Goal: Task Accomplishment & Management: Use online tool/utility

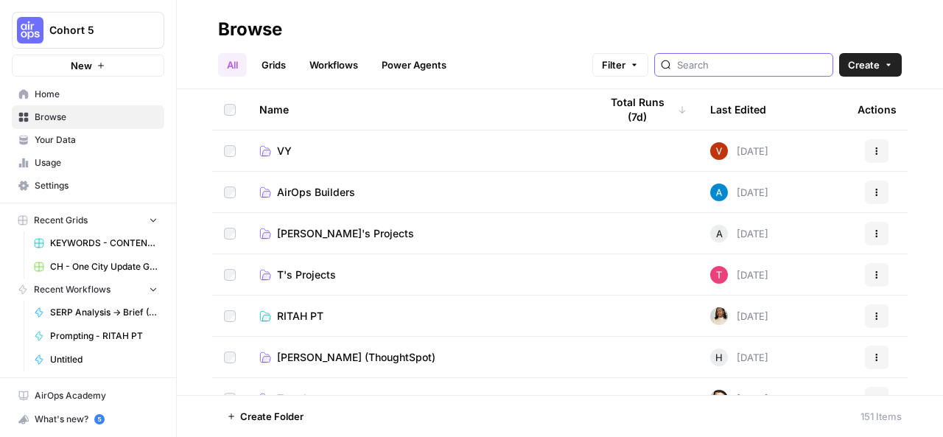
click at [749, 63] on input "search" at bounding box center [752, 64] width 150 height 15
type input "[PERSON_NAME]"
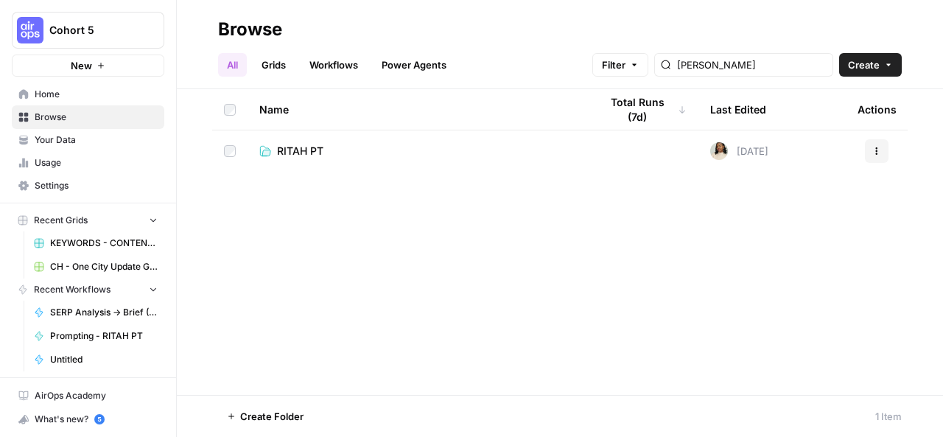
click at [598, 147] on td at bounding box center [643, 150] width 111 height 41
click at [551, 150] on link "RITAH PT" at bounding box center [417, 151] width 317 height 15
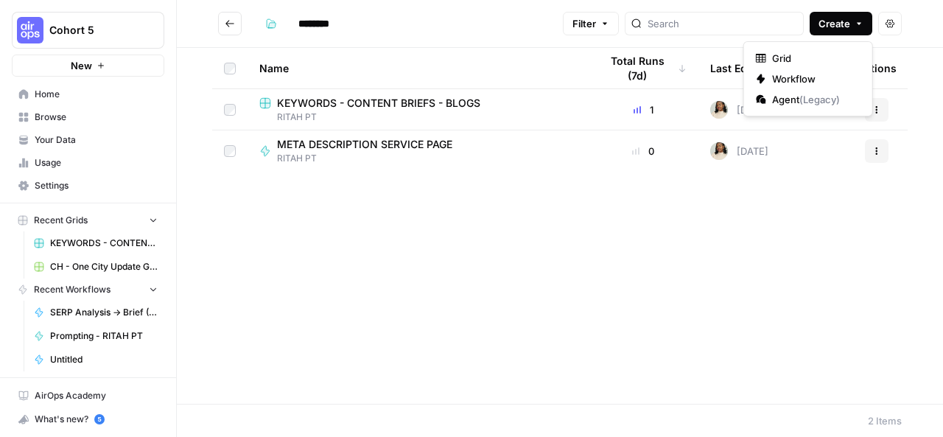
click at [858, 23] on icon "button" at bounding box center [859, 24] width 4 height 2
click at [800, 80] on span "Workflow" at bounding box center [813, 78] width 83 height 15
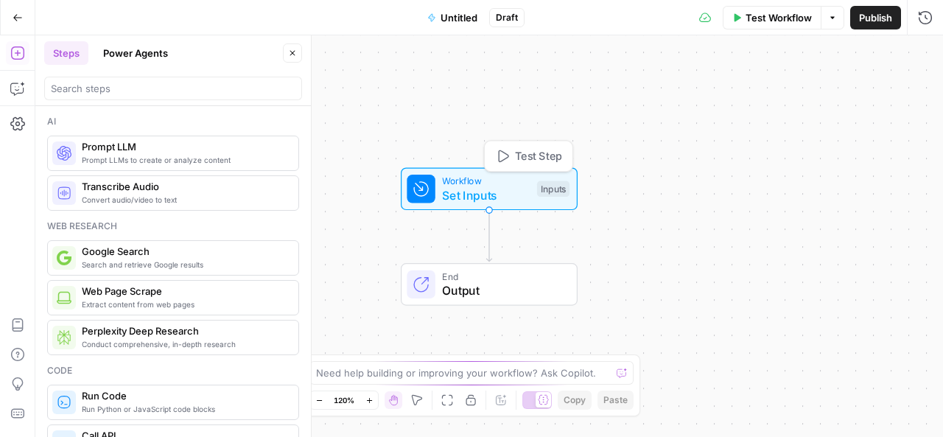
click at [483, 198] on span "Set Inputs" at bounding box center [486, 195] width 88 height 18
click at [799, 98] on button "Add Field" at bounding box center [765, 100] width 284 height 24
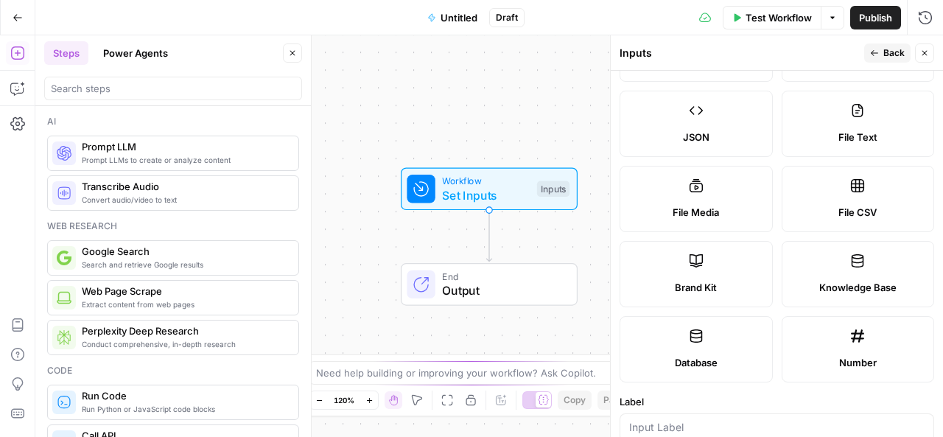
scroll to position [167, 0]
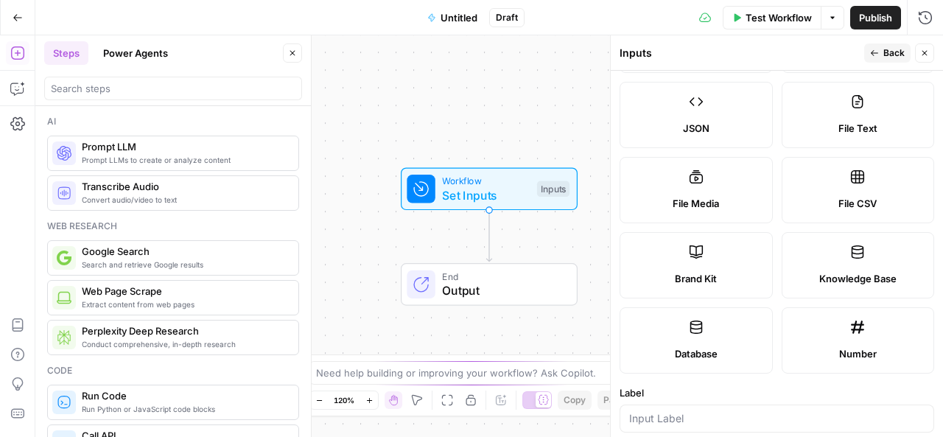
click at [716, 259] on label "Brand Kit" at bounding box center [696, 265] width 153 height 66
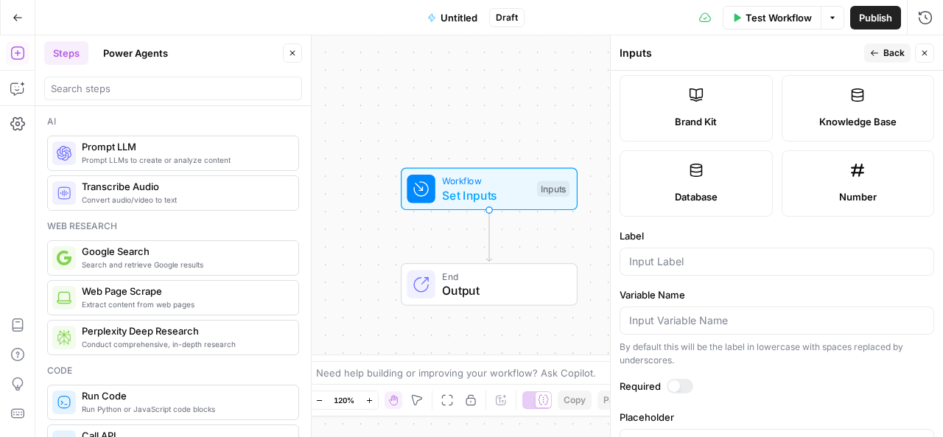
scroll to position [336, 0]
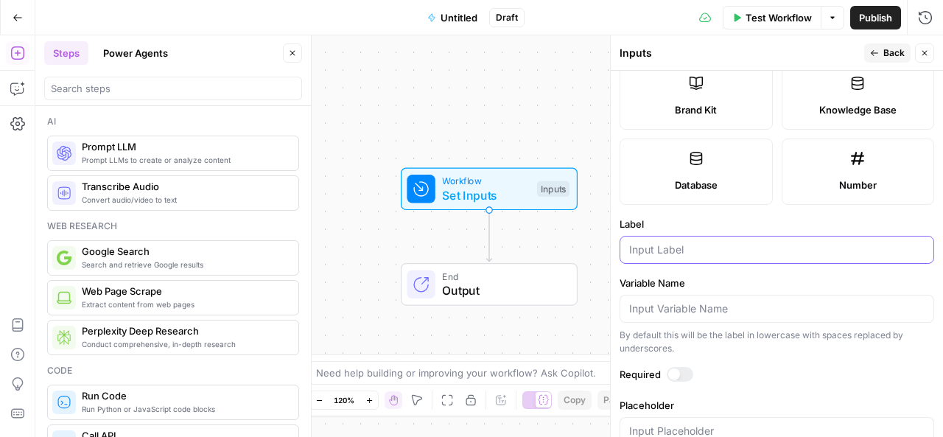
click at [698, 248] on input "Label" at bounding box center [776, 249] width 295 height 15
type input "brand kit"
click at [889, 51] on span "Back" at bounding box center [893, 52] width 21 height 13
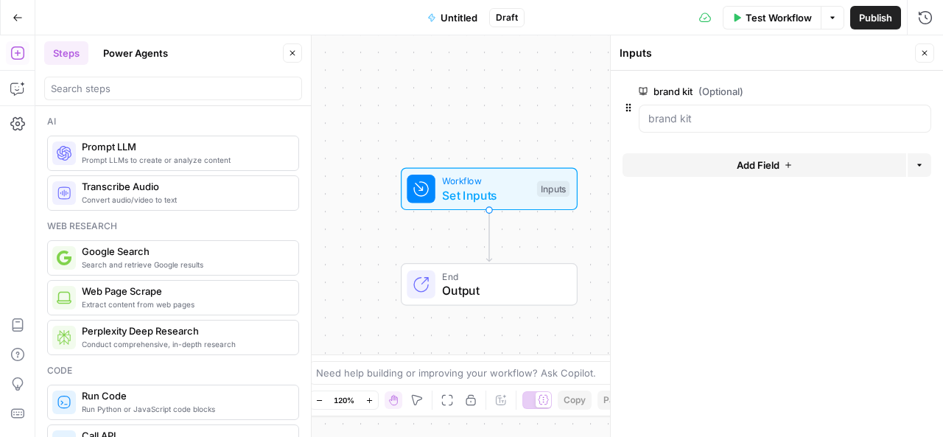
click at [759, 163] on span "Add Field" at bounding box center [758, 165] width 43 height 15
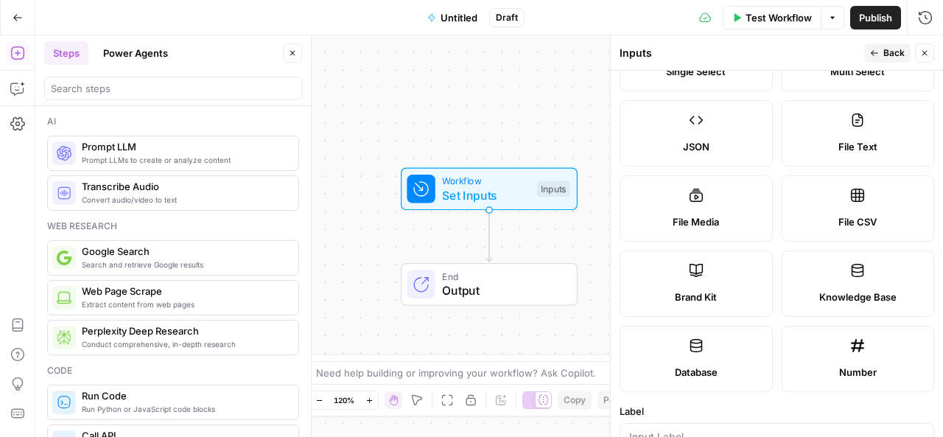
scroll to position [0, 0]
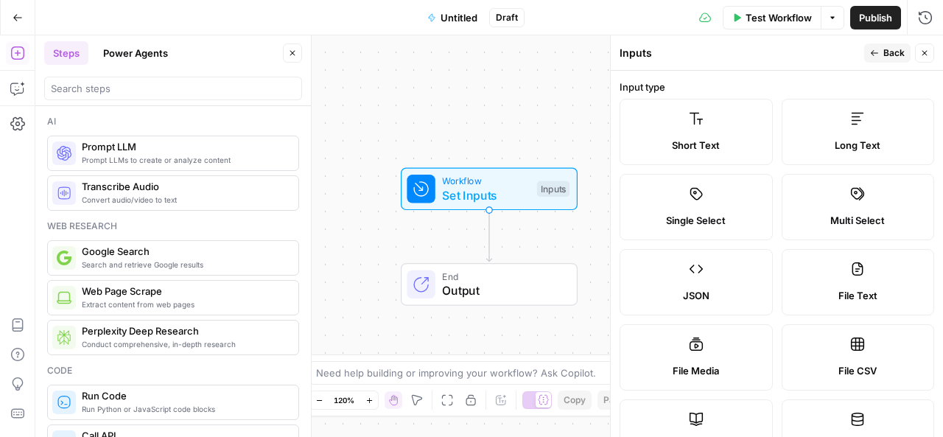
click at [712, 130] on label "Short Text" at bounding box center [696, 132] width 153 height 66
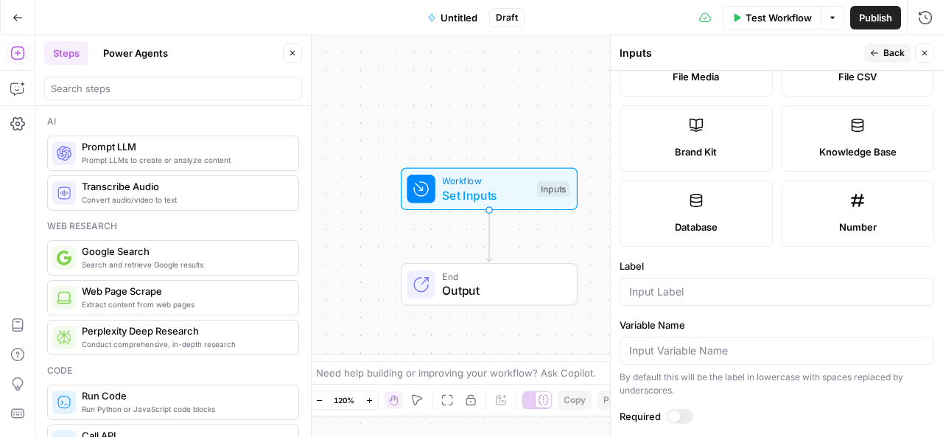
scroll to position [312, 0]
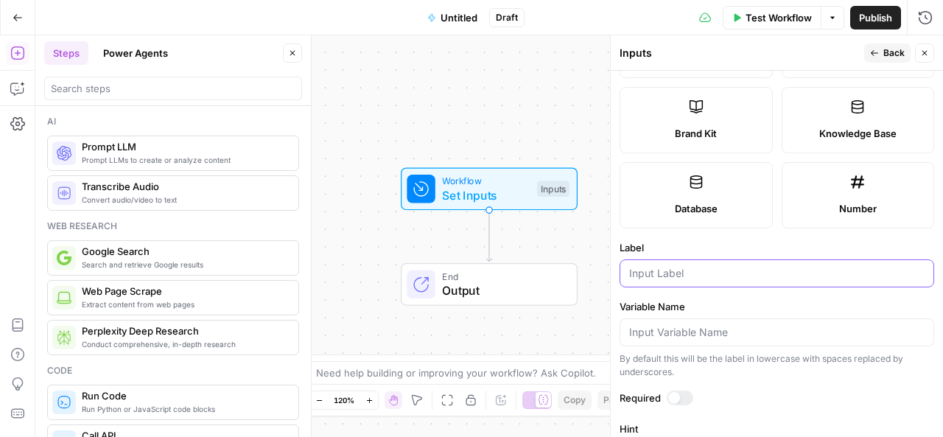
click at [701, 272] on input "Label" at bounding box center [776, 273] width 295 height 15
type input "FAQS"
click at [884, 54] on span "Back" at bounding box center [893, 52] width 21 height 13
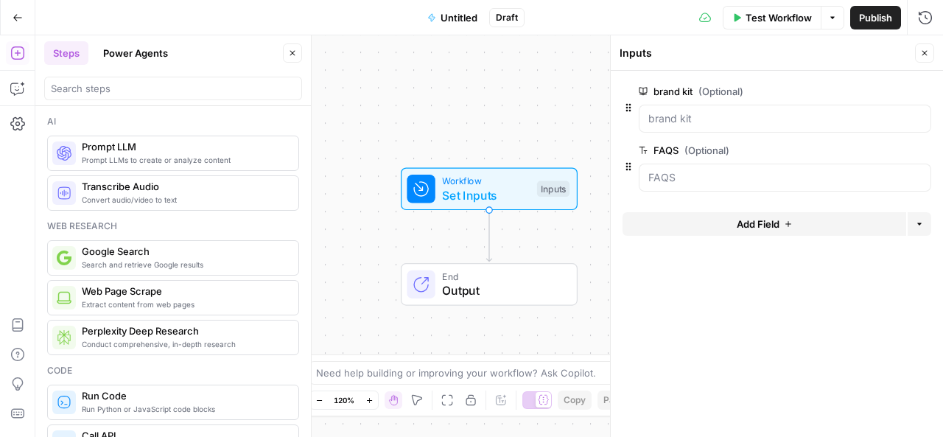
click at [768, 227] on span "Add Field" at bounding box center [758, 224] width 43 height 15
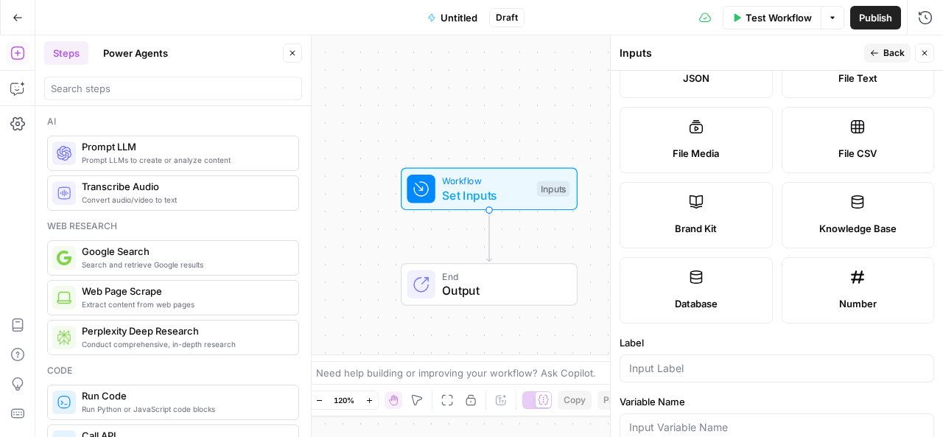
scroll to position [218, 0]
click at [706, 365] on input "Label" at bounding box center [776, 367] width 295 height 15
click at [880, 49] on button "Back" at bounding box center [887, 52] width 46 height 19
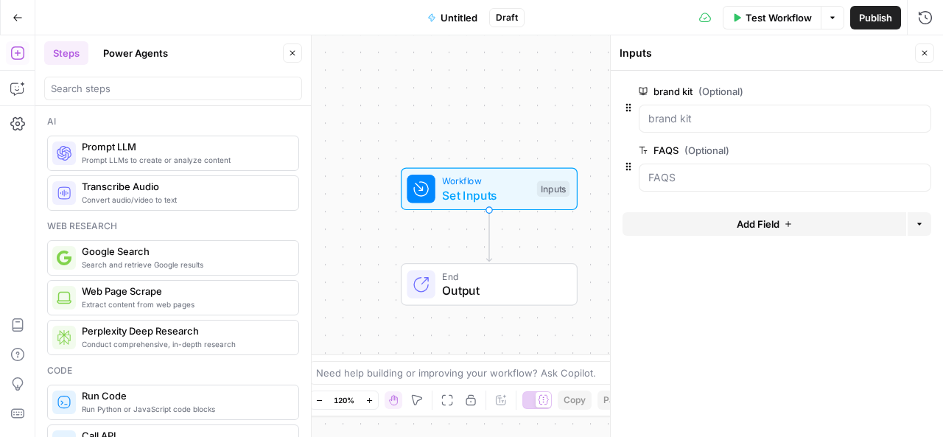
click at [488, 237] on icon "Edge from start to end" at bounding box center [488, 235] width 5 height 52
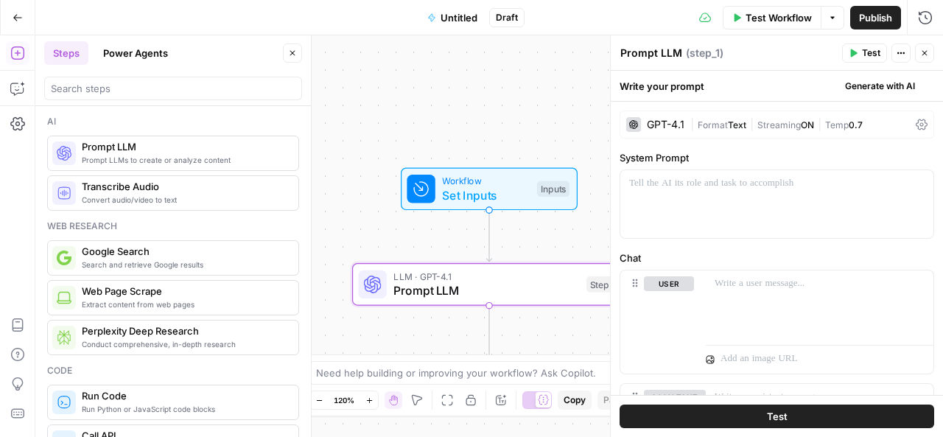
type textarea "Prompt LLM"
click at [828, 15] on icon "button" at bounding box center [832, 17] width 9 height 9
click at [813, 14] on button "Test Workflow" at bounding box center [772, 18] width 99 height 24
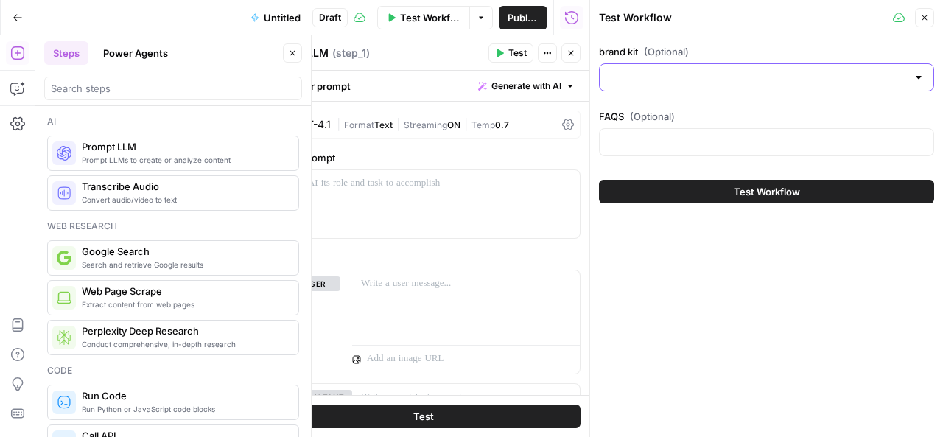
click at [748, 73] on input "brand kit (Optional)" at bounding box center [758, 77] width 298 height 15
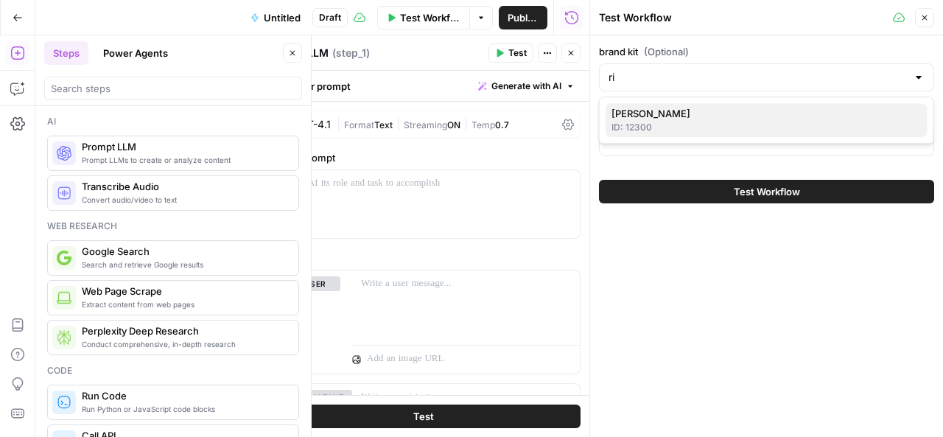
click at [687, 122] on div "ID: 12300" at bounding box center [767, 127] width 310 height 13
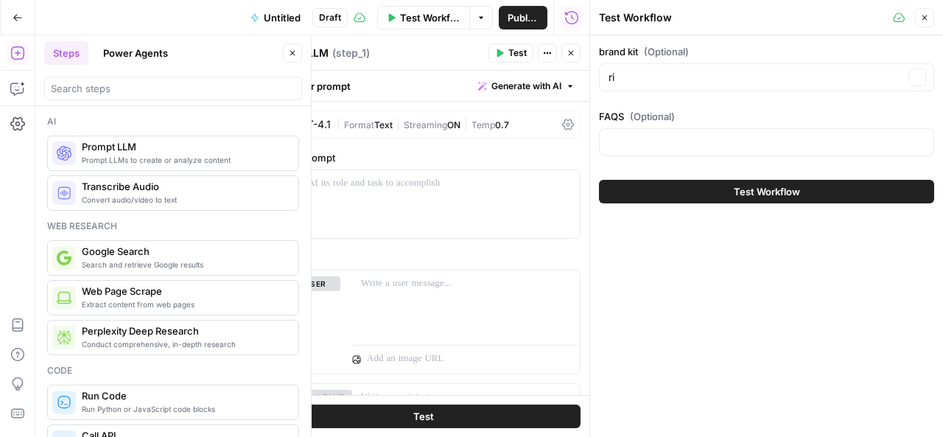
type input "[PERSON_NAME]"
click at [927, 17] on icon "button" at bounding box center [924, 17] width 9 height 9
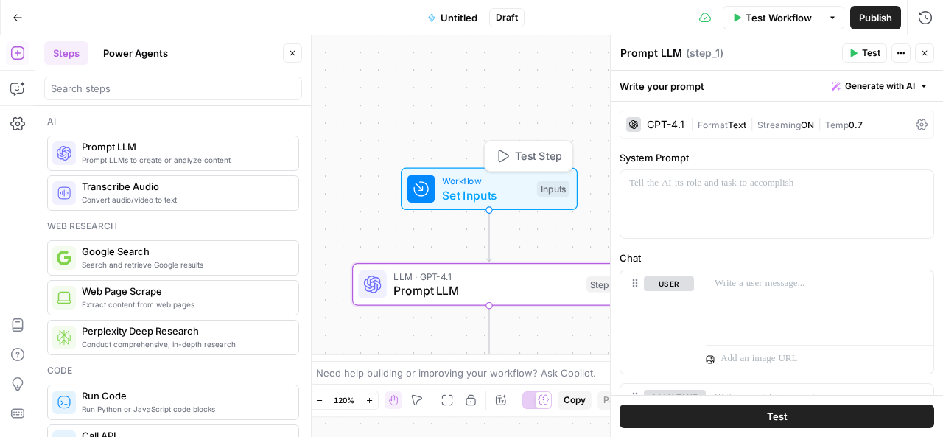
click at [486, 197] on span "Set Inputs" at bounding box center [486, 195] width 88 height 18
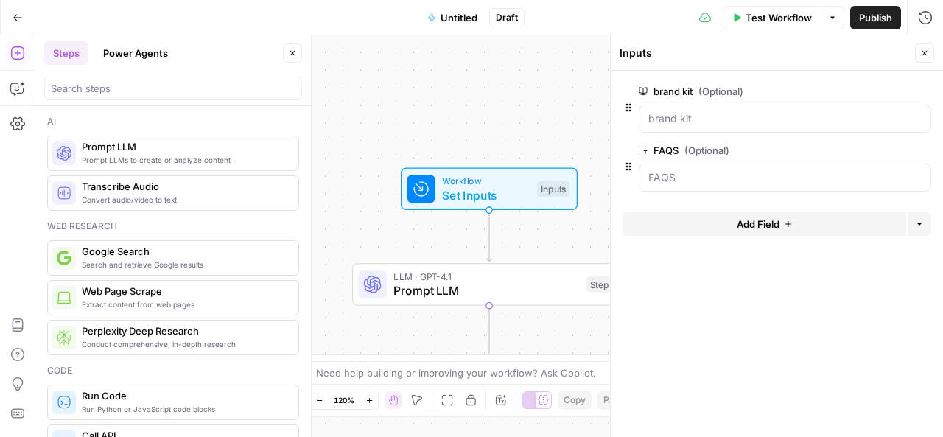
click at [866, 147] on span "edit field" at bounding box center [876, 150] width 32 height 12
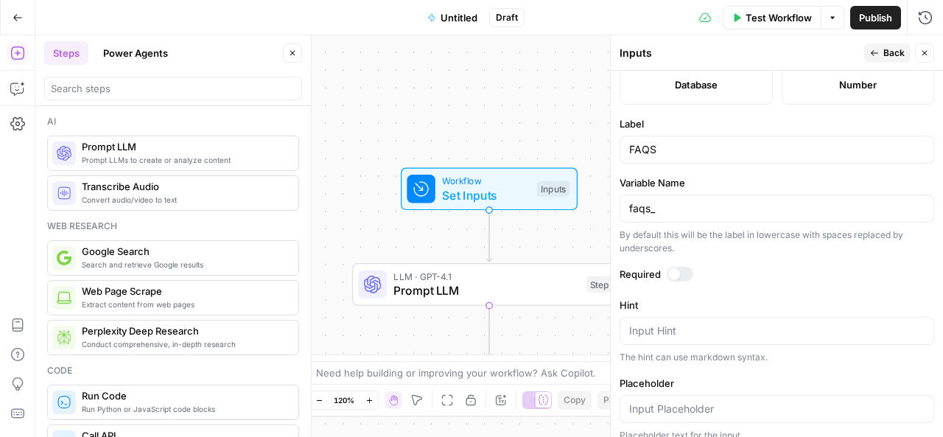
scroll to position [437, 0]
drag, startPoint x: 665, startPoint y: 147, endPoint x: 622, endPoint y: 147, distance: 42.7
click at [622, 147] on div "FAQS" at bounding box center [777, 149] width 315 height 28
type input "keyword"
drag, startPoint x: 662, startPoint y: 210, endPoint x: 628, endPoint y: 204, distance: 35.1
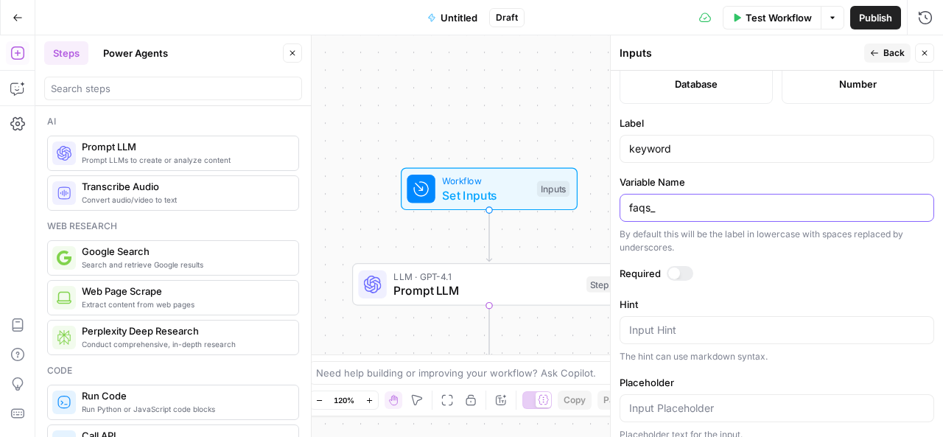
click at [628, 204] on div "faqs_" at bounding box center [777, 208] width 315 height 28
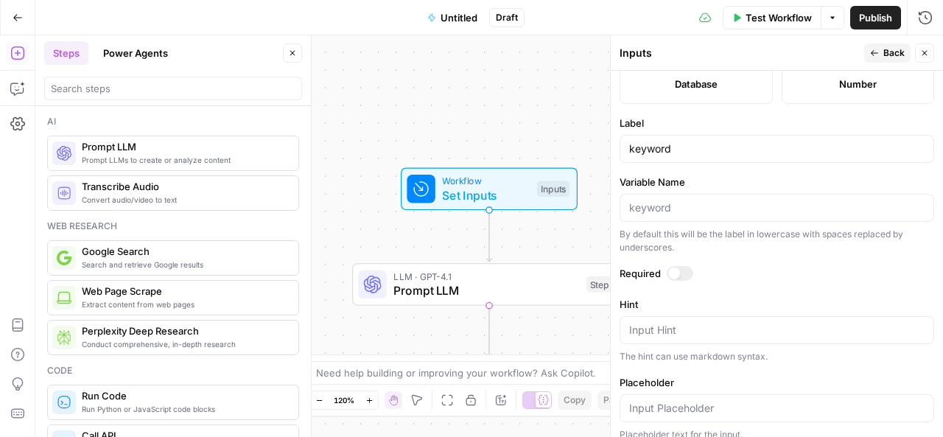
click at [875, 55] on icon "button" at bounding box center [874, 53] width 9 height 9
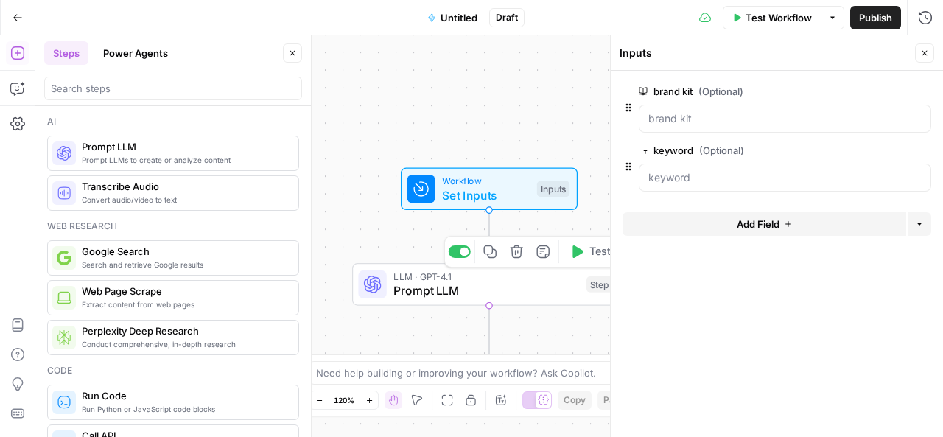
click at [491, 287] on span "Prompt LLM" at bounding box center [486, 290] width 186 height 18
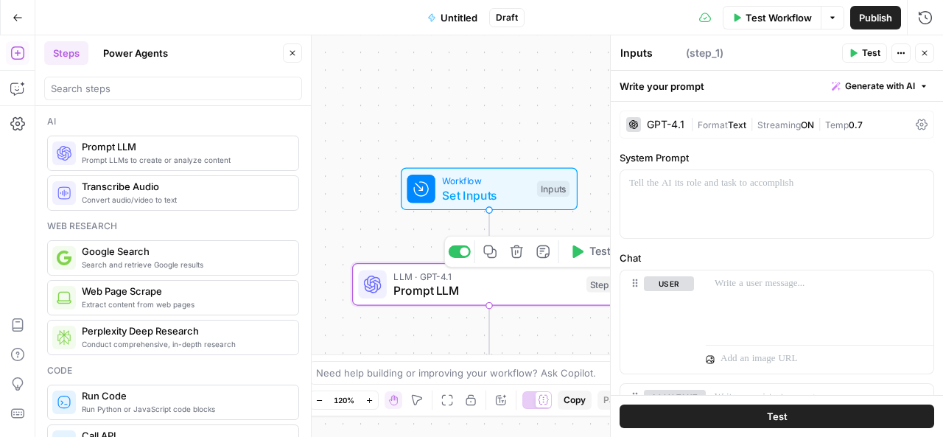
type textarea "Prompt LLM"
click at [490, 237] on icon "Edge from start to step_1" at bounding box center [488, 235] width 5 height 52
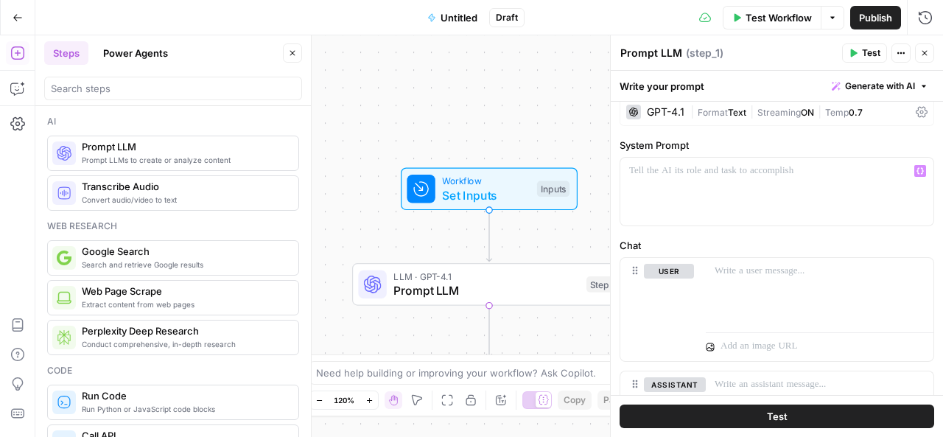
scroll to position [10, 0]
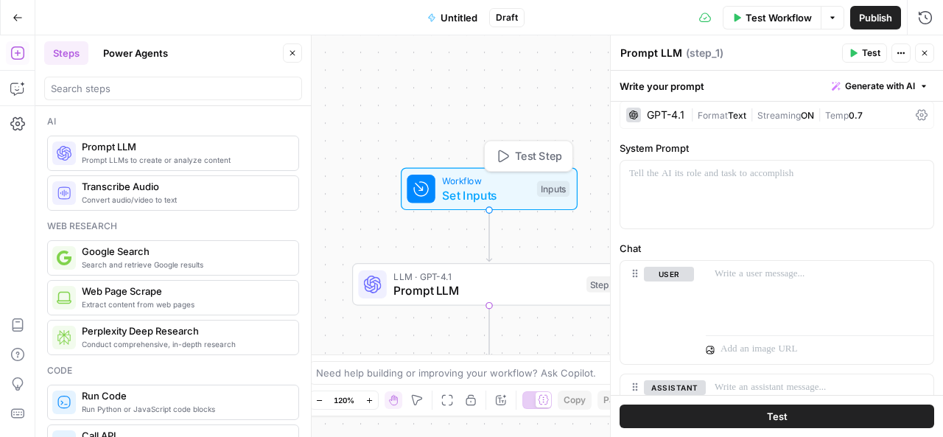
click at [486, 189] on span "Set Inputs" at bounding box center [486, 195] width 88 height 18
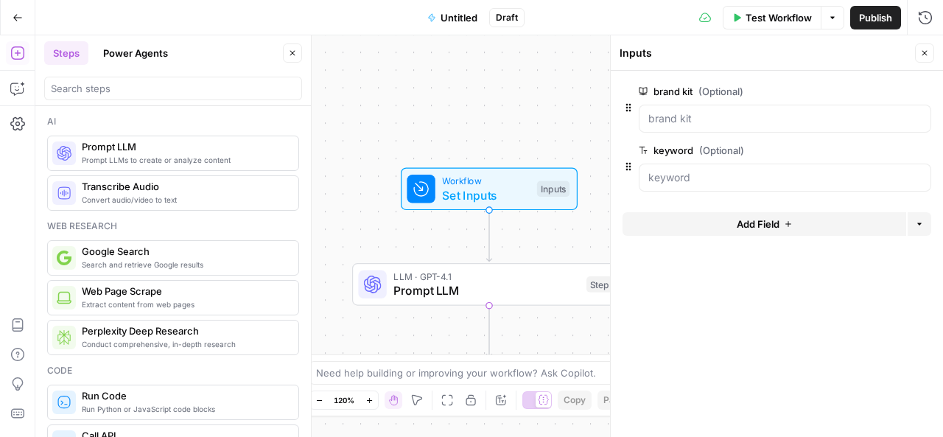
click at [741, 223] on span "Add Field" at bounding box center [758, 224] width 43 height 15
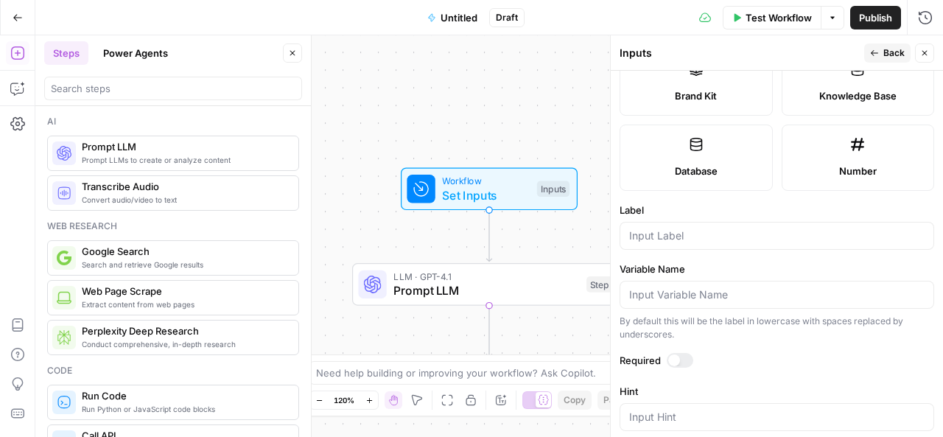
scroll to position [318, 0]
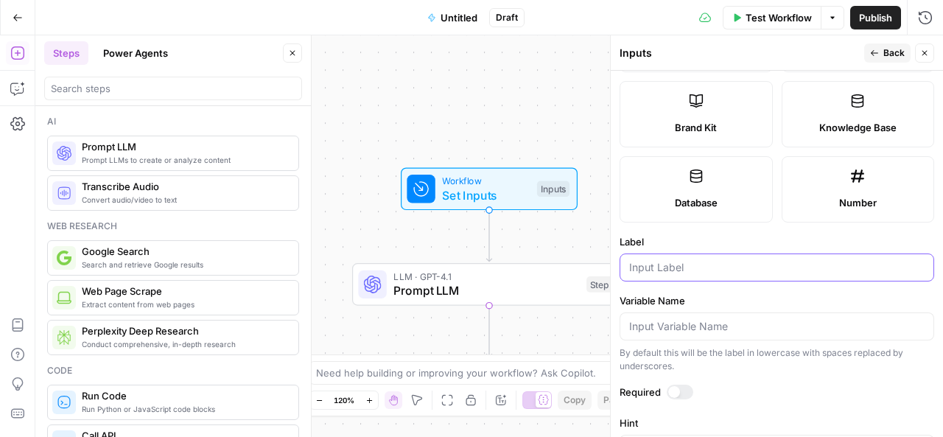
click at [700, 269] on input "Label" at bounding box center [776, 267] width 295 height 15
paste input "includes tone"
type input "includes tone"
click at [879, 53] on icon "button" at bounding box center [874, 53] width 9 height 9
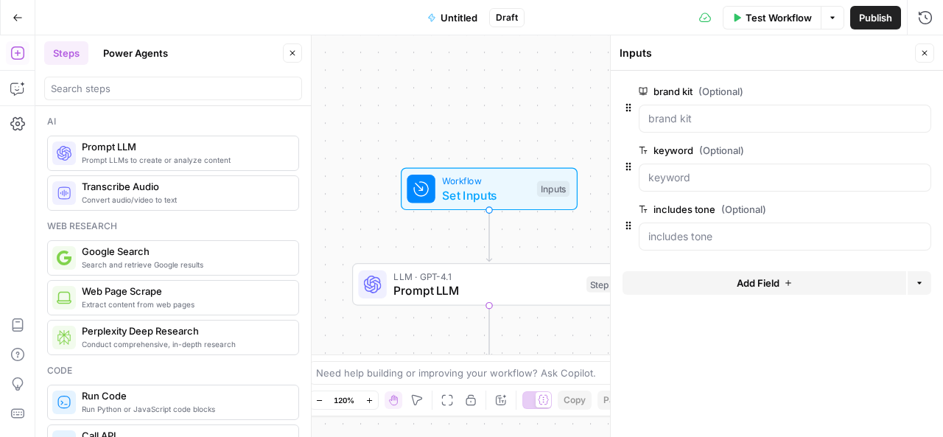
click at [873, 206] on span "edit field" at bounding box center [876, 209] width 32 height 12
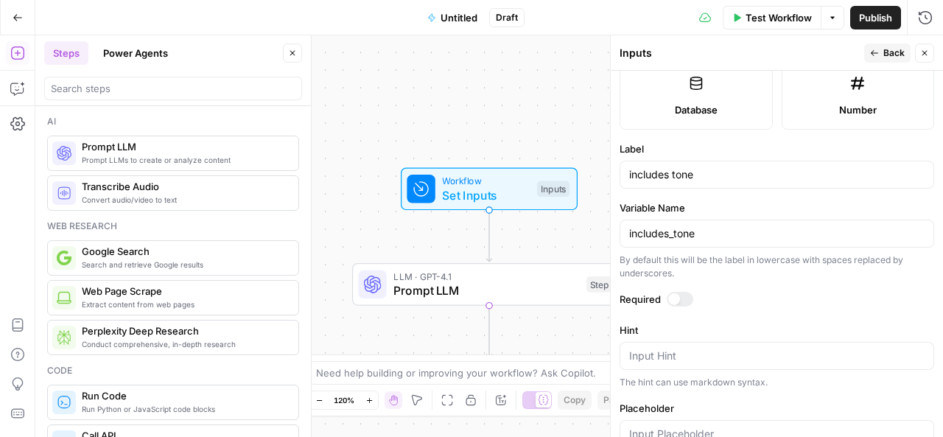
scroll to position [412, 0]
drag, startPoint x: 670, startPoint y: 172, endPoint x: 629, endPoint y: 172, distance: 41.3
click at [629, 172] on input "includes tone" at bounding box center [776, 174] width 295 height 15
type input "tone"
drag, startPoint x: 672, startPoint y: 227, endPoint x: 628, endPoint y: 228, distance: 44.2
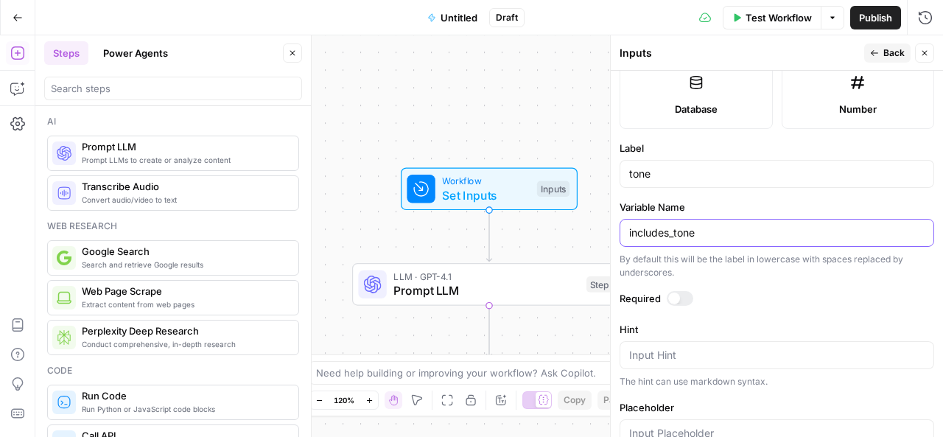
click at [628, 228] on div "includes_tone" at bounding box center [777, 233] width 315 height 28
type input "tone"
click at [880, 52] on button "Back" at bounding box center [887, 52] width 46 height 19
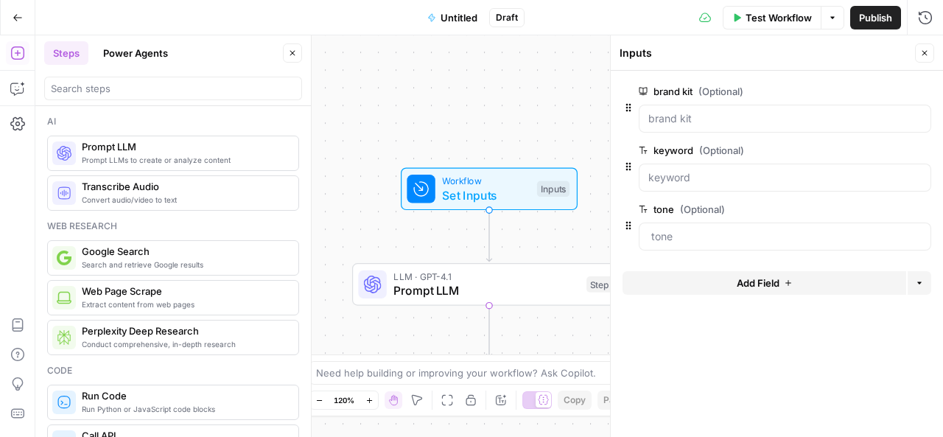
click at [745, 287] on span "Add Field" at bounding box center [758, 283] width 43 height 15
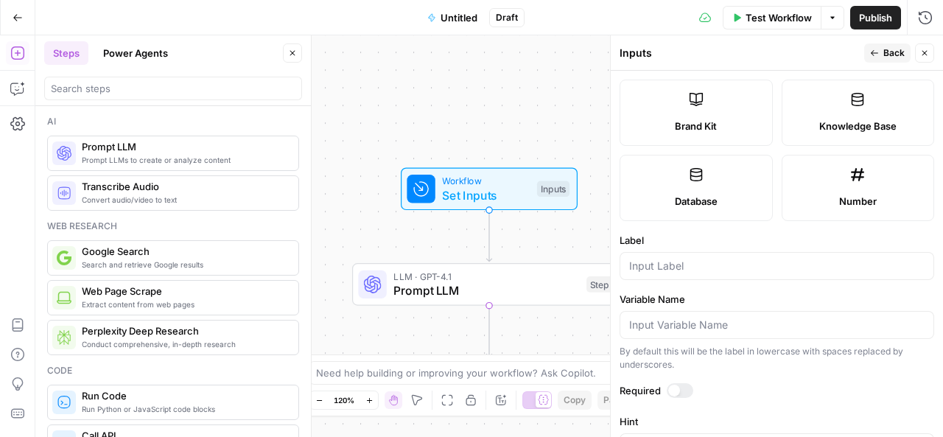
scroll to position [315, 0]
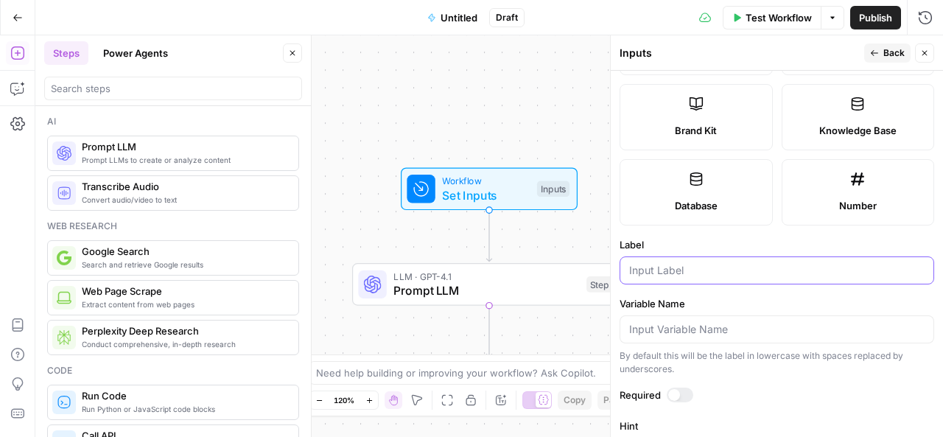
click at [707, 273] on input "Label" at bounding box center [776, 270] width 295 height 15
type input "persona"
click at [884, 51] on span "Back" at bounding box center [893, 52] width 21 height 13
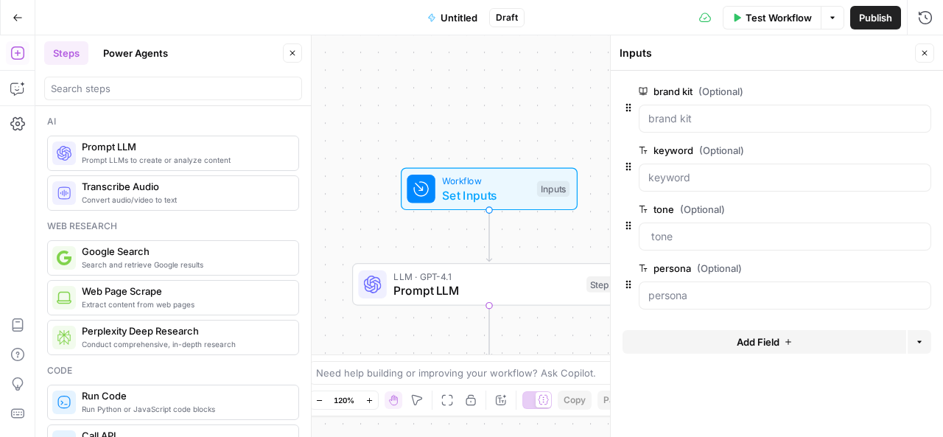
click at [746, 348] on button "Add Field" at bounding box center [765, 342] width 284 height 24
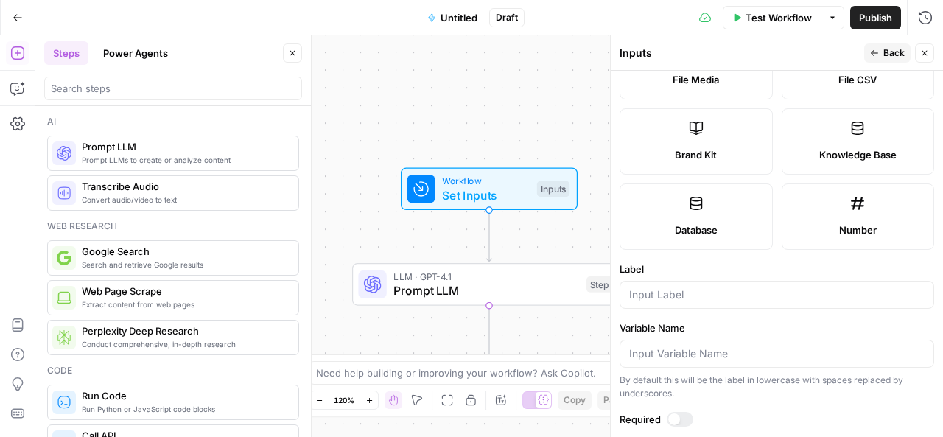
scroll to position [296, 0]
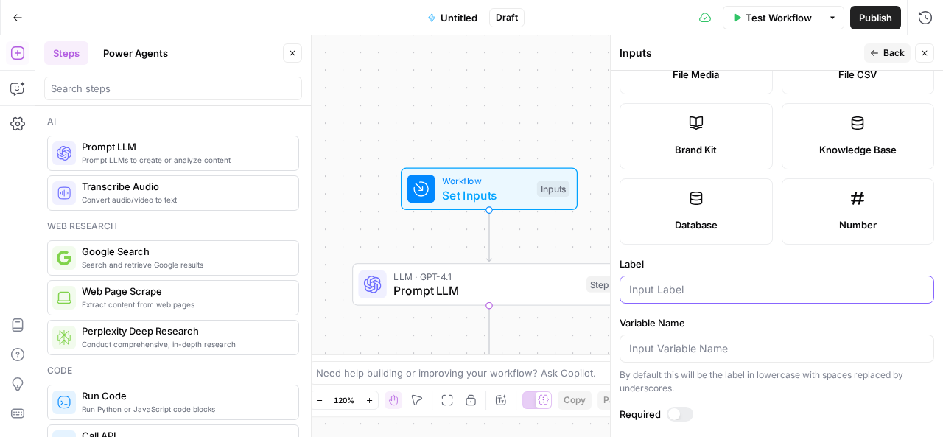
click at [718, 284] on input "Label" at bounding box center [776, 289] width 295 height 15
type input "about"
click at [889, 49] on span "Back" at bounding box center [893, 52] width 21 height 13
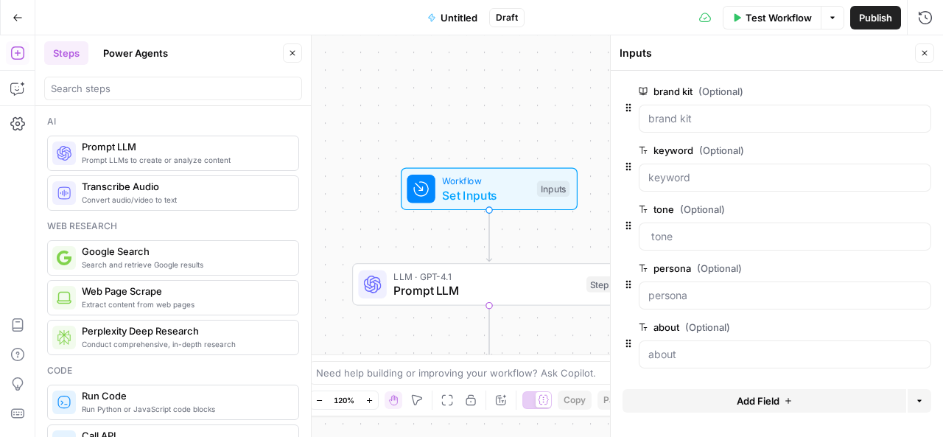
click at [741, 400] on span "Add Field" at bounding box center [758, 400] width 43 height 15
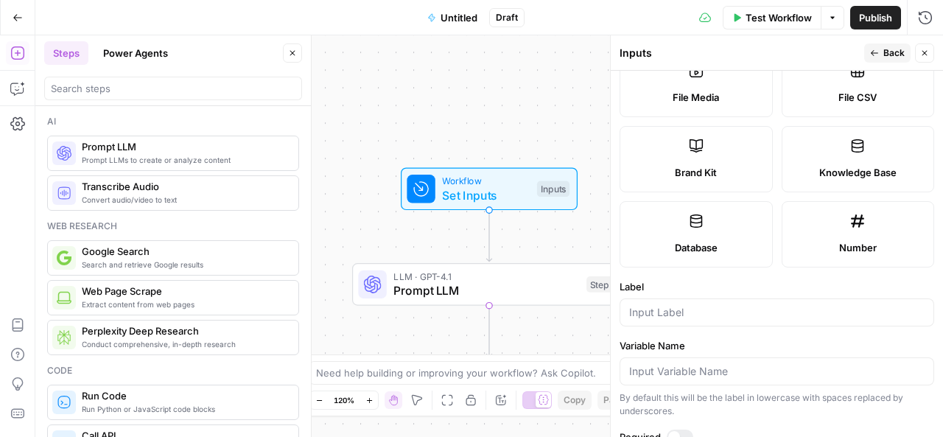
scroll to position [278, 0]
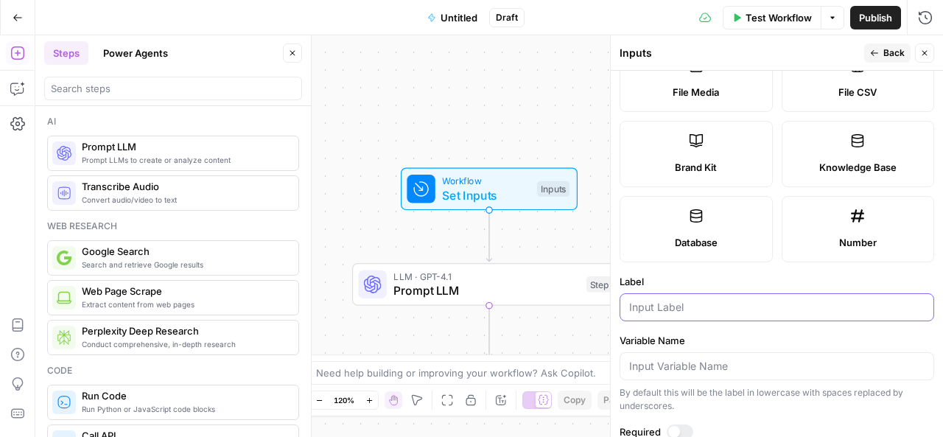
click at [732, 305] on input "Label" at bounding box center [776, 307] width 295 height 15
type input "POV"
click at [893, 51] on span "Back" at bounding box center [893, 52] width 21 height 13
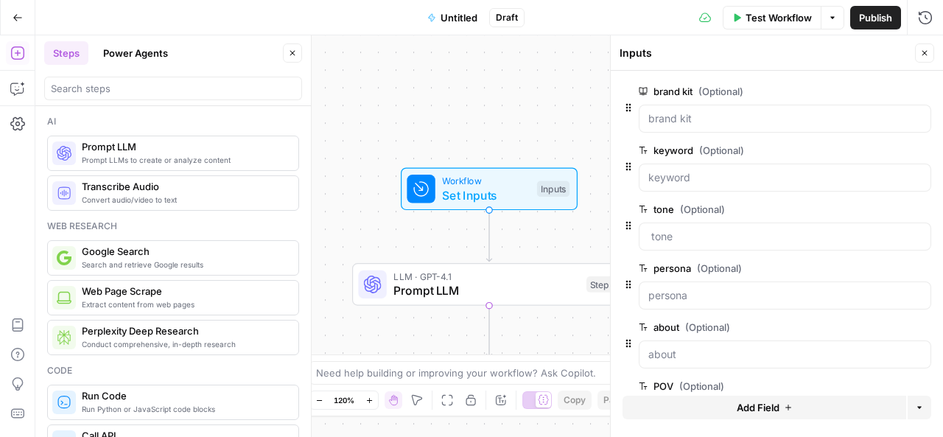
click at [860, 88] on span "edit field" at bounding box center [876, 91] width 32 height 12
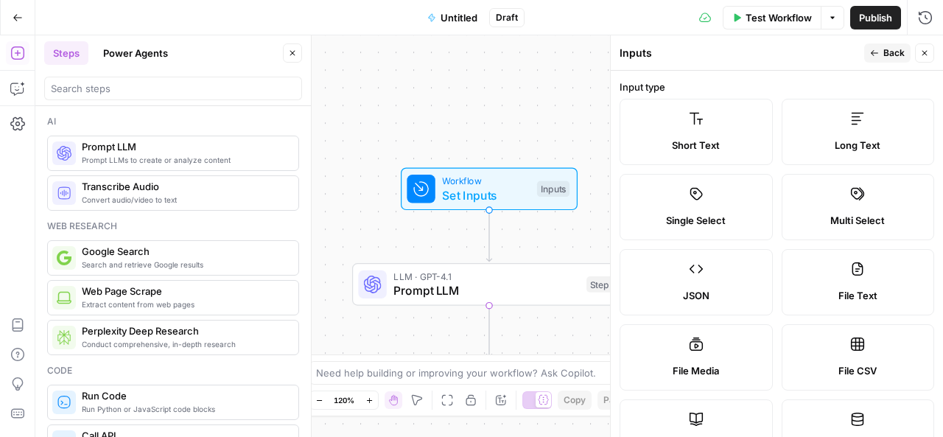
scroll to position [368, 0]
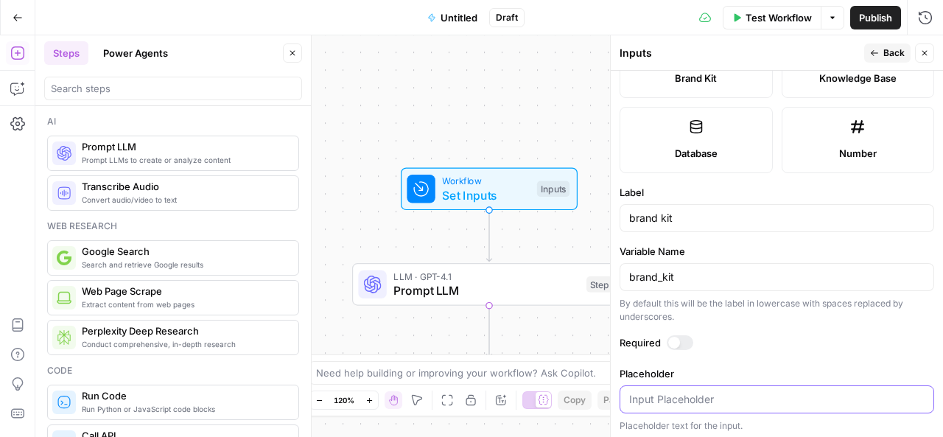
click at [674, 393] on input "Placeholder" at bounding box center [776, 399] width 295 height 15
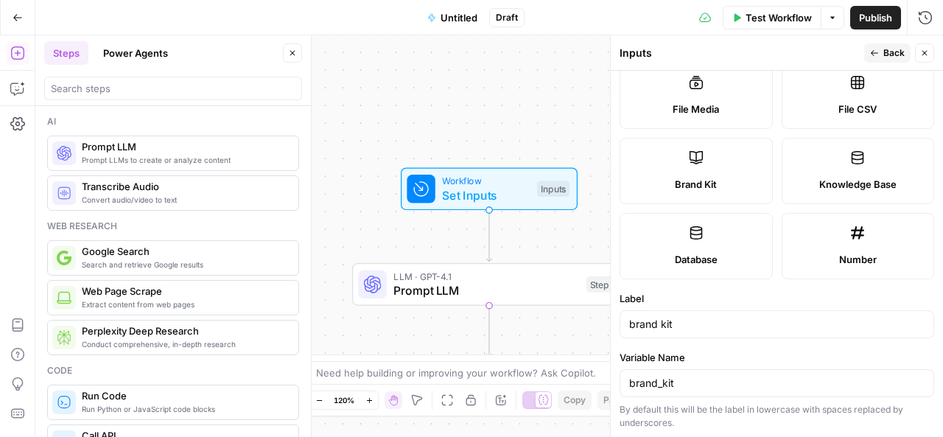
scroll to position [259, 0]
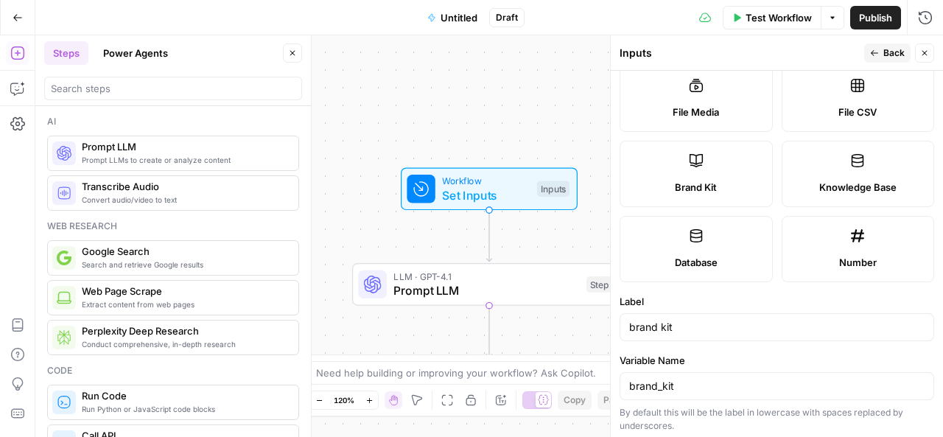
click at [889, 48] on span "Back" at bounding box center [893, 52] width 21 height 13
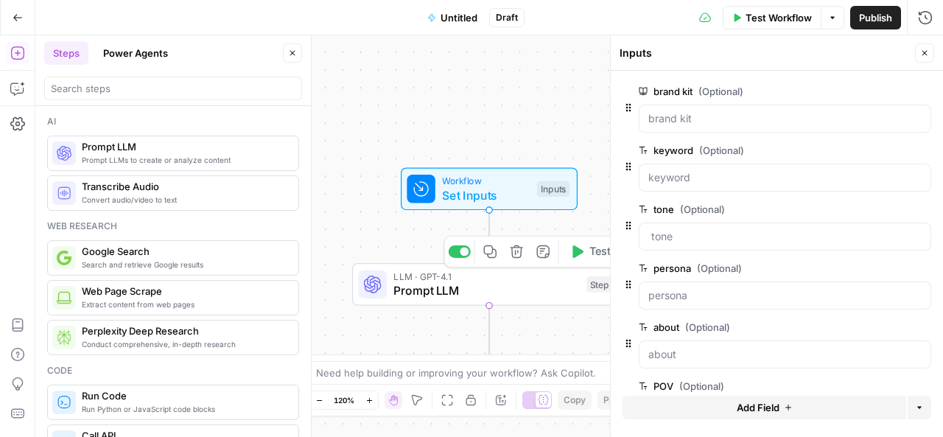
click at [548, 302] on div "LLM · GPT-4.1 Prompt LLM Step 1 Copy step Delete step Add Note Test" at bounding box center [489, 284] width 274 height 43
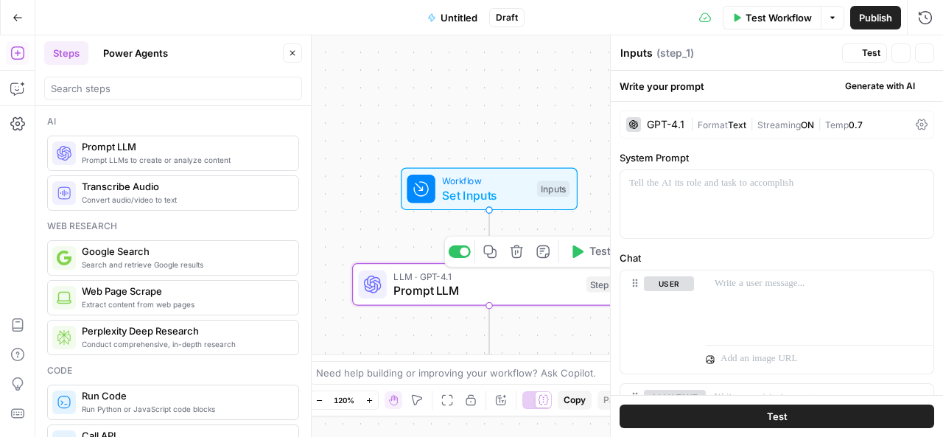
type textarea "Prompt LLM"
click at [681, 186] on p at bounding box center [776, 183] width 295 height 15
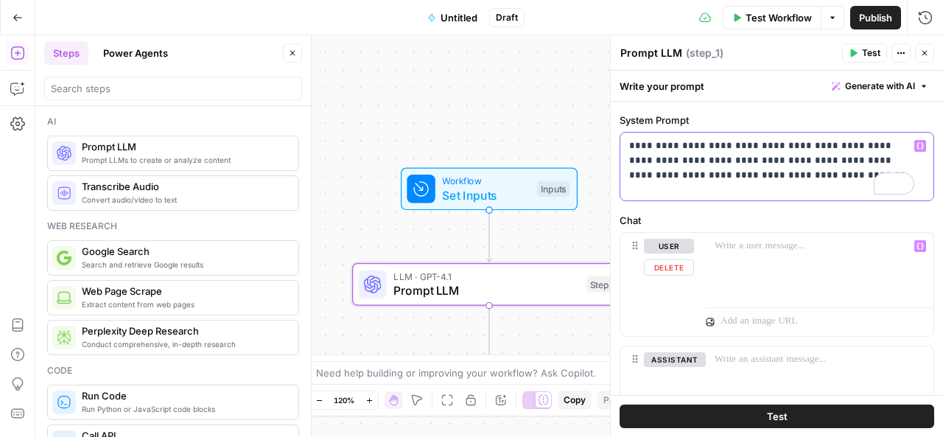
scroll to position [0, 0]
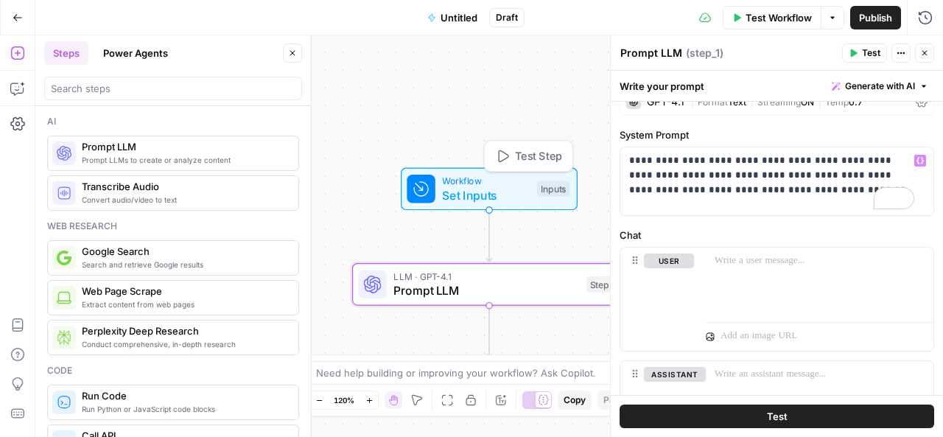
click at [478, 186] on span "Set Inputs" at bounding box center [486, 195] width 88 height 18
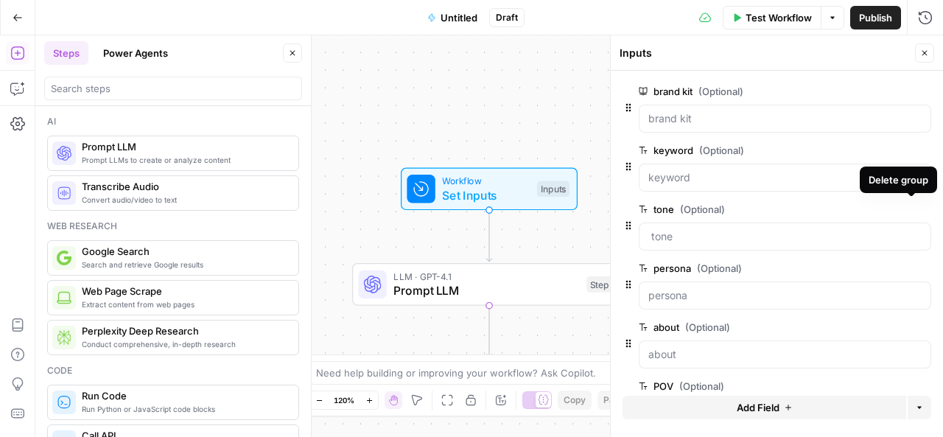
click at [919, 211] on icon "button" at bounding box center [923, 210] width 8 height 8
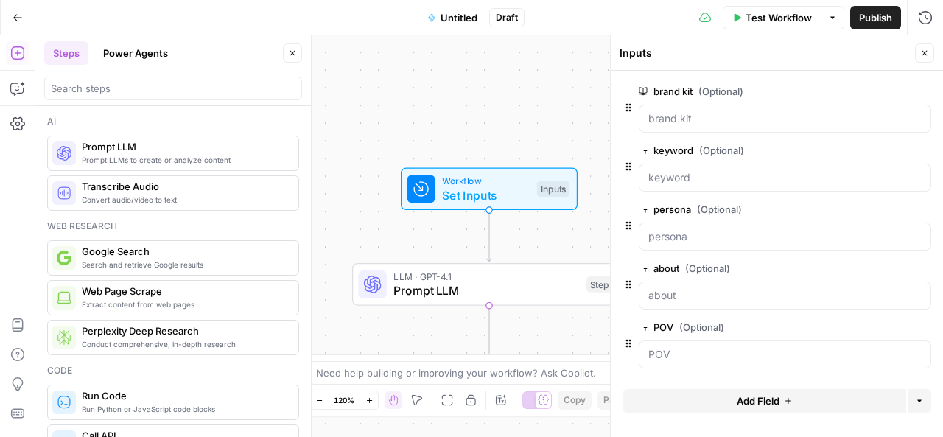
click at [911, 211] on div "edit field Delete group" at bounding box center [892, 209] width 77 height 18
click at [920, 208] on icon "button" at bounding box center [923, 210] width 8 height 8
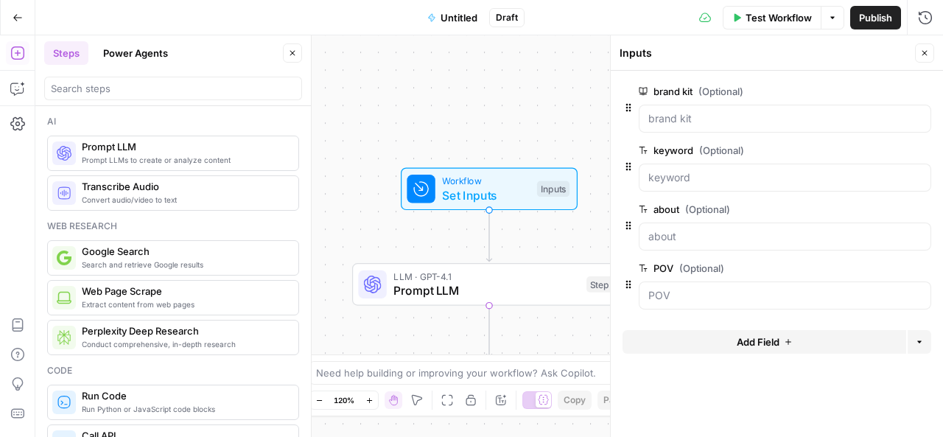
click at [920, 208] on icon "button" at bounding box center [923, 210] width 8 height 8
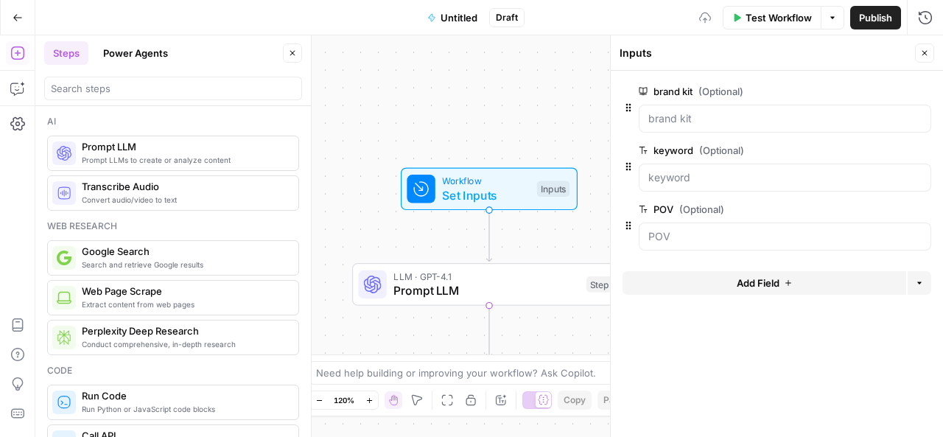
click at [920, 208] on icon "button" at bounding box center [923, 210] width 8 height 8
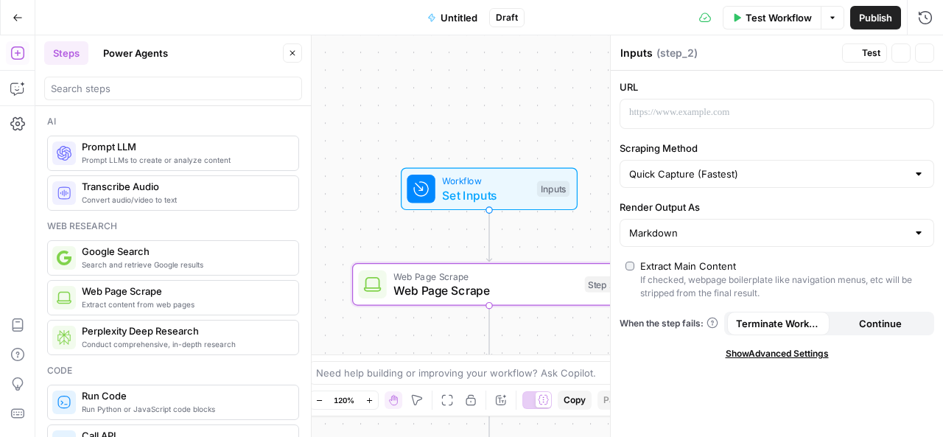
type textarea "Web Page Scrape"
click at [924, 46] on button "Close" at bounding box center [924, 52] width 19 height 19
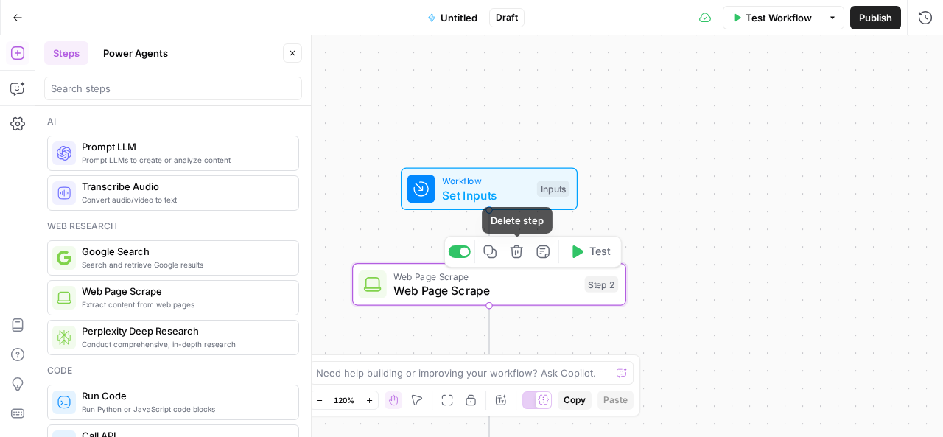
click at [522, 255] on icon "button" at bounding box center [516, 251] width 13 height 13
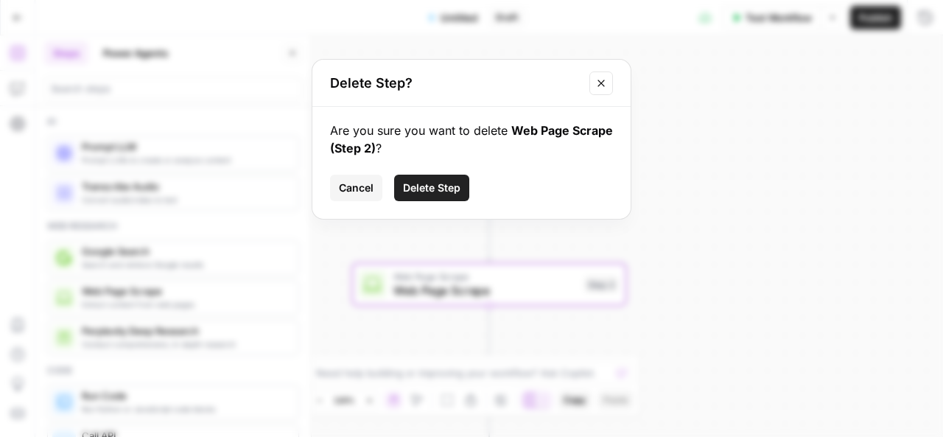
click at [436, 189] on span "Delete Step" at bounding box center [431, 188] width 57 height 15
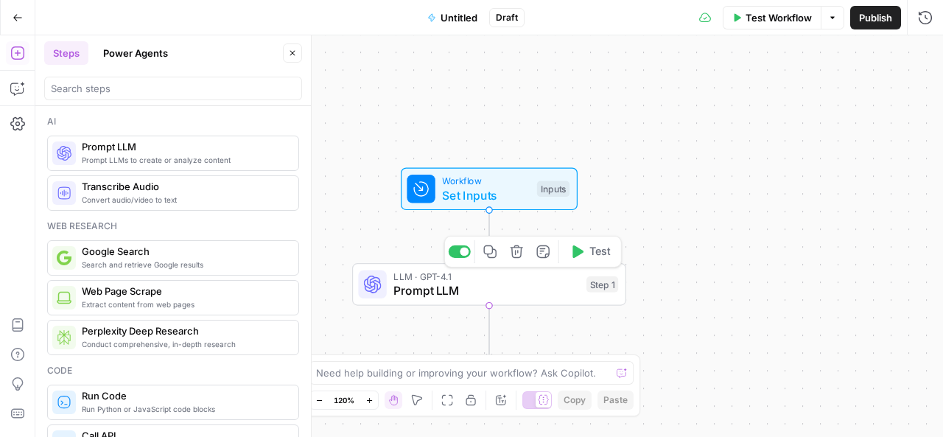
click at [482, 295] on span "Prompt LLM" at bounding box center [486, 290] width 186 height 18
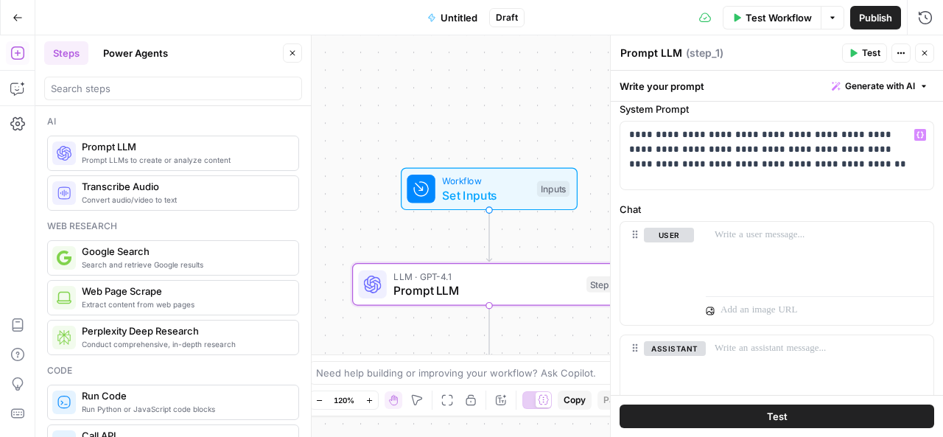
scroll to position [52, 0]
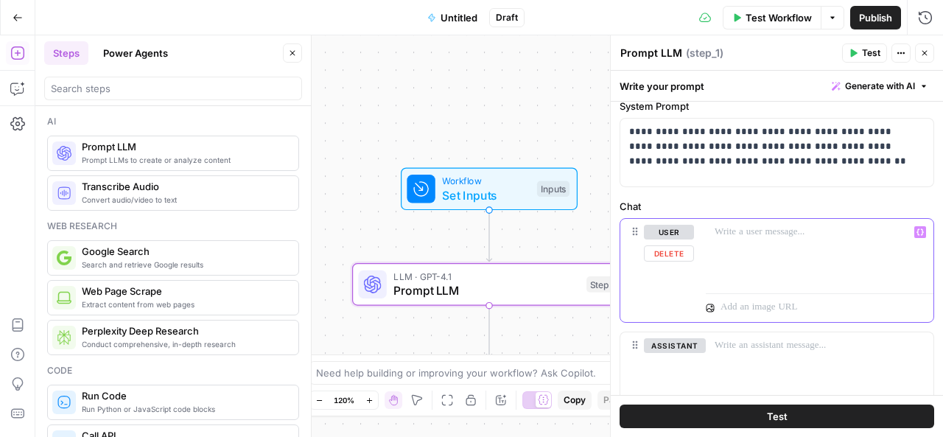
click at [718, 234] on p at bounding box center [820, 232] width 210 height 15
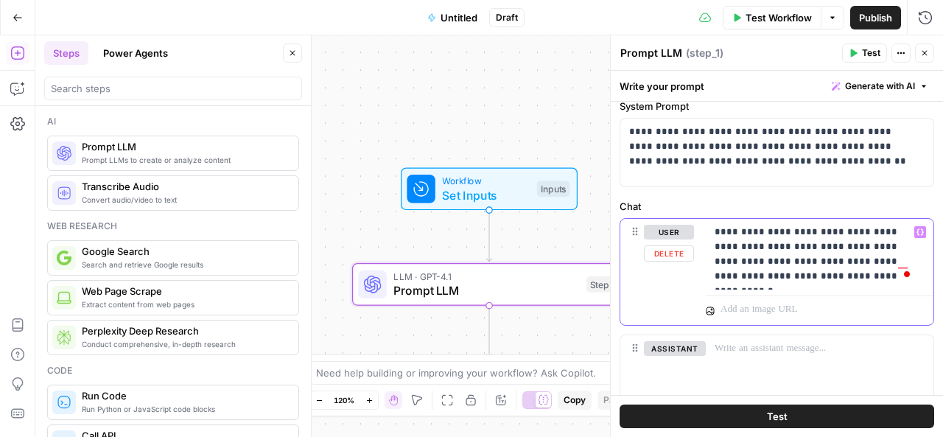
click at [886, 231] on p "**********" at bounding box center [815, 254] width 200 height 59
click at [863, 230] on p "**********" at bounding box center [815, 254] width 200 height 59
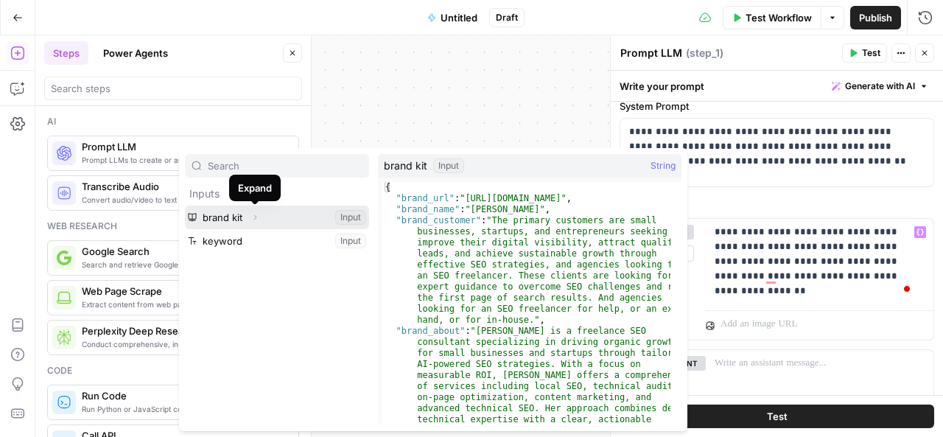
click at [255, 217] on icon "button" at bounding box center [254, 217] width 9 height 9
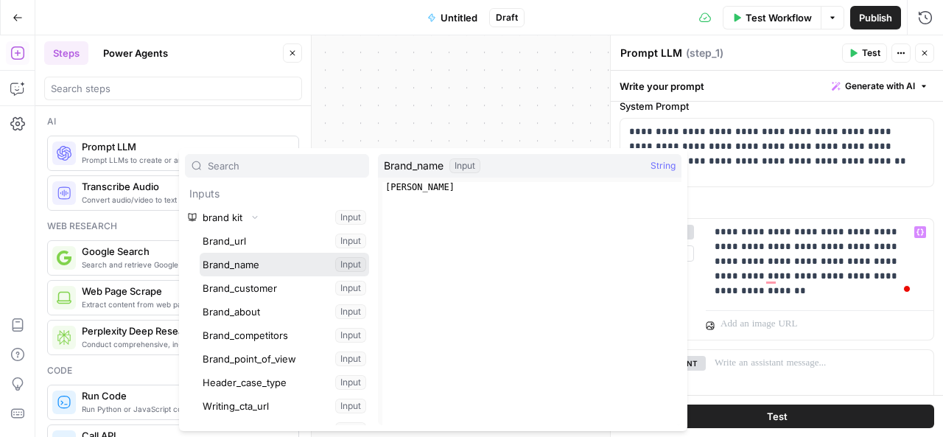
click at [250, 262] on button "Select variable Brand_name" at bounding box center [284, 265] width 169 height 24
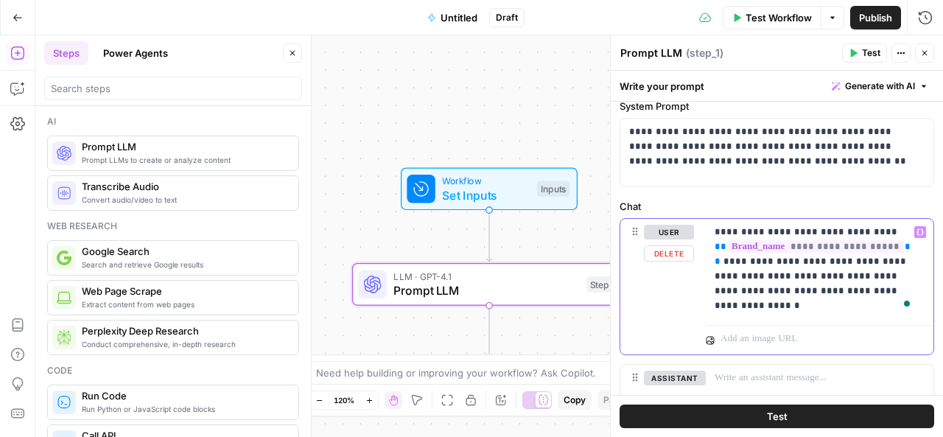
drag, startPoint x: 819, startPoint y: 260, endPoint x: 785, endPoint y: 262, distance: 33.2
click at [785, 262] on p "**********" at bounding box center [815, 269] width 200 height 88
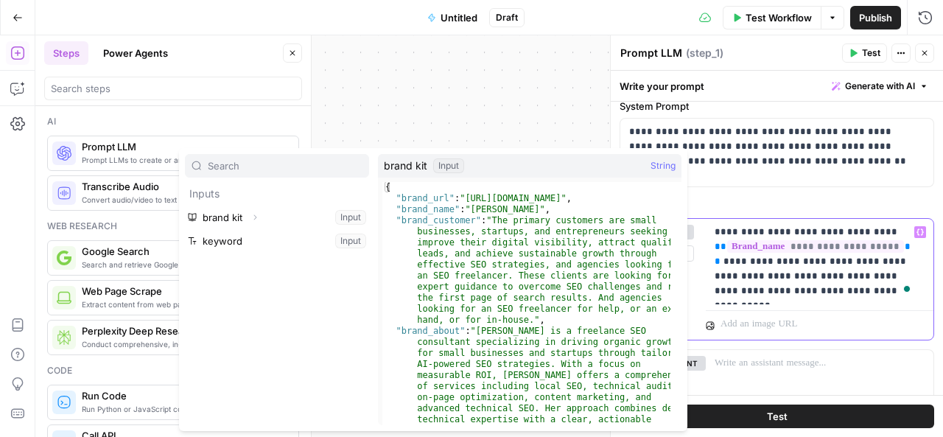
click at [846, 259] on p "**********" at bounding box center [815, 262] width 200 height 74
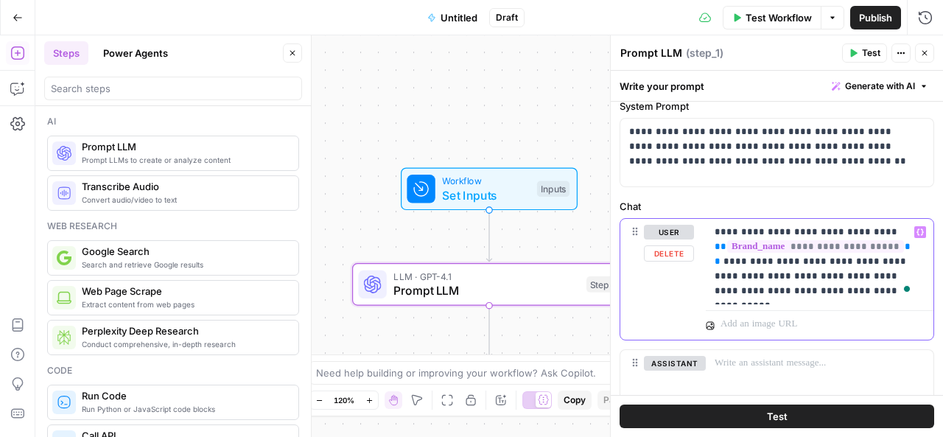
click at [849, 259] on p "**********" at bounding box center [815, 262] width 200 height 74
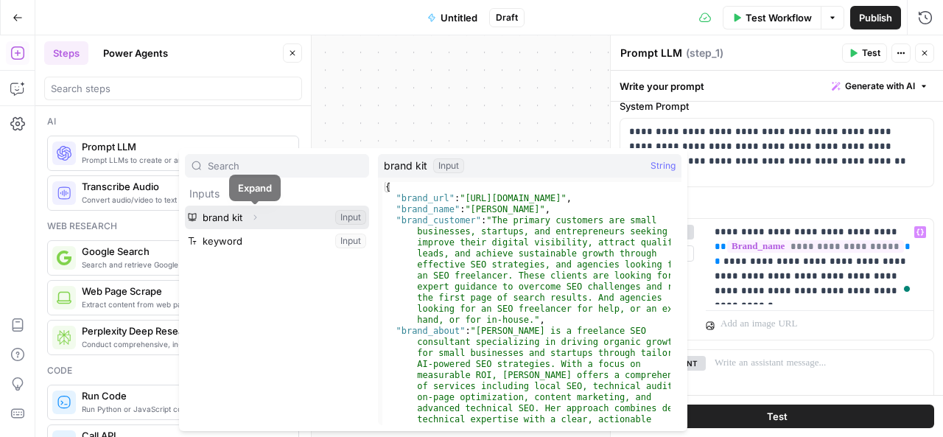
click at [259, 219] on button "Expand" at bounding box center [254, 217] width 19 height 19
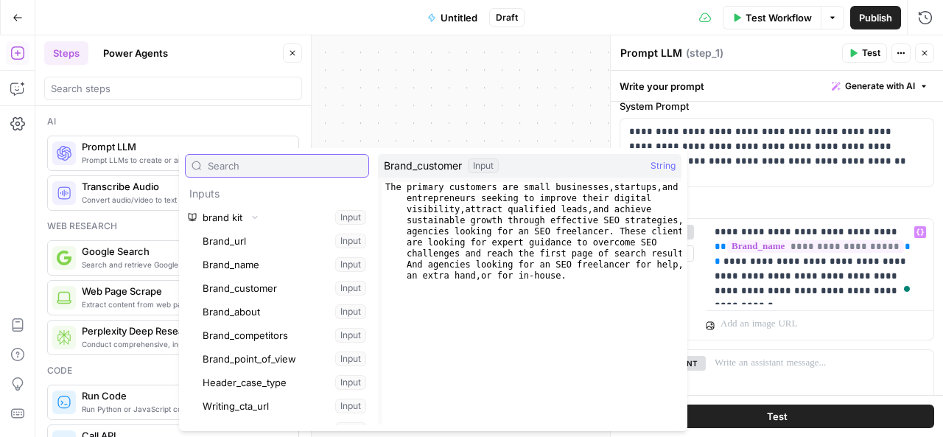
click at [252, 166] on input "text" at bounding box center [285, 165] width 155 height 15
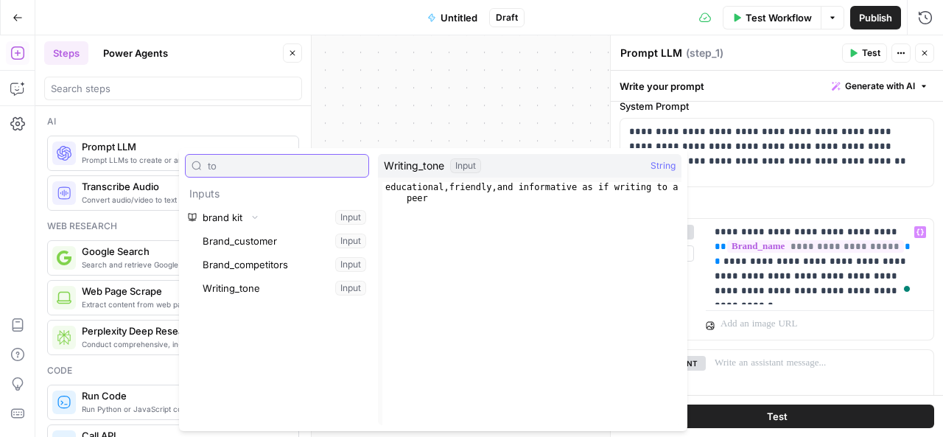
type input "to"
click at [254, 288] on button "Select variable Writing_tone" at bounding box center [284, 288] width 169 height 24
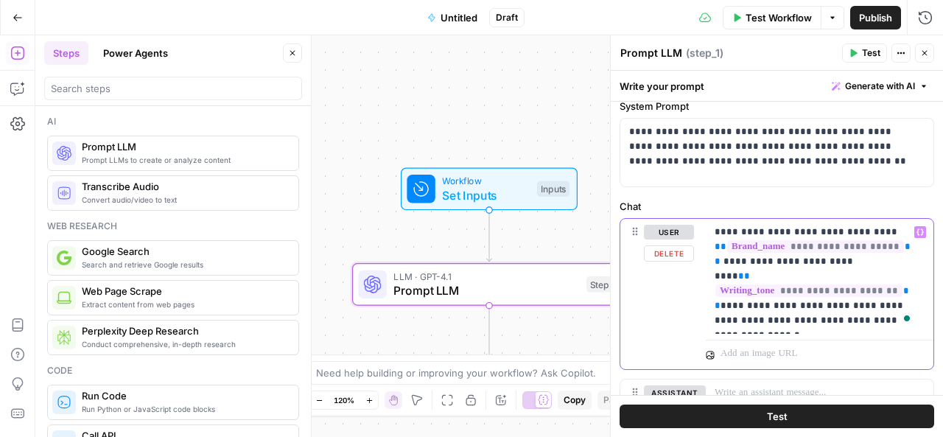
click at [726, 287] on p "**********" at bounding box center [815, 276] width 200 height 103
click at [749, 287] on p "**********" at bounding box center [815, 276] width 200 height 103
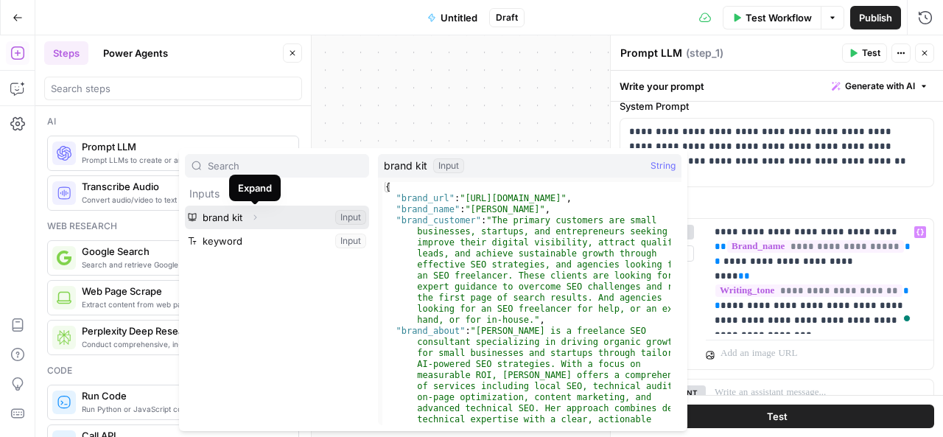
click at [256, 221] on icon "button" at bounding box center [254, 217] width 9 height 9
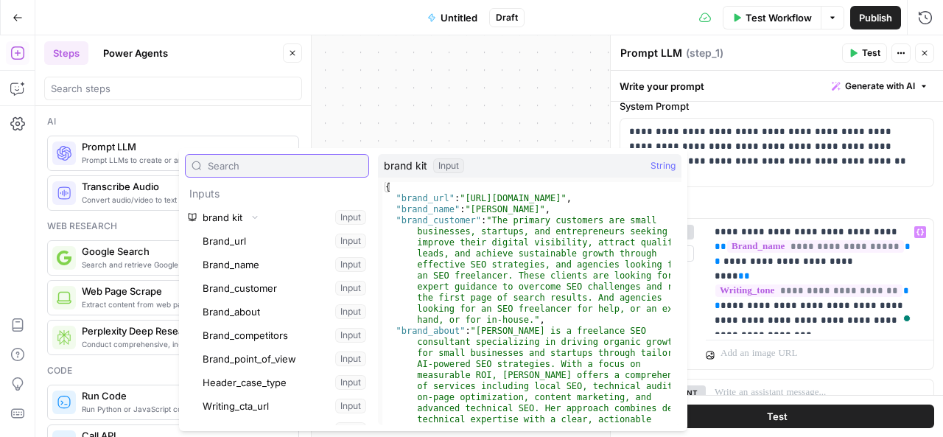
click at [259, 166] on input "text" at bounding box center [285, 165] width 155 height 15
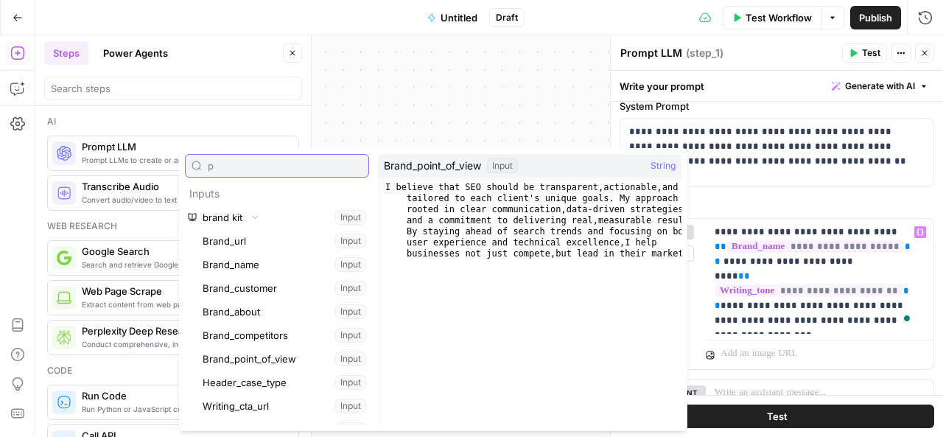
type input "p"
click at [239, 353] on button "Select variable Brand_point_of_view" at bounding box center [284, 359] width 169 height 24
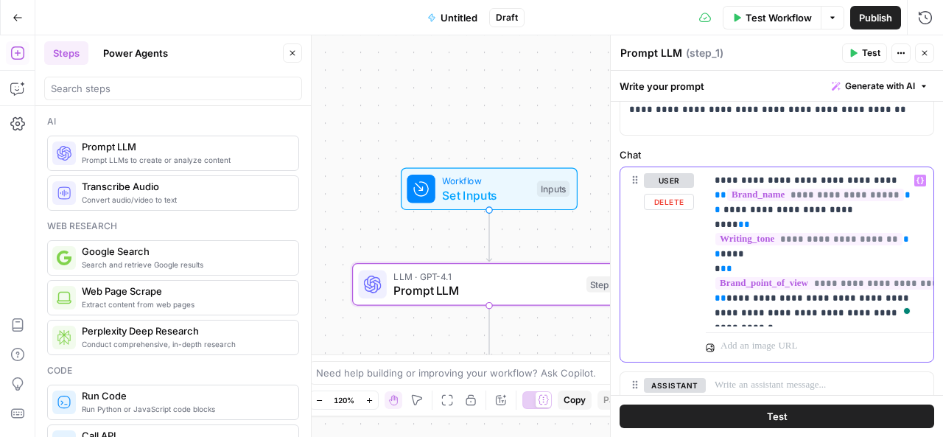
scroll to position [107, 0]
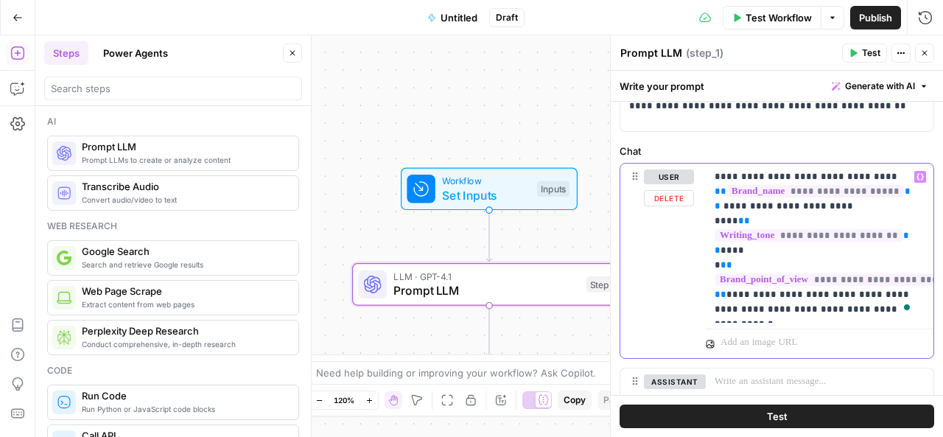
click at [769, 276] on p "**********" at bounding box center [815, 242] width 200 height 147
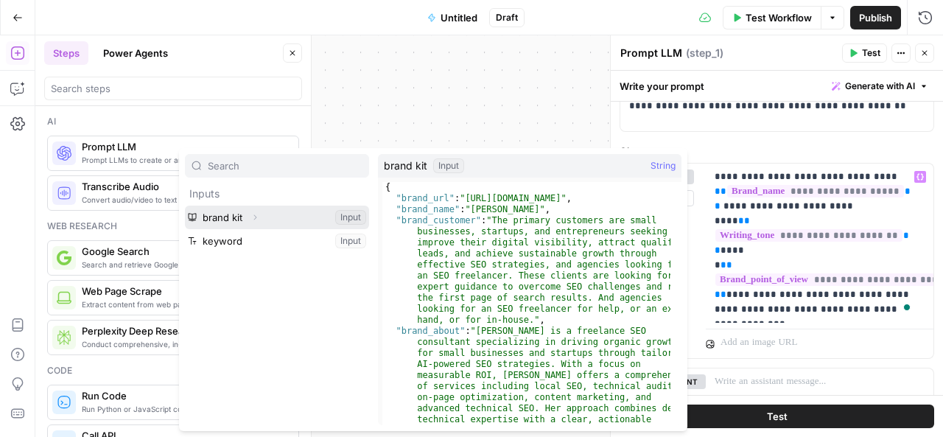
click at [281, 220] on button "Select variable brand kit" at bounding box center [277, 218] width 184 height 24
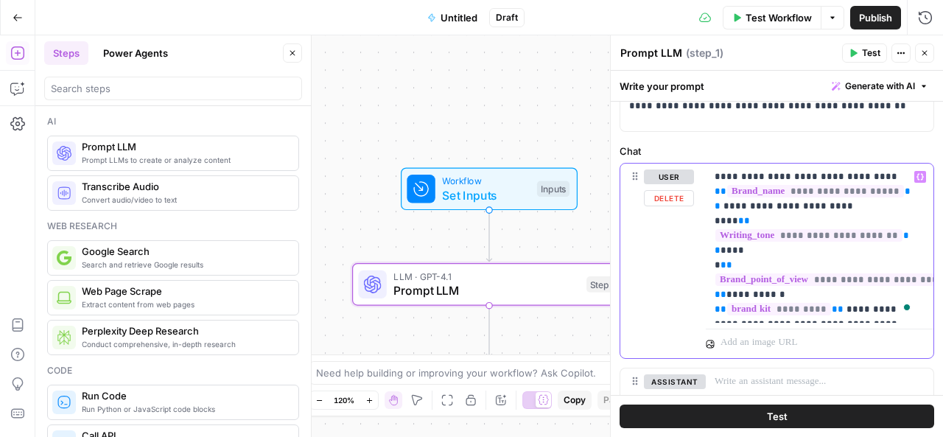
drag, startPoint x: 883, startPoint y: 278, endPoint x: 771, endPoint y: 279, distance: 111.3
click at [771, 279] on p "**********" at bounding box center [815, 242] width 200 height 147
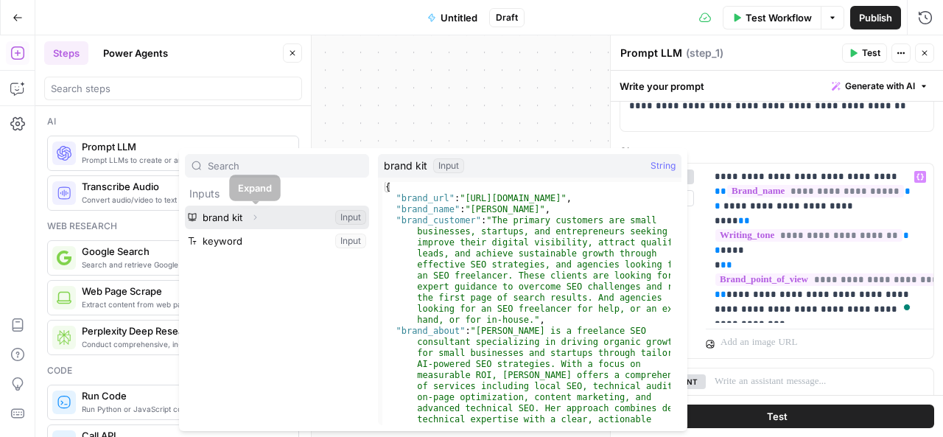
click at [262, 214] on button "Expand" at bounding box center [254, 217] width 19 height 19
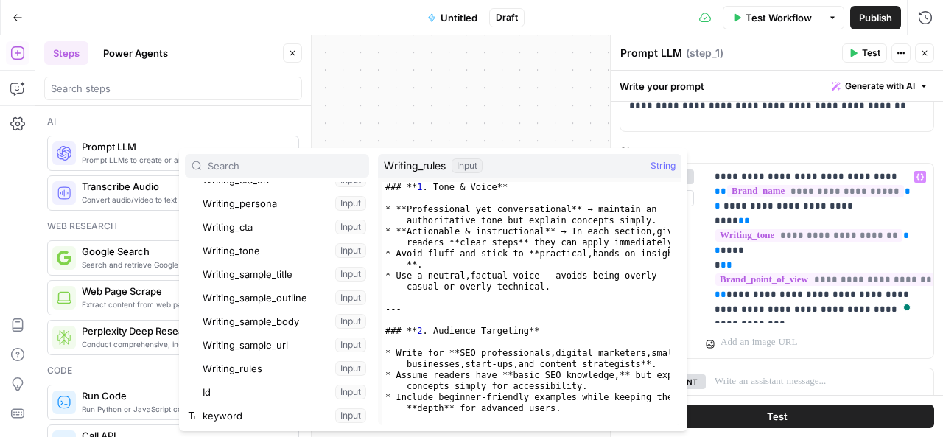
scroll to position [228, 0]
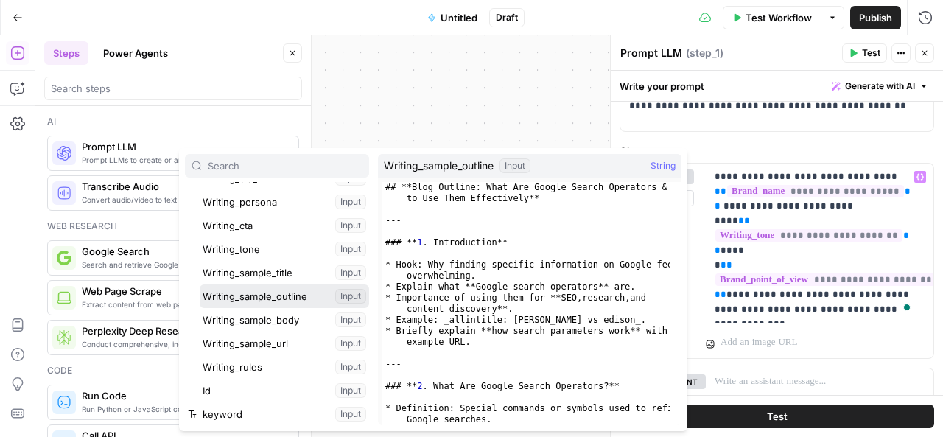
click at [262, 299] on button "Select variable Writing_sample_outline" at bounding box center [284, 296] width 169 height 24
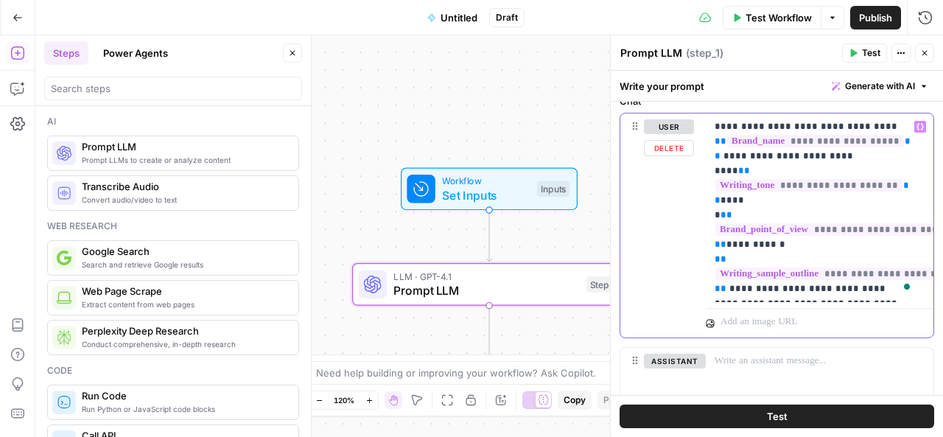
scroll to position [163, 0]
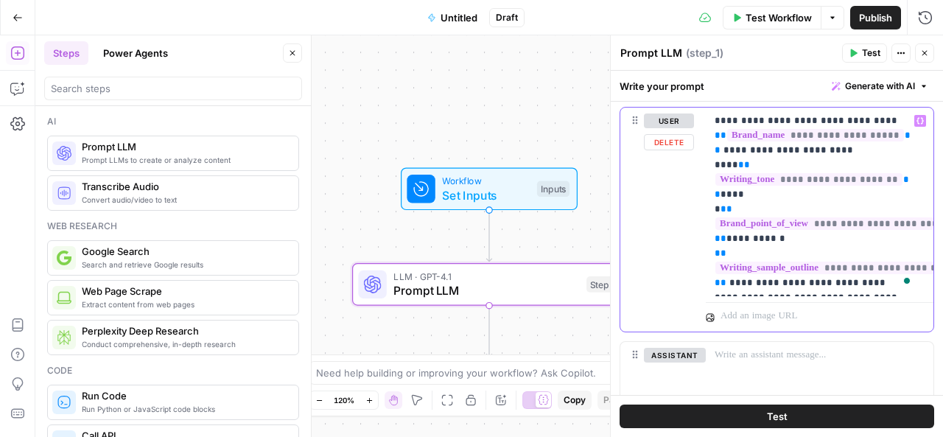
click at [746, 279] on p "**********" at bounding box center [815, 201] width 200 height 177
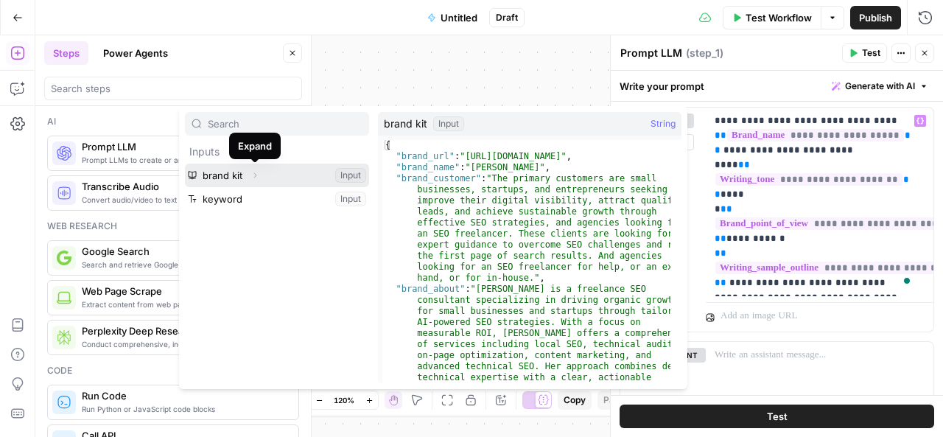
click at [254, 176] on icon "button" at bounding box center [254, 175] width 9 height 9
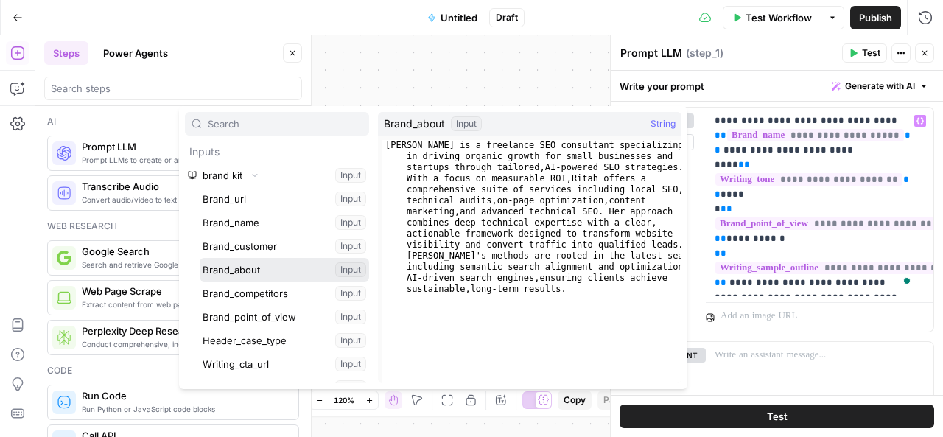
click at [234, 266] on button "Select variable Brand_about" at bounding box center [284, 270] width 169 height 24
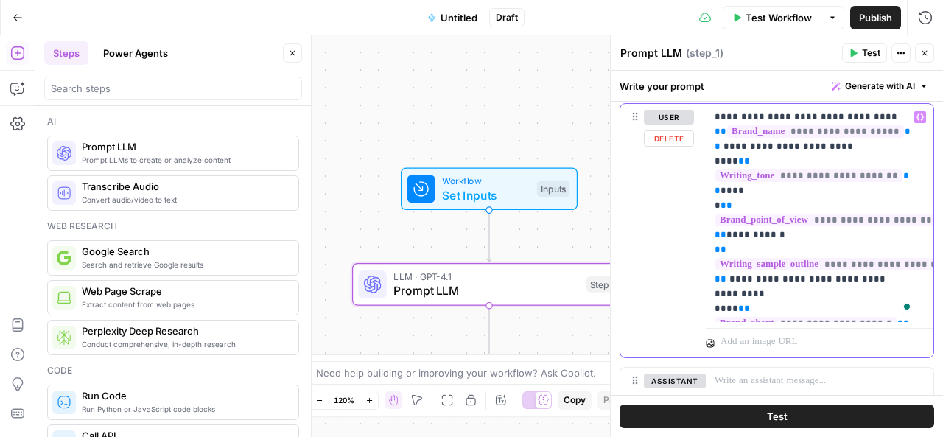
scroll to position [166, 0]
click at [488, 234] on icon "Edge from start to step_1" at bounding box center [488, 235] width 5 height 52
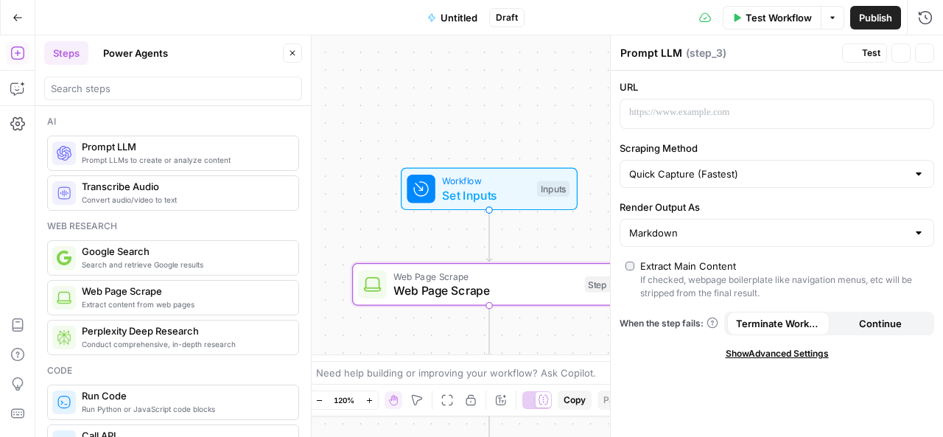
type textarea "Web Page Scrape"
click at [471, 295] on span "Web Page Scrape" at bounding box center [485, 290] width 184 height 18
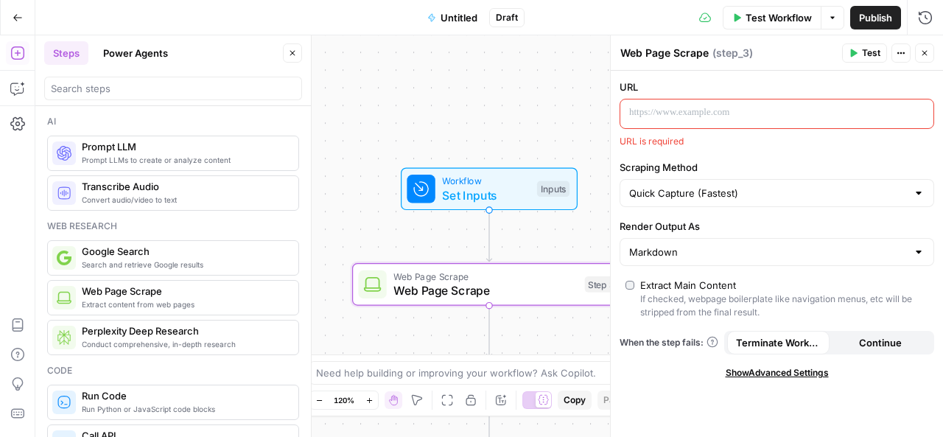
click at [731, 113] on p at bounding box center [765, 112] width 272 height 15
click at [919, 107] on button "Variables Menu" at bounding box center [920, 113] width 12 height 12
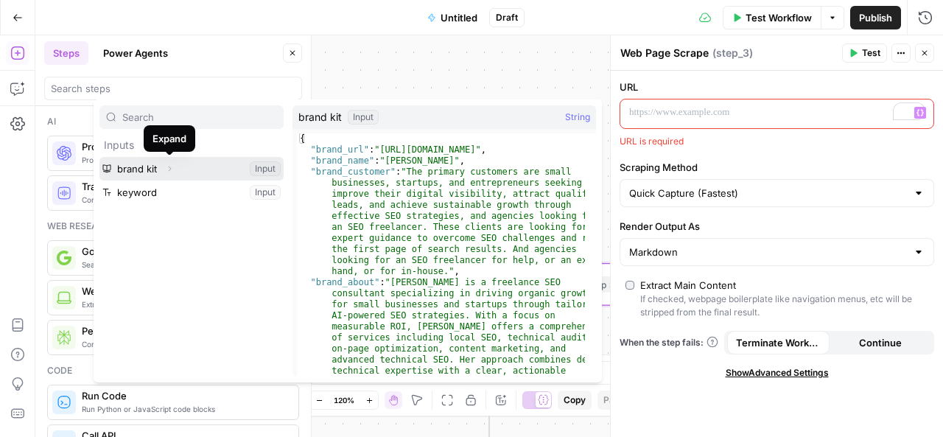
click at [171, 167] on icon "button" at bounding box center [169, 168] width 9 height 9
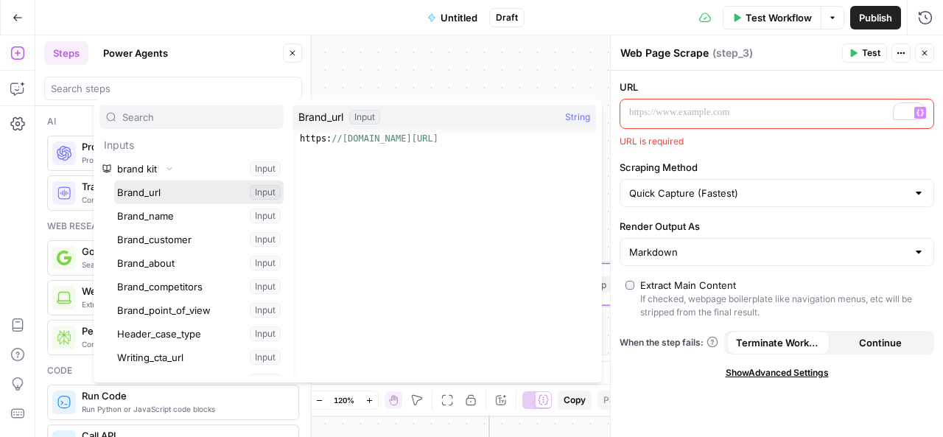
click at [161, 185] on button "Select variable Brand_url" at bounding box center [198, 193] width 169 height 24
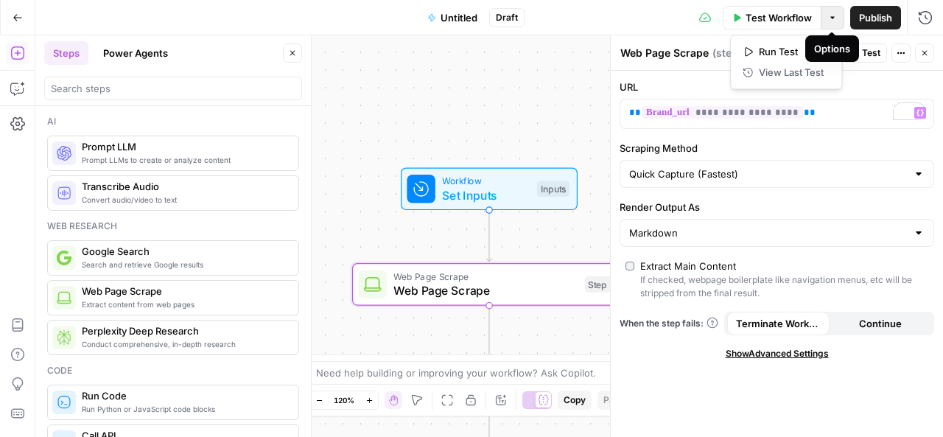
click at [835, 15] on icon "button" at bounding box center [832, 17] width 9 height 9
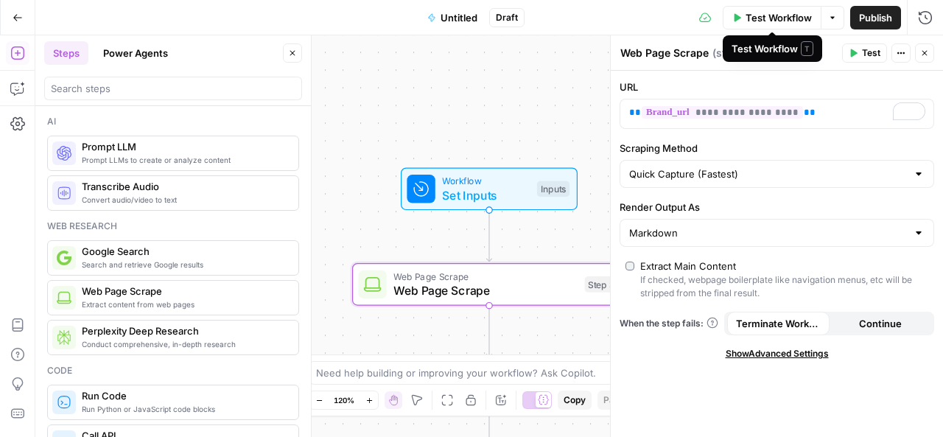
click at [785, 17] on span "Test Workflow" at bounding box center [779, 17] width 66 height 15
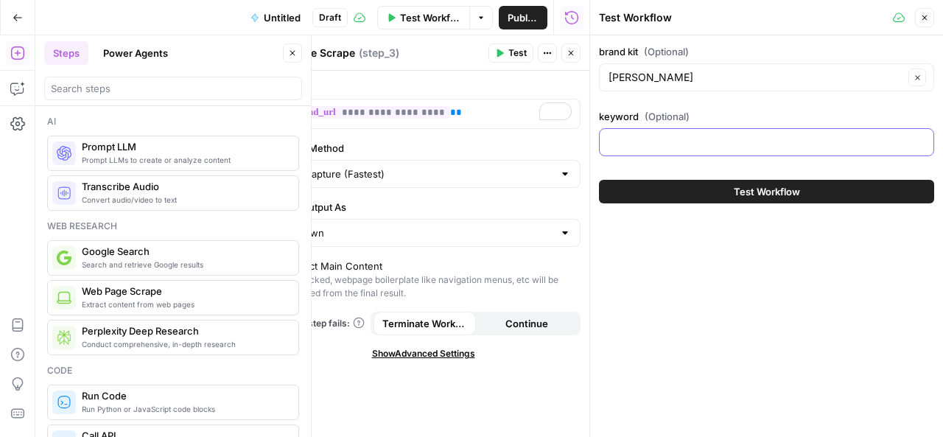
click at [656, 146] on input "keyword (Optional)" at bounding box center [767, 142] width 316 height 15
type input "SEO CONSULTANT"
click at [926, 16] on icon "button" at bounding box center [924, 17] width 5 height 5
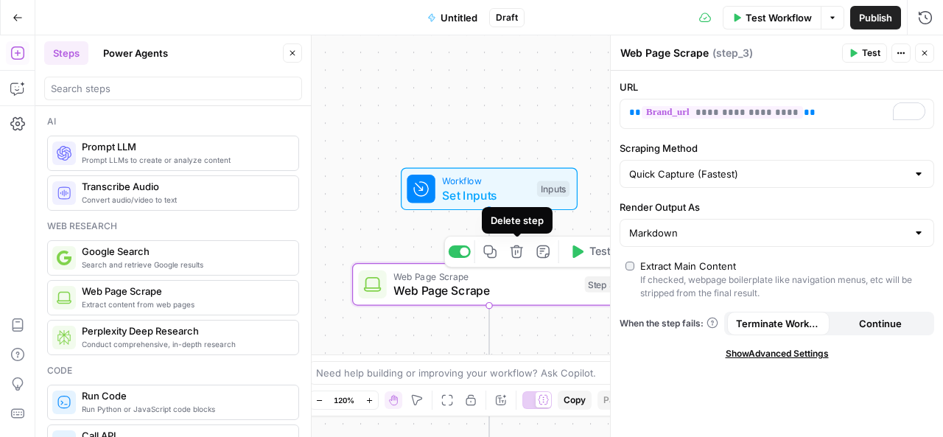
click at [517, 256] on icon "button" at bounding box center [517, 252] width 14 height 14
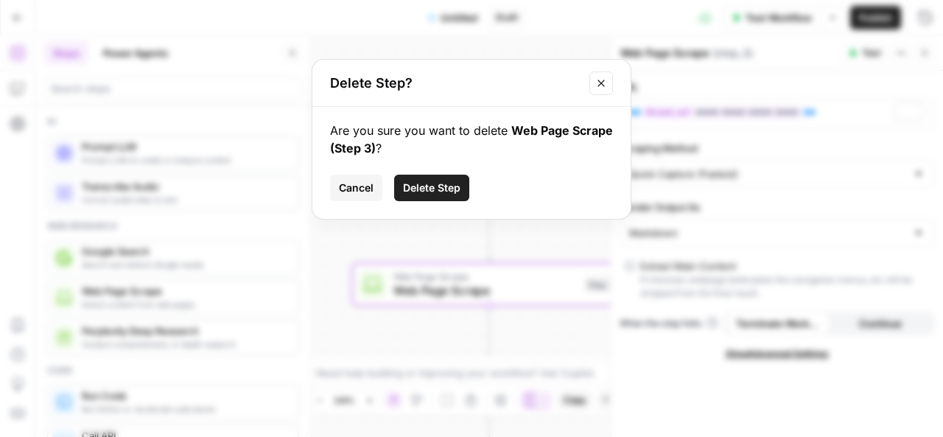
click at [446, 192] on span "Delete Step" at bounding box center [431, 188] width 57 height 15
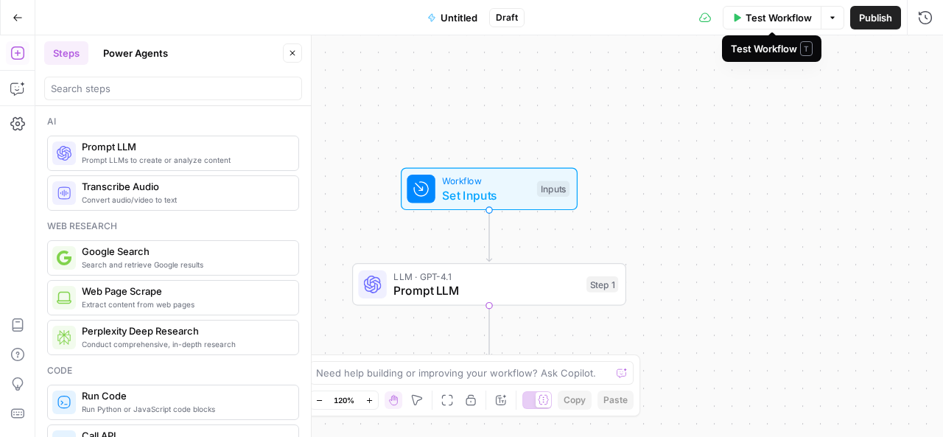
click at [785, 17] on span "Test Workflow" at bounding box center [779, 17] width 66 height 15
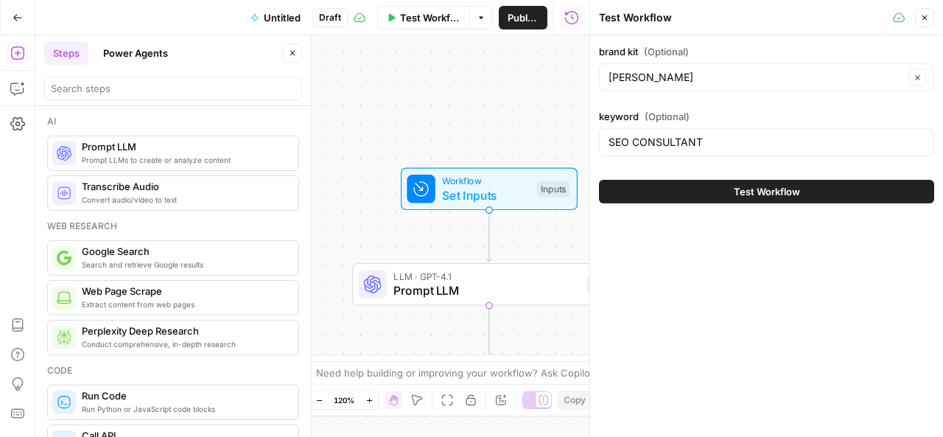
click at [507, 91] on div "Workflow Set Inputs Inputs LLM · GPT-4.1 Prompt LLM Step 1 End Output" at bounding box center [312, 236] width 554 height 402
click at [467, 291] on span "Prompt LLM" at bounding box center [486, 290] width 186 height 18
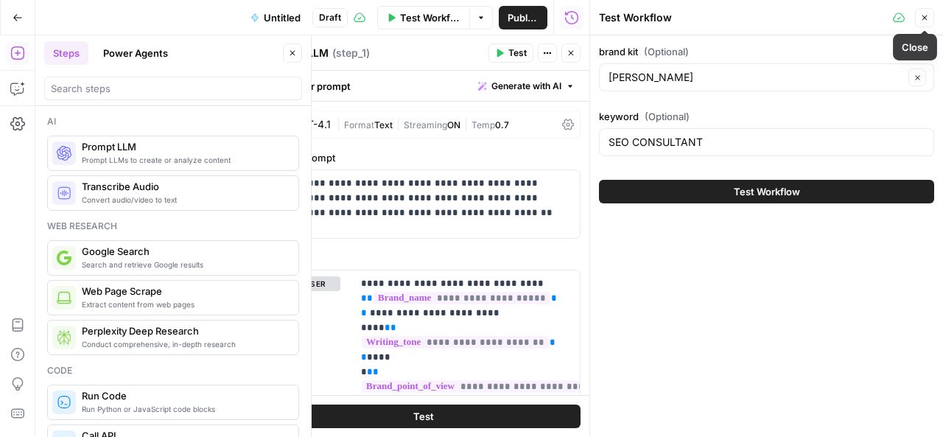
click at [925, 15] on icon "button" at bounding box center [924, 17] width 9 height 9
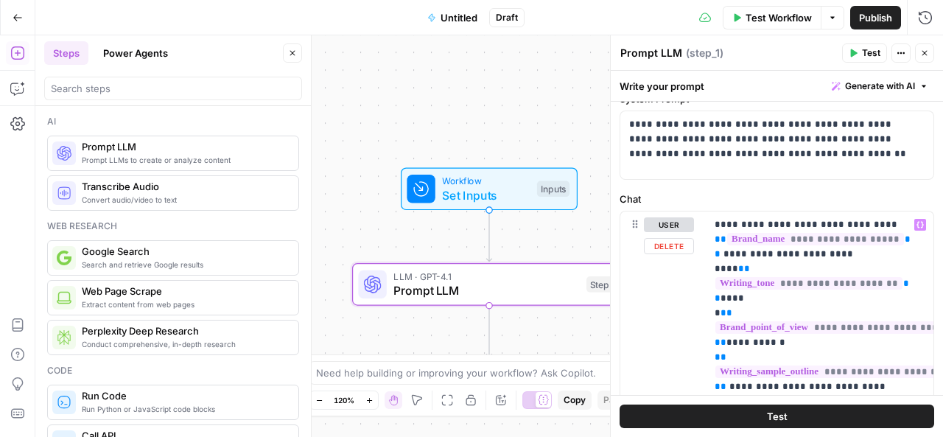
scroll to position [58, 0]
click at [788, 254] on p "**********" at bounding box center [815, 314] width 200 height 192
click at [790, 254] on p "**********" at bounding box center [815, 314] width 200 height 192
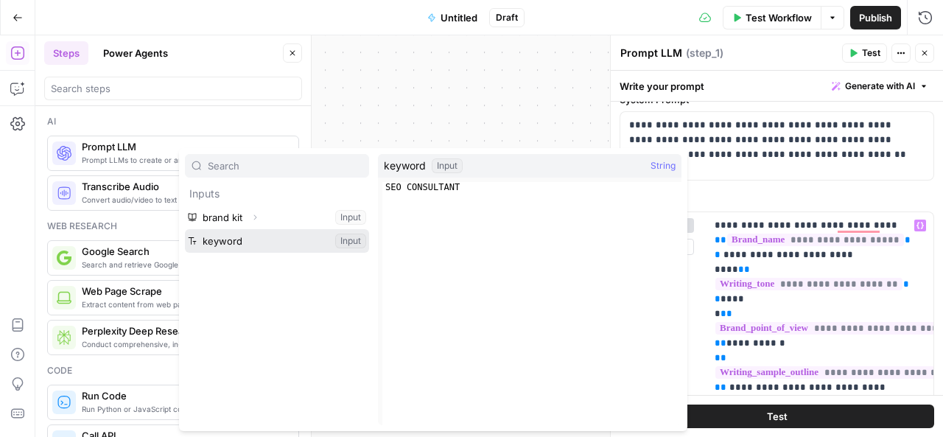
click at [267, 238] on button "Select variable keyword" at bounding box center [277, 241] width 184 height 24
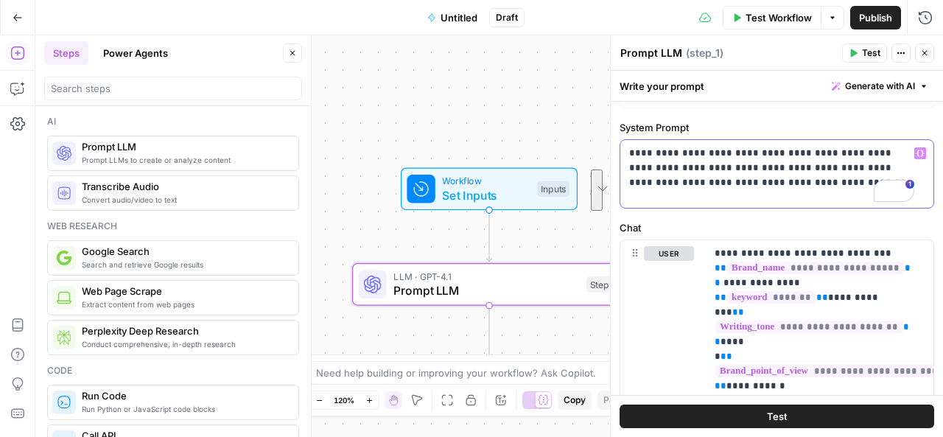
scroll to position [30, 0]
drag, startPoint x: 778, startPoint y: 155, endPoint x: 856, endPoint y: 183, distance: 83.0
click at [856, 183] on p "**********" at bounding box center [771, 168] width 285 height 44
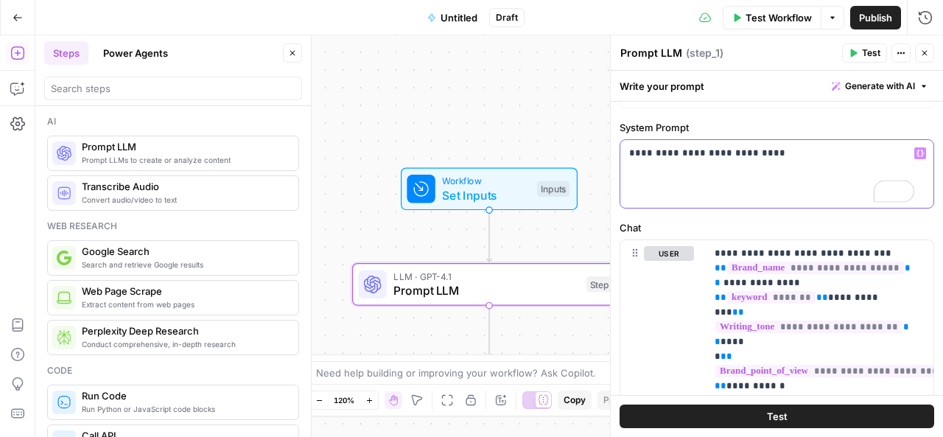
click at [630, 150] on p "**********" at bounding box center [771, 153] width 285 height 15
drag, startPoint x: 659, startPoint y: 153, endPoint x: 828, endPoint y: 153, distance: 169.5
click at [828, 153] on p "**********" at bounding box center [771, 153] width 285 height 15
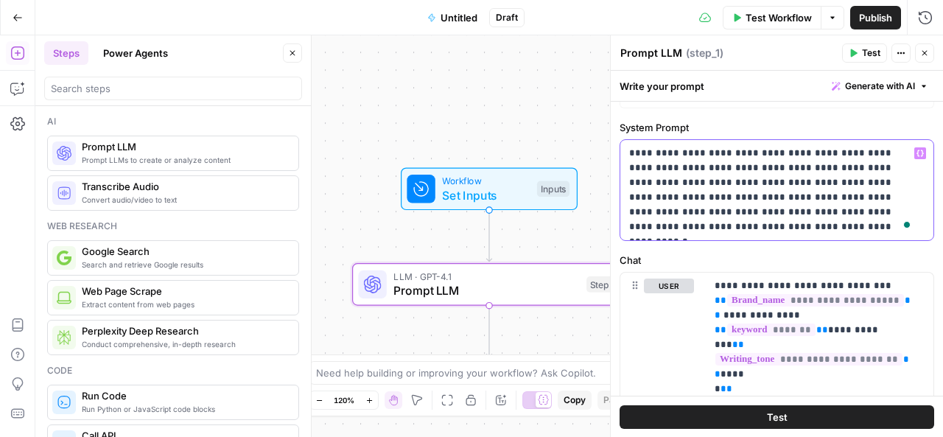
drag, startPoint x: 651, startPoint y: 211, endPoint x: 642, endPoint y: 211, distance: 8.8
click at [642, 211] on p "**********" at bounding box center [771, 190] width 285 height 88
click at [751, 228] on p "**********" at bounding box center [771, 190] width 285 height 88
click at [638, 208] on p "**********" at bounding box center [771, 190] width 285 height 88
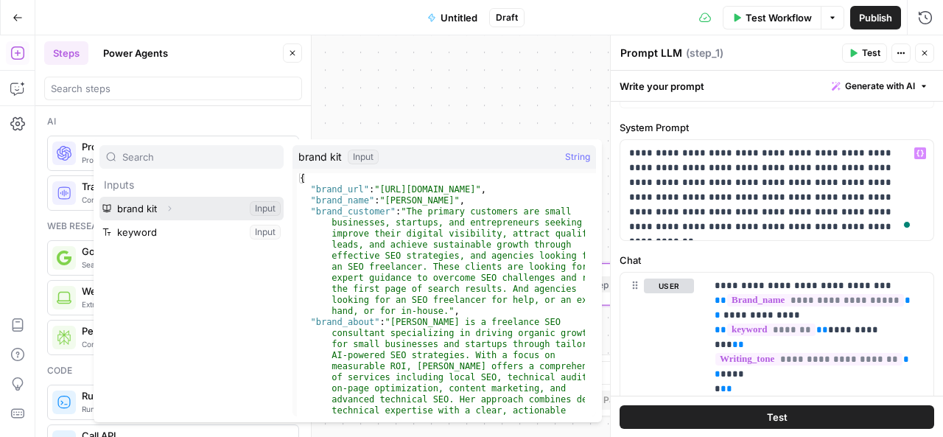
click at [149, 209] on button "Select variable brand kit" at bounding box center [191, 209] width 184 height 24
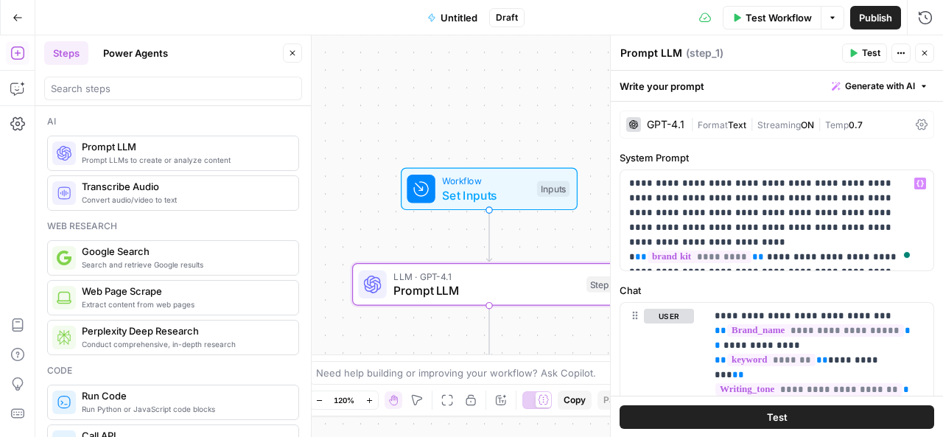
click at [782, 414] on button "Test" at bounding box center [777, 416] width 315 height 24
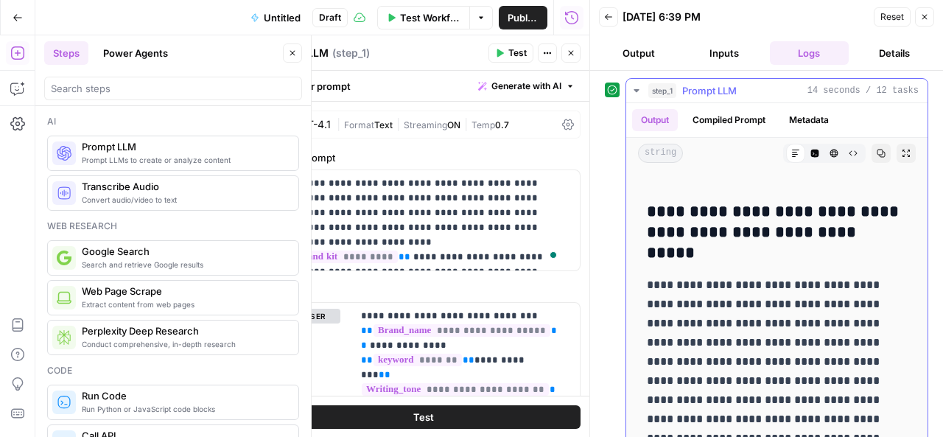
scroll to position [2120, 0]
click at [319, 126] on div "GPT-4.1" at bounding box center [312, 124] width 38 height 10
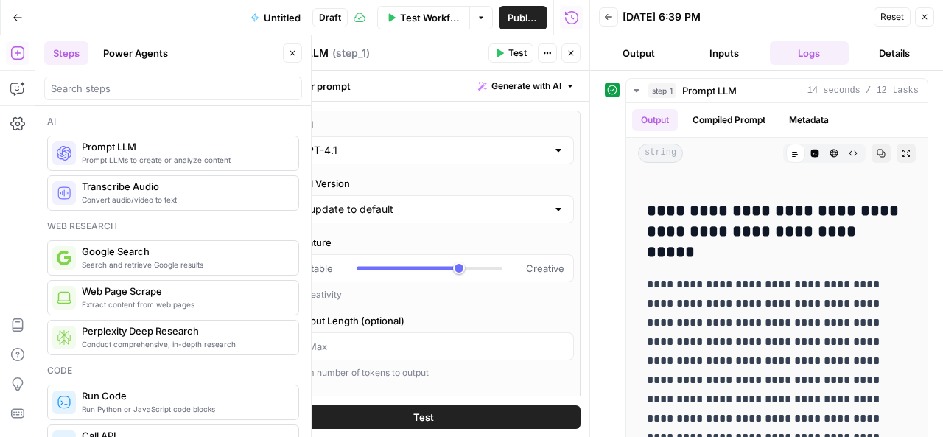
click at [553, 151] on div at bounding box center [559, 150] width 12 height 15
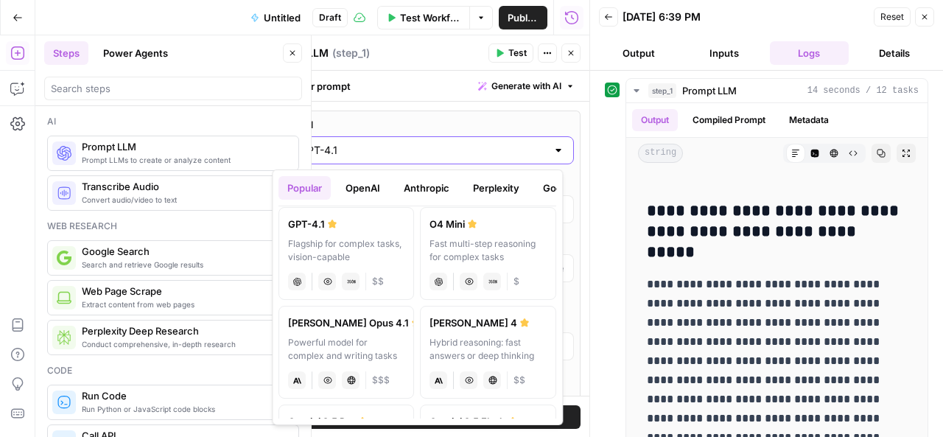
scroll to position [119, 0]
click at [452, 334] on div "Hybrid reasoning: fast answers or deep thinking" at bounding box center [488, 347] width 116 height 27
type input "Claude Sonnet 4"
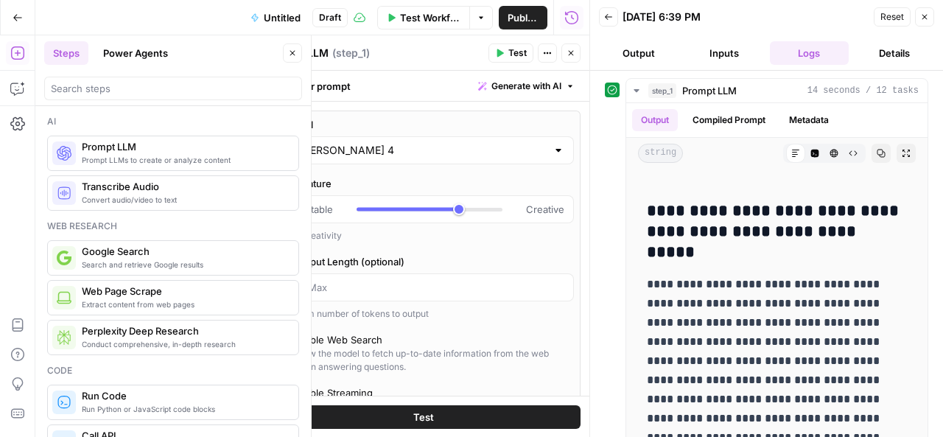
click at [426, 414] on span "Test" at bounding box center [423, 416] width 21 height 15
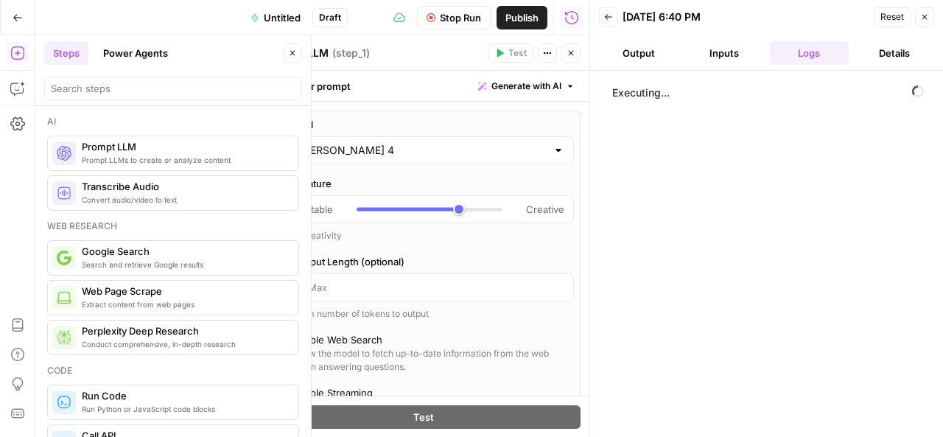
click at [283, 26] on button "Untitled" at bounding box center [276, 18] width 68 height 24
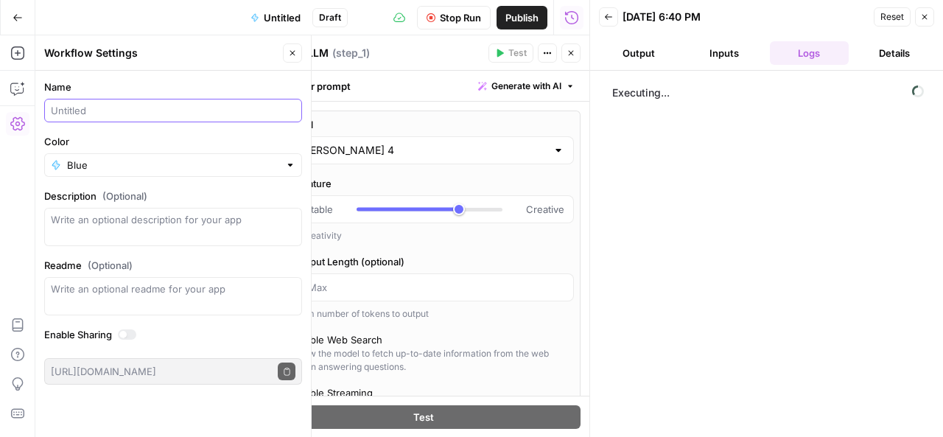
click at [127, 110] on input "Name" at bounding box center [173, 110] width 245 height 15
type input "FAQS"
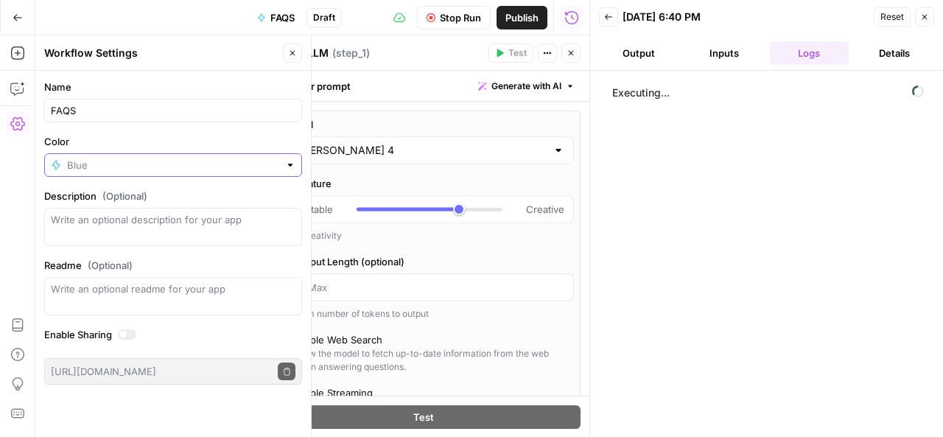
click at [158, 160] on input "Color" at bounding box center [173, 165] width 212 height 15
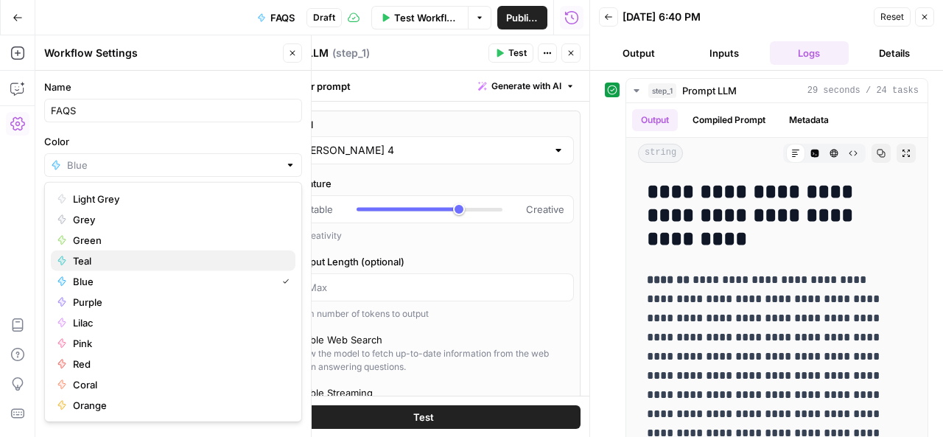
click at [103, 261] on span "Teal" at bounding box center [178, 260] width 211 height 15
type input "Teal"
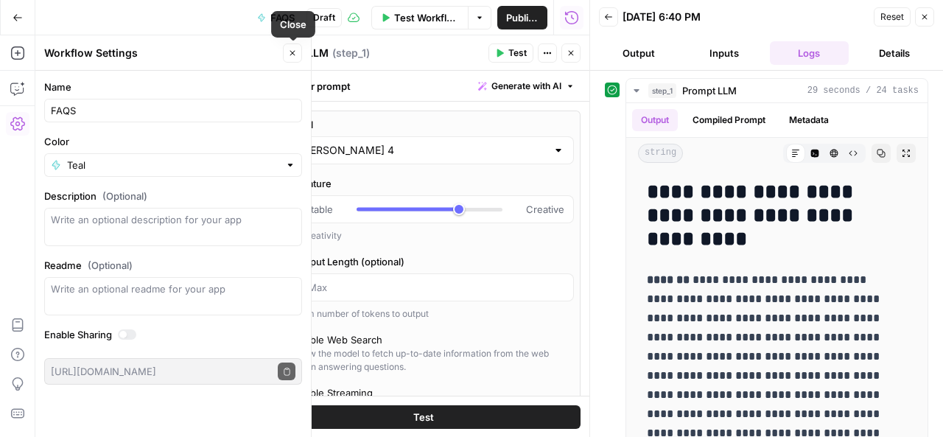
click at [292, 47] on button "Close" at bounding box center [292, 52] width 19 height 19
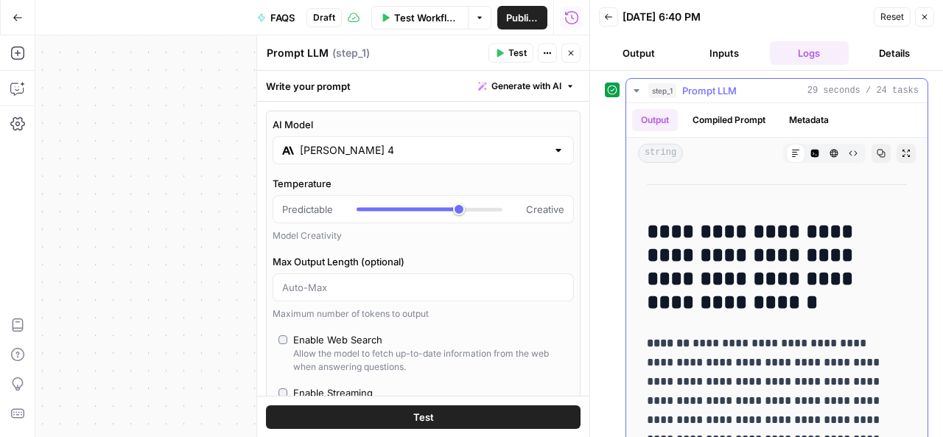
scroll to position [1367, 0]
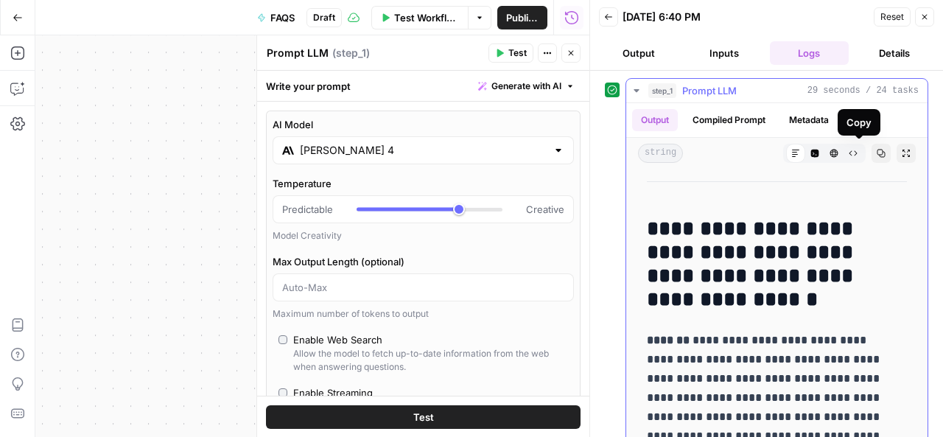
click at [877, 155] on icon "button" at bounding box center [881, 153] width 9 height 9
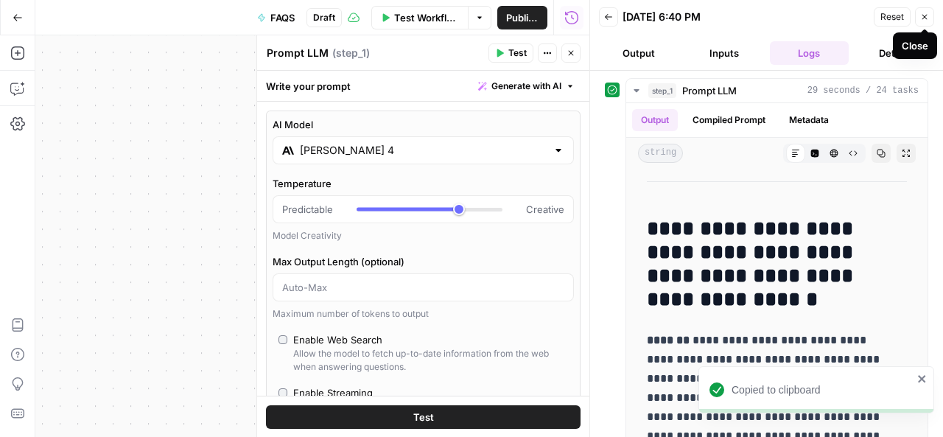
click at [923, 13] on icon "button" at bounding box center [924, 17] width 9 height 9
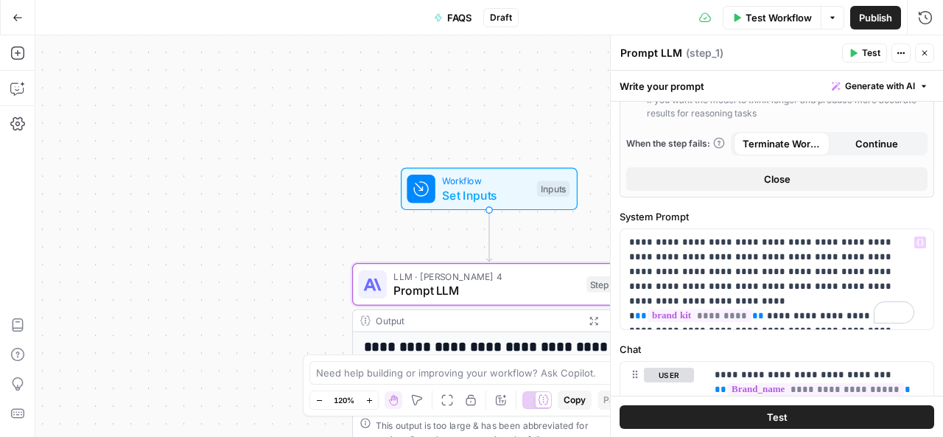
scroll to position [351, 0]
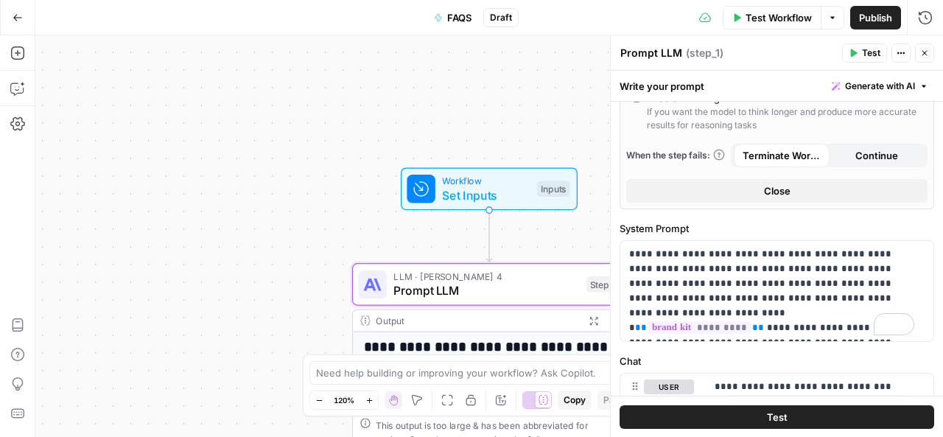
click at [798, 192] on button "Close" at bounding box center [776, 191] width 301 height 24
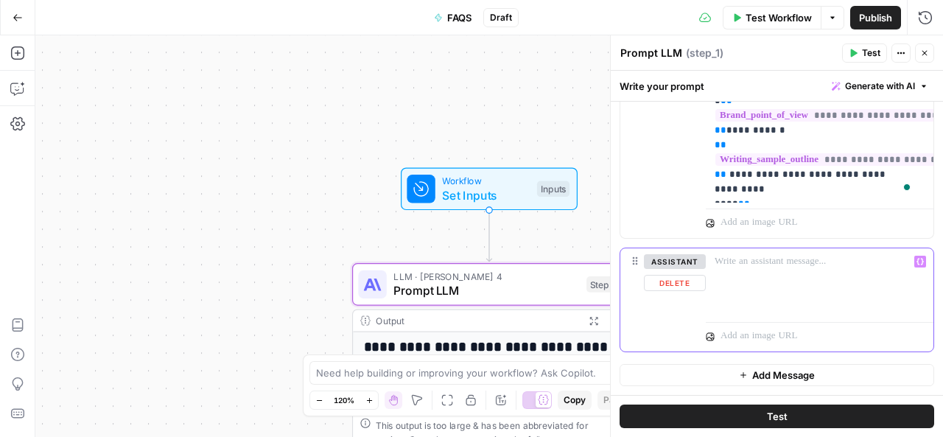
click at [746, 264] on p at bounding box center [820, 261] width 210 height 15
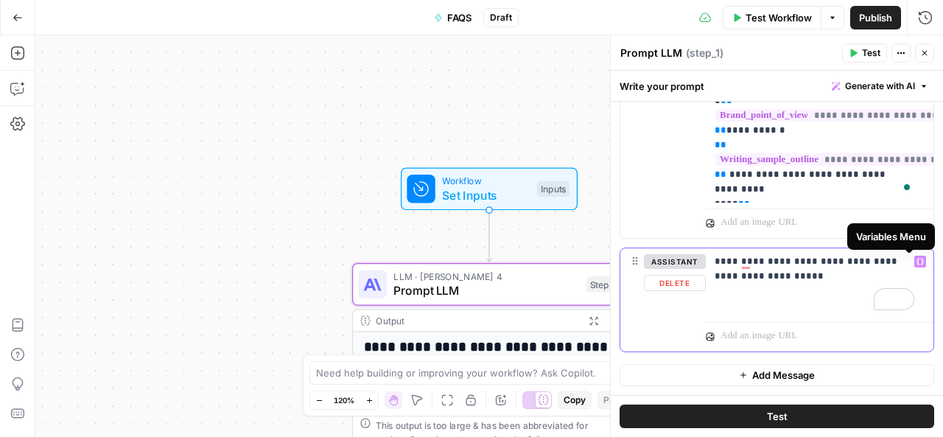
click at [917, 260] on icon "button" at bounding box center [920, 261] width 7 height 7
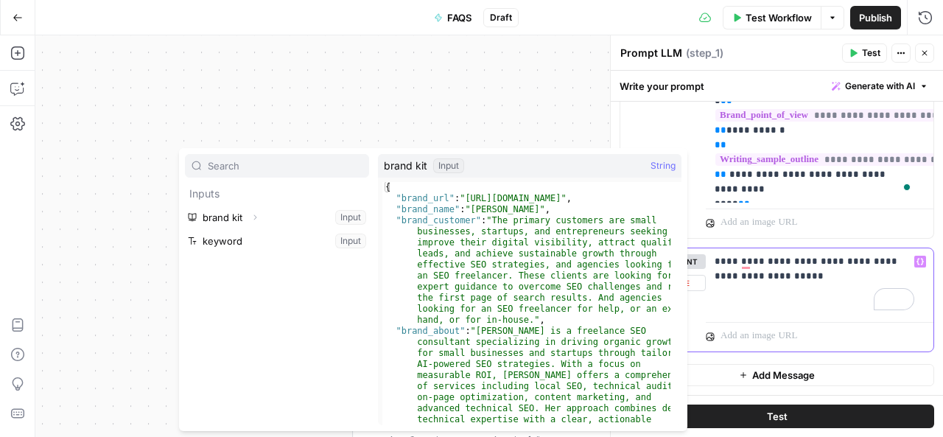
click at [797, 278] on p "**********" at bounding box center [815, 268] width 200 height 29
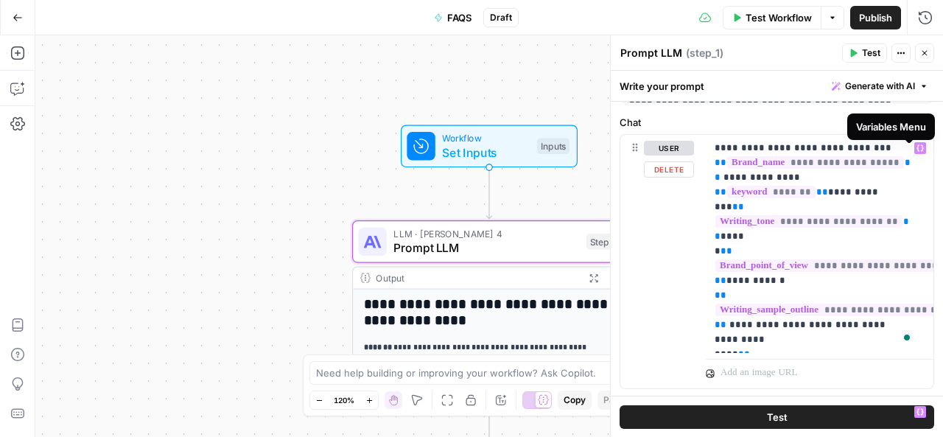
scroll to position [326, 0]
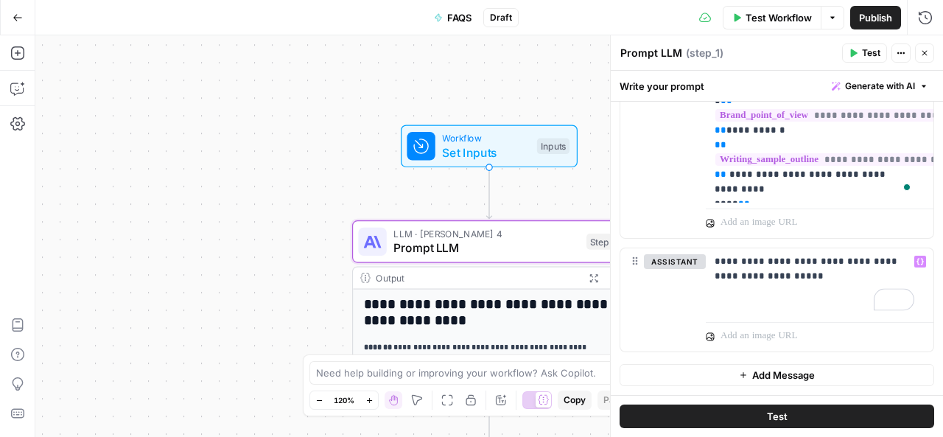
click at [782, 415] on button "Test" at bounding box center [777, 416] width 315 height 24
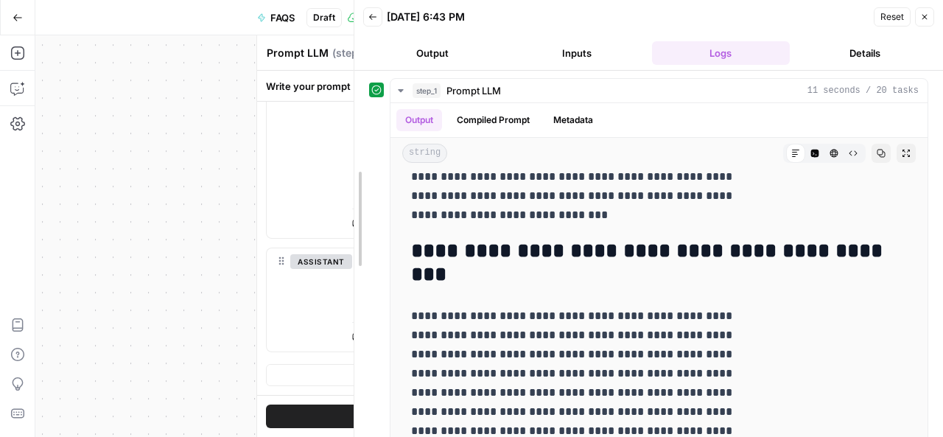
scroll to position [740, 0]
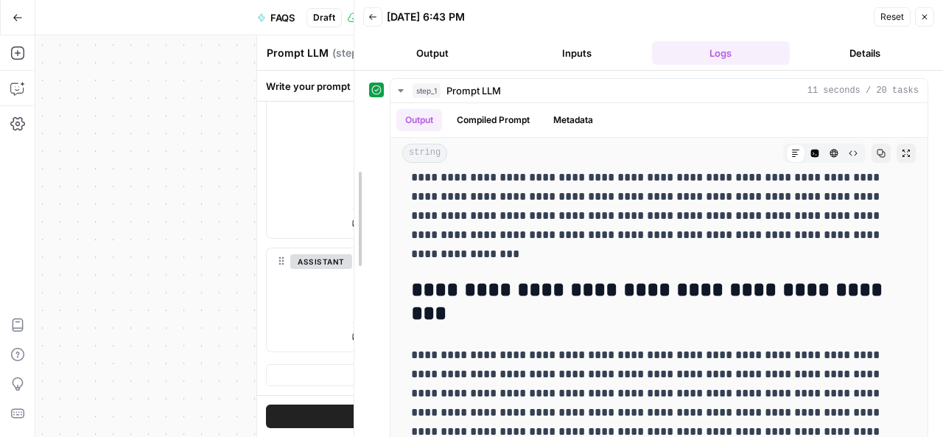
drag, startPoint x: 591, startPoint y: 290, endPoint x: 50, endPoint y: 273, distance: 541.1
click at [50, 273] on body "**********" at bounding box center [471, 218] width 943 height 437
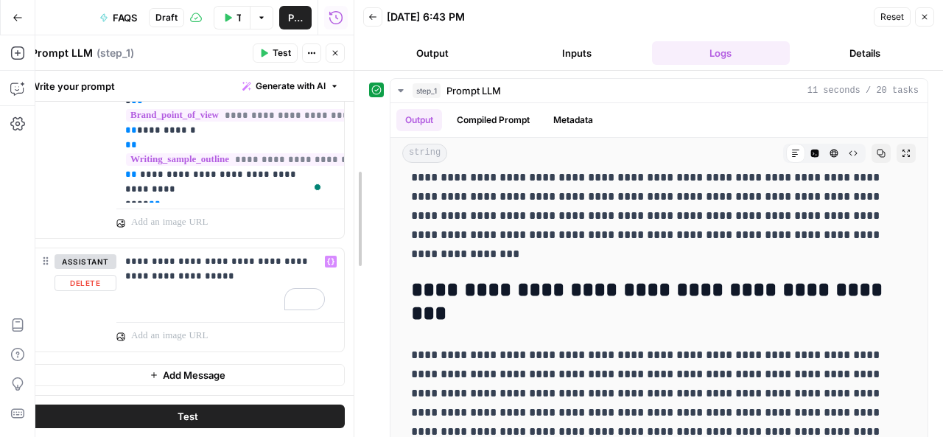
drag, startPoint x: 352, startPoint y: 278, endPoint x: 190, endPoint y: 273, distance: 162.1
click at [190, 273] on body "**********" at bounding box center [471, 218] width 943 height 437
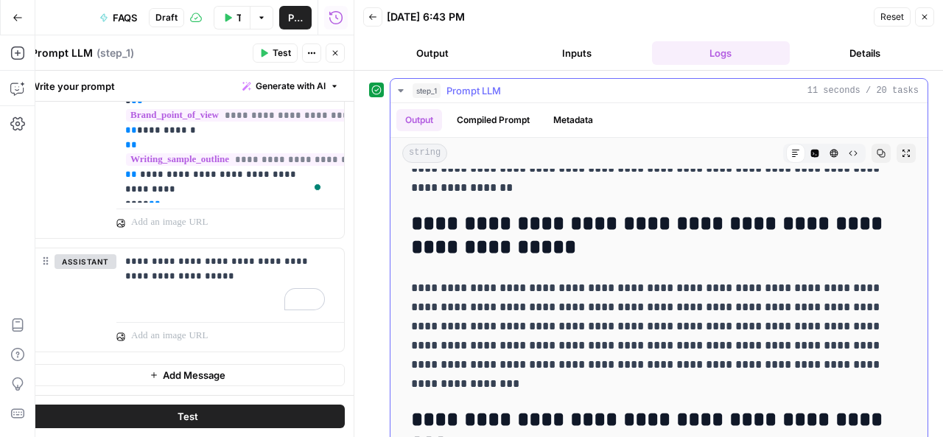
scroll to position [612, 0]
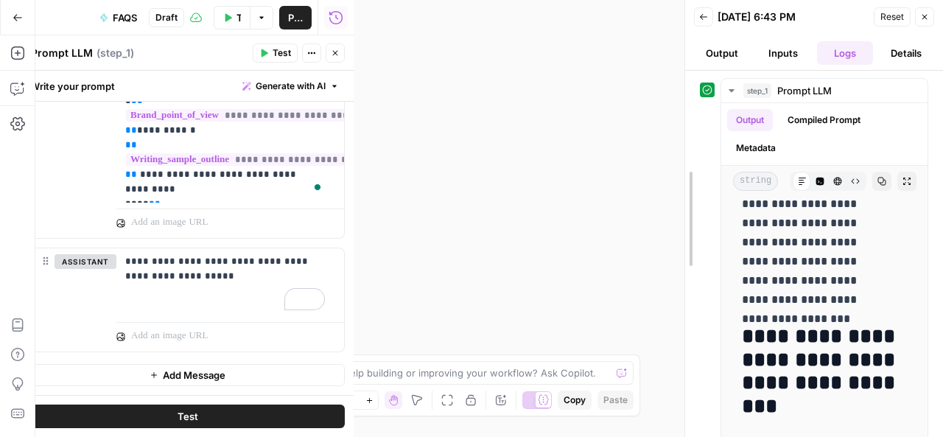
drag, startPoint x: 353, startPoint y: 169, endPoint x: 681, endPoint y: 176, distance: 327.9
click at [681, 176] on div at bounding box center [685, 218] width 15 height 437
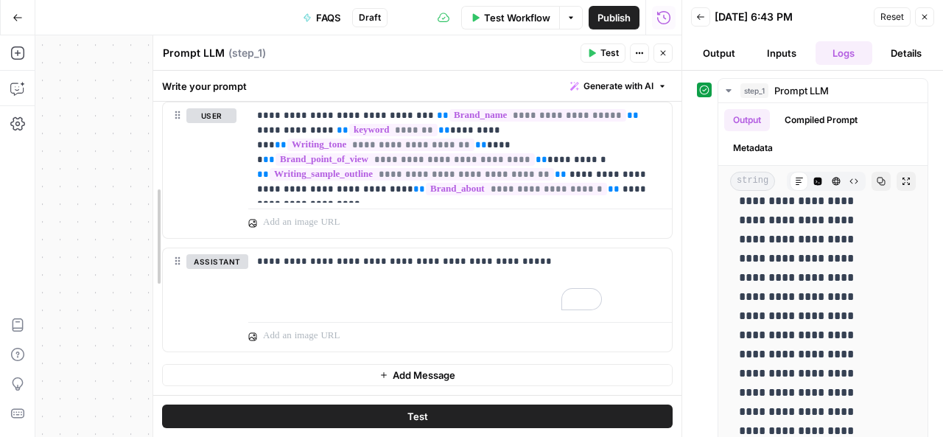
scroll to position [168, 0]
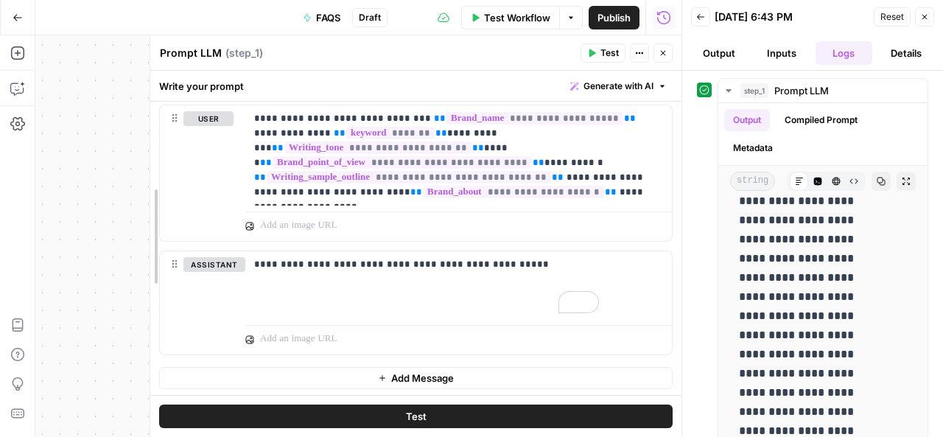
drag, startPoint x: 345, startPoint y: 203, endPoint x: 146, endPoint y: 225, distance: 200.1
click at [146, 225] on div at bounding box center [150, 236] width 15 height 402
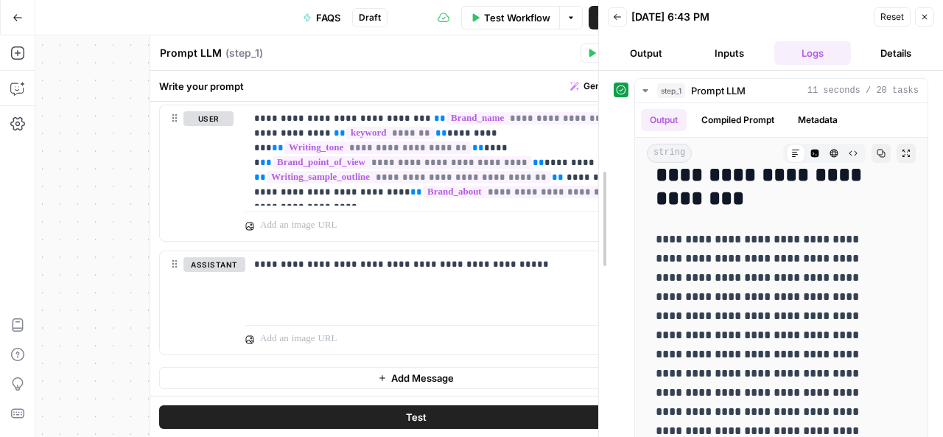
drag, startPoint x: 684, startPoint y: 197, endPoint x: 600, endPoint y: 211, distance: 85.1
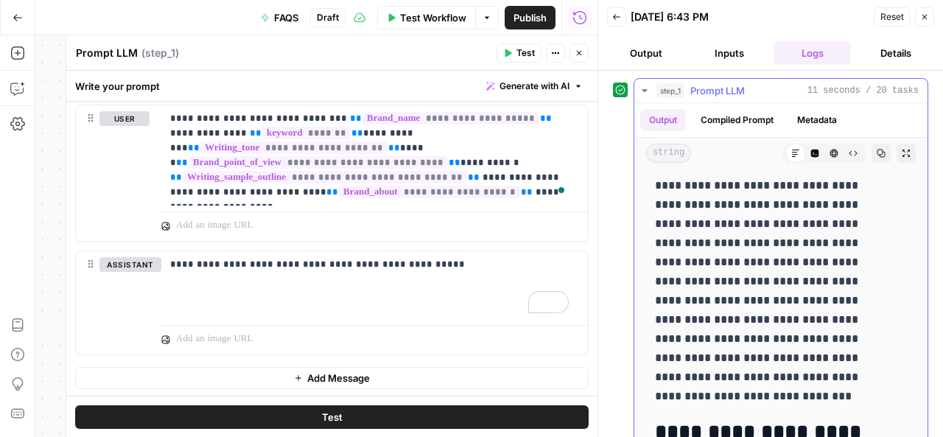
scroll to position [1118, 0]
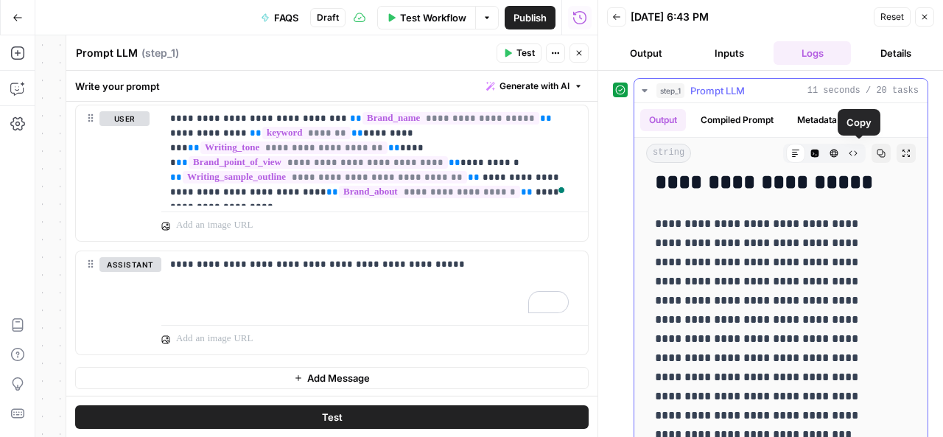
click at [877, 149] on icon "button" at bounding box center [881, 153] width 9 height 9
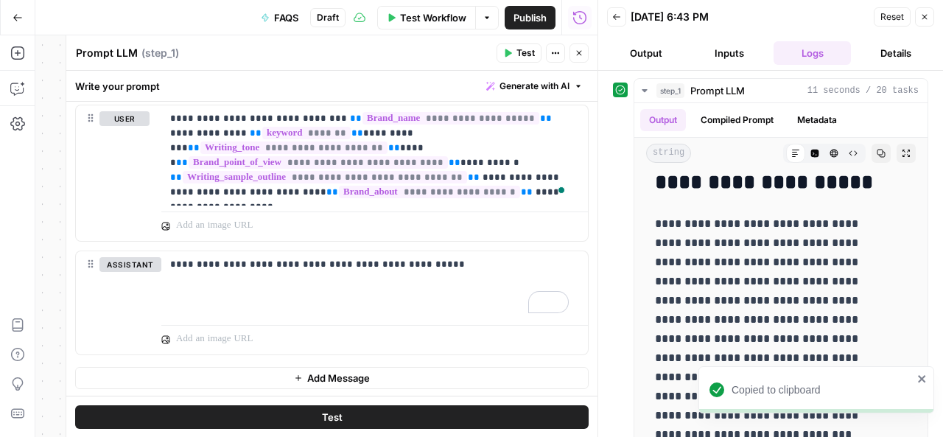
click at [342, 375] on span "Add Message" at bounding box center [338, 378] width 63 height 15
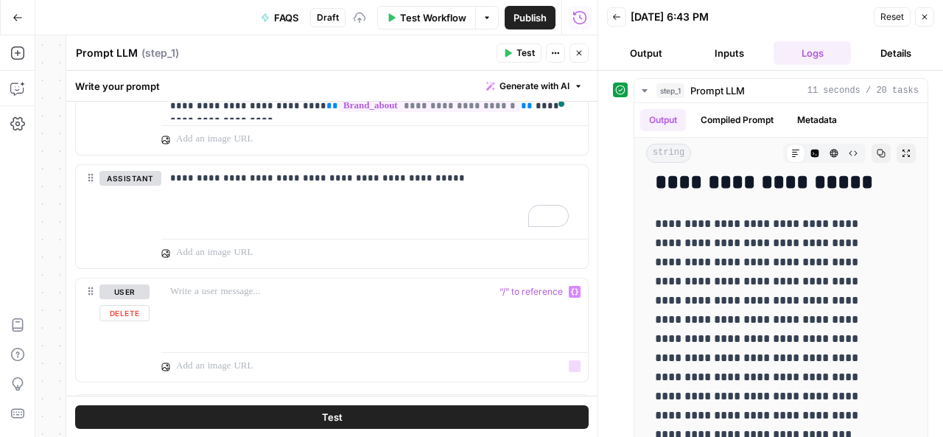
scroll to position [280, 0]
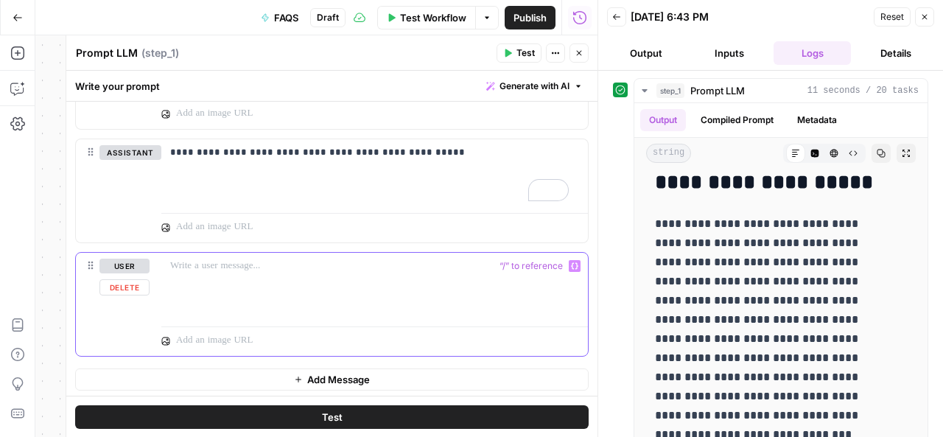
click at [238, 270] on p at bounding box center [374, 266] width 409 height 15
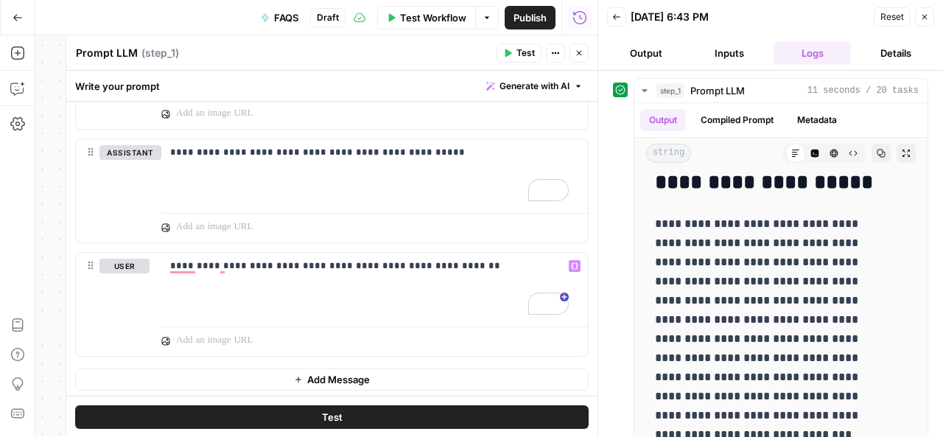
click at [339, 412] on button "Test" at bounding box center [332, 416] width 514 height 24
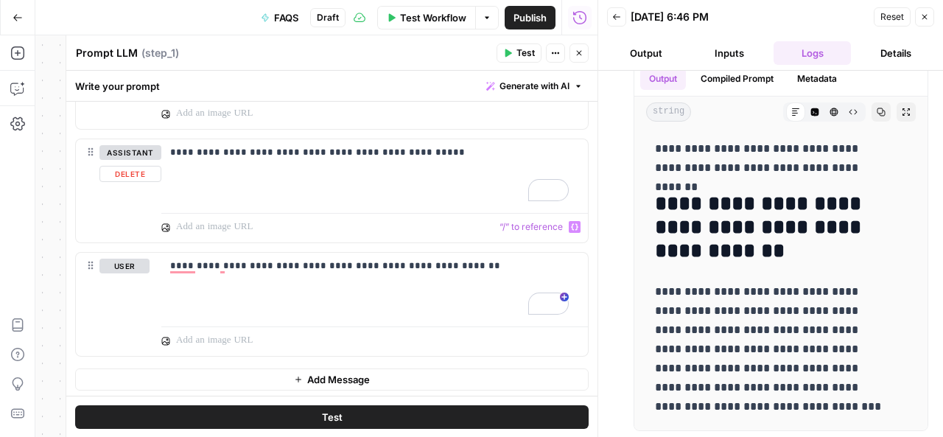
scroll to position [0, 0]
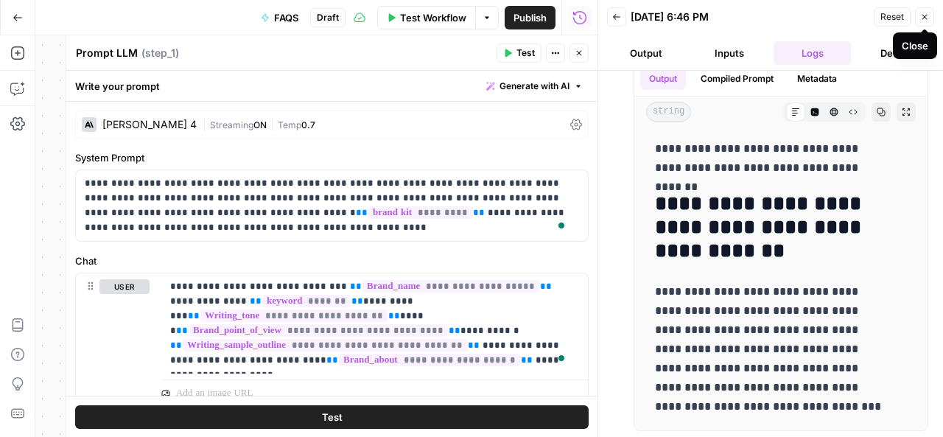
click at [931, 19] on button "Close" at bounding box center [924, 16] width 19 height 19
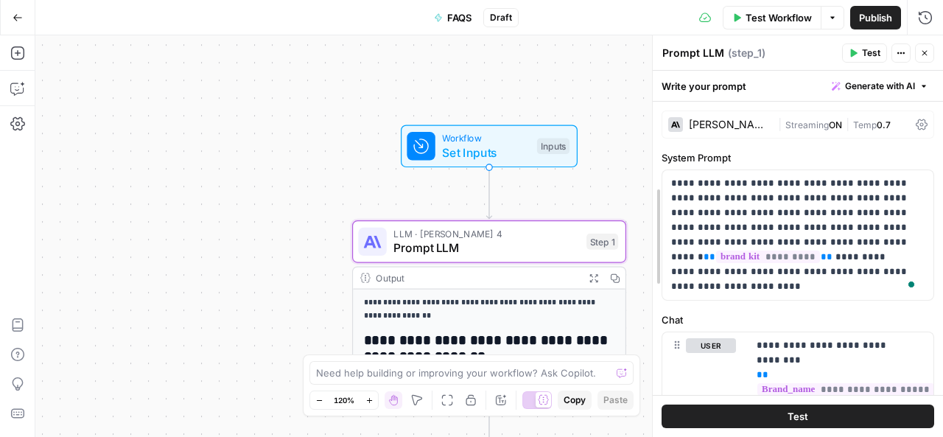
drag, startPoint x: 410, startPoint y: 133, endPoint x: 651, endPoint y: 143, distance: 241.1
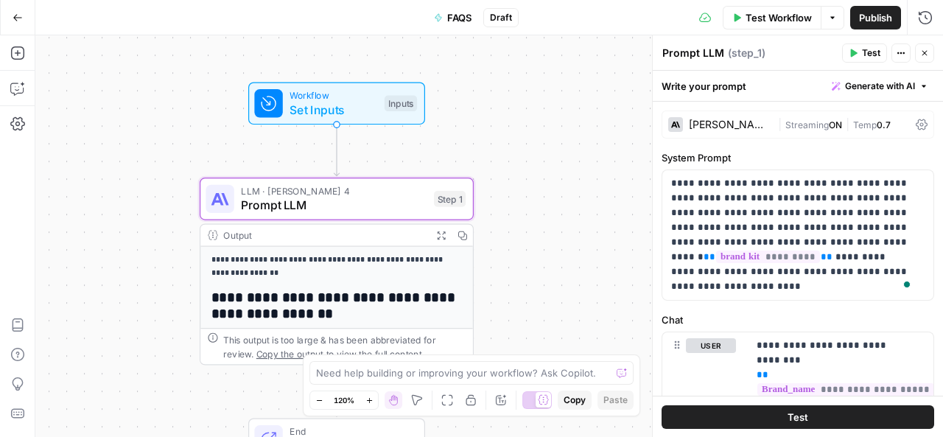
drag, startPoint x: 535, startPoint y: 179, endPoint x: 385, endPoint y: 132, distance: 157.5
click at [385, 132] on div "**********" at bounding box center [489, 236] width 908 height 402
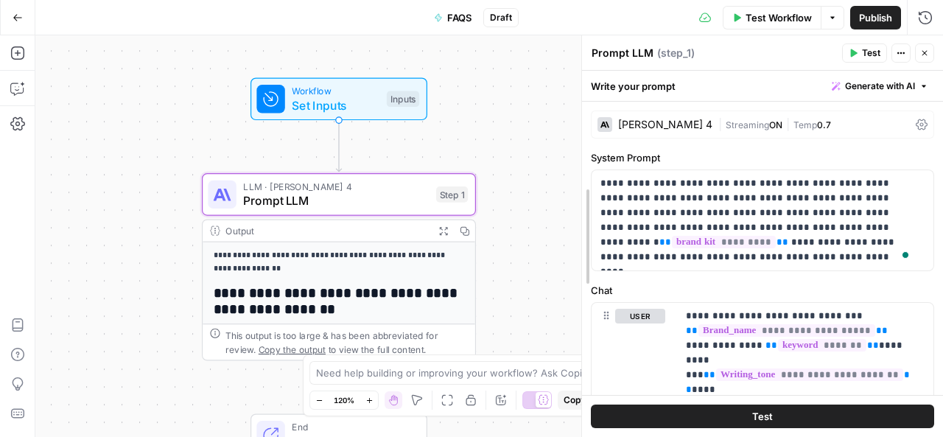
drag, startPoint x: 654, startPoint y: 158, endPoint x: 584, endPoint y: 163, distance: 70.9
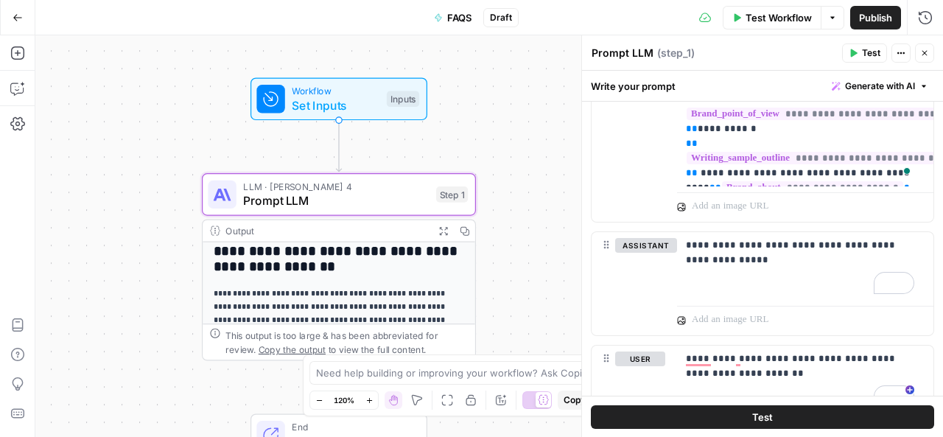
scroll to position [34, 0]
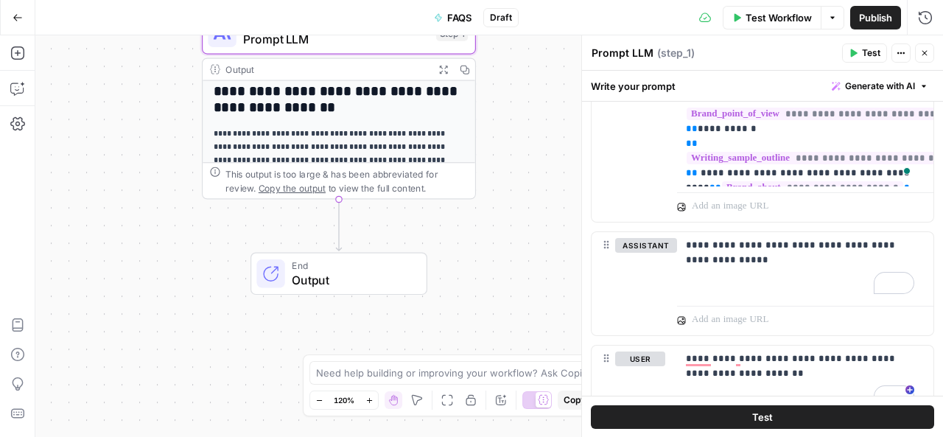
click at [338, 229] on icon "Edge from step_1 to end" at bounding box center [338, 225] width 5 height 52
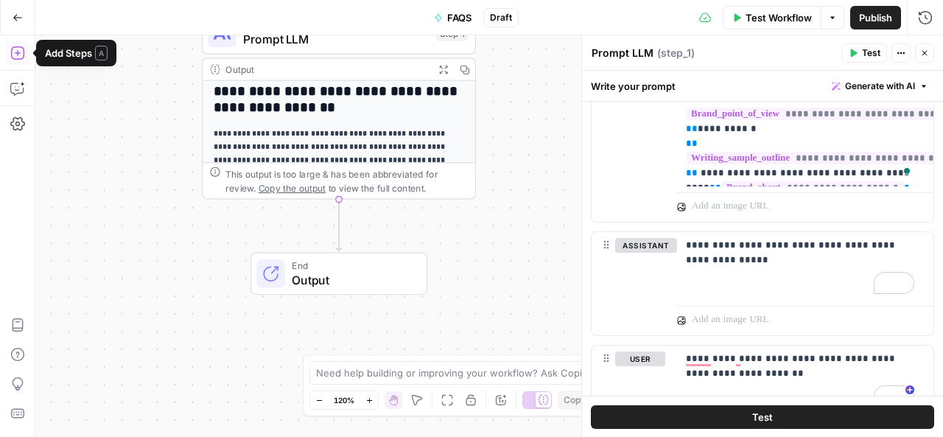
click at [22, 54] on icon "button" at bounding box center [17, 53] width 15 height 15
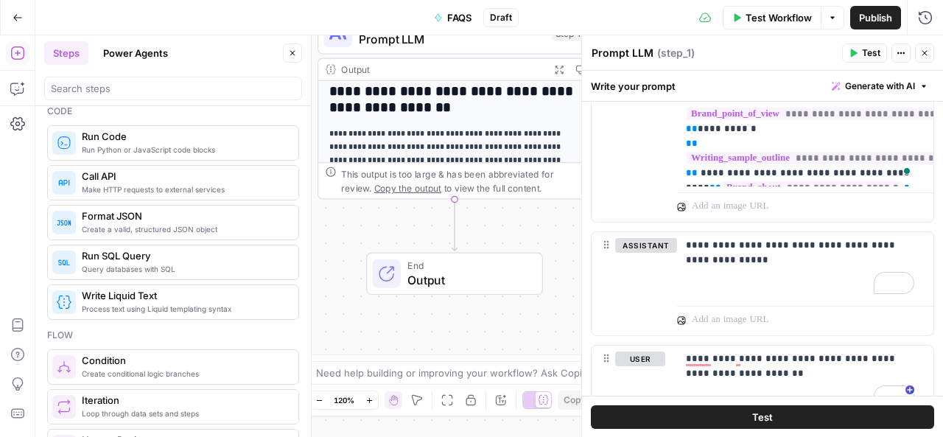
scroll to position [255, 0]
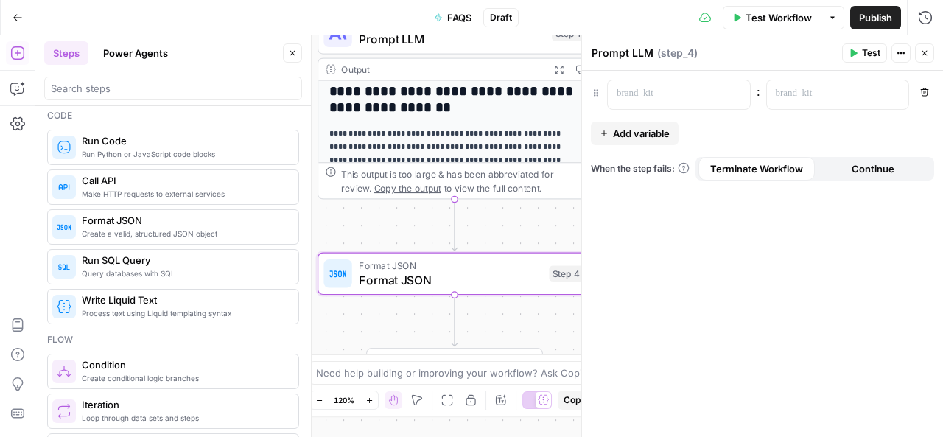
type textarea "Format JSON"
click at [734, 97] on icon "button" at bounding box center [736, 93] width 7 height 7
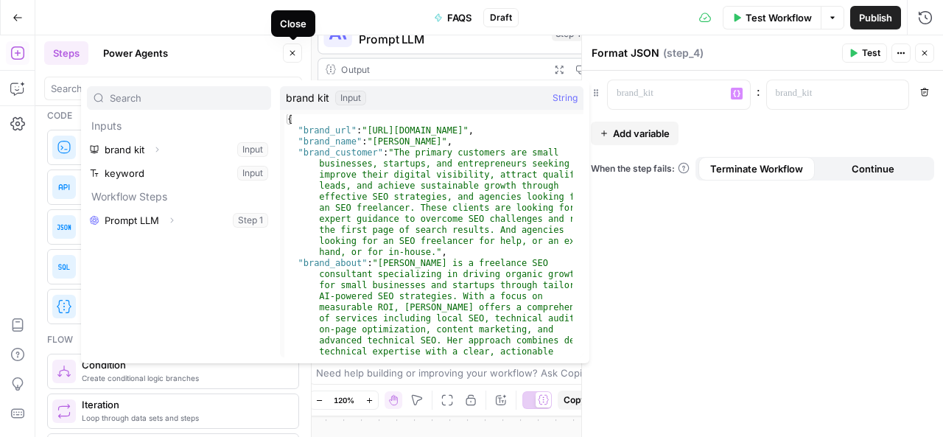
click at [290, 56] on icon "button" at bounding box center [292, 53] width 9 height 9
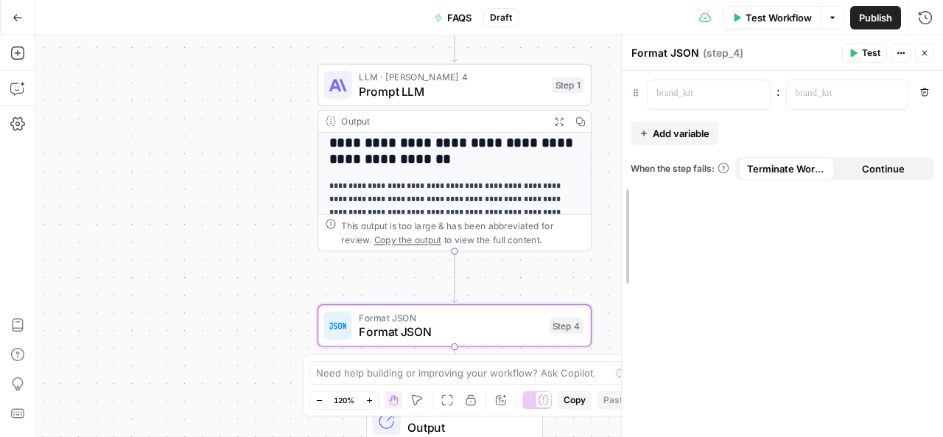
drag, startPoint x: 579, startPoint y: 168, endPoint x: 619, endPoint y: 167, distance: 39.8
click at [619, 167] on div at bounding box center [621, 236] width 15 height 402
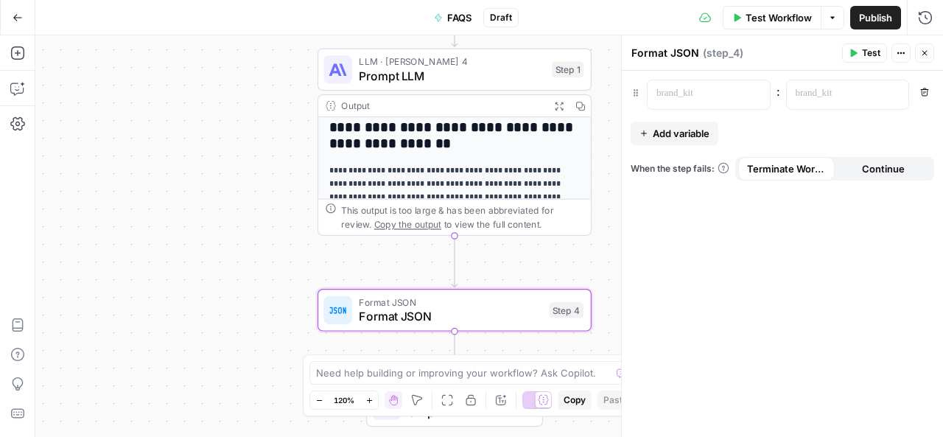
click at [452, 259] on icon "Edge from step_1 to step_4" at bounding box center [454, 261] width 5 height 52
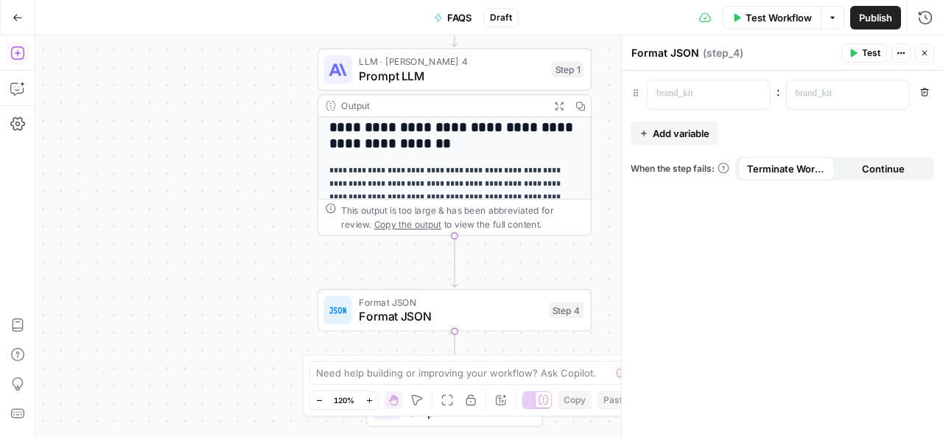
click at [18, 52] on icon "button" at bounding box center [16, 52] width 13 height 13
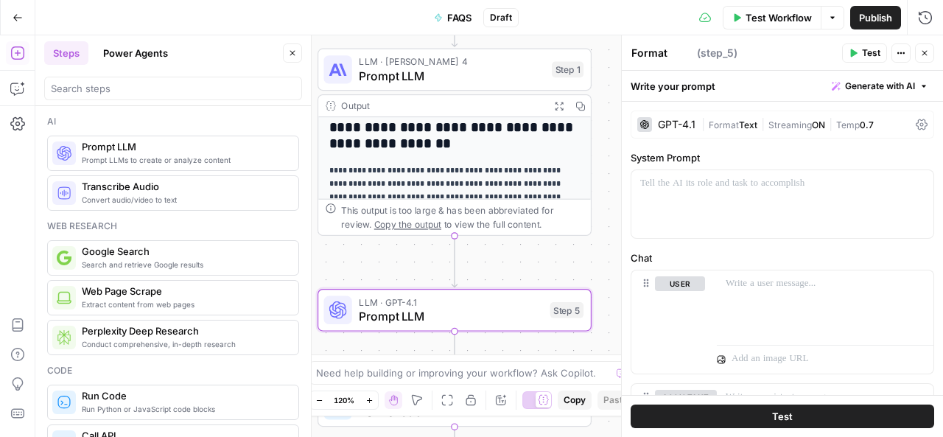
type textarea "Prompt LLM"
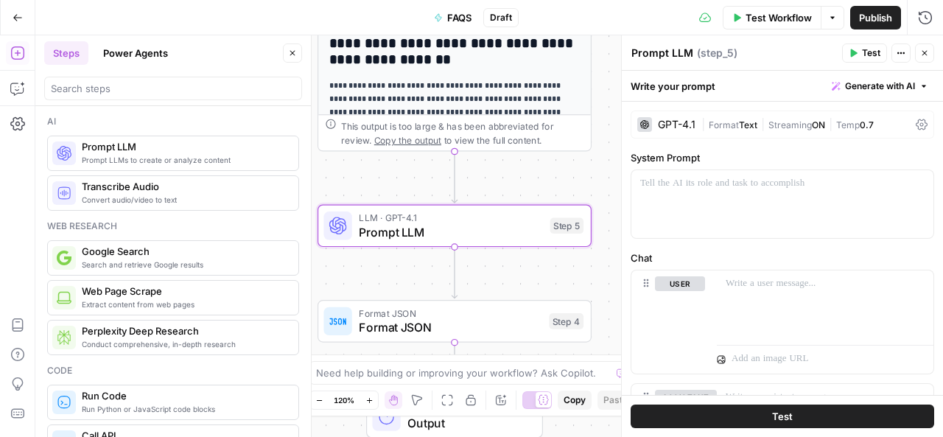
click at [453, 276] on icon "Edge from step_5 to step_4" at bounding box center [454, 272] width 5 height 52
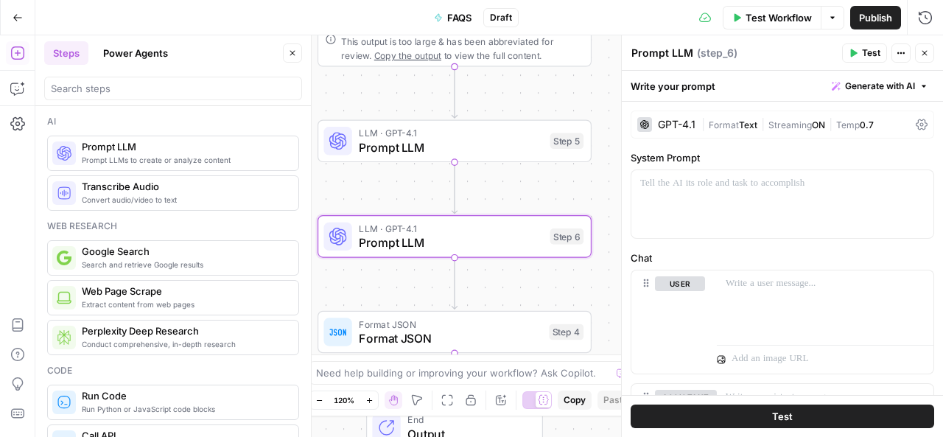
click at [454, 285] on icon "Edge from step_6 to step_4" at bounding box center [454, 283] width 5 height 52
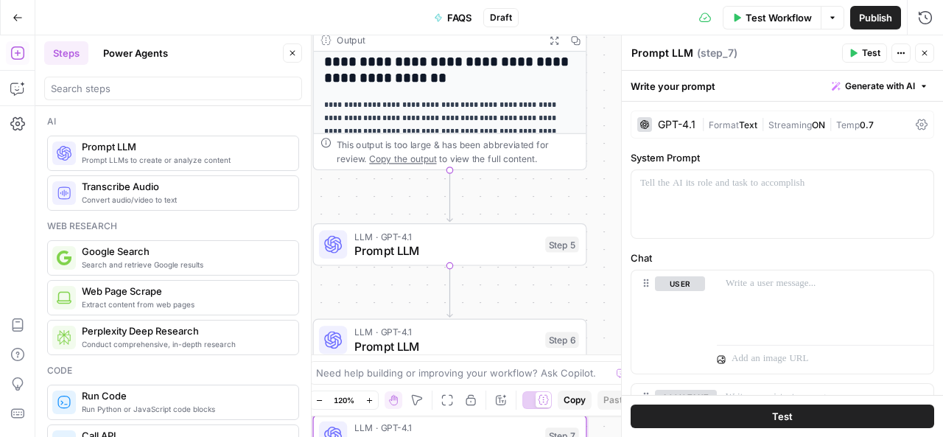
scroll to position [0, 0]
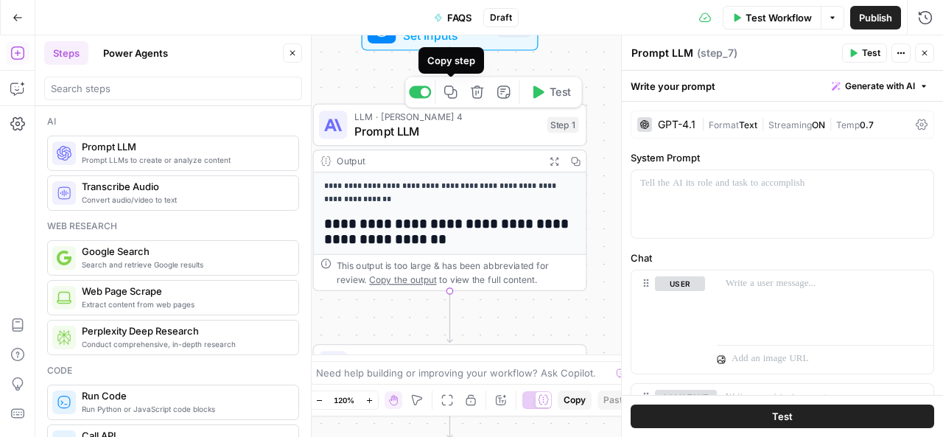
click at [449, 95] on icon "button" at bounding box center [450, 91] width 13 height 13
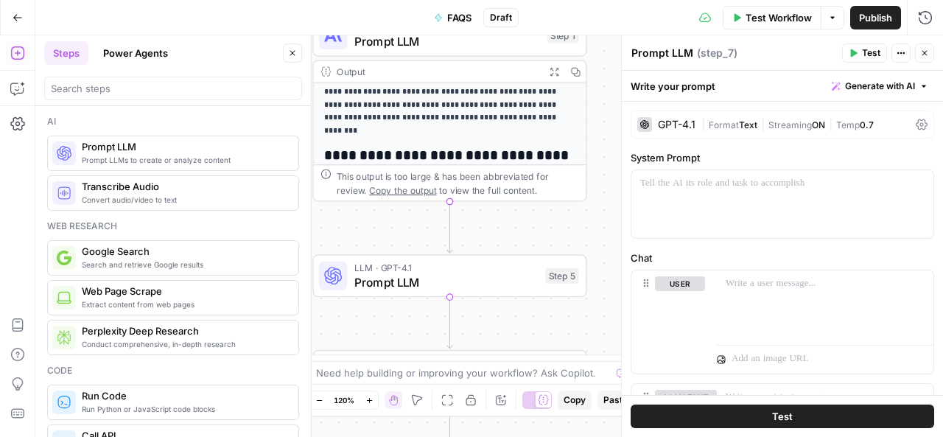
scroll to position [84, 0]
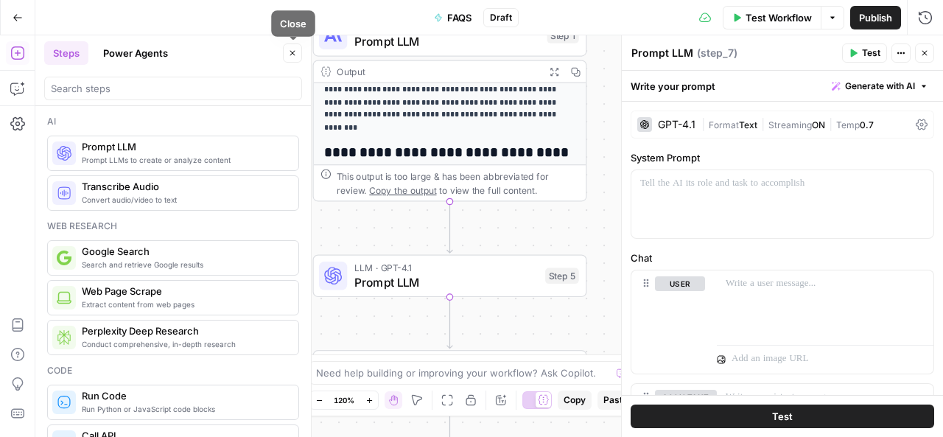
click at [292, 51] on icon "button" at bounding box center [292, 53] width 9 height 9
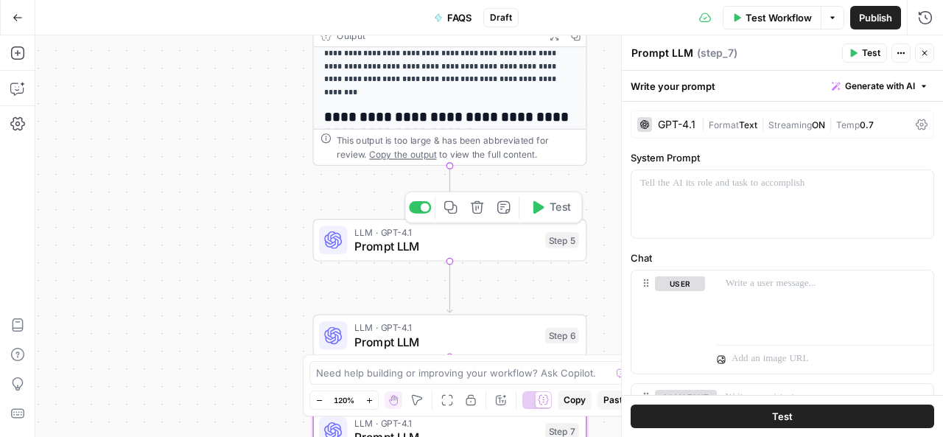
click at [407, 247] on span "Prompt LLM" at bounding box center [446, 246] width 184 height 18
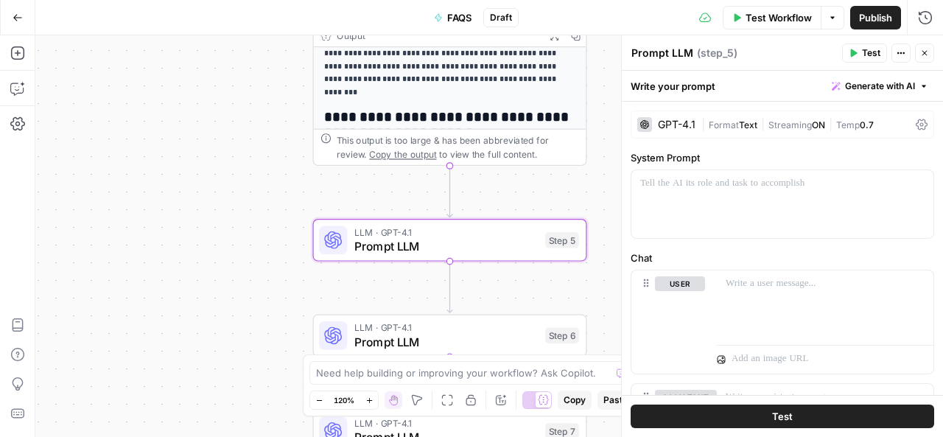
click at [696, 123] on div "GPT-4.1 | Format Text | Streaming ON | Temp 0.7" at bounding box center [783, 125] width 304 height 28
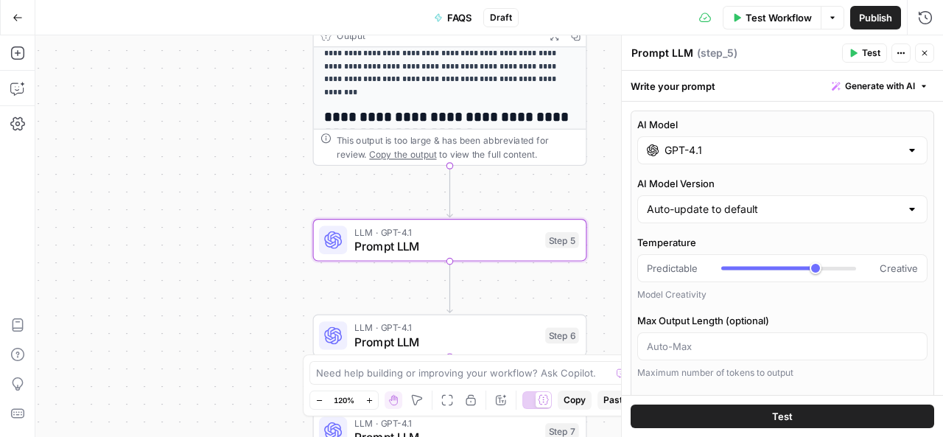
click at [721, 154] on input "GPT-4.1" at bounding box center [783, 150] width 236 height 15
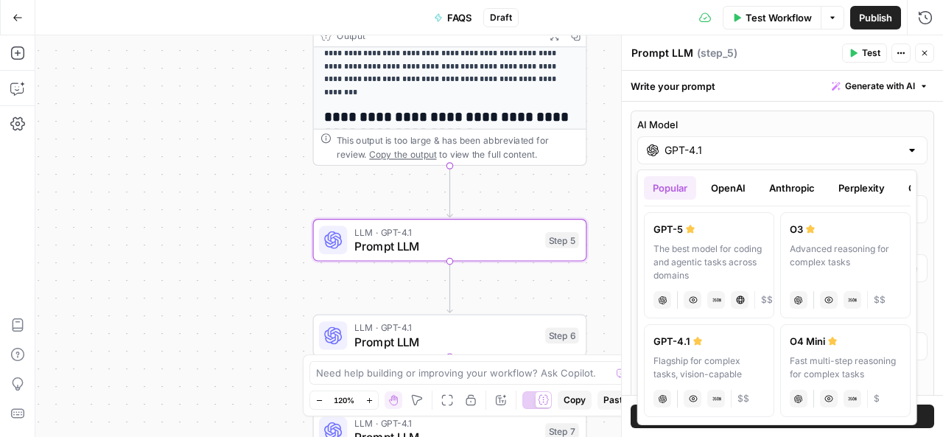
click at [689, 241] on label "GPT-5 The best model for coding and agentic tasks across domains chat Vision Ca…" at bounding box center [709, 265] width 130 height 106
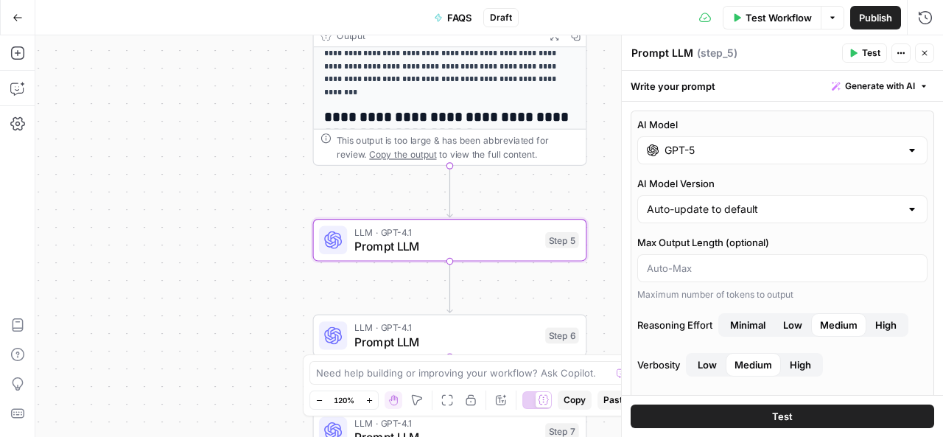
type input "GPT-5"
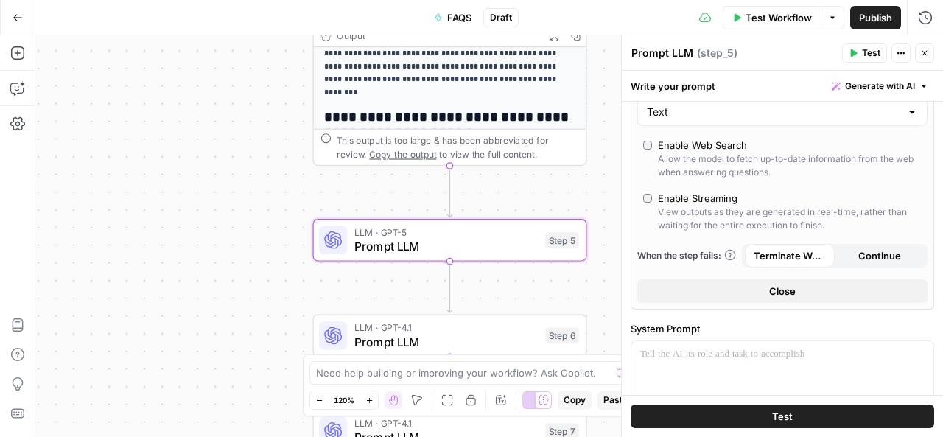
scroll to position [315, 0]
click at [810, 279] on button "Close" at bounding box center [782, 290] width 290 height 24
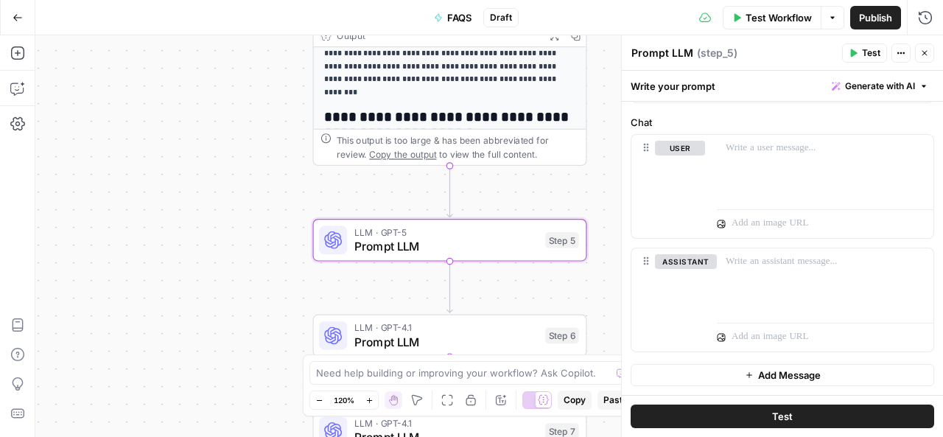
scroll to position [0, 0]
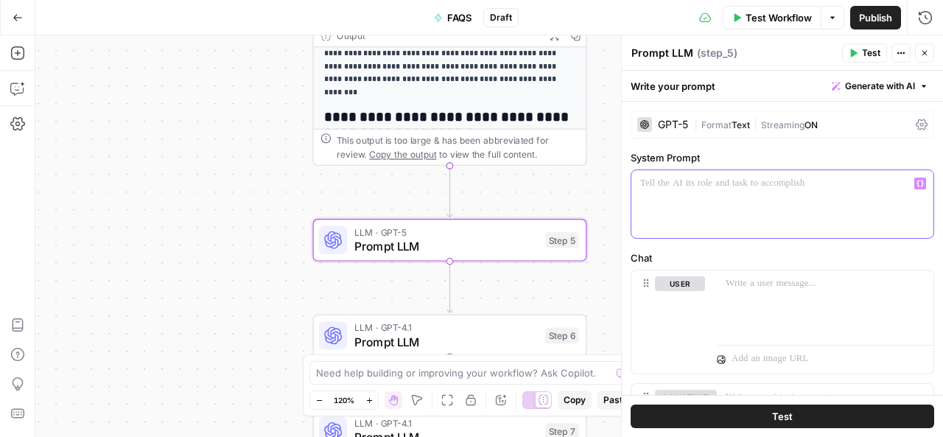
click at [794, 179] on p at bounding box center [782, 183] width 284 height 15
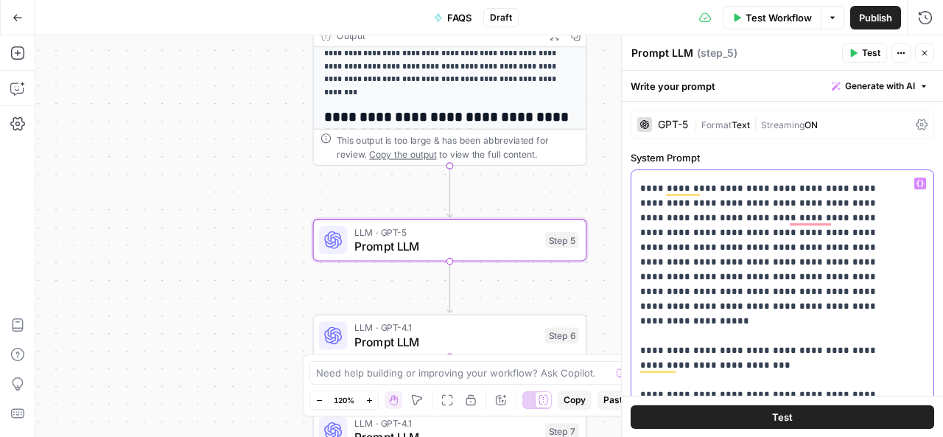
scroll to position [294, 0]
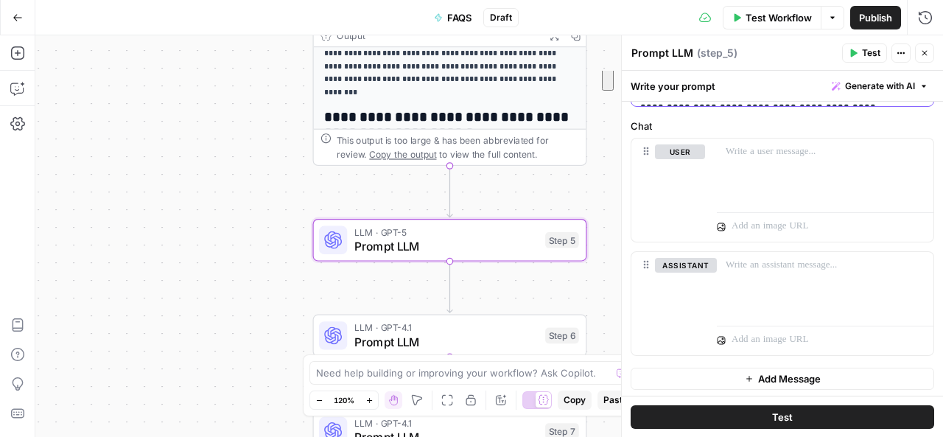
drag, startPoint x: 644, startPoint y: 183, endPoint x: 796, endPoint y: 466, distance: 321.1
click at [796, 436] on html "**********" at bounding box center [471, 218] width 943 height 437
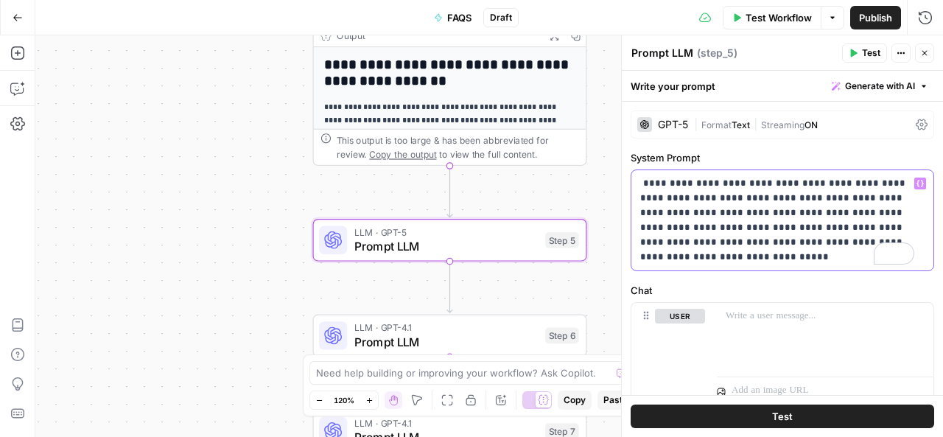
click at [843, 226] on p "**********" at bounding box center [777, 220] width 274 height 88
click at [841, 226] on p "**********" at bounding box center [777, 220] width 274 height 88
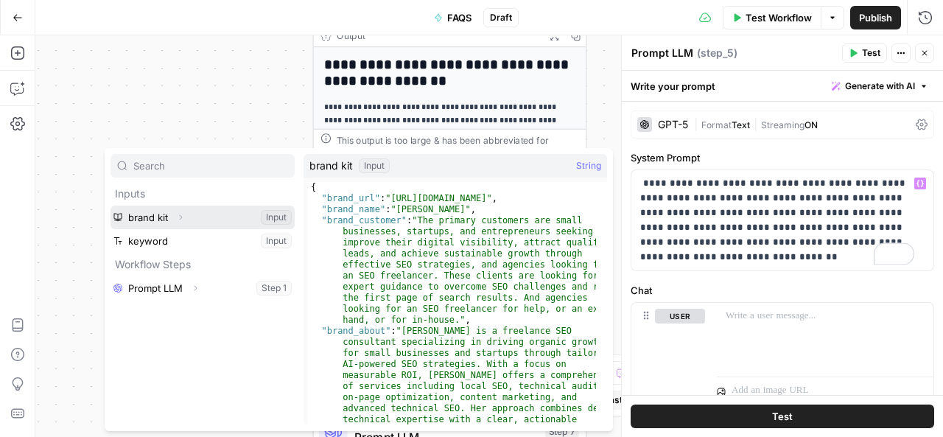
click at [147, 221] on button "Select variable brand kit" at bounding box center [203, 218] width 184 height 24
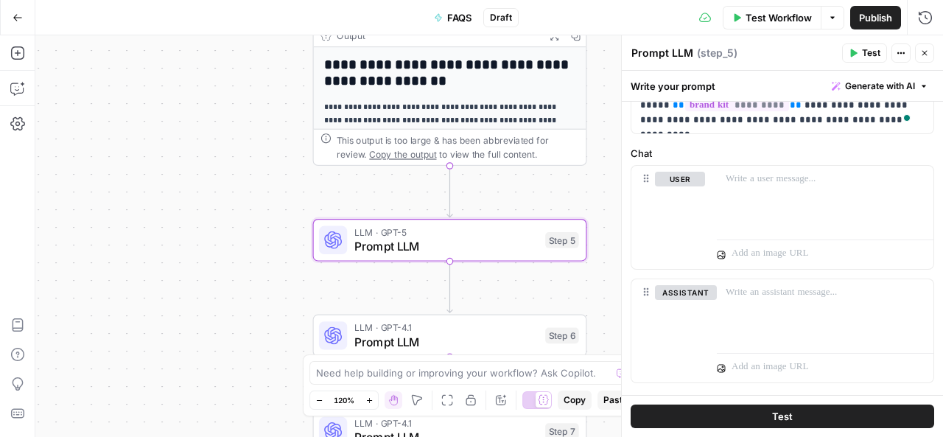
click at [483, 93] on div "**********" at bounding box center [450, 228] width 273 height 428
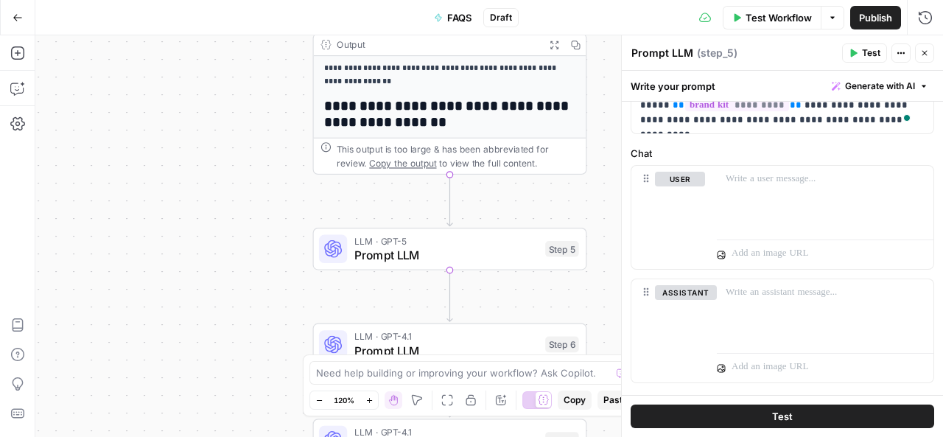
click at [483, 79] on p "**********" at bounding box center [443, 76] width 238 height 26
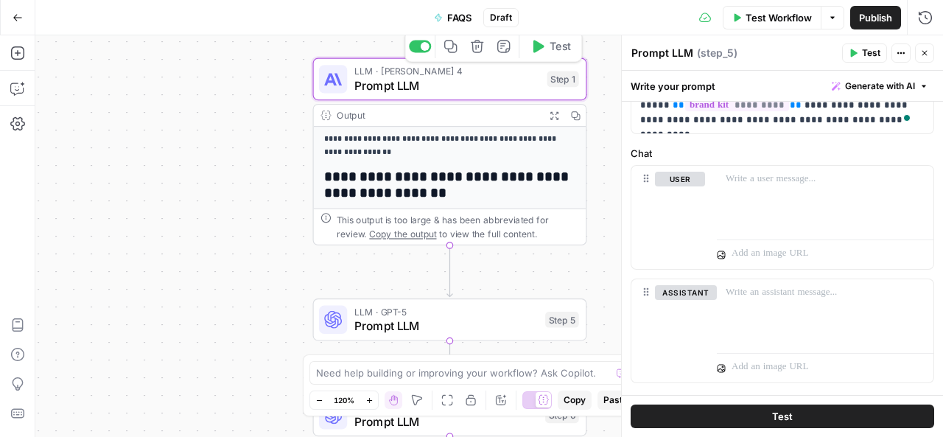
click at [441, 89] on span "Prompt LLM" at bounding box center [447, 86] width 186 height 18
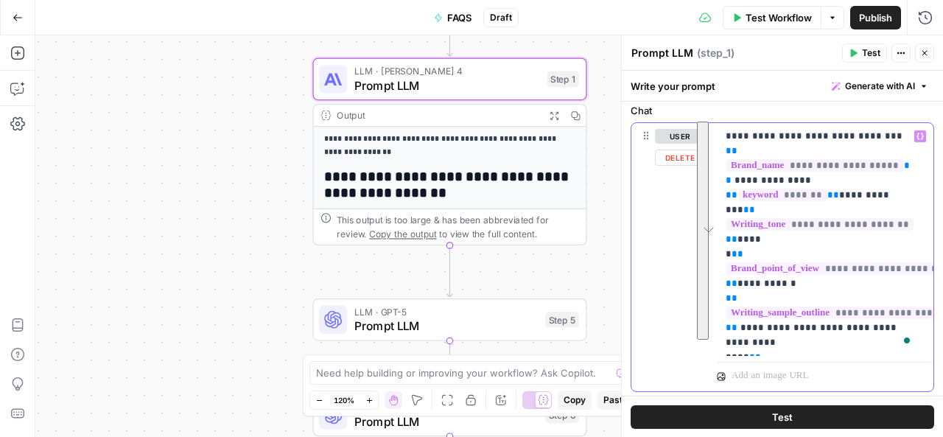
drag, startPoint x: 722, startPoint y: 138, endPoint x: 850, endPoint y: 342, distance: 241.0
click at [850, 342] on div "**********" at bounding box center [825, 239] width 217 height 233
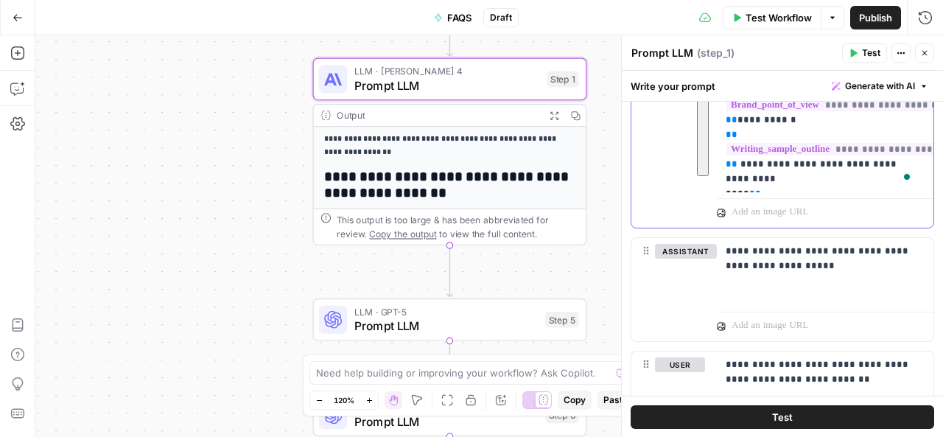
scroll to position [366, 0]
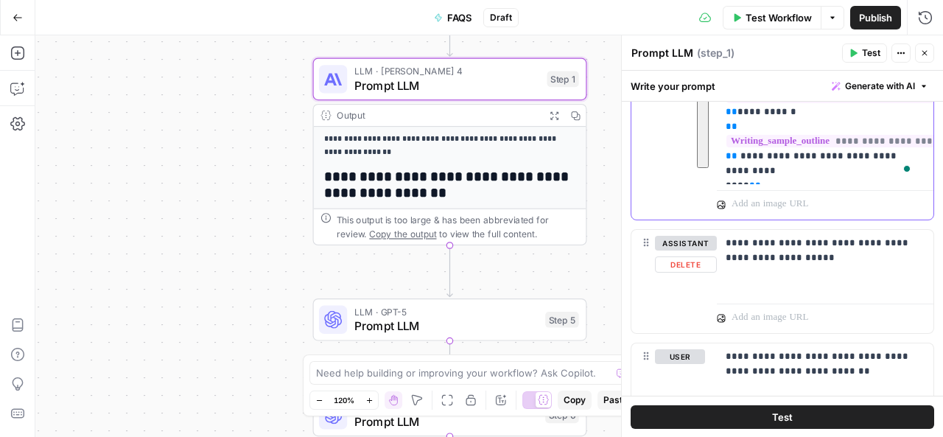
copy p "**********"
click at [455, 316] on span "LLM · GPT-5" at bounding box center [446, 311] width 184 height 14
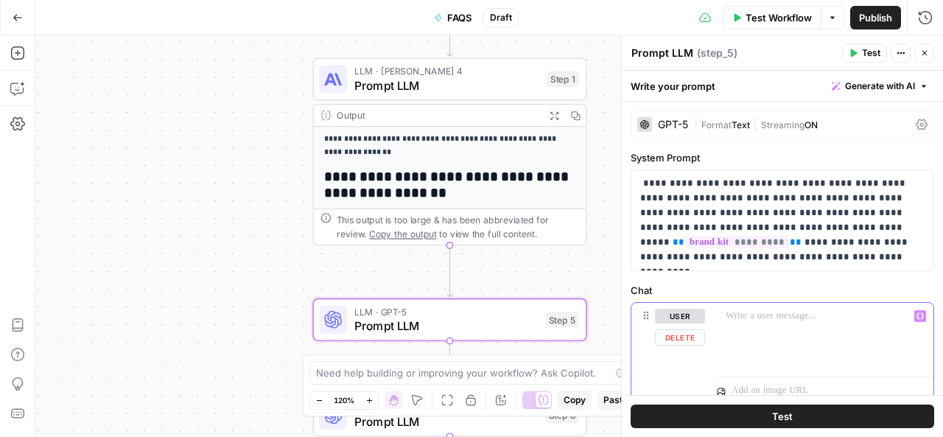
click at [735, 317] on p at bounding box center [825, 316] width 199 height 15
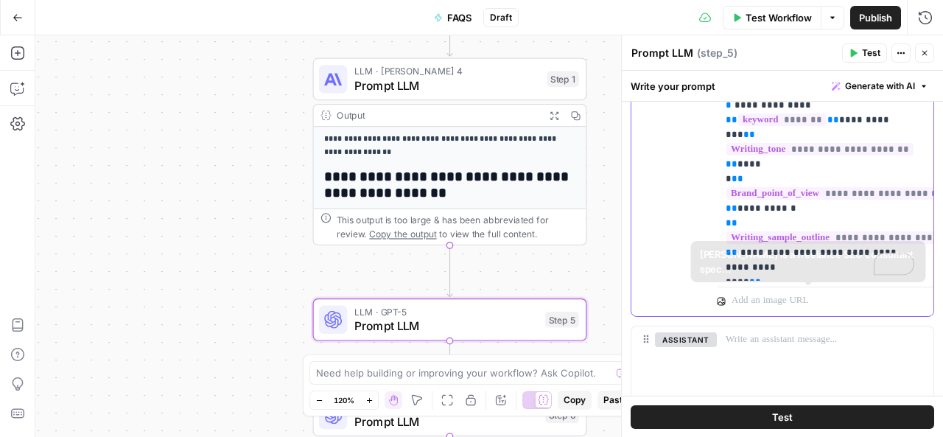
scroll to position [256, 0]
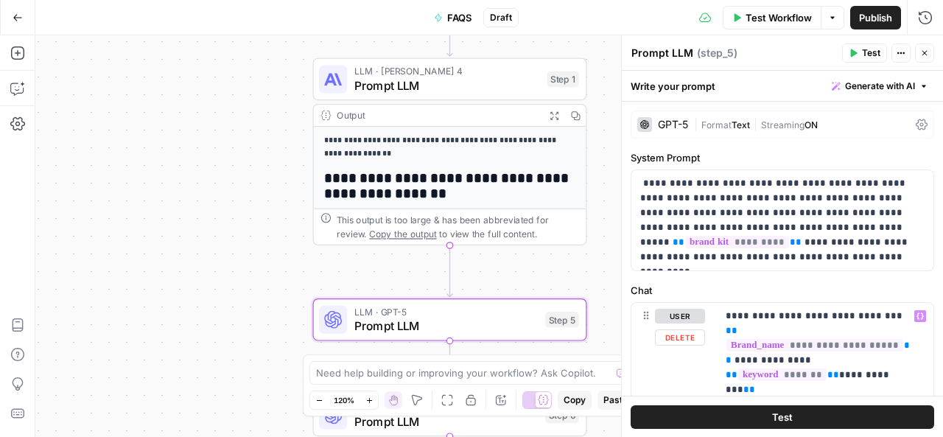
scroll to position [256, 0]
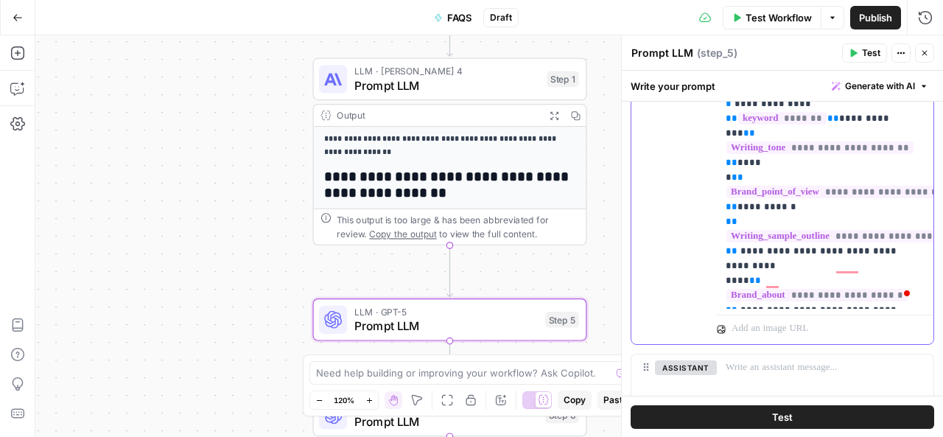
click at [772, 287] on p "**********" at bounding box center [820, 177] width 189 height 250
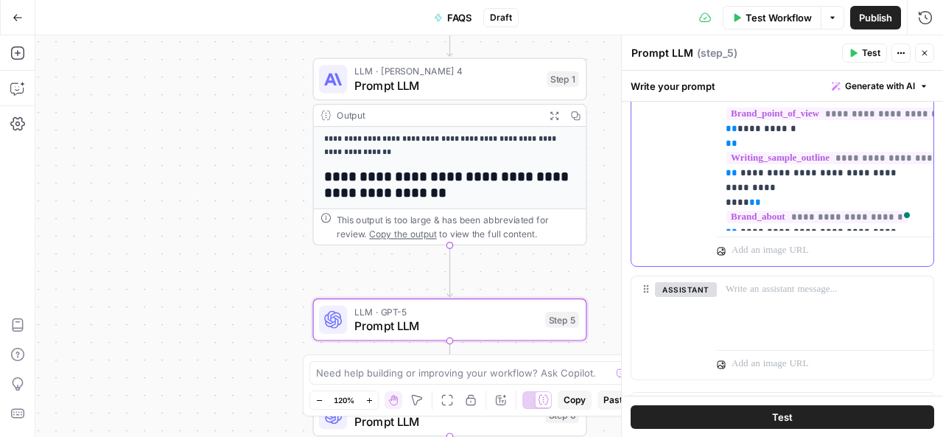
scroll to position [335, 0]
click at [774, 415] on span "Test" at bounding box center [782, 416] width 21 height 15
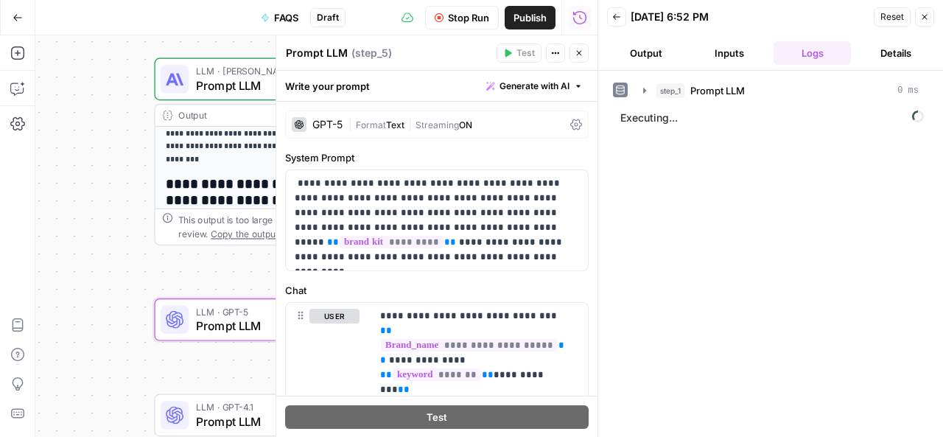
scroll to position [95, 0]
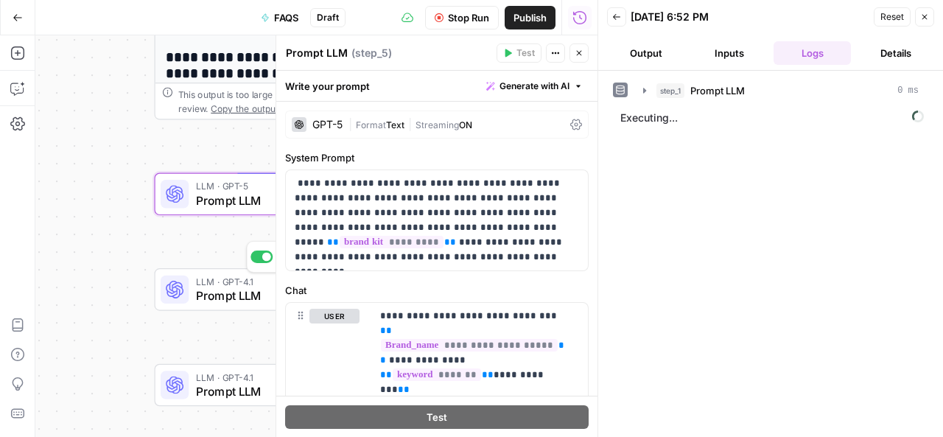
click at [234, 293] on span "Prompt LLM" at bounding box center [288, 296] width 184 height 18
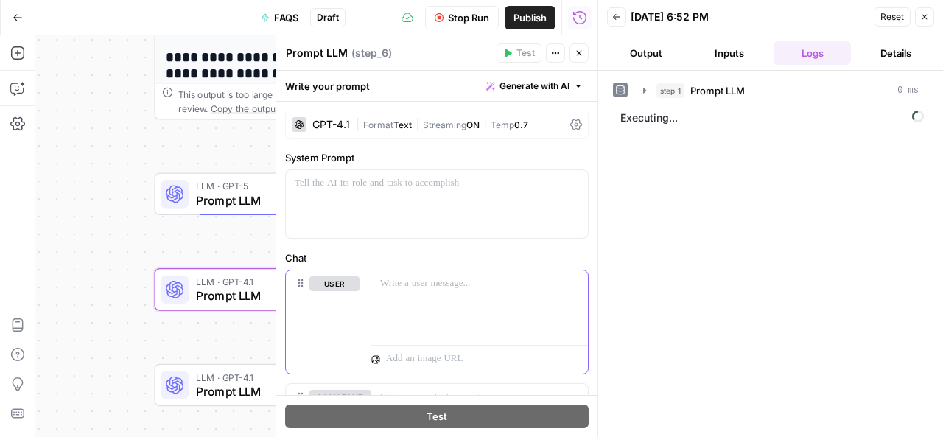
click at [379, 278] on div at bounding box center [479, 304] width 217 height 68
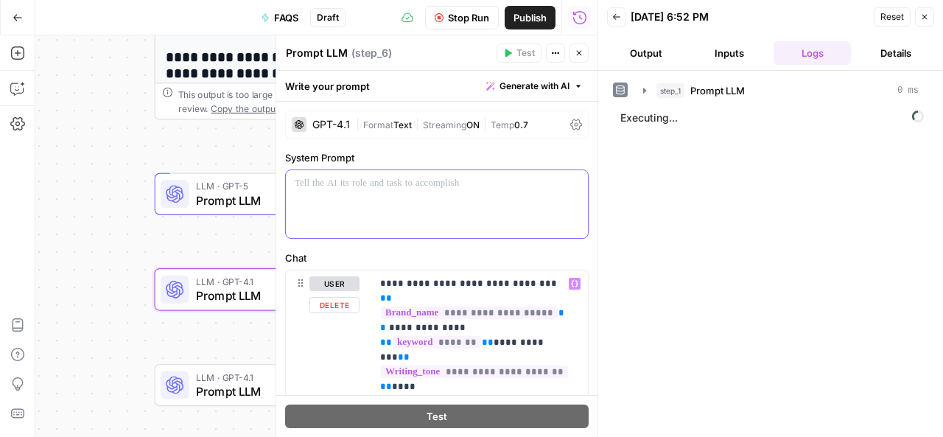
click at [355, 176] on p at bounding box center [437, 183] width 284 height 15
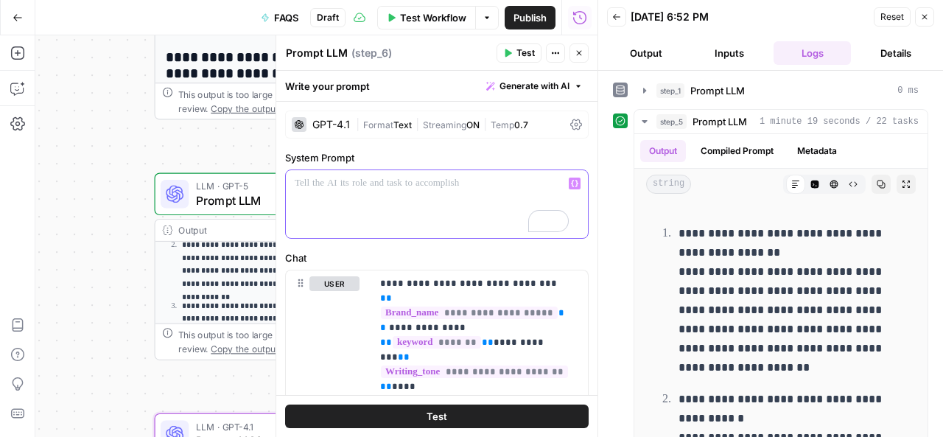
scroll to position [77, 0]
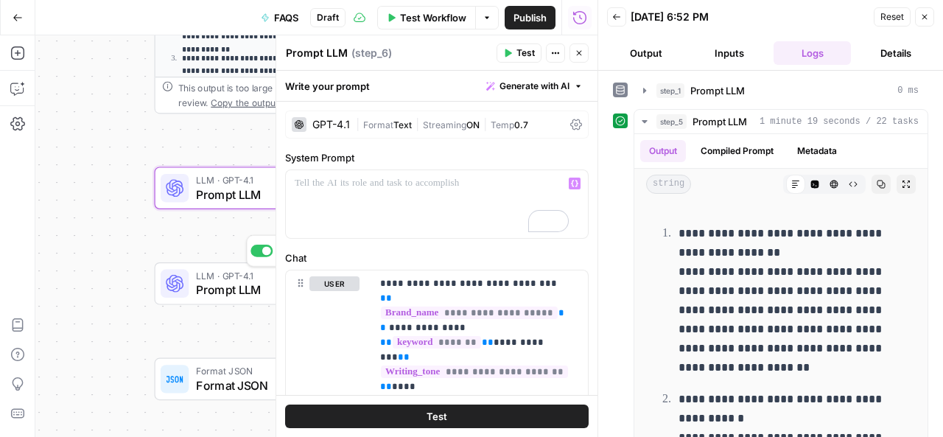
click at [258, 298] on div "LLM · GPT-4.1 Prompt LLM Step 7 Copy step Delete step Add Note Test" at bounding box center [292, 283] width 274 height 43
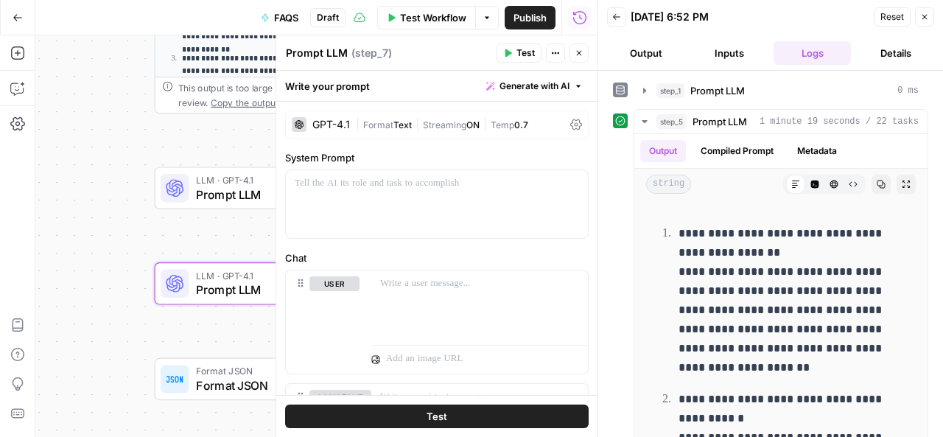
click at [337, 126] on div "GPT-4.1" at bounding box center [331, 124] width 38 height 10
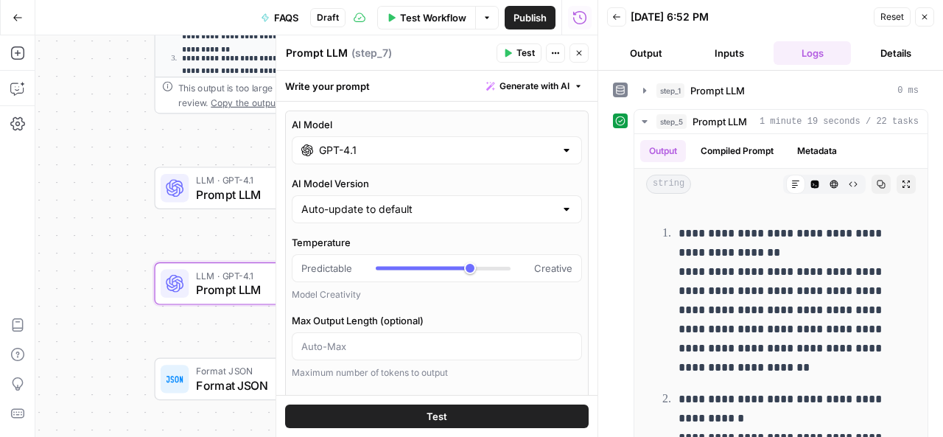
click at [394, 155] on input "GPT-4.1" at bounding box center [437, 150] width 236 height 15
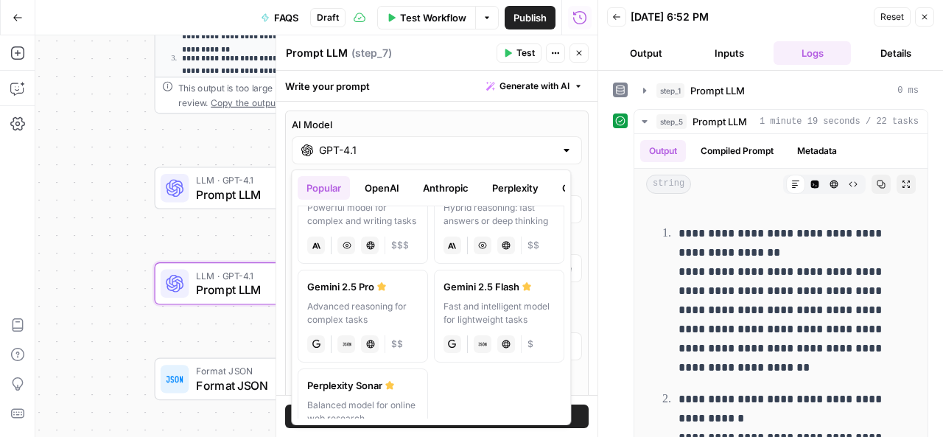
scroll to position [254, 0]
click at [360, 324] on div "Advanced reasoning for complex tasks" at bounding box center [362, 311] width 111 height 27
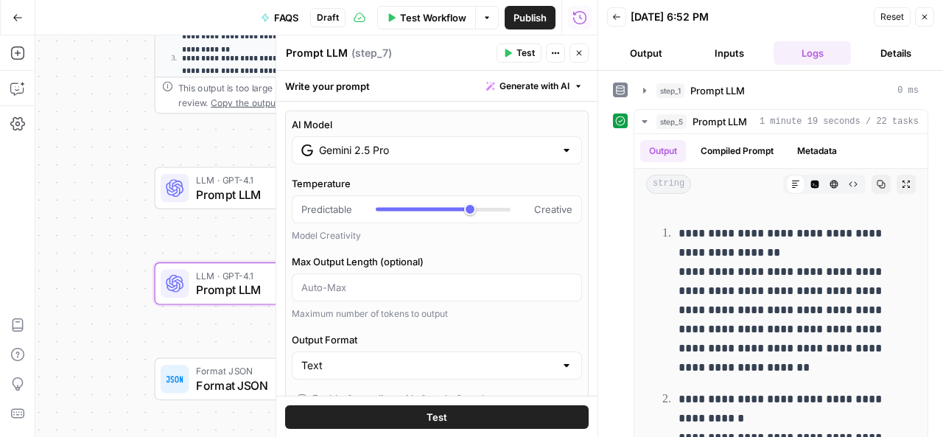
type input "Gemini 2.5 Pro"
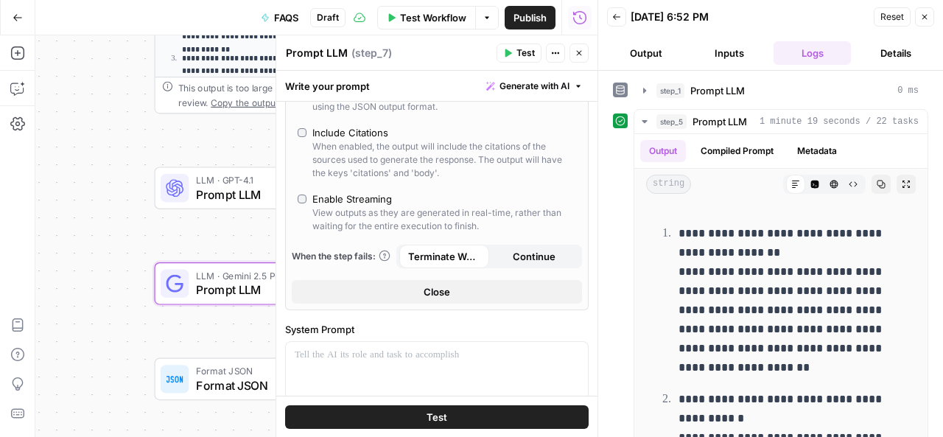
scroll to position [361, 0]
click at [435, 288] on span "Close" at bounding box center [437, 289] width 27 height 15
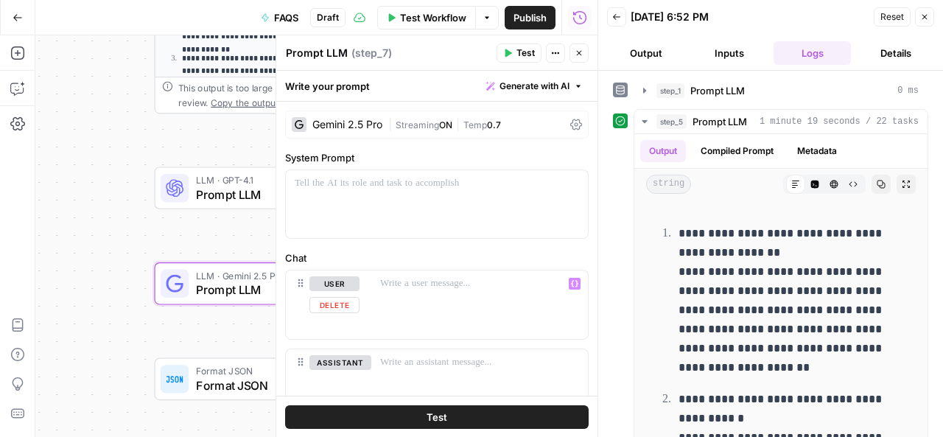
scroll to position [63, 0]
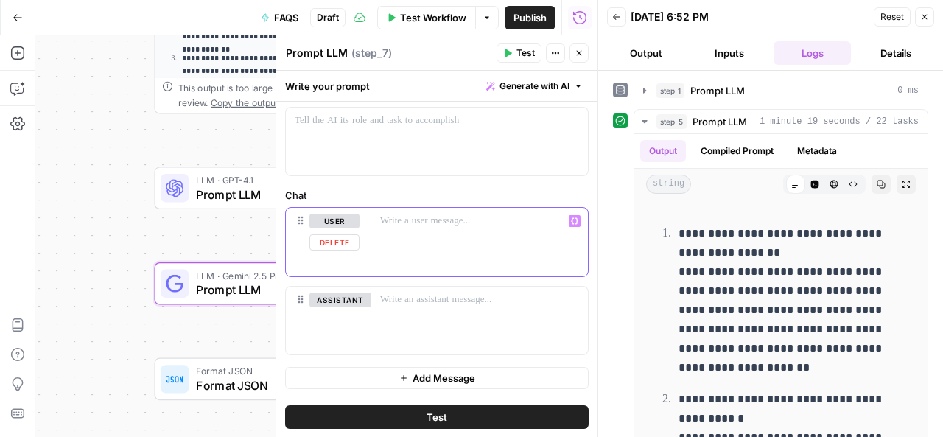
click at [396, 222] on p at bounding box center [479, 221] width 199 height 15
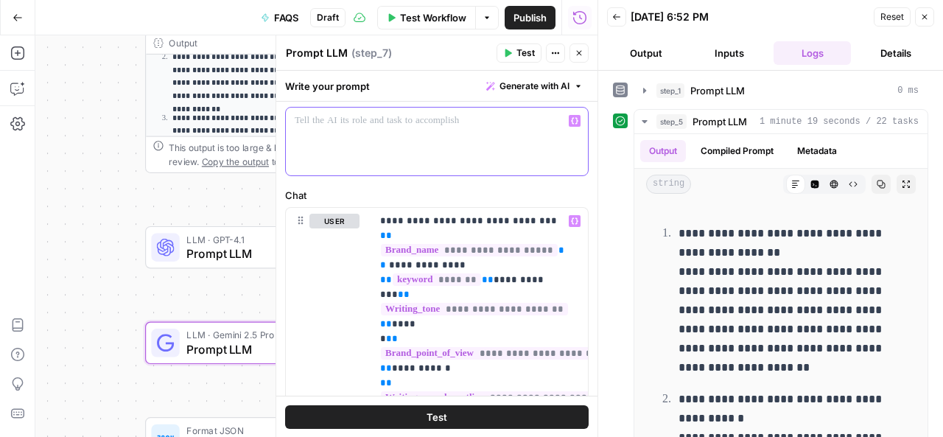
click at [379, 119] on p at bounding box center [437, 120] width 284 height 15
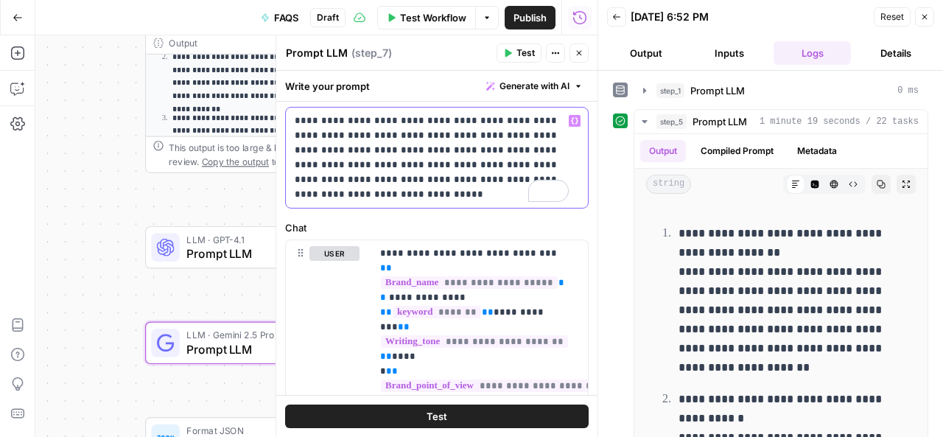
click at [498, 165] on p "**********" at bounding box center [432, 157] width 274 height 88
click at [494, 164] on p "**********" at bounding box center [432, 157] width 274 height 88
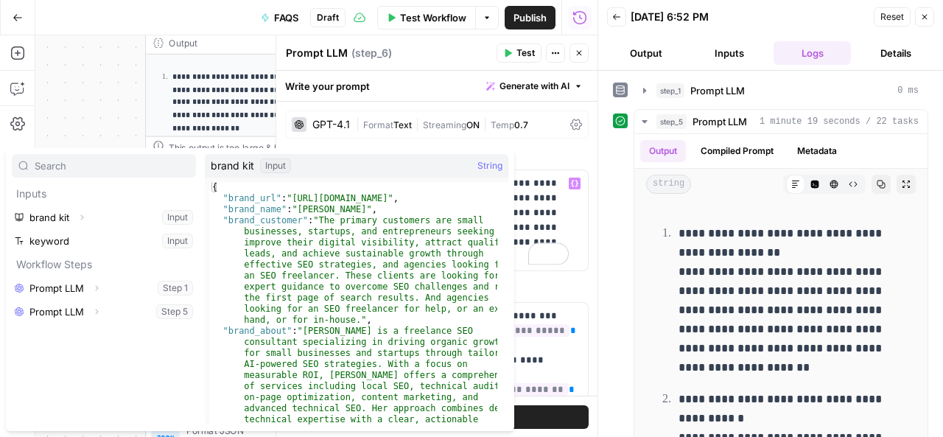
click at [62, 219] on button "Select variable brand kit" at bounding box center [104, 218] width 184 height 24
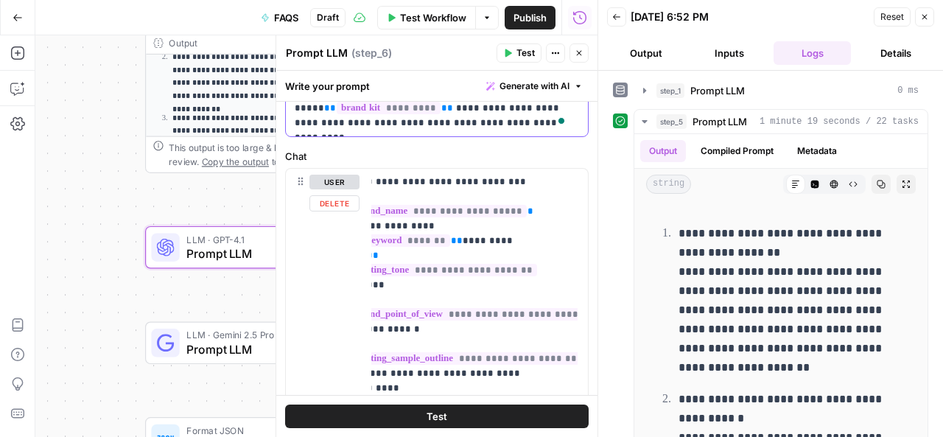
scroll to position [134, 0]
click at [414, 413] on button "Test" at bounding box center [437, 416] width 304 height 24
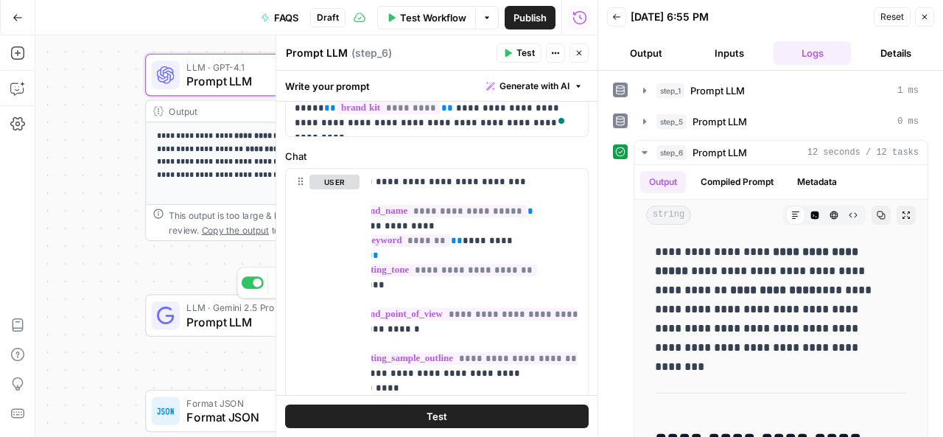
click at [239, 320] on span "Prompt LLM" at bounding box center [278, 322] width 184 height 18
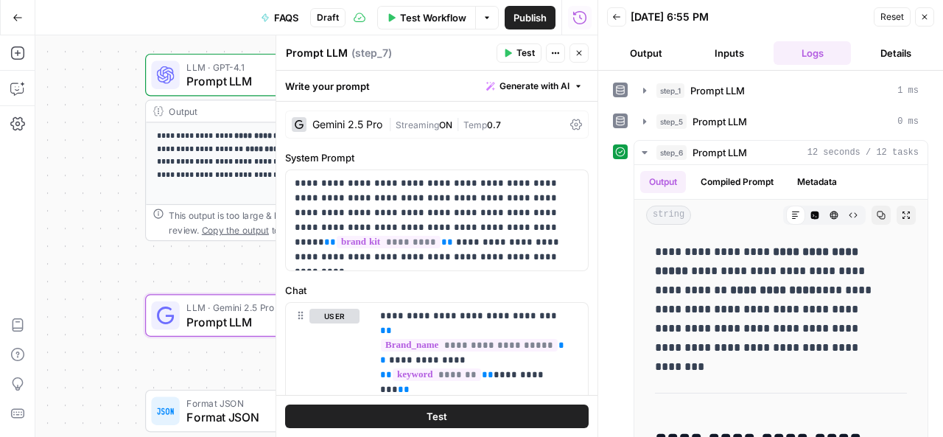
click at [436, 416] on span "Test" at bounding box center [437, 416] width 21 height 15
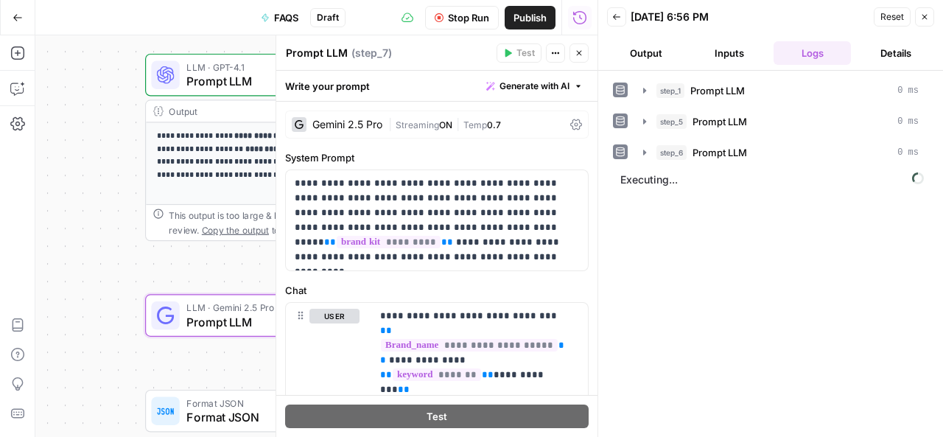
click at [579, 49] on icon "button" at bounding box center [579, 53] width 9 height 9
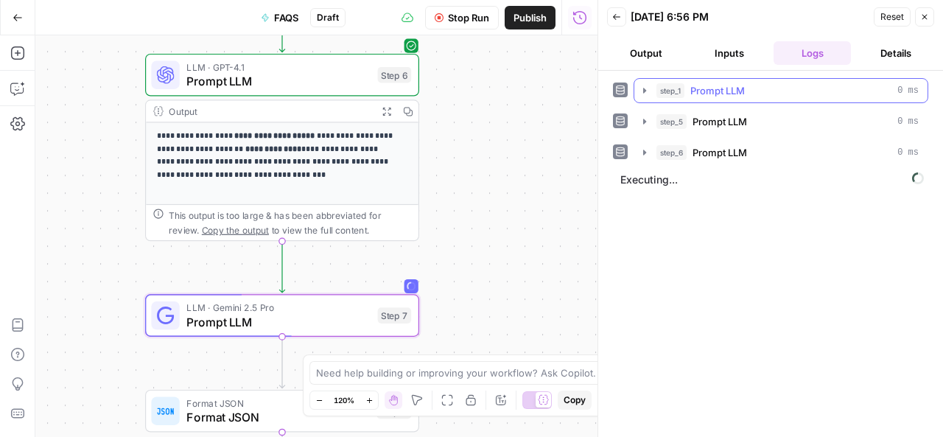
click at [729, 94] on span "Prompt LLM" at bounding box center [717, 90] width 55 height 15
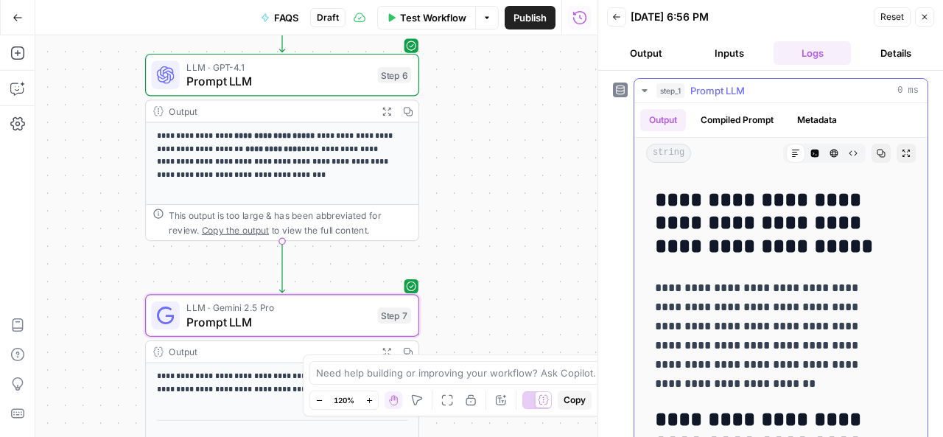
scroll to position [924, 0]
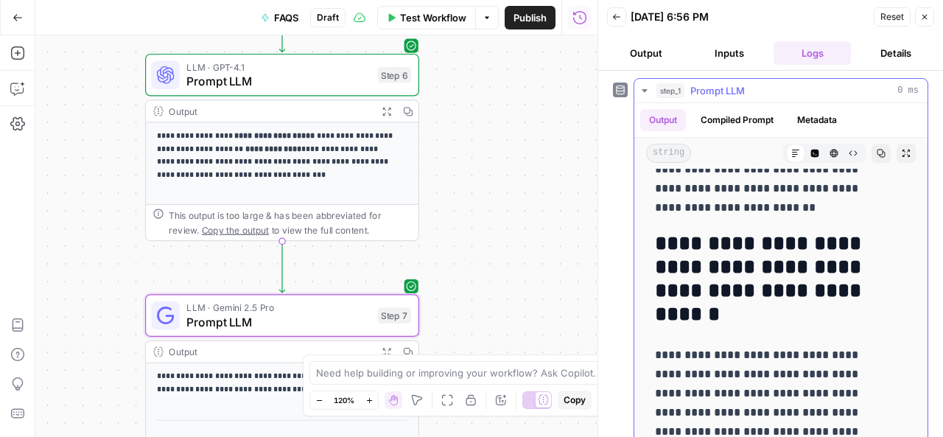
click at [645, 86] on icon "button" at bounding box center [645, 91] width 12 height 12
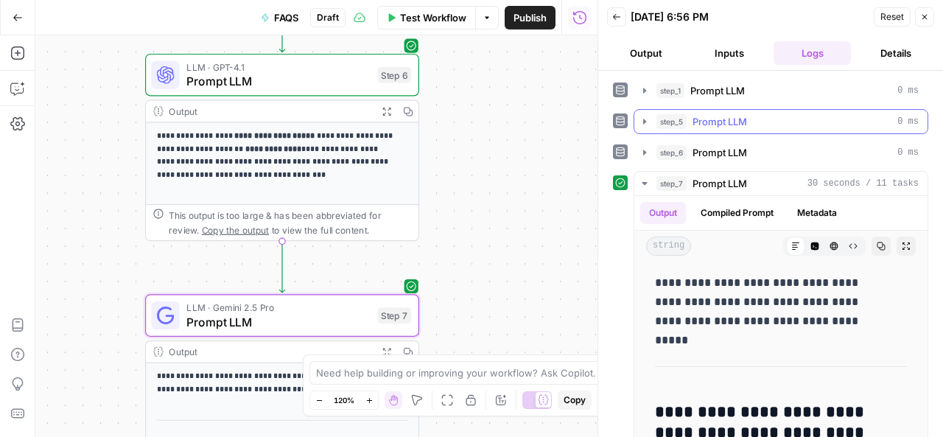
click at [707, 118] on span "Prompt LLM" at bounding box center [720, 121] width 55 height 15
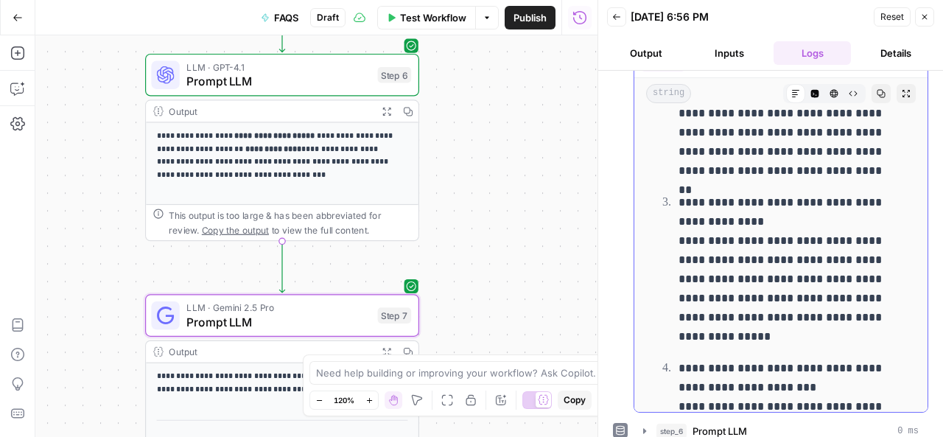
scroll to position [252, 0]
click at [614, 20] on icon "button" at bounding box center [616, 17] width 9 height 9
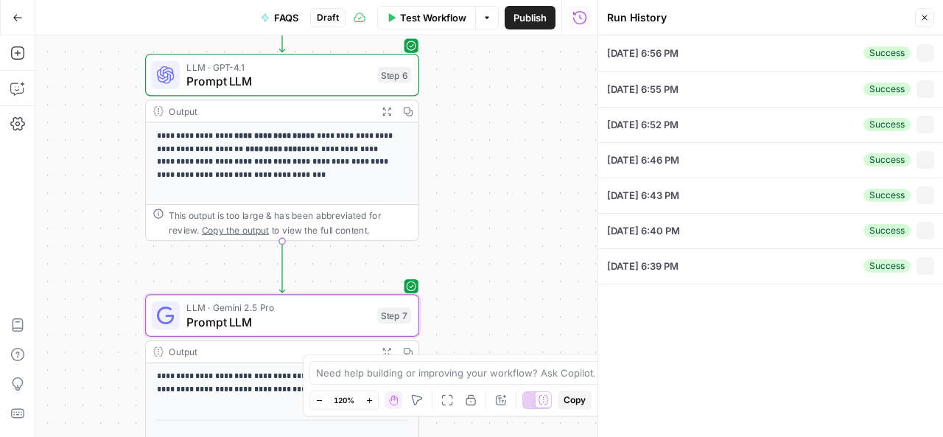
type input "[PERSON_NAME]"
type input "SEO CONSULTANT"
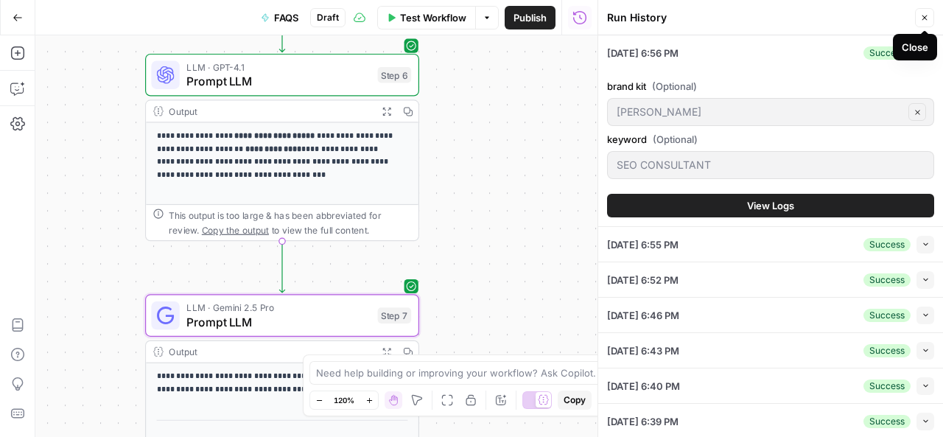
click at [921, 13] on button "Close" at bounding box center [924, 17] width 19 height 19
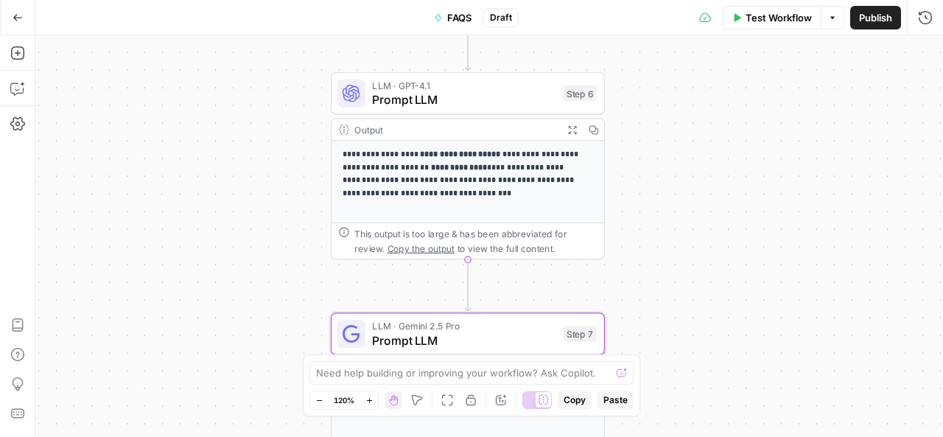
drag, startPoint x: 484, startPoint y: 119, endPoint x: 670, endPoint y: 137, distance: 186.6
click at [670, 137] on div "**********" at bounding box center [489, 236] width 908 height 402
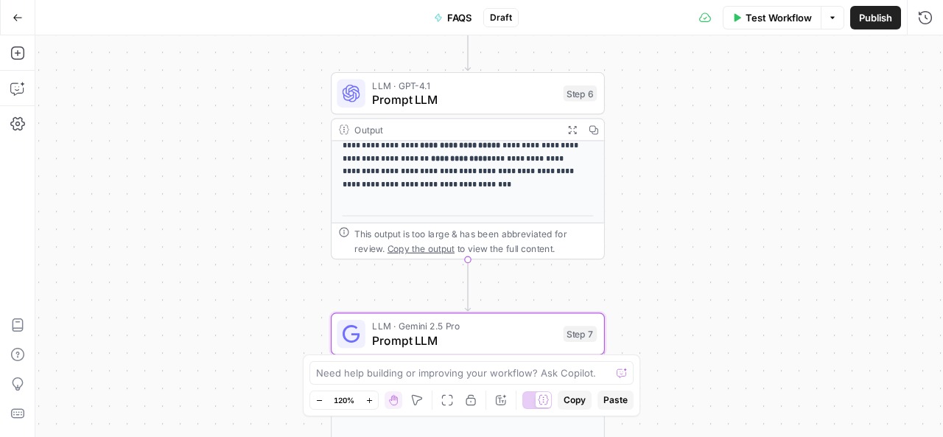
scroll to position [8, 0]
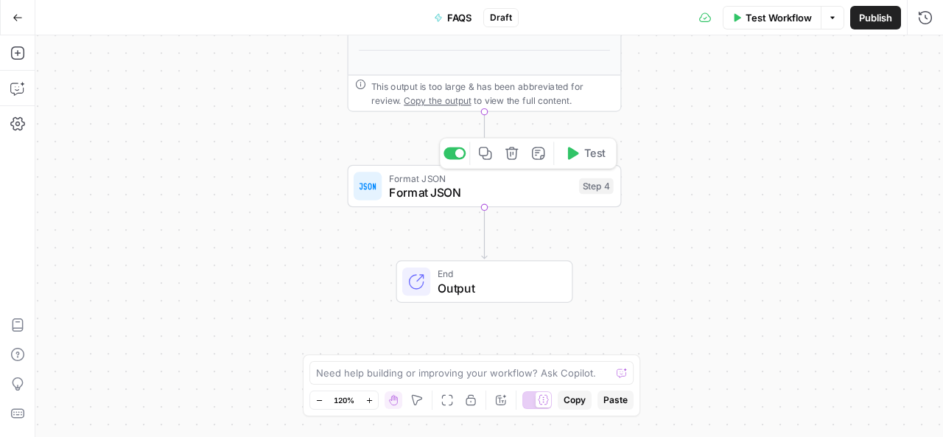
click at [472, 194] on span "Format JSON" at bounding box center [480, 192] width 183 height 18
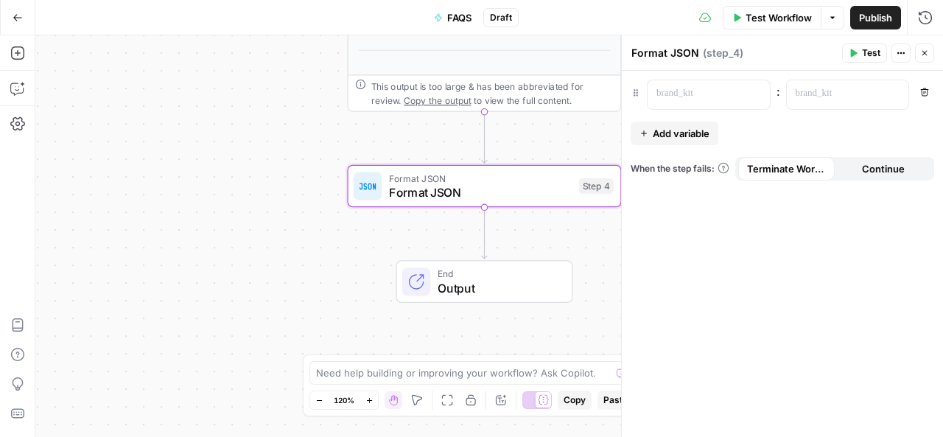
click at [679, 127] on span "Add variable" at bounding box center [681, 133] width 57 height 15
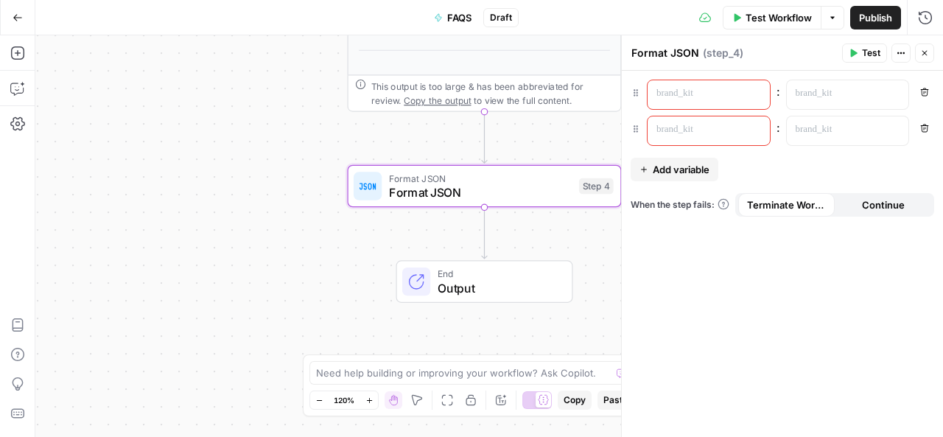
click at [743, 164] on div ": Remove : Remove Add variable When the step fails: Terminate Workflow Continue" at bounding box center [782, 254] width 321 height 366
click at [672, 164] on span "Add variable" at bounding box center [681, 169] width 57 height 15
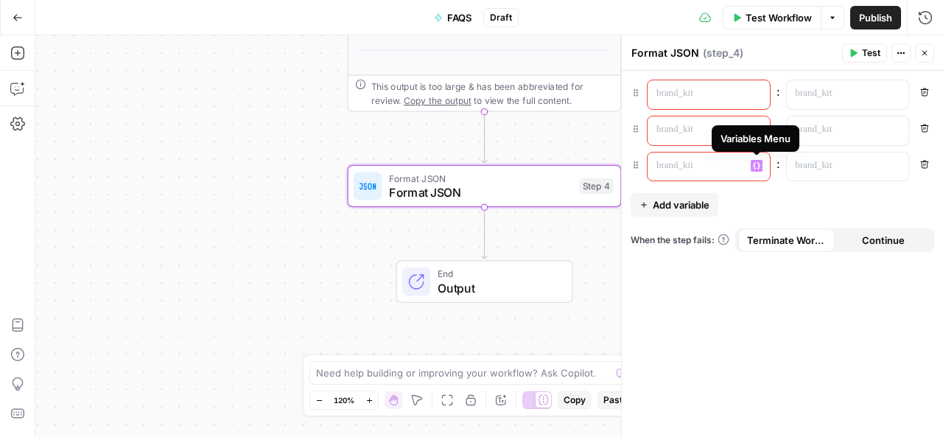
click at [757, 164] on icon "button" at bounding box center [756, 165] width 7 height 7
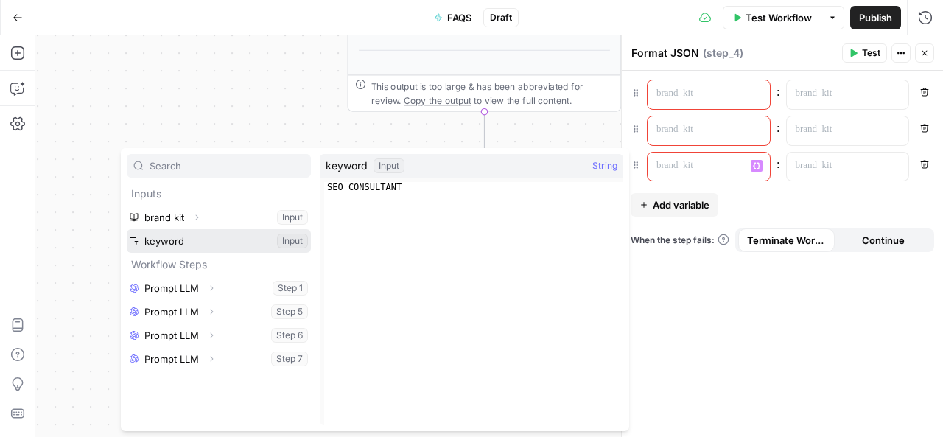
click at [220, 241] on button "Select variable keyword" at bounding box center [219, 241] width 184 height 24
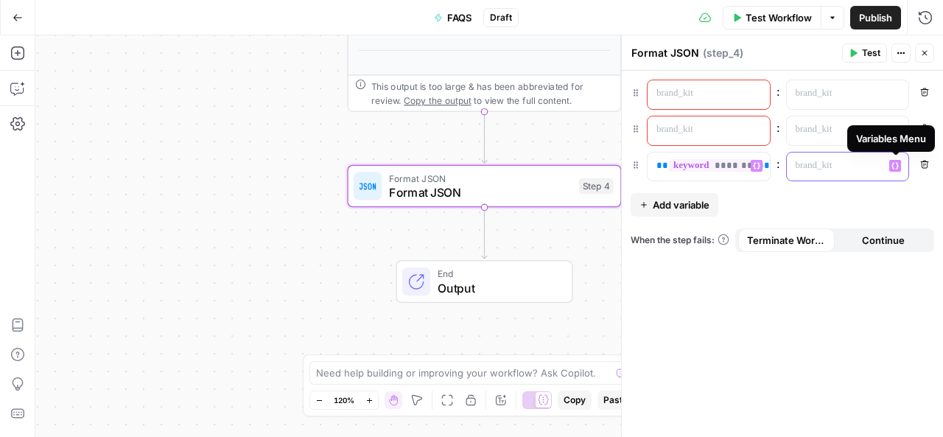
click at [897, 162] on icon "button" at bounding box center [894, 165] width 7 height 7
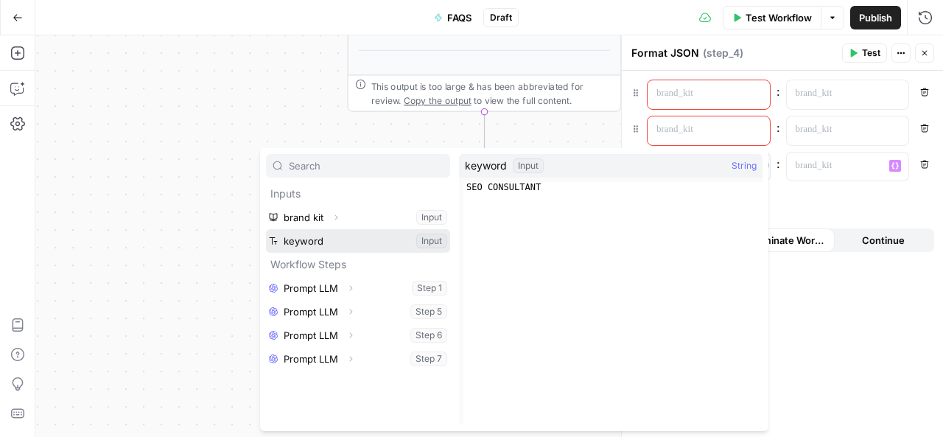
click at [329, 239] on button "Select variable keyword" at bounding box center [358, 241] width 184 height 24
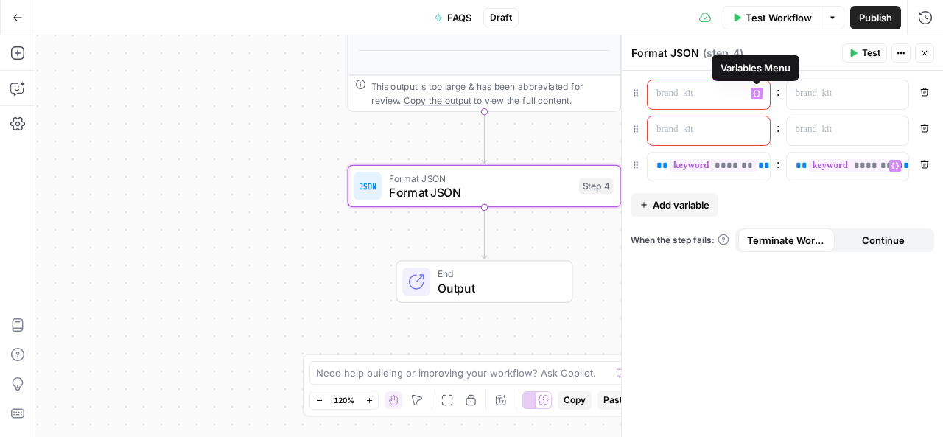
click at [757, 93] on icon "button" at bounding box center [756, 93] width 7 height 7
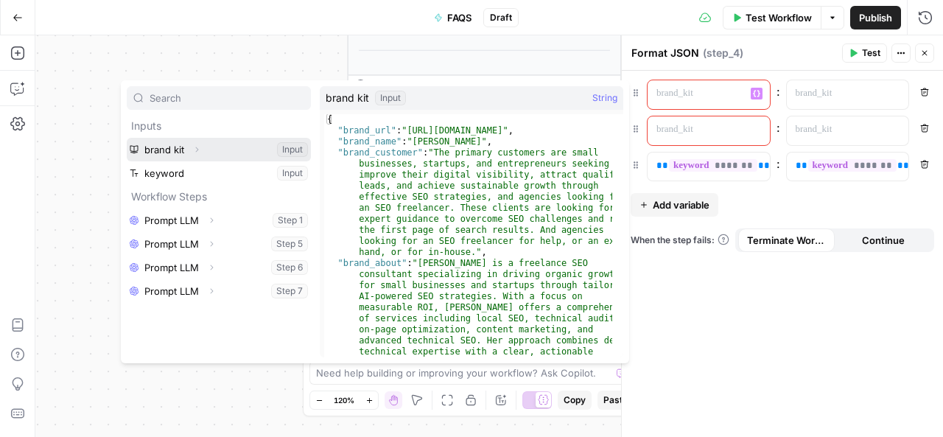
click at [189, 145] on button "Expand" at bounding box center [196, 149] width 19 height 19
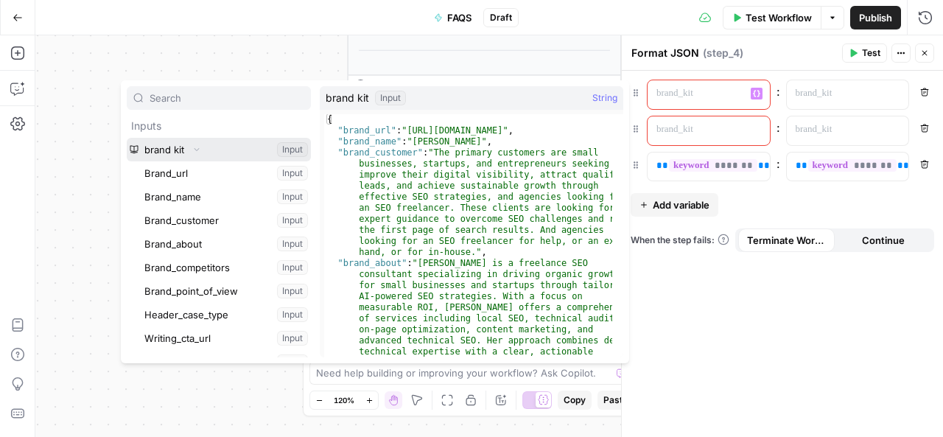
click at [173, 147] on button "Select variable brand kit" at bounding box center [219, 150] width 184 height 24
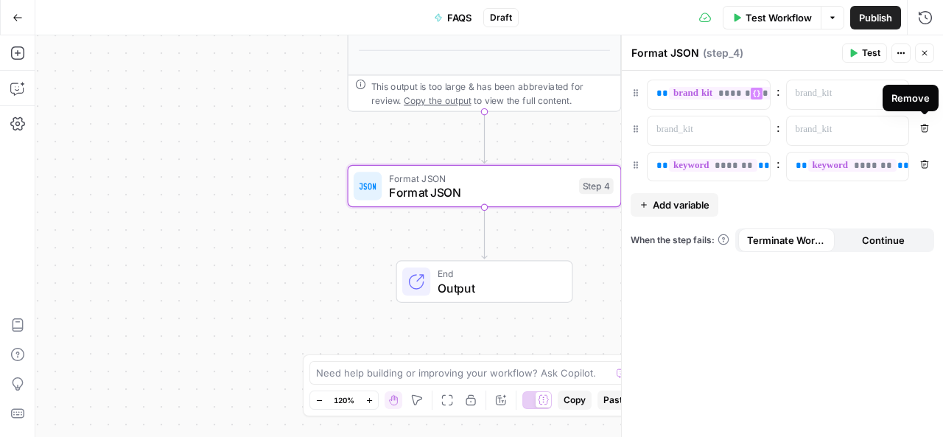
click at [925, 125] on icon "button" at bounding box center [924, 128] width 9 height 9
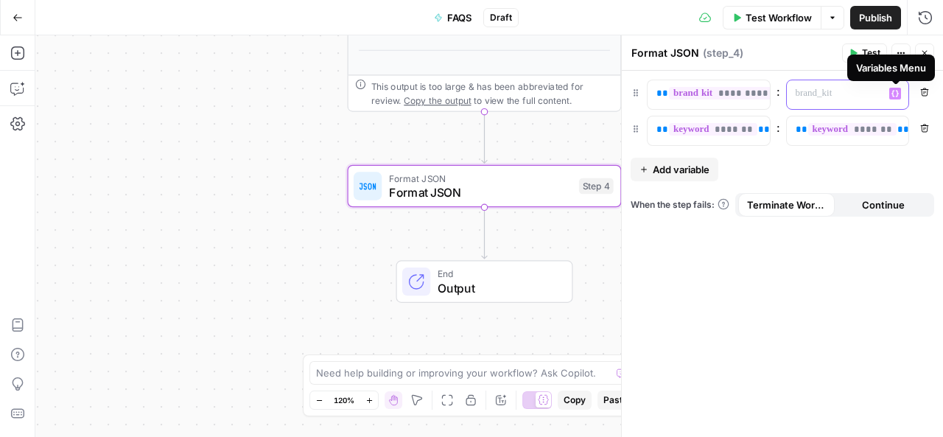
click at [896, 91] on icon "button" at bounding box center [894, 94] width 7 height 7
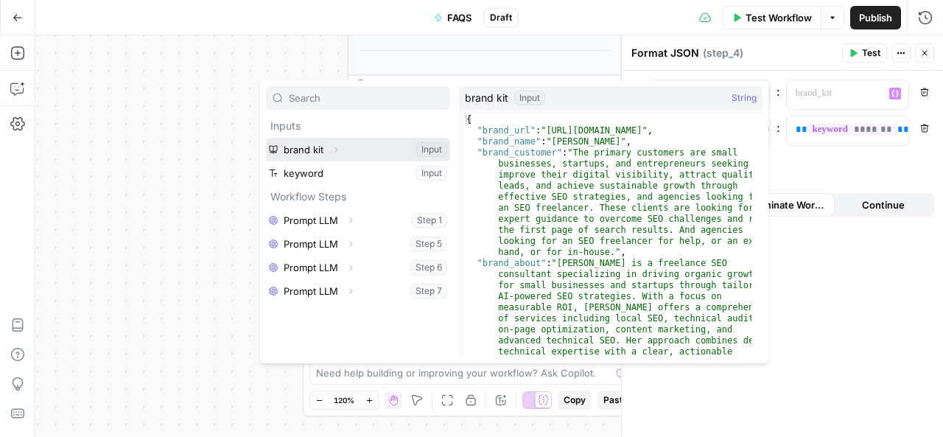
click at [361, 141] on button "Select variable brand kit" at bounding box center [358, 150] width 184 height 24
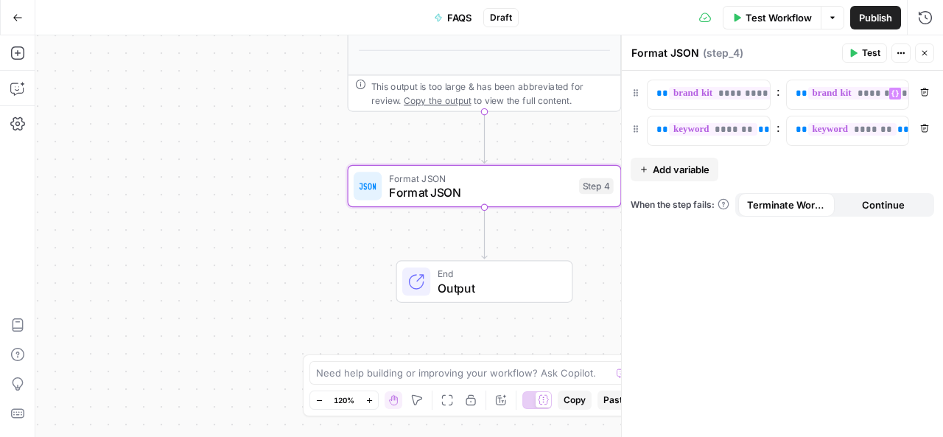
click at [877, 205] on span "Continue" at bounding box center [883, 204] width 43 height 15
click at [867, 54] on span "Test" at bounding box center [871, 52] width 18 height 13
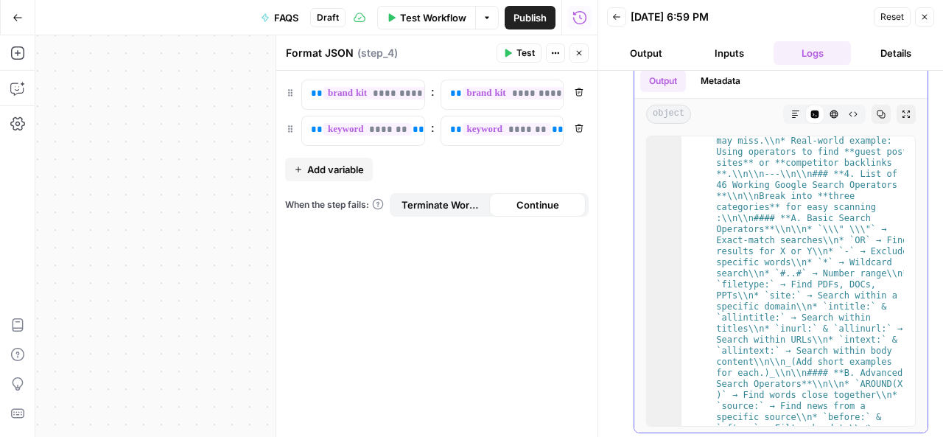
scroll to position [1033, 0]
click at [649, 55] on button "Output" at bounding box center [645, 53] width 77 height 24
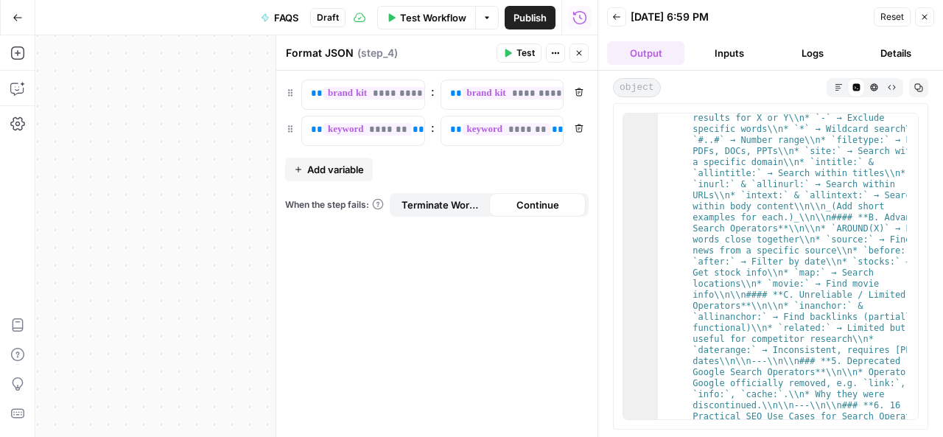
scroll to position [1135, 0]
click at [525, 52] on span "Test" at bounding box center [525, 52] width 18 height 13
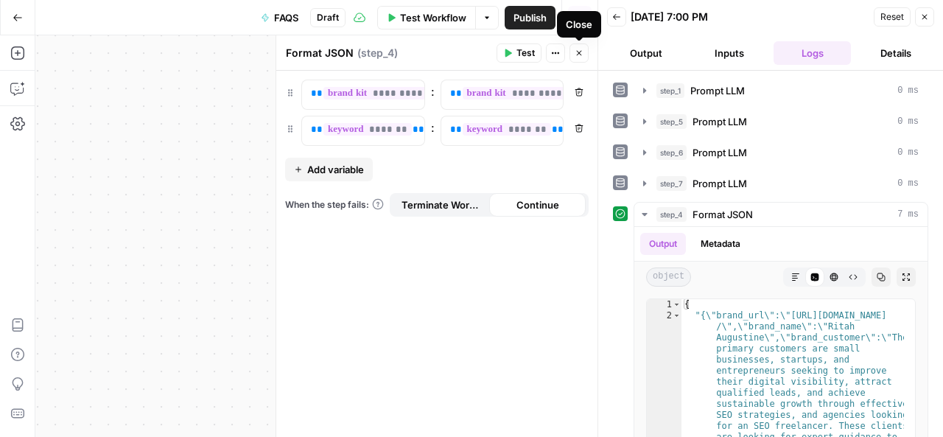
click at [577, 51] on icon "button" at bounding box center [579, 53] width 5 height 5
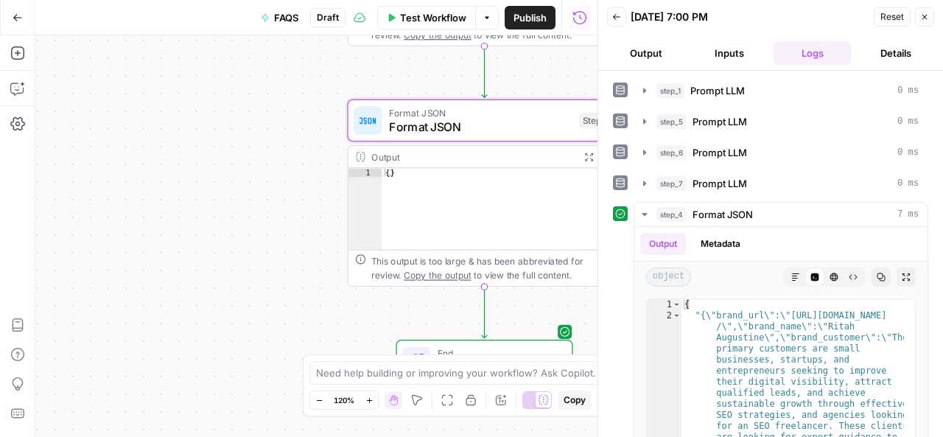
click at [926, 13] on icon "button" at bounding box center [924, 17] width 9 height 9
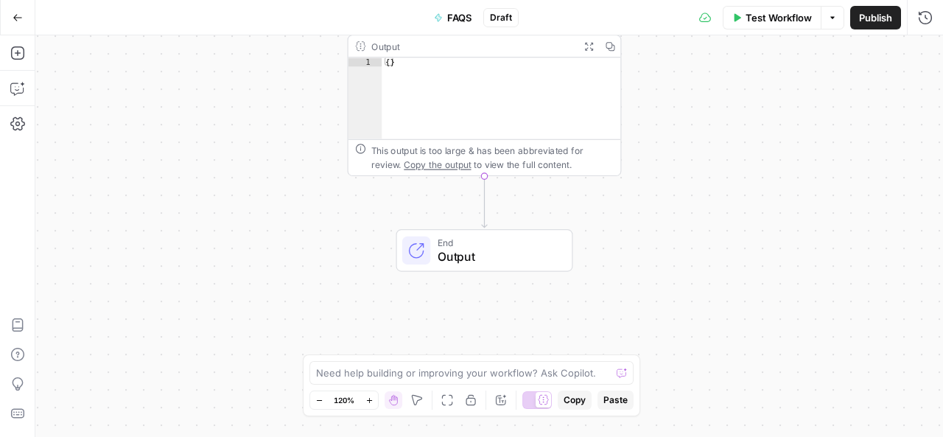
click at [469, 255] on span "Output" at bounding box center [498, 257] width 120 height 18
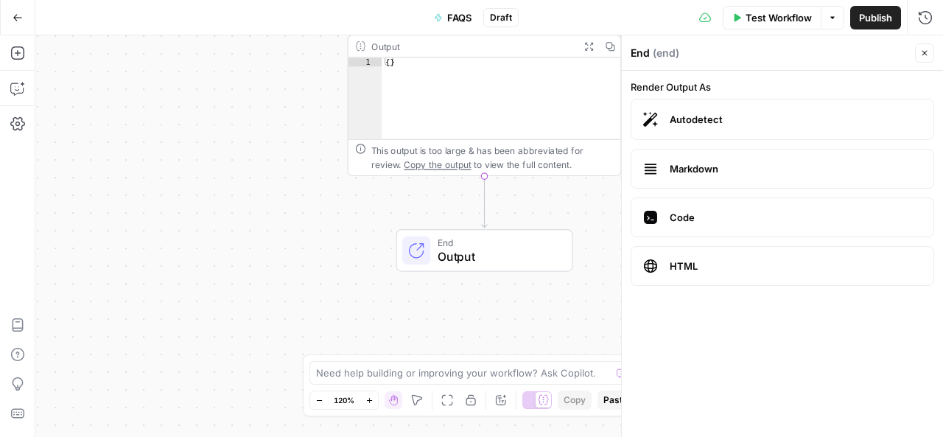
click at [735, 218] on span "Code" at bounding box center [796, 217] width 252 height 15
click at [729, 161] on span "Markdown" at bounding box center [796, 168] width 252 height 15
click at [927, 55] on icon "button" at bounding box center [924, 53] width 5 height 5
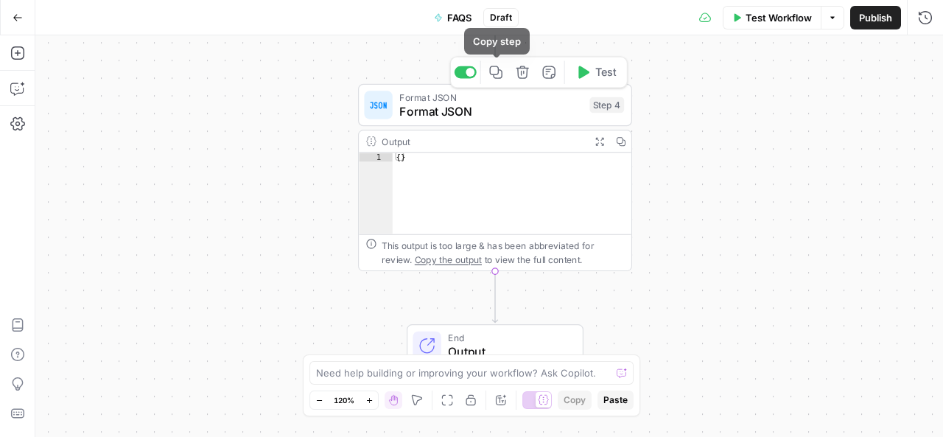
click at [495, 66] on icon "button" at bounding box center [495, 72] width 13 height 13
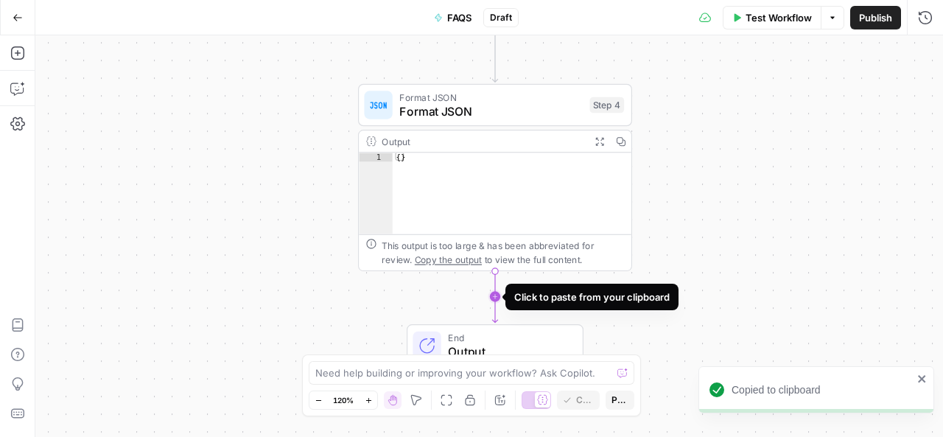
click at [492, 295] on icon "Edge from step_4 to end" at bounding box center [494, 296] width 5 height 52
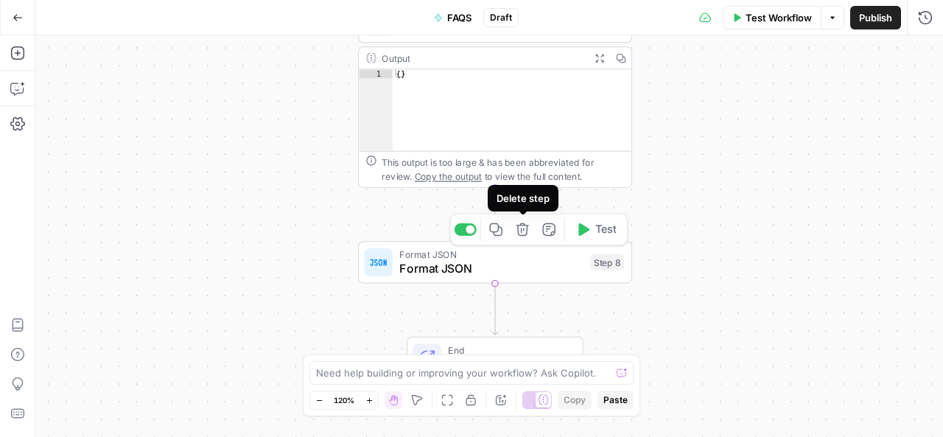
click at [526, 236] on icon "button" at bounding box center [523, 230] width 14 height 14
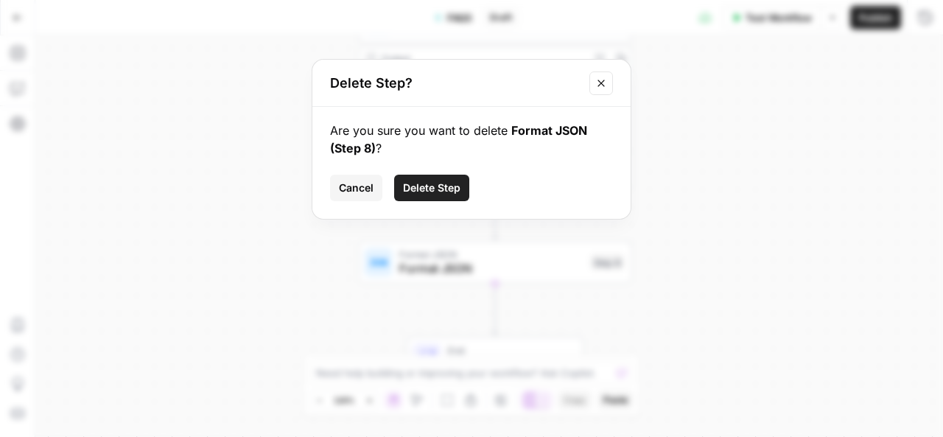
click at [357, 185] on span "Cancel" at bounding box center [356, 188] width 35 height 15
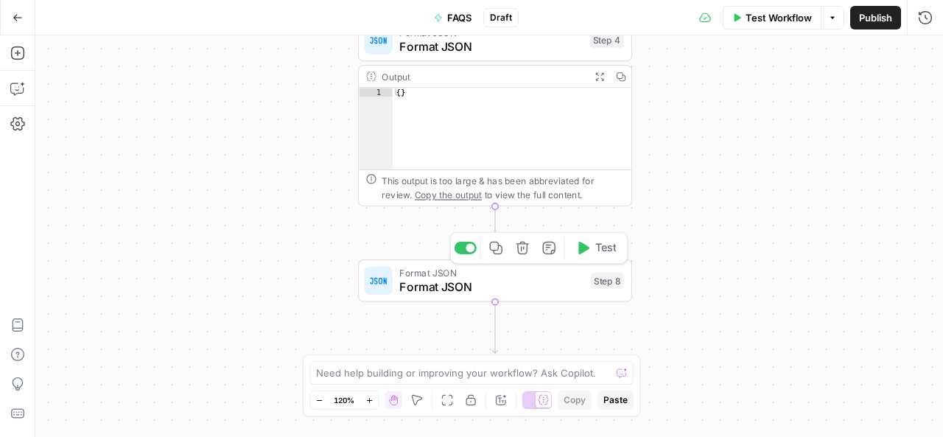
click at [458, 292] on span "Format JSON" at bounding box center [491, 287] width 184 height 18
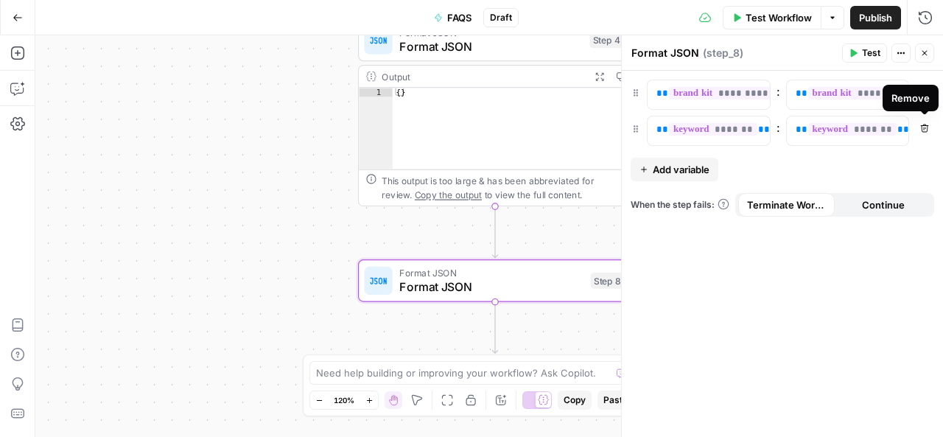
click at [925, 129] on icon "button" at bounding box center [924, 128] width 9 height 9
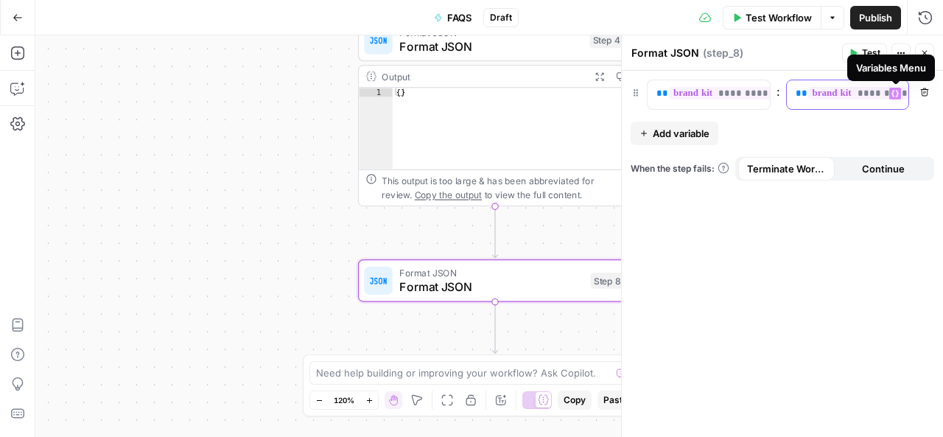
click at [897, 92] on icon "button" at bounding box center [894, 94] width 7 height 7
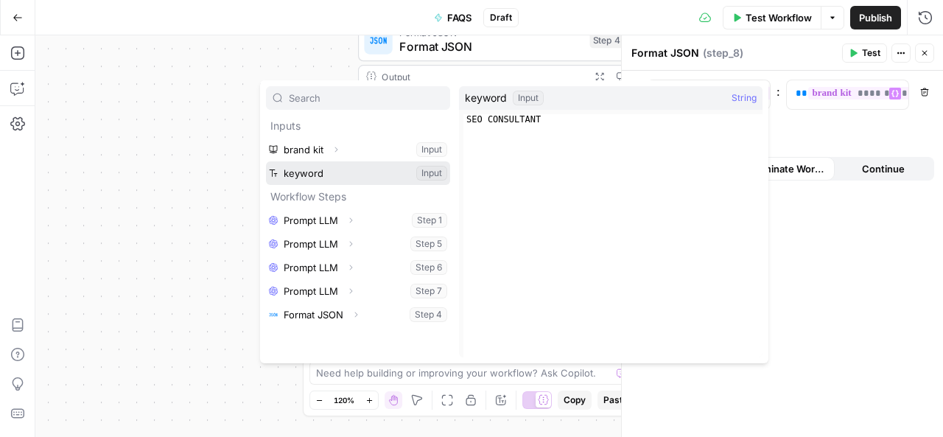
click at [306, 171] on button "Select variable keyword" at bounding box center [358, 173] width 184 height 24
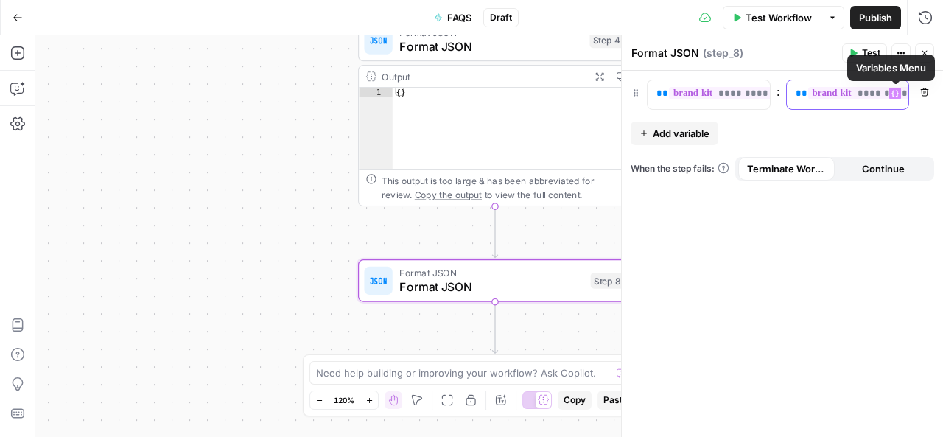
click at [896, 92] on icon "button" at bounding box center [894, 93] width 7 height 7
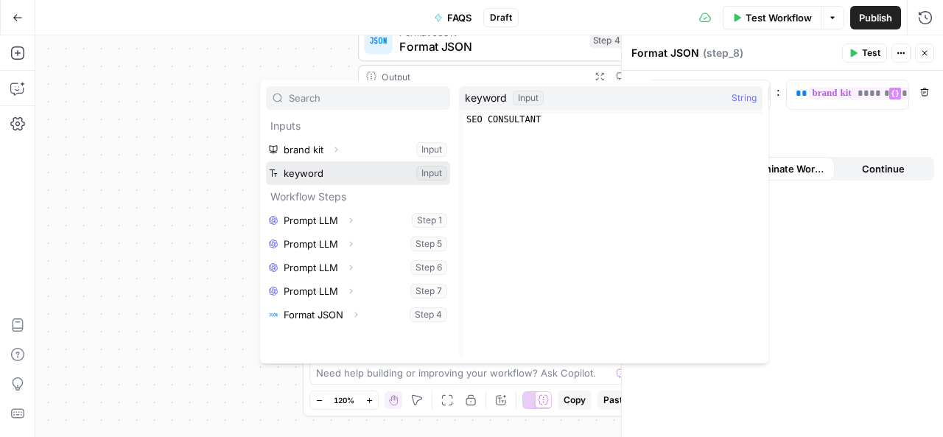
click at [305, 181] on button "Select variable keyword" at bounding box center [358, 173] width 184 height 24
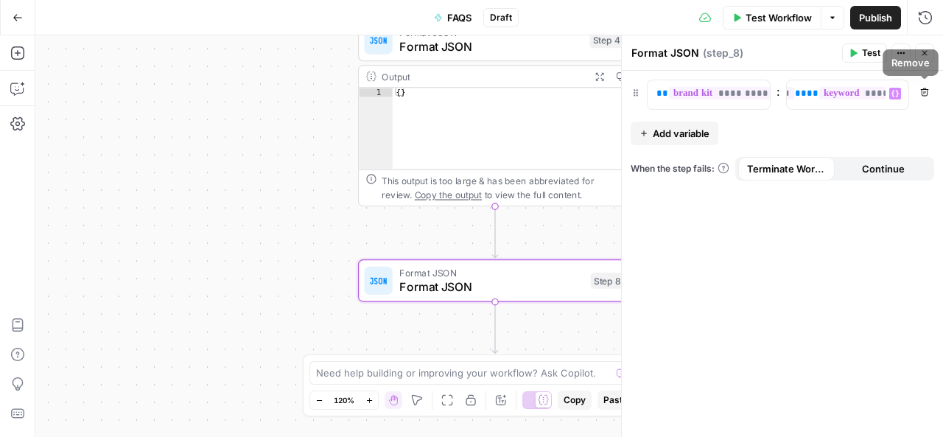
scroll to position [0, 208]
click at [924, 92] on icon "button" at bounding box center [924, 92] width 9 height 9
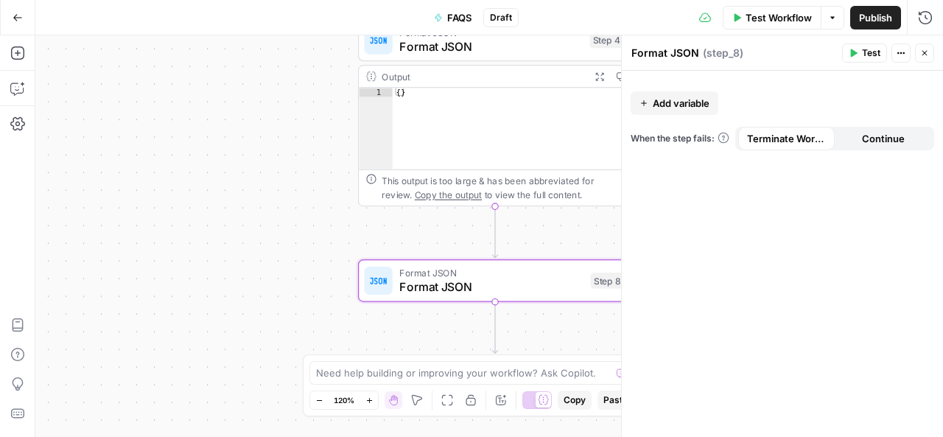
click at [685, 104] on span "Add variable" at bounding box center [681, 103] width 57 height 15
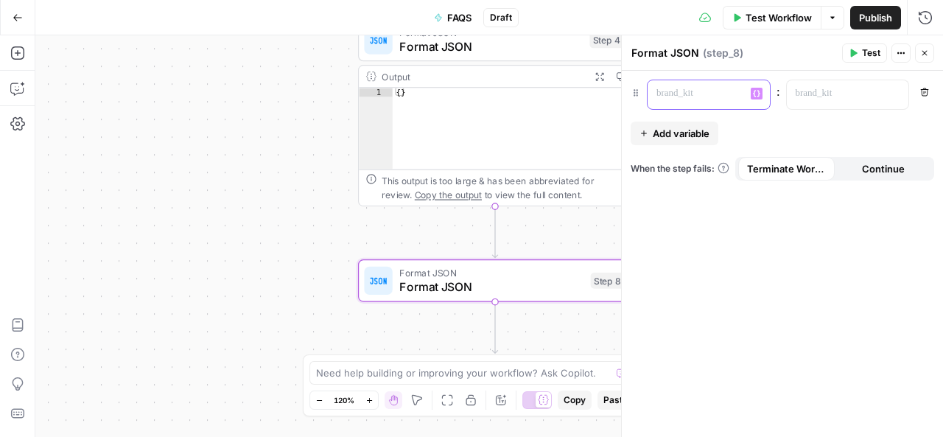
click at [700, 92] on p at bounding box center [696, 93] width 81 height 15
click at [757, 92] on icon "button" at bounding box center [756, 93] width 7 height 7
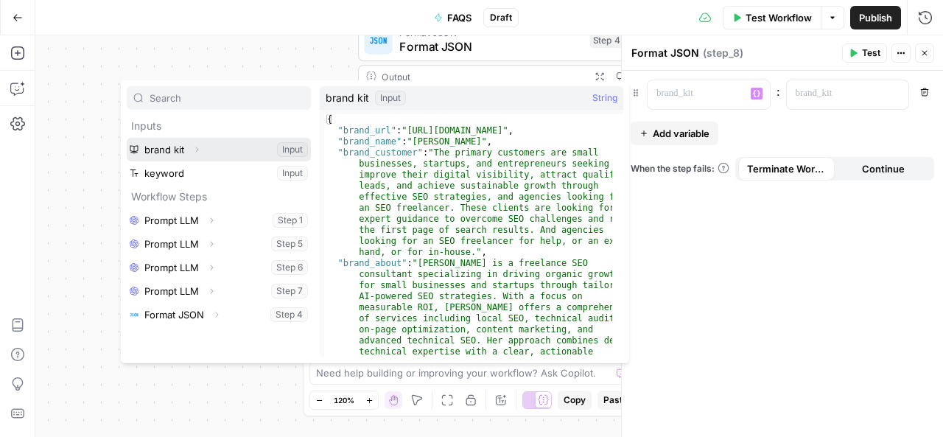
click at [218, 146] on button "Select variable brand kit" at bounding box center [219, 150] width 184 height 24
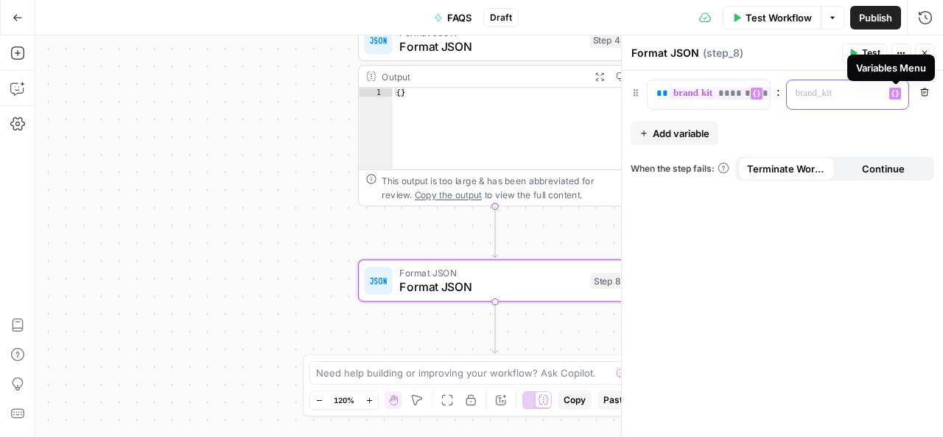
click at [897, 93] on icon "button" at bounding box center [894, 94] width 7 height 7
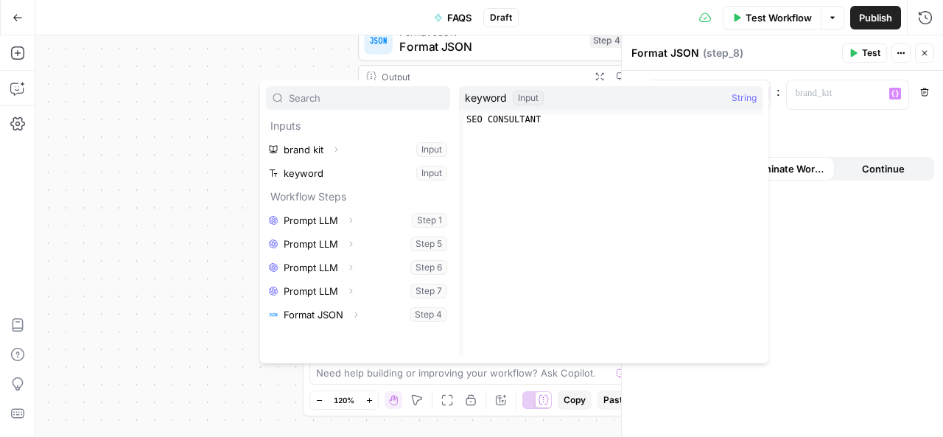
click at [334, 69] on div "**********" at bounding box center [489, 236] width 908 height 402
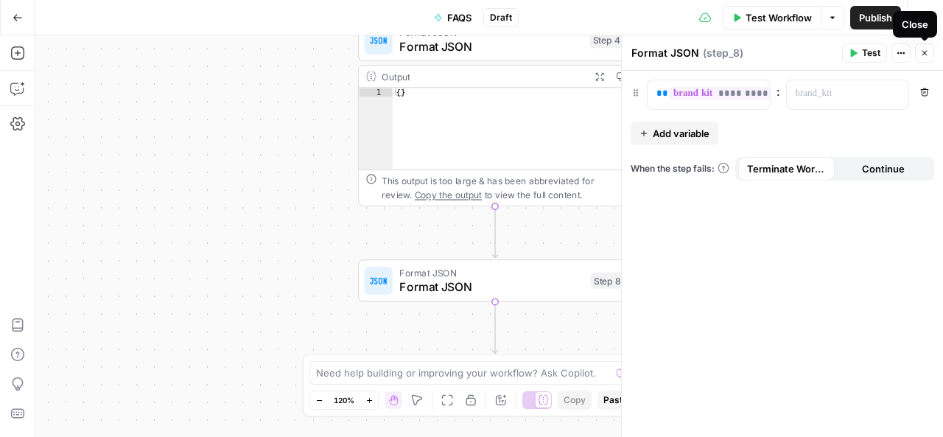
click at [919, 49] on button "Close" at bounding box center [924, 52] width 19 height 19
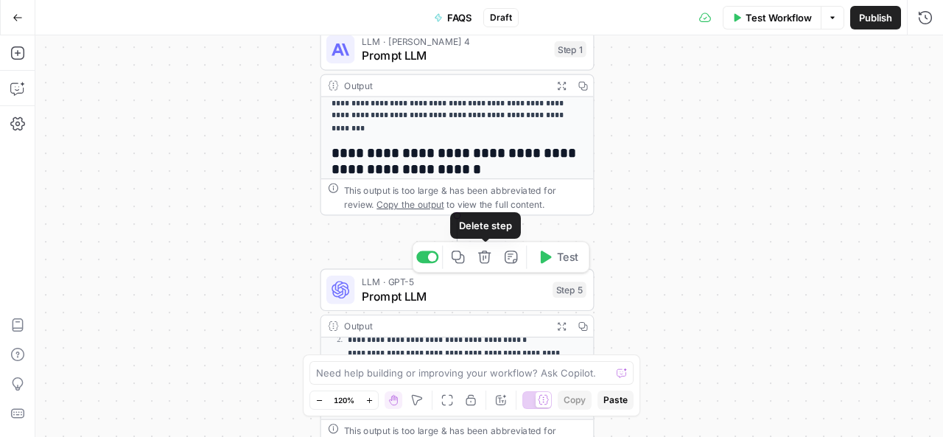
click at [483, 259] on icon "button" at bounding box center [484, 256] width 13 height 13
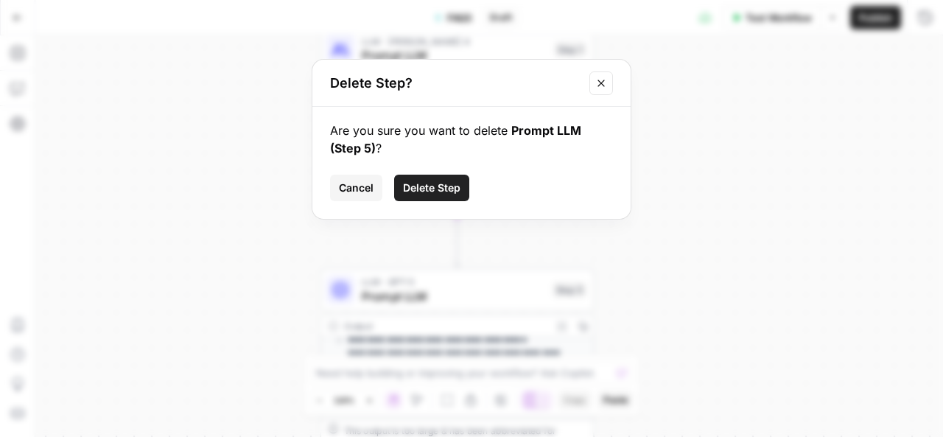
click at [445, 189] on span "Delete Step" at bounding box center [431, 188] width 57 height 15
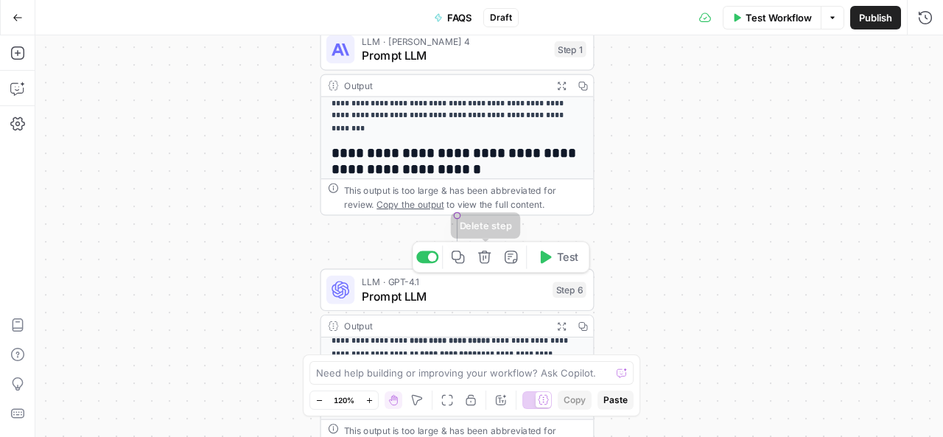
click at [486, 264] on icon "button" at bounding box center [484, 257] width 14 height 14
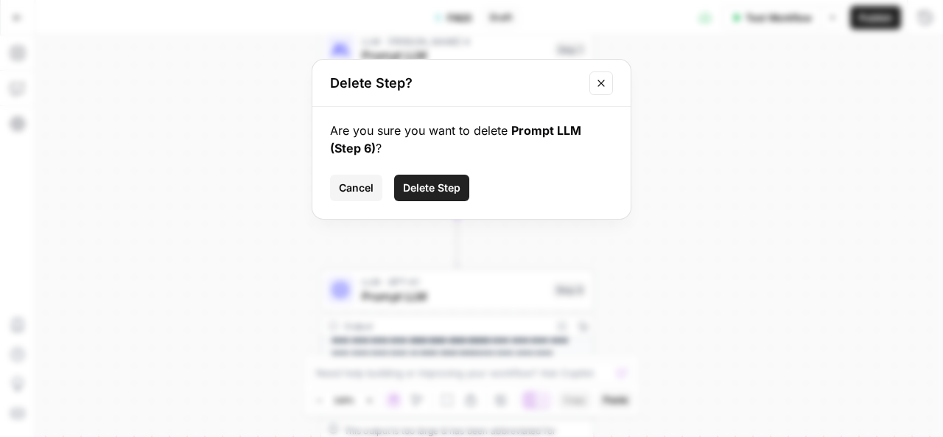
click at [442, 183] on span "Delete Step" at bounding box center [431, 188] width 57 height 15
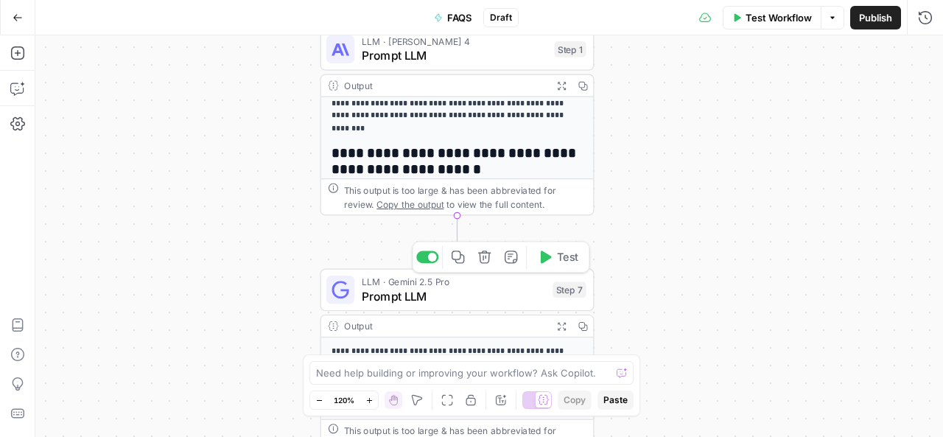
click at [488, 263] on icon "button" at bounding box center [484, 257] width 14 height 14
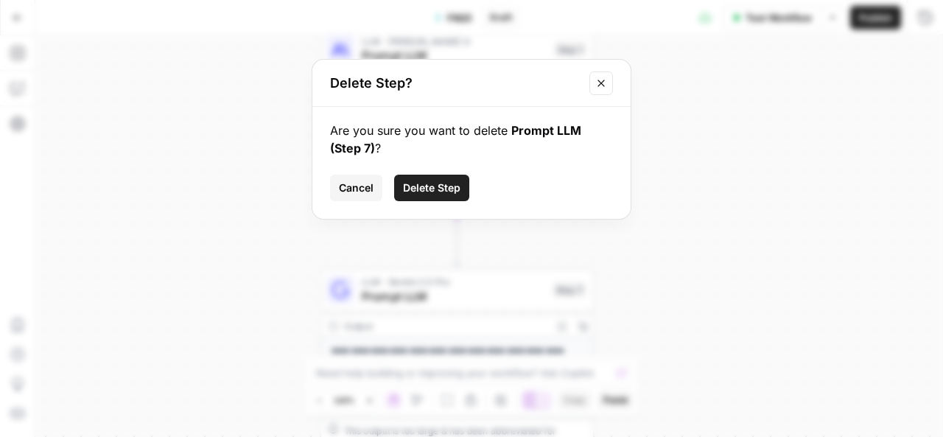
click at [446, 186] on span "Delete Step" at bounding box center [431, 188] width 57 height 15
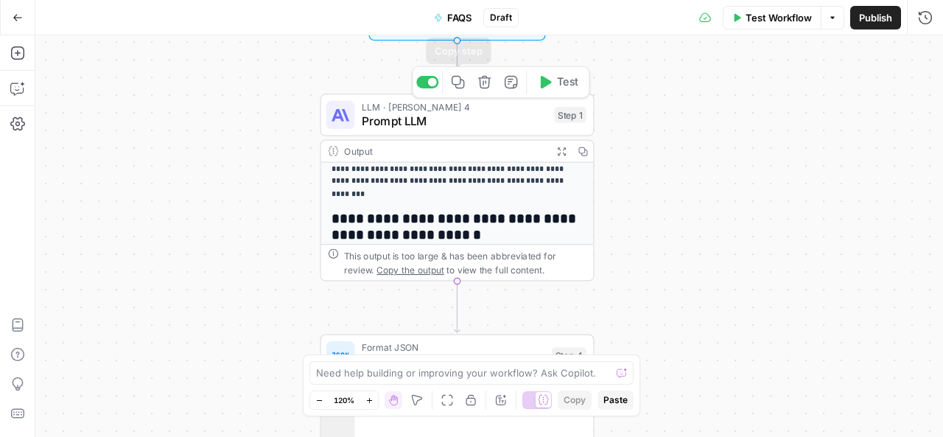
click at [461, 82] on icon "button" at bounding box center [458, 82] width 14 height 14
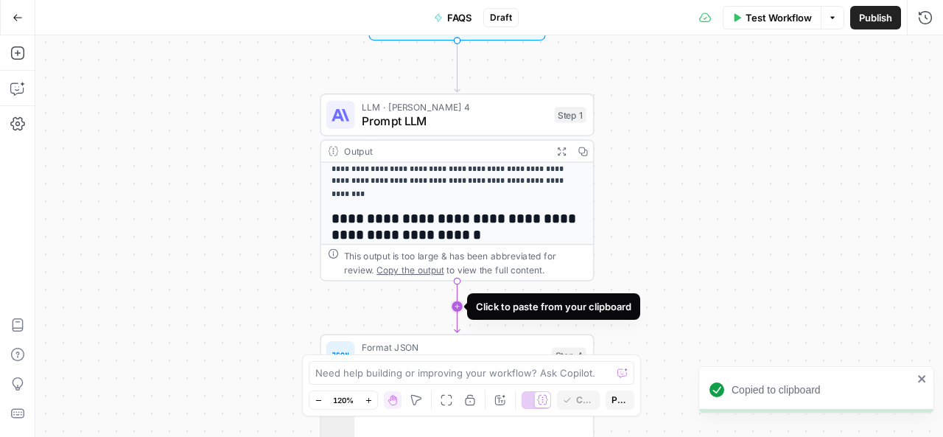
click at [455, 304] on icon "Edge from step_1 to step_4" at bounding box center [457, 307] width 5 height 52
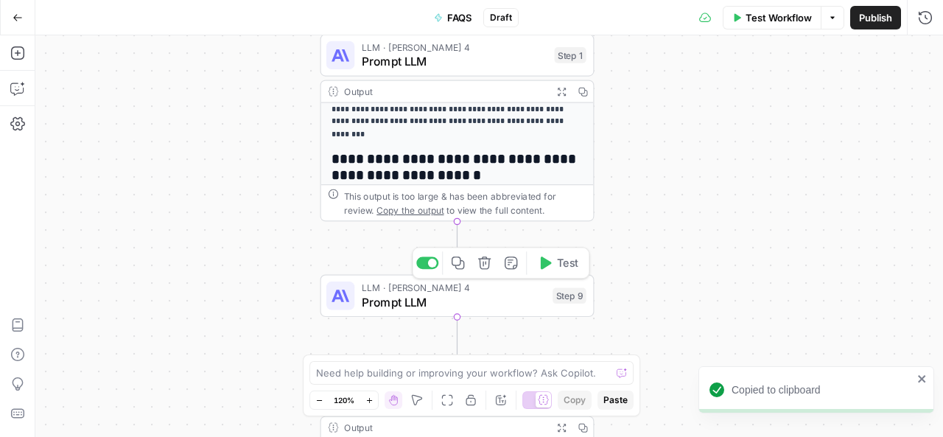
click at [451, 306] on span "Prompt LLM" at bounding box center [454, 302] width 184 height 18
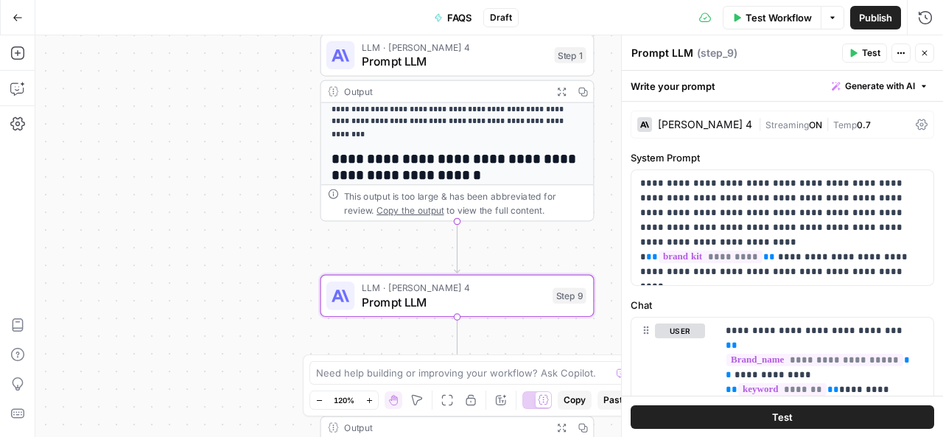
click at [708, 120] on div "[PERSON_NAME] 4" at bounding box center [705, 124] width 94 height 10
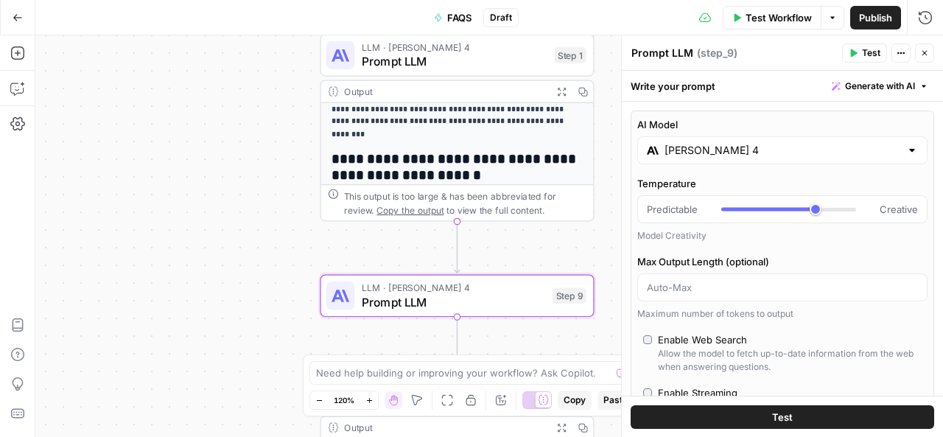
click at [745, 150] on input "[PERSON_NAME] 4" at bounding box center [783, 150] width 236 height 15
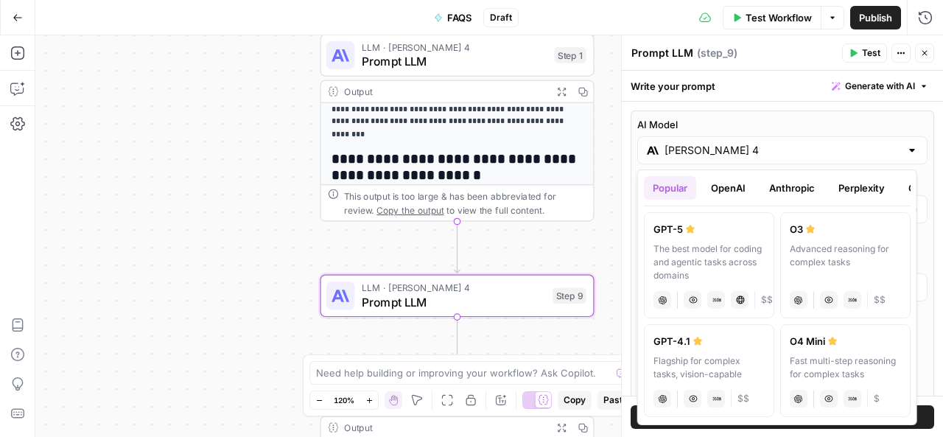
click at [696, 254] on div "The best model for coding and agentic tasks across domains" at bounding box center [709, 262] width 111 height 40
type input "GPT-5"
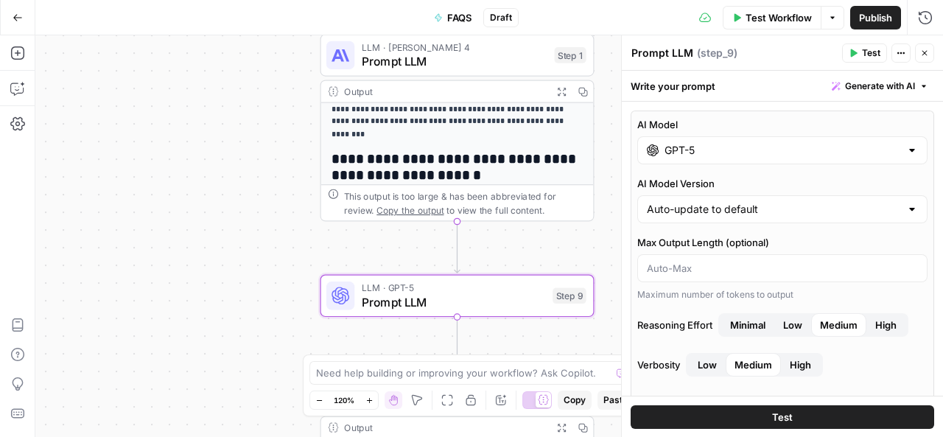
click at [791, 413] on button "Test" at bounding box center [783, 416] width 304 height 24
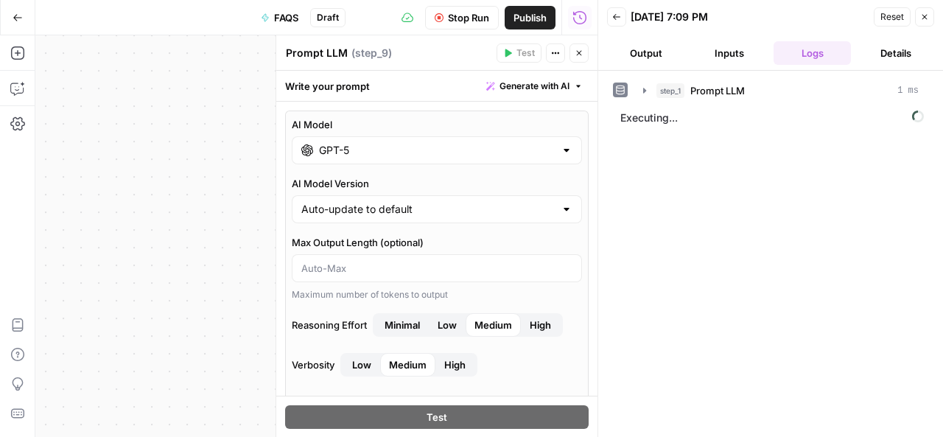
click at [584, 55] on icon "button" at bounding box center [579, 53] width 9 height 9
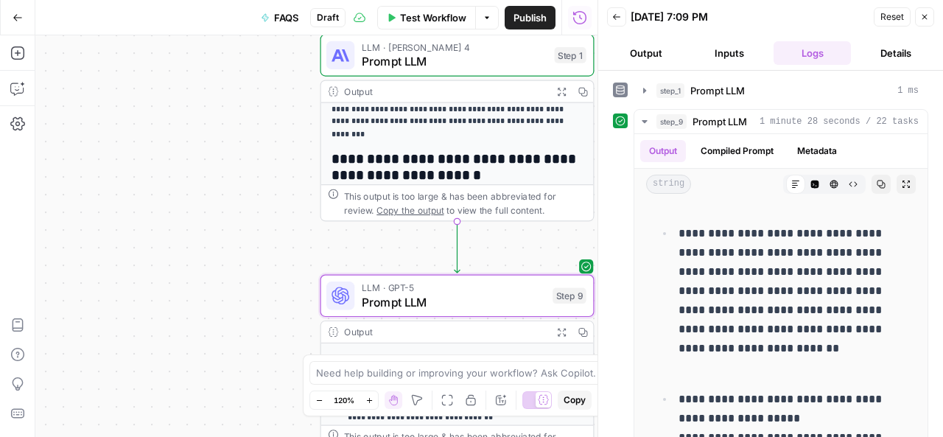
click at [912, 51] on button "Details" at bounding box center [895, 53] width 77 height 24
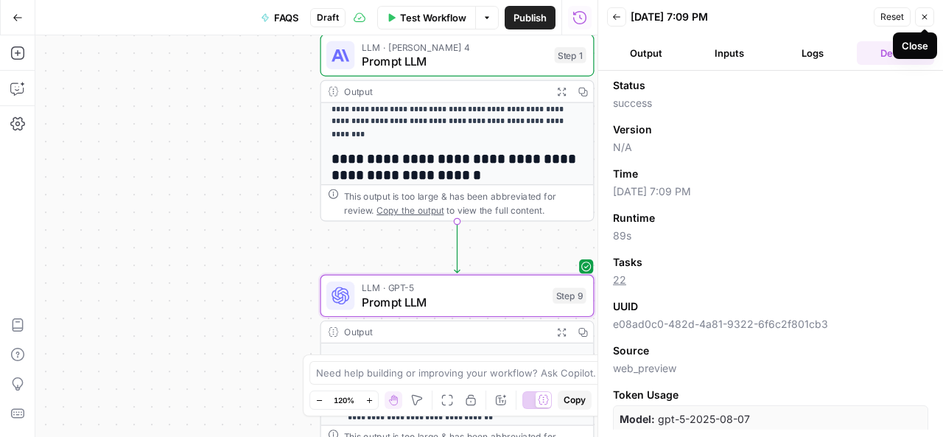
click at [926, 20] on icon "button" at bounding box center [924, 17] width 9 height 9
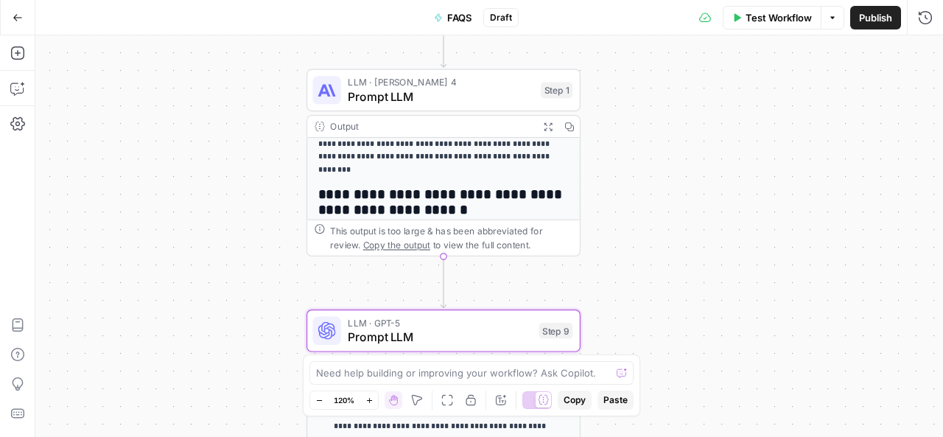
drag, startPoint x: 639, startPoint y: 111, endPoint x: 632, endPoint y: 29, distance: 82.0
click at [632, 29] on div "**********" at bounding box center [471, 218] width 943 height 437
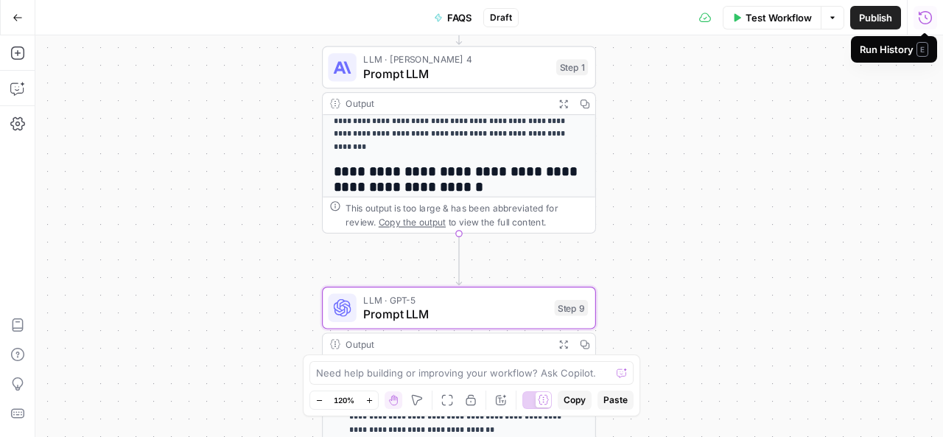
click at [925, 15] on icon "button" at bounding box center [925, 16] width 13 height 13
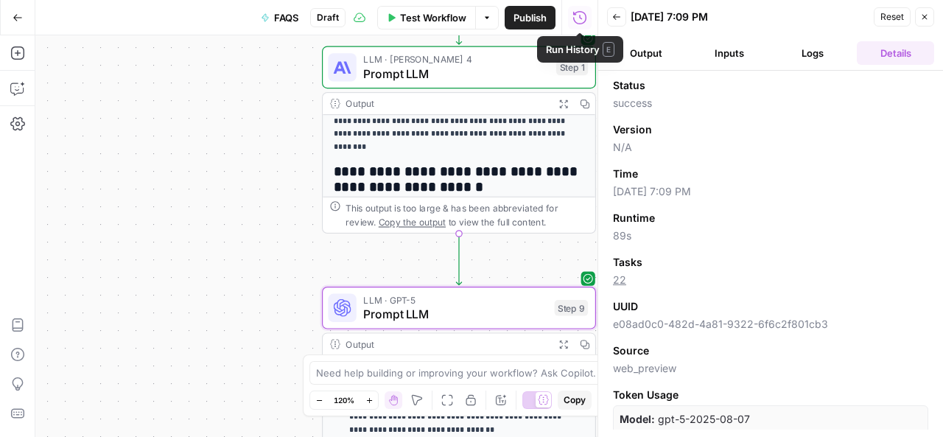
click at [581, 18] on icon "button" at bounding box center [579, 16] width 13 height 13
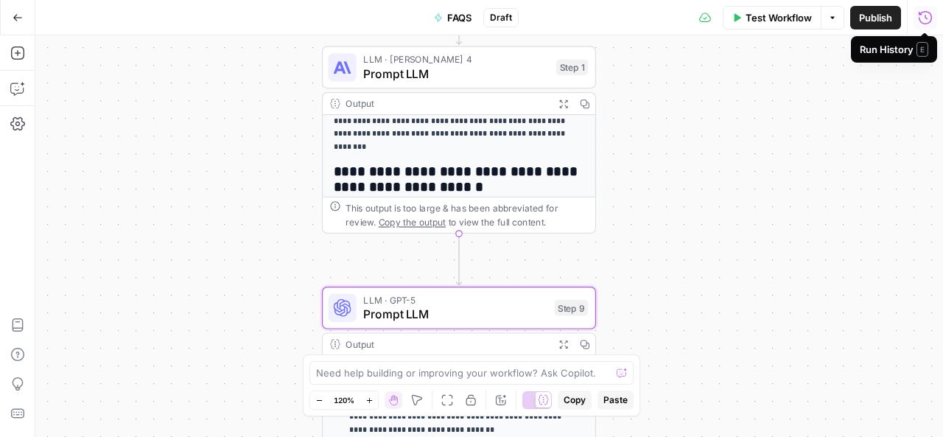
click at [932, 14] on icon "button" at bounding box center [925, 17] width 15 height 15
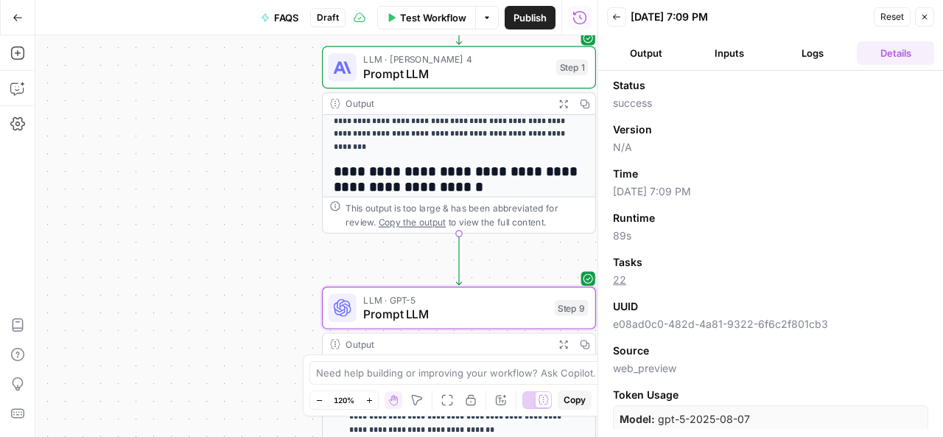
click at [932, 14] on button "Close" at bounding box center [924, 16] width 19 height 19
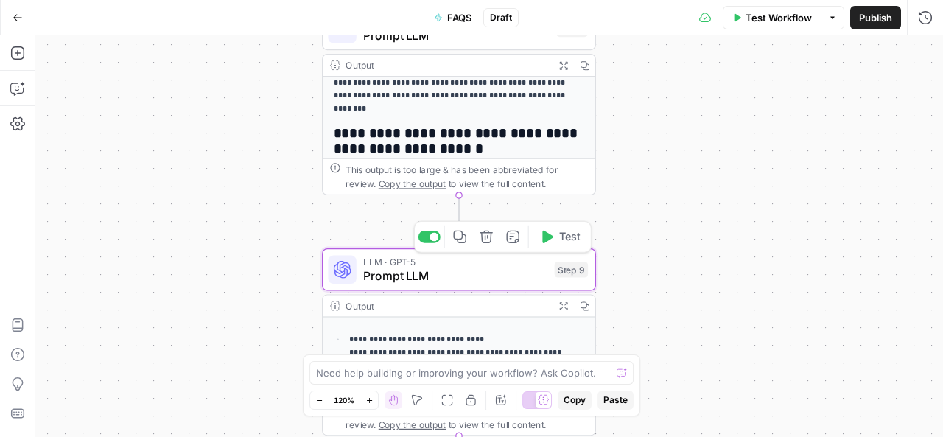
click at [457, 272] on span "Prompt LLM" at bounding box center [455, 276] width 184 height 18
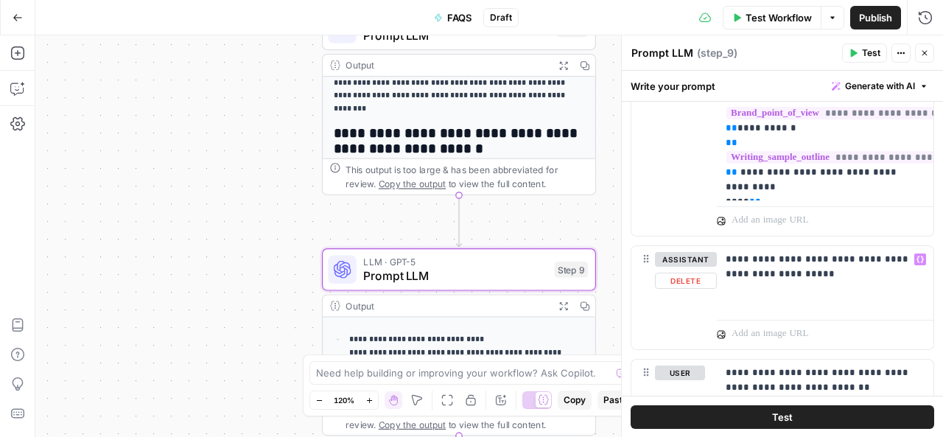
scroll to position [351, 0]
drag, startPoint x: 753, startPoint y: 267, endPoint x: 798, endPoint y: 282, distance: 47.3
click at [798, 281] on p "**********" at bounding box center [820, 265] width 189 height 29
copy p "**********"
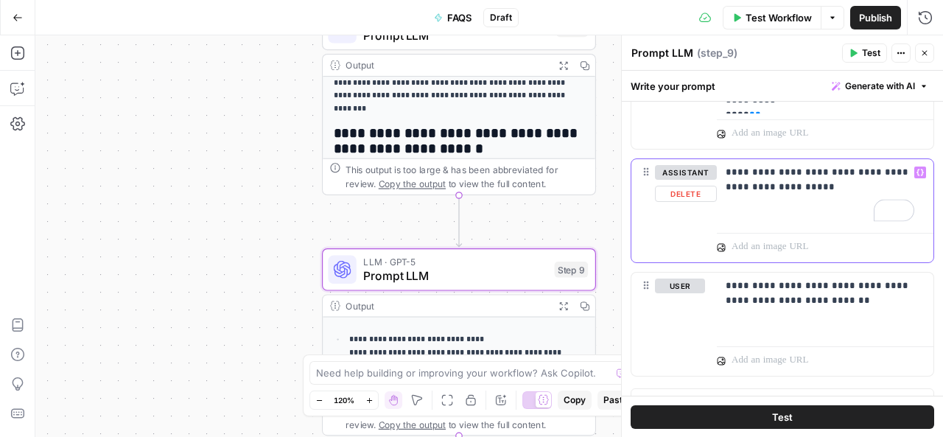
scroll to position [438, 0]
click at [815, 226] on div "**********" at bounding box center [825, 192] width 217 height 68
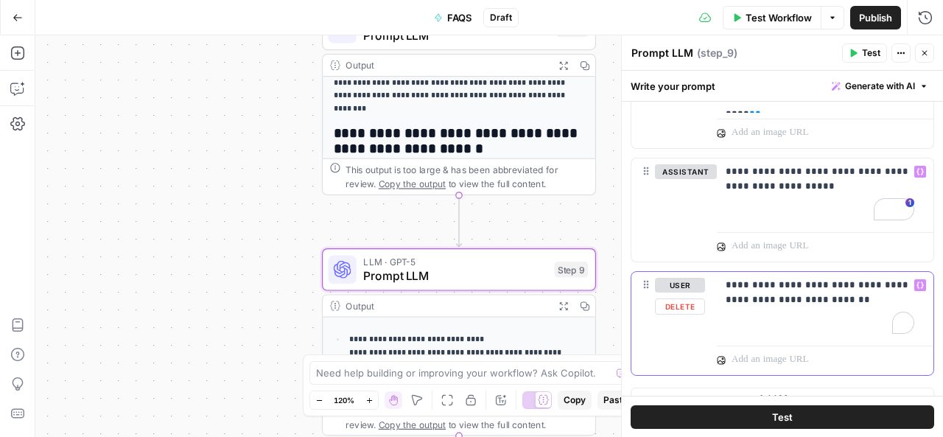
drag, startPoint x: 774, startPoint y: 294, endPoint x: 856, endPoint y: 312, distance: 83.7
click at [856, 307] on p "**********" at bounding box center [820, 292] width 189 height 29
copy p "**********"
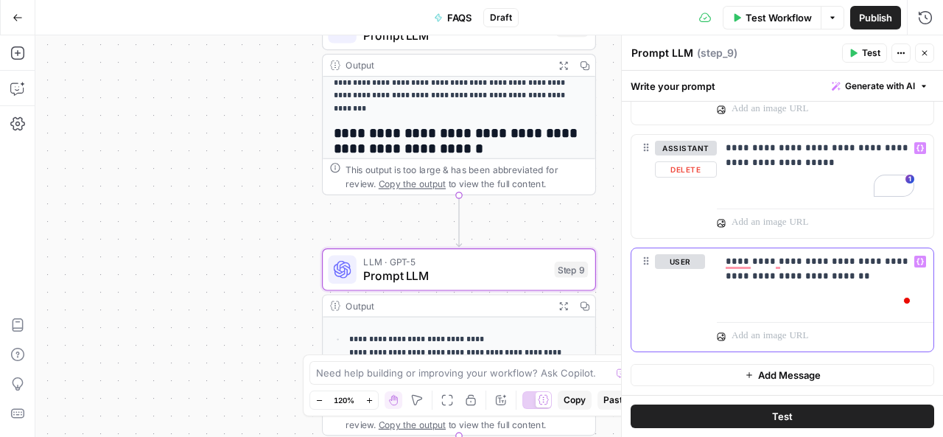
scroll to position [469, 0]
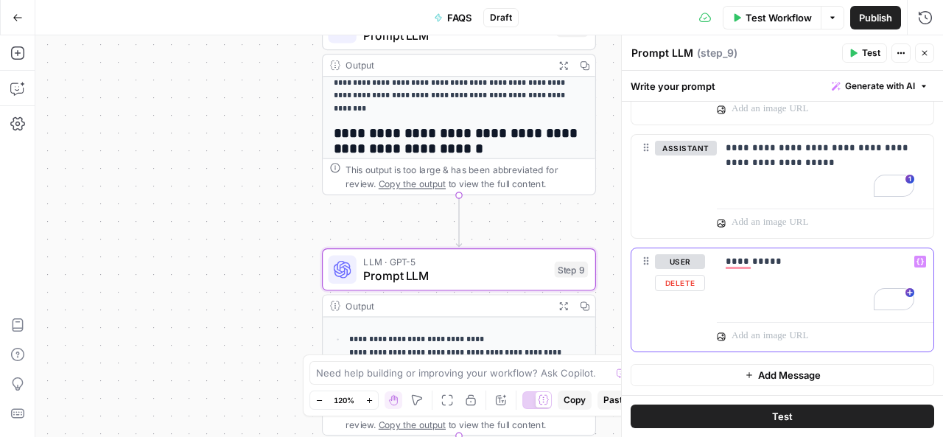
drag, startPoint x: 723, startPoint y: 260, endPoint x: 779, endPoint y: 277, distance: 58.5
click at [779, 277] on div "**********" at bounding box center [825, 282] width 217 height 68
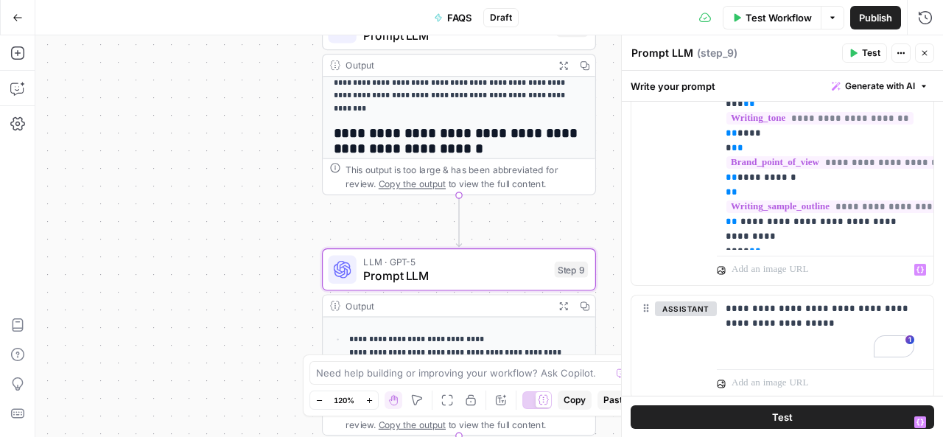
scroll to position [301, 0]
drag, startPoint x: 796, startPoint y: 334, endPoint x: 727, endPoint y: 313, distance: 71.6
click at [727, 313] on p "**********" at bounding box center [820, 315] width 189 height 29
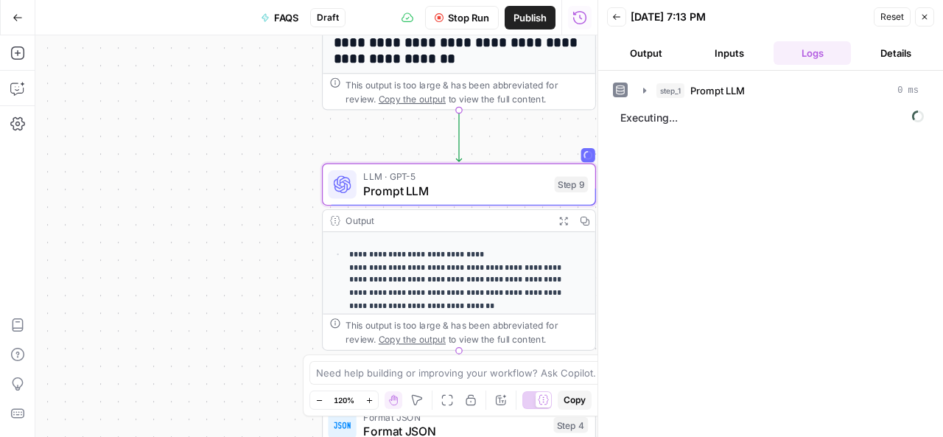
scroll to position [95, 0]
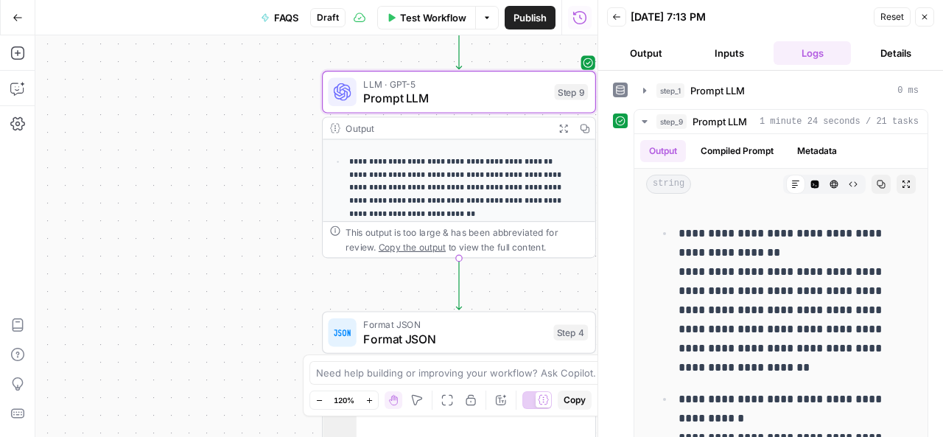
click at [924, 11] on button "Close" at bounding box center [924, 16] width 19 height 19
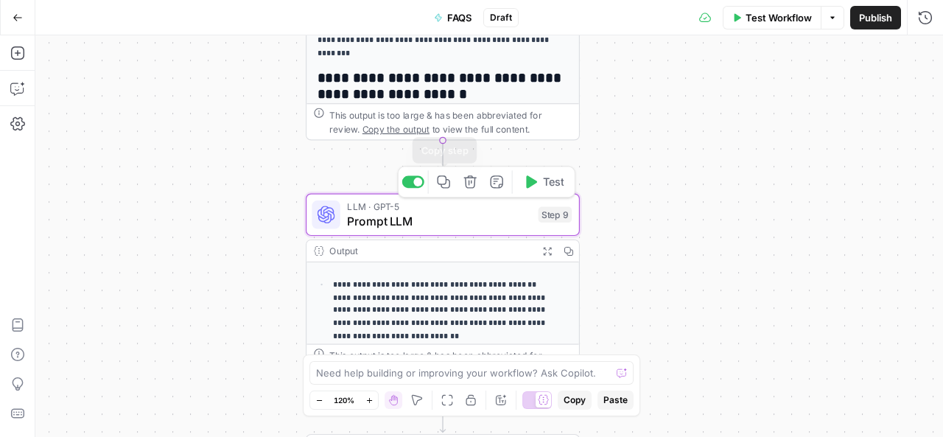
click at [446, 181] on icon "button" at bounding box center [443, 181] width 13 height 13
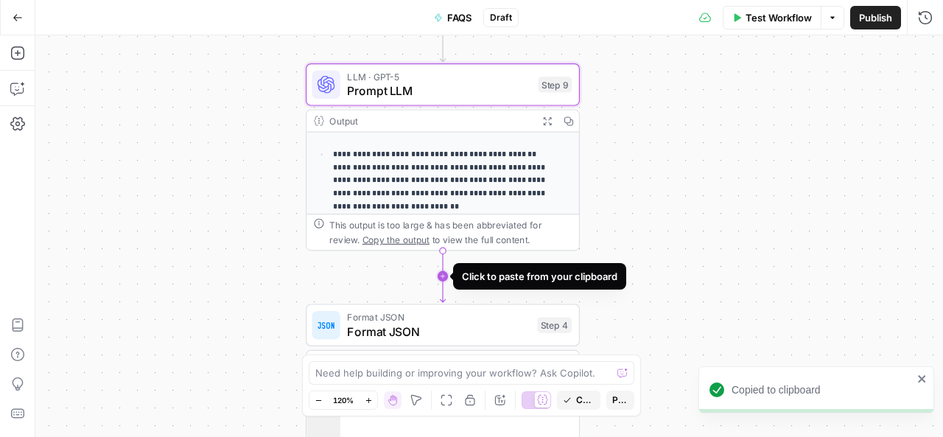
click at [443, 276] on icon "Edge from step_9 to step_4" at bounding box center [442, 276] width 5 height 52
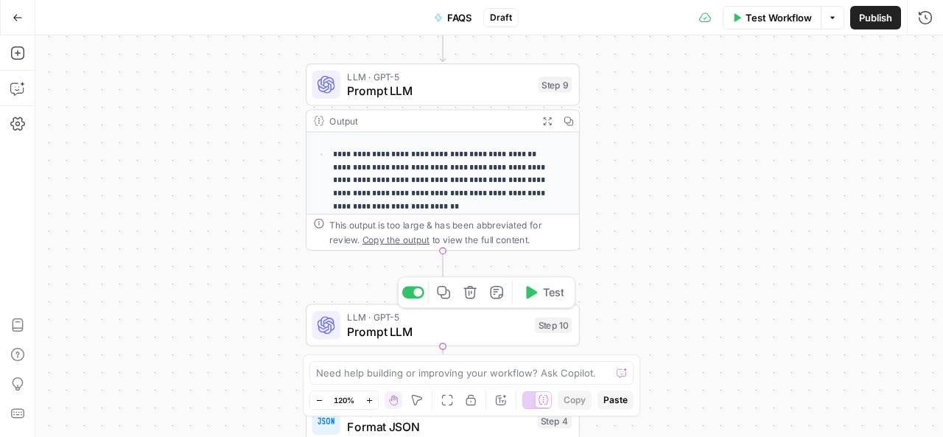
click at [392, 325] on span "Prompt LLM" at bounding box center [437, 332] width 181 height 18
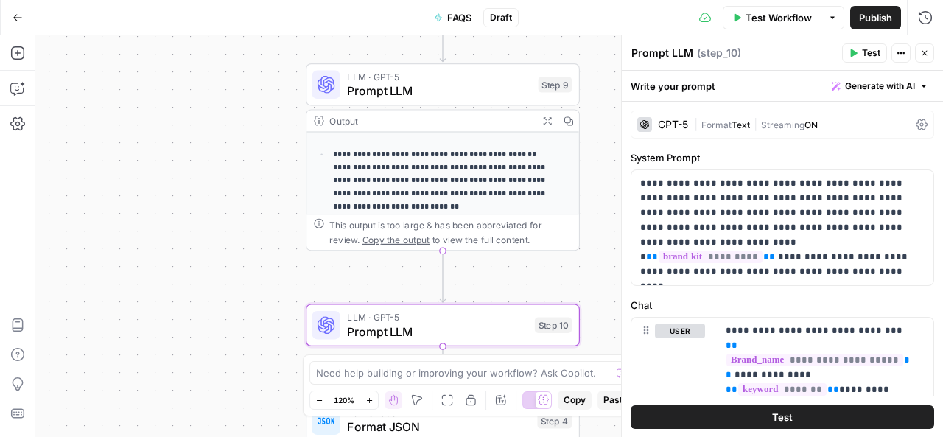
click at [688, 127] on div "GPT-5 | Format Text | Streaming ON" at bounding box center [783, 125] width 304 height 28
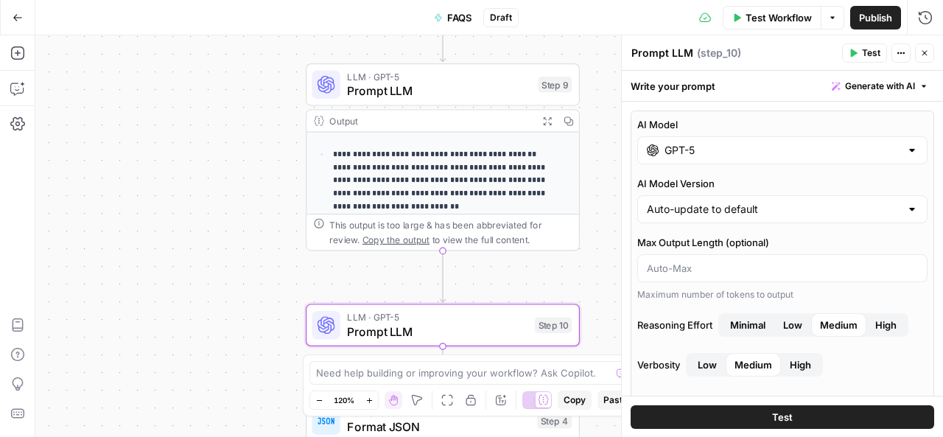
click at [704, 147] on input "GPT-5" at bounding box center [783, 150] width 236 height 15
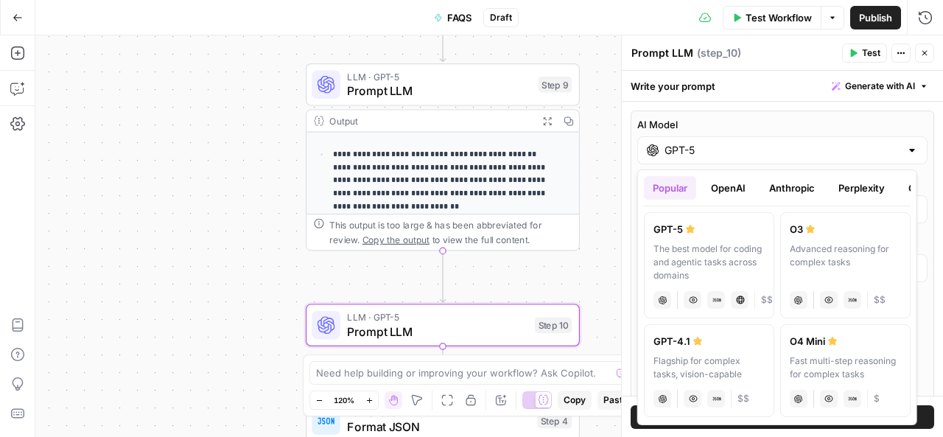
click at [712, 366] on div "Flagship for complex tasks, vision-capable" at bounding box center [709, 367] width 111 height 27
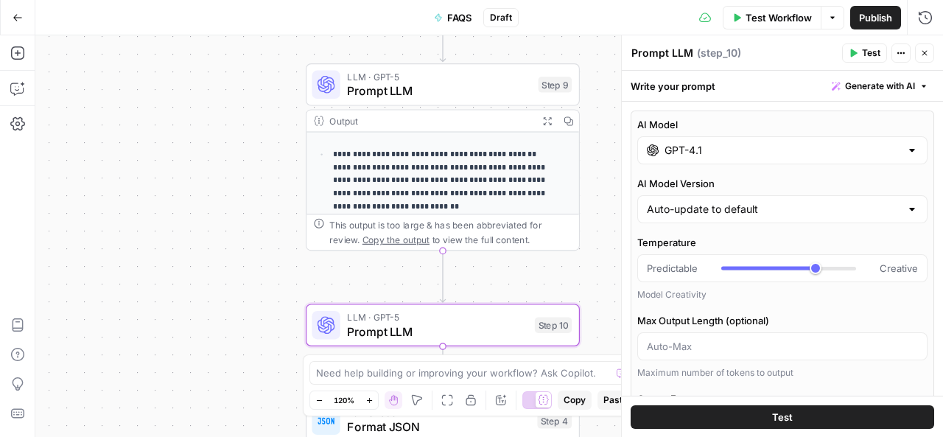
type input "GPT-4.1"
click at [744, 418] on button "Test" at bounding box center [783, 416] width 304 height 24
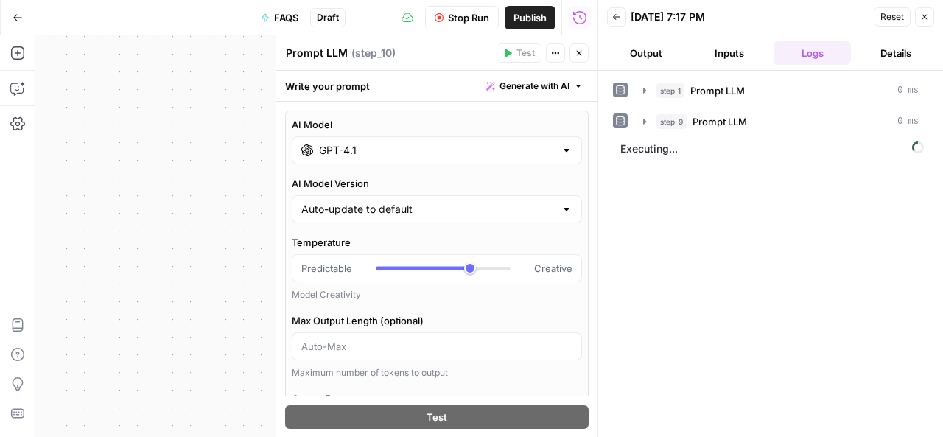
click at [573, 55] on button "Close" at bounding box center [579, 52] width 19 height 19
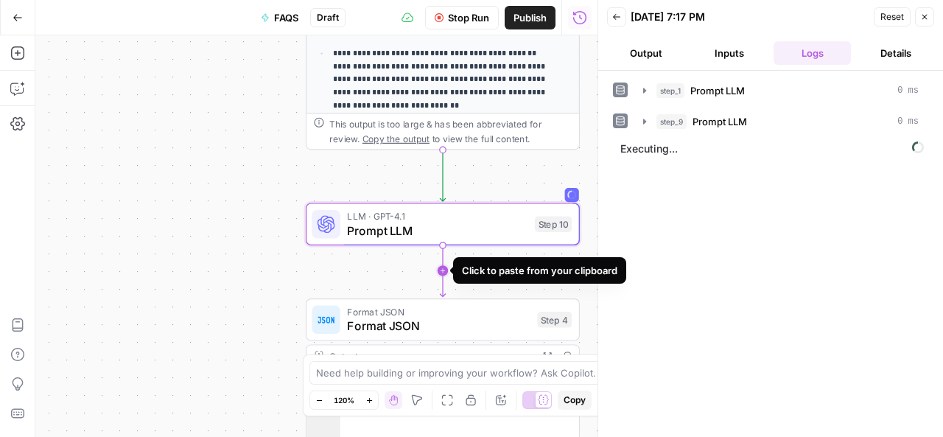
click at [444, 270] on icon "Edge from step_10 to step_4" at bounding box center [442, 271] width 5 height 52
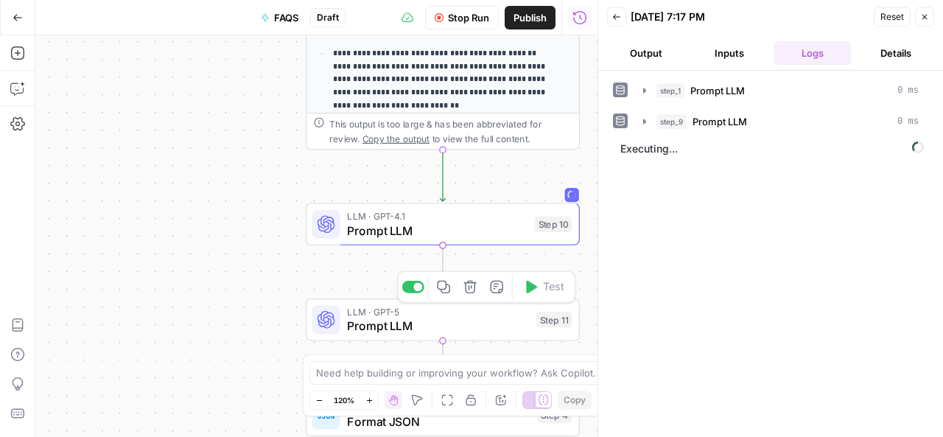
click at [424, 322] on span "Prompt LLM" at bounding box center [438, 326] width 182 height 18
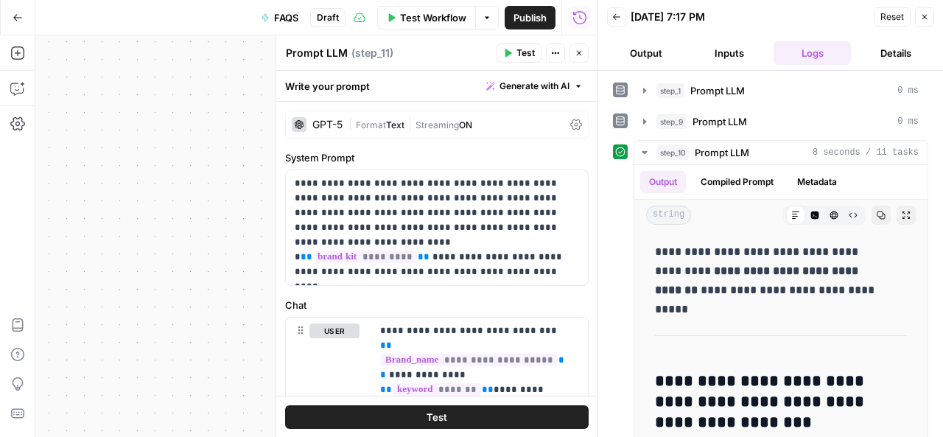
click at [339, 125] on div "GPT-5" at bounding box center [327, 124] width 30 height 10
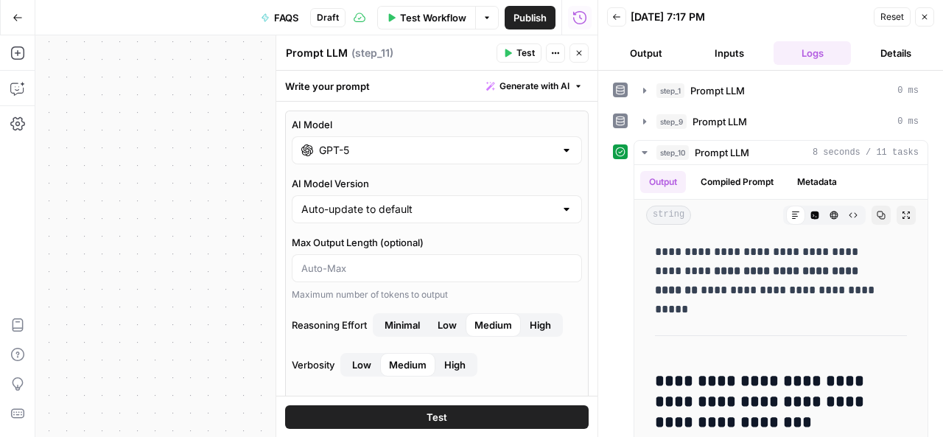
click at [346, 151] on input "GPT-5" at bounding box center [437, 150] width 236 height 15
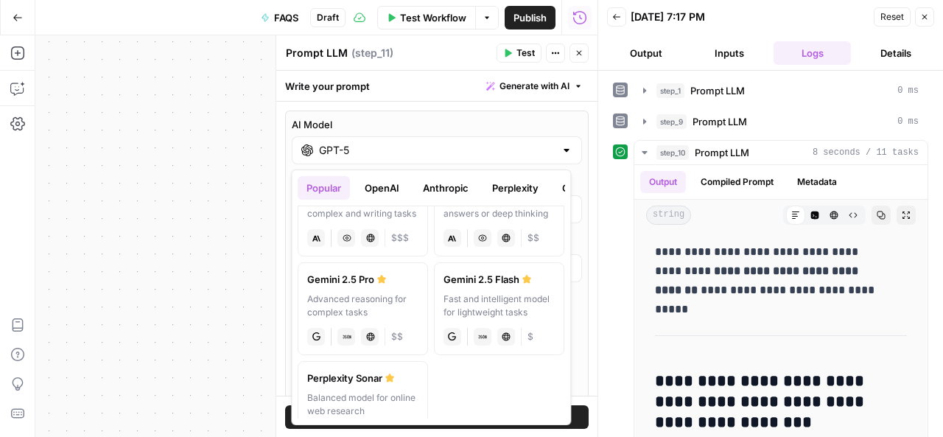
scroll to position [260, 0]
click at [400, 318] on div "Advanced reasoning for complex tasks" at bounding box center [362, 305] width 111 height 27
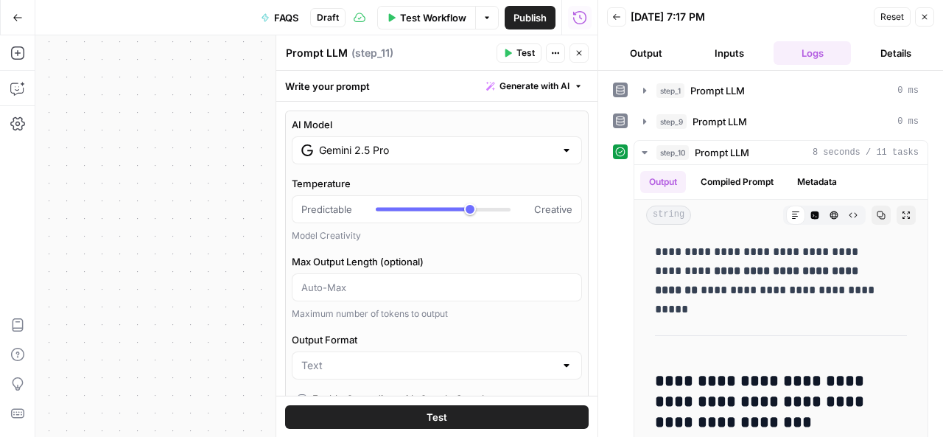
type input "Gemini 2.5 Pro"
click at [442, 416] on button "Test" at bounding box center [437, 416] width 304 height 24
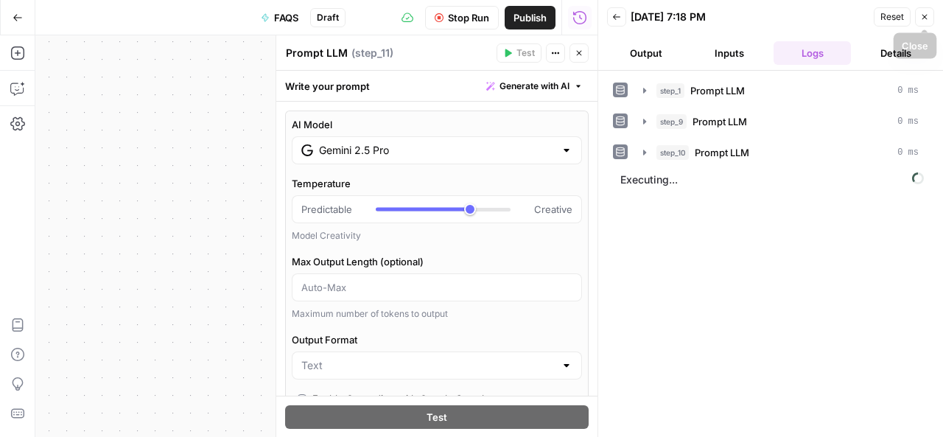
click at [934, 15] on header "Back 08/30/25 at 7:18 PM Reset Close Output Inputs Logs Details" at bounding box center [770, 35] width 345 height 71
click at [922, 15] on icon "button" at bounding box center [924, 17] width 5 height 5
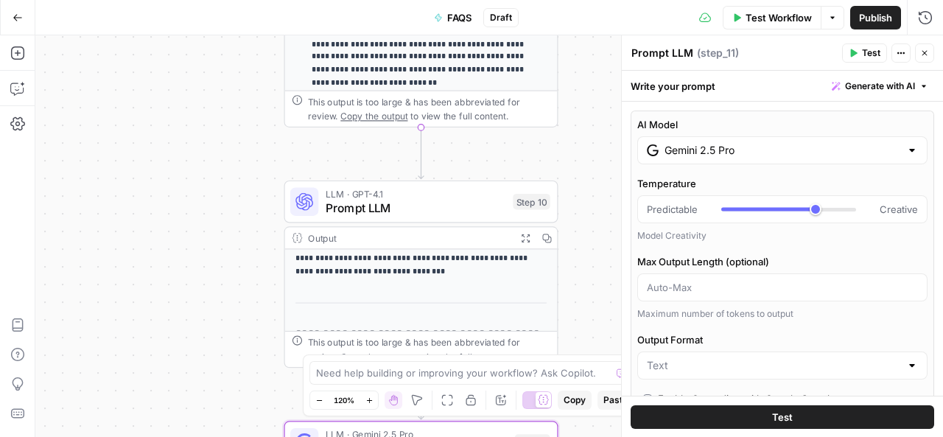
scroll to position [108, 0]
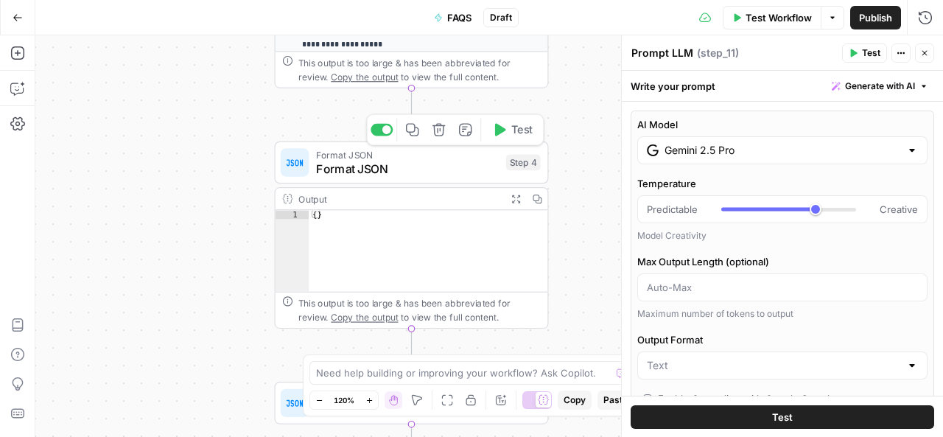
click at [435, 164] on span "Format JSON" at bounding box center [407, 169] width 183 height 18
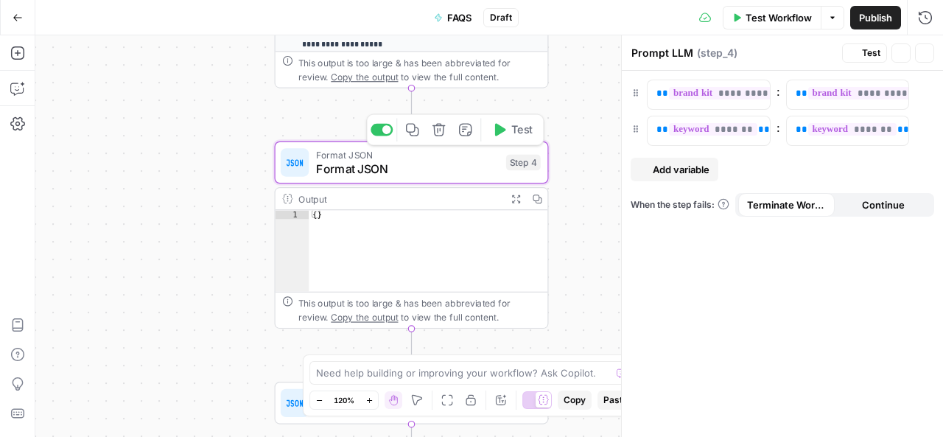
type textarea "Format JSON"
click at [637, 94] on icon "button" at bounding box center [636, 93] width 10 height 10
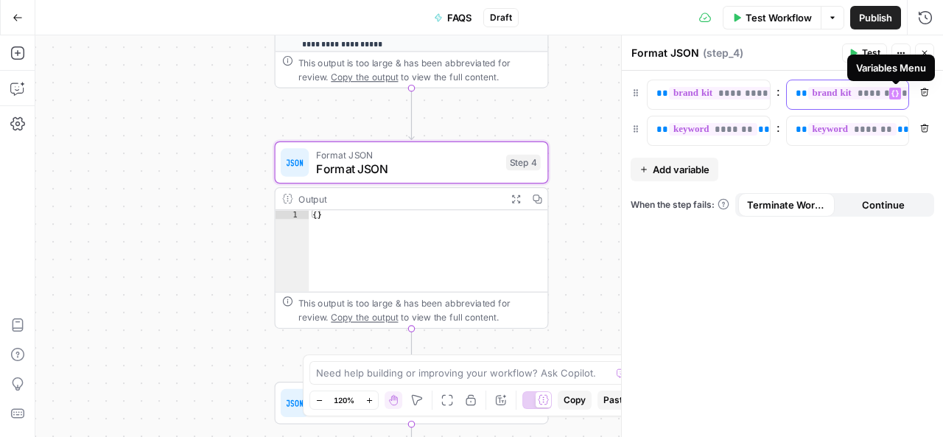
click at [899, 91] on button "Variables Menu" at bounding box center [895, 94] width 12 height 12
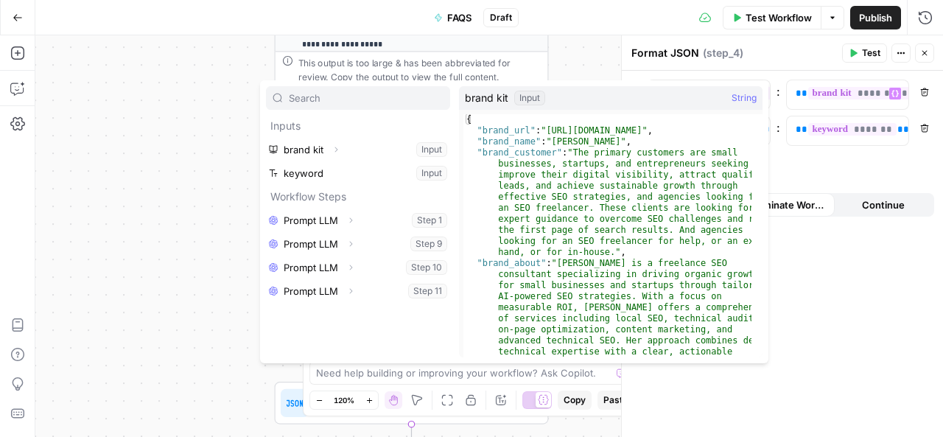
click at [809, 155] on div "** ********* ** : ** ********* ** Variables Menu Remove ** ******* ** : ** ****…" at bounding box center [782, 254] width 321 height 366
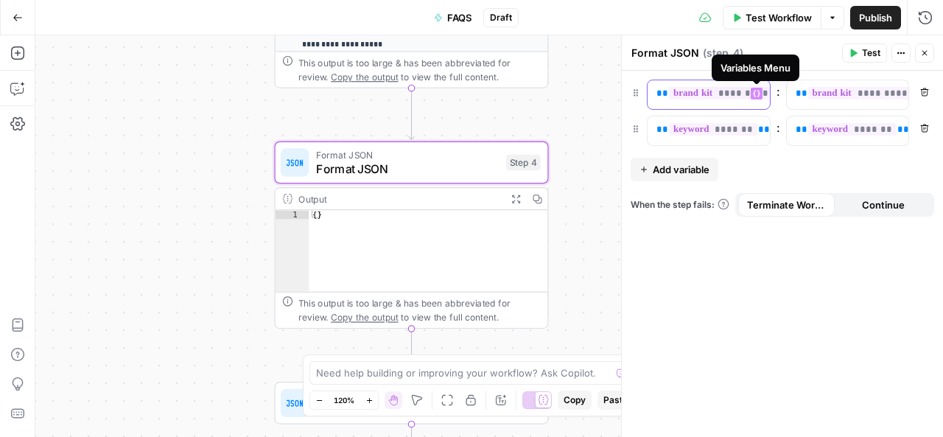
click at [756, 91] on icon "button" at bounding box center [756, 93] width 7 height 7
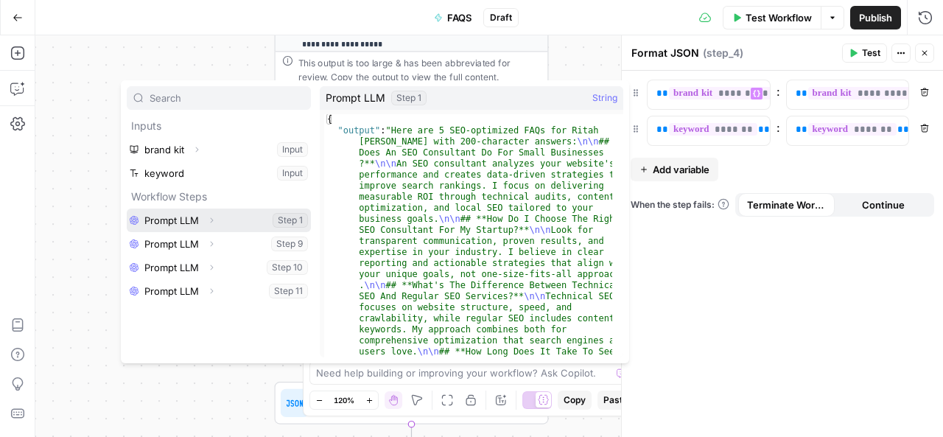
click at [178, 217] on button "Select variable Prompt LLM" at bounding box center [219, 221] width 184 height 24
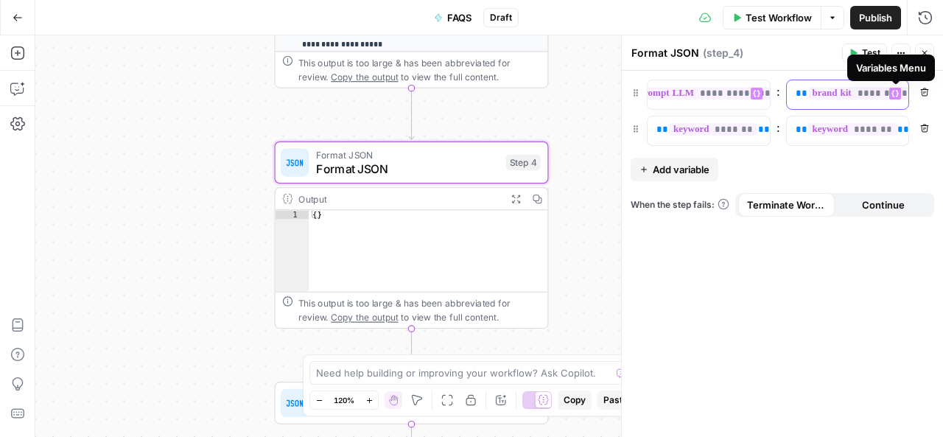
scroll to position [0, 141]
click at [899, 92] on button "Variables Menu" at bounding box center [895, 94] width 12 height 12
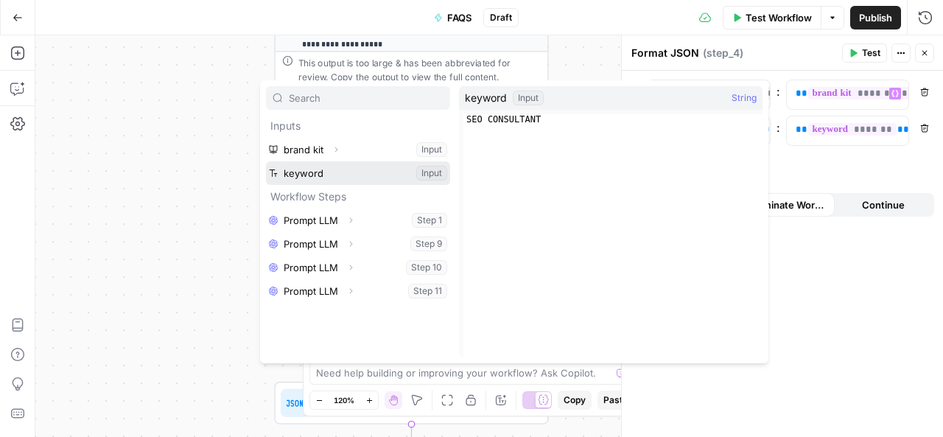
click at [345, 179] on button "Select variable keyword" at bounding box center [358, 173] width 184 height 24
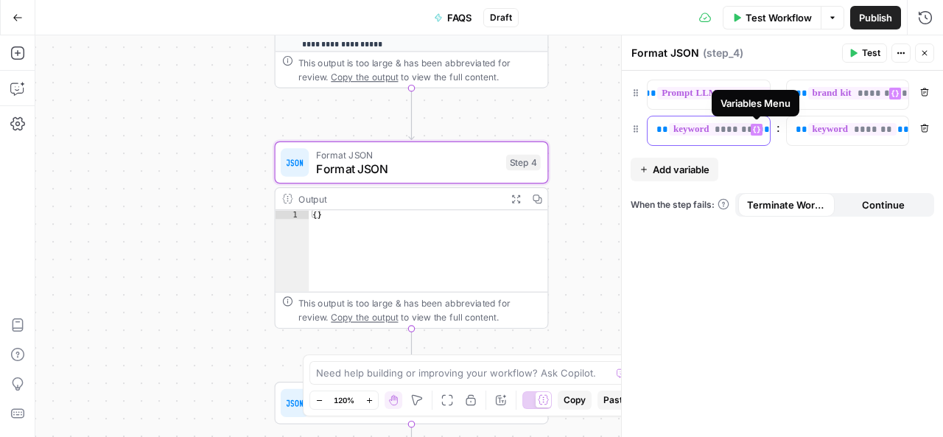
click at [757, 130] on icon "button" at bounding box center [756, 129] width 7 height 7
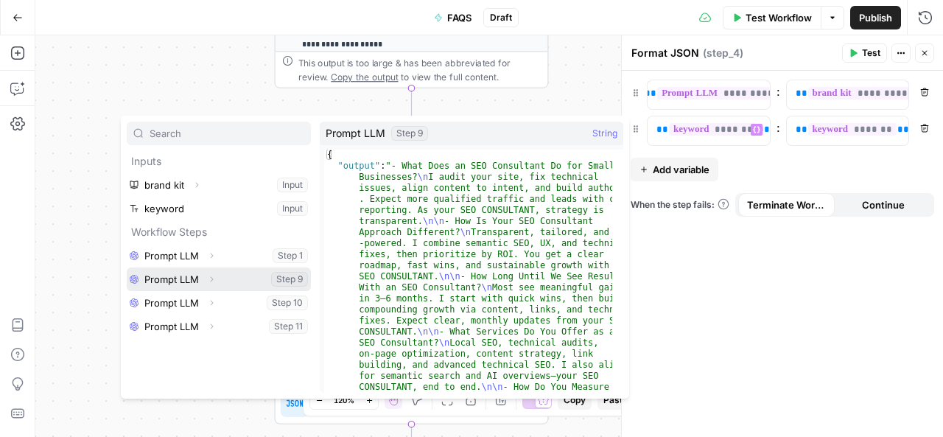
click at [195, 278] on button "Select variable Prompt LLM" at bounding box center [219, 279] width 184 height 24
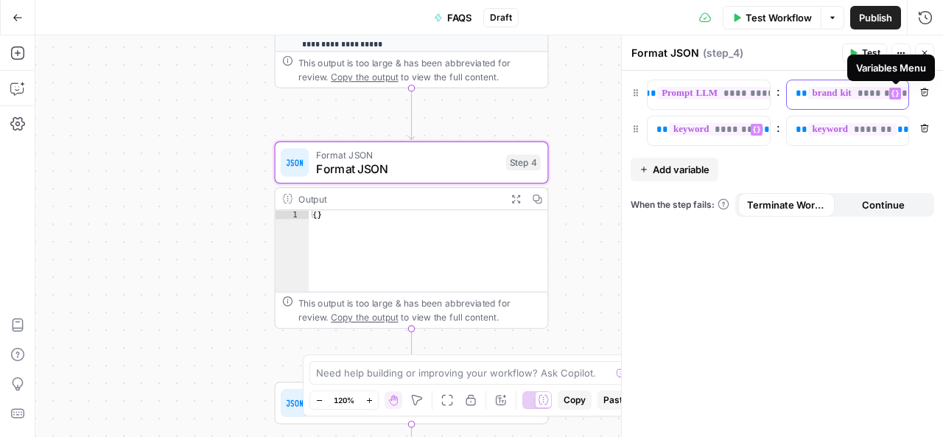
click at [893, 91] on icon "button" at bounding box center [894, 94] width 7 height 7
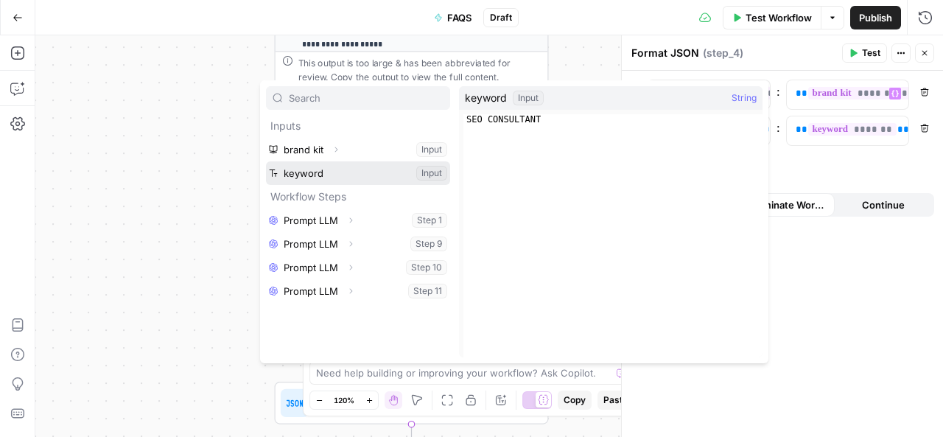
click at [348, 175] on button "Select variable keyword" at bounding box center [358, 173] width 184 height 24
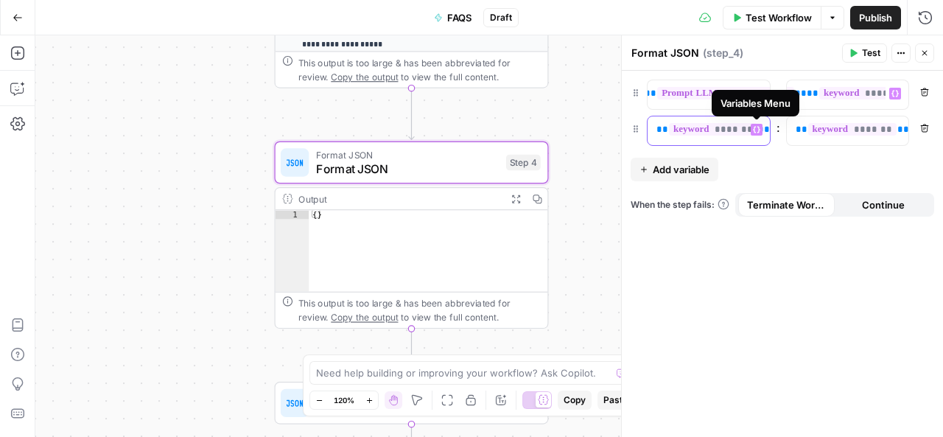
scroll to position [0, 208]
click at [759, 130] on icon "button" at bounding box center [756, 129] width 7 height 7
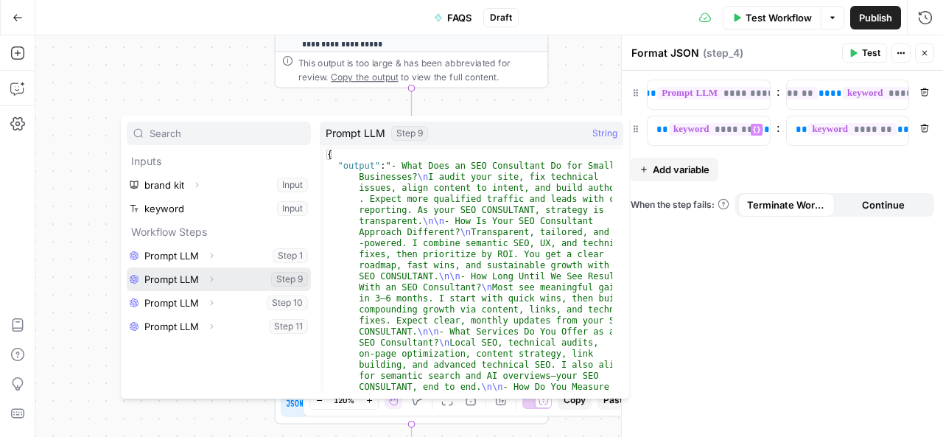
click at [177, 276] on button "Select variable Prompt LLM" at bounding box center [219, 279] width 184 height 24
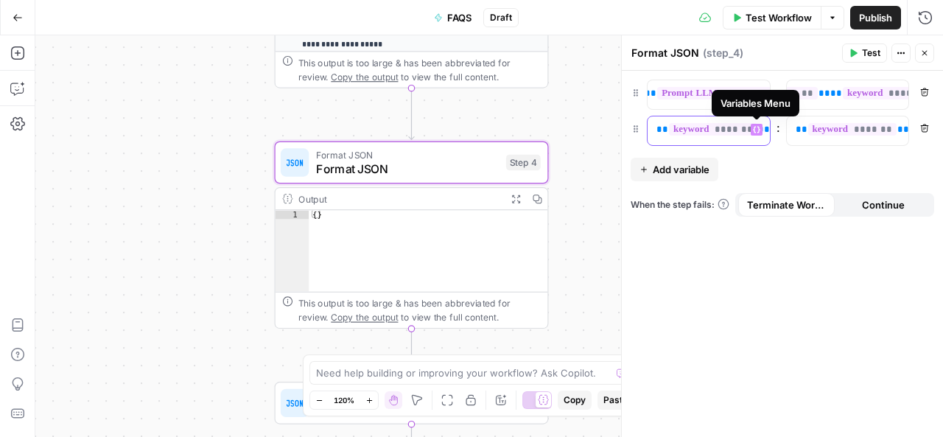
click at [760, 126] on button "Variables Menu" at bounding box center [757, 130] width 12 height 12
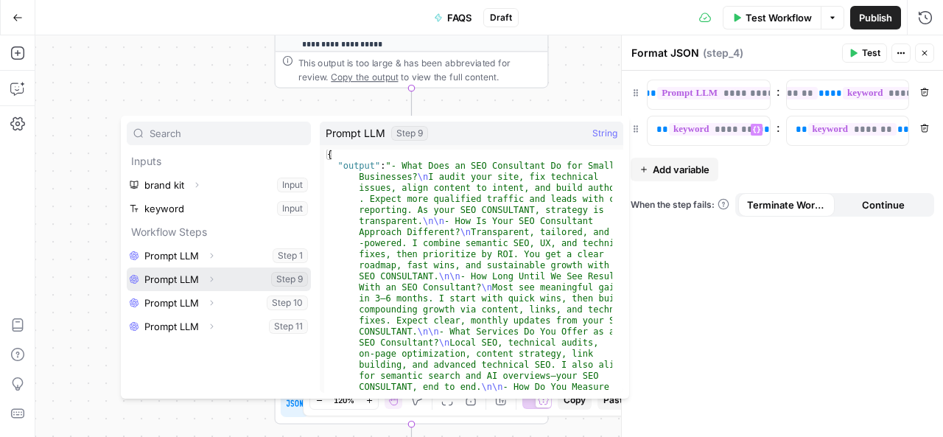
click at [133, 278] on button "Select variable Prompt LLM" at bounding box center [219, 279] width 184 height 24
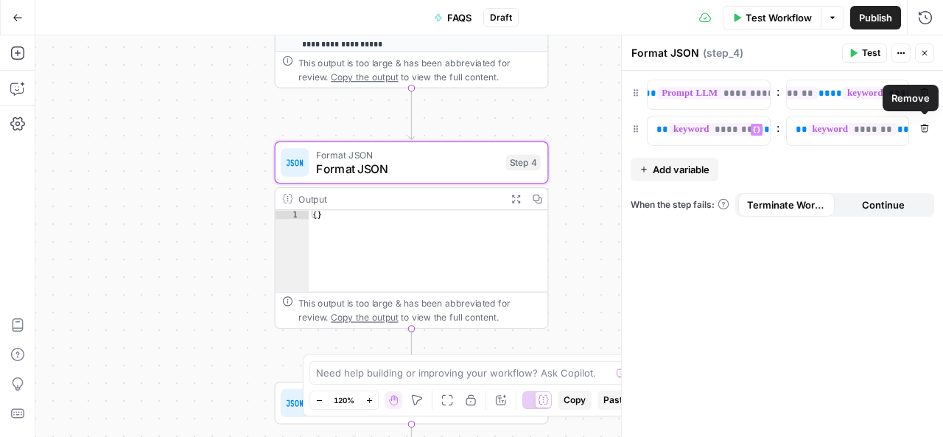
click at [924, 129] on icon "button" at bounding box center [924, 128] width 9 height 9
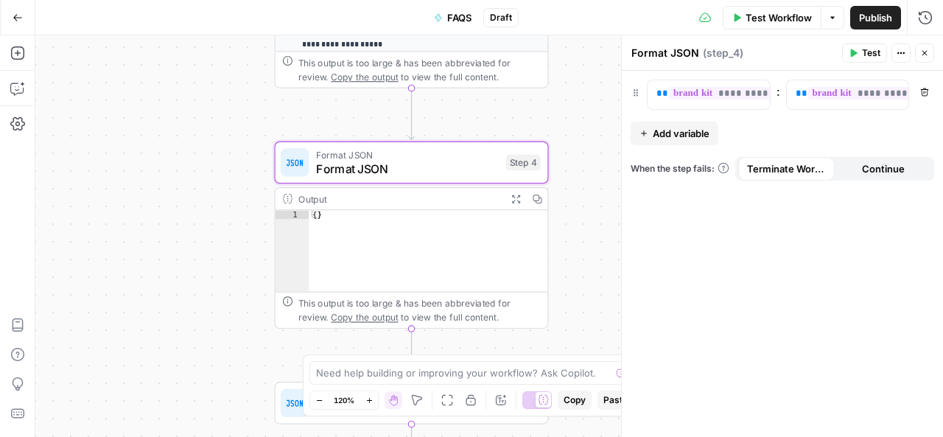
click at [695, 130] on span "Add variable" at bounding box center [681, 133] width 57 height 15
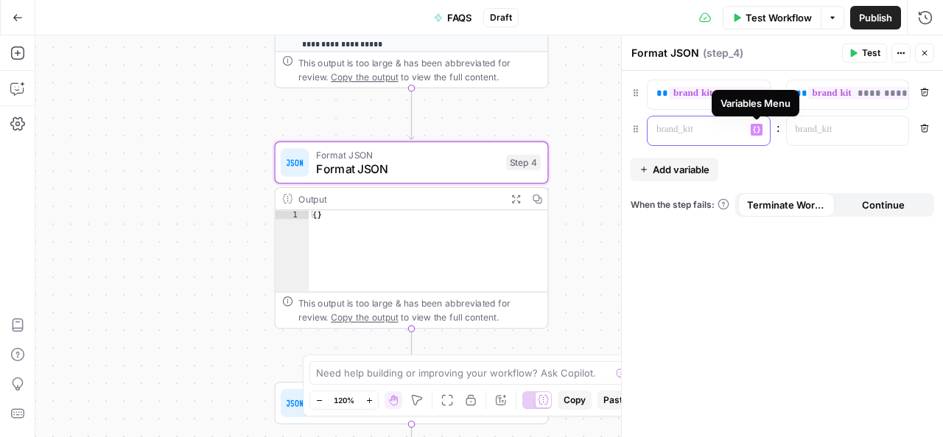
click at [759, 129] on icon "button" at bounding box center [756, 129] width 7 height 7
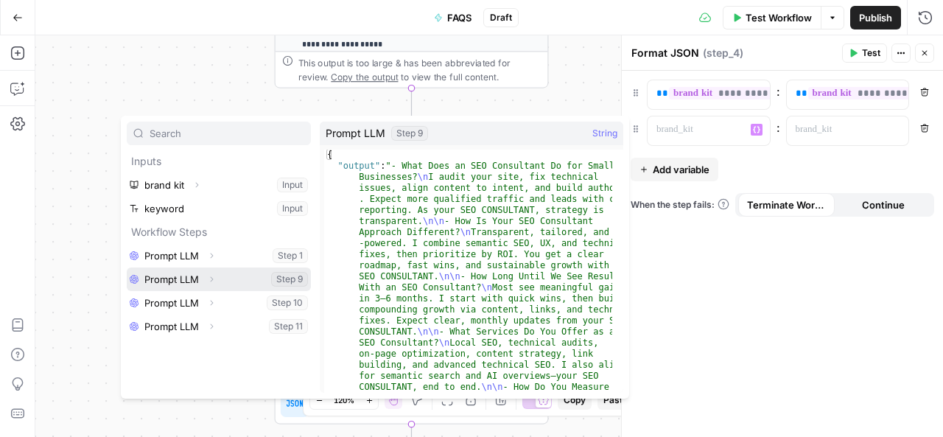
click at [158, 274] on button "Select variable Prompt LLM" at bounding box center [219, 279] width 184 height 24
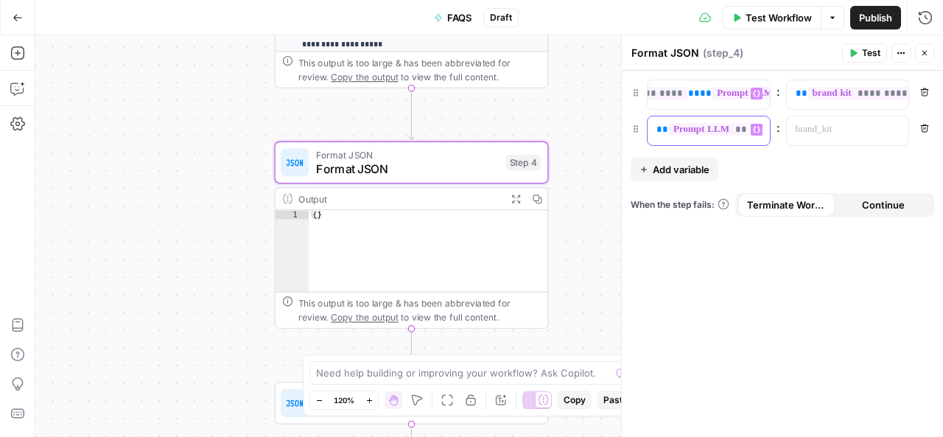
scroll to position [0, 141]
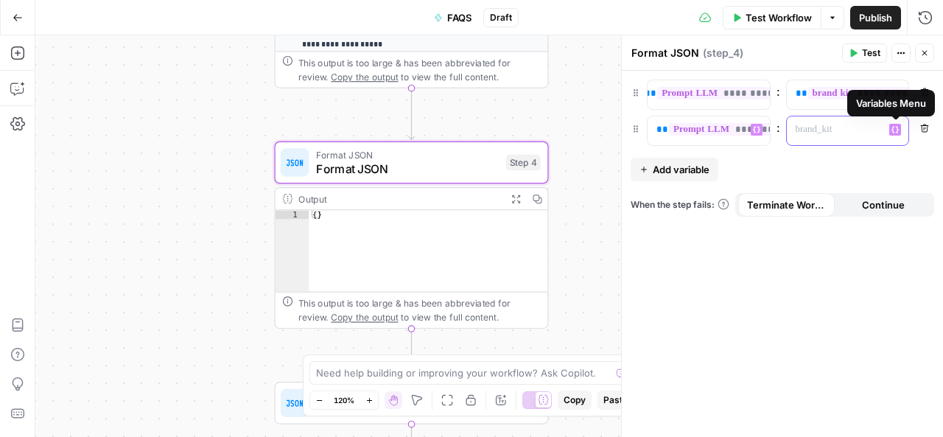
click at [894, 126] on icon "button" at bounding box center [894, 129] width 7 height 7
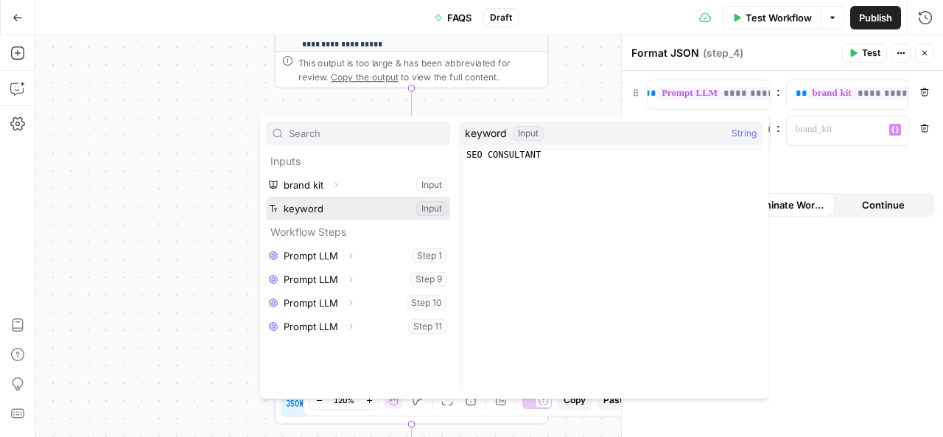
click at [351, 206] on button "Select variable keyword" at bounding box center [358, 209] width 184 height 24
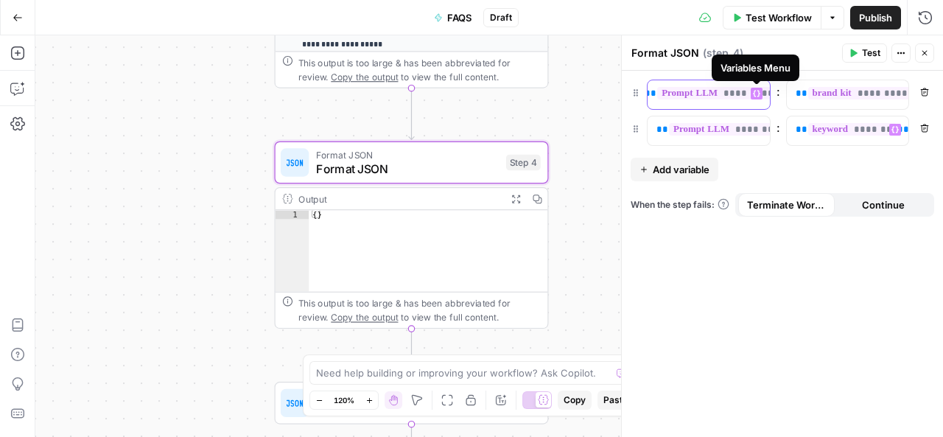
click at [759, 94] on icon "button" at bounding box center [756, 94] width 7 height 7
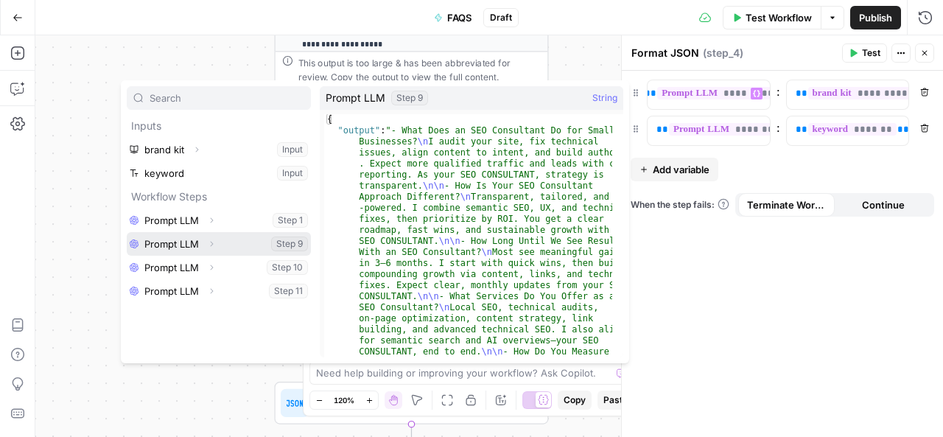
click at [172, 241] on button "Select variable Prompt LLM" at bounding box center [219, 244] width 184 height 24
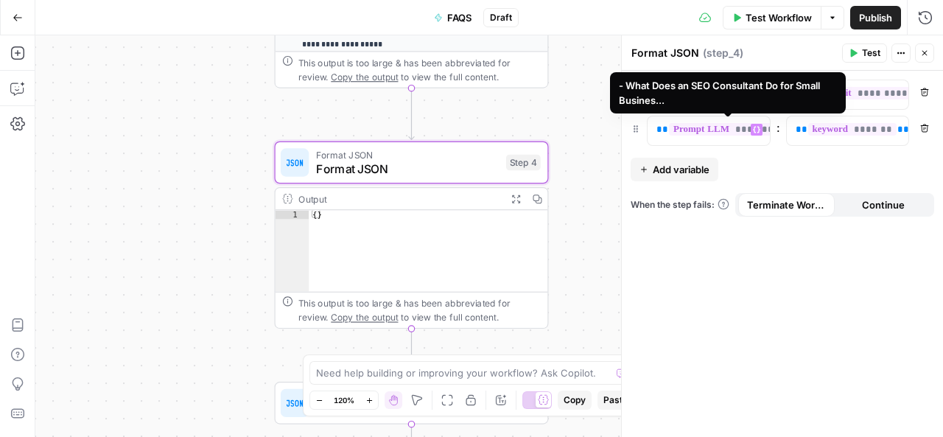
scroll to position [0, 1]
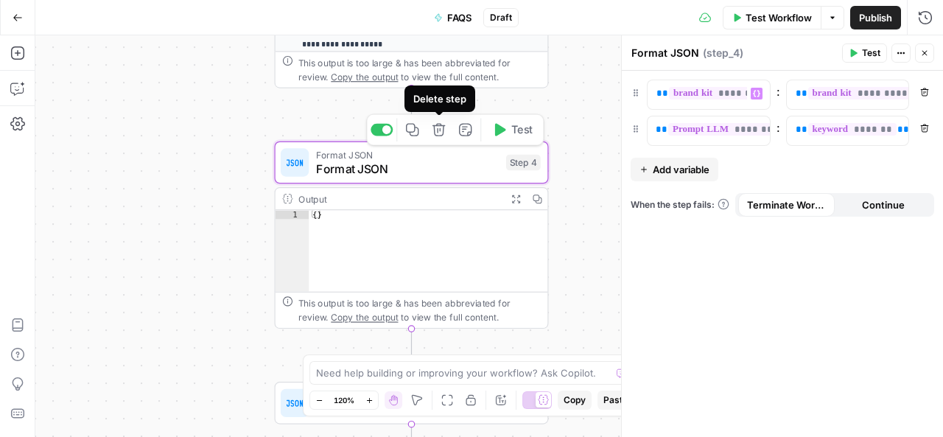
click at [447, 126] on button "Delete step" at bounding box center [438, 130] width 23 height 23
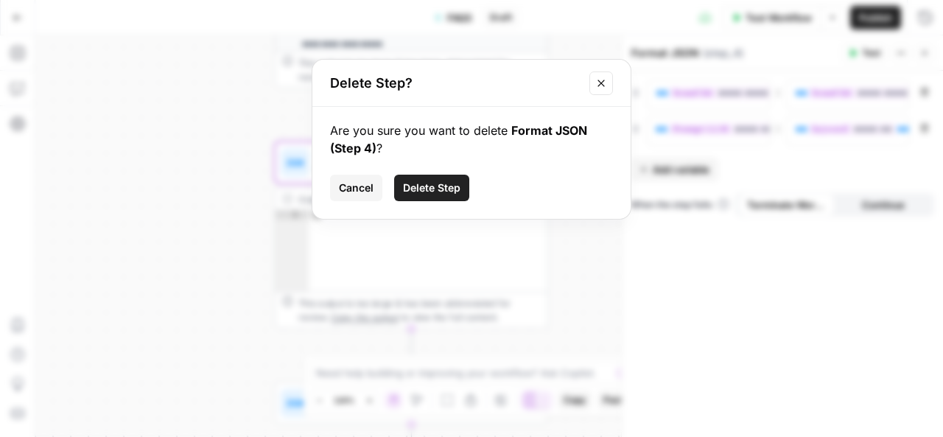
click at [417, 183] on span "Delete Step" at bounding box center [431, 188] width 57 height 15
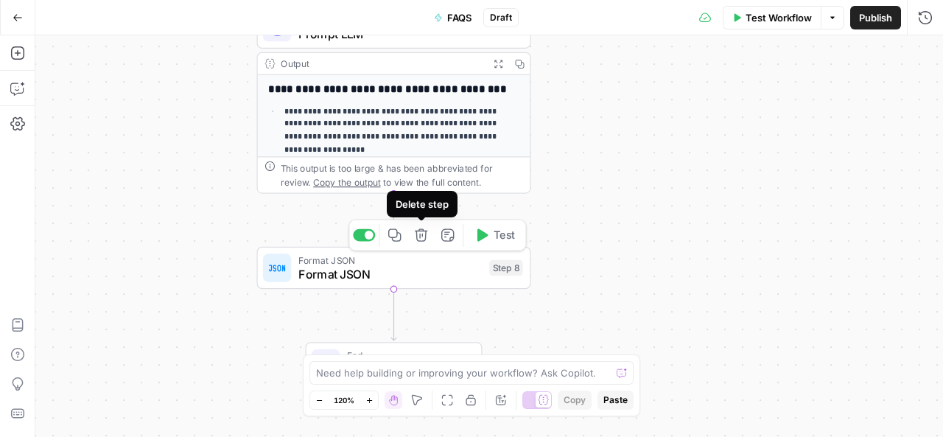
click at [421, 234] on icon "button" at bounding box center [421, 234] width 13 height 13
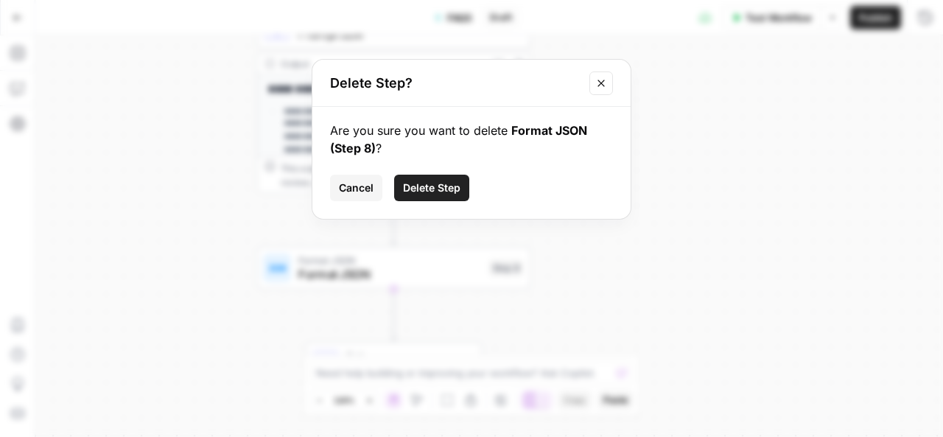
click at [439, 185] on span "Delete Step" at bounding box center [431, 188] width 57 height 15
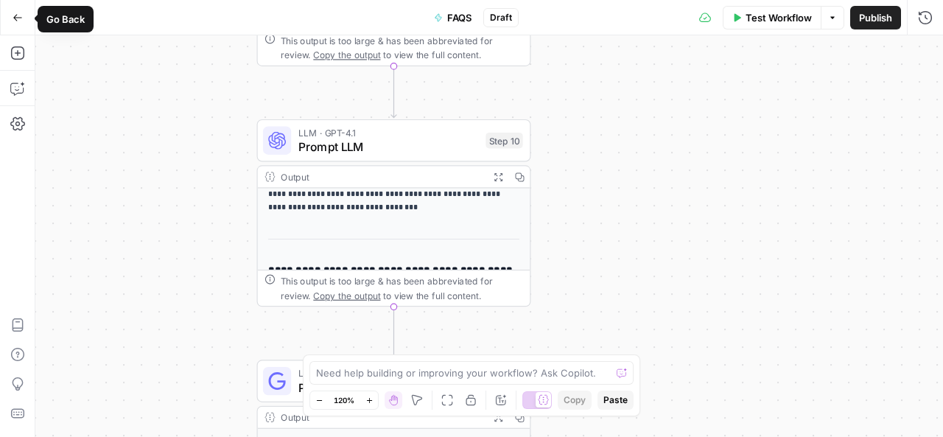
click at [18, 13] on icon "button" at bounding box center [18, 18] width 10 height 10
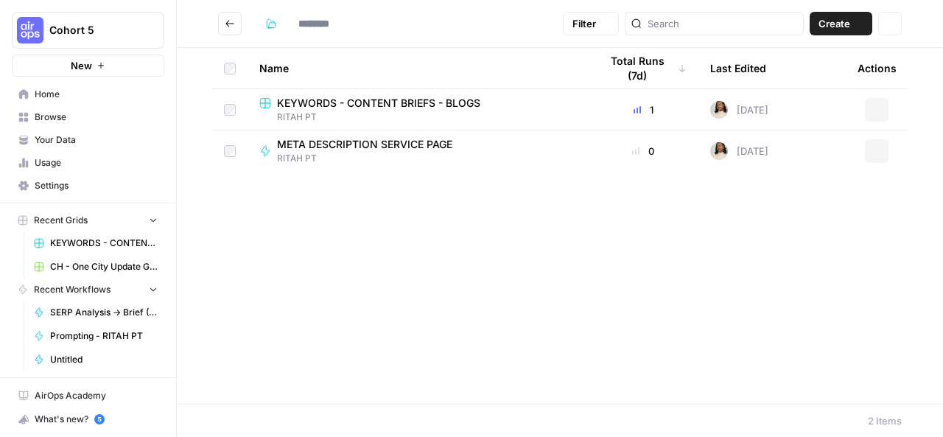
type input "********"
click at [431, 150] on span "META DESCRIPTION SERVICE PAGE" at bounding box center [364, 144] width 175 height 15
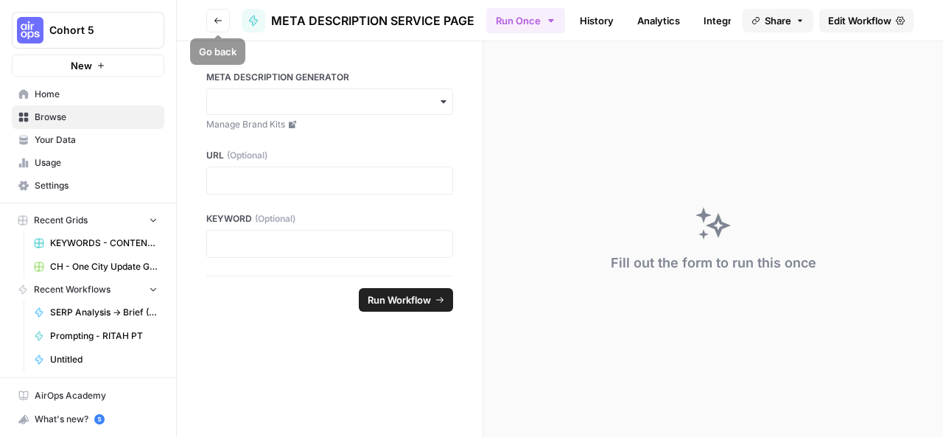
click at [217, 16] on icon "button" at bounding box center [218, 20] width 9 height 9
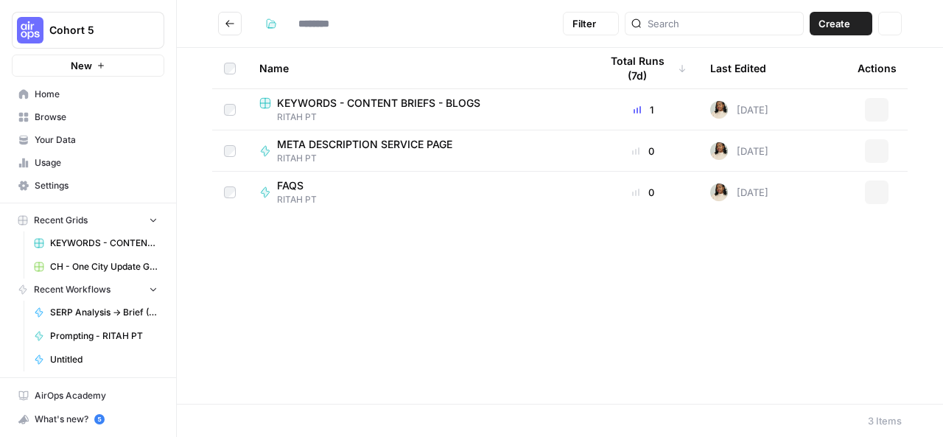
type input "********"
click at [446, 139] on span "META DESCRIPTION SERVICE PAGE" at bounding box center [364, 144] width 175 height 15
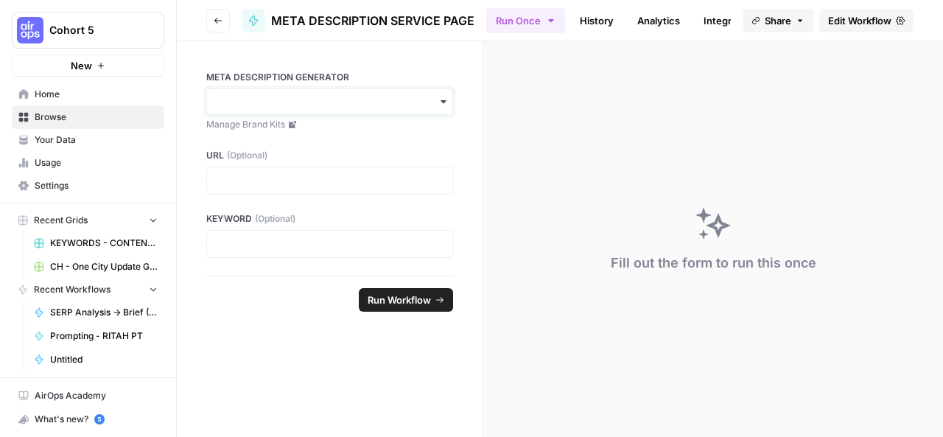
click at [399, 101] on input "META DESCRIPTION GENERATOR" at bounding box center [330, 101] width 228 height 15
type input "ri"
click at [294, 144] on div "[PERSON_NAME]" at bounding box center [329, 141] width 245 height 28
click at [209, 22] on button "Go back" at bounding box center [218, 21] width 24 height 24
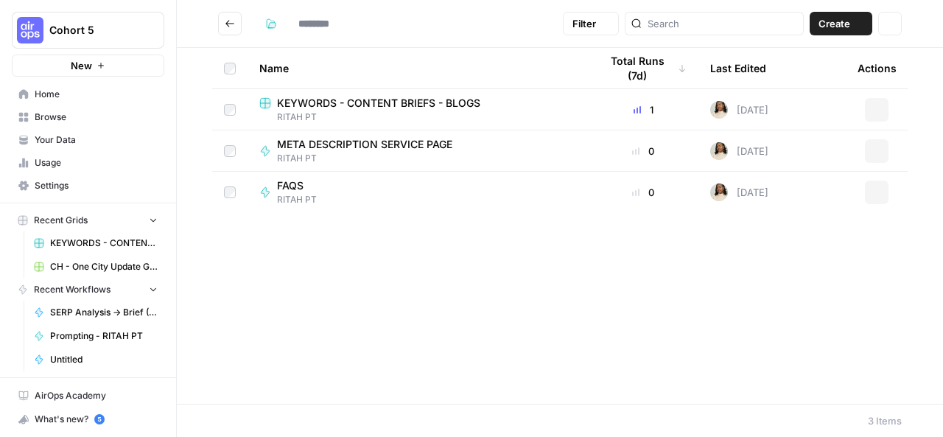
type input "********"
click at [373, 158] on span "RITAH PT" at bounding box center [370, 158] width 187 height 13
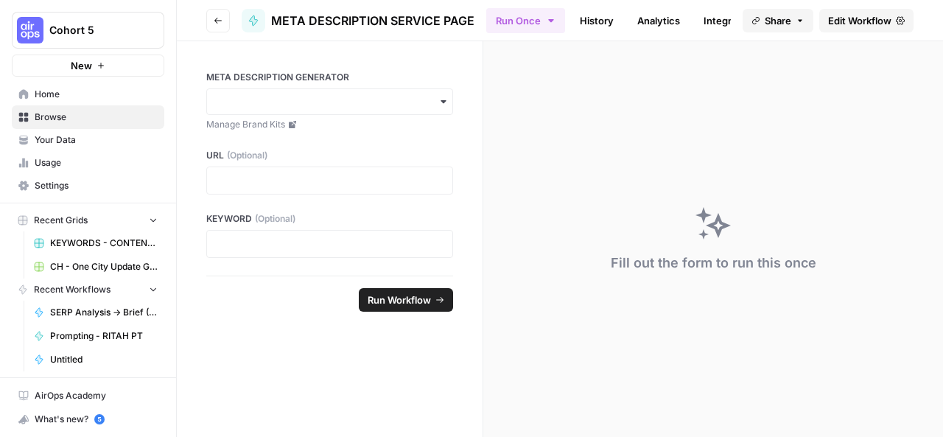
click at [595, 15] on link "History" at bounding box center [597, 21] width 52 height 24
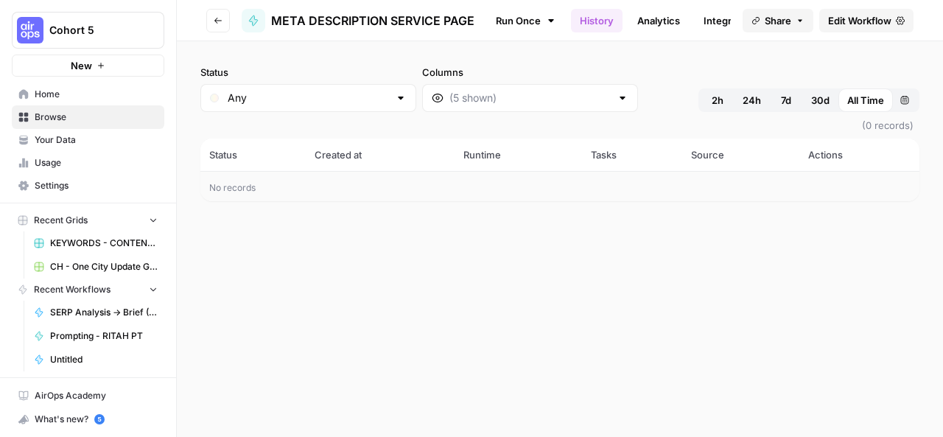
click at [651, 13] on link "Analytics" at bounding box center [658, 21] width 60 height 24
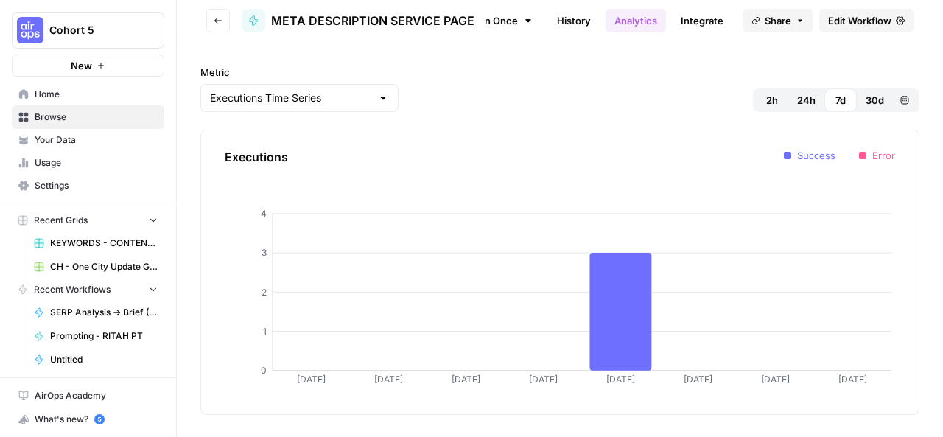
scroll to position [0, 34]
click at [684, 13] on link "Integrate" at bounding box center [700, 21] width 60 height 24
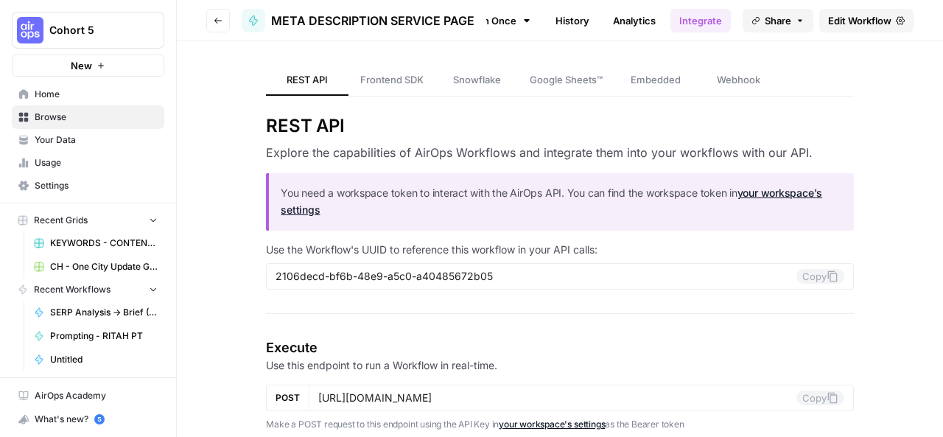
click at [631, 12] on link "Analytics" at bounding box center [634, 21] width 60 height 24
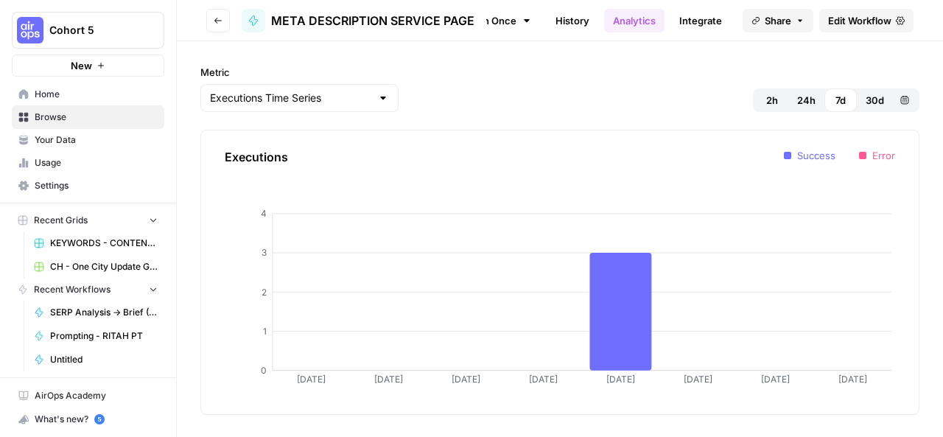
click at [564, 17] on link "History" at bounding box center [573, 21] width 52 height 24
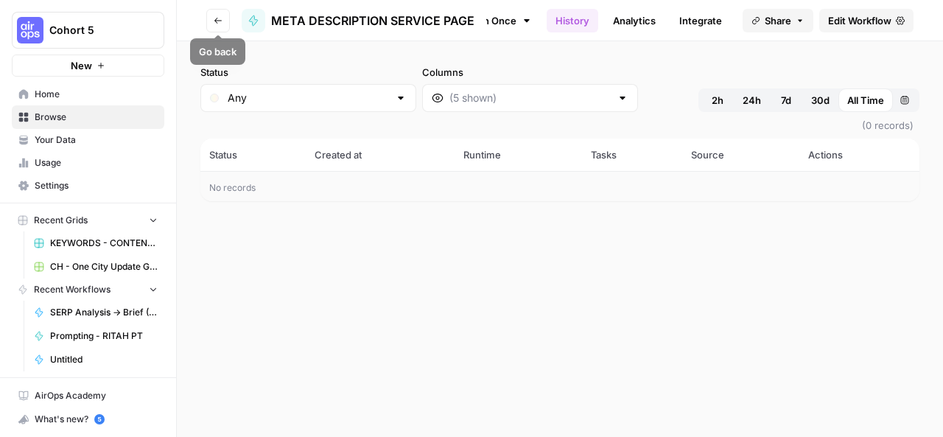
click at [218, 21] on icon "button" at bounding box center [218, 20] width 9 height 9
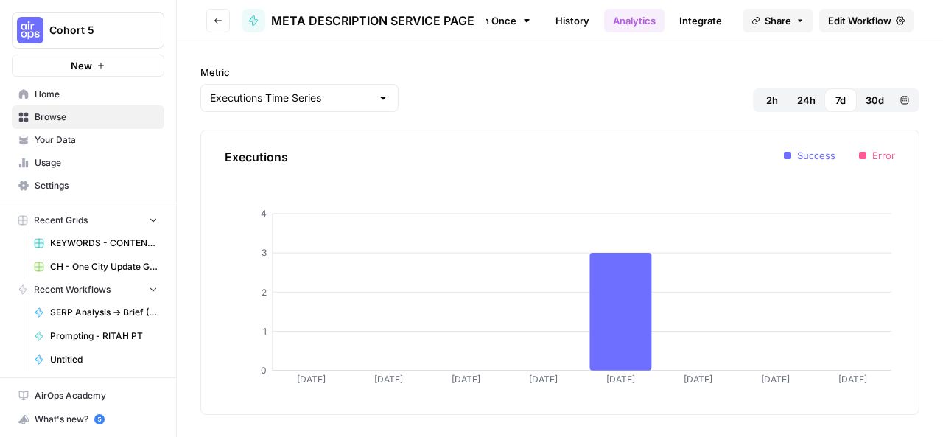
click at [561, 15] on link "History" at bounding box center [573, 21] width 52 height 24
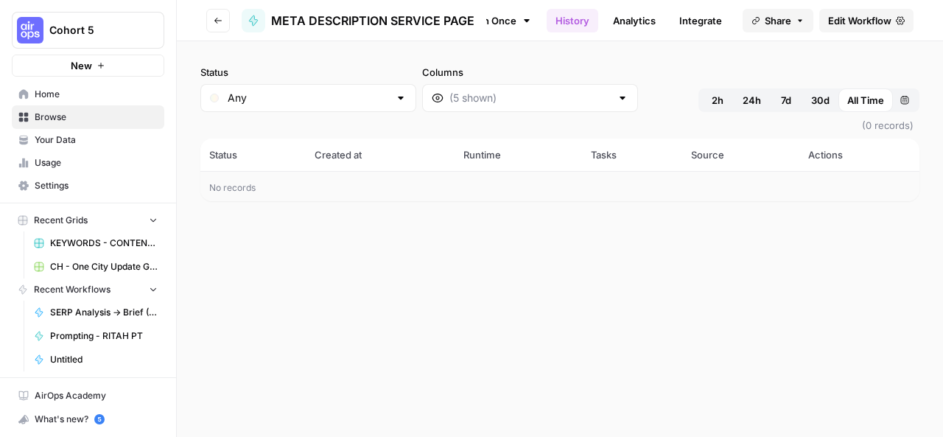
click at [617, 99] on div at bounding box center [623, 98] width 12 height 15
click at [223, 149] on th "Status" at bounding box center [252, 155] width 105 height 32
click at [909, 99] on button "Custom range" at bounding box center [905, 100] width 24 height 24
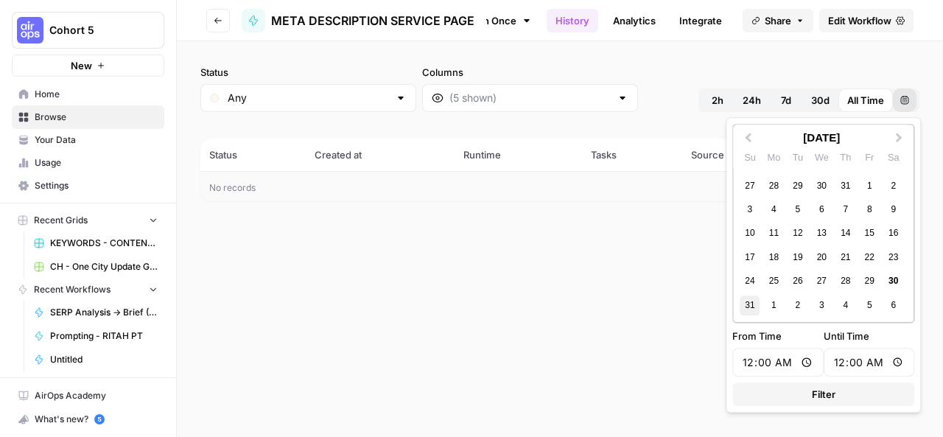
click at [746, 300] on div "31" at bounding box center [750, 305] width 20 height 20
click at [782, 360] on input "00:00" at bounding box center [778, 362] width 72 height 15
click at [765, 360] on input "00:00" at bounding box center [778, 362] width 72 height 15
type input "12:00"
click at [796, 363] on input "12:00" at bounding box center [778, 362] width 72 height 15
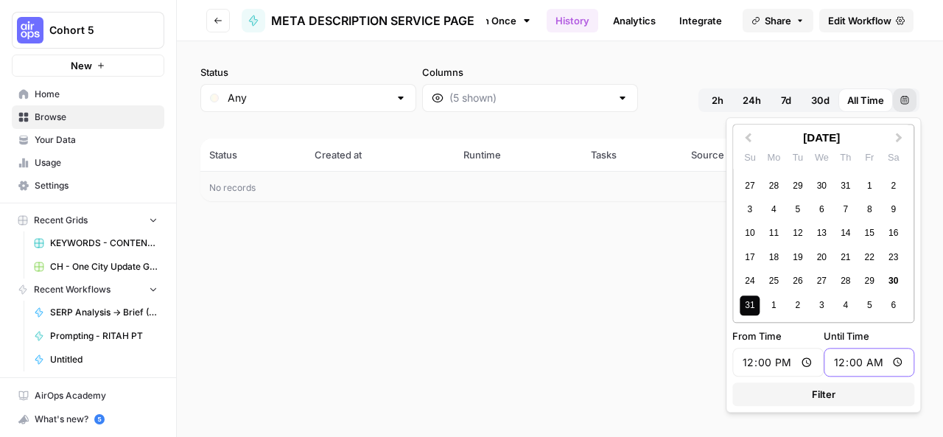
click at [862, 366] on input "00:00" at bounding box center [869, 362] width 72 height 15
click at [841, 356] on input "00:00" at bounding box center [869, 362] width 72 height 15
type input "02:00"
click at [840, 391] on button "Filter" at bounding box center [824, 394] width 184 height 24
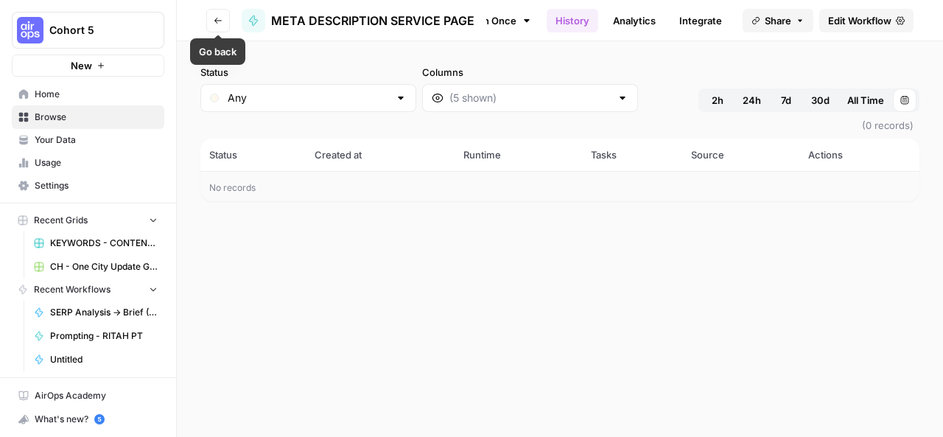
click at [220, 19] on icon "button" at bounding box center [218, 20] width 9 height 9
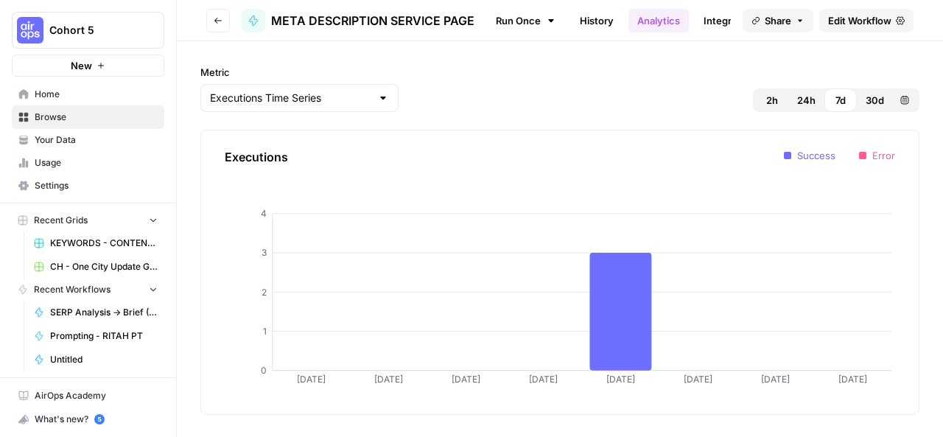
click at [521, 11] on link "Run Once" at bounding box center [525, 20] width 79 height 25
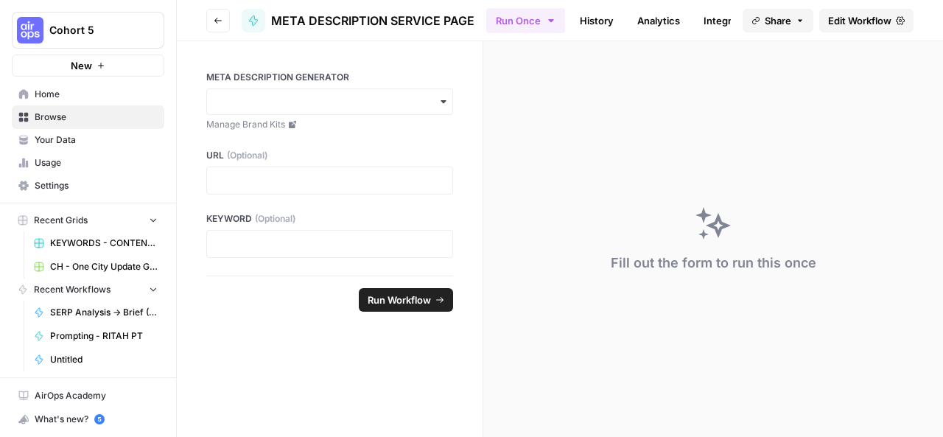
click at [442, 104] on icon "button" at bounding box center [444, 102] width 12 height 12
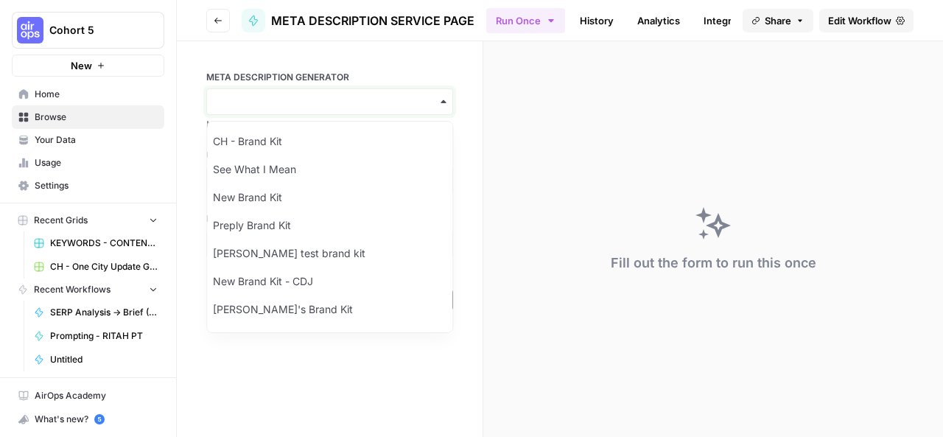
click at [391, 99] on input "META DESCRIPTION GENERATOR" at bounding box center [330, 101] width 228 height 15
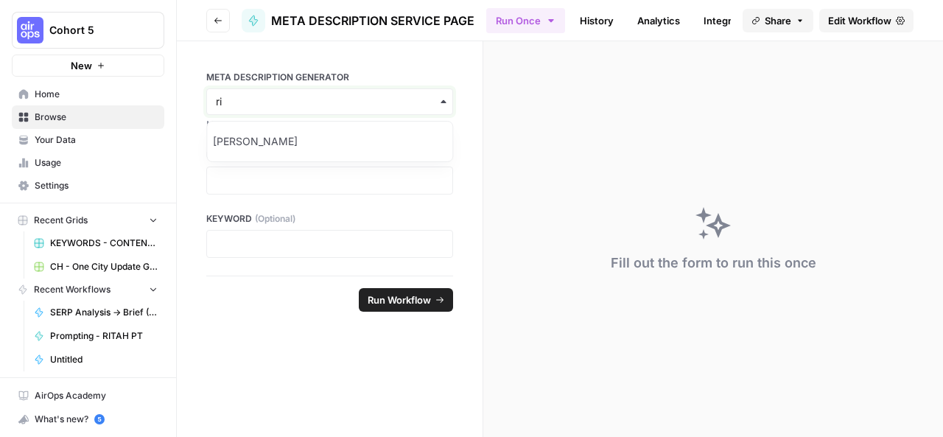
type input "ri"
click at [286, 149] on div "[PERSON_NAME]" at bounding box center [329, 141] width 245 height 28
click at [276, 187] on p at bounding box center [330, 180] width 228 height 15
click at [267, 232] on div at bounding box center [329, 244] width 247 height 28
click at [267, 239] on p at bounding box center [330, 243] width 228 height 15
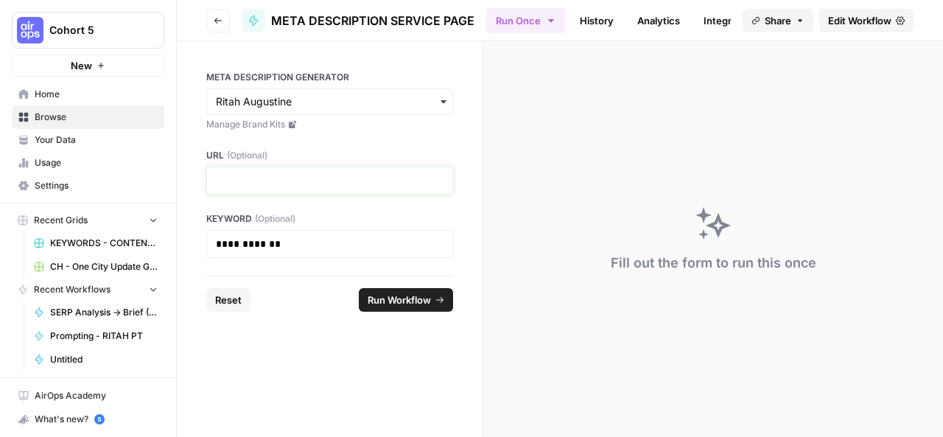
click at [264, 186] on p at bounding box center [330, 180] width 228 height 15
click at [414, 297] on span "Run Workflow" at bounding box center [399, 299] width 63 height 15
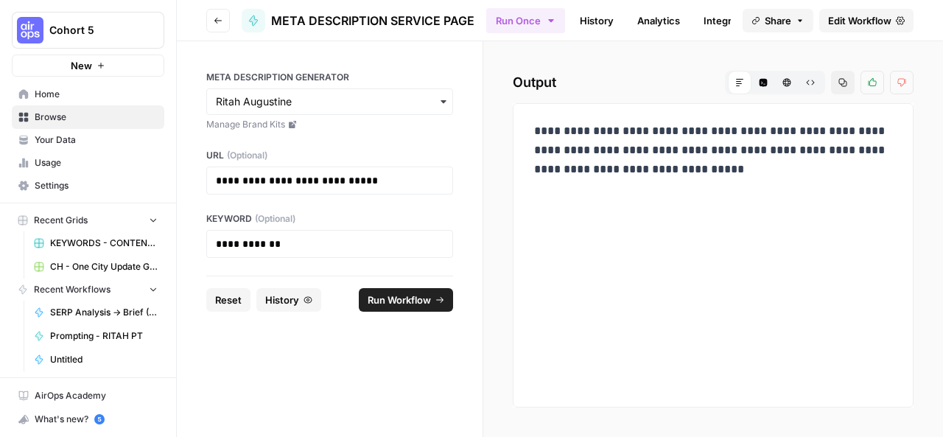
click at [404, 296] on span "Run Workflow" at bounding box center [399, 299] width 63 height 15
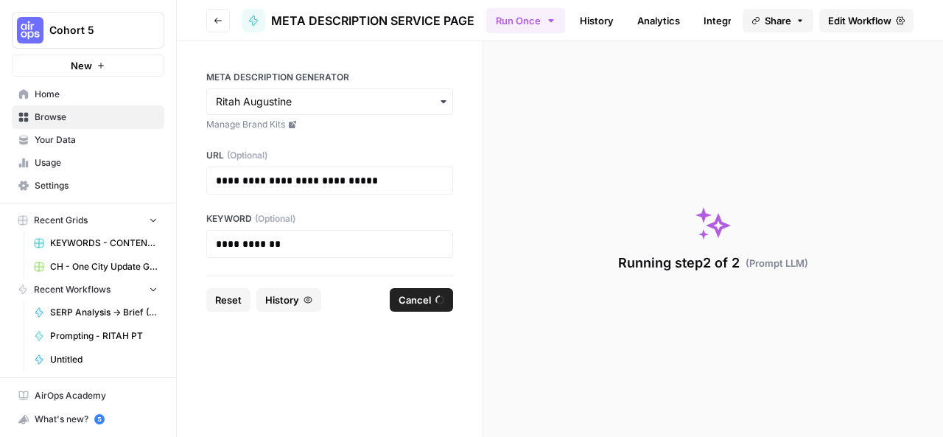
click at [442, 99] on icon "button" at bounding box center [444, 102] width 12 height 12
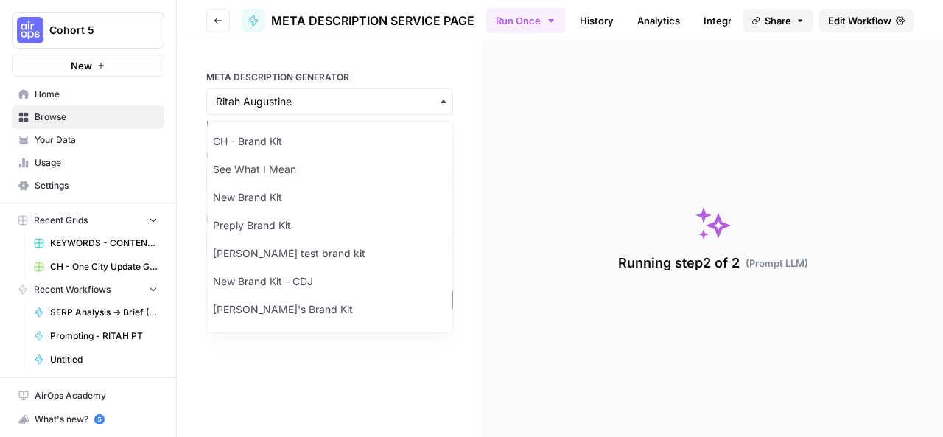
click at [442, 99] on icon "button" at bounding box center [444, 102] width 12 height 12
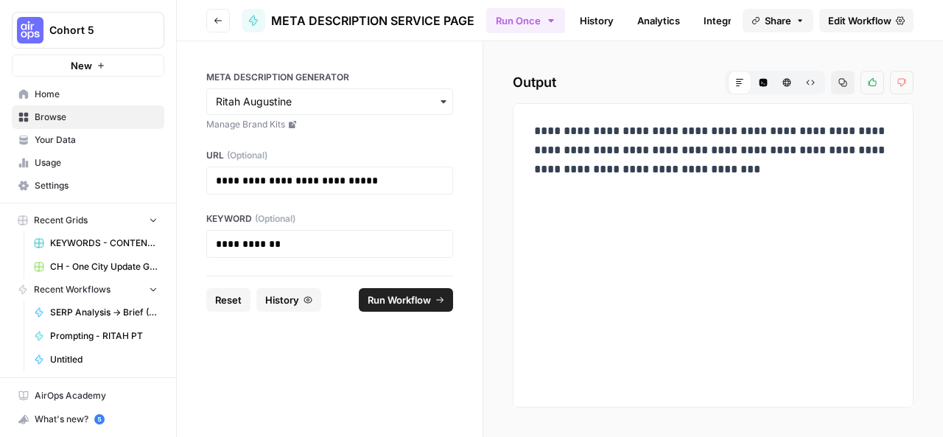
click at [597, 9] on link "History" at bounding box center [597, 21] width 52 height 24
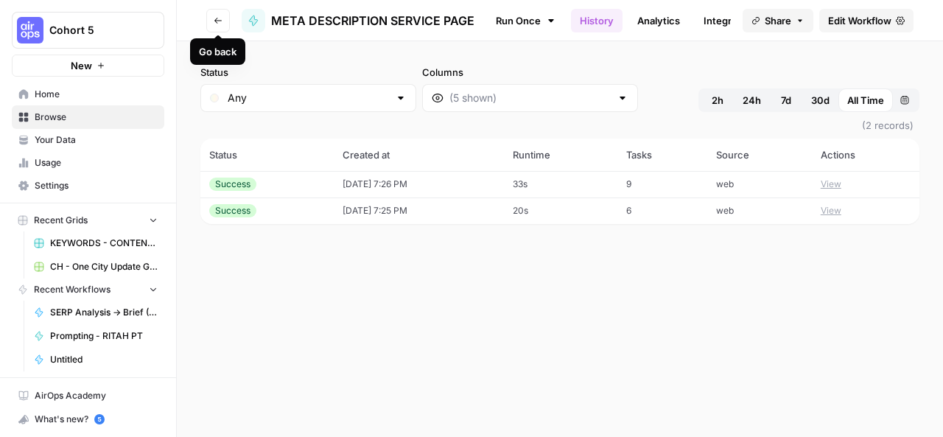
click at [217, 17] on icon "button" at bounding box center [218, 20] width 9 height 9
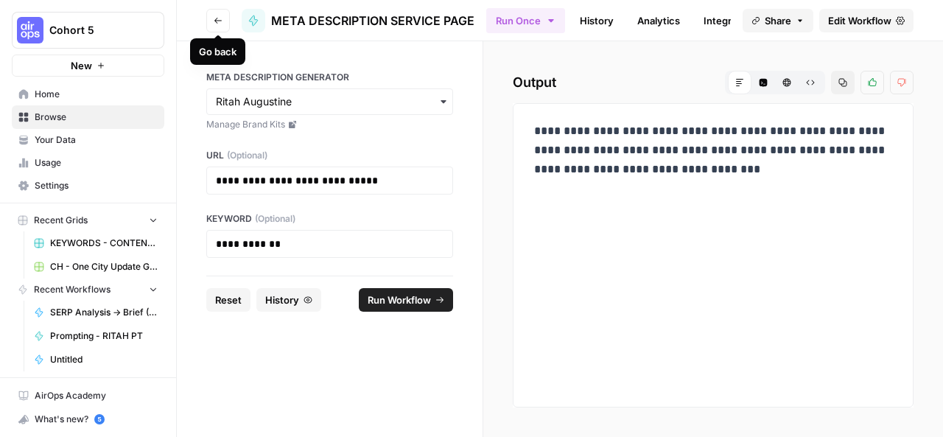
click at [220, 21] on icon "button" at bounding box center [218, 20] width 9 height 9
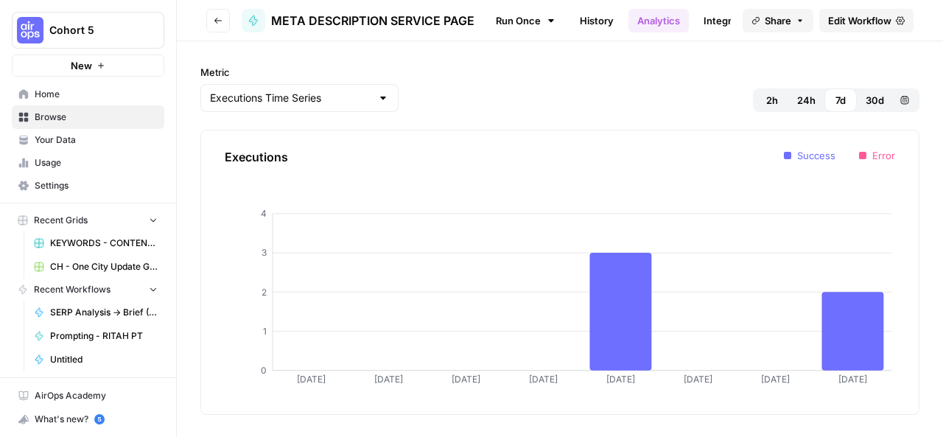
click at [220, 21] on icon "button" at bounding box center [218, 20] width 9 height 9
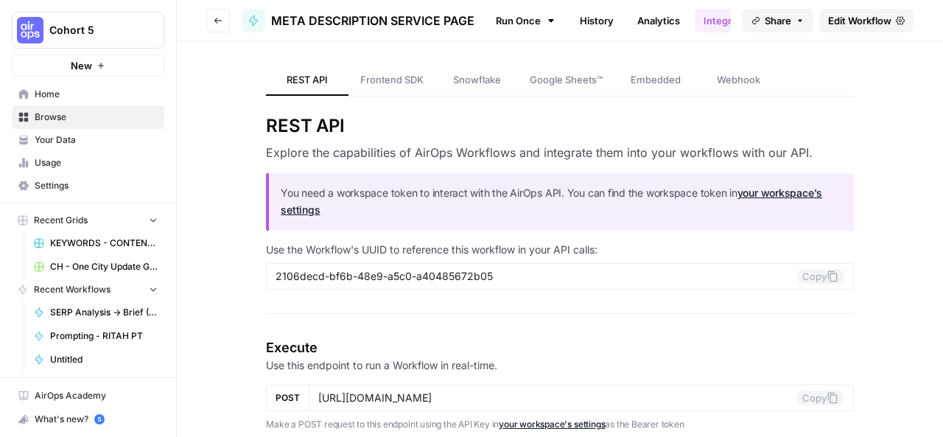
click at [220, 21] on icon "button" at bounding box center [218, 20] width 9 height 9
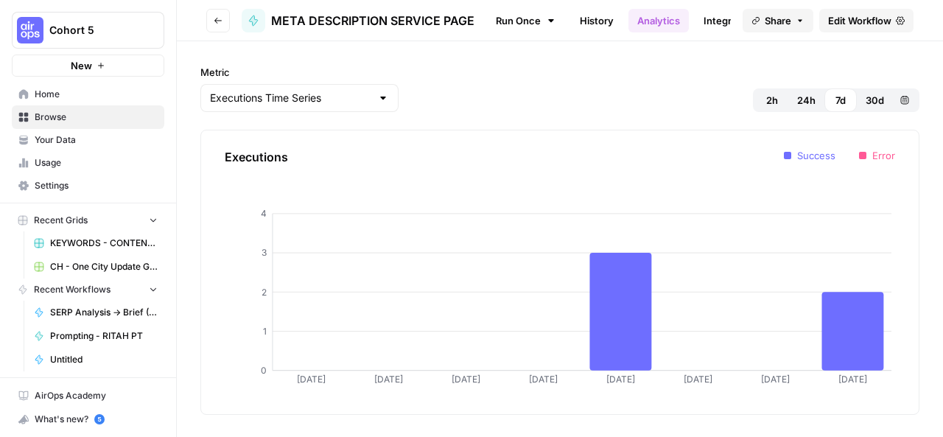
click at [220, 21] on icon "button" at bounding box center [218, 20] width 9 height 9
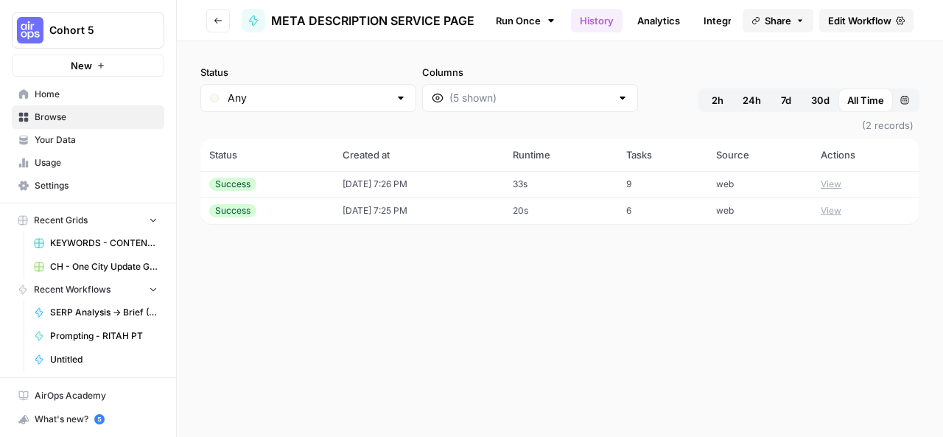
click at [220, 21] on icon "button" at bounding box center [218, 20] width 9 height 9
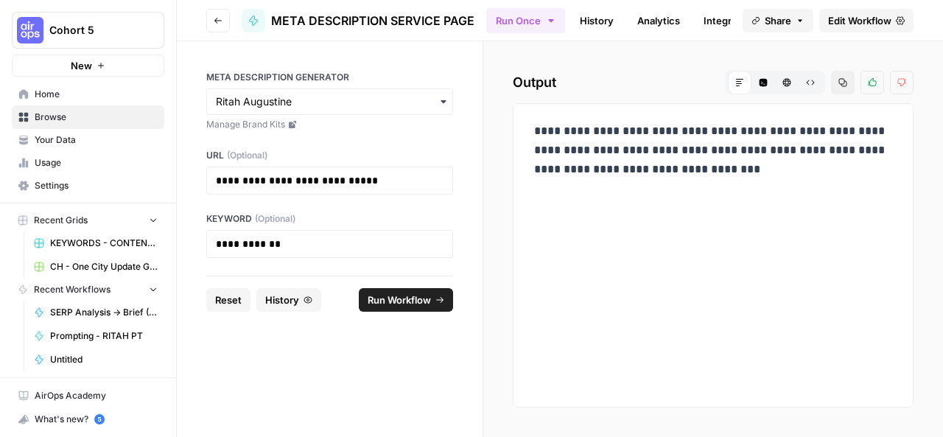
click at [312, 17] on span "META DESCRIPTION SERVICE PAGE" at bounding box center [372, 21] width 203 height 18
click at [110, 335] on span "Prompting - RITAH PT" at bounding box center [104, 335] width 108 height 13
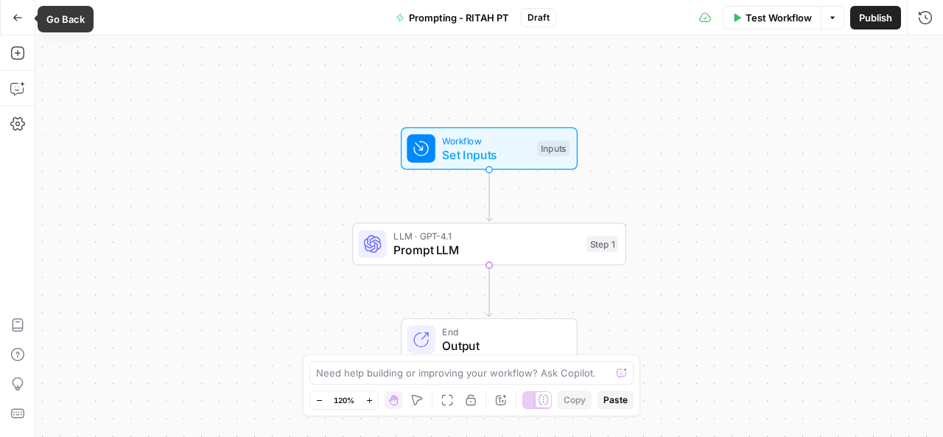
click at [15, 21] on icon "button" at bounding box center [18, 18] width 10 height 10
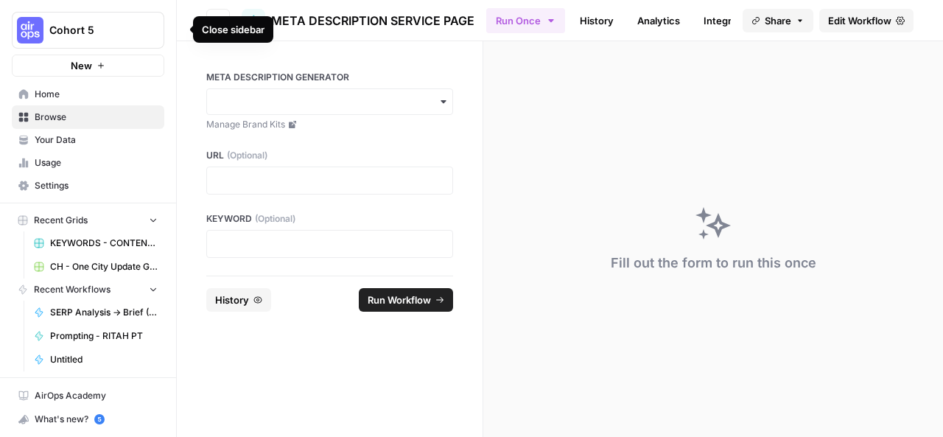
click at [178, 26] on icon "button" at bounding box center [179, 29] width 10 height 10
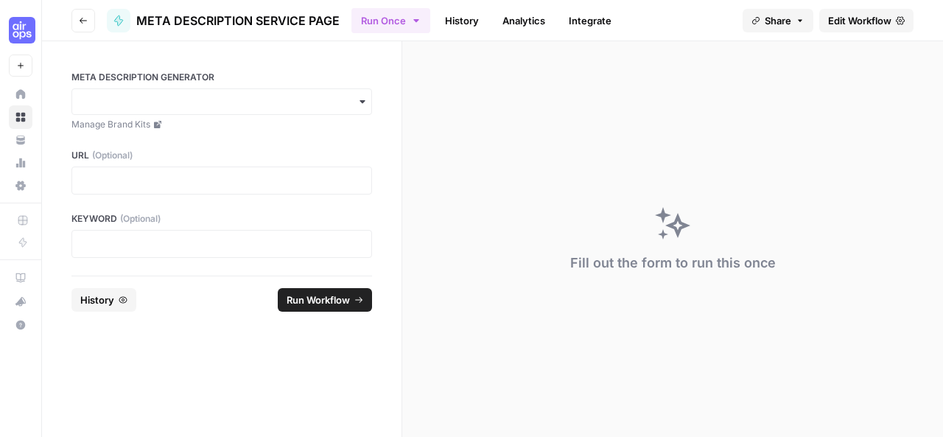
click at [82, 15] on button "Go back" at bounding box center [83, 21] width 24 height 24
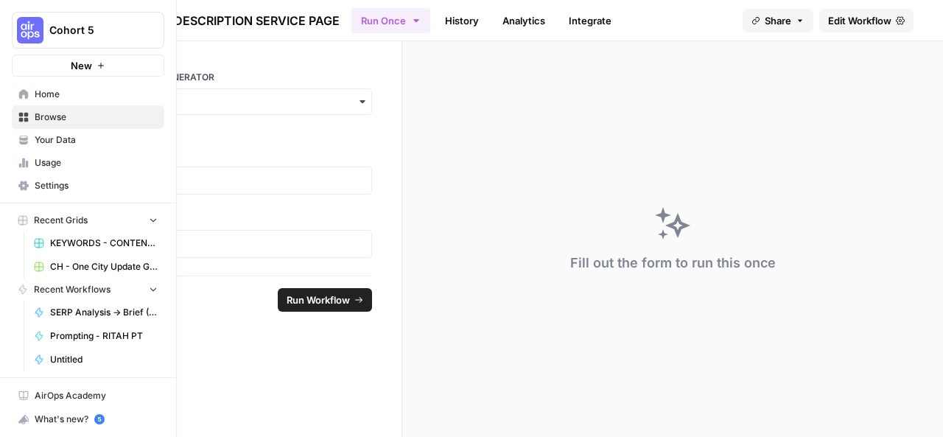
click at [24, 92] on icon at bounding box center [24, 94] width 10 height 10
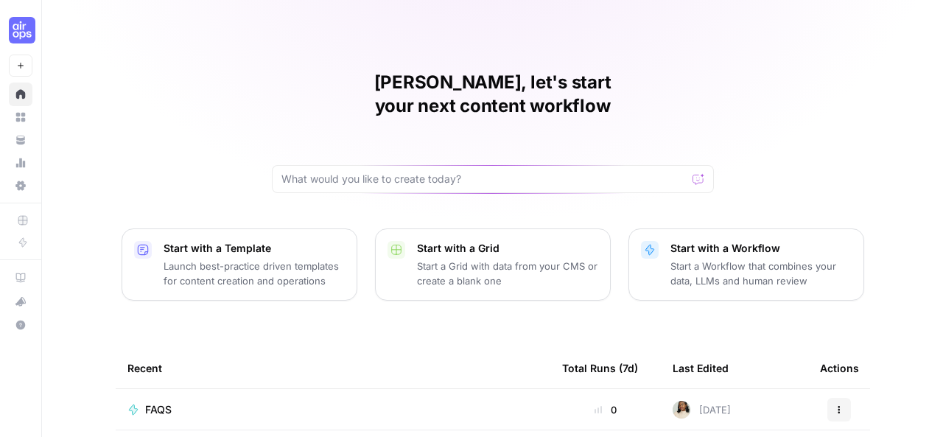
scroll to position [239, 0]
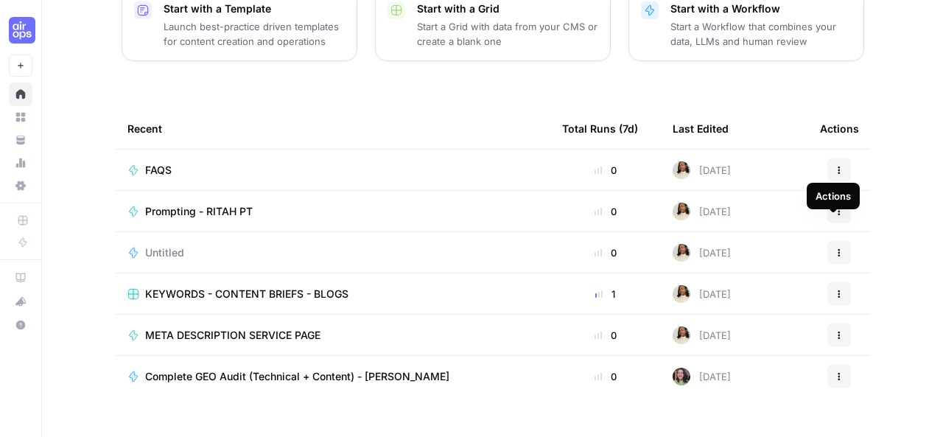
click at [837, 248] on icon "button" at bounding box center [839, 252] width 9 height 9
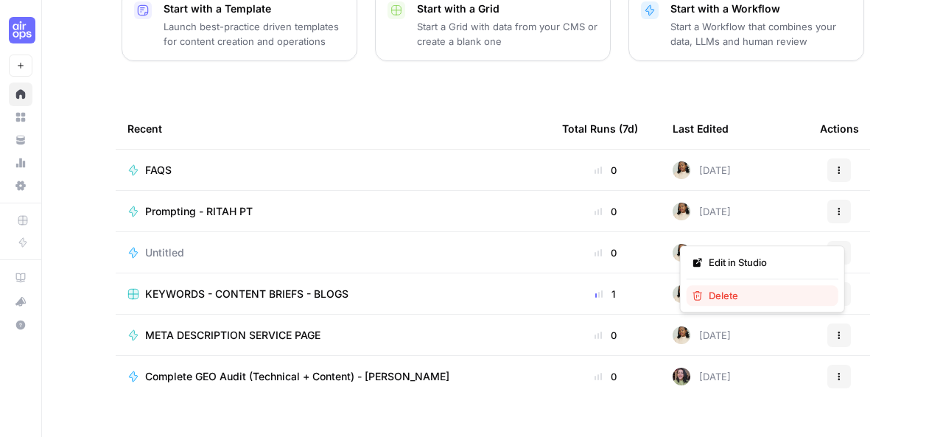
click at [734, 297] on span "Delete" at bounding box center [768, 295] width 118 height 15
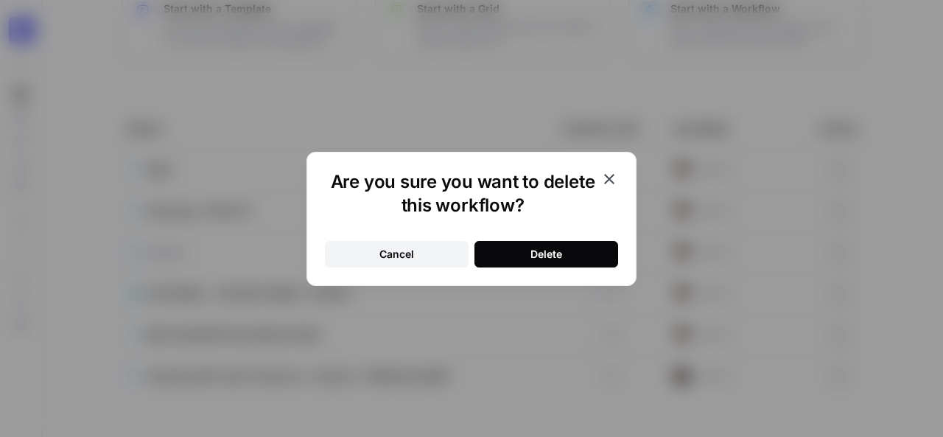
click at [592, 255] on button "Delete" at bounding box center [546, 254] width 144 height 27
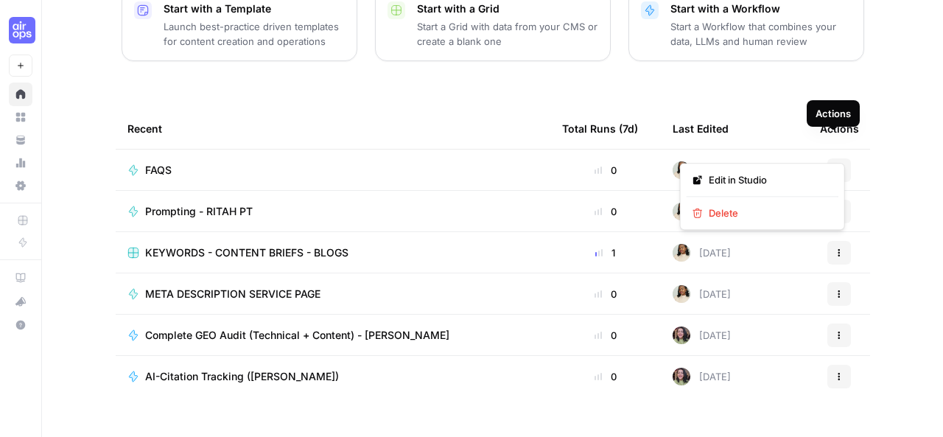
click at [835, 166] on icon "button" at bounding box center [839, 170] width 9 height 9
click at [550, 150] on td "0" at bounding box center [605, 170] width 111 height 41
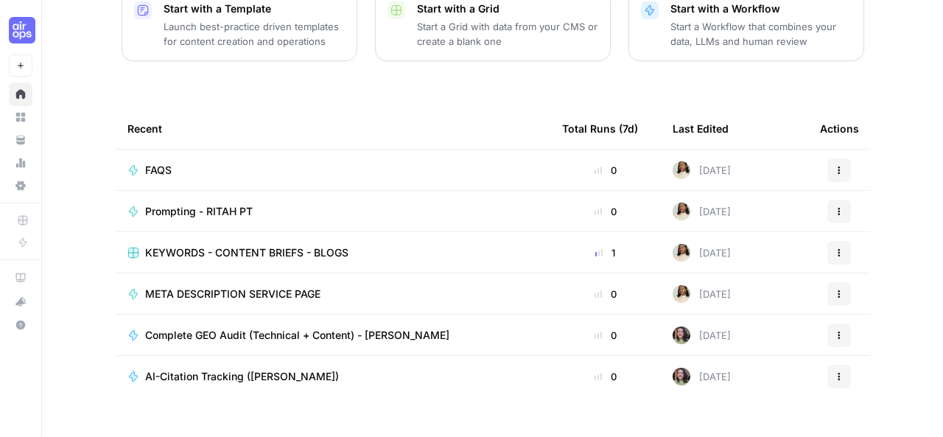
click at [159, 163] on span "FAQS" at bounding box center [158, 170] width 27 height 15
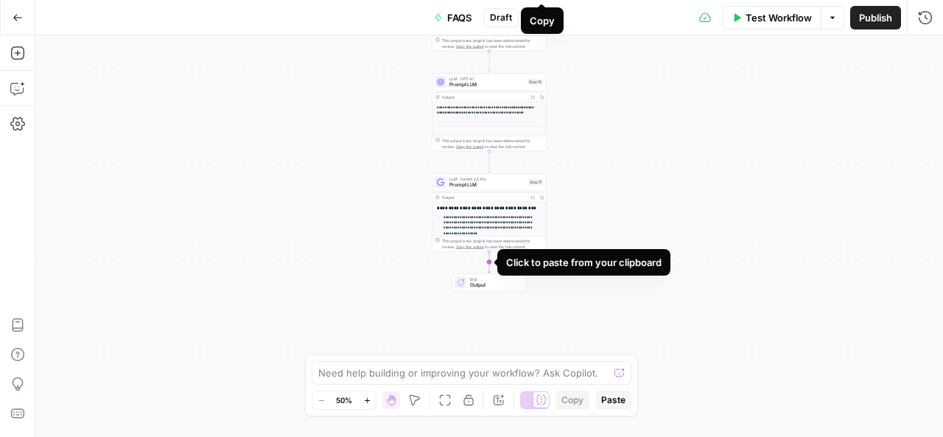
click at [488, 264] on icon "Edge from step_11 to end" at bounding box center [489, 261] width 2 height 21
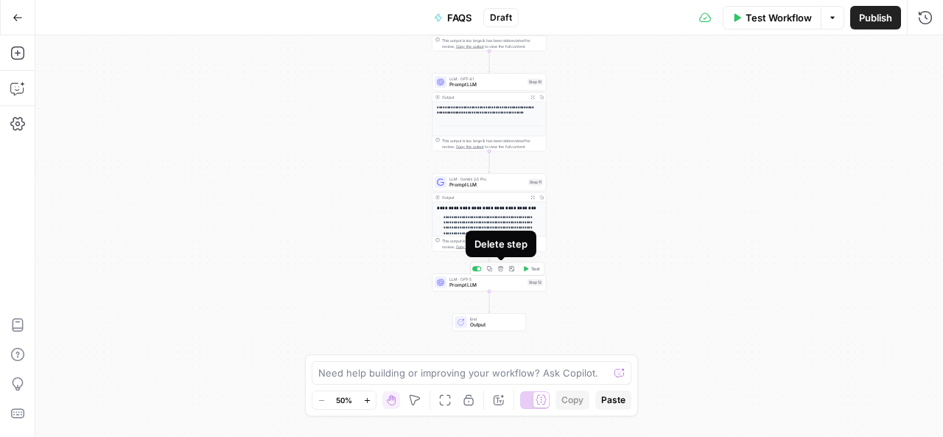
click at [502, 270] on icon "button" at bounding box center [501, 269] width 6 height 6
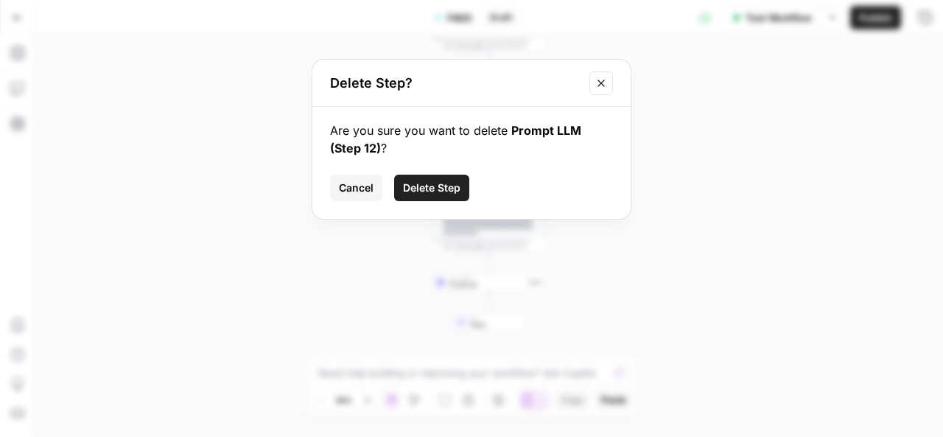
click at [441, 185] on span "Delete Step" at bounding box center [431, 188] width 57 height 15
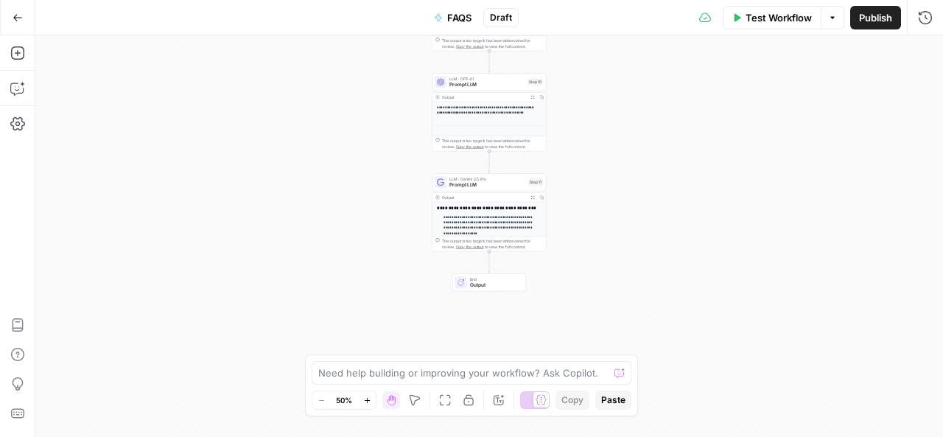
click at [27, 27] on button "Go Back" at bounding box center [17, 17] width 27 height 27
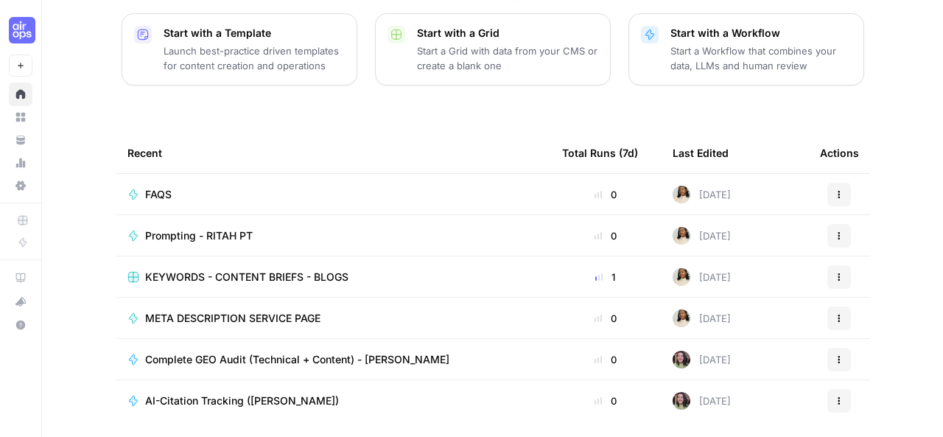
scroll to position [221, 0]
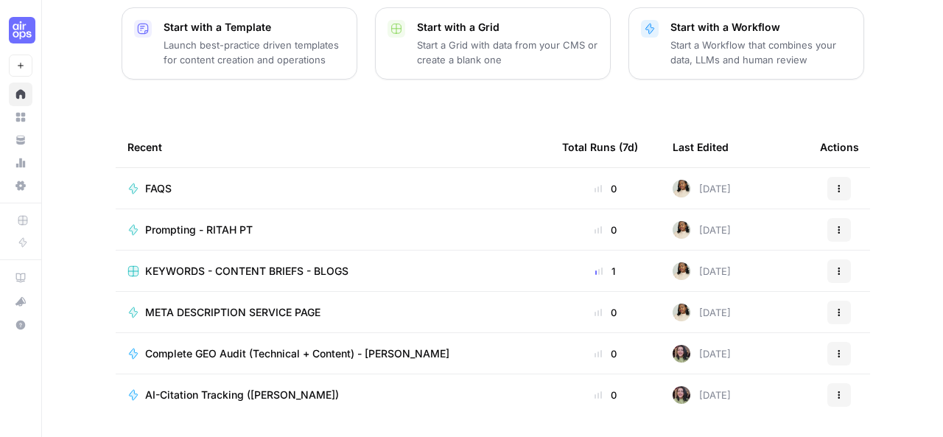
click at [370, 216] on td "Prompting - RITAH PT" at bounding box center [333, 229] width 435 height 41
click at [835, 225] on icon "button" at bounding box center [839, 229] width 9 height 9
click at [760, 240] on span "Edit in Studio" at bounding box center [768, 240] width 118 height 15
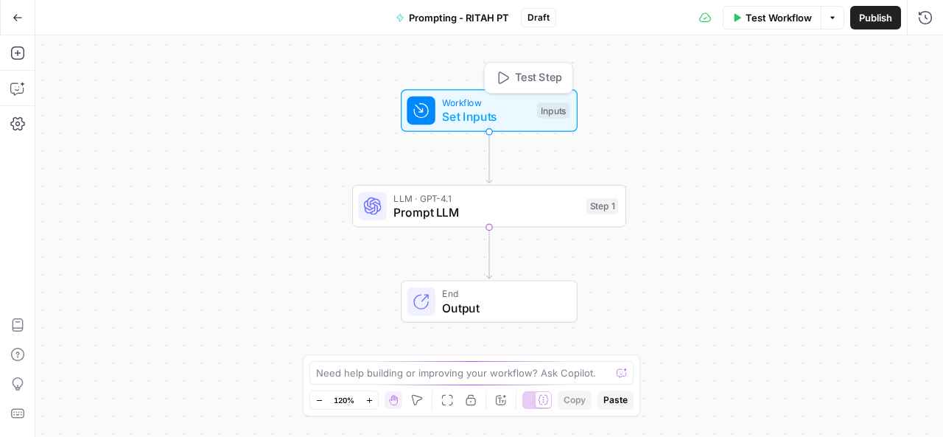
click at [482, 117] on span "Set Inputs" at bounding box center [486, 117] width 88 height 18
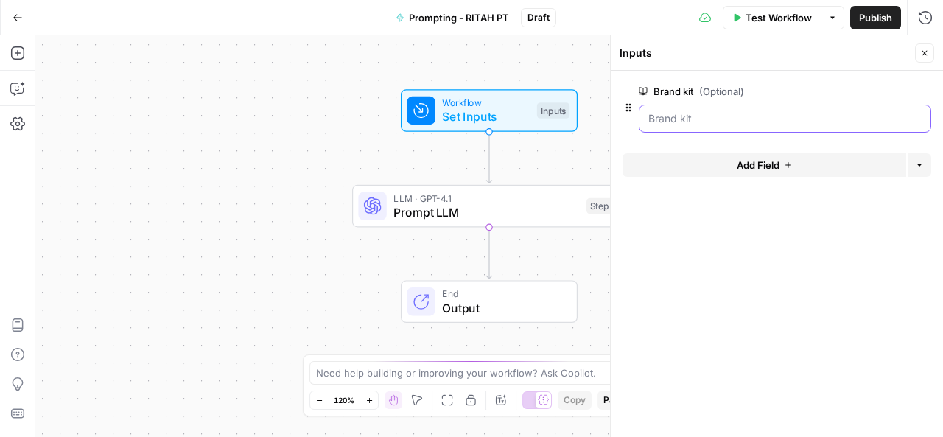
click at [680, 119] on kit "Brand kit (Optional)" at bounding box center [784, 118] width 273 height 15
click at [787, 167] on icon "button" at bounding box center [788, 165] width 9 height 9
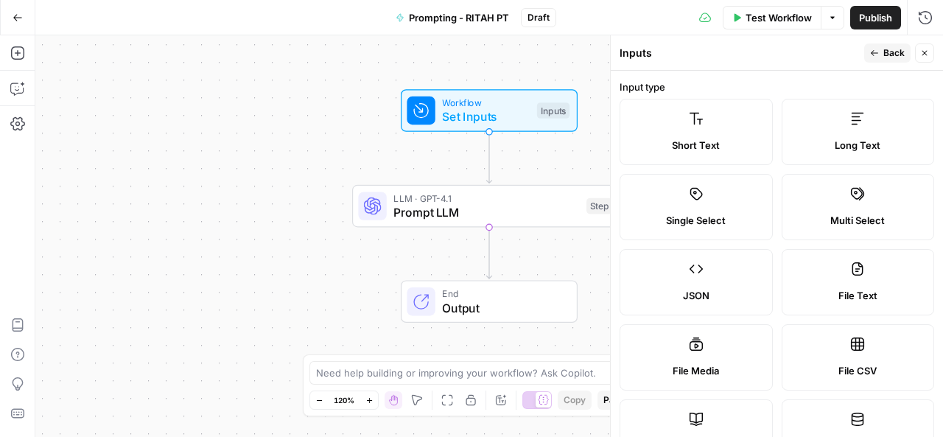
click at [696, 120] on icon at bounding box center [696, 119] width 13 height 12
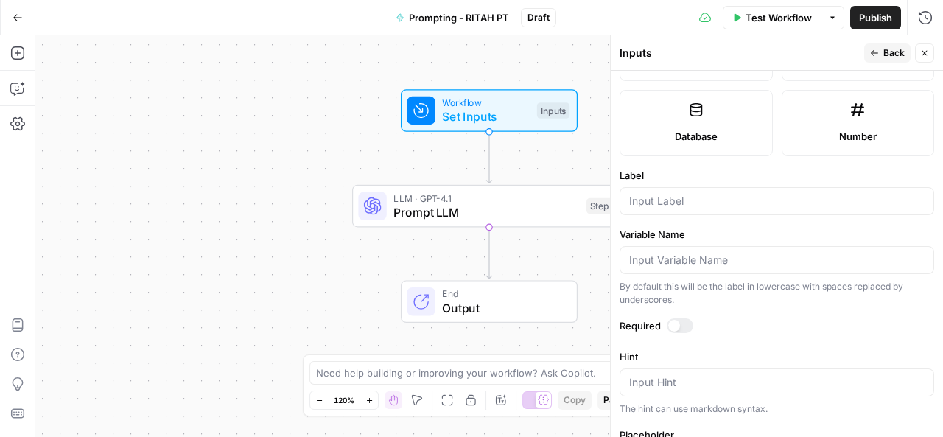
scroll to position [393, 0]
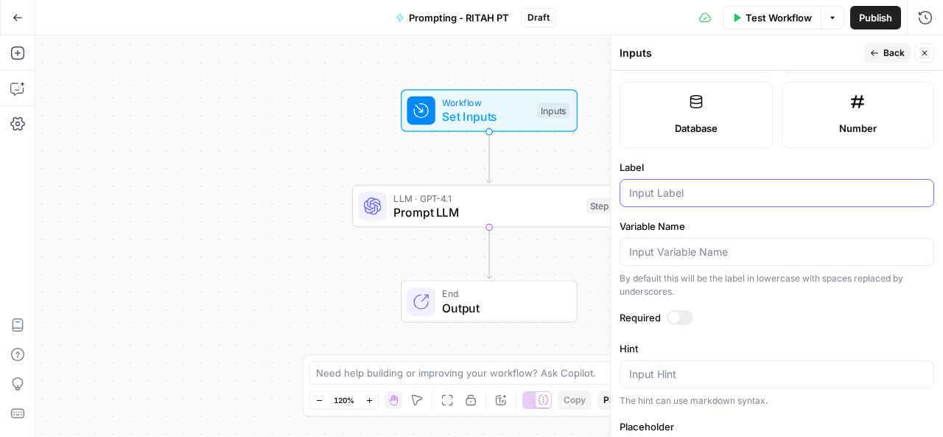
click at [696, 189] on input "Label" at bounding box center [776, 193] width 295 height 15
type input "keyword"
click at [882, 53] on button "Back" at bounding box center [887, 52] width 46 height 19
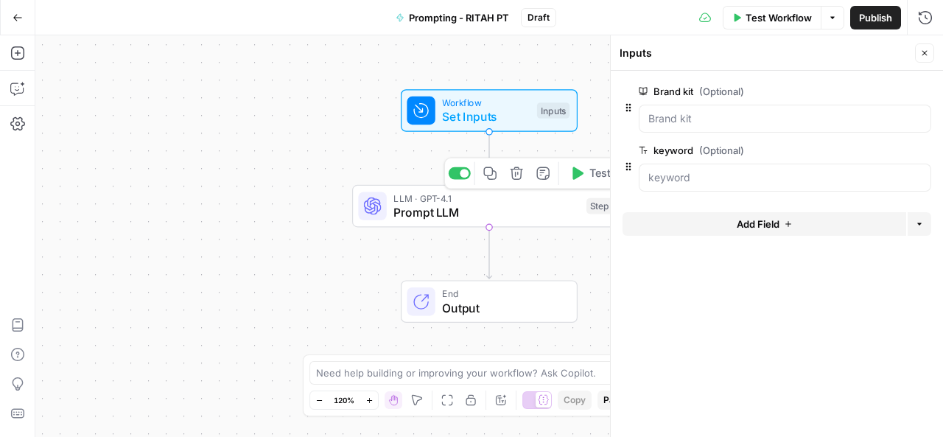
click at [508, 214] on span "Prompt LLM" at bounding box center [486, 212] width 186 height 18
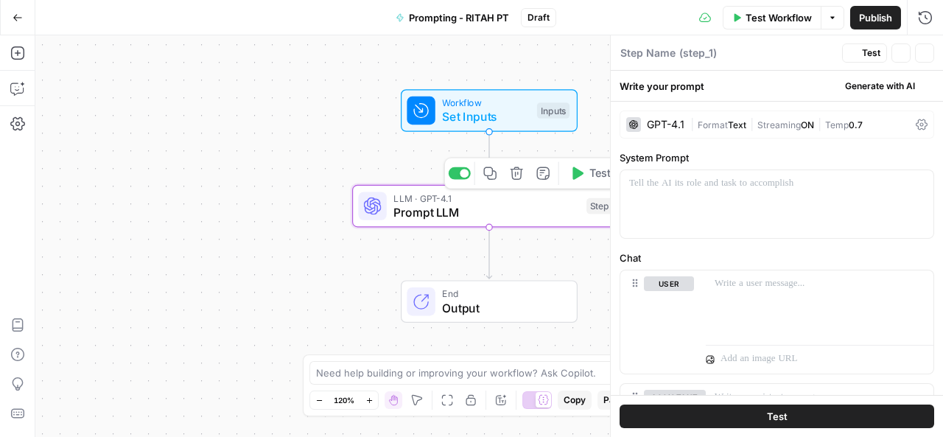
type textarea "Prompt LLM"
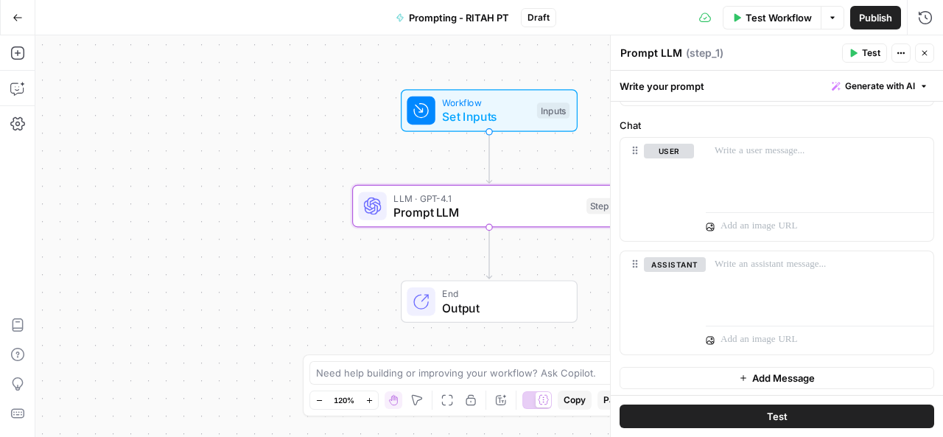
scroll to position [0, 0]
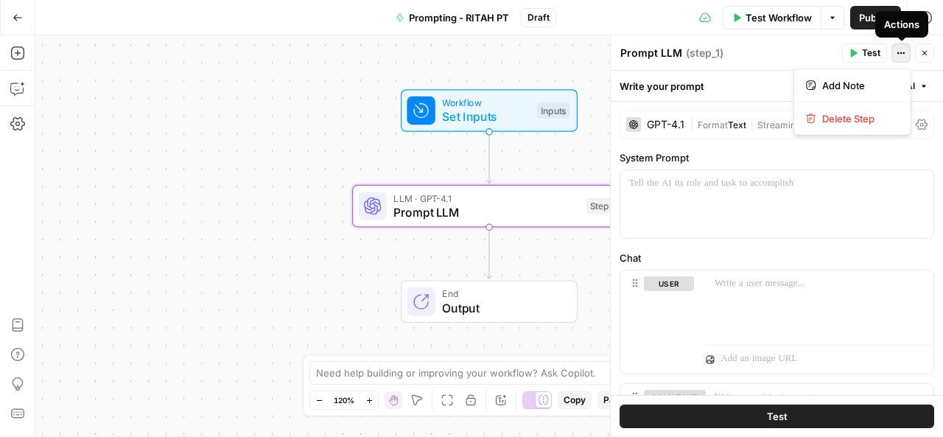
click at [902, 49] on icon "button" at bounding box center [901, 53] width 9 height 9
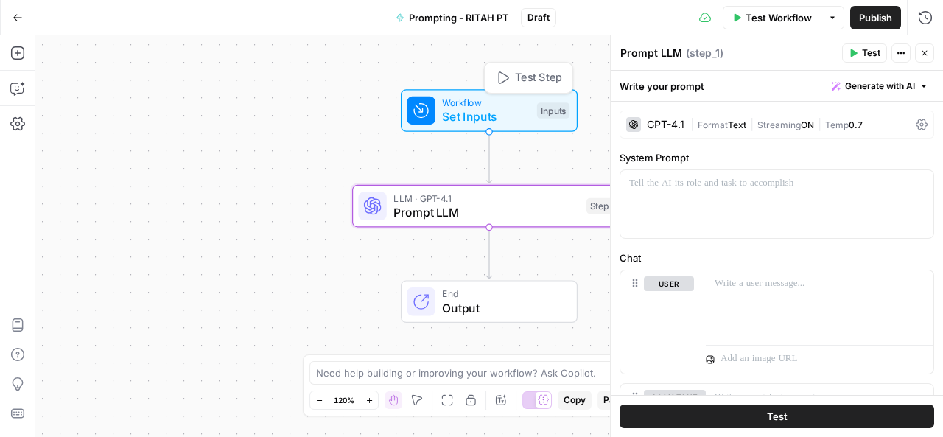
click at [505, 104] on span "Workflow" at bounding box center [486, 103] width 88 height 14
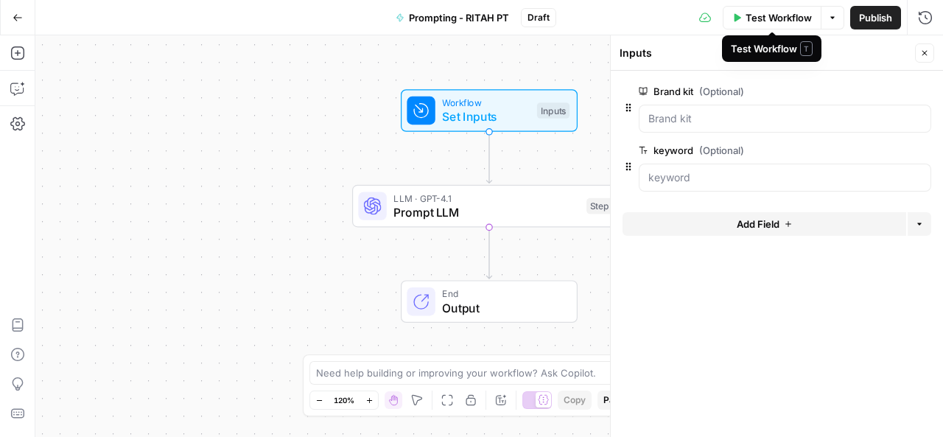
click at [786, 14] on span "Test Workflow" at bounding box center [779, 17] width 66 height 15
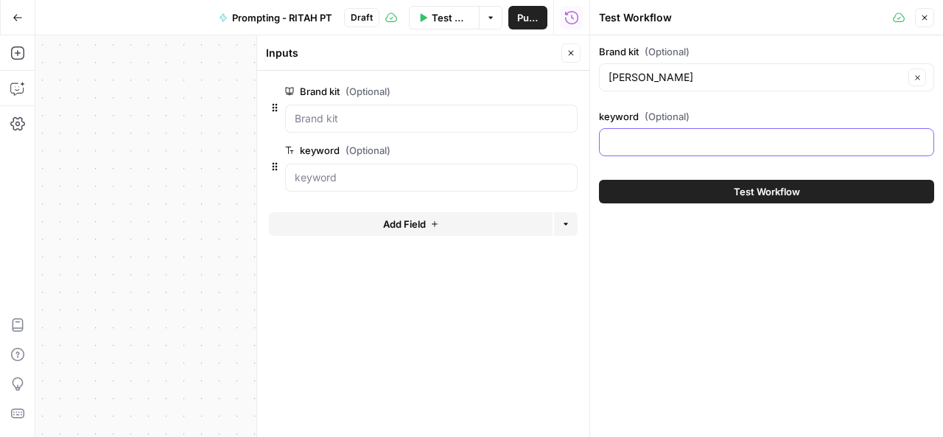
click at [666, 141] on input "keyword (Optional)" at bounding box center [767, 142] width 316 height 15
click at [568, 149] on icon "button" at bounding box center [568, 150] width 7 height 7
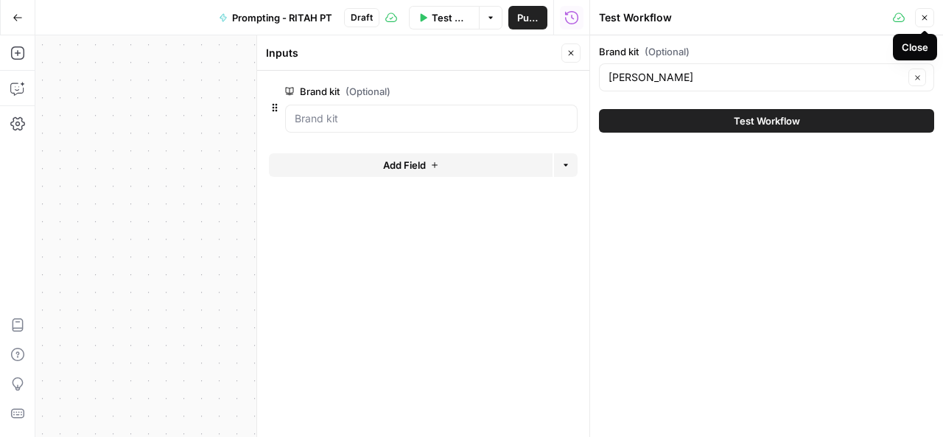
click at [927, 18] on icon "button" at bounding box center [924, 17] width 9 height 9
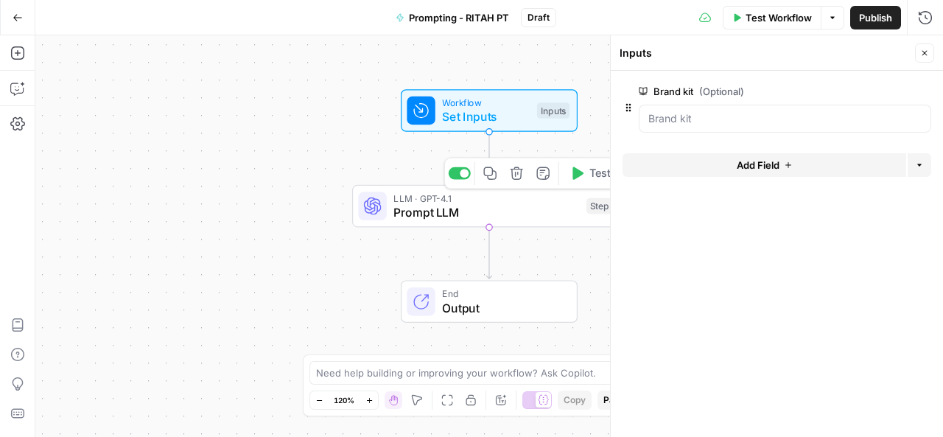
click at [504, 209] on span "Prompt LLM" at bounding box center [486, 212] width 186 height 18
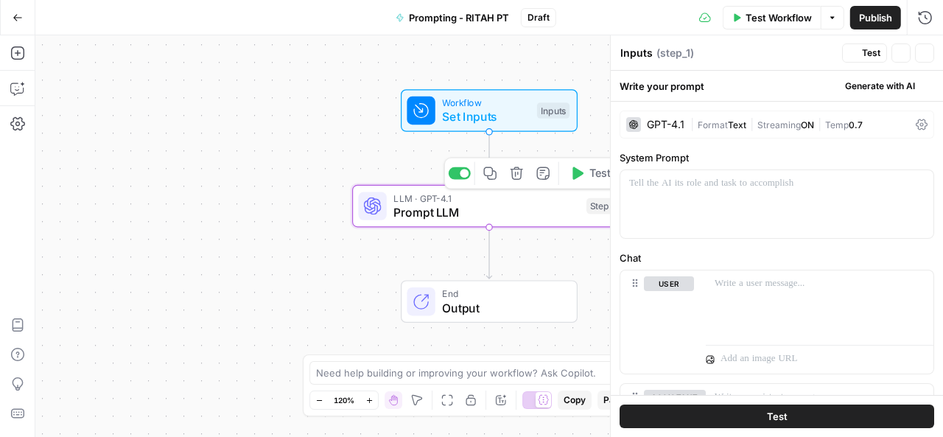
type textarea "Prompt LLM"
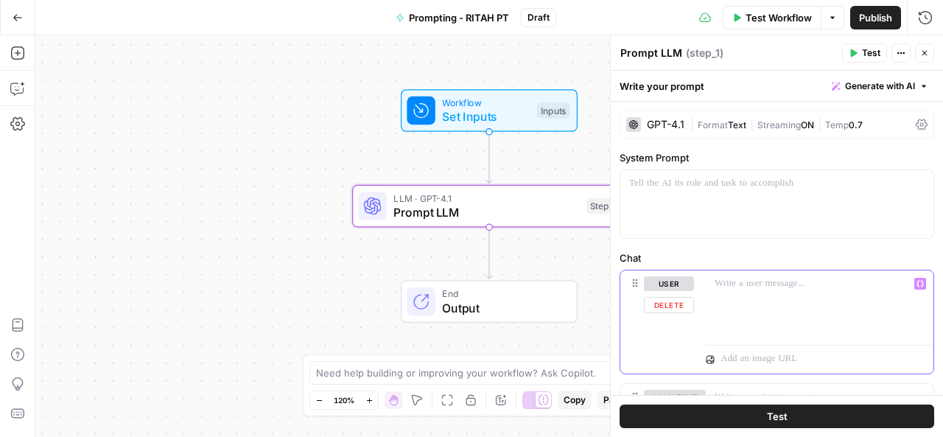
click at [728, 281] on p at bounding box center [820, 283] width 210 height 15
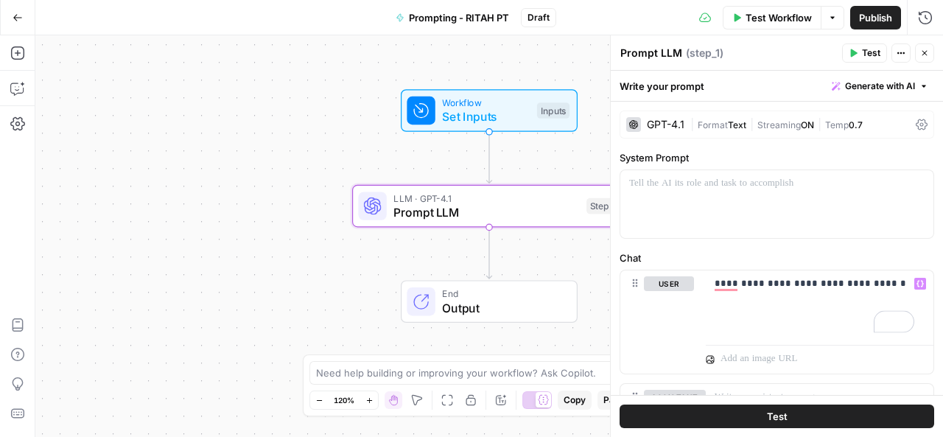
click at [747, 416] on button "Test" at bounding box center [777, 416] width 315 height 24
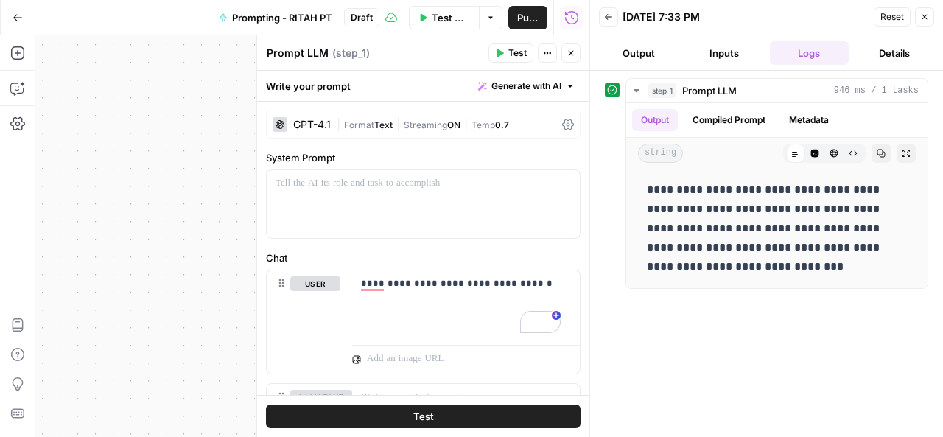
click at [726, 59] on button "Inputs" at bounding box center [724, 53] width 80 height 24
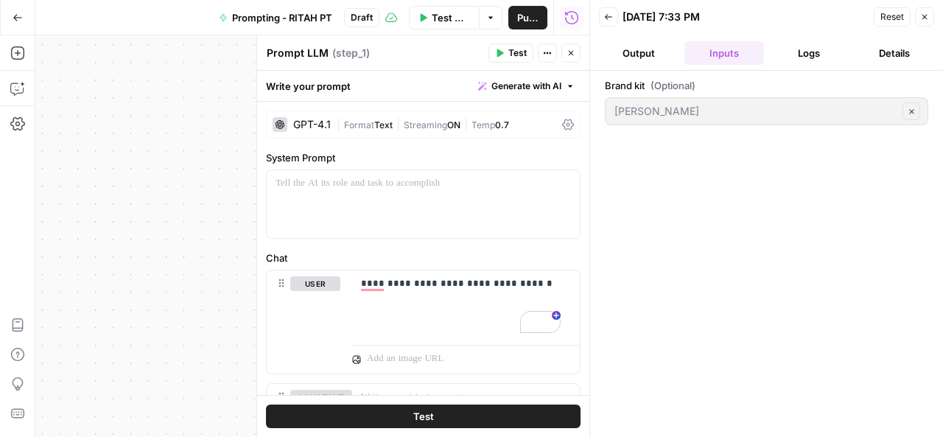
click at [806, 55] on button "Logs" at bounding box center [810, 53] width 80 height 24
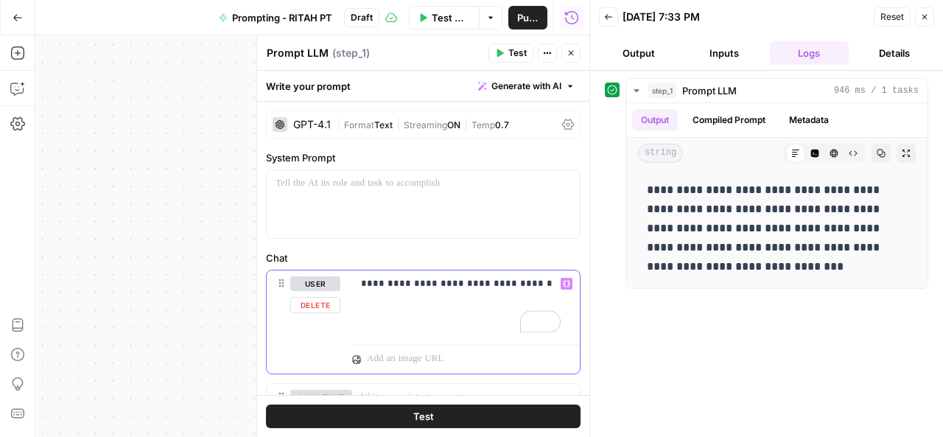
click at [395, 282] on p "**********" at bounding box center [461, 283] width 200 height 15
drag, startPoint x: 421, startPoint y: 282, endPoint x: 396, endPoint y: 276, distance: 25.7
click at [396, 276] on p "**********" at bounding box center [461, 283] width 200 height 15
click at [368, 300] on p "**********" at bounding box center [461, 290] width 200 height 29
click at [438, 298] on p "**********" at bounding box center [461, 290] width 200 height 29
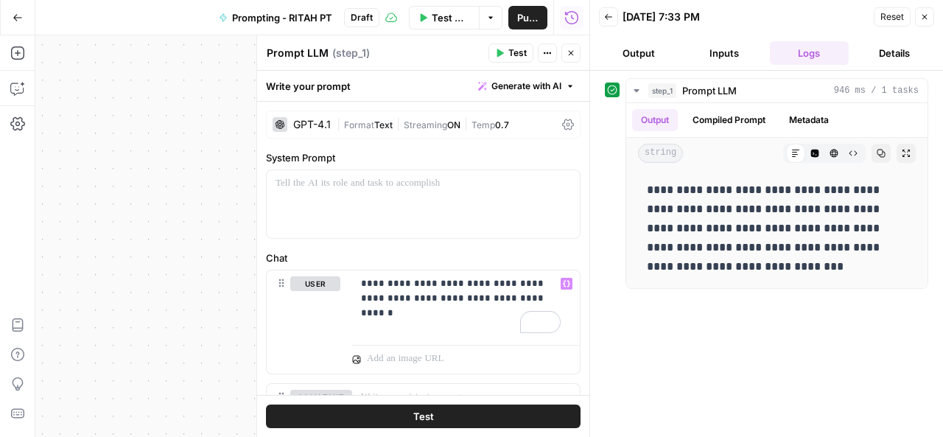
click at [413, 412] on span "Test" at bounding box center [423, 416] width 21 height 15
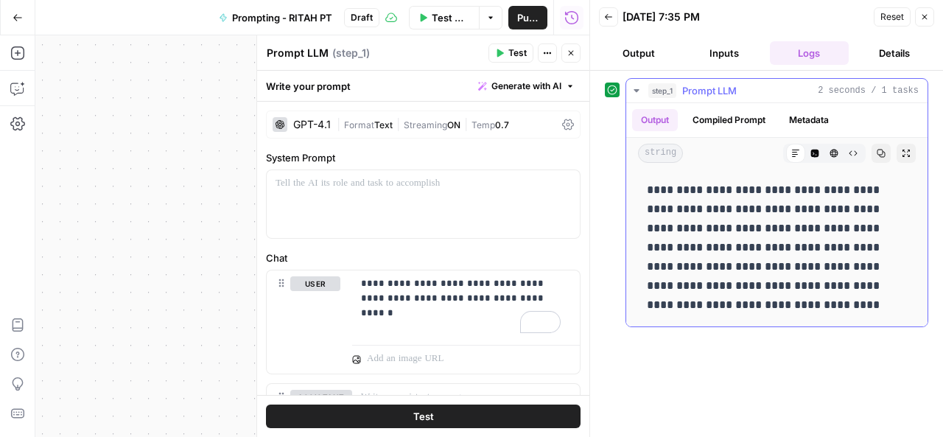
click at [802, 120] on button "Metadata" at bounding box center [808, 120] width 57 height 22
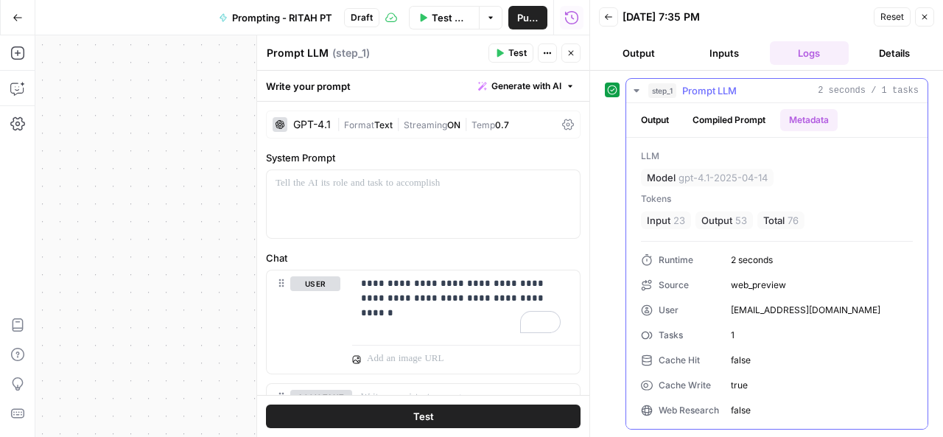
click at [760, 114] on button "Compiled Prompt" at bounding box center [729, 120] width 91 height 22
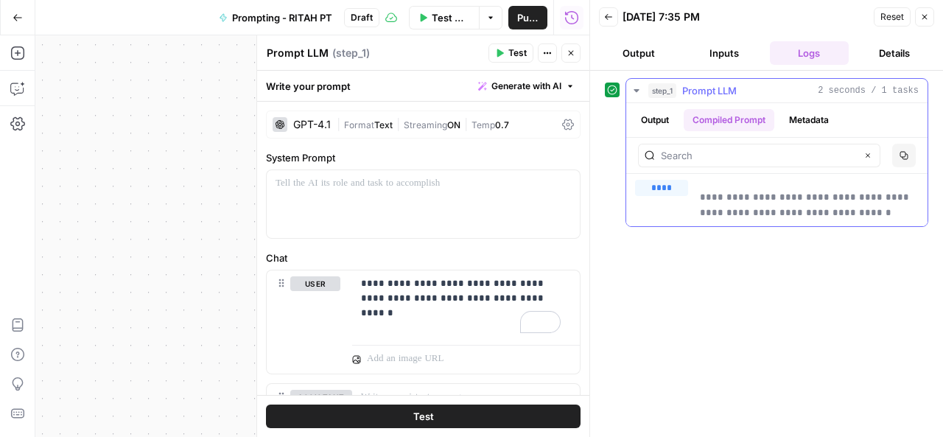
click at [659, 116] on button "Output" at bounding box center [655, 120] width 46 height 22
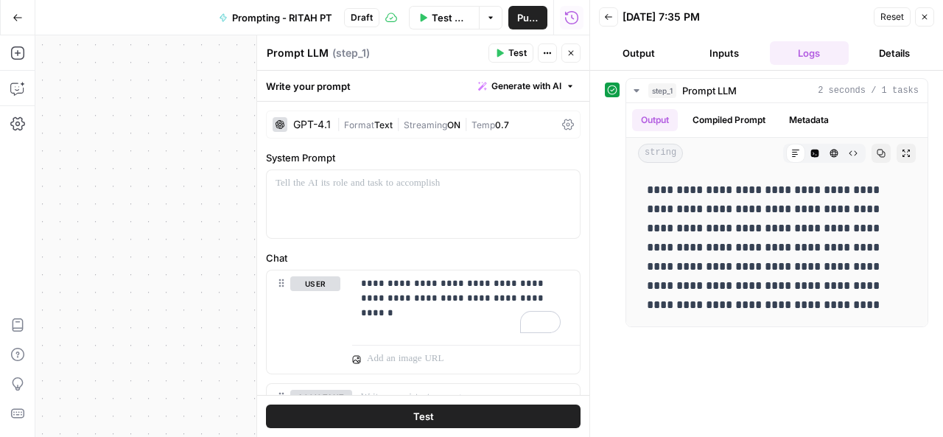
click at [309, 124] on div "GPT-4.1" at bounding box center [312, 124] width 38 height 10
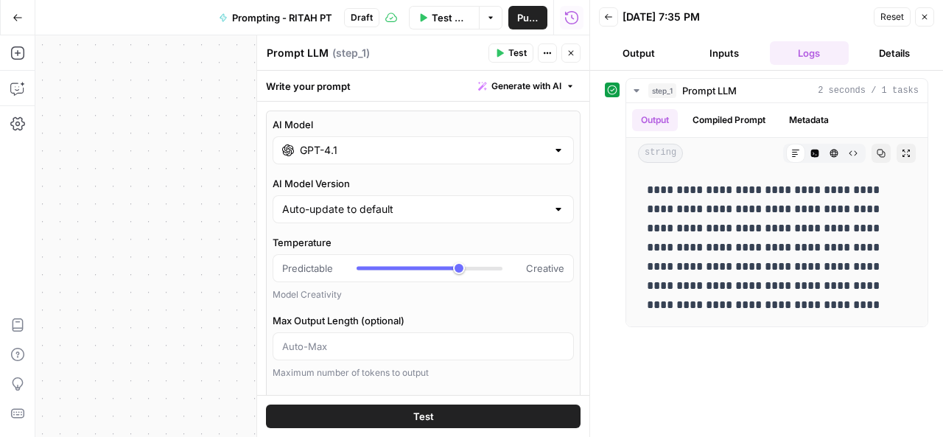
click at [345, 154] on input "GPT-4.1" at bounding box center [423, 150] width 247 height 15
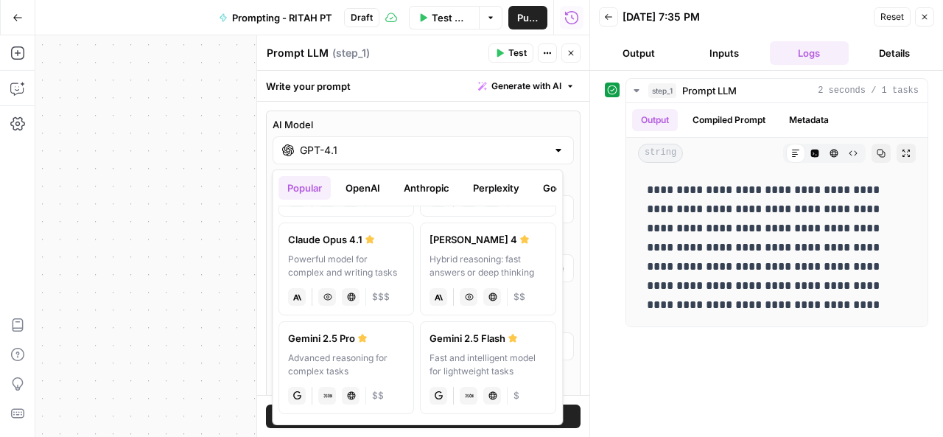
scroll to position [205, 0]
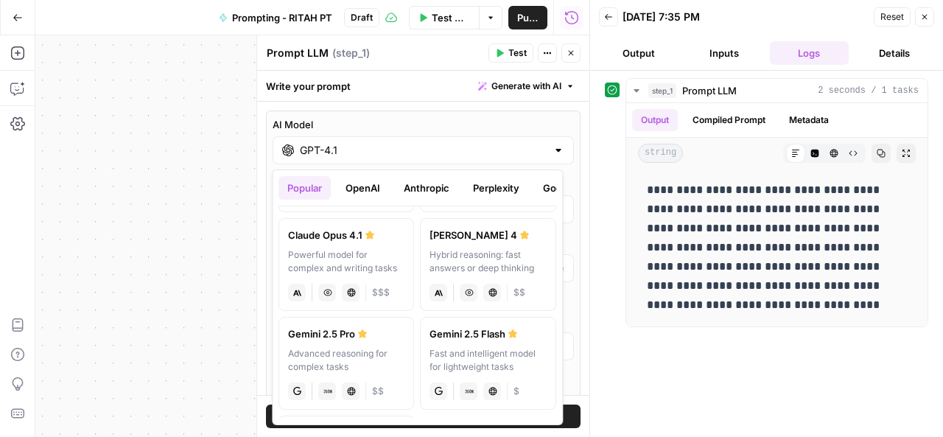
click at [480, 256] on div "Hybrid reasoning: fast answers or deep thinking" at bounding box center [488, 261] width 116 height 27
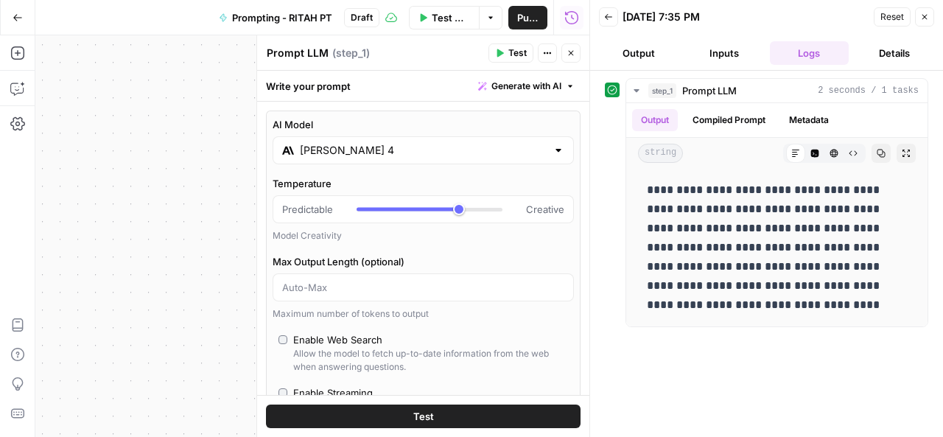
click at [421, 415] on span "Test" at bounding box center [423, 416] width 21 height 15
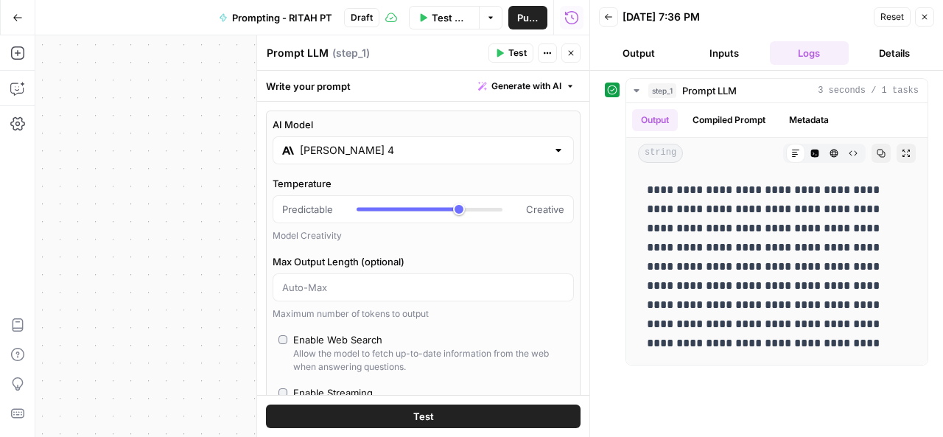
click at [553, 155] on div at bounding box center [559, 150] width 12 height 15
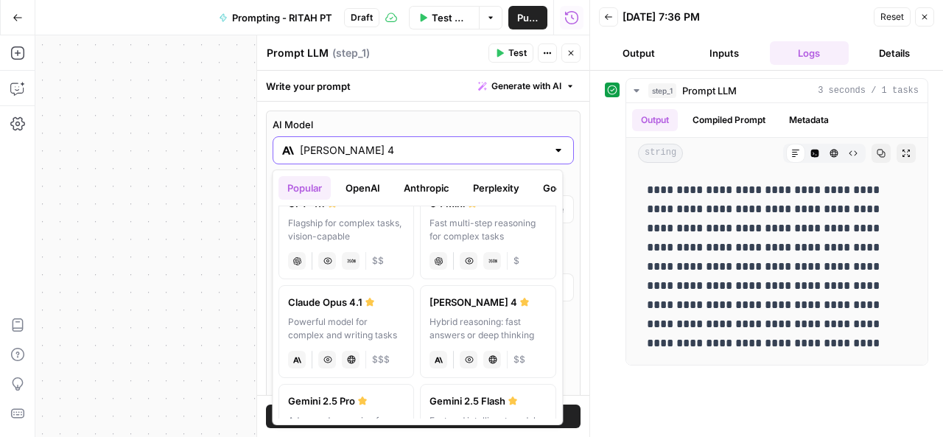
scroll to position [201, 0]
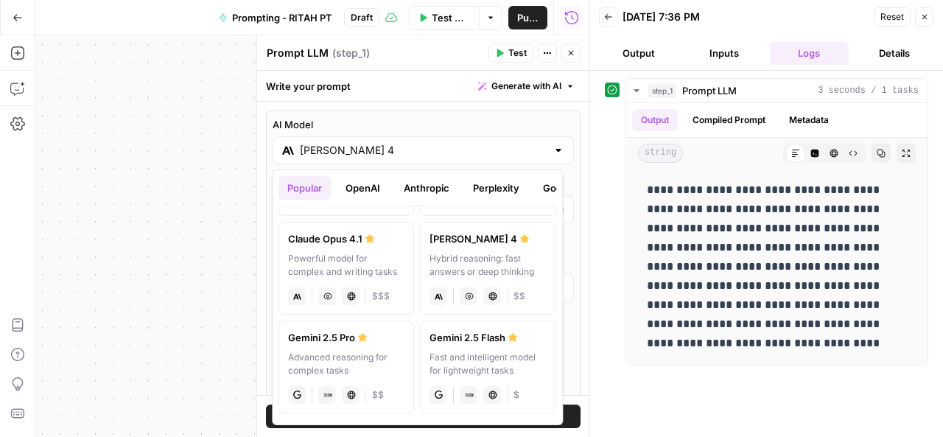
click at [333, 351] on div "Advanced reasoning for complex tasks" at bounding box center [346, 364] width 116 height 27
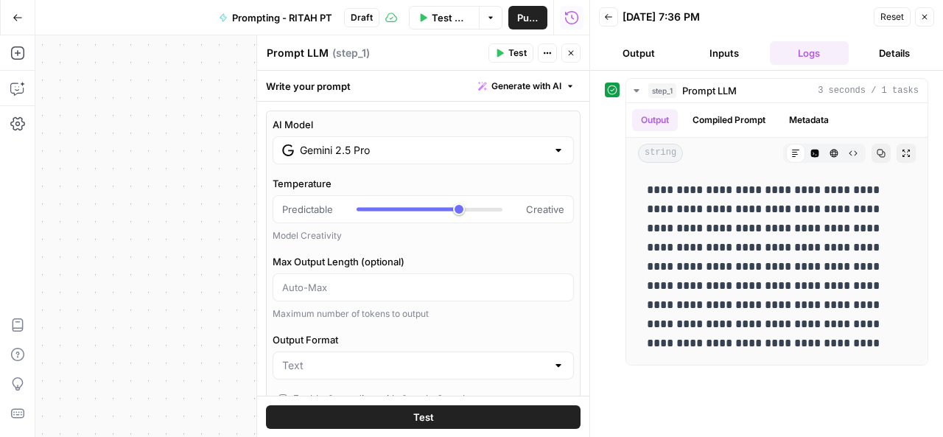
click at [367, 411] on button "Test" at bounding box center [423, 416] width 315 height 24
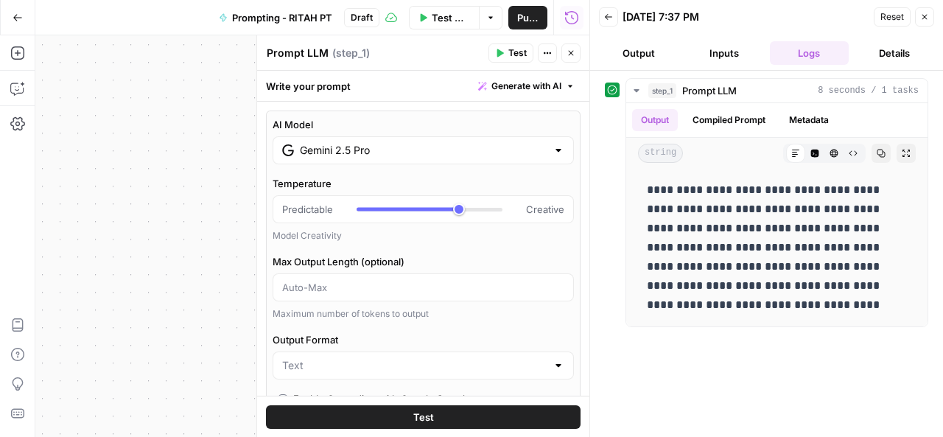
click at [553, 151] on div at bounding box center [559, 150] width 12 height 15
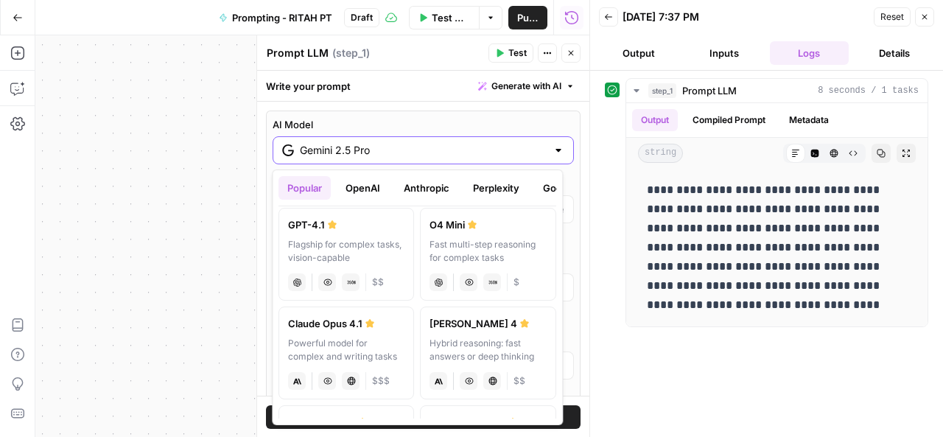
scroll to position [111, 0]
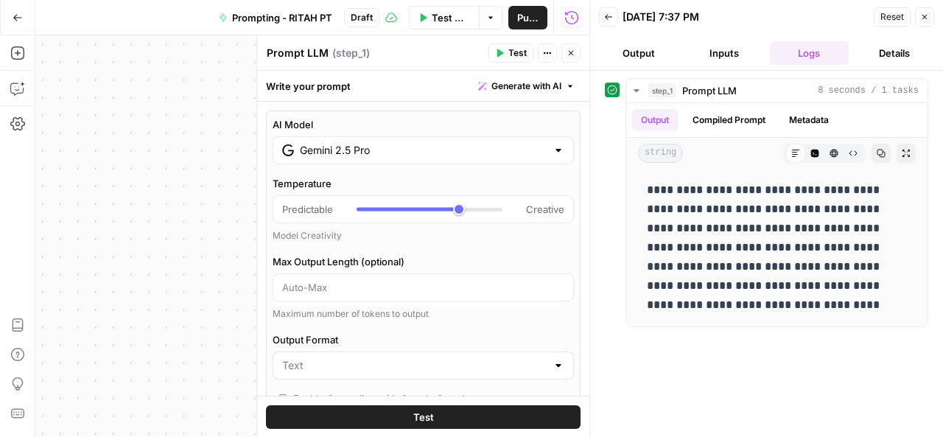
click at [553, 144] on div "Gemini 2.5 Pro" at bounding box center [423, 150] width 301 height 28
click at [553, 144] on div at bounding box center [559, 150] width 12 height 15
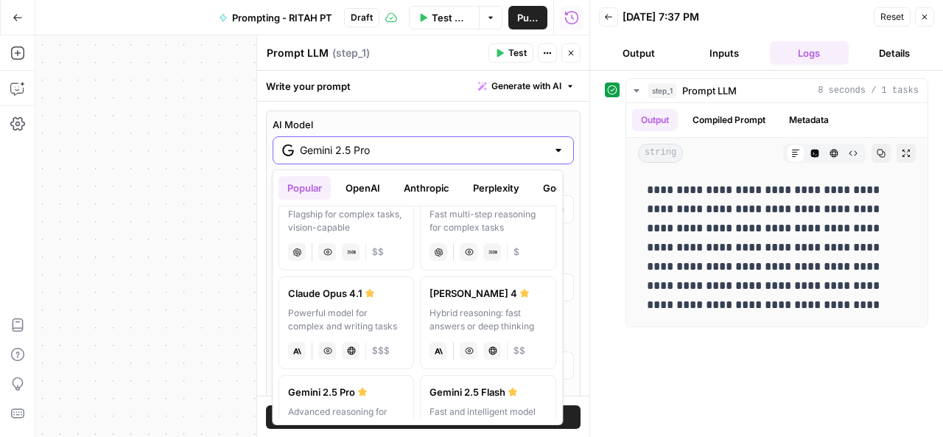
scroll to position [147, 0]
click at [486, 301] on label "Claude Sonnet 4 Hybrid reasoning: fast answers or deep thinking anthropic Visio…" at bounding box center [489, 322] width 136 height 93
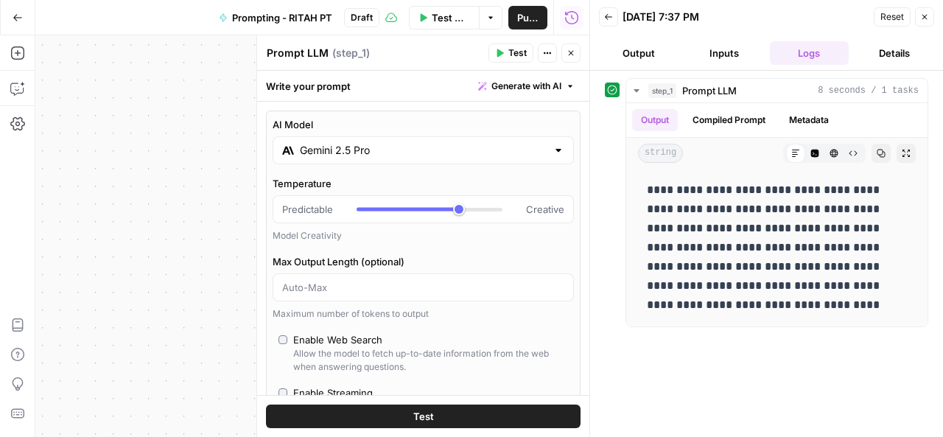
type input "Claude Sonnet 4"
click at [428, 419] on button "Test" at bounding box center [423, 416] width 315 height 24
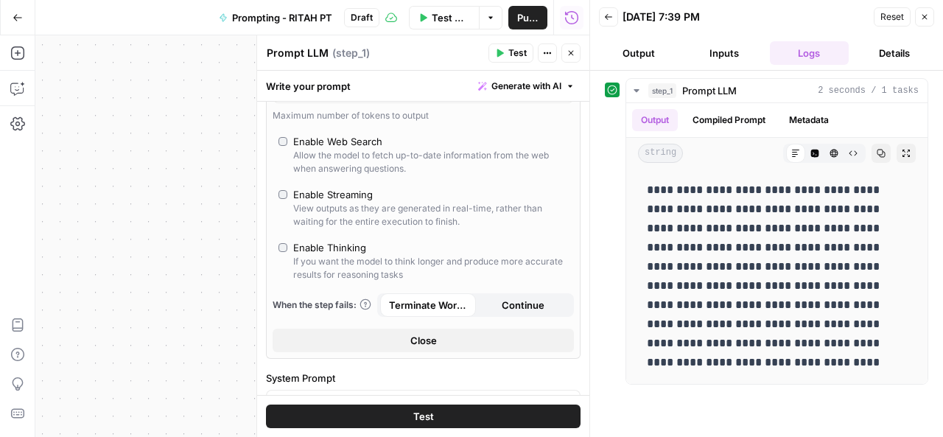
scroll to position [217, 0]
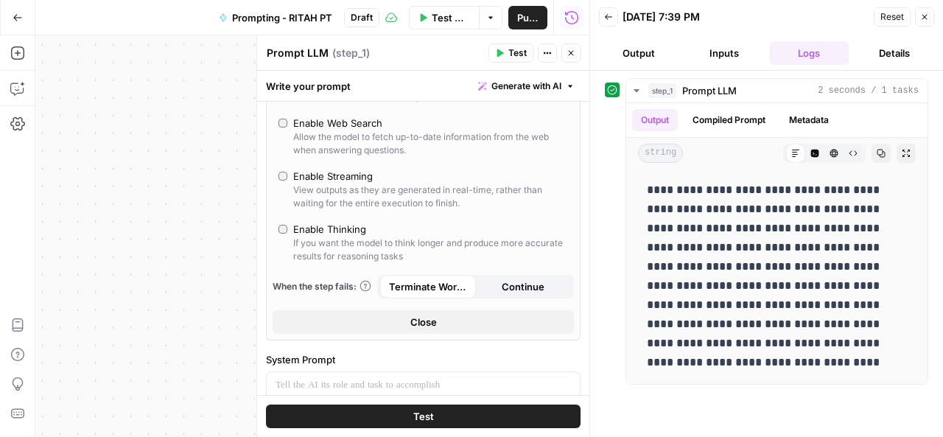
click at [447, 318] on button "Close" at bounding box center [423, 322] width 301 height 24
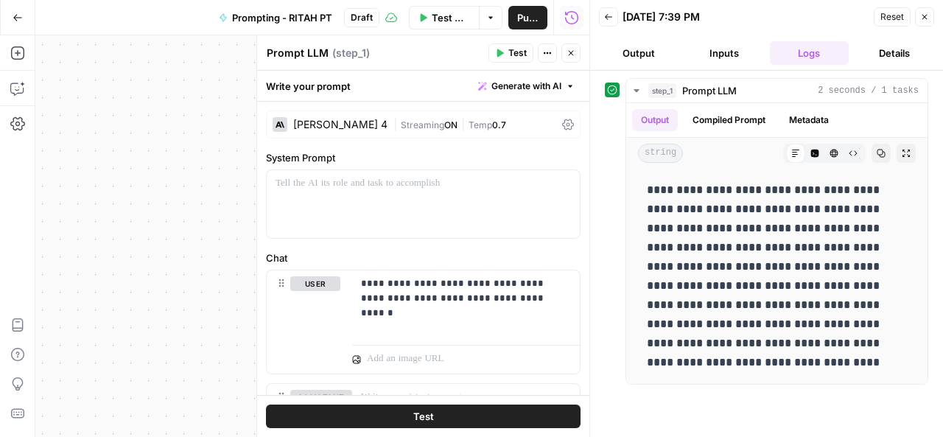
click at [367, 122] on div "[PERSON_NAME] 4" at bounding box center [340, 124] width 94 height 10
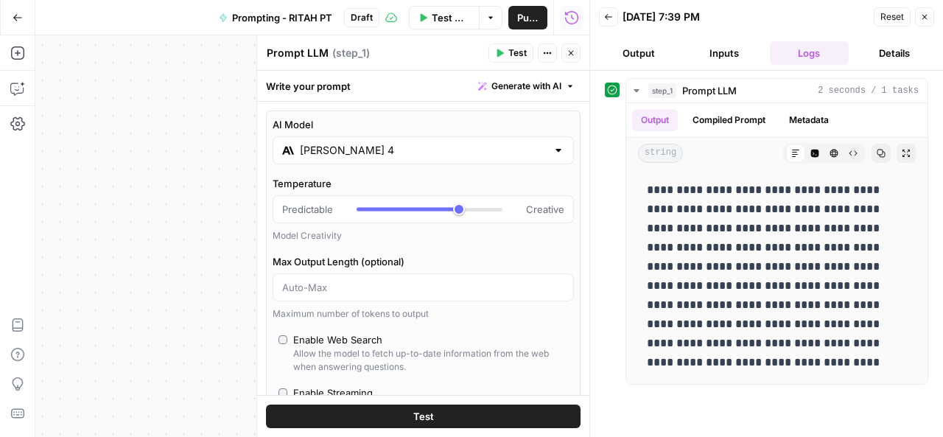
click at [420, 148] on input "[PERSON_NAME] 4" at bounding box center [423, 150] width 247 height 15
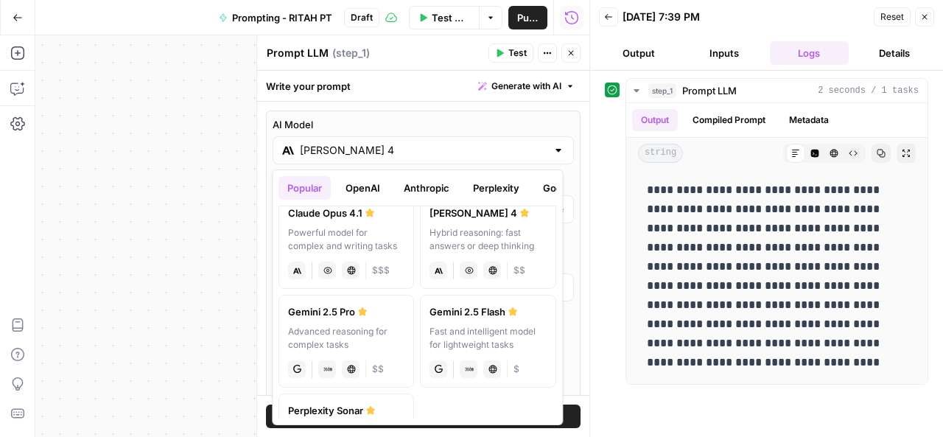
scroll to position [228, 0]
click at [367, 344] on div "Advanced reasoning for complex tasks" at bounding box center [346, 337] width 116 height 27
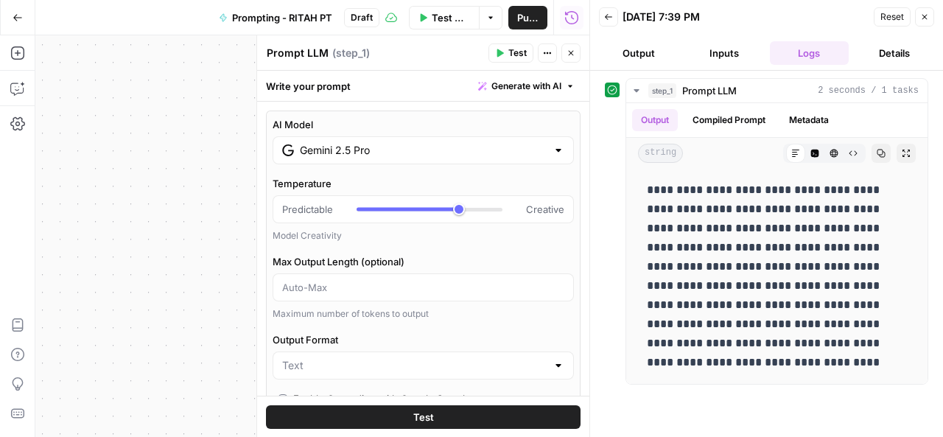
type input "Gemini 2.5 Pro"
click at [396, 416] on button "Test" at bounding box center [423, 416] width 315 height 24
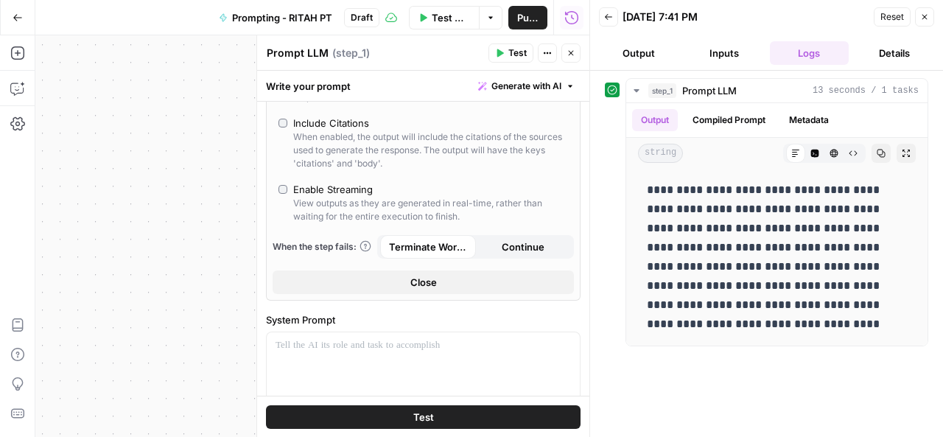
scroll to position [371, 0]
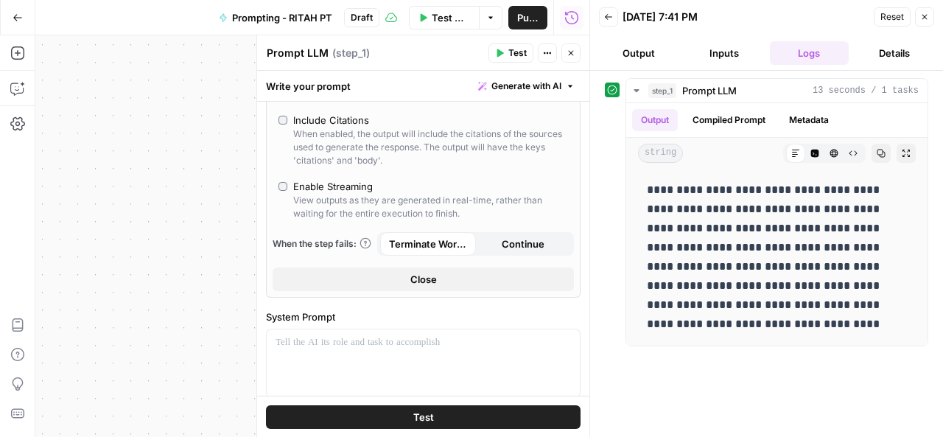
click at [426, 278] on span "Close" at bounding box center [423, 279] width 27 height 15
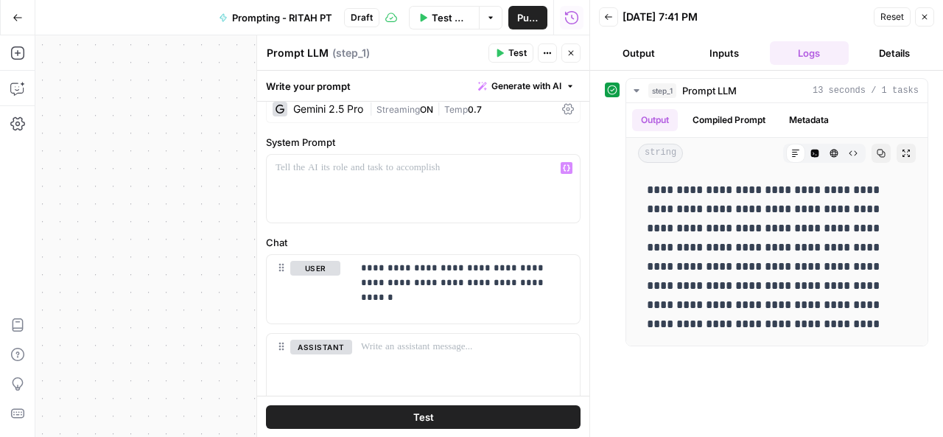
scroll to position [17, 0]
click at [3, 14] on div "Go Back" at bounding box center [17, 17] width 35 height 35
click at [12, 14] on button "Go Back" at bounding box center [17, 17] width 27 height 27
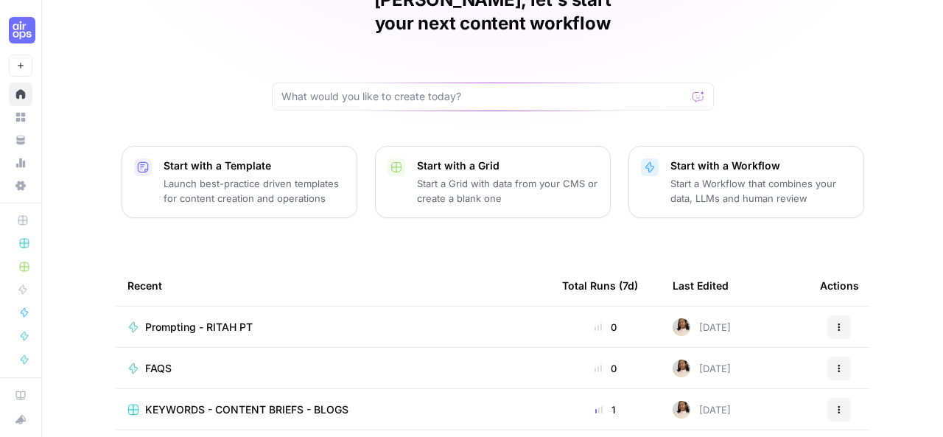
scroll to position [85, 0]
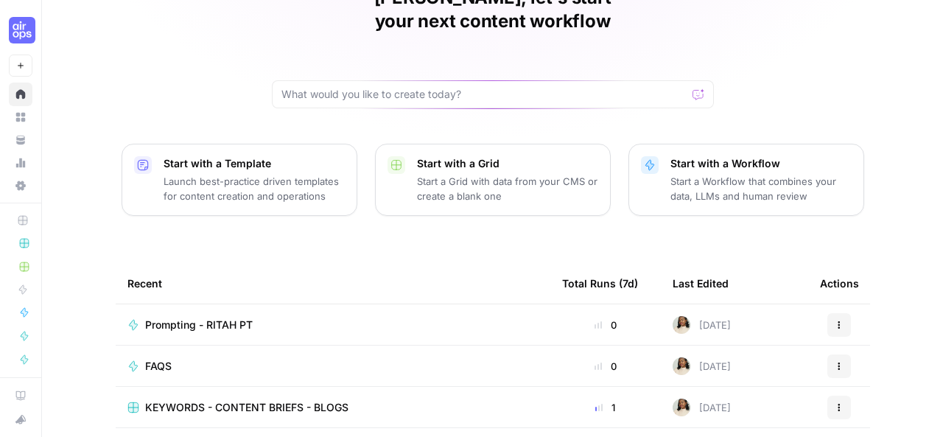
click at [276, 359] on div "FAQS" at bounding box center [332, 366] width 411 height 15
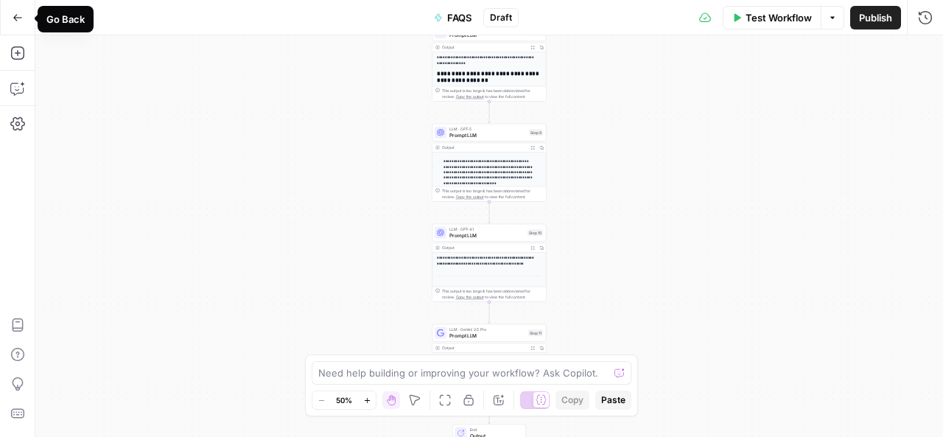
click at [18, 24] on button "Go Back" at bounding box center [17, 17] width 27 height 27
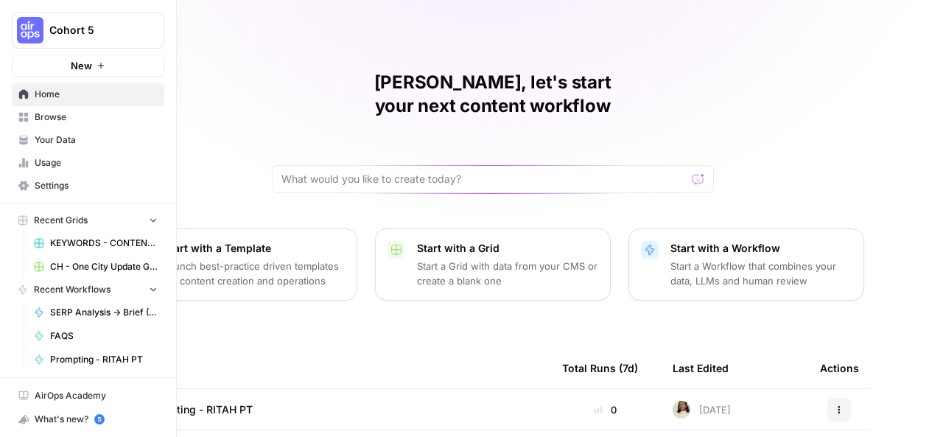
click at [55, 116] on span "Browse" at bounding box center [96, 117] width 123 height 13
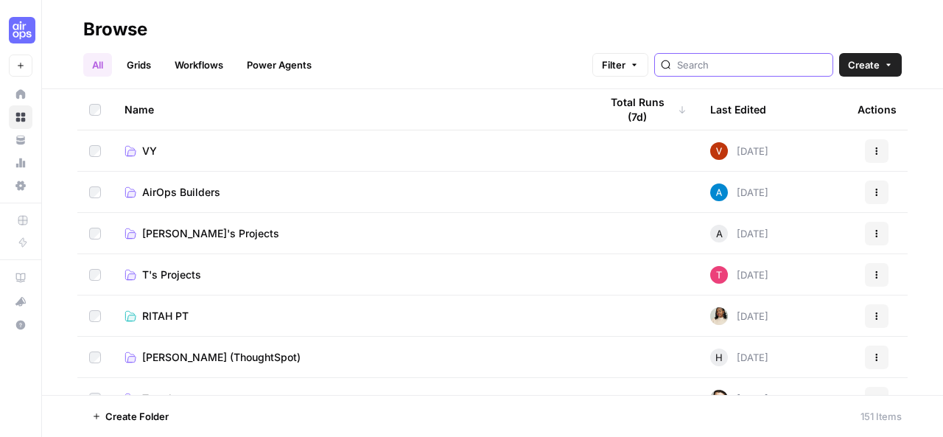
click at [734, 66] on input "search" at bounding box center [752, 64] width 150 height 15
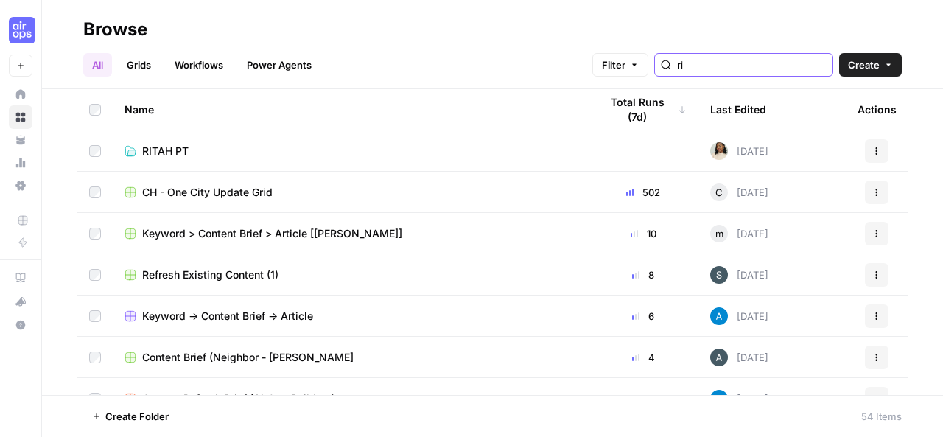
type input "ri"
click at [337, 137] on td "RITAH PT" at bounding box center [350, 150] width 475 height 41
click at [290, 150] on link "RITAH PT" at bounding box center [351, 151] width 452 height 15
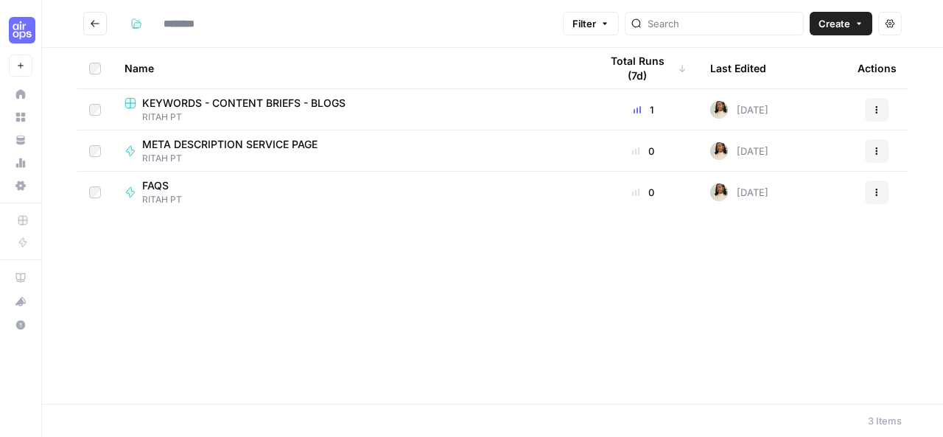
type input "********"
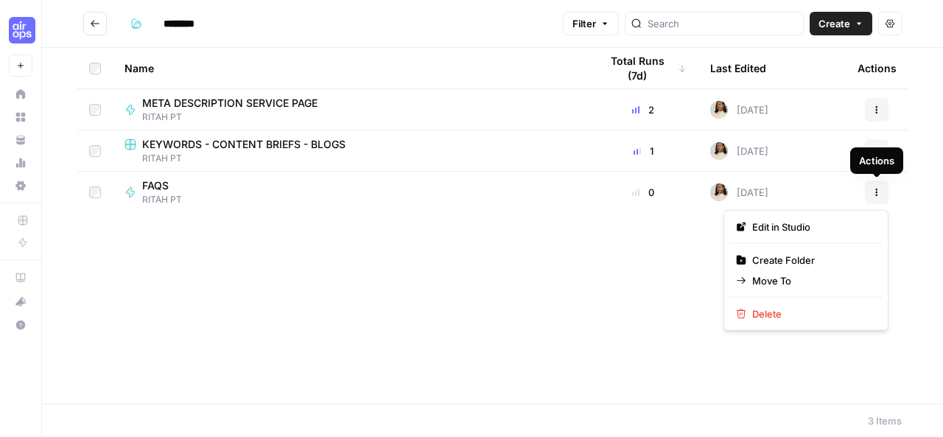
click at [874, 191] on icon "button" at bounding box center [876, 192] width 9 height 9
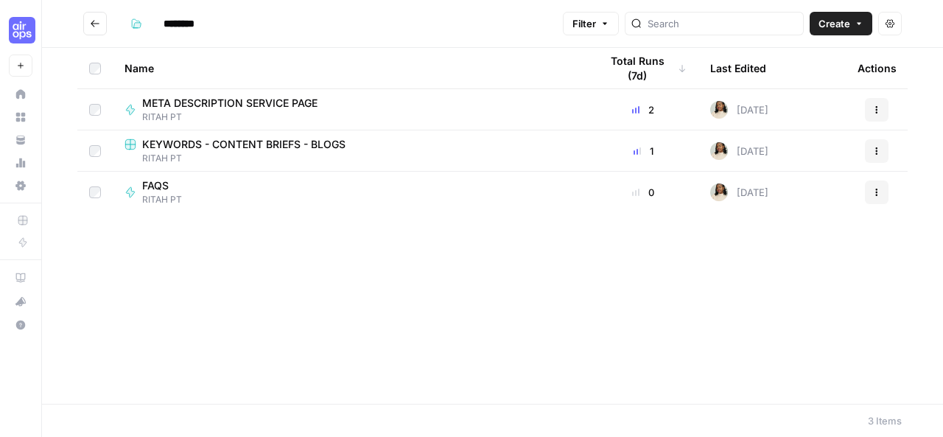
click at [572, 281] on div "Name Total Runs (7d) Last Edited Actions META DESCRIPTION SERVICE PAGE RITAH PT…" at bounding box center [492, 226] width 901 height 356
click at [501, 187] on div "FAQS RITAH PT" at bounding box center [351, 192] width 452 height 28
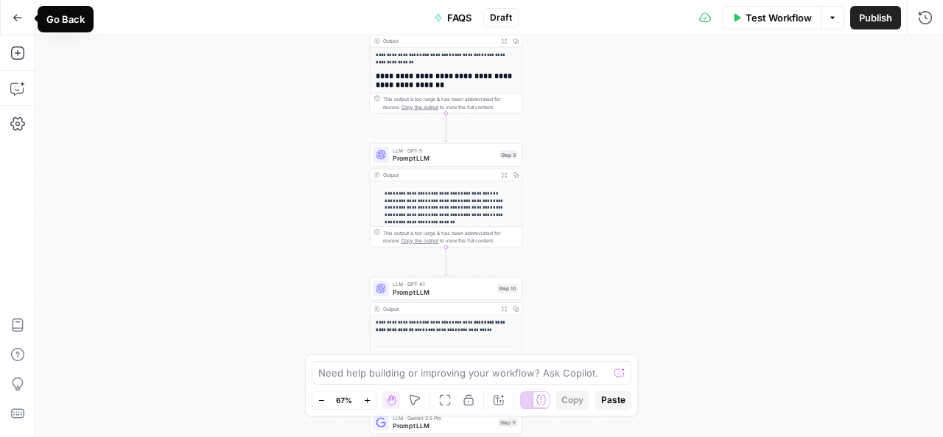
click at [18, 16] on icon "button" at bounding box center [18, 18] width 10 height 10
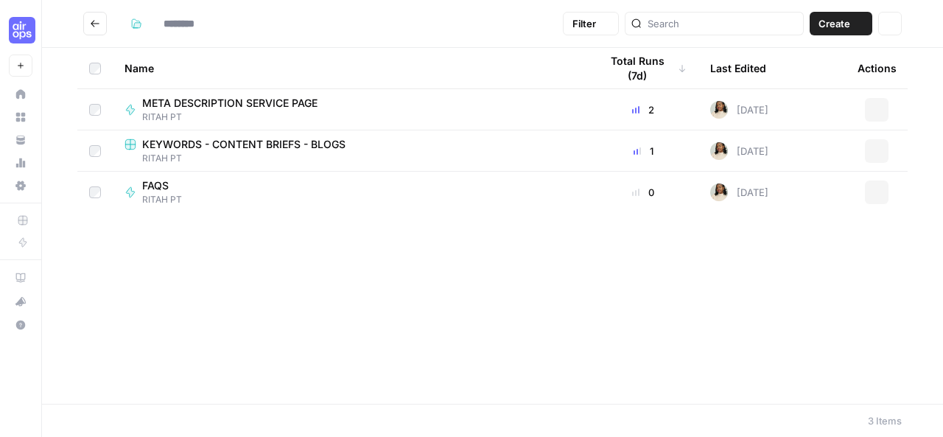
type input "********"
click at [873, 190] on icon "button" at bounding box center [876, 192] width 9 height 9
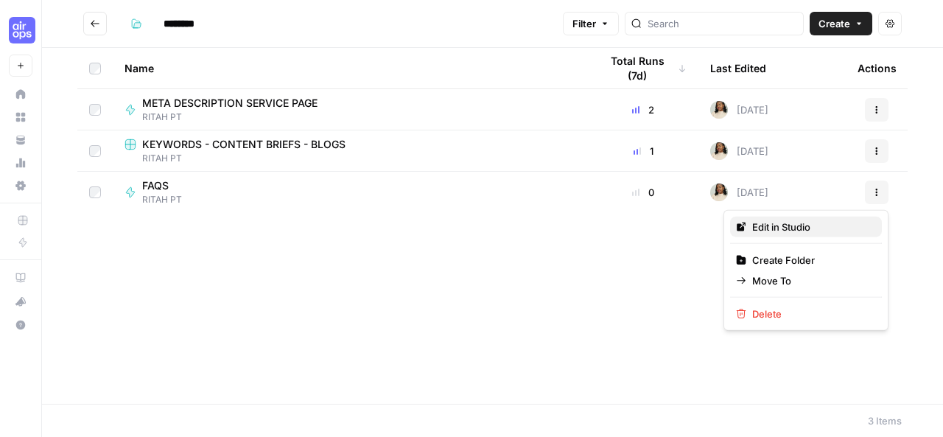
click at [789, 225] on span "Edit in Studio" at bounding box center [811, 227] width 118 height 15
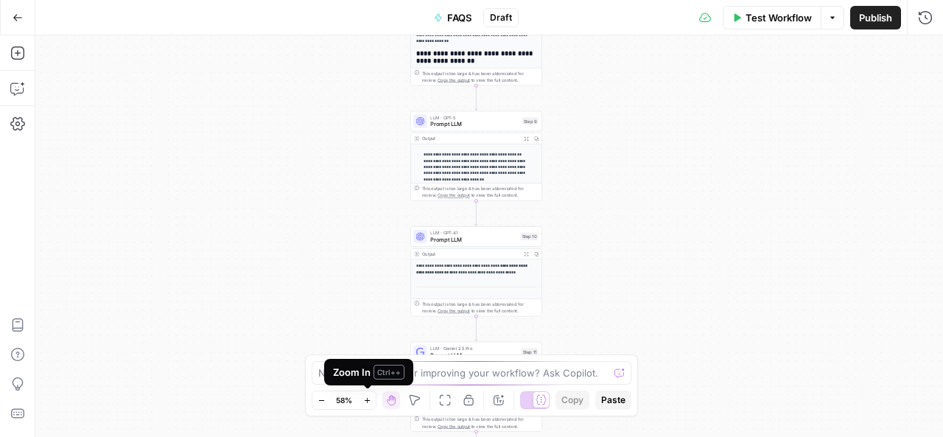
click at [367, 400] on icon "button" at bounding box center [366, 399] width 5 height 5
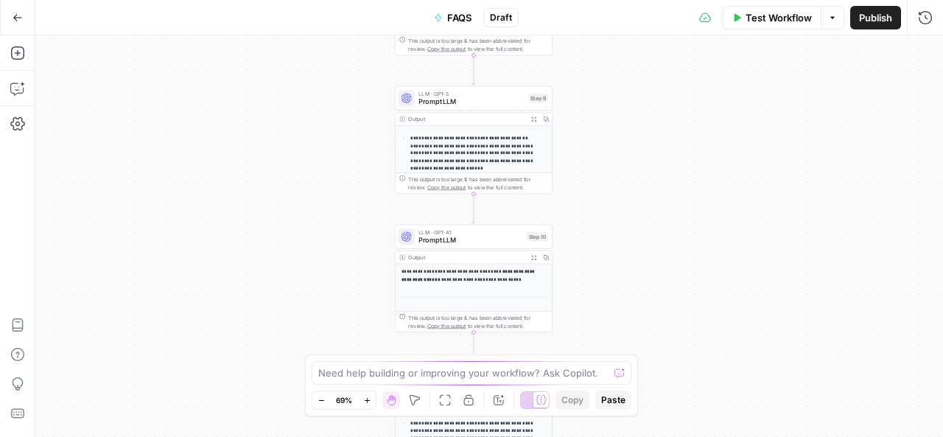
click at [367, 400] on icon "button" at bounding box center [366, 399] width 5 height 5
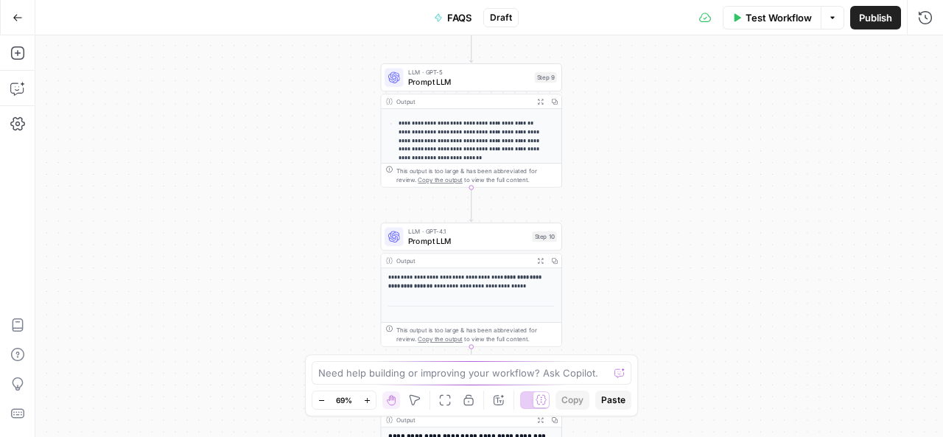
click at [367, 400] on icon "button" at bounding box center [366, 399] width 5 height 5
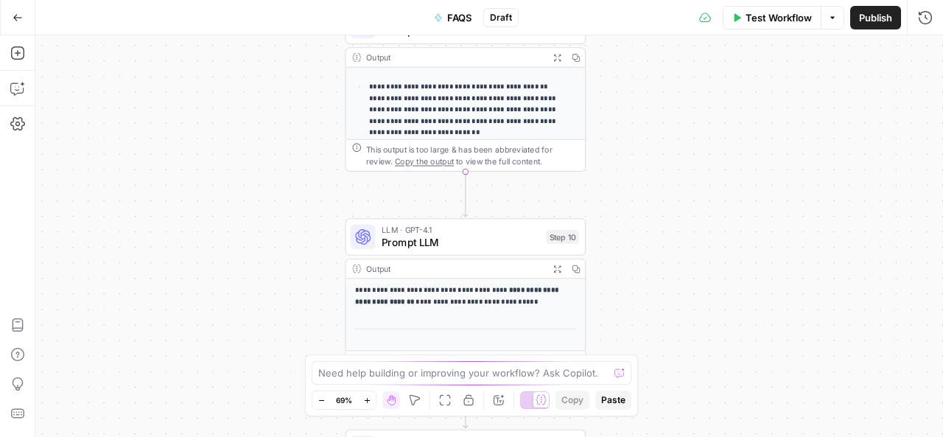
click at [367, 400] on icon "button" at bounding box center [366, 399] width 5 height 5
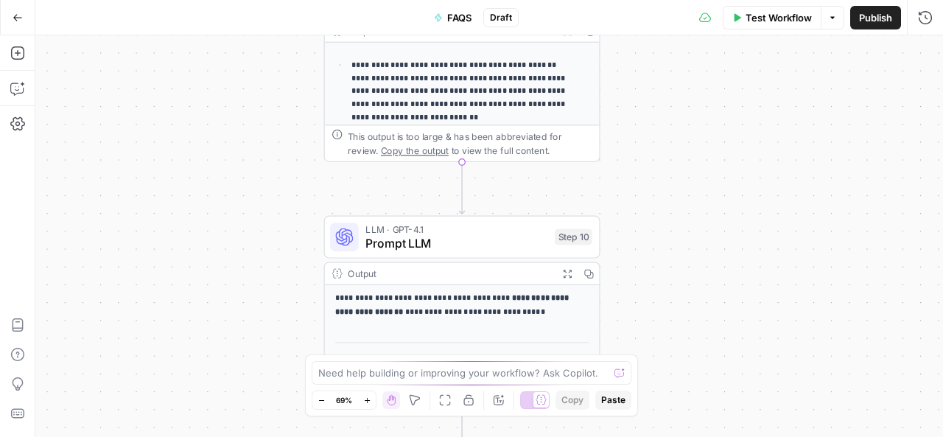
click at [367, 400] on icon "button" at bounding box center [366, 399] width 5 height 5
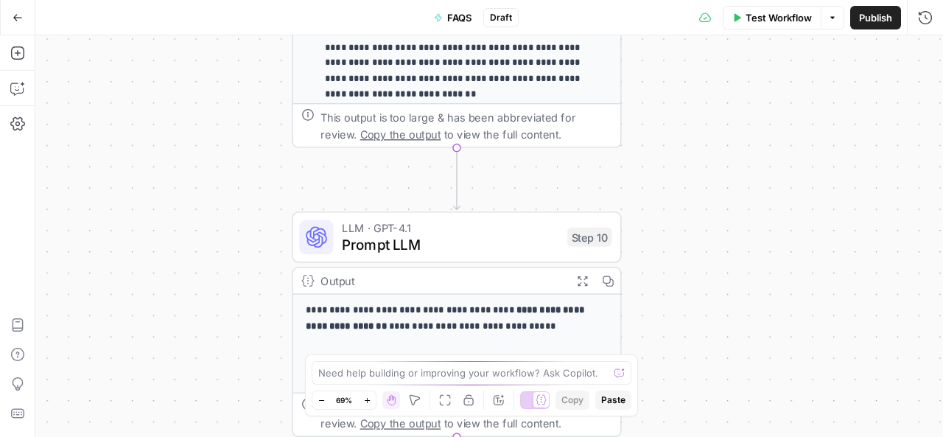
click at [367, 400] on icon "button" at bounding box center [366, 399] width 5 height 5
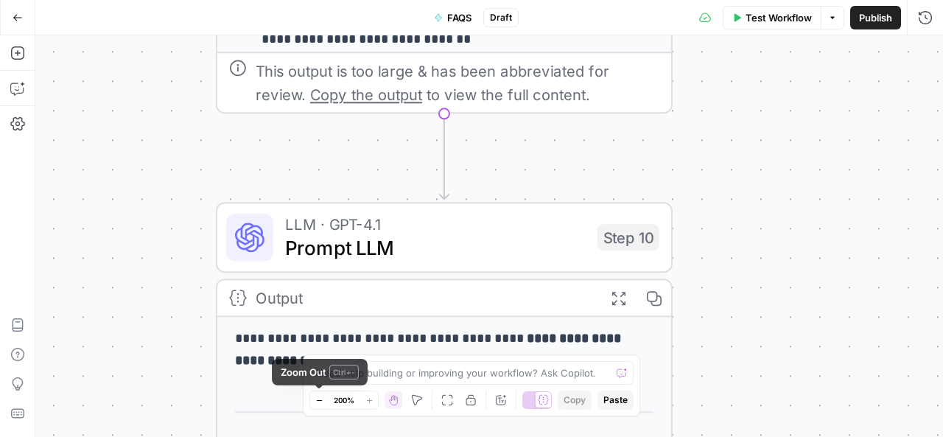
click at [321, 400] on icon "button" at bounding box center [319, 400] width 8 height 8
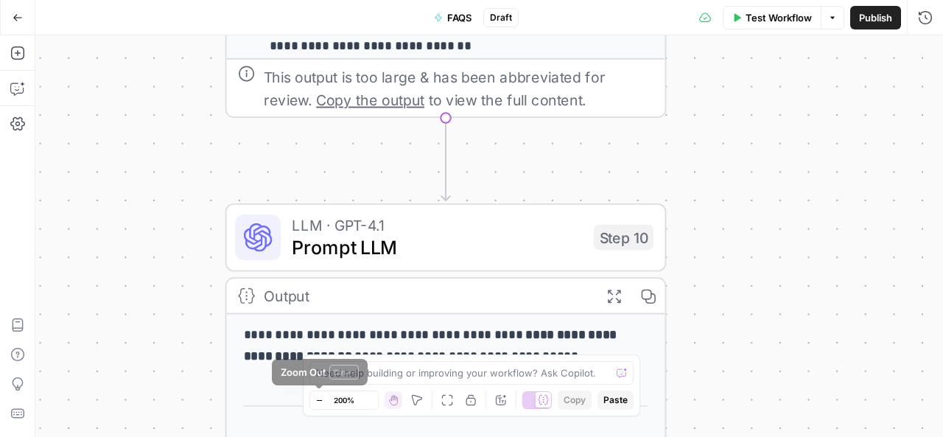
click at [321, 400] on icon "button" at bounding box center [319, 400] width 8 height 8
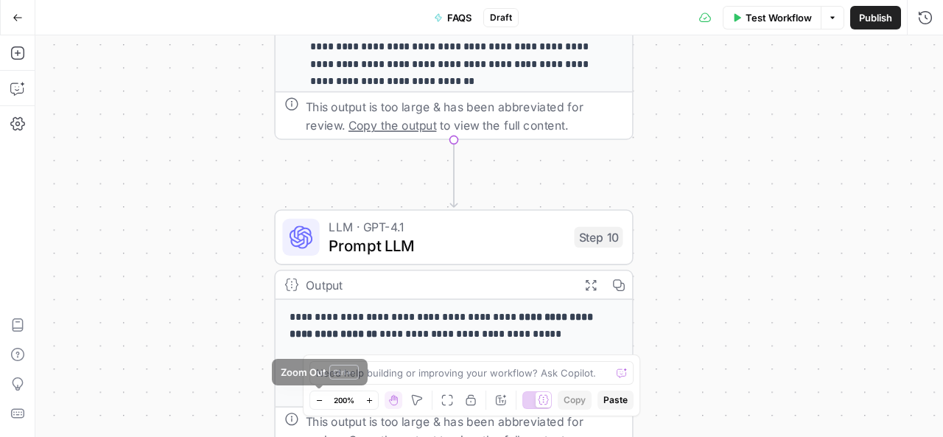
click at [321, 400] on icon "button" at bounding box center [319, 400] width 8 height 8
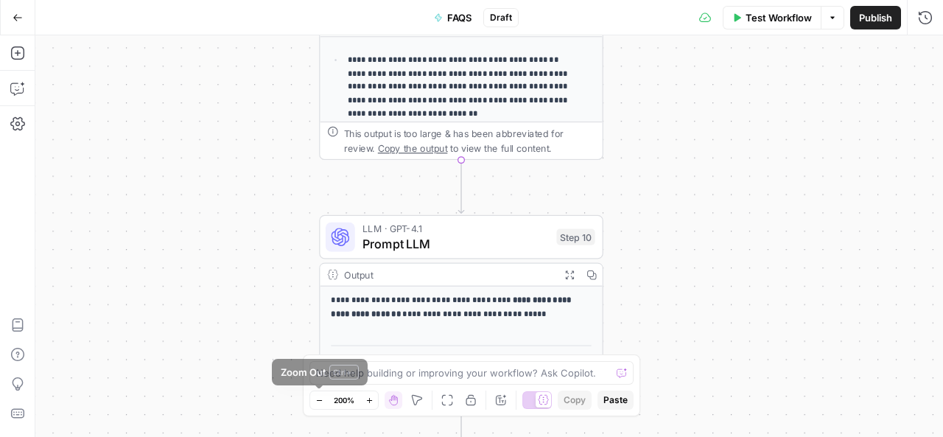
click at [321, 400] on icon "button" at bounding box center [319, 400] width 8 height 8
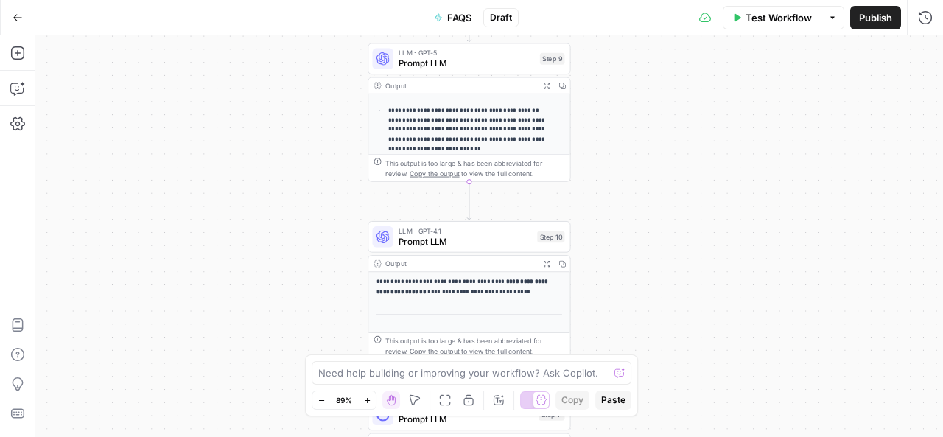
click at [321, 400] on icon "button" at bounding box center [320, 400] width 5 height 1
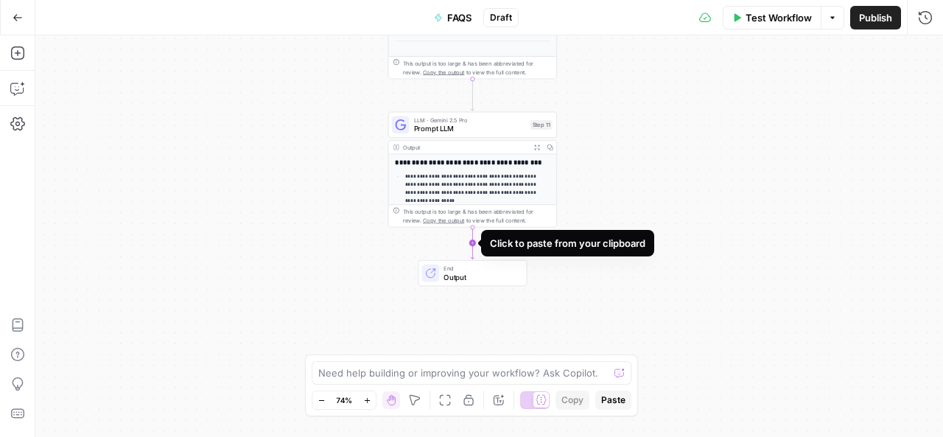
click at [474, 244] on icon "Edge from step_11 to end" at bounding box center [472, 243] width 3 height 32
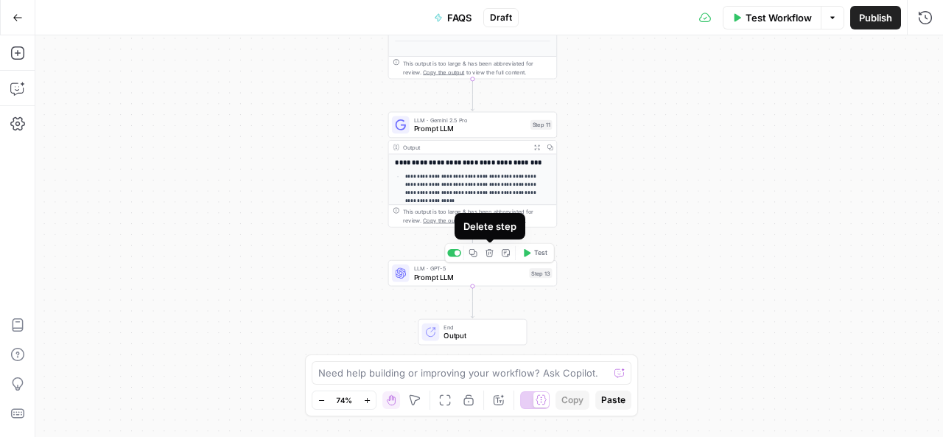
click at [492, 255] on icon "button" at bounding box center [490, 253] width 8 height 8
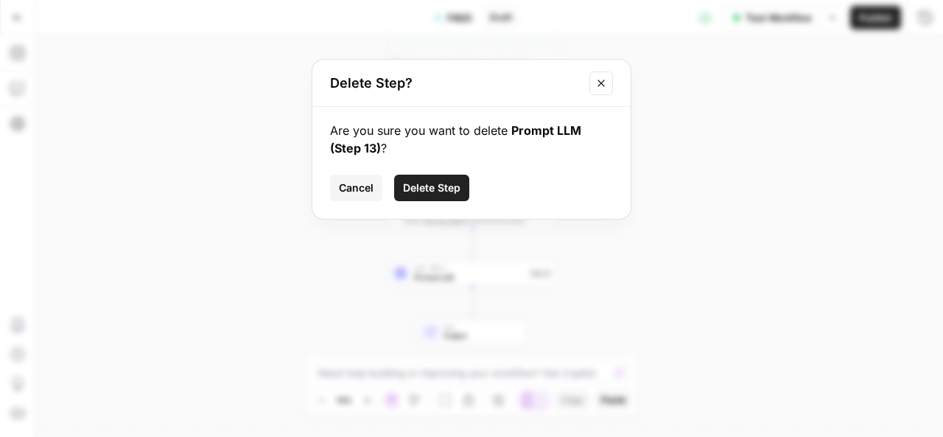
click at [434, 193] on span "Delete Step" at bounding box center [431, 188] width 57 height 15
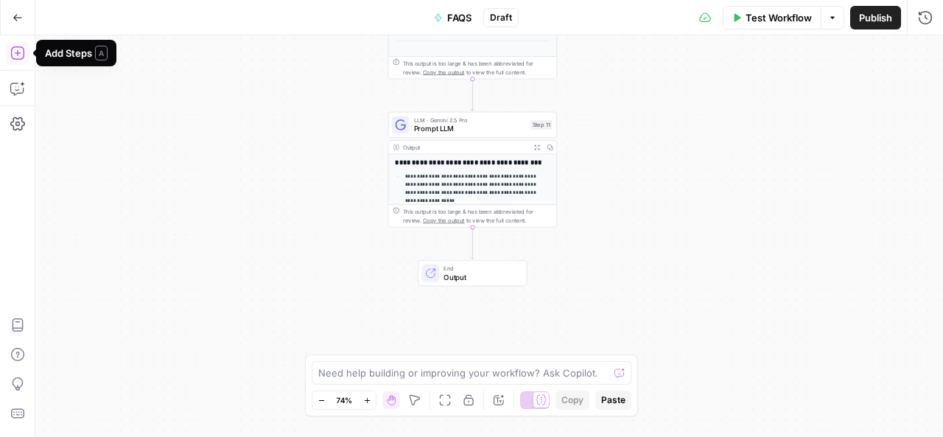
click at [16, 52] on icon "button" at bounding box center [17, 53] width 15 height 15
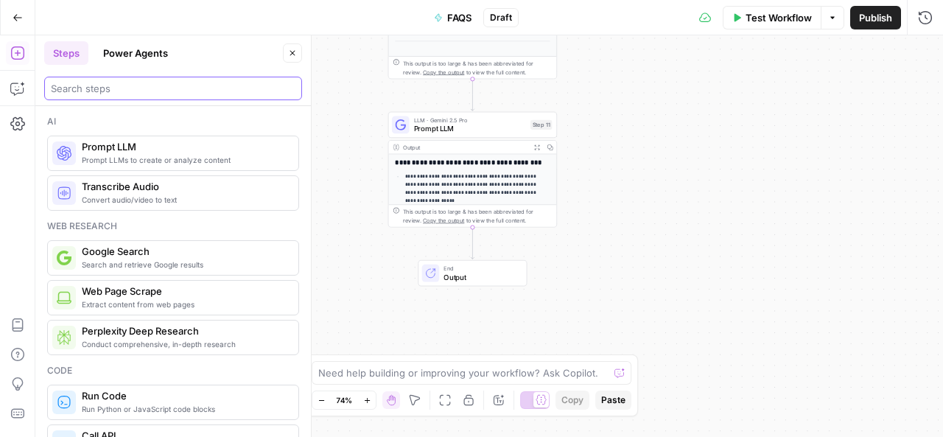
click at [136, 84] on input "search" at bounding box center [173, 88] width 245 height 15
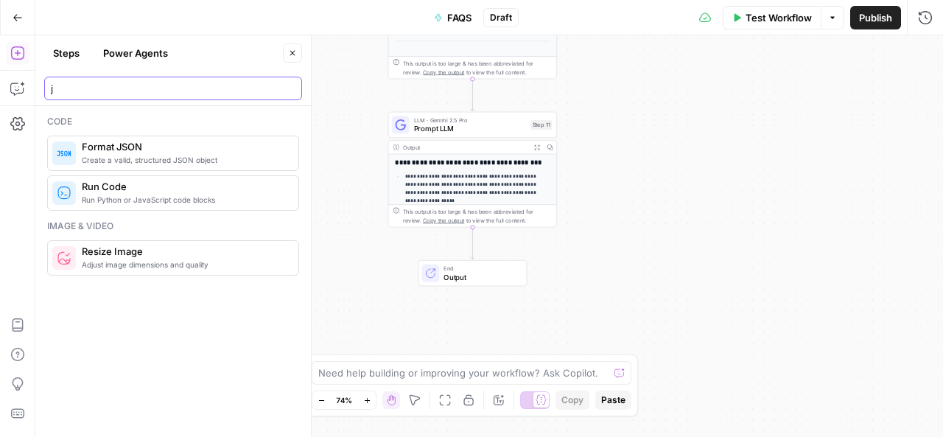
type input "j"
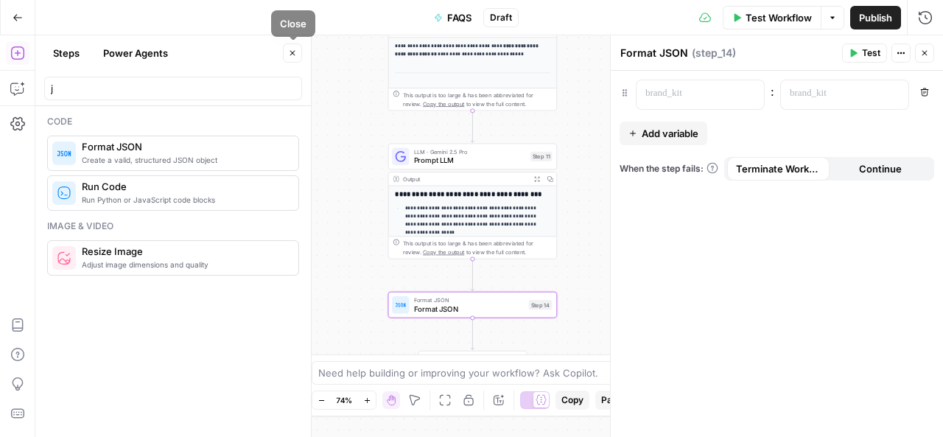
click at [293, 54] on icon "button" at bounding box center [292, 53] width 9 height 9
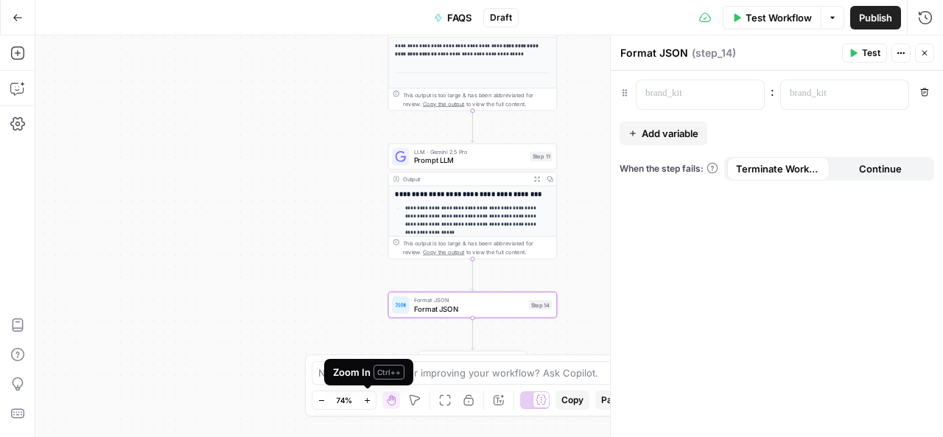
click at [365, 399] on icon "button" at bounding box center [367, 400] width 8 height 8
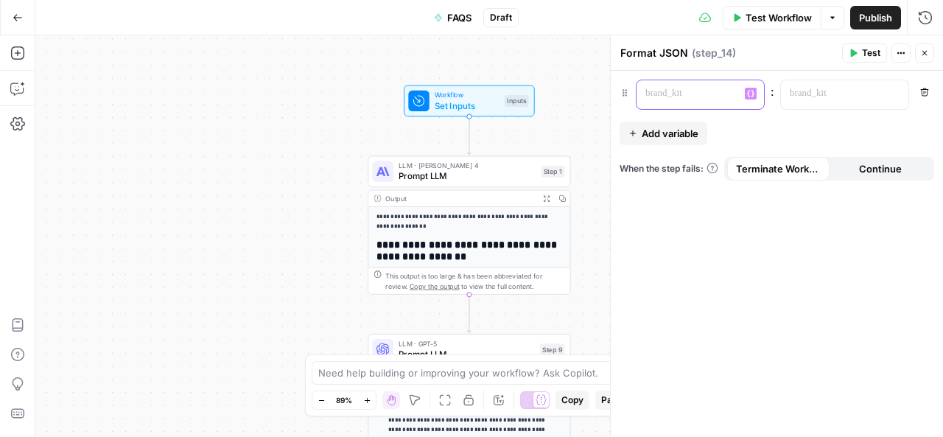
click at [699, 92] on p at bounding box center [688, 93] width 86 height 15
click at [691, 132] on span "Add variable" at bounding box center [670, 133] width 57 height 15
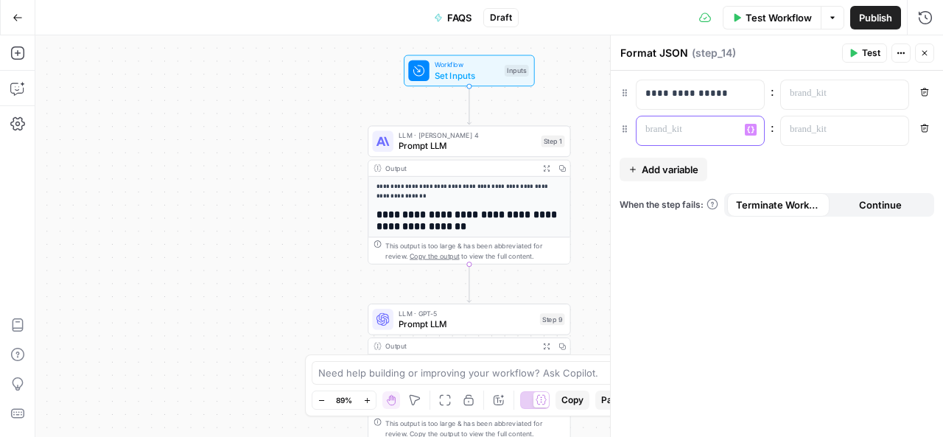
click at [675, 123] on p at bounding box center [688, 129] width 86 height 15
click at [684, 164] on span "Add variable" at bounding box center [670, 169] width 57 height 15
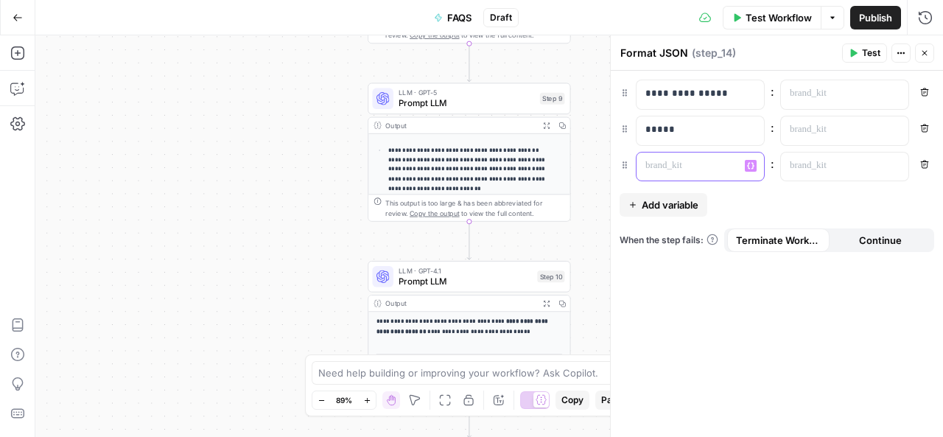
click at [679, 167] on p at bounding box center [688, 165] width 86 height 15
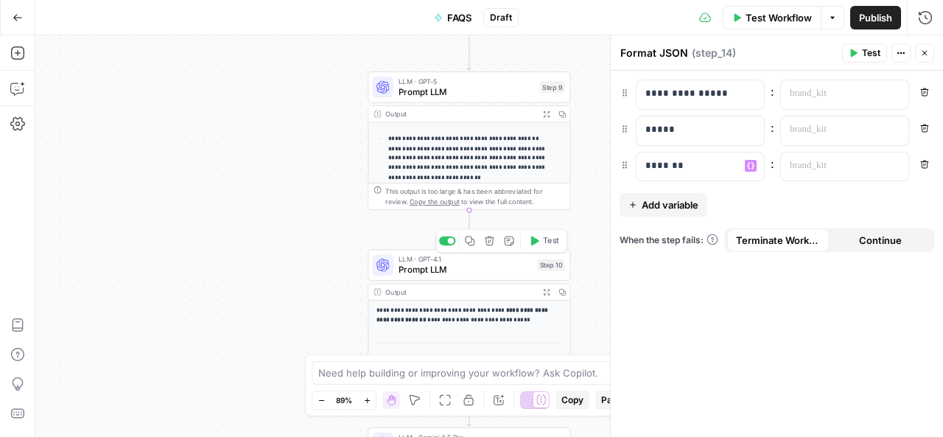
click at [477, 268] on span "Prompt LLM" at bounding box center [465, 269] width 133 height 13
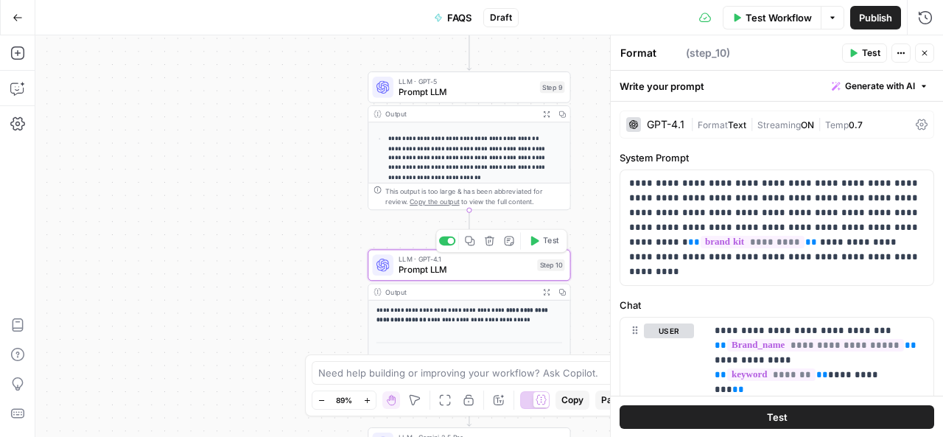
type textarea "Prompt LLM"
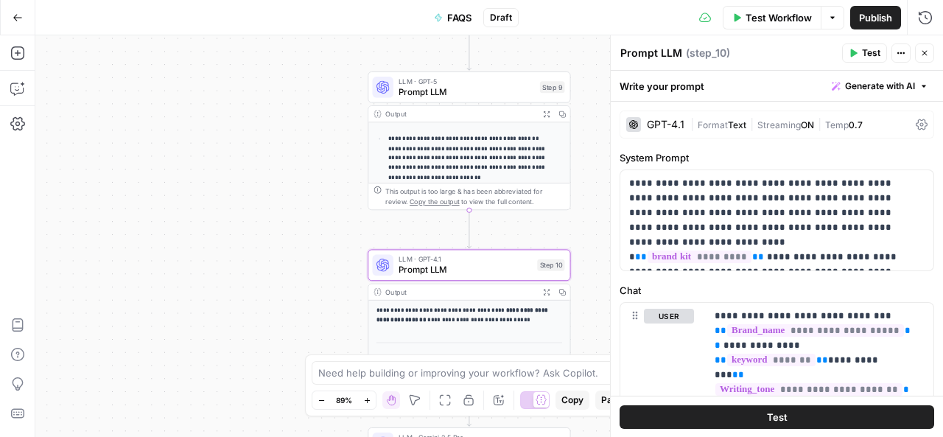
click at [676, 120] on div "GPT-4.1" at bounding box center [666, 124] width 38 height 10
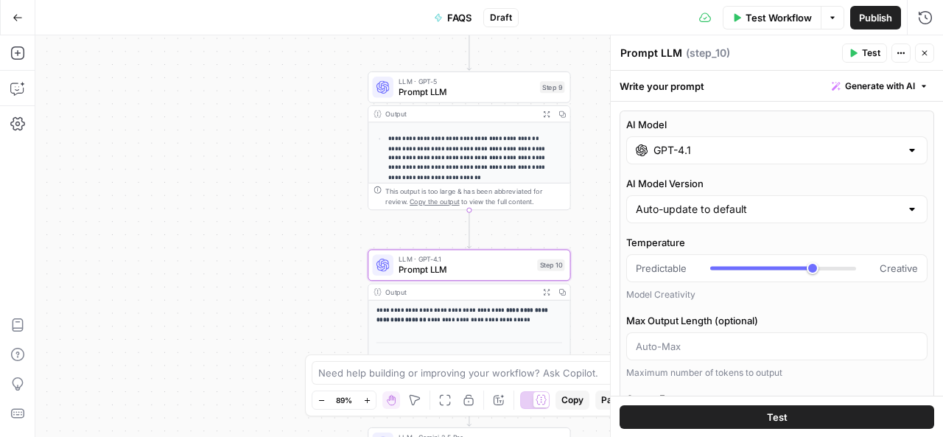
click at [691, 151] on input "GPT-4.1" at bounding box center [777, 150] width 247 height 15
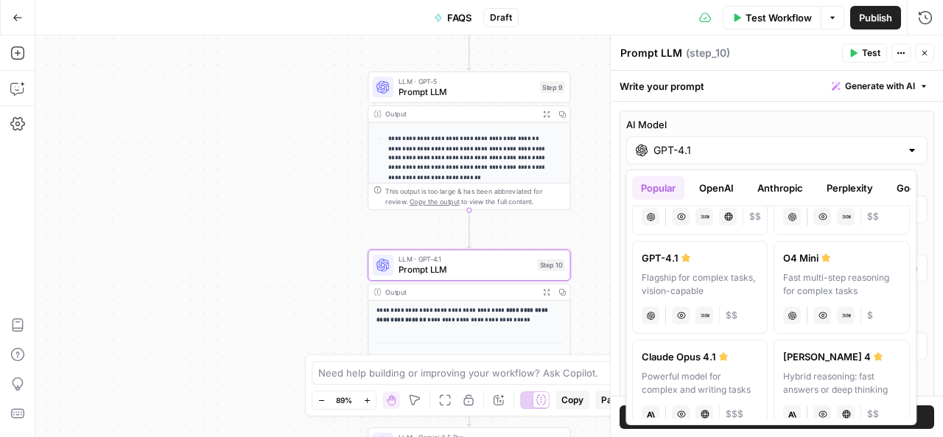
scroll to position [83, 0]
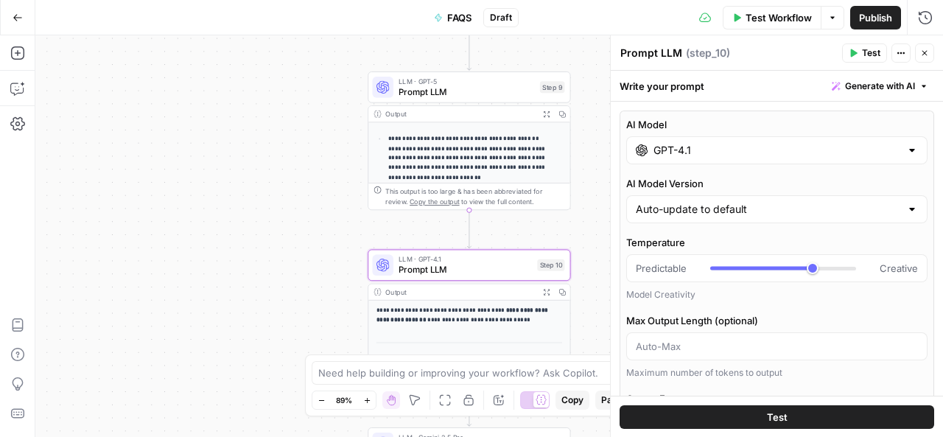
click at [927, 54] on icon "button" at bounding box center [924, 53] width 9 height 9
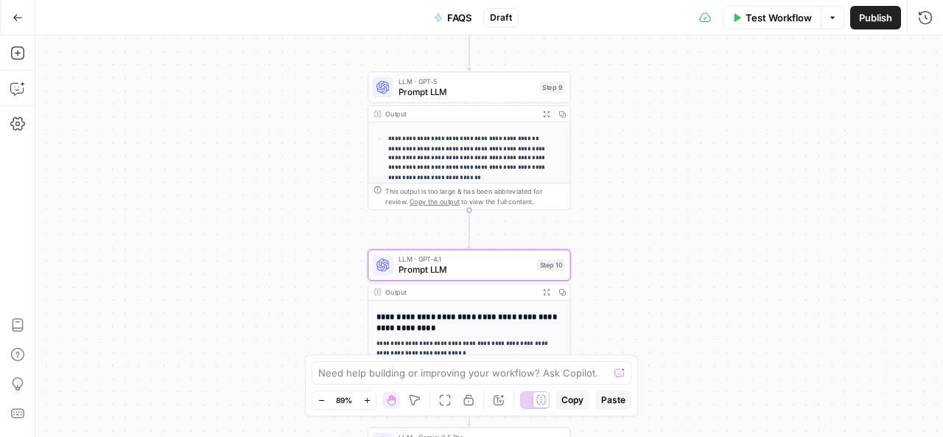
scroll to position [363, 0]
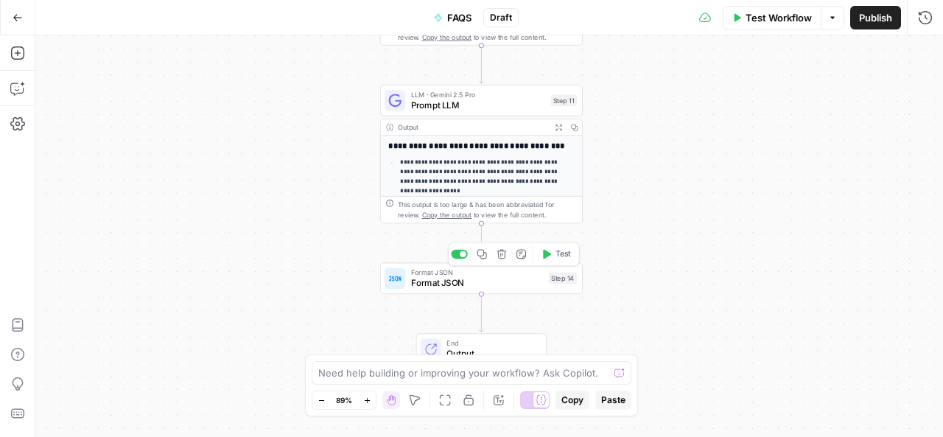
click at [488, 284] on span "Format JSON" at bounding box center [477, 282] width 133 height 13
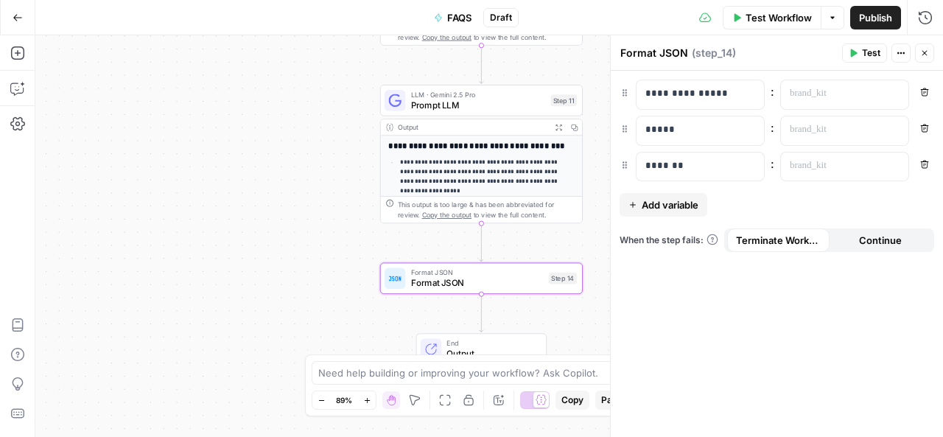
click at [696, 204] on span "Add variable" at bounding box center [670, 204] width 57 height 15
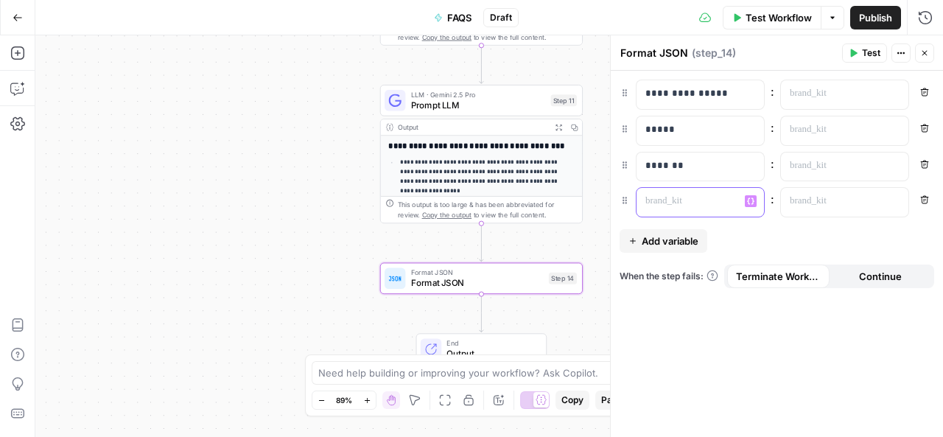
click at [662, 206] on p at bounding box center [688, 201] width 86 height 15
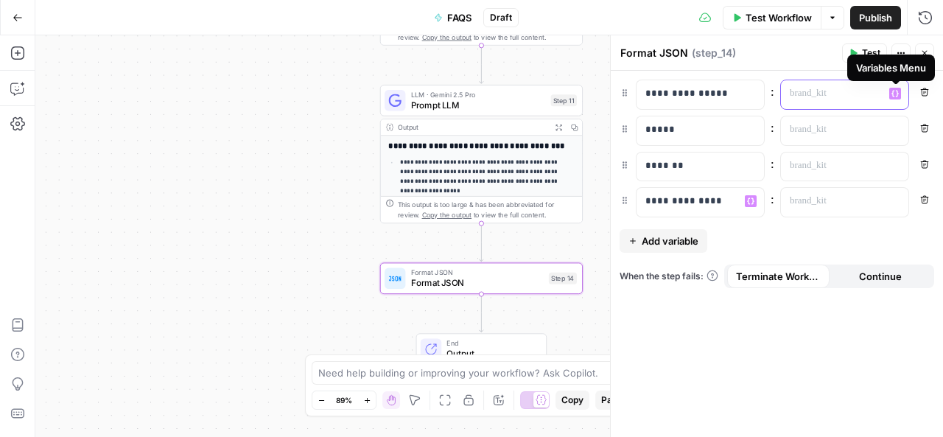
click at [900, 94] on button "Variables Menu" at bounding box center [895, 94] width 12 height 12
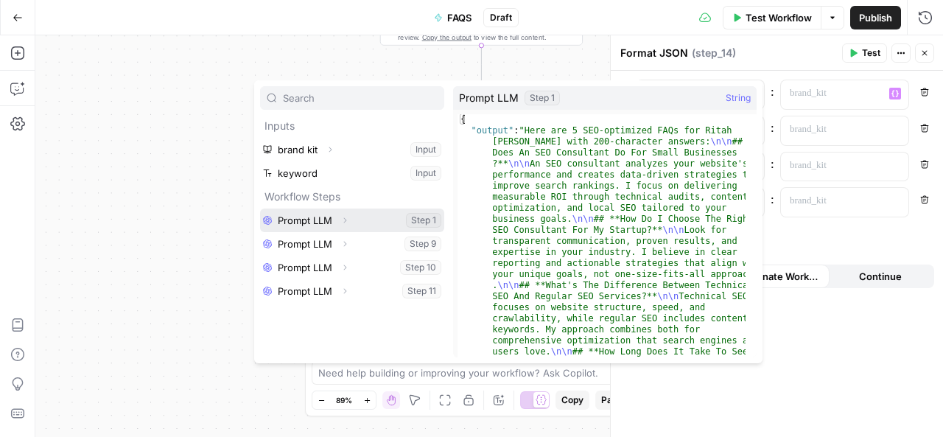
click at [332, 216] on button "Select variable Prompt LLM" at bounding box center [352, 221] width 184 height 24
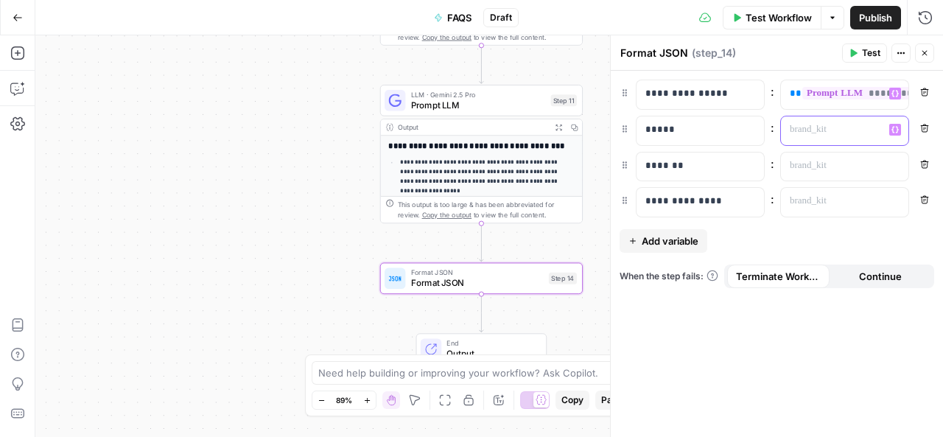
click at [890, 125] on button "Variables Menu" at bounding box center [895, 130] width 12 height 12
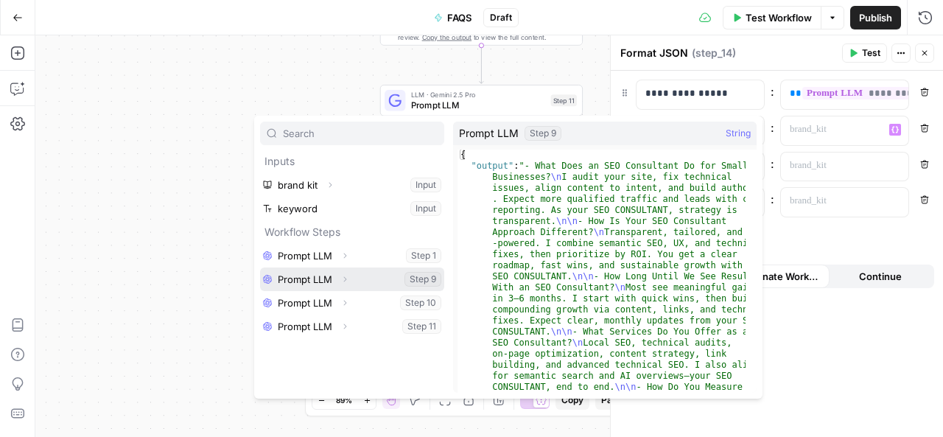
click at [327, 270] on button "Select variable Prompt LLM" at bounding box center [352, 279] width 184 height 24
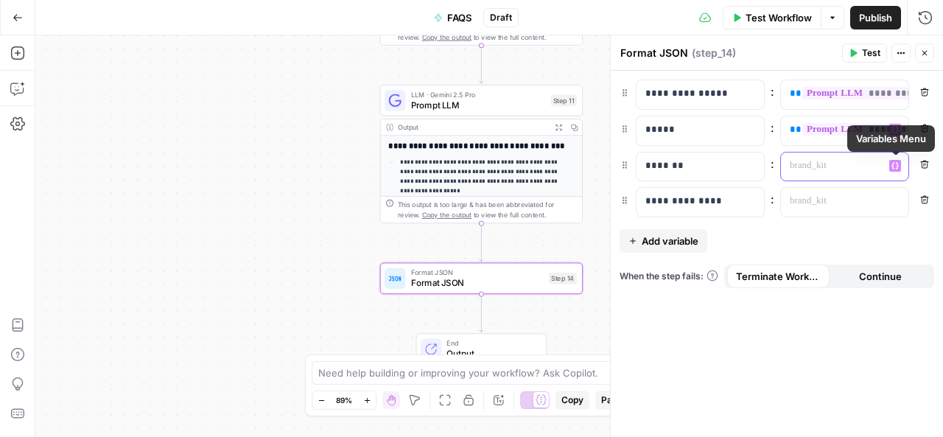
click at [900, 167] on button "Variables Menu" at bounding box center [895, 166] width 12 height 12
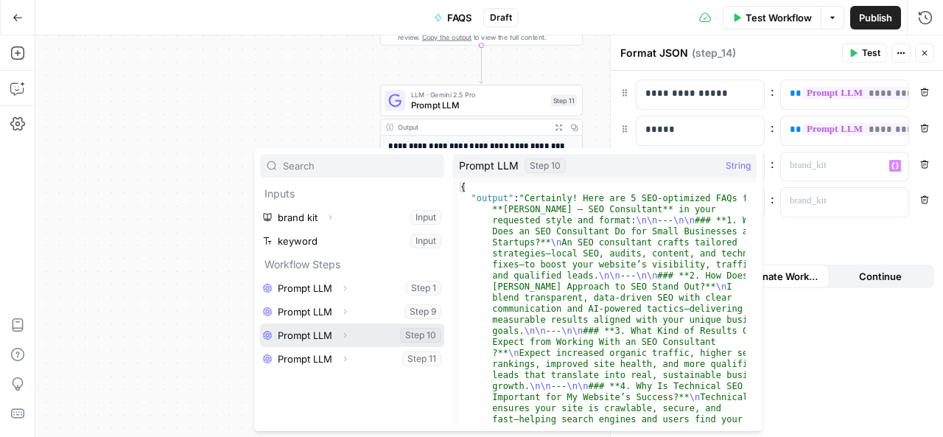
click at [324, 335] on button "Select variable Prompt LLM" at bounding box center [352, 335] width 184 height 24
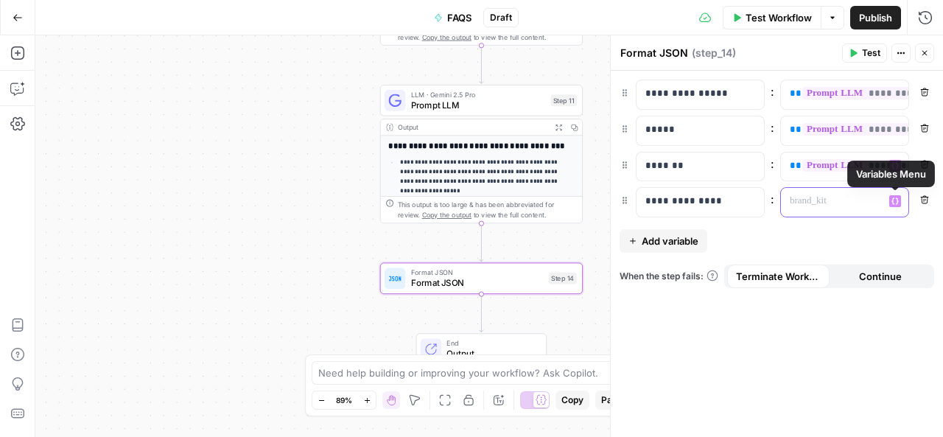
click at [895, 200] on icon "button" at bounding box center [894, 200] width 7 height 7
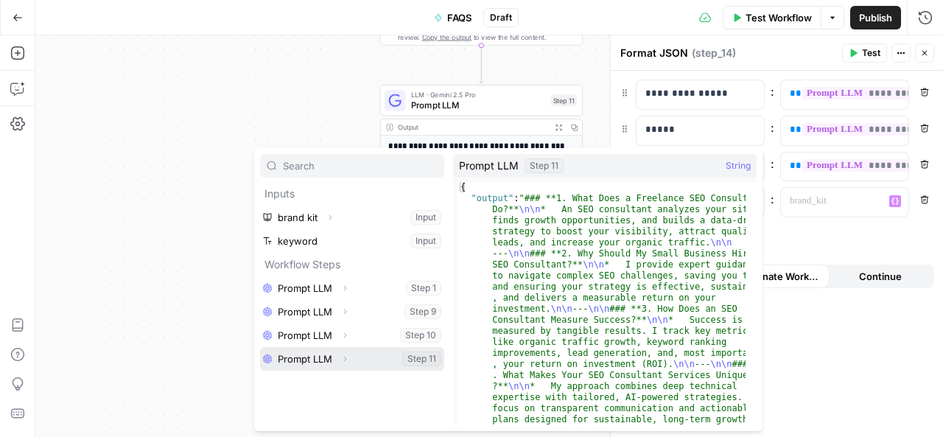
click at [313, 358] on button "Select variable Prompt LLM" at bounding box center [352, 359] width 184 height 24
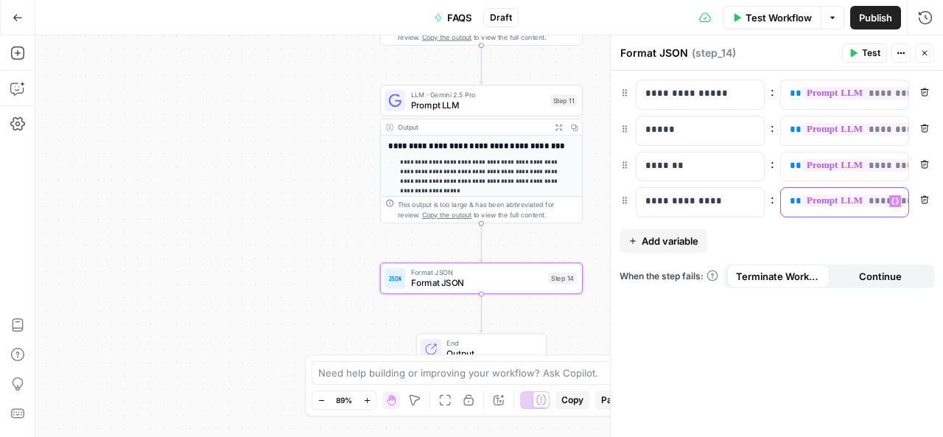
click at [894, 197] on icon "button" at bounding box center [894, 200] width 7 height 7
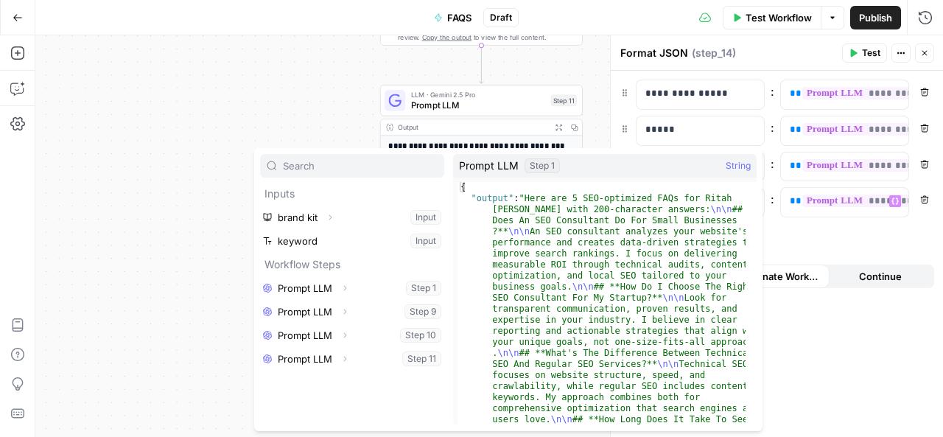
click at [878, 234] on div "**********" at bounding box center [777, 254] width 332 height 366
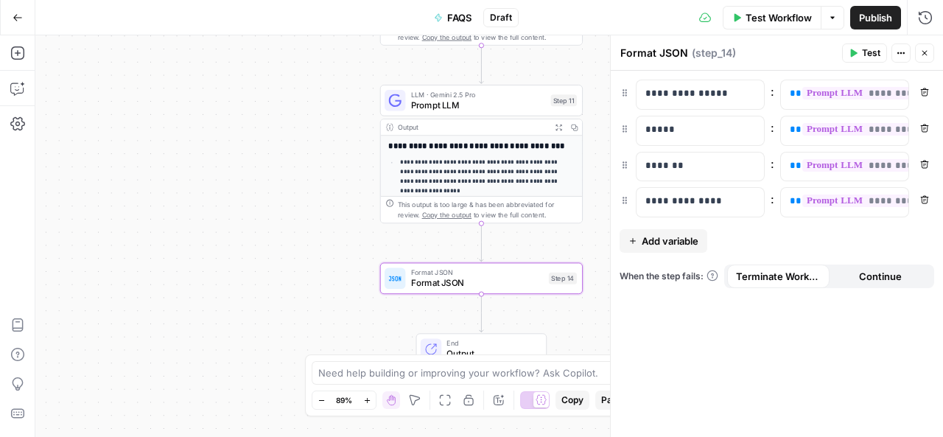
click at [884, 276] on span "Continue" at bounding box center [880, 276] width 43 height 15
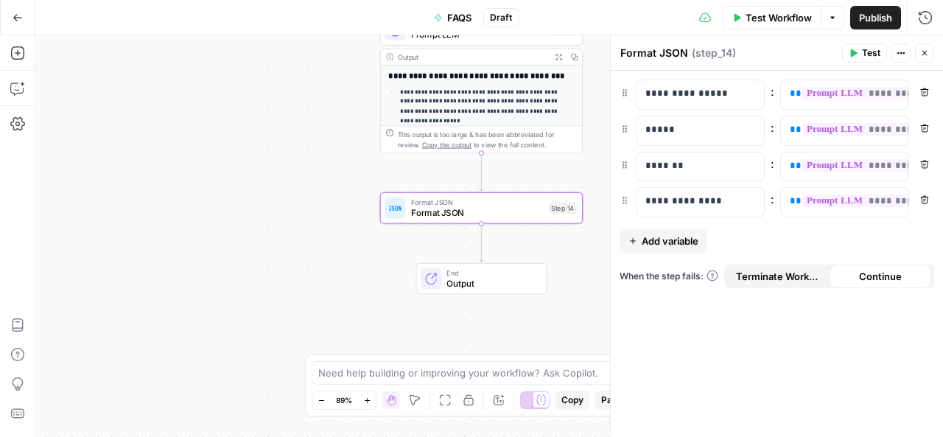
click at [891, 273] on span "Continue" at bounding box center [880, 276] width 43 height 15
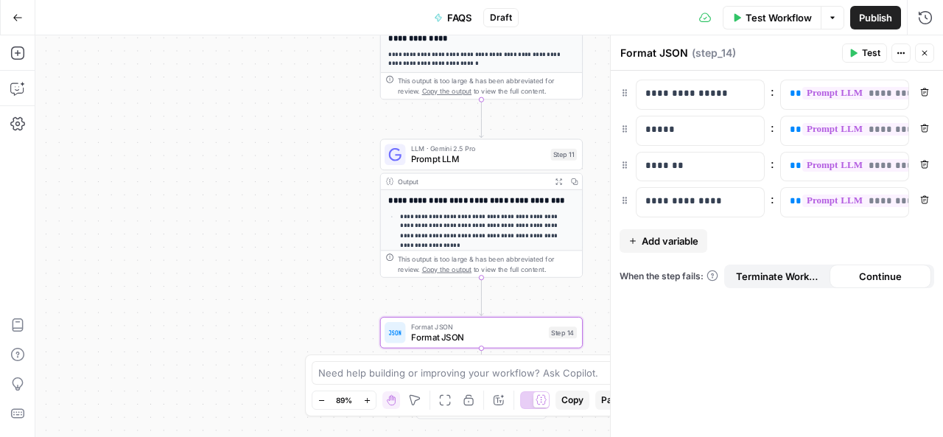
click at [336, 232] on div "**********" at bounding box center [489, 236] width 908 height 402
click at [644, 329] on div "**********" at bounding box center [777, 254] width 332 height 366
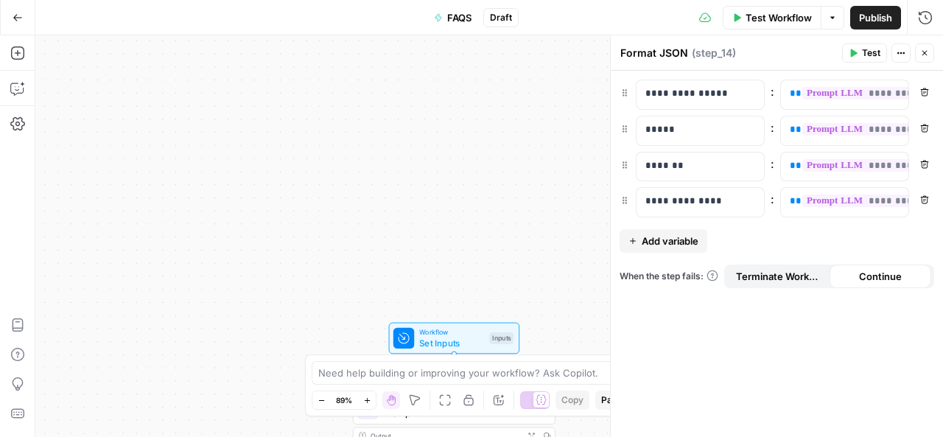
click at [13, 18] on icon "button" at bounding box center [18, 18] width 10 height 10
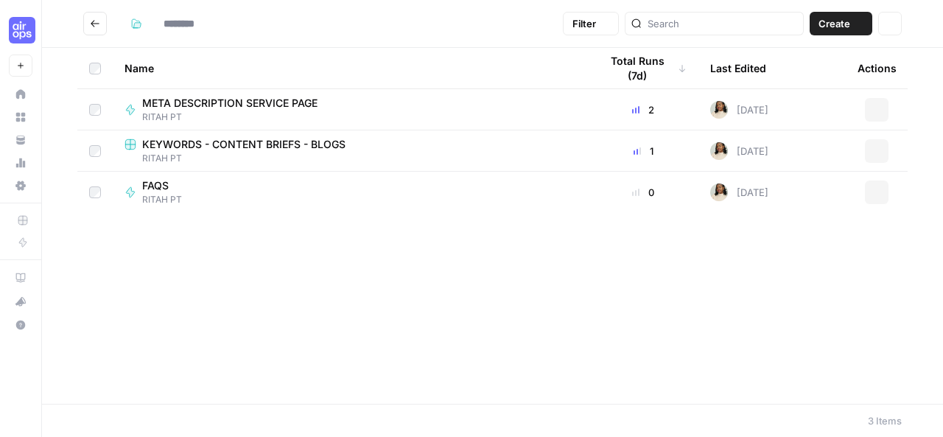
type input "********"
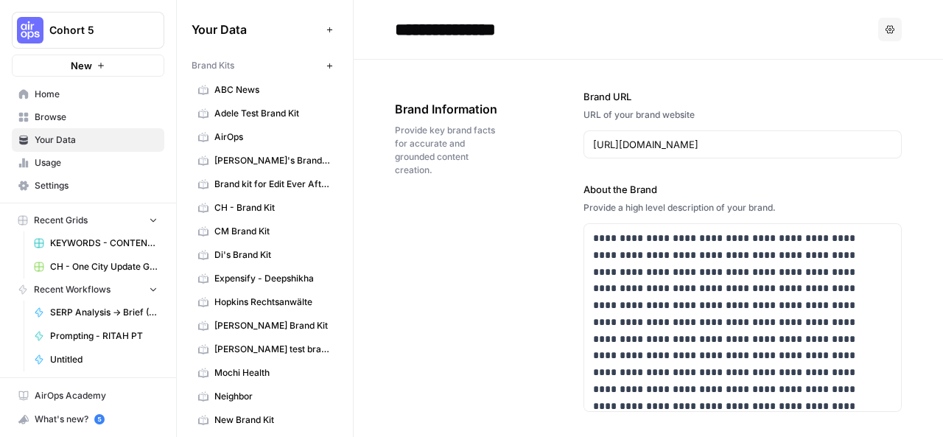
scroll to position [288, 0]
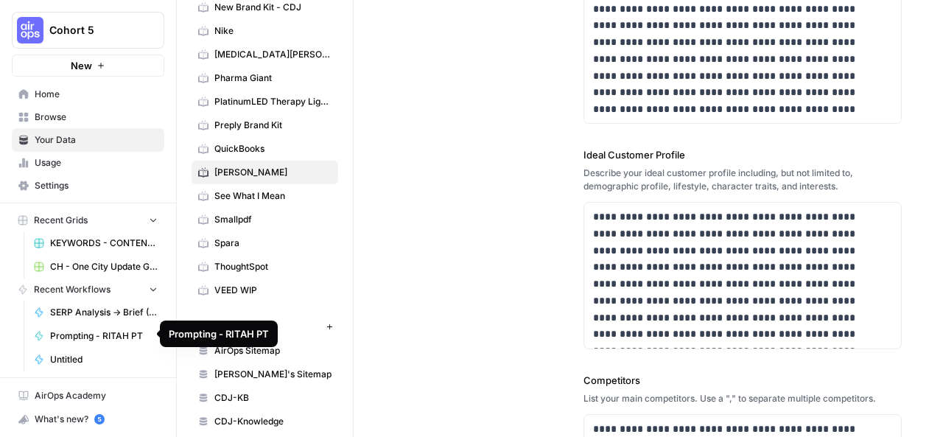
click at [83, 332] on span "Prompting - RITAH PT" at bounding box center [104, 335] width 108 height 13
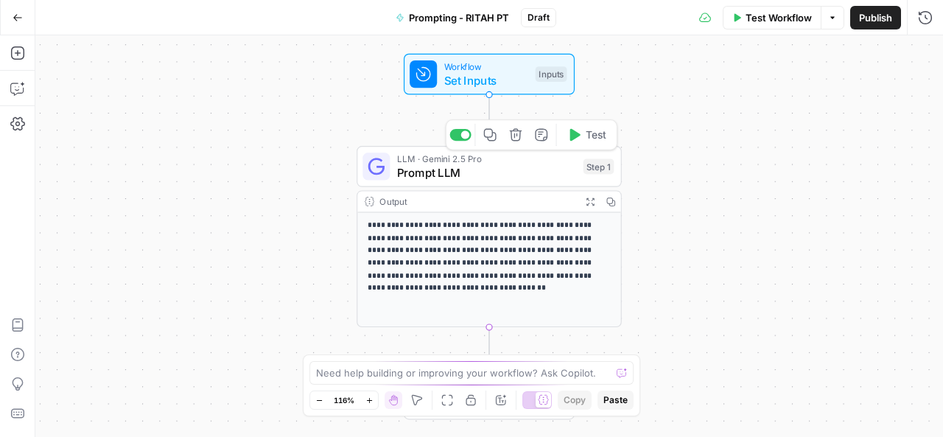
click at [512, 167] on span "Prompt LLM" at bounding box center [487, 172] width 180 height 17
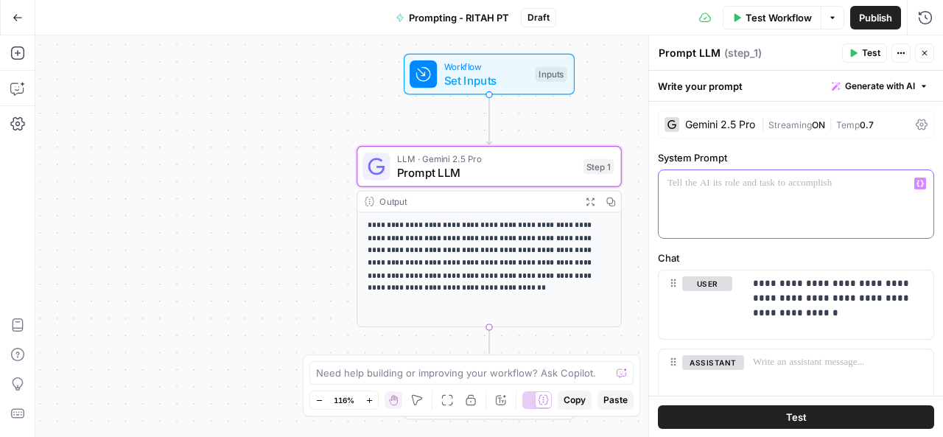
click at [697, 180] on p at bounding box center [796, 183] width 257 height 15
click at [696, 198] on p "**********" at bounding box center [791, 190] width 247 height 29
click at [786, 413] on span "Test" at bounding box center [796, 416] width 21 height 15
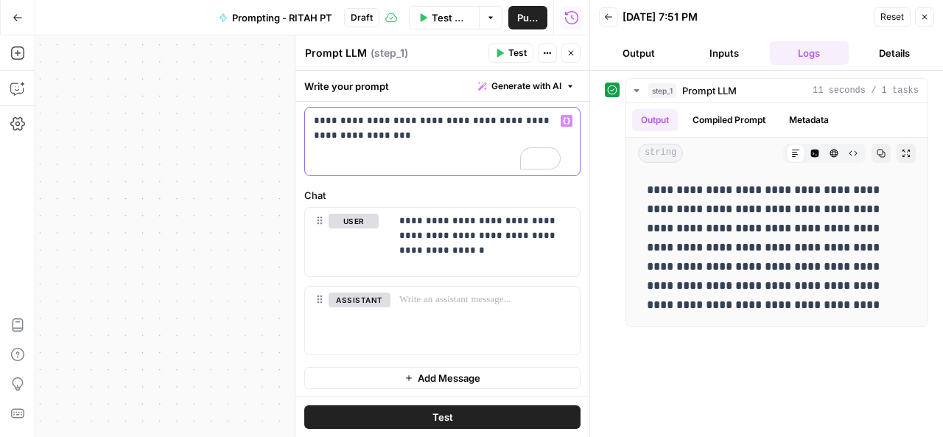
scroll to position [63, 0]
click at [457, 248] on p "**********" at bounding box center [479, 236] width 161 height 44
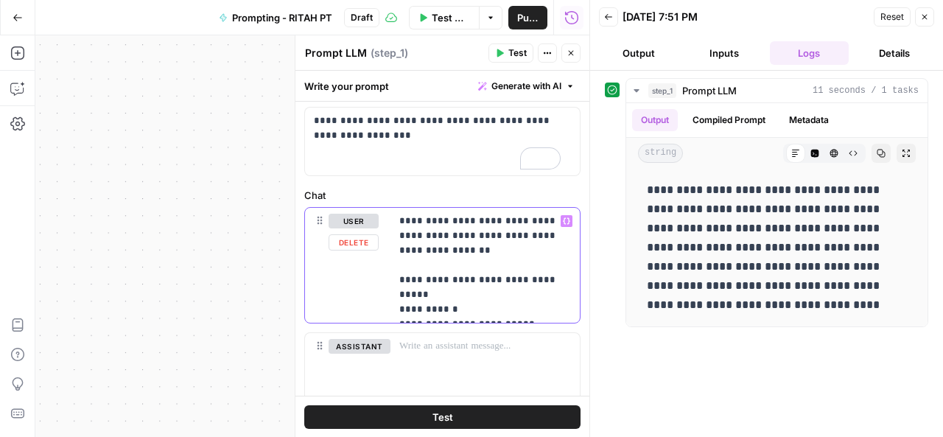
click at [449, 292] on p "**********" at bounding box center [479, 265] width 161 height 103
click at [451, 292] on p "**********" at bounding box center [479, 265] width 161 height 103
click at [404, 295] on p "**********" at bounding box center [479, 265] width 161 height 103
click at [404, 296] on p "**********" at bounding box center [479, 265] width 161 height 103
click at [408, 309] on p "**********" at bounding box center [479, 265] width 161 height 103
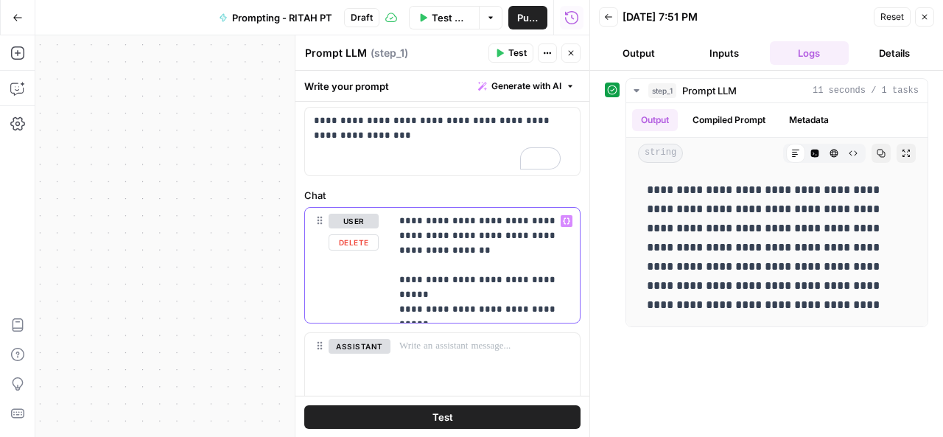
click at [516, 309] on p "**********" at bounding box center [479, 265] width 161 height 103
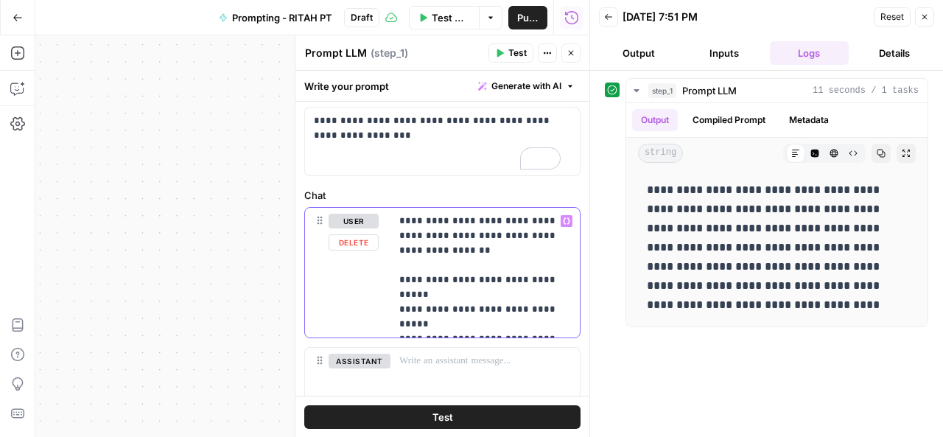
click at [519, 322] on p "**********" at bounding box center [479, 273] width 161 height 118
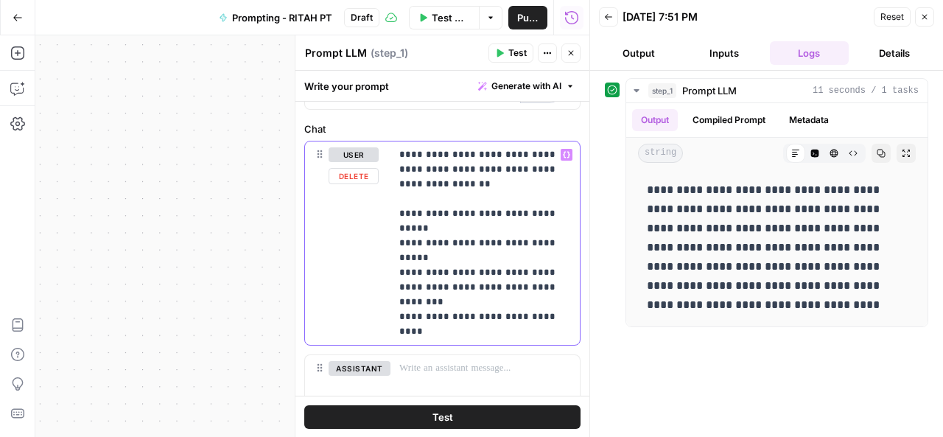
scroll to position [133, 0]
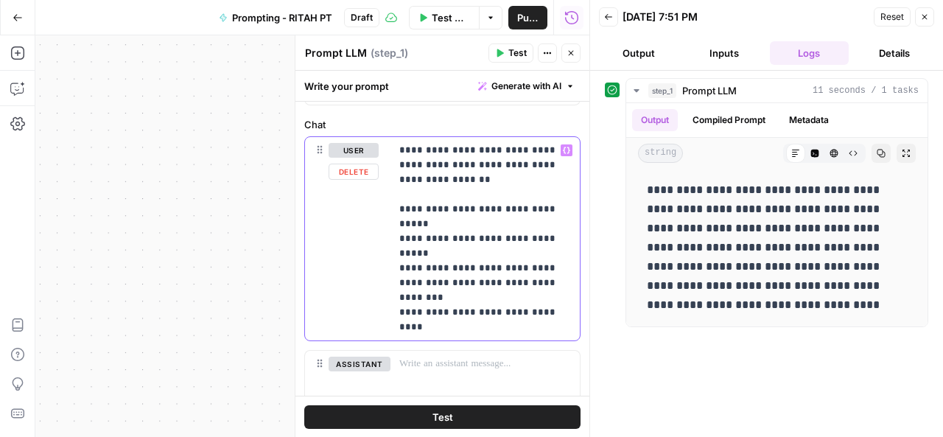
click at [403, 325] on p "**********" at bounding box center [479, 239] width 161 height 192
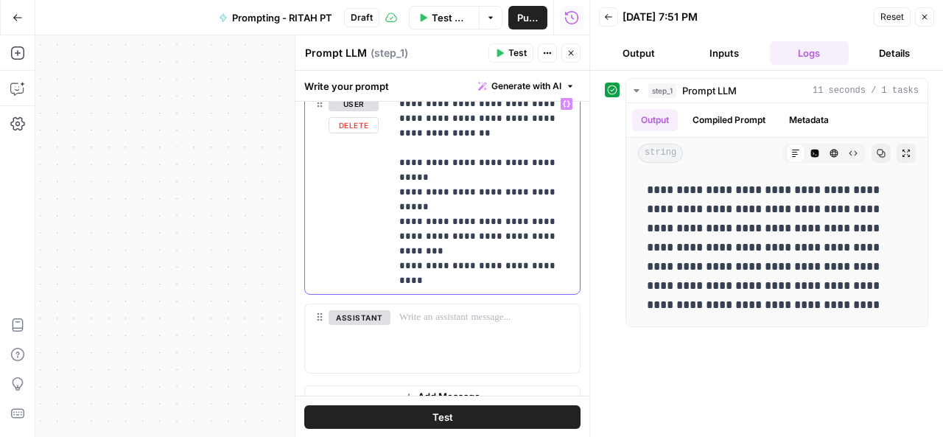
scroll to position [181, 0]
click at [454, 420] on button "Test" at bounding box center [442, 416] width 276 height 24
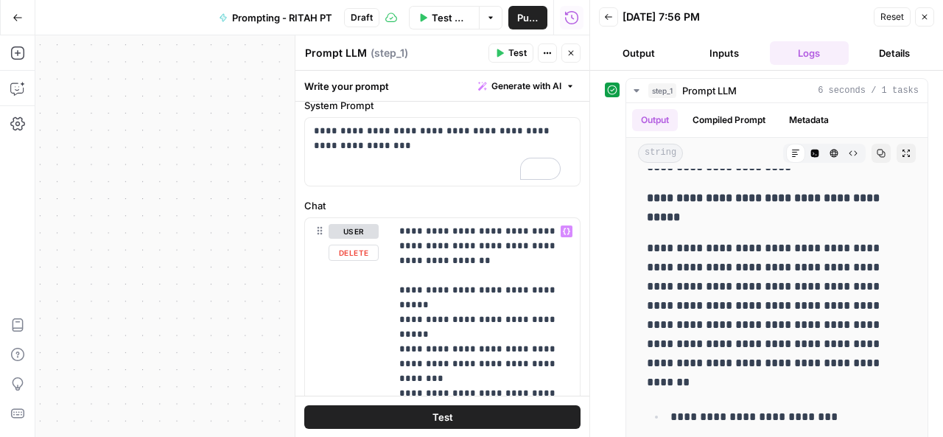
scroll to position [0, 0]
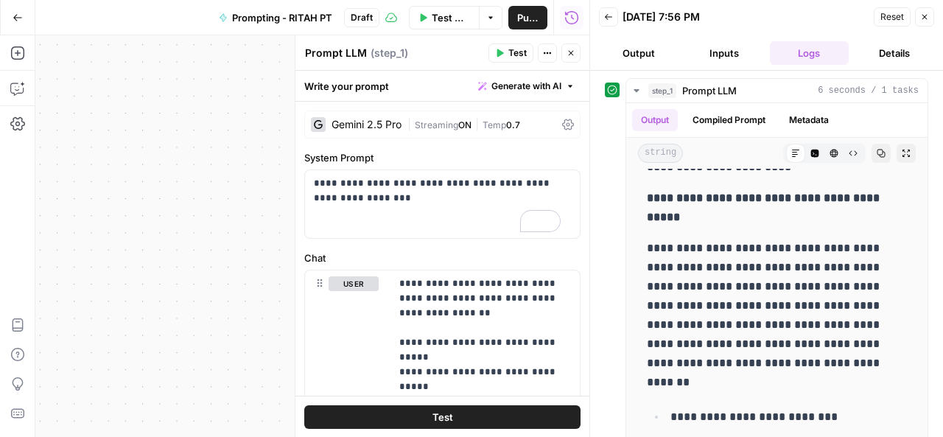
click at [374, 112] on div "Gemini 2.5 Pro | Streaming ON | Temp 0.7" at bounding box center [442, 125] width 276 height 28
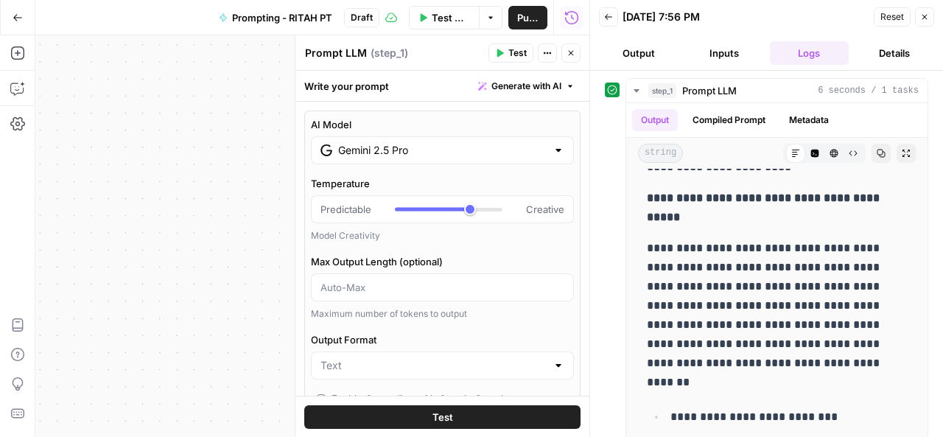
click at [432, 153] on input "Gemini 2.5 Pro" at bounding box center [442, 150] width 209 height 15
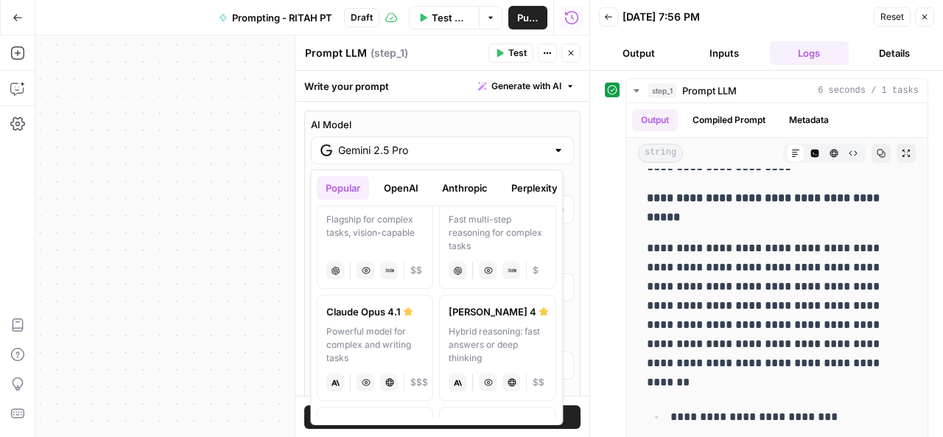
scroll to position [156, 0]
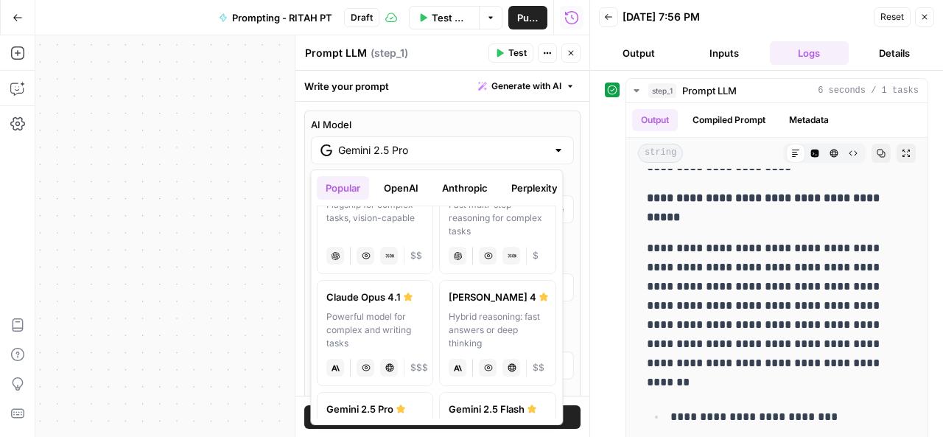
click at [505, 327] on div "Hybrid reasoning: fast answers or deep thinking" at bounding box center [497, 330] width 97 height 40
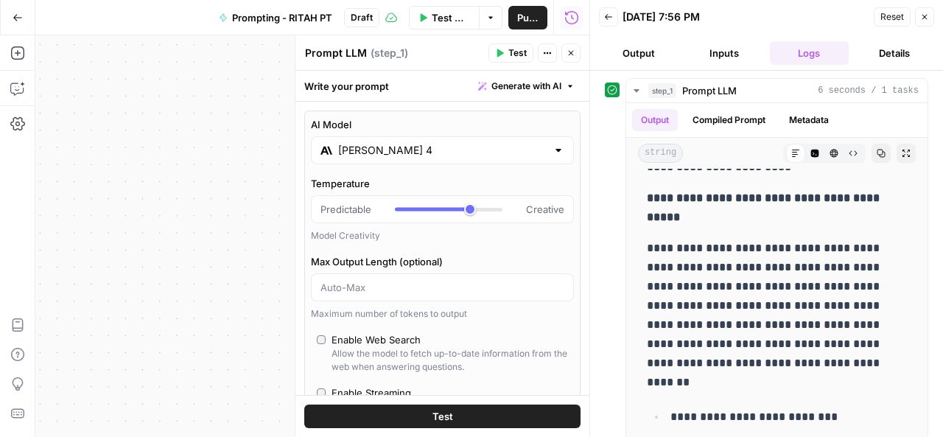
type input "Claude Sonnet 4"
click at [455, 416] on button "Test" at bounding box center [442, 416] width 276 height 24
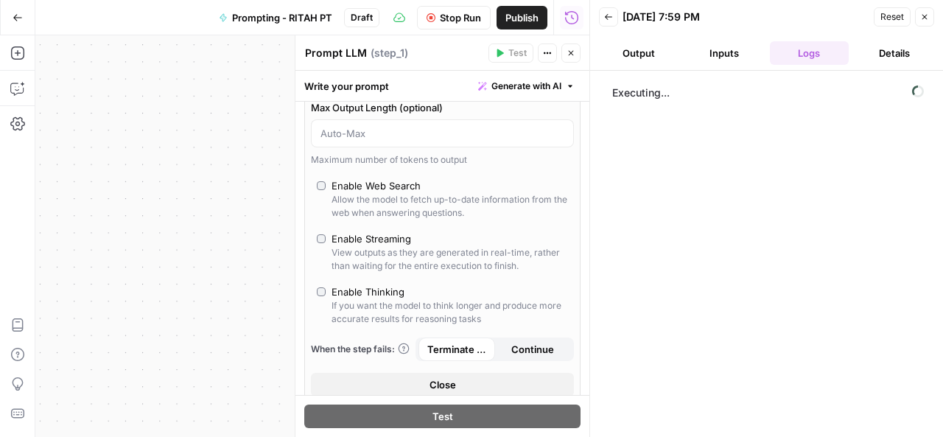
scroll to position [207, 0]
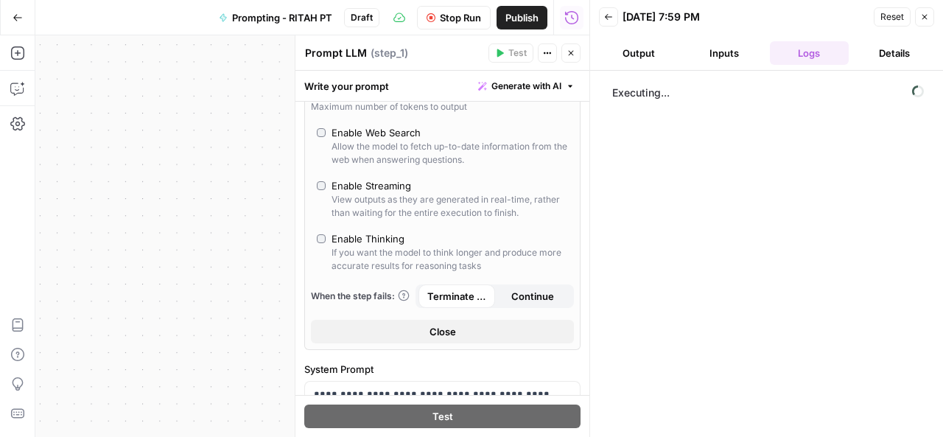
click at [461, 325] on button "Close" at bounding box center [442, 332] width 263 height 24
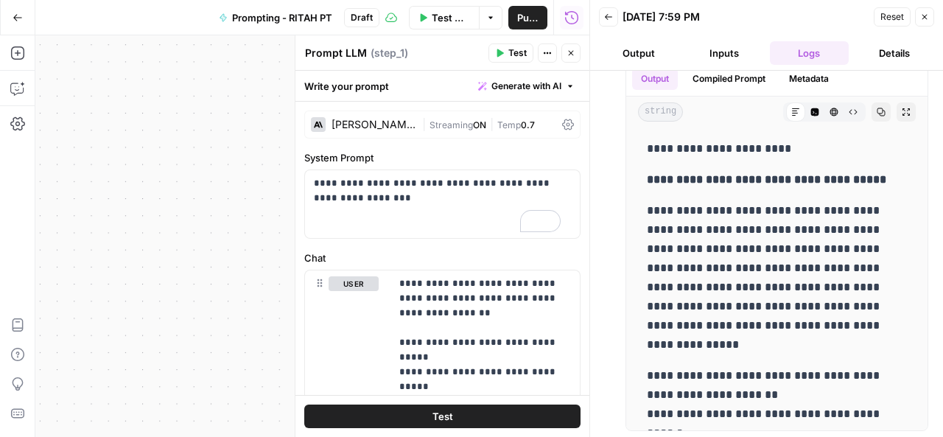
scroll to position [0, 0]
click at [13, 21] on icon "button" at bounding box center [18, 18] width 10 height 10
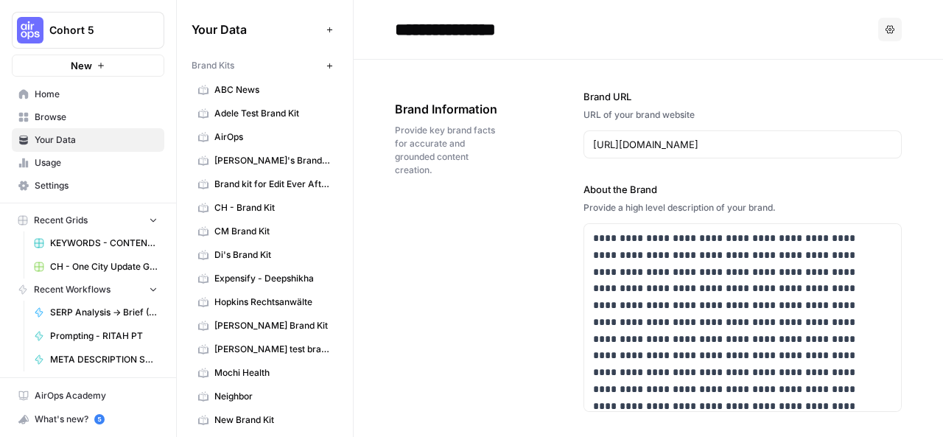
click at [83, 116] on span "Browse" at bounding box center [96, 117] width 123 height 13
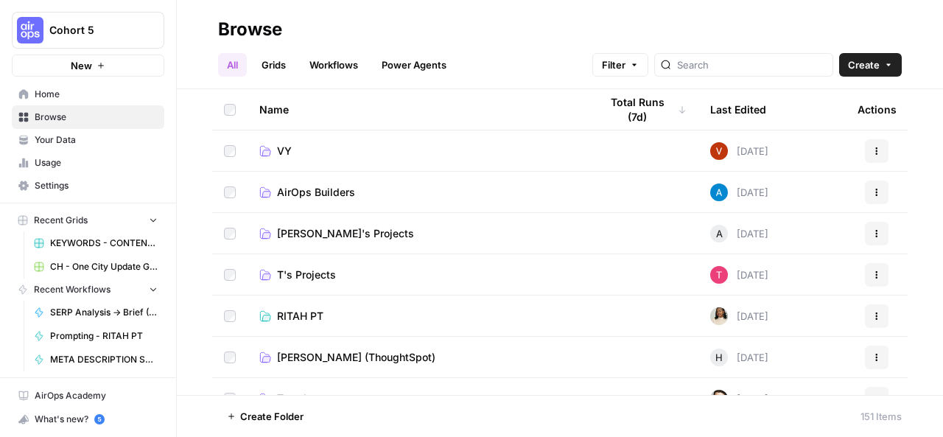
click at [97, 88] on span "Home" at bounding box center [96, 94] width 123 height 13
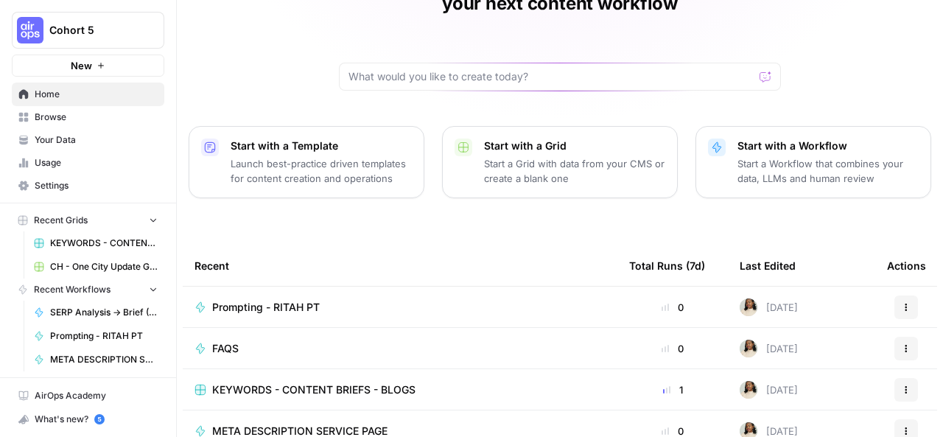
scroll to position [108, 0]
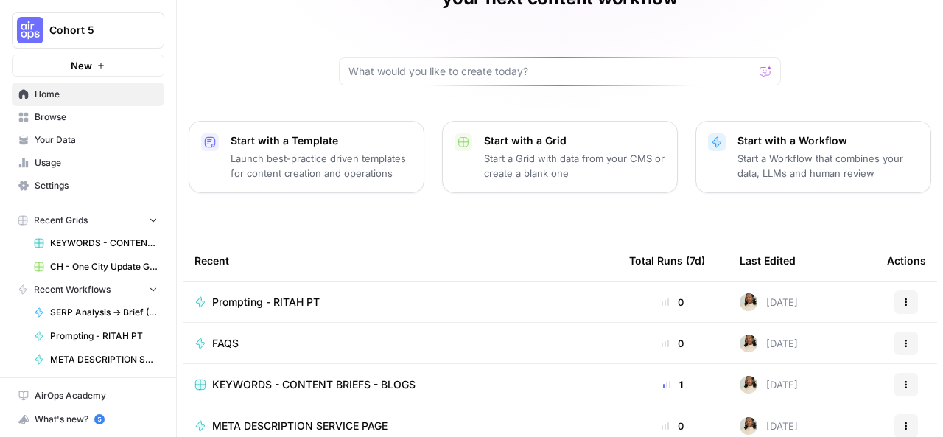
click at [902, 339] on icon "button" at bounding box center [906, 343] width 9 height 9
click at [897, 278] on body "Cohort 5 New Home Browse Your Data Usage Settings Recent Grids KEYWORDS - CONTE…" at bounding box center [471, 218] width 943 height 437
click at [73, 116] on span "Browse" at bounding box center [96, 117] width 123 height 13
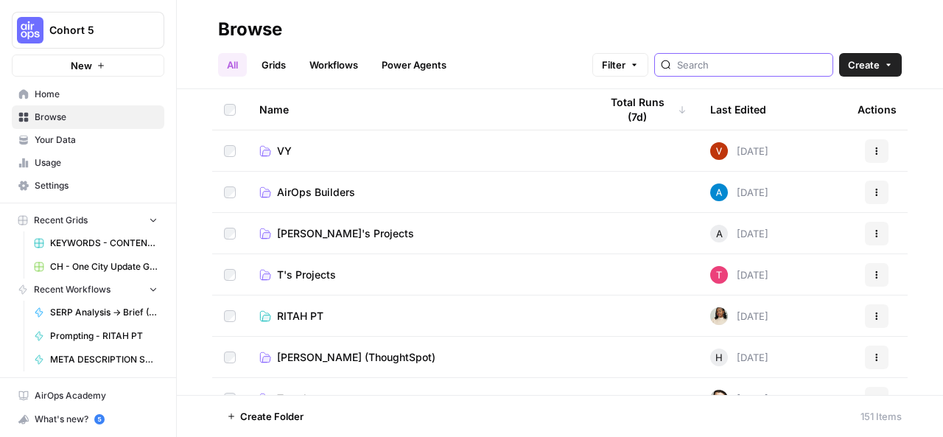
click at [746, 61] on input "search" at bounding box center [752, 64] width 150 height 15
type input "se"
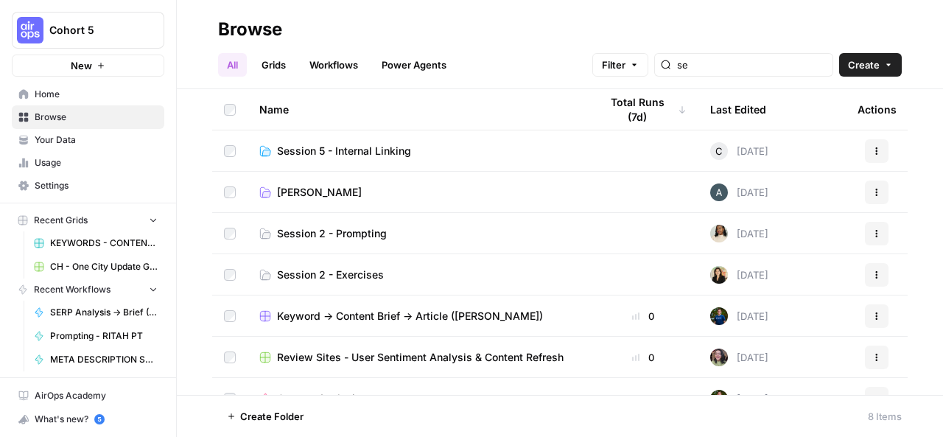
click at [346, 236] on span "Session 2 - Prompting" at bounding box center [332, 233] width 110 height 15
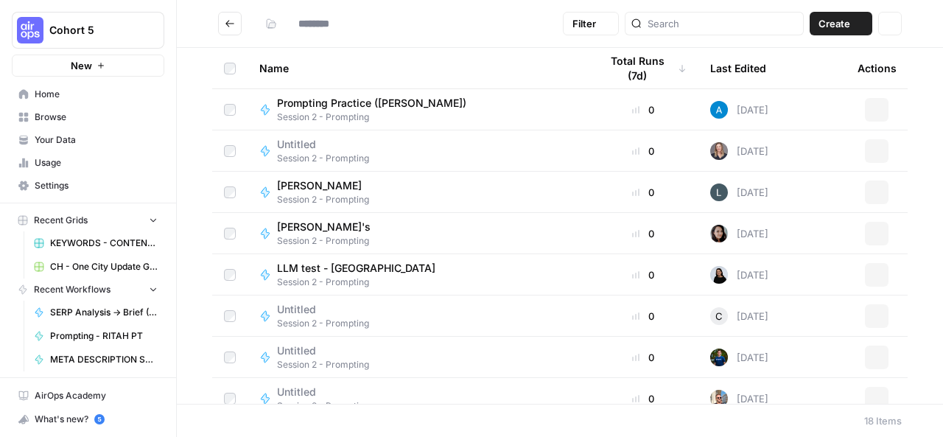
type input "**********"
click at [710, 22] on input "search" at bounding box center [723, 23] width 150 height 15
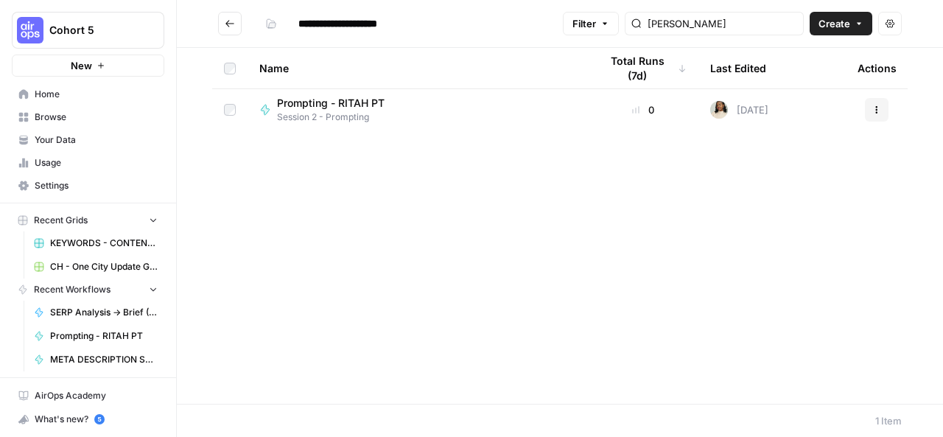
click at [791, 22] on input "[PERSON_NAME]" at bounding box center [723, 23] width 150 height 15
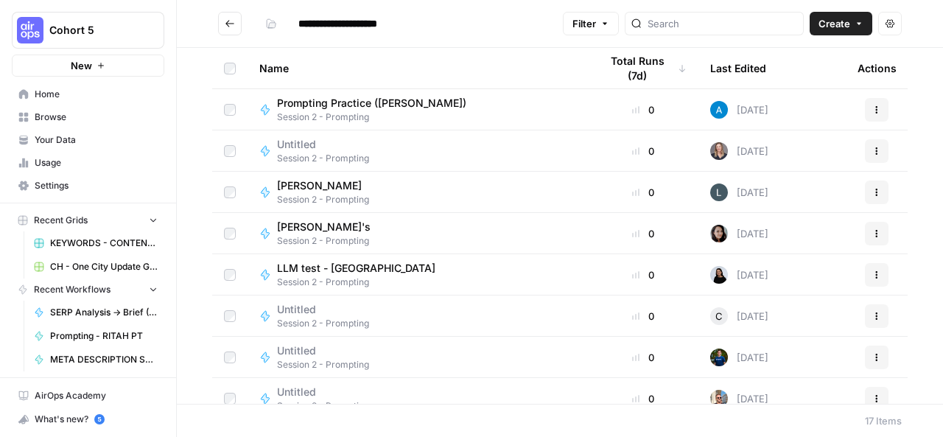
click at [436, 189] on div "[PERSON_NAME] Session 2 - Prompting" at bounding box center [417, 192] width 317 height 28
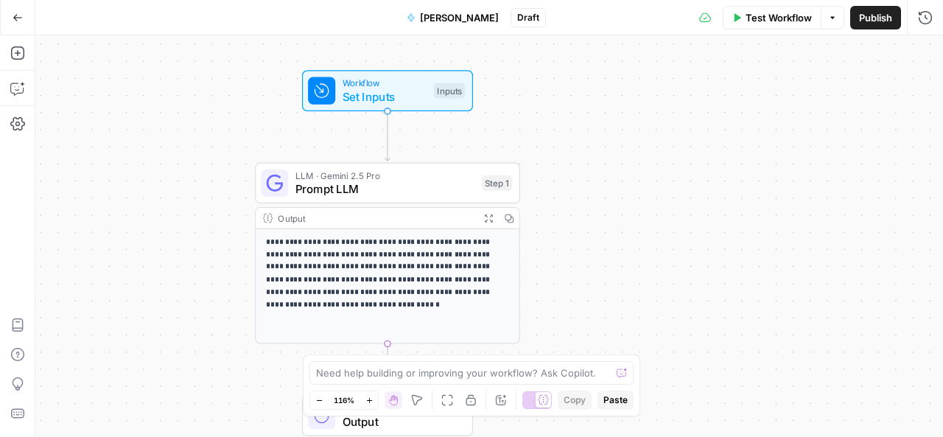
click at [21, 13] on icon "button" at bounding box center [18, 18] width 10 height 10
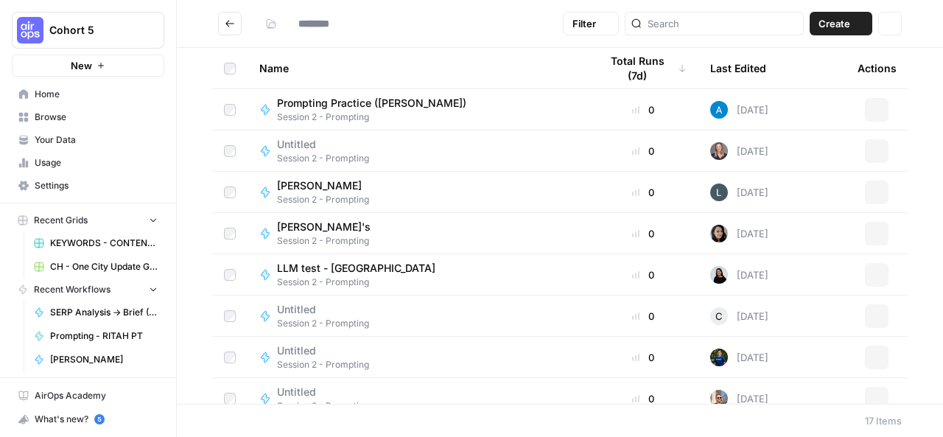
type input "**********"
click at [754, 17] on input "search" at bounding box center [723, 23] width 150 height 15
type input "[PERSON_NAME]"
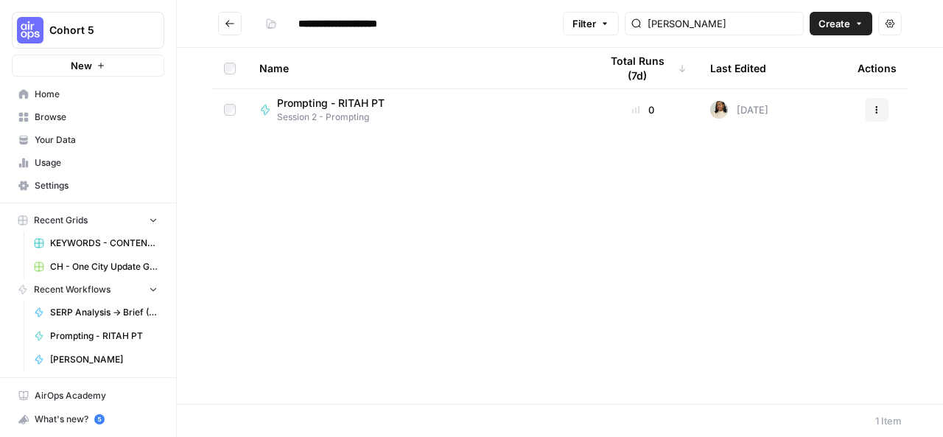
click at [459, 117] on div "Prompting - RITAH PT Session 2 - Prompting" at bounding box center [417, 110] width 317 height 28
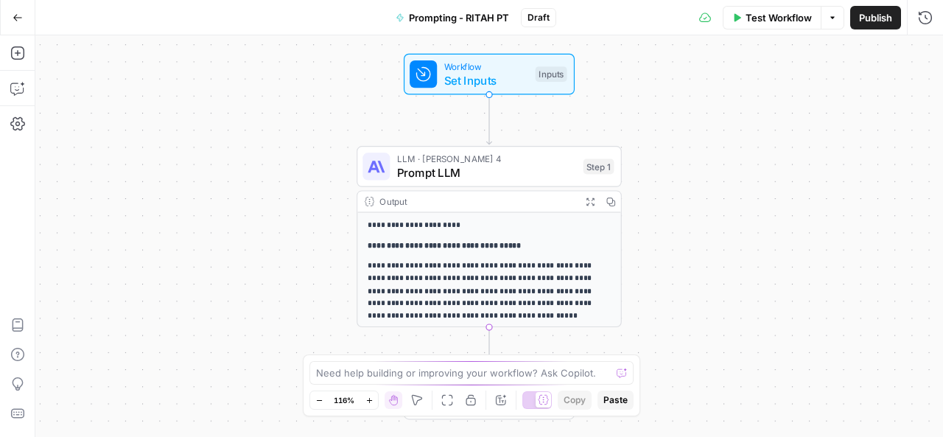
scroll to position [62, 0]
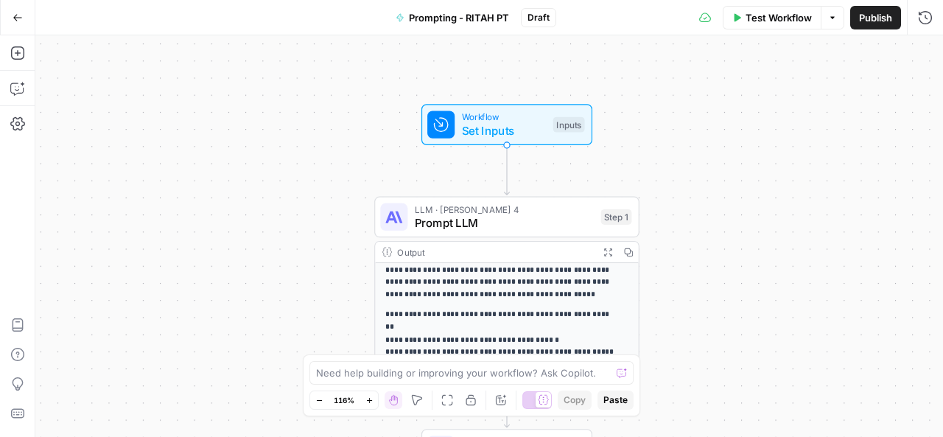
click at [21, 24] on button "Go Back" at bounding box center [17, 17] width 27 height 27
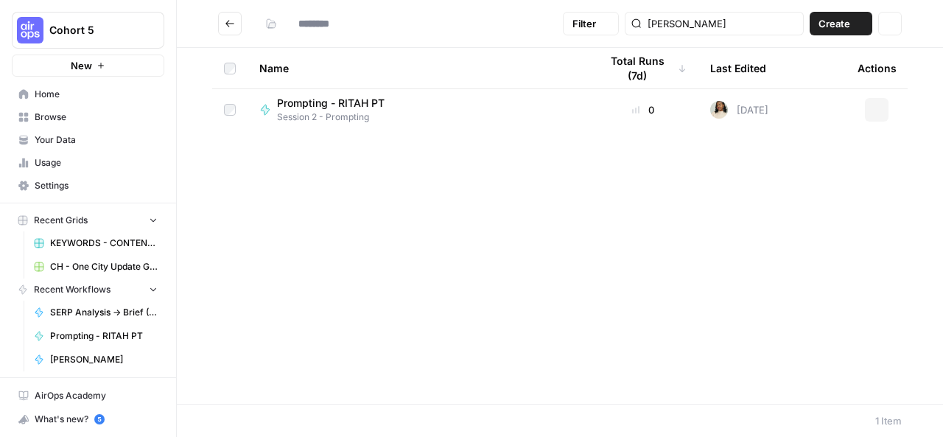
type input "**********"
drag, startPoint x: 759, startPoint y: 27, endPoint x: 790, endPoint y: 21, distance: 31.5
click at [790, 21] on input "[PERSON_NAME]" at bounding box center [723, 23] width 150 height 15
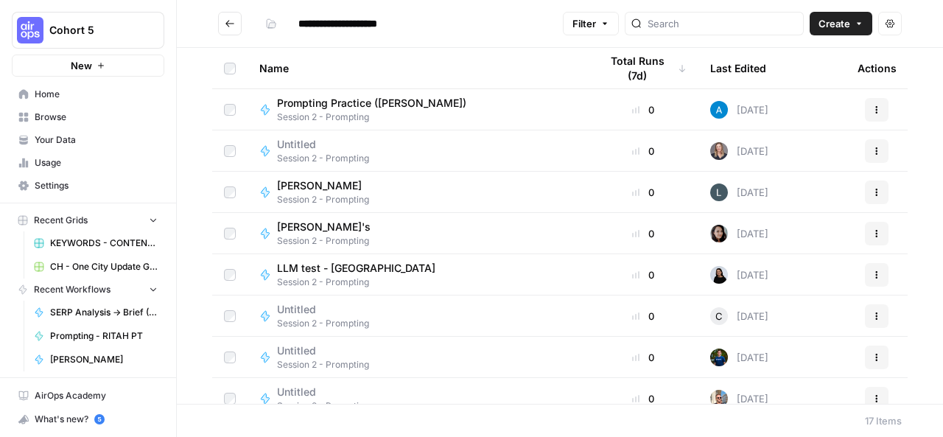
click at [461, 228] on div "[PERSON_NAME]'s Session 2 - Prompting" at bounding box center [417, 234] width 317 height 28
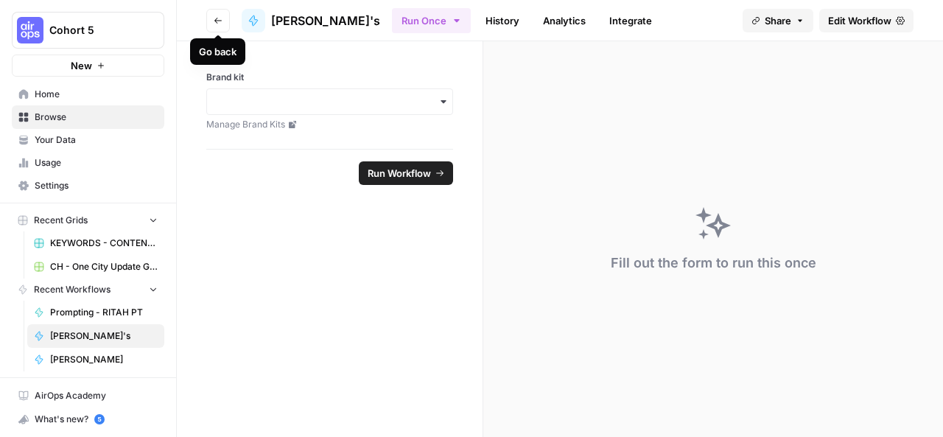
click at [218, 24] on icon "button" at bounding box center [218, 20] width 9 height 9
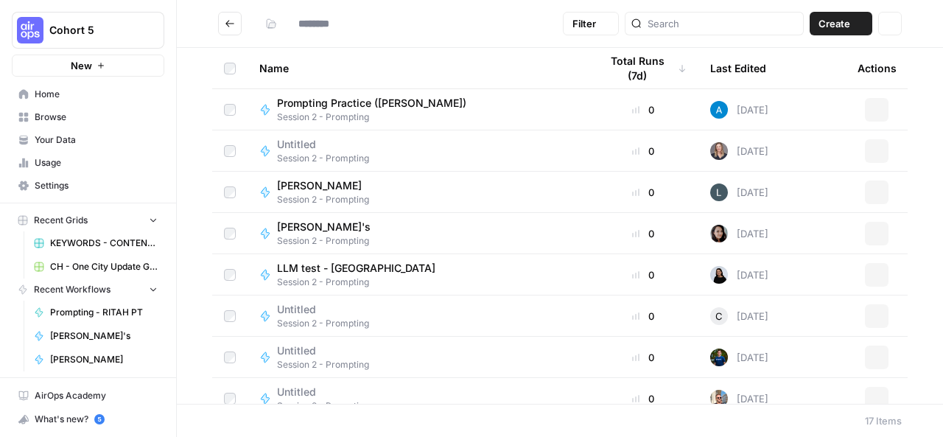
type input "**********"
click at [473, 156] on div "Untitled Session 2 - Prompting" at bounding box center [417, 151] width 317 height 28
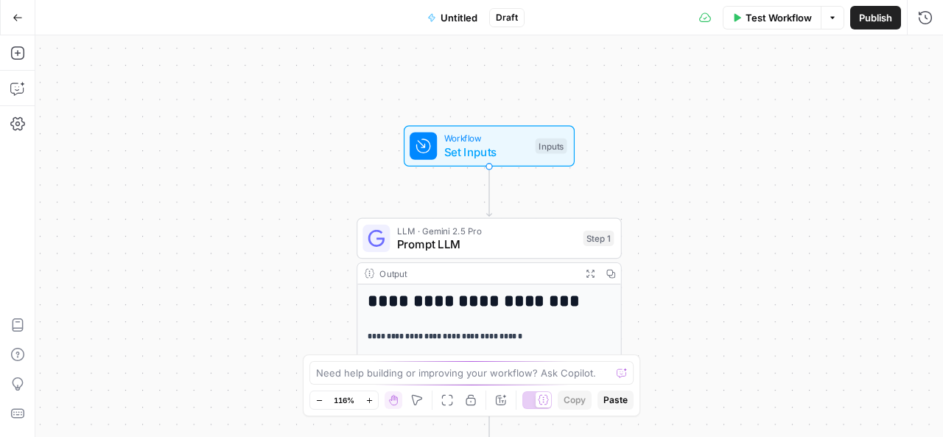
click at [25, 16] on button "Go Back" at bounding box center [17, 17] width 27 height 27
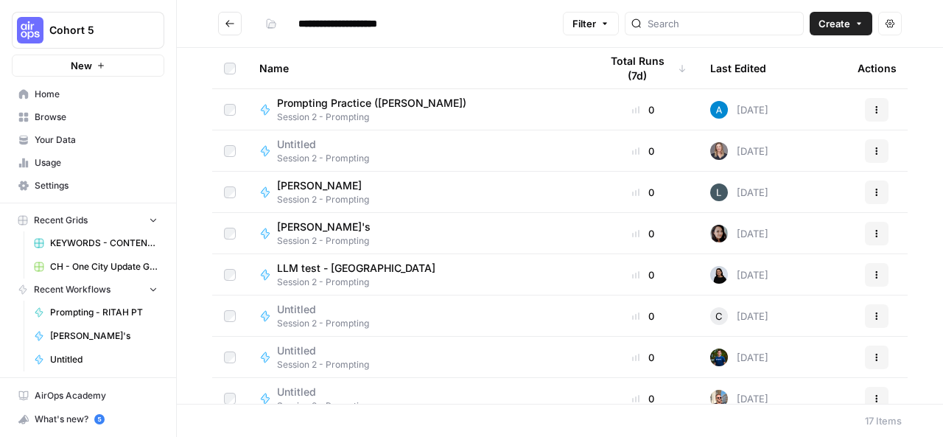
type input "**********"
click at [232, 23] on icon "Go back" at bounding box center [229, 23] width 9 height 7
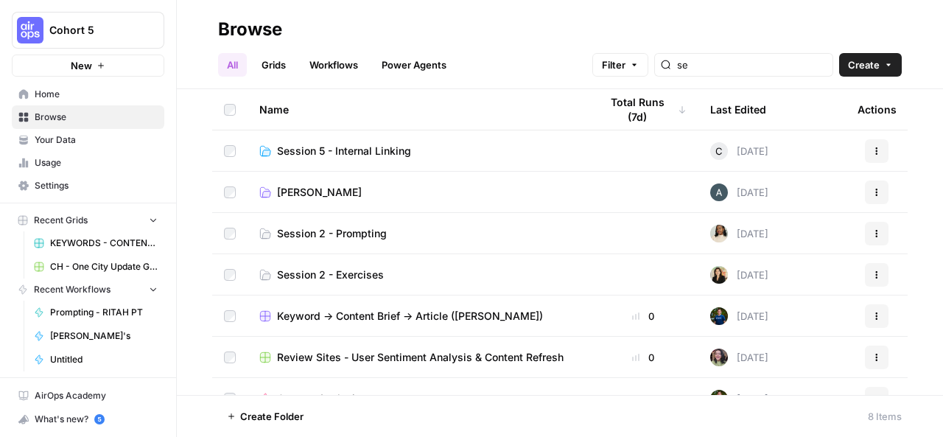
scroll to position [65, 0]
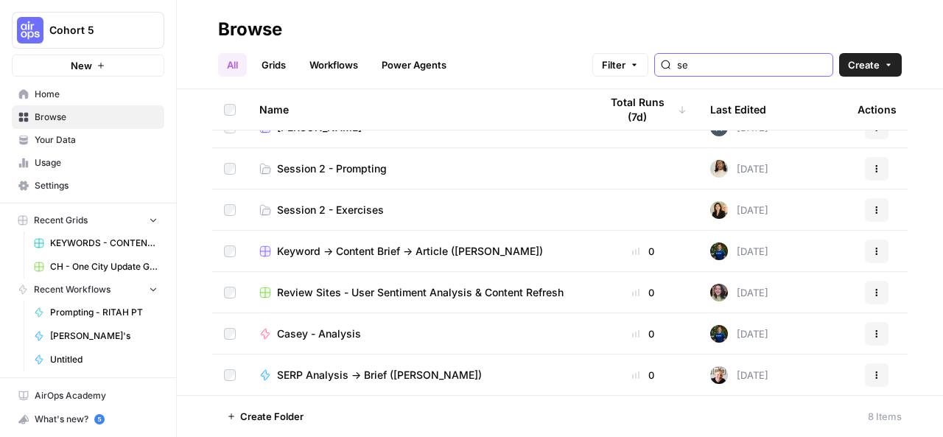
drag, startPoint x: 722, startPoint y: 66, endPoint x: 694, endPoint y: 66, distance: 28.0
click at [694, 66] on div "se" at bounding box center [743, 65] width 179 height 24
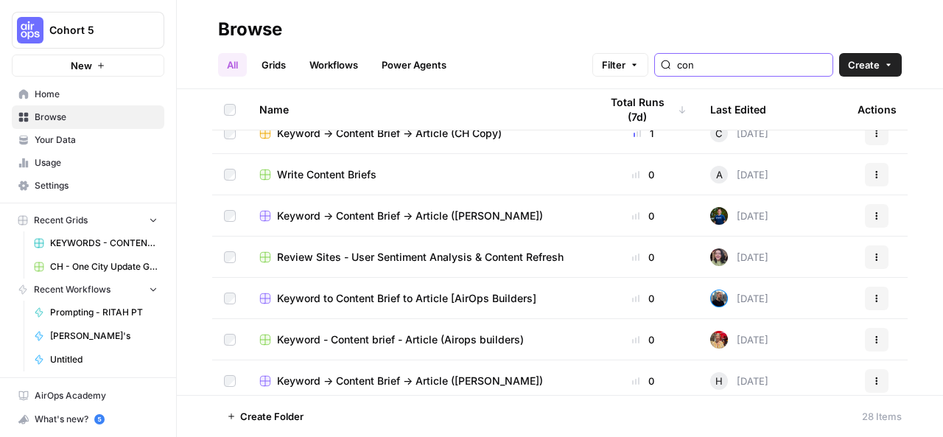
scroll to position [348, 0]
click at [700, 62] on input "content" at bounding box center [752, 64] width 150 height 15
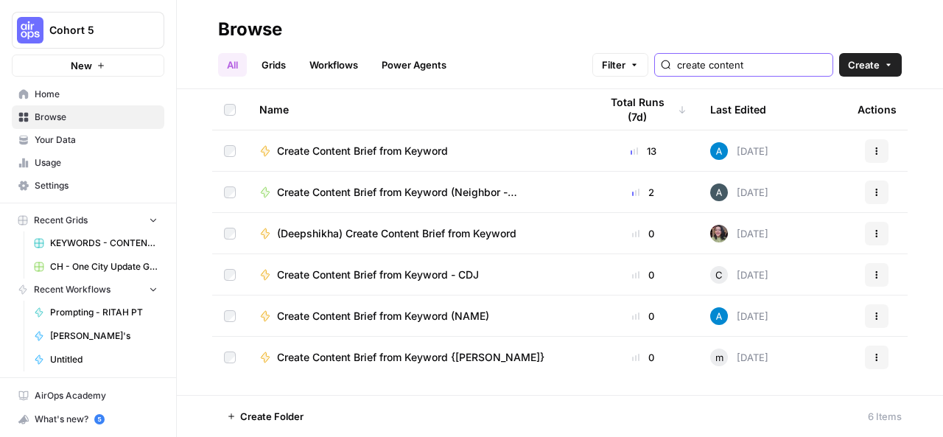
type input "create content"
click at [535, 148] on div "Create Content Brief from Keyword" at bounding box center [417, 151] width 317 height 15
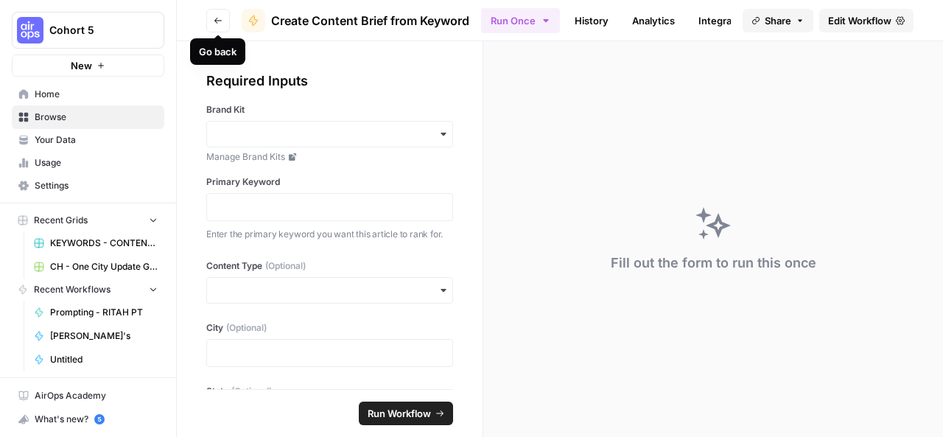
click at [217, 16] on icon "button" at bounding box center [218, 20] width 9 height 9
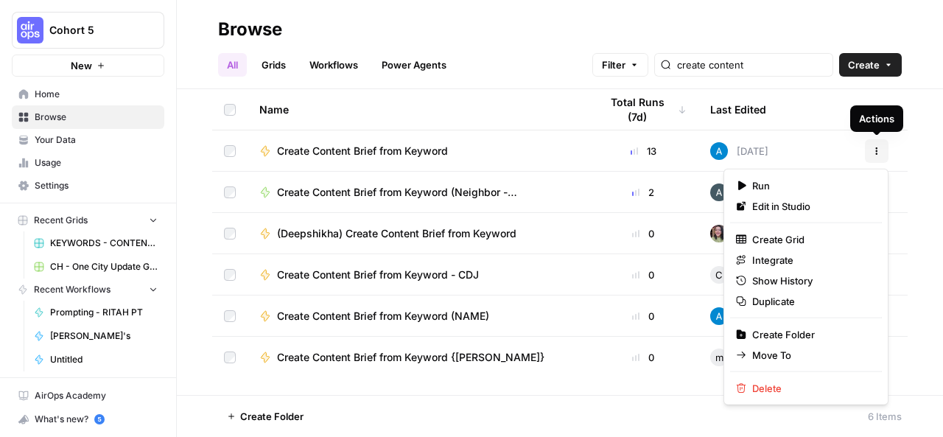
click at [876, 153] on icon "button" at bounding box center [877, 154] width 2 height 2
click at [788, 294] on span "Duplicate" at bounding box center [811, 301] width 118 height 15
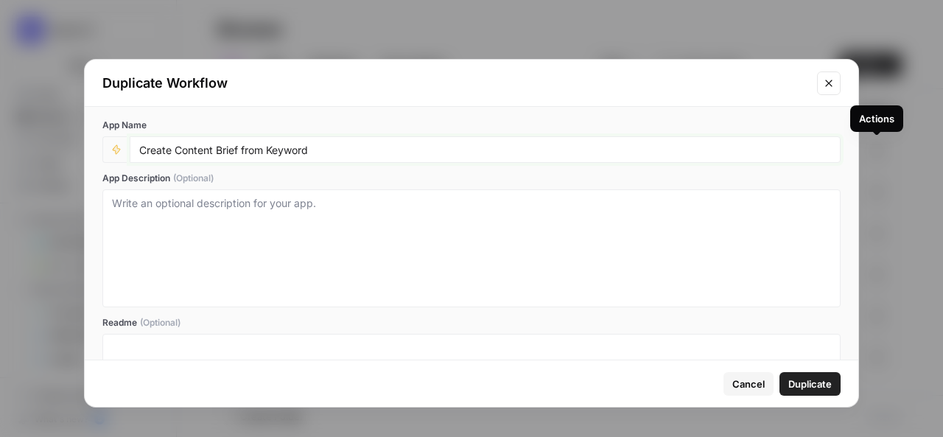
click at [356, 153] on input "Create Content Brief from Keyword" at bounding box center [485, 149] width 692 height 13
click at [139, 150] on input "Create Content Brief from Keyword" at bounding box center [485, 149] width 692 height 13
click at [181, 144] on input "RITAH PT- Create Content Brief from Keyword" at bounding box center [485, 149] width 692 height 13
type input "RITAH PT - Create Content Brief from Keyword"
click at [159, 199] on textarea "App Description (Optional)" at bounding box center [471, 248] width 719 height 105
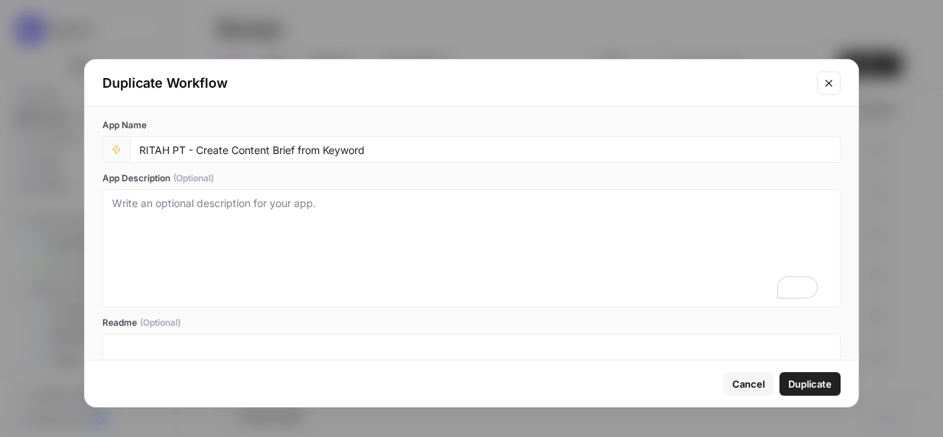
click at [827, 84] on icon "Close modal" at bounding box center [828, 83] width 7 height 7
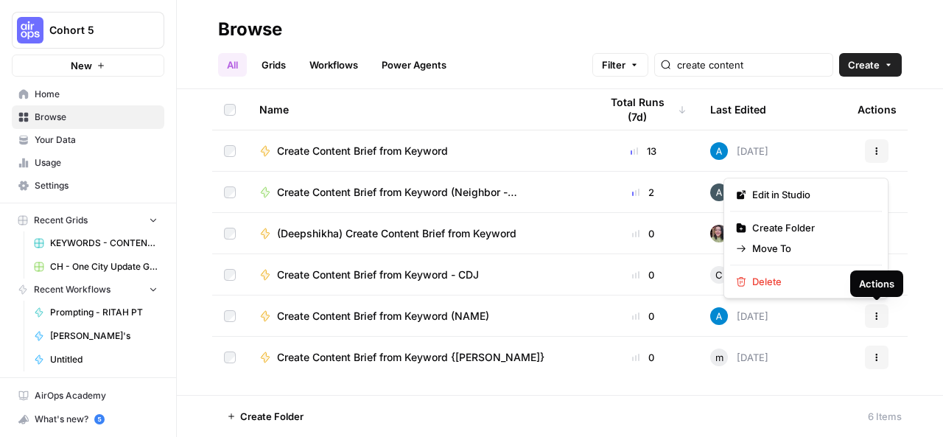
click at [875, 315] on icon "button" at bounding box center [876, 316] width 9 height 9
click at [881, 321] on button "Actions" at bounding box center [877, 316] width 24 height 24
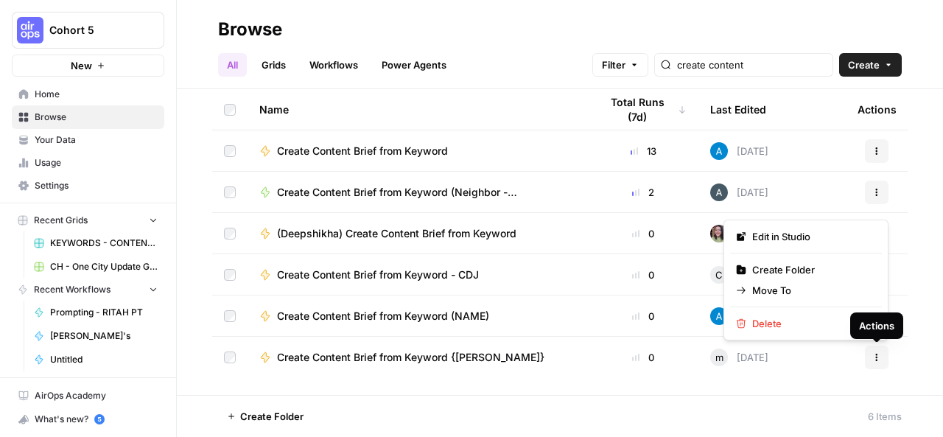
click at [877, 360] on icon "button" at bounding box center [877, 361] width 2 height 2
click at [794, 276] on button "Create Folder" at bounding box center [806, 269] width 152 height 21
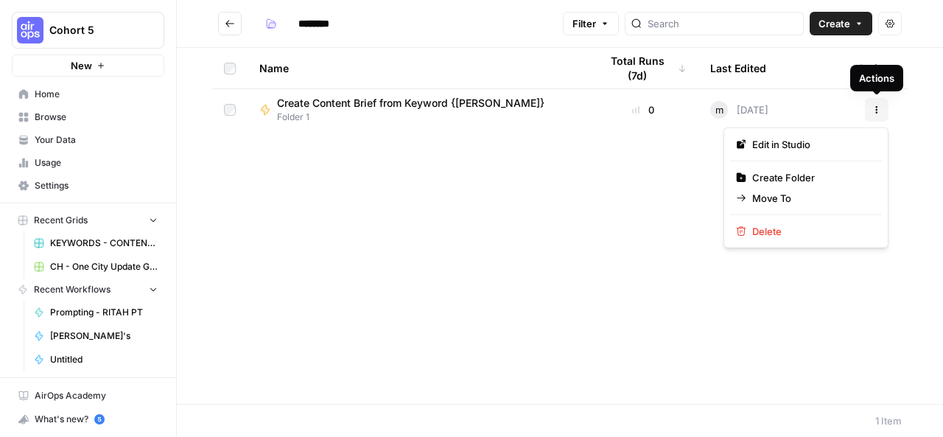
click at [877, 110] on icon "button" at bounding box center [876, 109] width 9 height 9
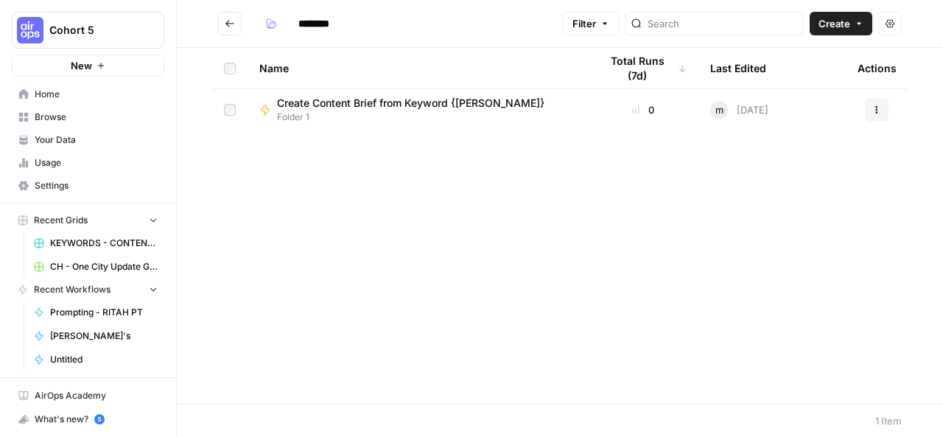
click at [229, 23] on icon "Go back" at bounding box center [229, 23] width 9 height 7
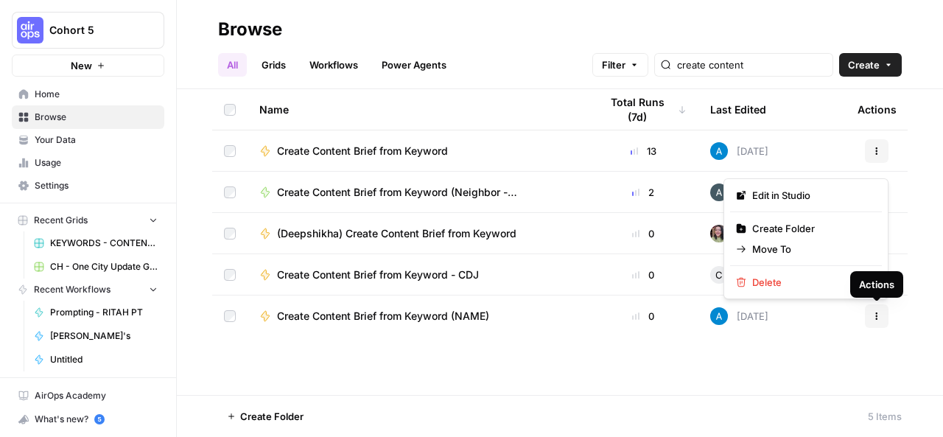
click at [874, 312] on icon "button" at bounding box center [876, 316] width 9 height 9
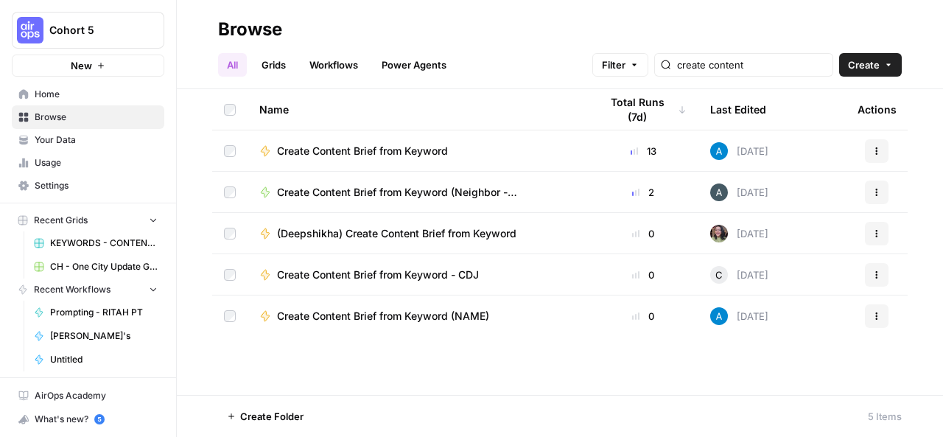
click at [527, 376] on div "Name Total Runs (7d) Last Edited Actions Create Content Brief from Keyword 13 Y…" at bounding box center [560, 242] width 766 height 306
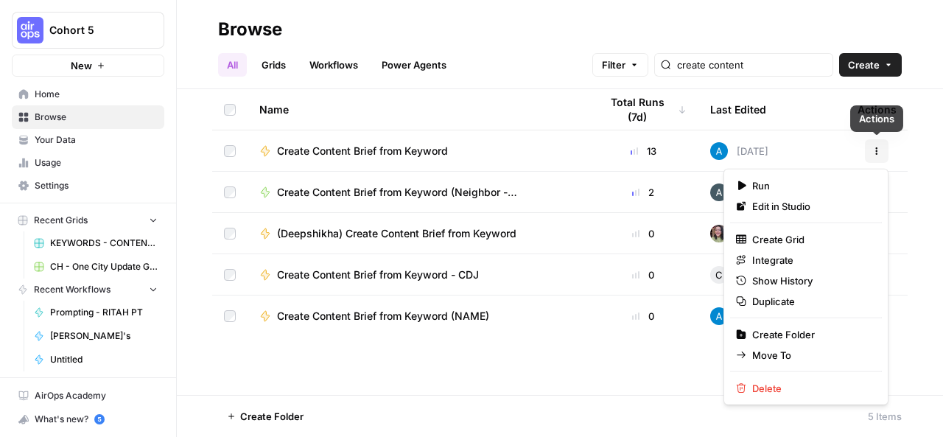
click at [871, 153] on button "Actions" at bounding box center [877, 151] width 24 height 24
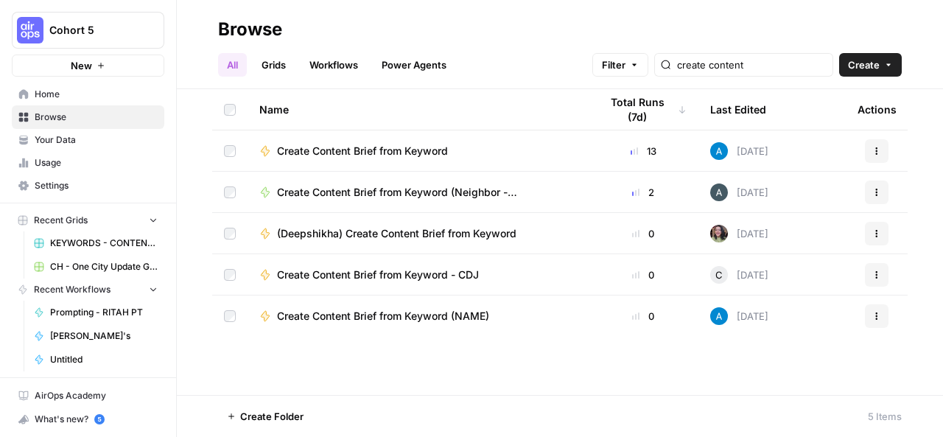
click at [513, 385] on div "Name Total Runs (7d) Last Edited Actions Create Content Brief from Keyword 13 Y…" at bounding box center [560, 242] width 766 height 306
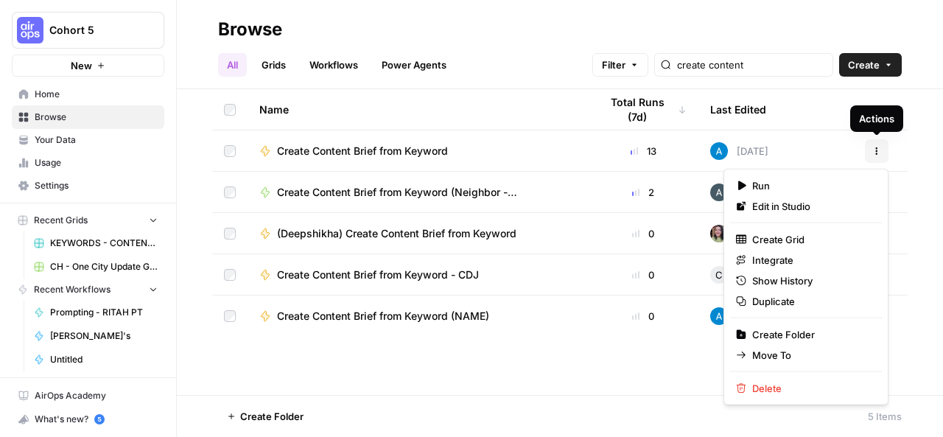
click at [874, 147] on icon "button" at bounding box center [876, 151] width 9 height 9
click at [777, 304] on span "Duplicate" at bounding box center [811, 301] width 118 height 15
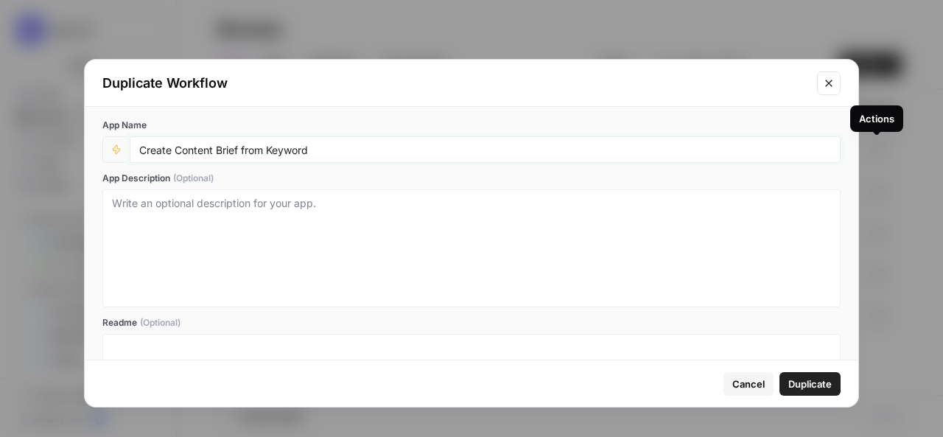
click at [330, 147] on input "Create Content Brief from Keyword" at bounding box center [485, 149] width 692 height 13
type input "Create Content Brief from Keyword - RITAH PT"
click at [805, 380] on span "Duplicate" at bounding box center [809, 383] width 43 height 15
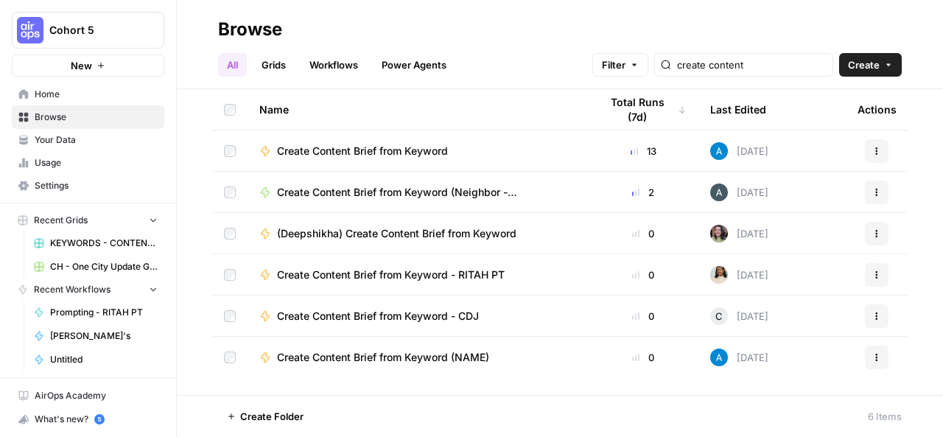
click at [547, 269] on div "Create Content Brief from Keyword - RITAH PT" at bounding box center [417, 274] width 317 height 15
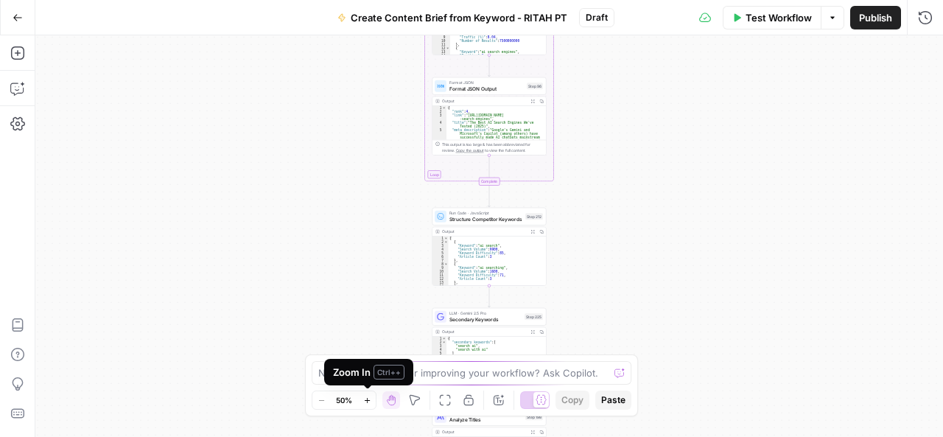
click at [365, 404] on icon "button" at bounding box center [367, 400] width 8 height 8
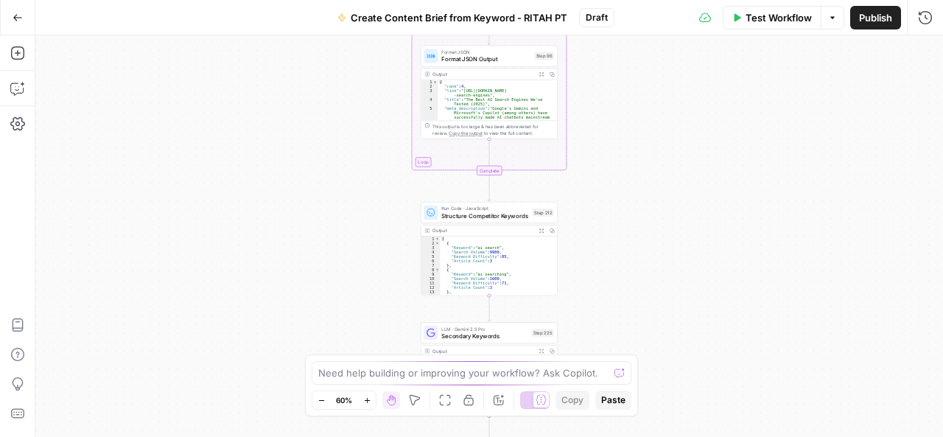
click at [365, 404] on icon "button" at bounding box center [367, 400] width 8 height 8
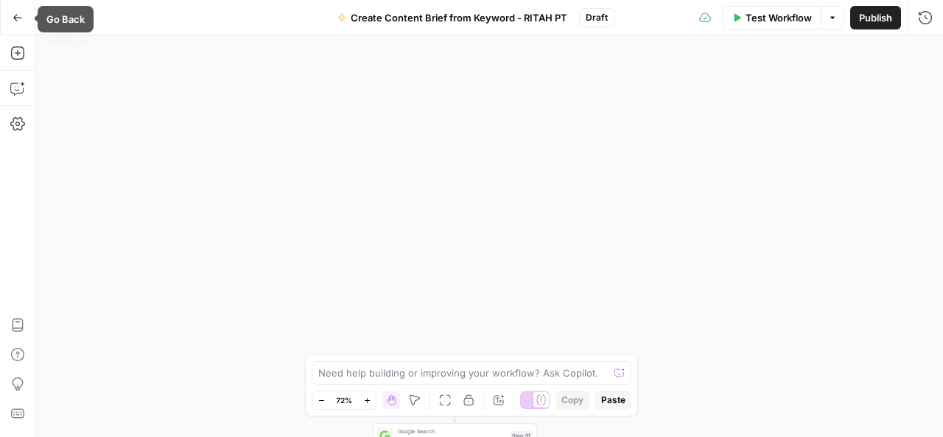
click at [19, 19] on icon "button" at bounding box center [18, 18] width 10 height 10
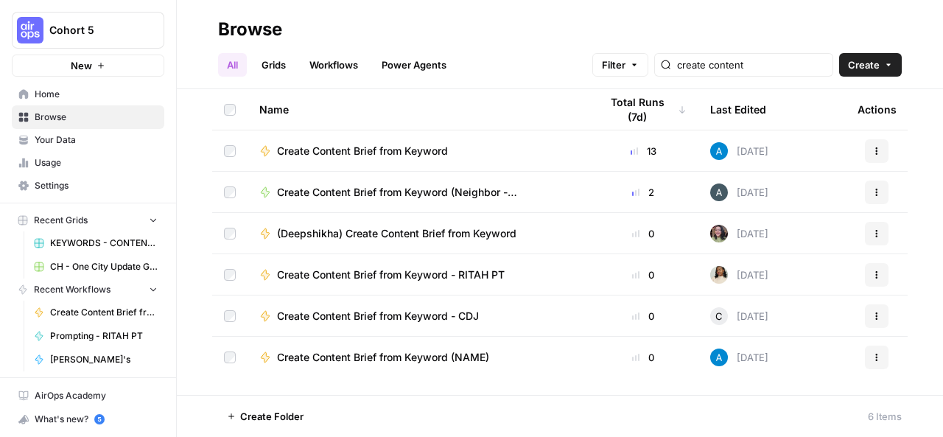
click at [277, 66] on link "Grids" at bounding box center [274, 65] width 42 height 24
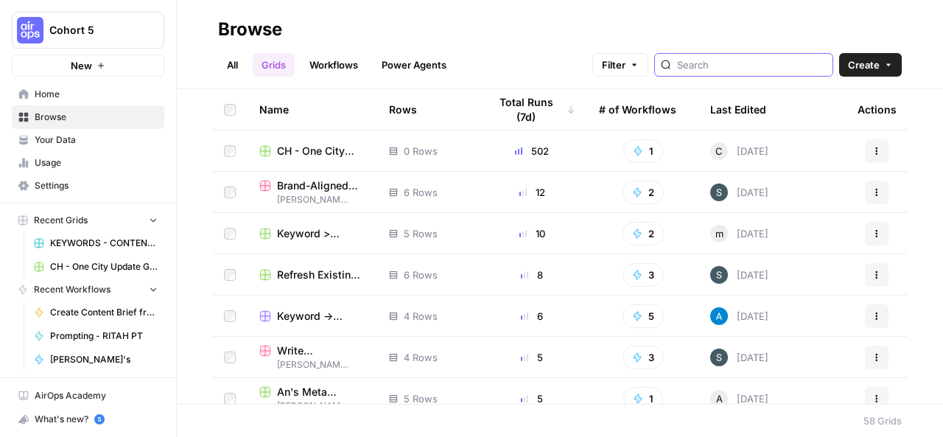
click at [741, 63] on input "search" at bounding box center [752, 64] width 150 height 15
type input "create content"
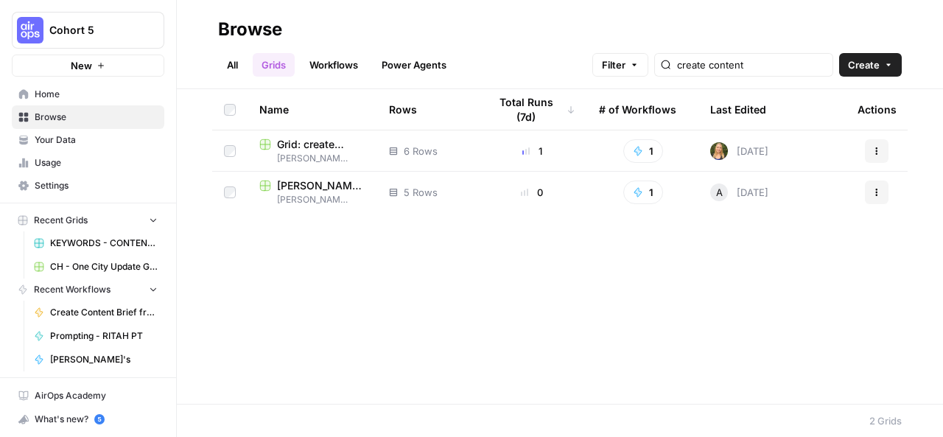
click at [360, 155] on span "Caitlin's folder (Edit Ever After)" at bounding box center [312, 158] width 106 height 13
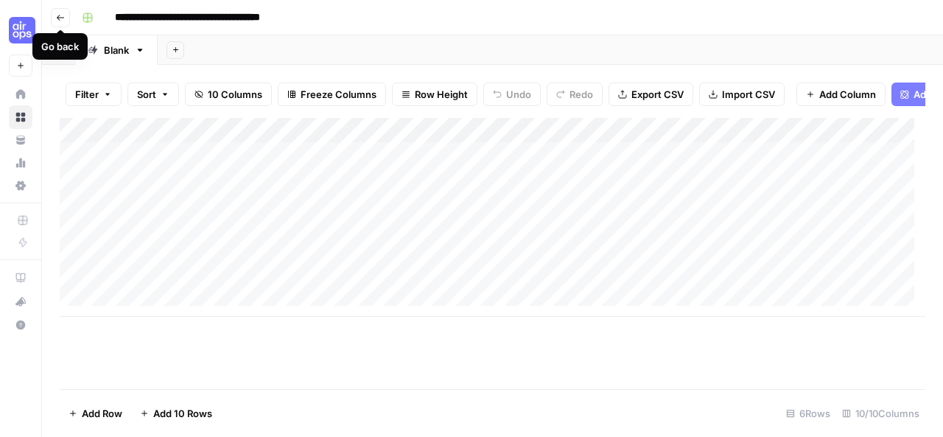
click at [65, 13] on button "Go back" at bounding box center [60, 17] width 19 height 19
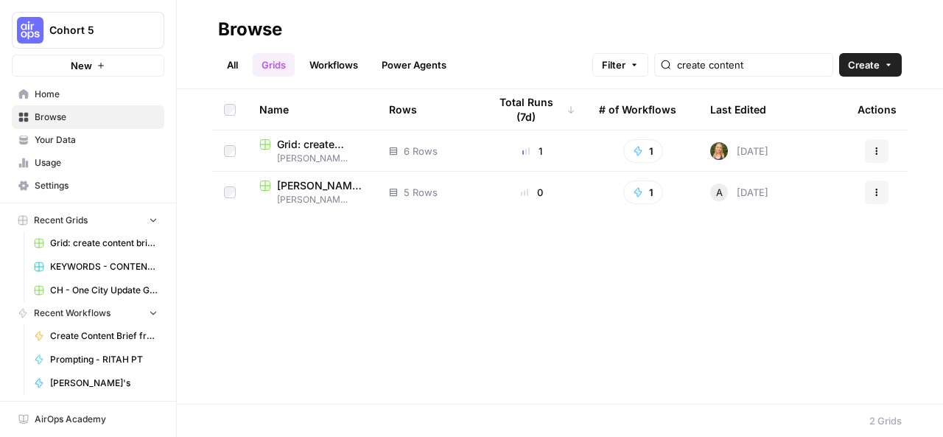
click at [354, 195] on span "Ashley's Folder" at bounding box center [312, 199] width 106 height 13
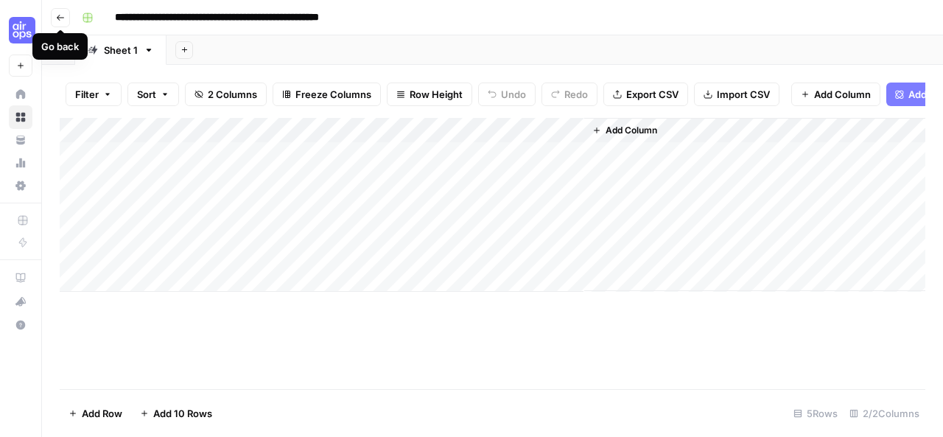
click at [62, 23] on button "Go back" at bounding box center [60, 17] width 19 height 19
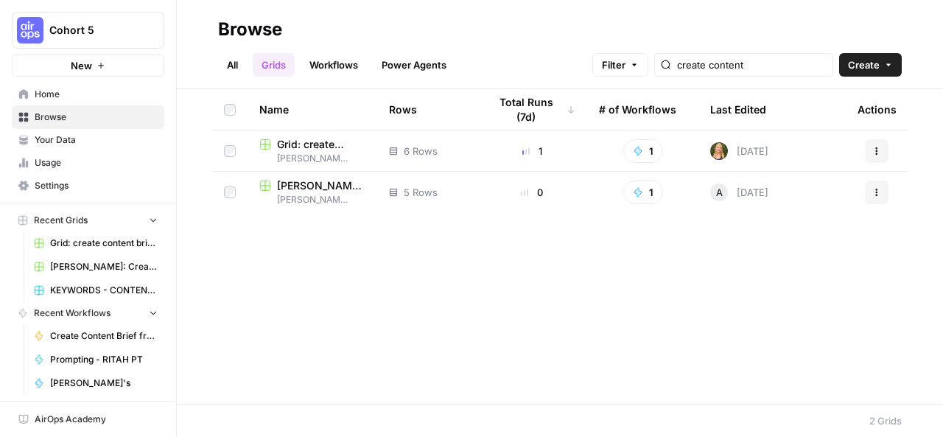
click at [230, 60] on link "All" at bounding box center [232, 65] width 29 height 24
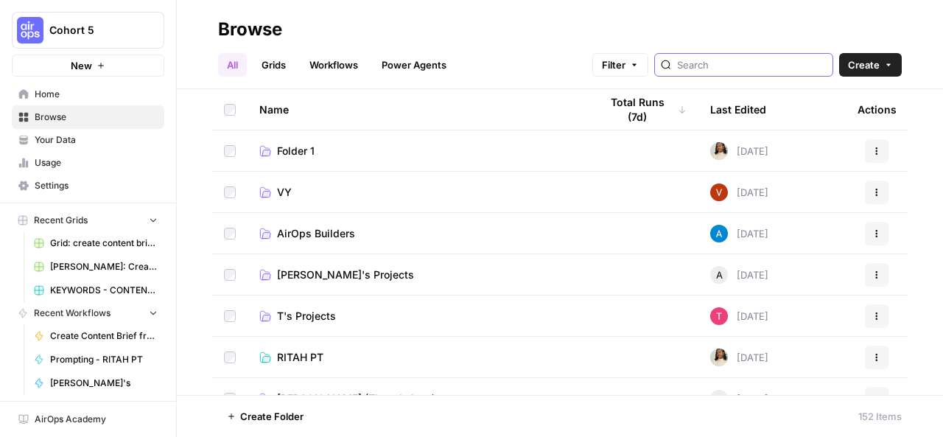
click at [753, 66] on input "search" at bounding box center [752, 64] width 150 height 15
type input "create content"
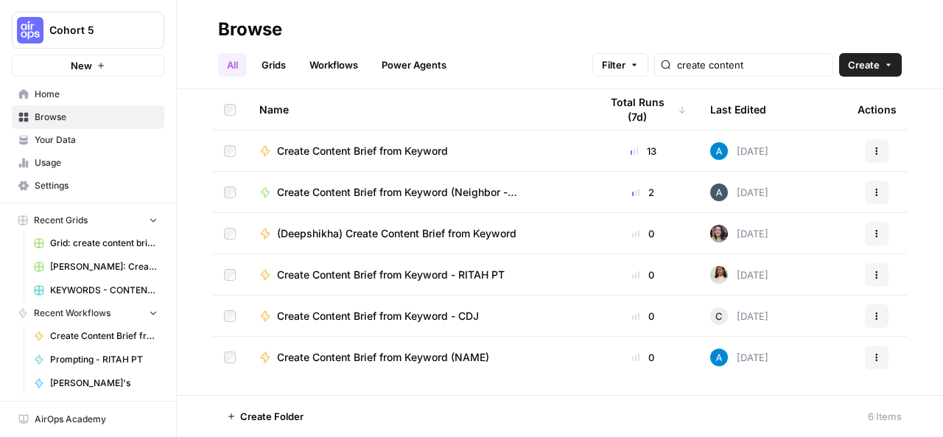
click at [566, 351] on div "Create Content Brief from Keyword (NAME)" at bounding box center [417, 357] width 317 height 15
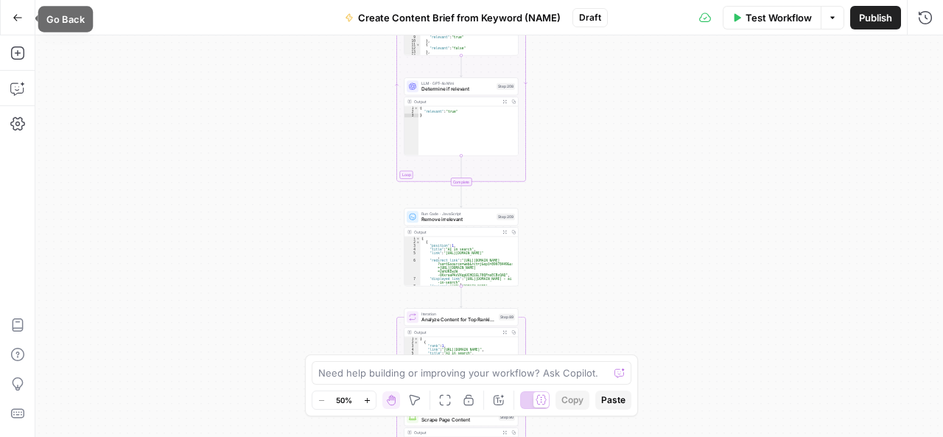
click at [26, 13] on button "Go Back" at bounding box center [17, 17] width 27 height 27
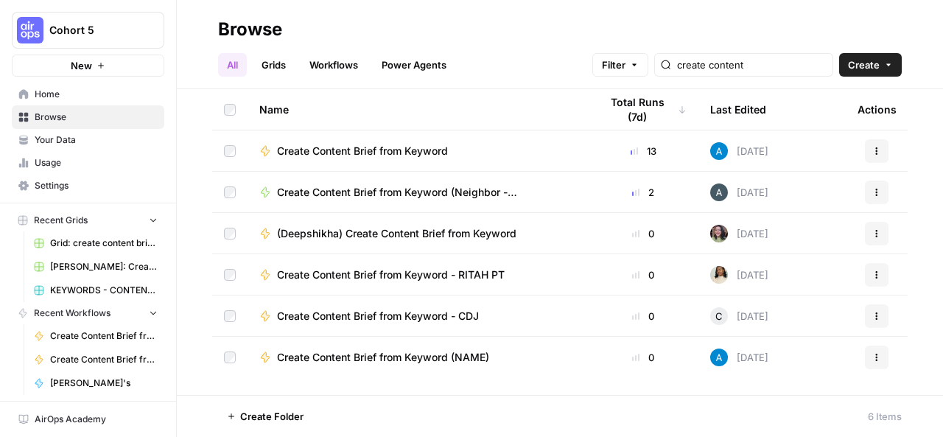
click at [276, 63] on link "Grids" at bounding box center [274, 65] width 42 height 24
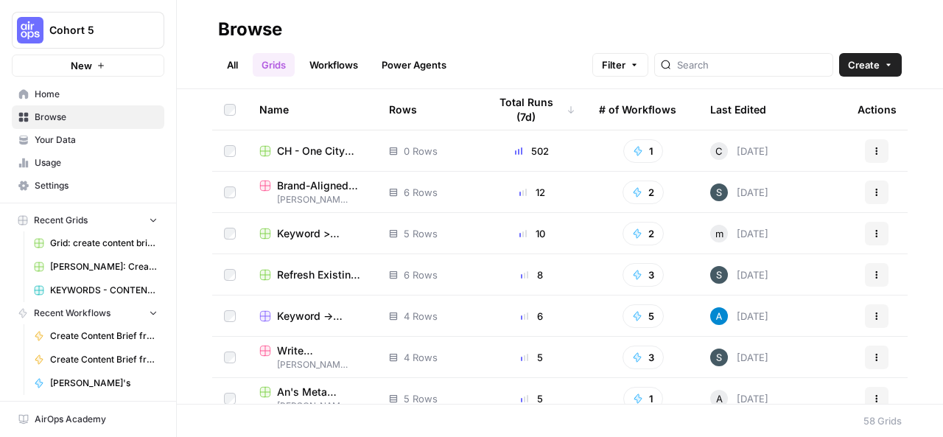
click at [341, 148] on span "CH - One City Update Grid" at bounding box center [321, 151] width 88 height 15
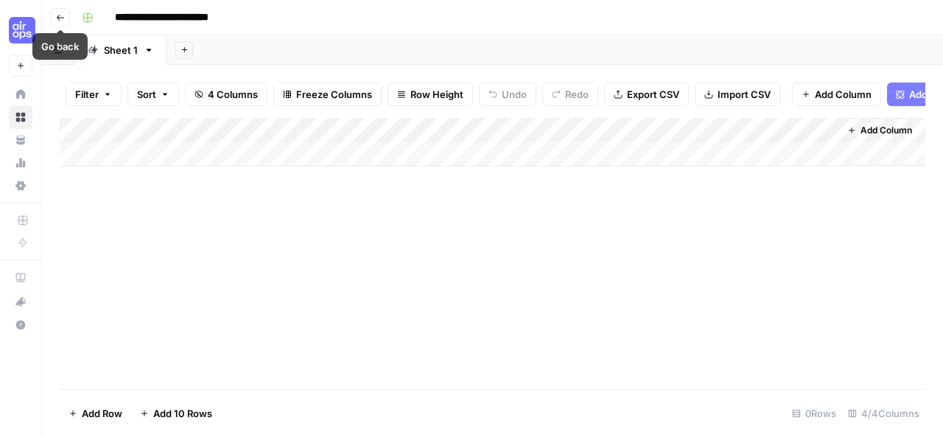
click at [57, 18] on icon "button" at bounding box center [60, 17] width 9 height 9
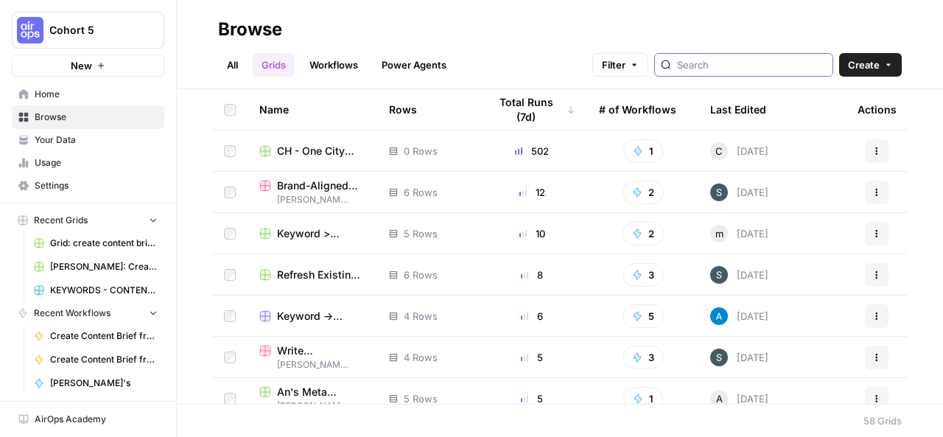
click at [743, 69] on input "search" at bounding box center [752, 64] width 150 height 15
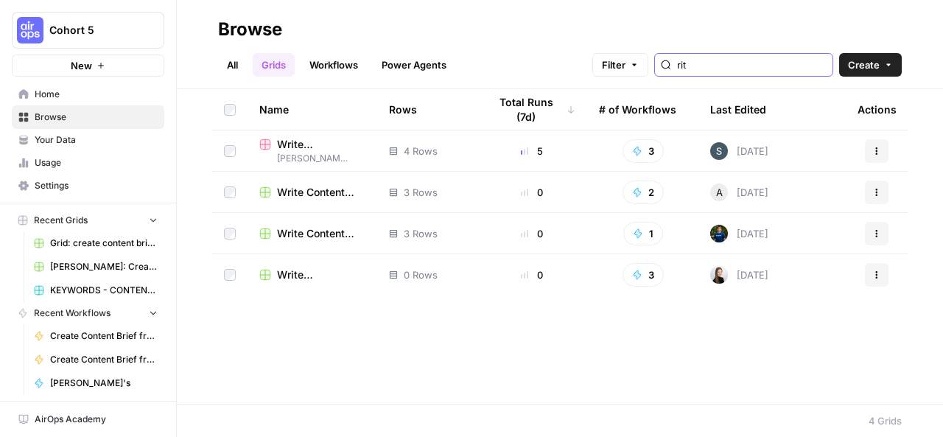
type input "rit"
click at [237, 63] on link "All" at bounding box center [232, 65] width 29 height 24
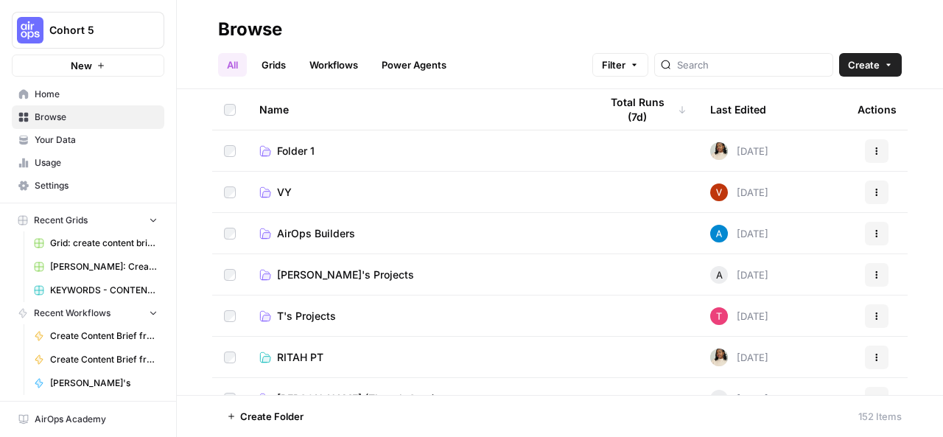
click at [345, 149] on link "Folder 1" at bounding box center [417, 151] width 317 height 15
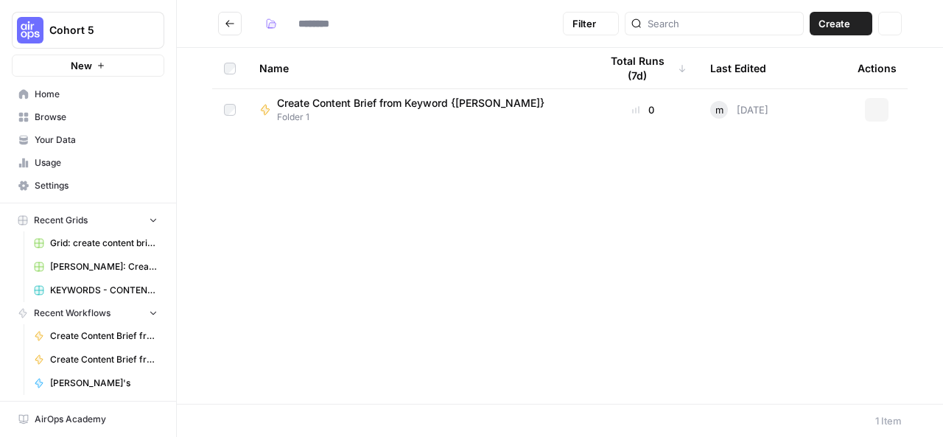
type input "********"
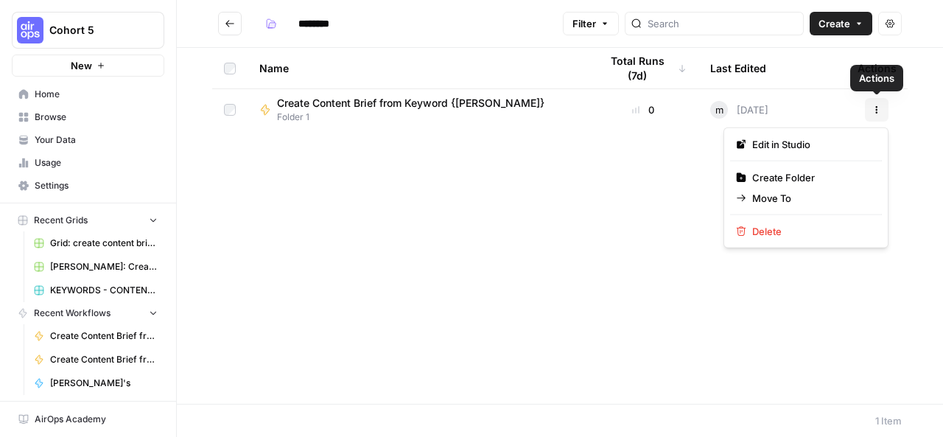
click at [881, 114] on button "Actions" at bounding box center [877, 110] width 24 height 24
click at [808, 200] on span "Move To" at bounding box center [811, 198] width 118 height 15
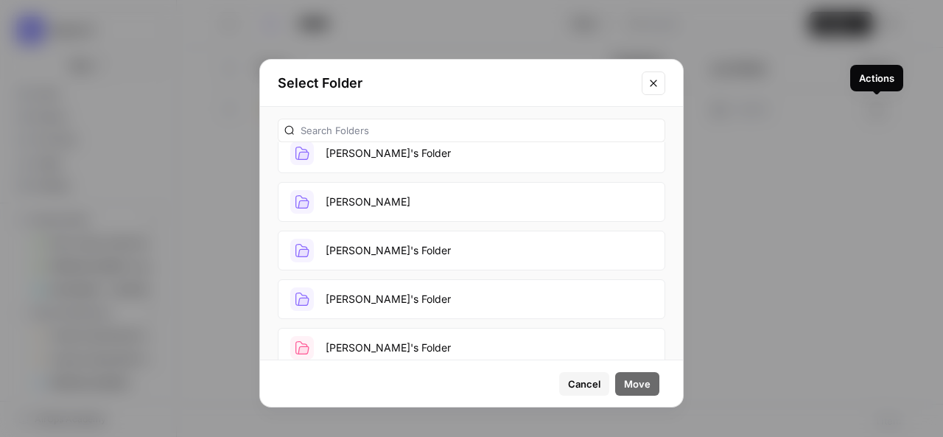
scroll to position [699, 0]
click at [576, 381] on span "Cancel" at bounding box center [584, 383] width 32 height 15
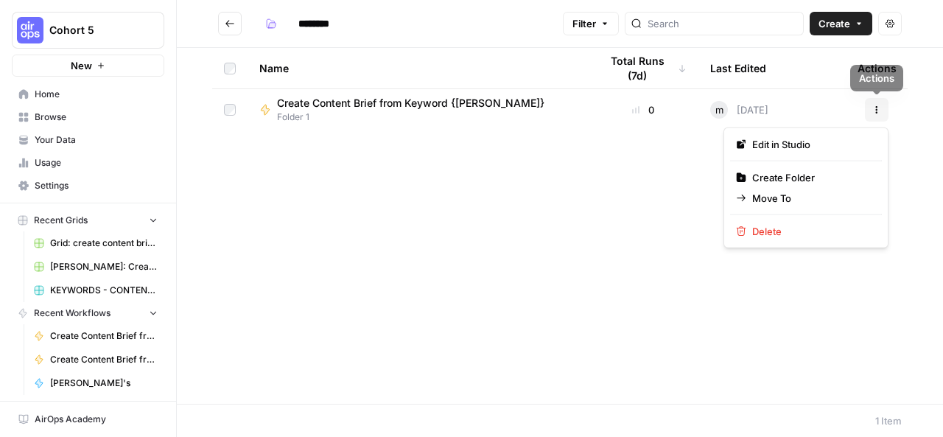
click at [880, 113] on icon "button" at bounding box center [876, 109] width 9 height 9
click at [769, 229] on span "Delete" at bounding box center [811, 231] width 118 height 15
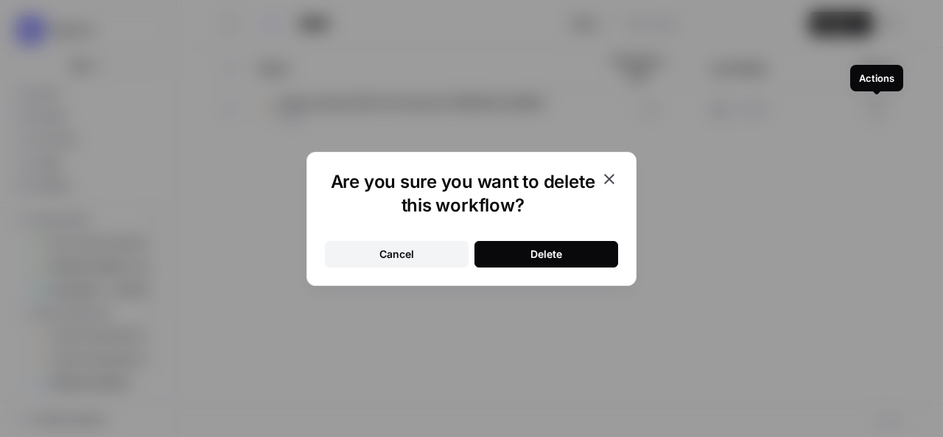
click at [416, 250] on button "Cancel" at bounding box center [397, 254] width 144 height 27
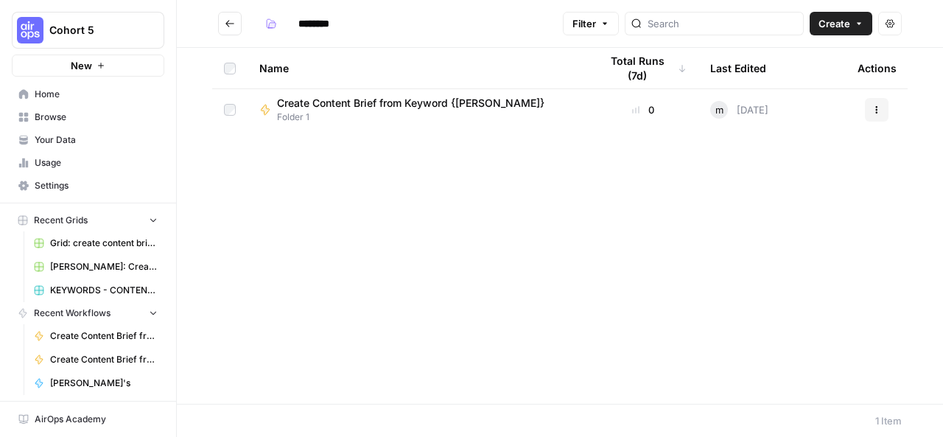
click at [230, 21] on icon "Go back" at bounding box center [230, 23] width 10 height 10
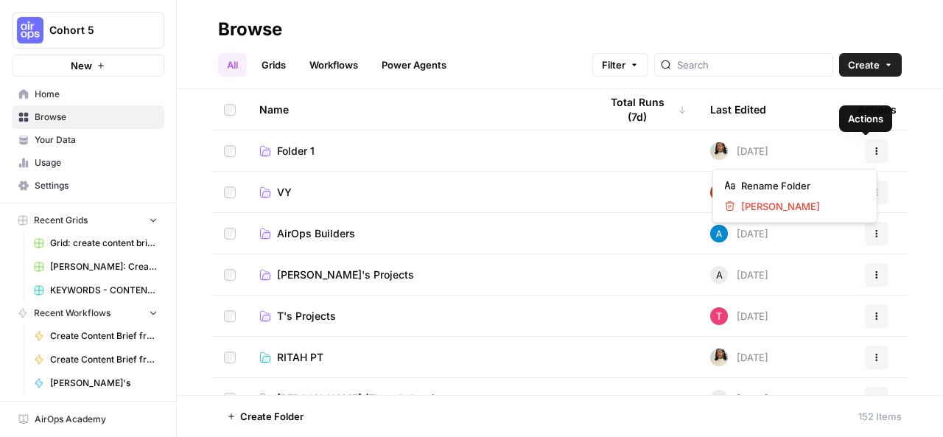
click at [872, 153] on icon "button" at bounding box center [876, 151] width 9 height 9
click at [796, 206] on span "Delete Folder" at bounding box center [800, 206] width 118 height 15
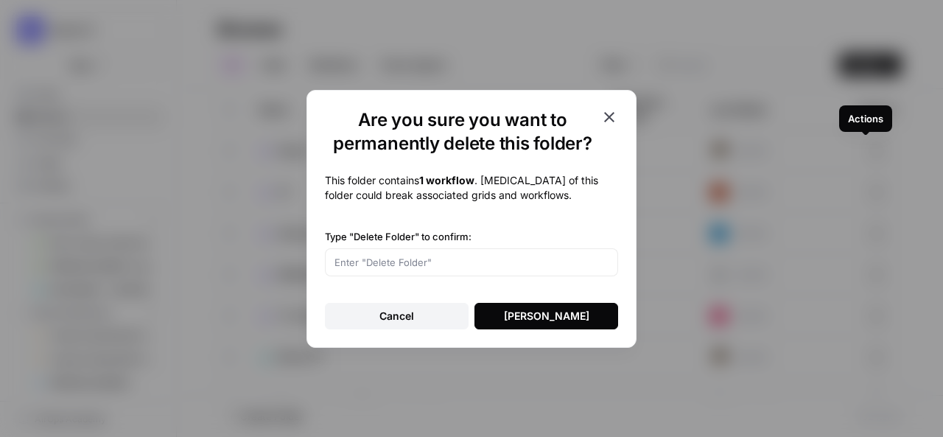
click at [505, 310] on button "Delete Folder" at bounding box center [546, 316] width 144 height 27
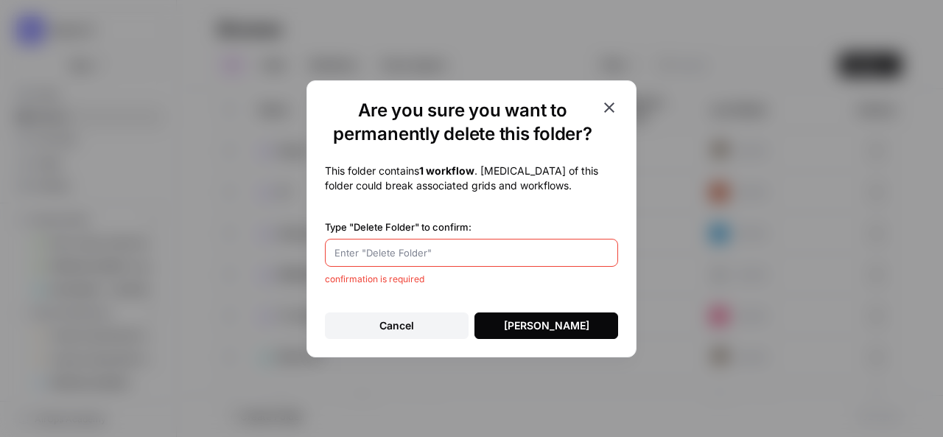
click at [370, 251] on input "Type "Delete Folder" to confirm:" at bounding box center [471, 252] width 274 height 15
click at [545, 330] on div "Delete Folder" at bounding box center [546, 325] width 85 height 15
click at [545, 326] on div "Delete Folder" at bounding box center [546, 325] width 85 height 15
click at [332, 250] on div "Delete folder" at bounding box center [471, 253] width 293 height 28
click at [333, 250] on div "Delete folder"" at bounding box center [471, 253] width 293 height 28
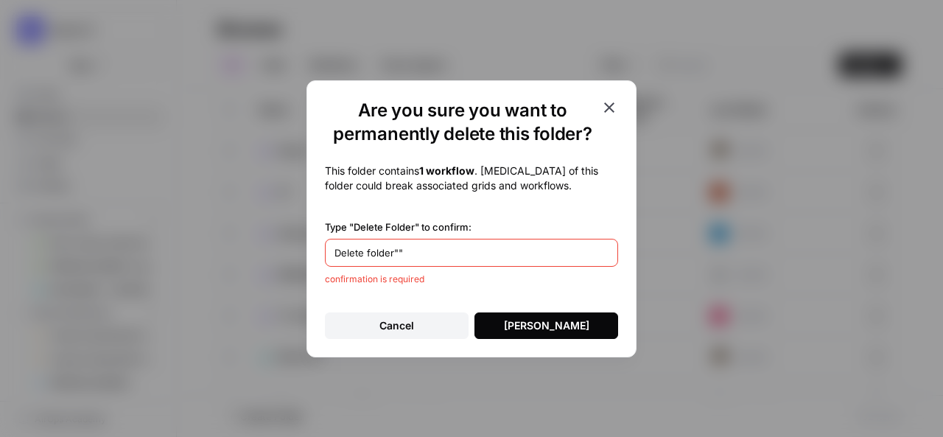
type input "Delete folder""
click at [333, 250] on div "Delete folder"" at bounding box center [471, 253] width 293 height 28
drag, startPoint x: 403, startPoint y: 254, endPoint x: 330, endPoint y: 252, distance: 73.0
click at [330, 252] on div "Delete folder"" at bounding box center [471, 253] width 293 height 28
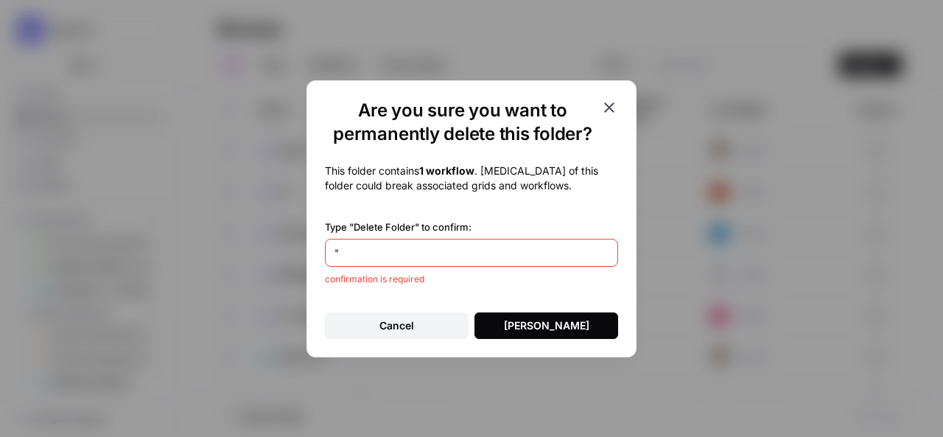
paste input "Delete folder""
type input ""Delete folder""
click at [572, 320] on div "Delete Folder" at bounding box center [546, 325] width 85 height 15
click at [532, 329] on div "Delete Folder" at bounding box center [546, 325] width 85 height 15
click at [615, 108] on icon "button" at bounding box center [609, 108] width 18 height 18
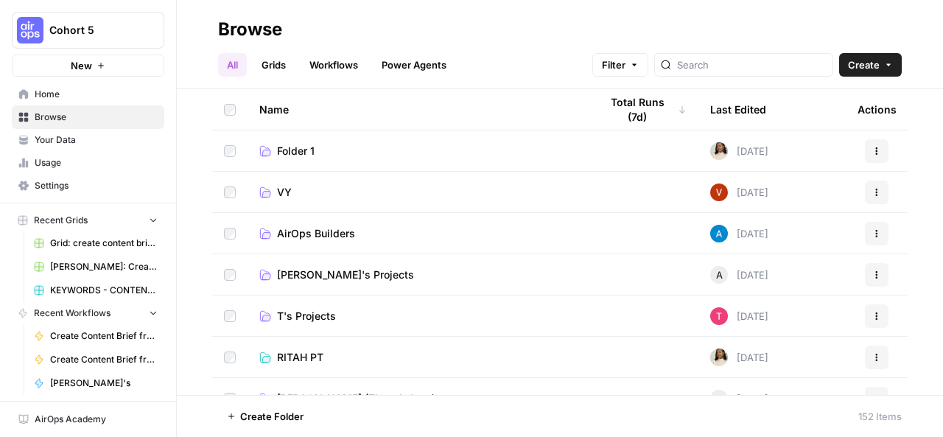
click at [626, 161] on td at bounding box center [643, 150] width 111 height 41
click at [525, 147] on link "Folder 1" at bounding box center [417, 151] width 317 height 15
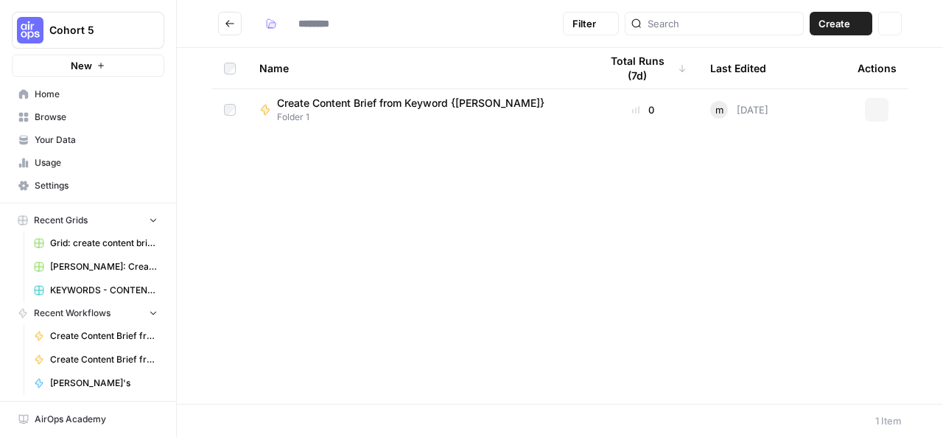
type input "********"
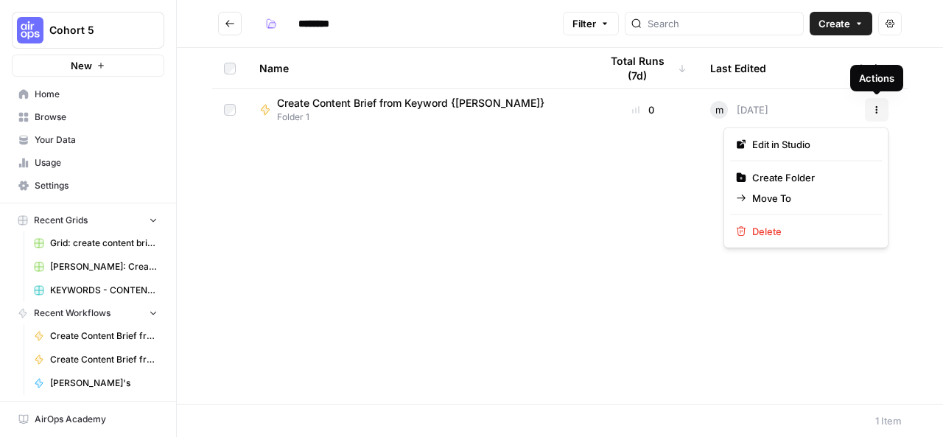
click at [880, 107] on icon "button" at bounding box center [876, 109] width 9 height 9
click at [773, 204] on span "Move To" at bounding box center [811, 198] width 118 height 15
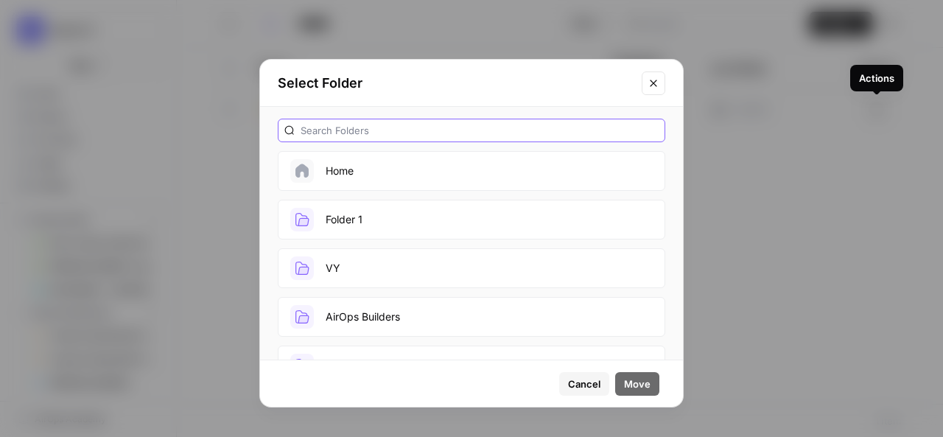
click at [465, 125] on input "text" at bounding box center [480, 130] width 358 height 15
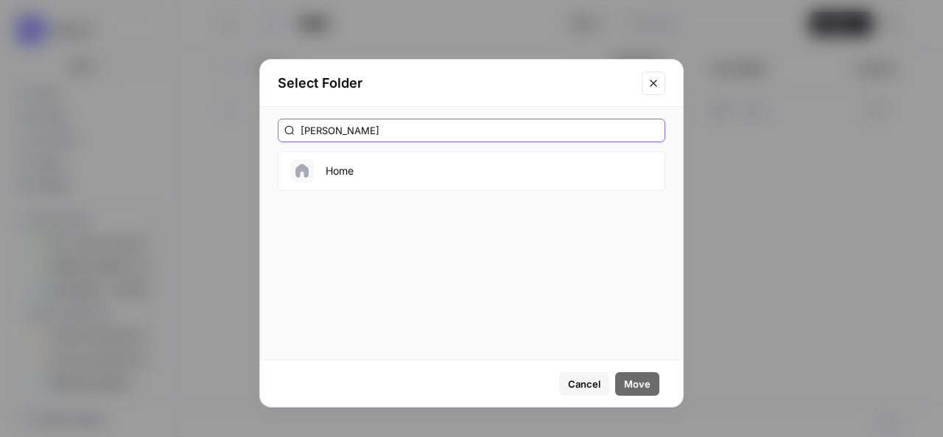
type input "conte"
click at [432, 161] on button "Home" at bounding box center [472, 171] width 388 height 40
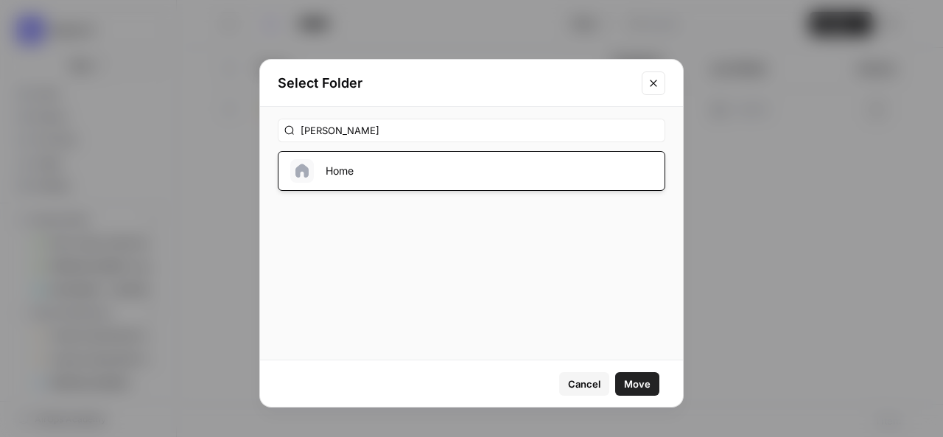
click at [642, 379] on span "Move" at bounding box center [637, 383] width 27 height 15
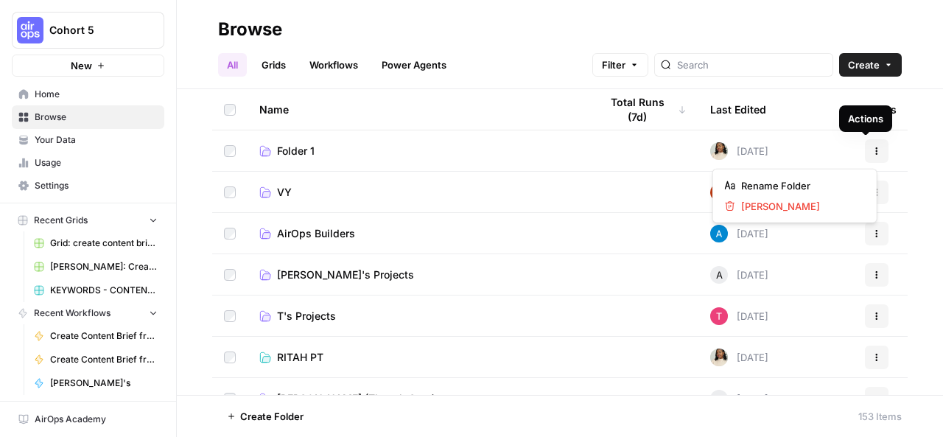
click at [872, 147] on icon "button" at bounding box center [876, 151] width 9 height 9
click at [791, 204] on span "Delete Folder" at bounding box center [800, 206] width 118 height 15
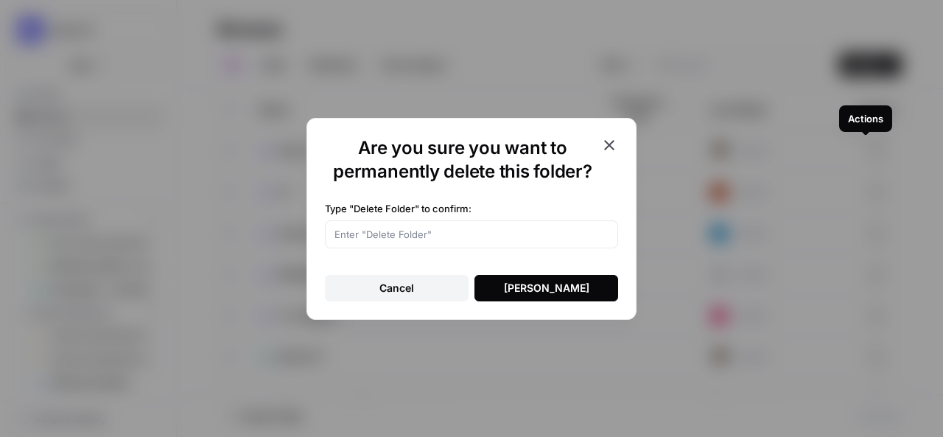
click at [522, 285] on div "Delete Folder" at bounding box center [546, 288] width 85 height 15
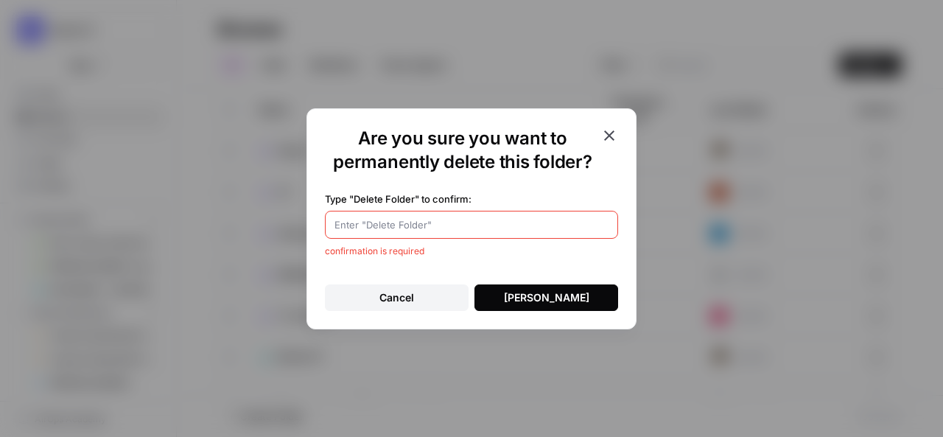
click at [610, 134] on icon "button" at bounding box center [609, 135] width 10 height 10
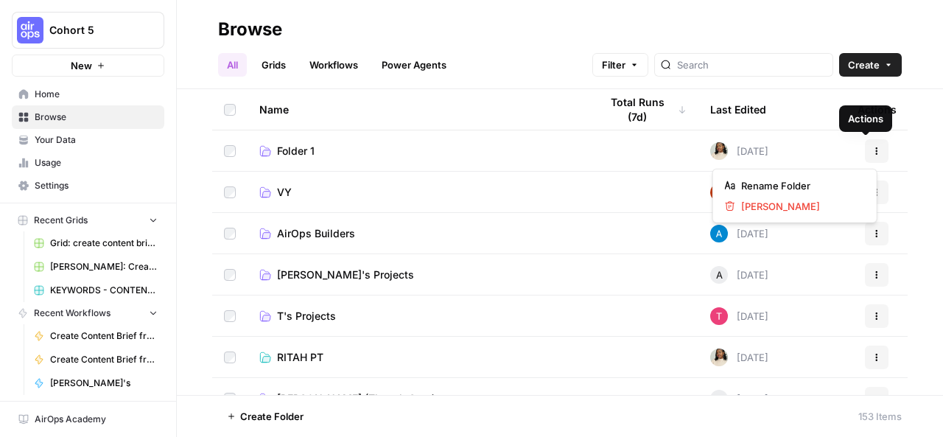
click at [865, 153] on button "Actions" at bounding box center [877, 151] width 24 height 24
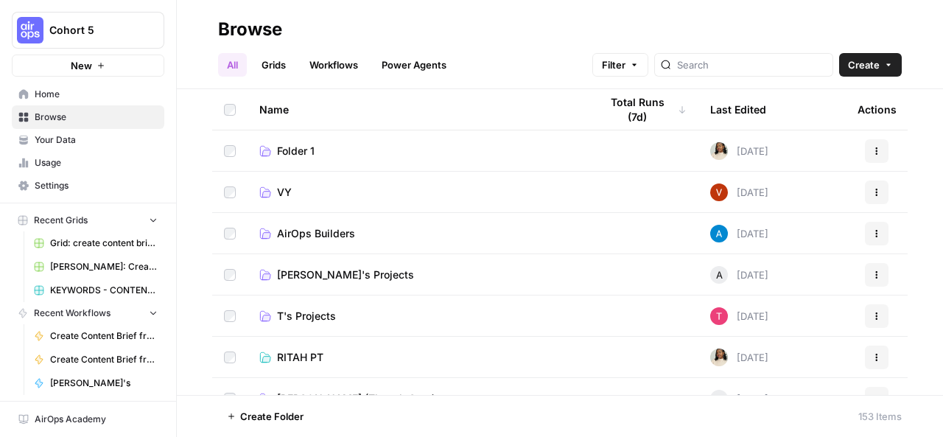
click at [588, 357] on td at bounding box center [643, 357] width 111 height 41
click at [326, 357] on link "RITAH PT" at bounding box center [417, 357] width 317 height 15
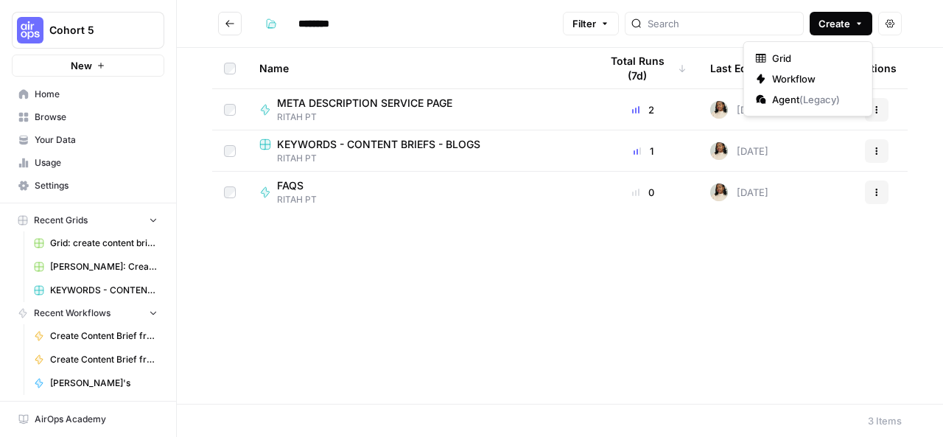
click at [834, 26] on span "Create" at bounding box center [835, 23] width 32 height 15
click at [782, 57] on span "Grid" at bounding box center [813, 58] width 83 height 15
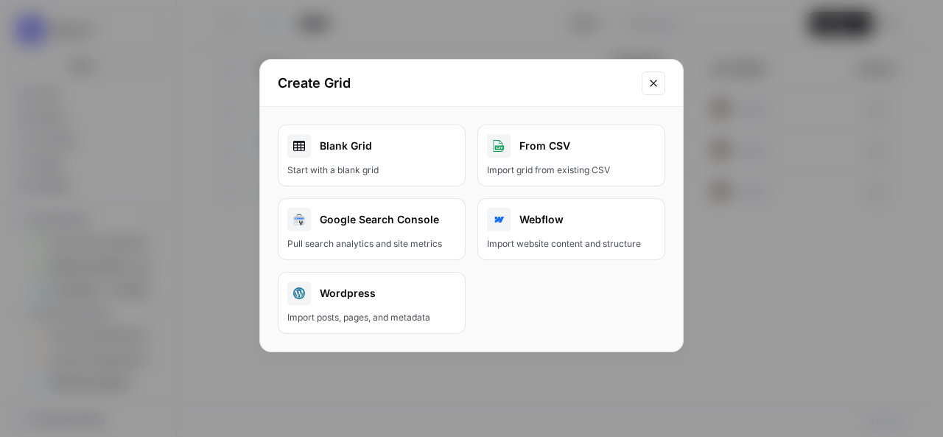
click at [374, 153] on div "Blank Grid" at bounding box center [371, 146] width 169 height 24
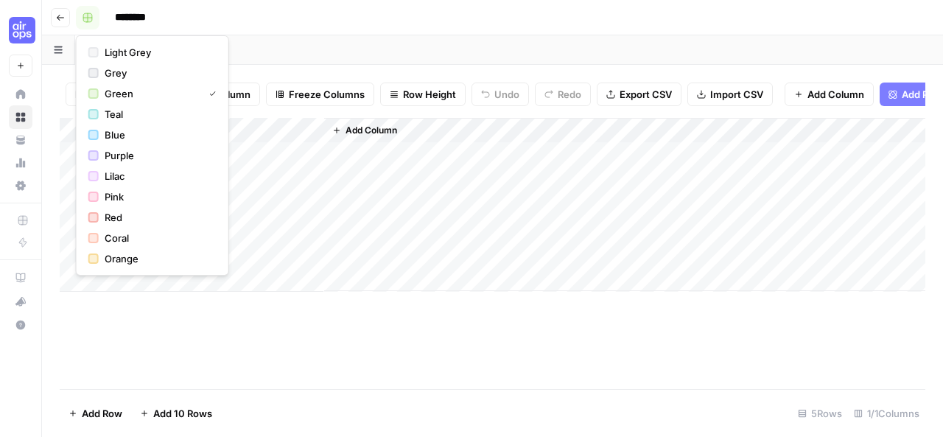
click at [93, 22] on button "button" at bounding box center [88, 18] width 24 height 24
click at [114, 114] on span "Teal" at bounding box center [158, 114] width 106 height 15
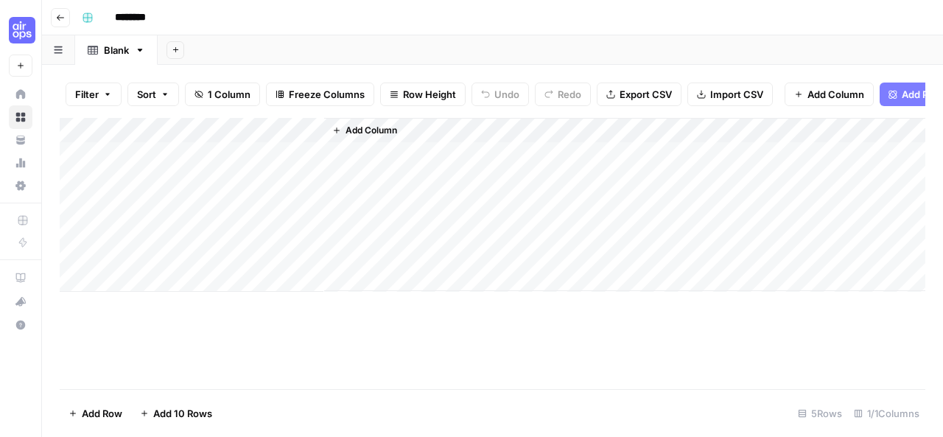
click at [159, 147] on div "Add Column" at bounding box center [493, 205] width 866 height 174
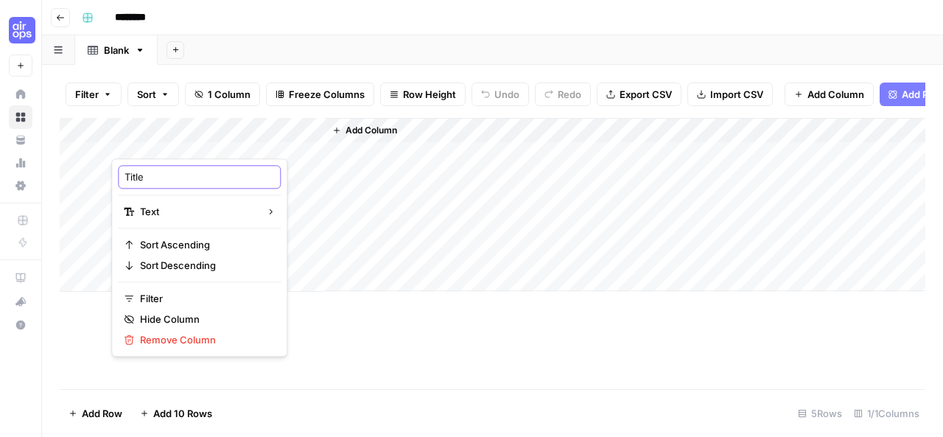
click at [149, 176] on input "Title" at bounding box center [200, 176] width 150 height 15
drag, startPoint x: 143, startPoint y: 176, endPoint x: 121, endPoint y: 173, distance: 22.3
click at [121, 173] on div "Titlekeyword" at bounding box center [199, 177] width 163 height 24
type input "keyword"
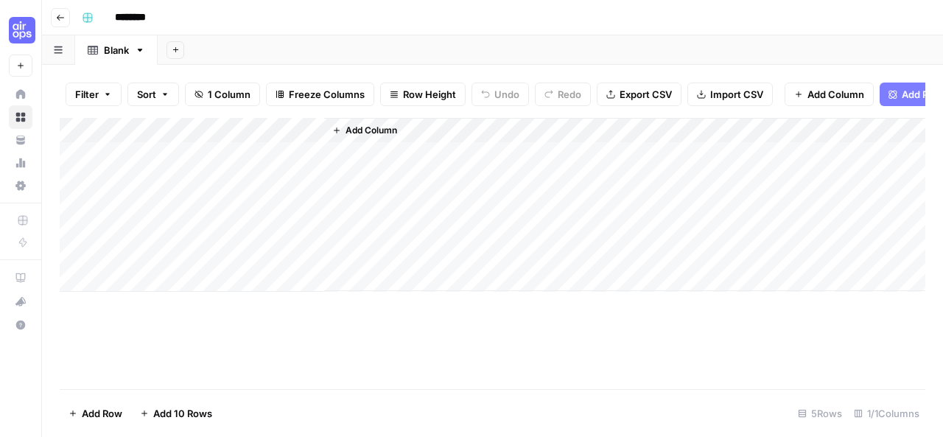
click at [285, 198] on div "Add Column" at bounding box center [493, 205] width 866 height 174
click at [251, 141] on div "Add Column" at bounding box center [493, 205] width 866 height 174
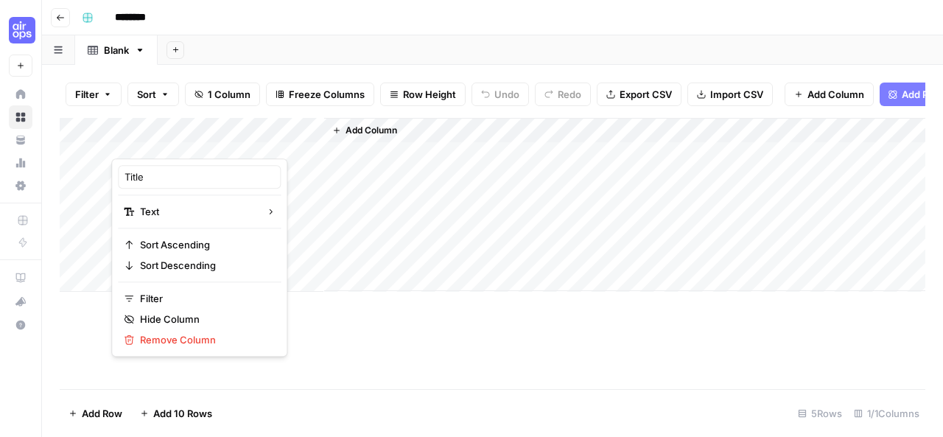
click at [220, 136] on div at bounding box center [217, 143] width 213 height 29
click at [167, 173] on input "Title" at bounding box center [200, 176] width 150 height 15
type input "Titlekey"
drag, startPoint x: 167, startPoint y: 173, endPoint x: 111, endPoint y: 180, distance: 56.4
click at [111, 180] on div "Titlekey Text Sort Ascending Sort Descending Filter Hide Column Remove Column" at bounding box center [199, 257] width 176 height 198
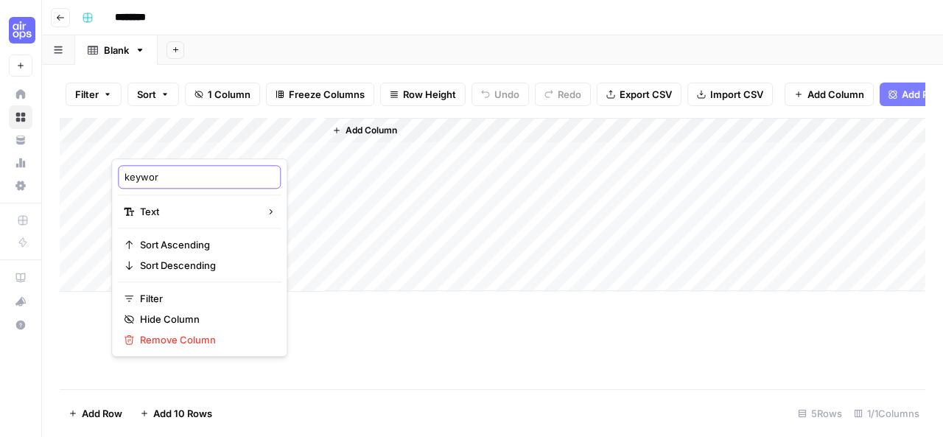
type input "keyword"
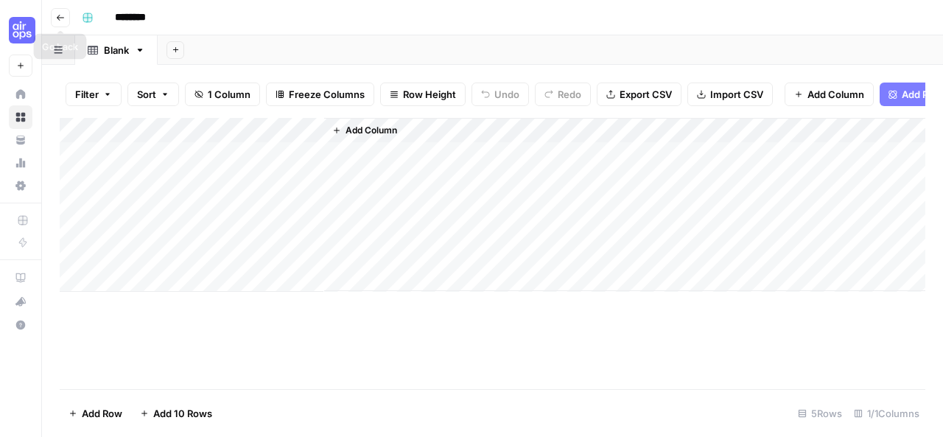
click at [55, 11] on button "Go back" at bounding box center [60, 17] width 19 height 19
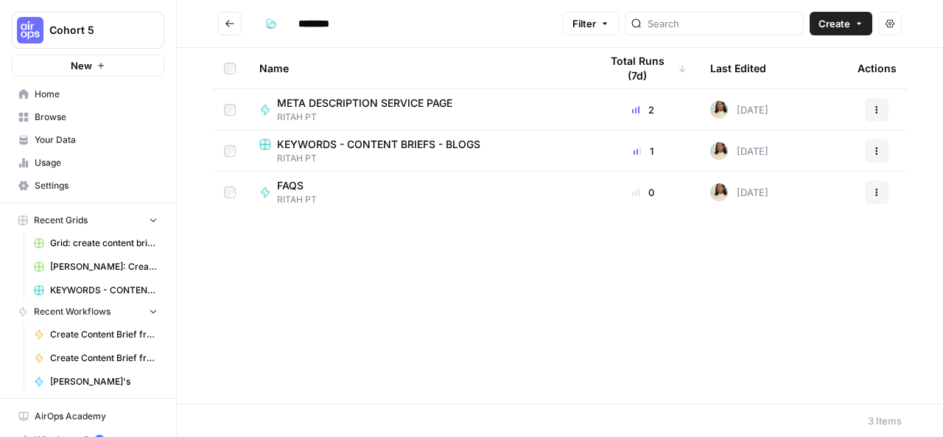
type input "********"
click at [354, 154] on span "RITAH PT" at bounding box center [417, 158] width 317 height 13
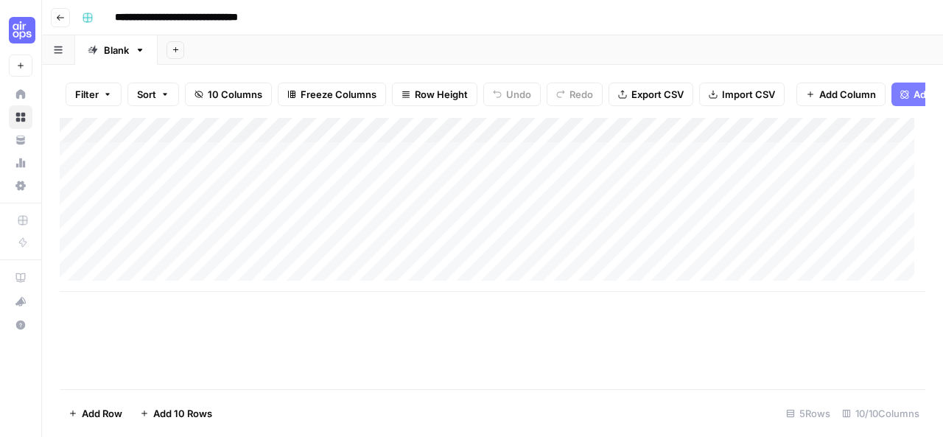
click at [241, 191] on div "Add Column" at bounding box center [493, 205] width 866 height 174
click at [317, 142] on div "Add Column" at bounding box center [493, 205] width 866 height 174
drag, startPoint x: 398, startPoint y: 138, endPoint x: 495, endPoint y: 142, distance: 97.4
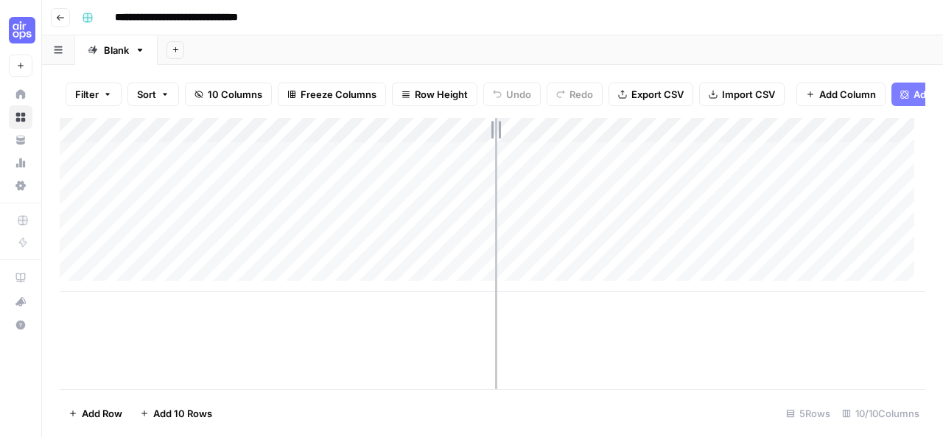
click at [495, 142] on div "Add Column" at bounding box center [493, 205] width 866 height 174
click at [466, 145] on div "Add Column" at bounding box center [493, 205] width 866 height 174
click at [52, 15] on button "Go back" at bounding box center [60, 17] width 19 height 19
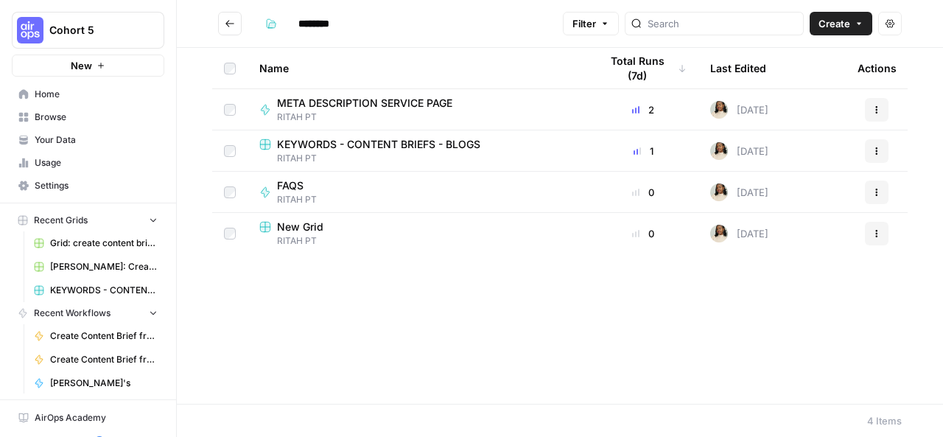
type input "********"
click at [333, 225] on div "New Grid" at bounding box center [417, 227] width 317 height 15
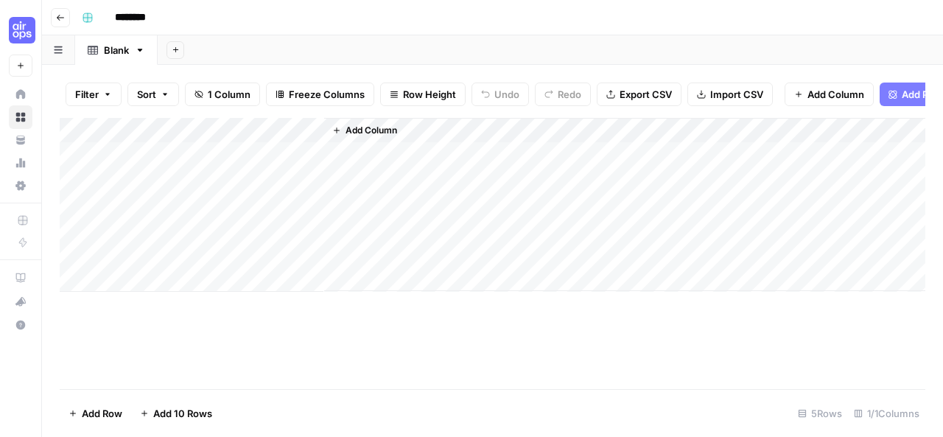
click at [50, 23] on header "Go back ********" at bounding box center [492, 17] width 901 height 35
click at [59, 14] on icon "button" at bounding box center [60, 17] width 9 height 9
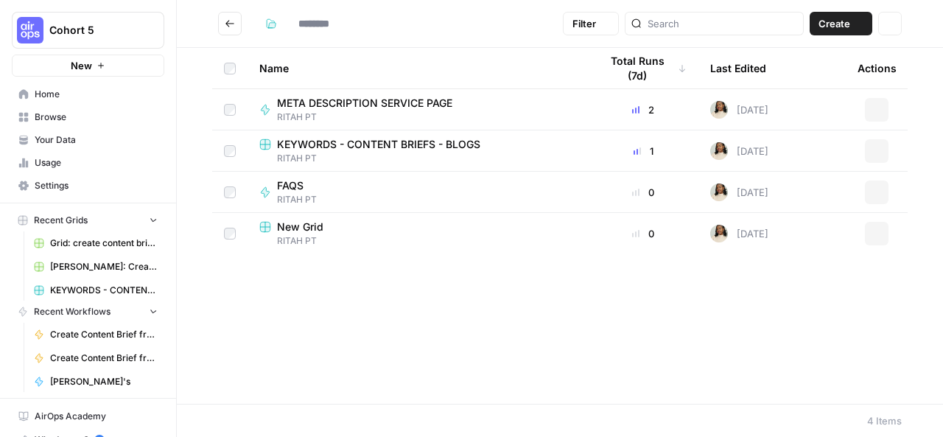
type input "********"
click at [329, 240] on span "RITAH PT" at bounding box center [417, 240] width 317 height 13
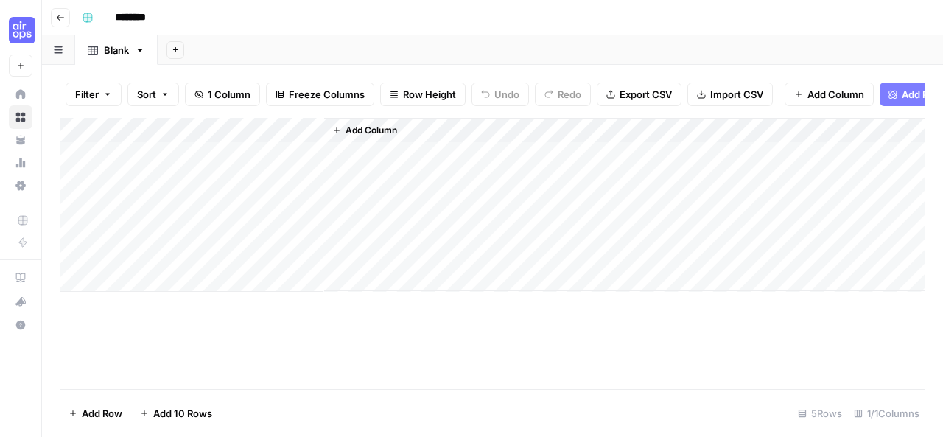
click at [234, 141] on div "Add Column" at bounding box center [493, 205] width 866 height 174
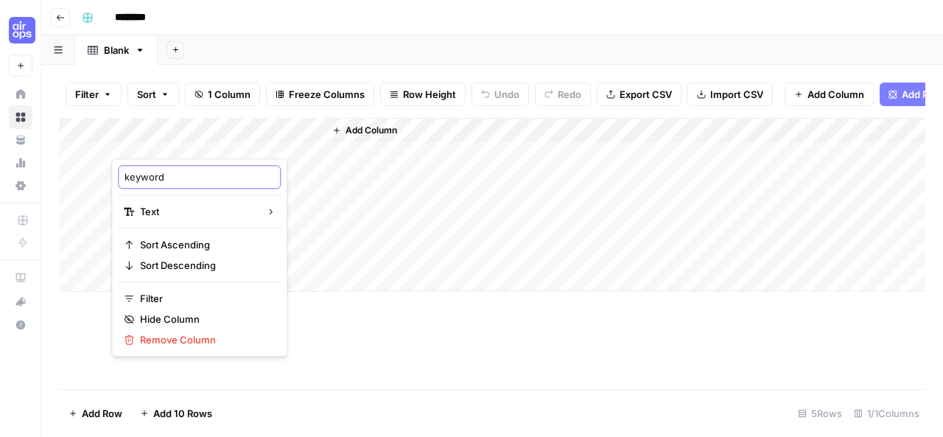
click at [193, 181] on input "keyword" at bounding box center [200, 176] width 150 height 15
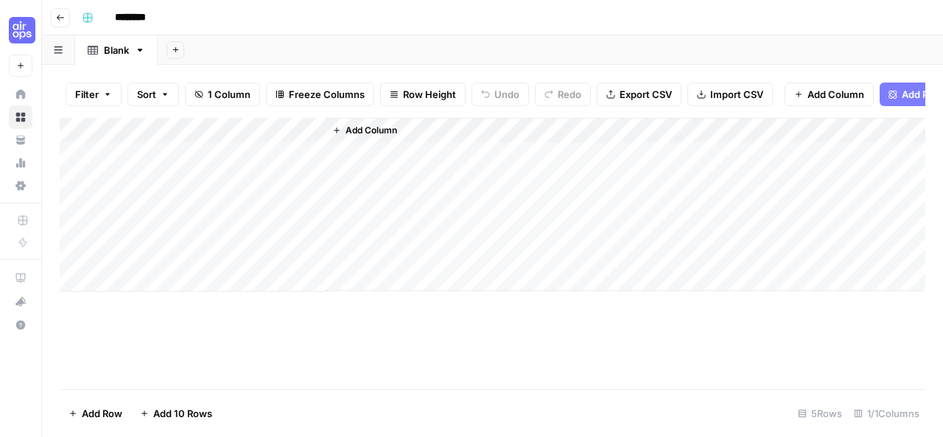
click at [373, 137] on span "Add Column" at bounding box center [372, 130] width 52 height 13
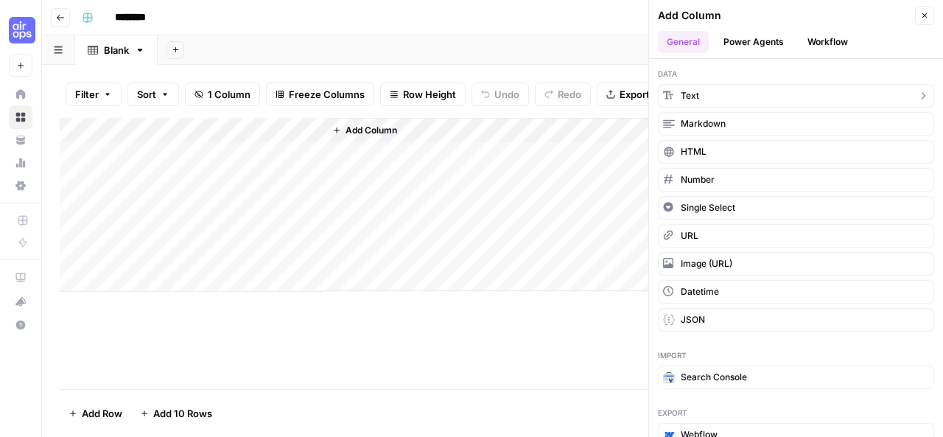
click at [684, 101] on span "Text" at bounding box center [690, 95] width 18 height 13
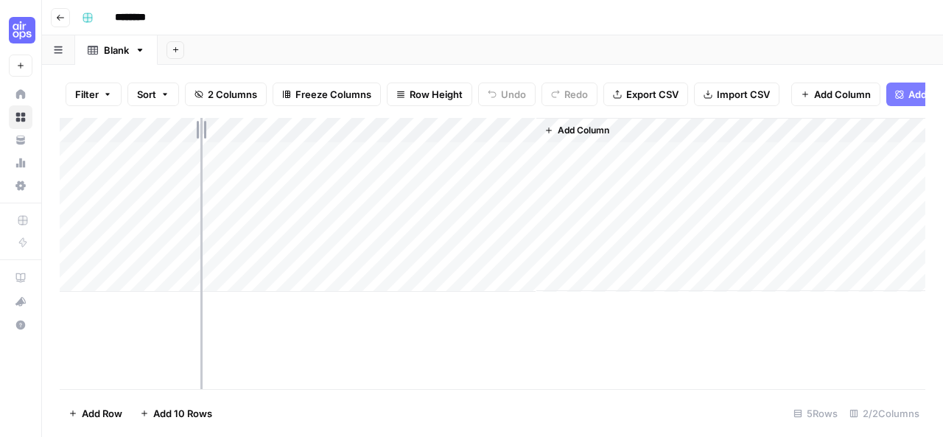
drag, startPoint x: 324, startPoint y: 144, endPoint x: 203, endPoint y: 137, distance: 121.0
click at [203, 137] on div "Add Column" at bounding box center [493, 205] width 866 height 174
click at [327, 139] on div "Add Column" at bounding box center [493, 205] width 866 height 174
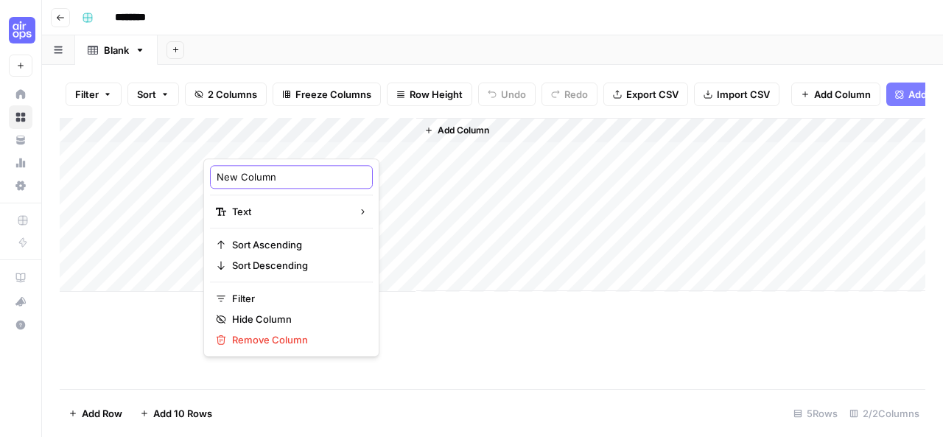
click at [295, 176] on input "New Column" at bounding box center [292, 176] width 150 height 15
type input "N"
type input "city"
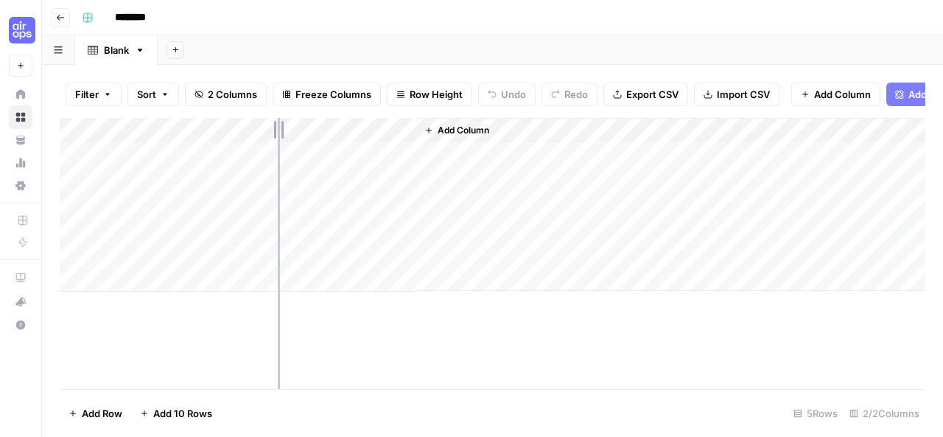
drag, startPoint x: 414, startPoint y: 142, endPoint x: 279, endPoint y: 139, distance: 134.9
click at [279, 139] on div "Add Column" at bounding box center [493, 205] width 866 height 174
click at [348, 137] on span "Add Column" at bounding box center [327, 130] width 52 height 13
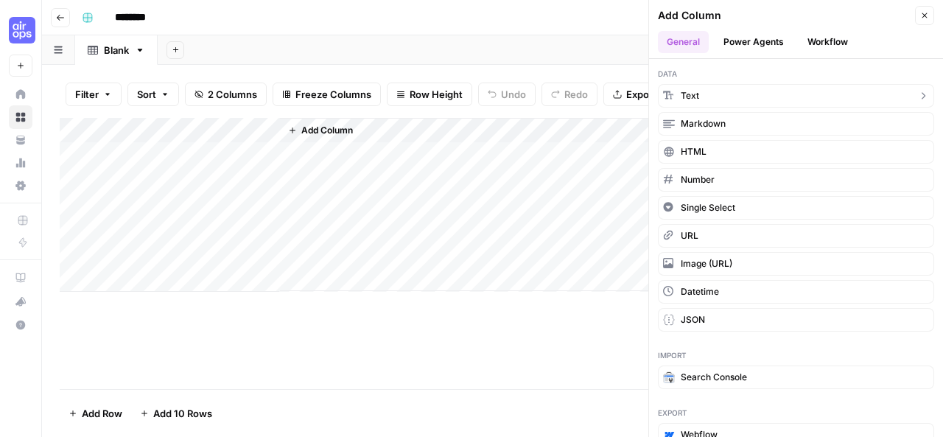
click at [707, 92] on button "Text" at bounding box center [796, 96] width 276 height 24
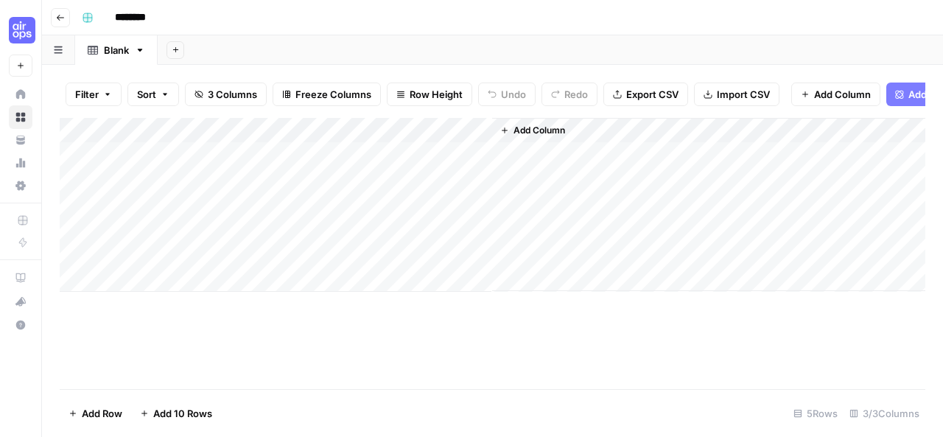
drag, startPoint x: 488, startPoint y: 140, endPoint x: 396, endPoint y: 144, distance: 91.4
click at [396, 144] on div "Add Column" at bounding box center [493, 205] width 866 height 174
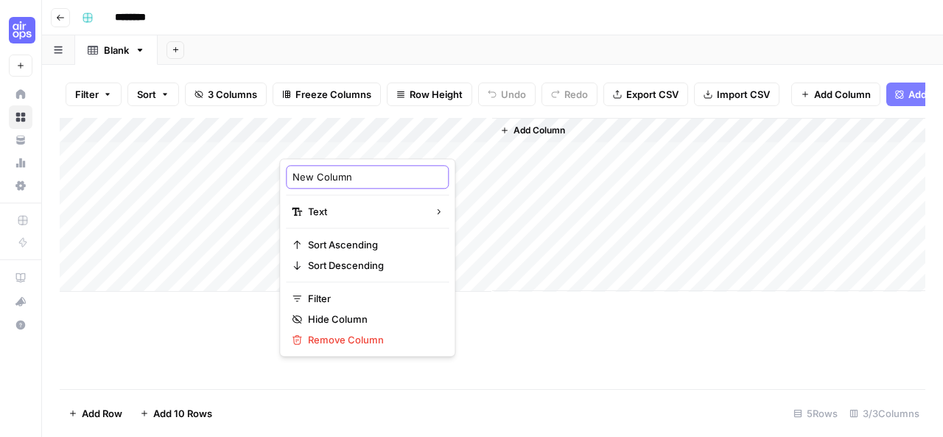
drag, startPoint x: 379, startPoint y: 176, endPoint x: 293, endPoint y: 178, distance: 86.2
click at [293, 178] on input "New Column" at bounding box center [367, 176] width 150 height 15
type input "state"
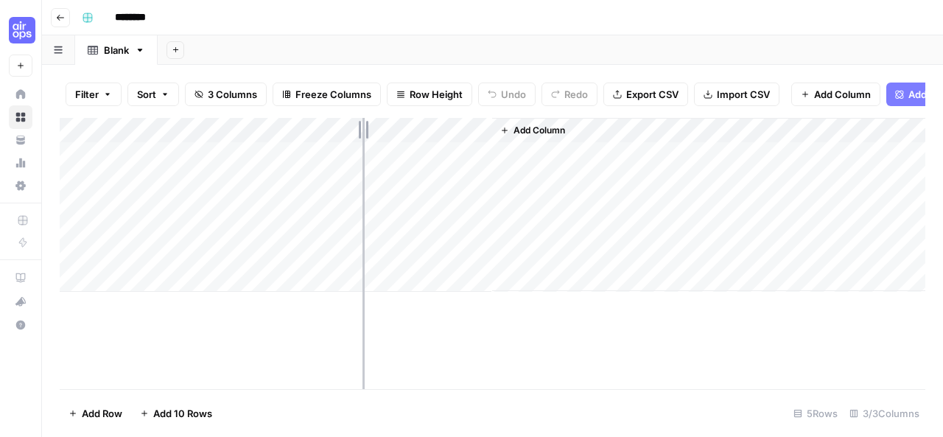
drag, startPoint x: 489, startPoint y: 144, endPoint x: 362, endPoint y: 151, distance: 126.9
click at [362, 151] on div "Add Column" at bounding box center [493, 205] width 866 height 174
click at [156, 167] on div "Add Column" at bounding box center [493, 205] width 866 height 174
click at [145, 167] on div "Add Column" at bounding box center [493, 205] width 866 height 174
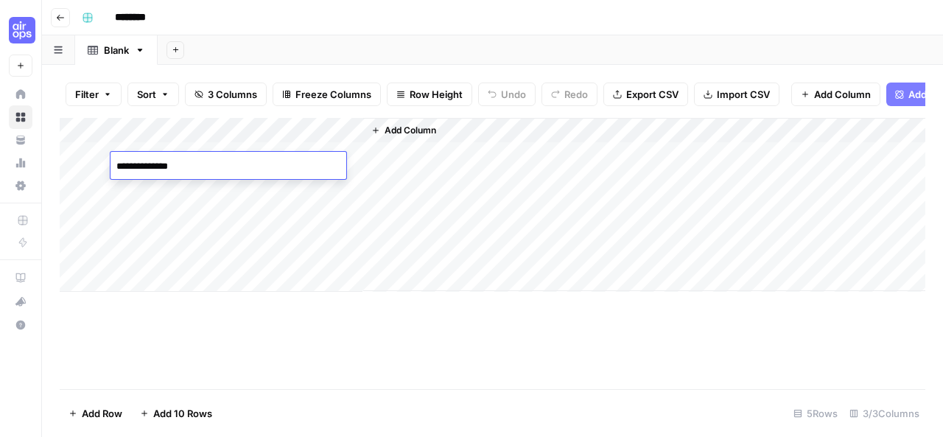
type textarea "**********"
click at [147, 189] on div "Add Column" at bounding box center [493, 205] width 866 height 174
click at [174, 163] on div "Add Column" at bounding box center [493, 205] width 866 height 174
click at [165, 189] on div "Add Column" at bounding box center [493, 205] width 866 height 174
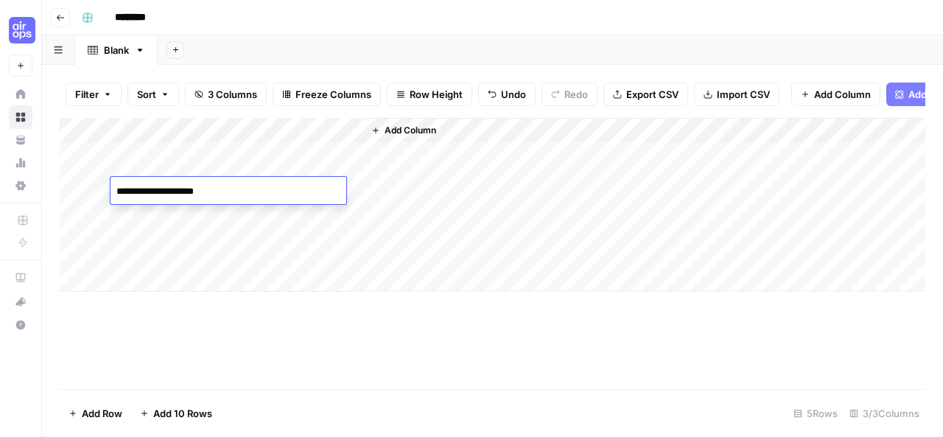
type textarea "**********"
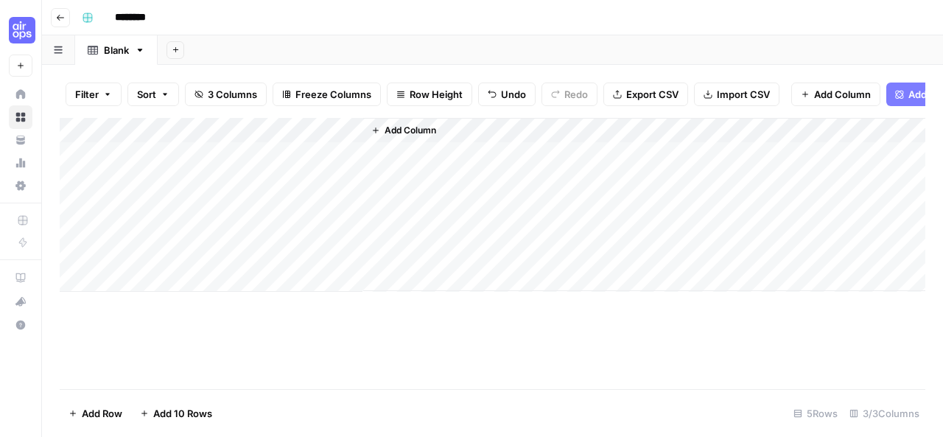
click at [155, 220] on div "Add Column" at bounding box center [493, 205] width 866 height 174
click at [168, 190] on div "Add Column" at bounding box center [493, 205] width 866 height 174
click at [162, 191] on div "Add Column" at bounding box center [493, 205] width 866 height 174
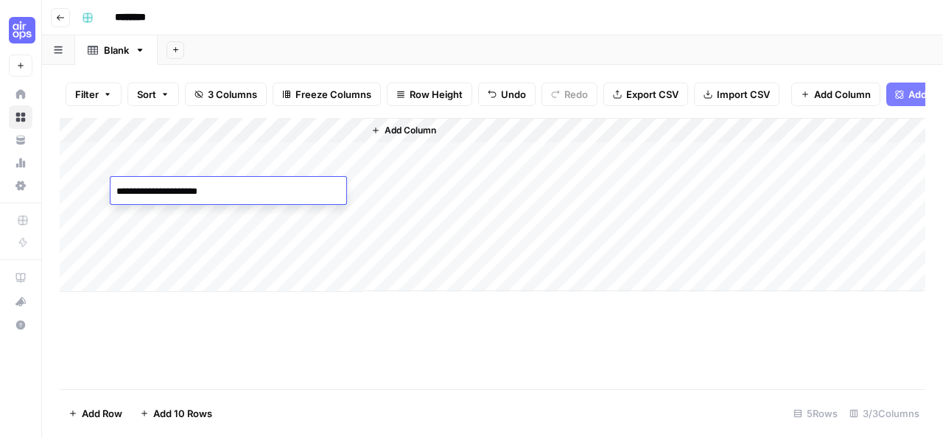
drag, startPoint x: 162, startPoint y: 191, endPoint x: 146, endPoint y: 186, distance: 16.8
click at [146, 186] on textarea "**********" at bounding box center [229, 191] width 236 height 21
click at [161, 192] on textarea "**********" at bounding box center [229, 191] width 236 height 21
type textarea "**********"
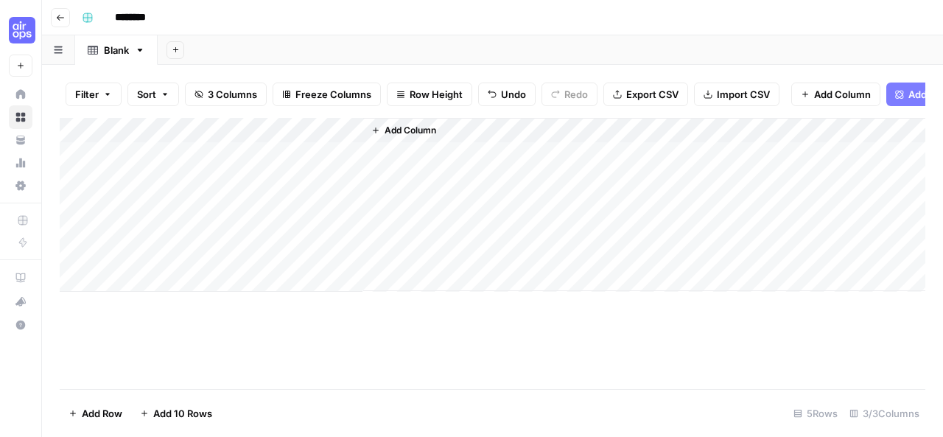
click at [153, 215] on div "Add Column" at bounding box center [493, 205] width 866 height 174
click at [174, 165] on div "Add Column" at bounding box center [493, 205] width 866 height 174
type textarea "*"
type textarea "**********"
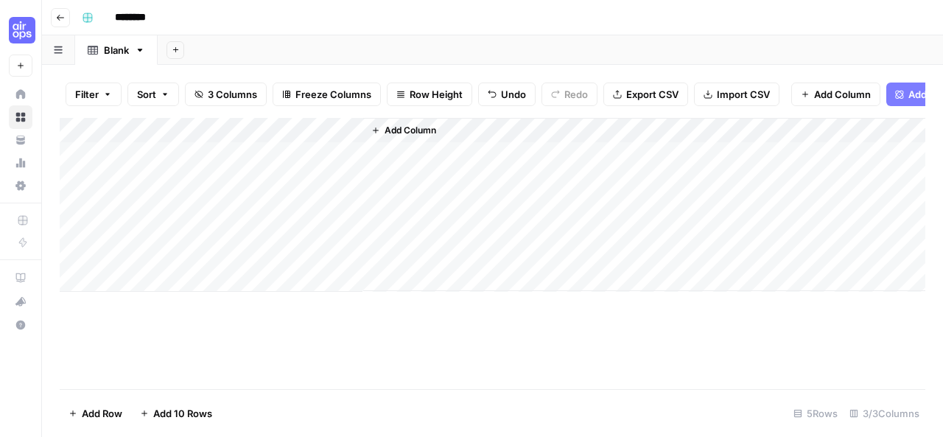
click at [174, 190] on div "Add Column" at bounding box center [493, 205] width 866 height 174
type textarea "*"
type textarea "**********"
click at [169, 215] on div "Add Column" at bounding box center [493, 205] width 866 height 174
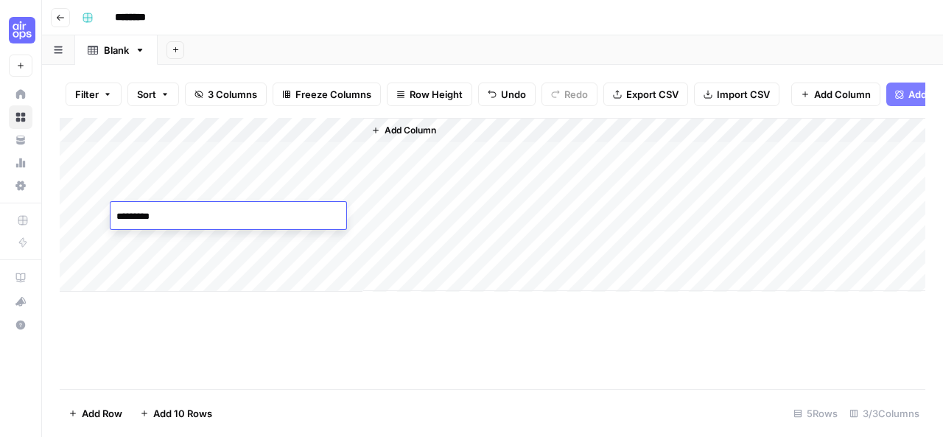
type textarea "**********"
click at [169, 243] on div "Add Column" at bounding box center [493, 205] width 866 height 174
click at [157, 192] on div "Add Column" at bounding box center [493, 205] width 866 height 174
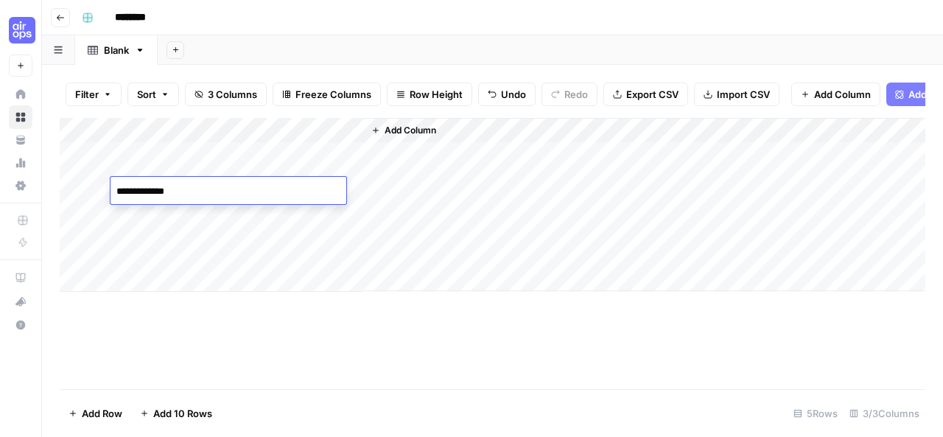
click at [154, 192] on textarea "**********" at bounding box center [229, 191] width 236 height 21
click at [155, 192] on textarea "**********" at bounding box center [229, 191] width 236 height 21
type textarea "**********"
click at [159, 234] on div "Add Column" at bounding box center [493, 205] width 866 height 174
click at [165, 191] on div "Add Column" at bounding box center [493, 205] width 866 height 174
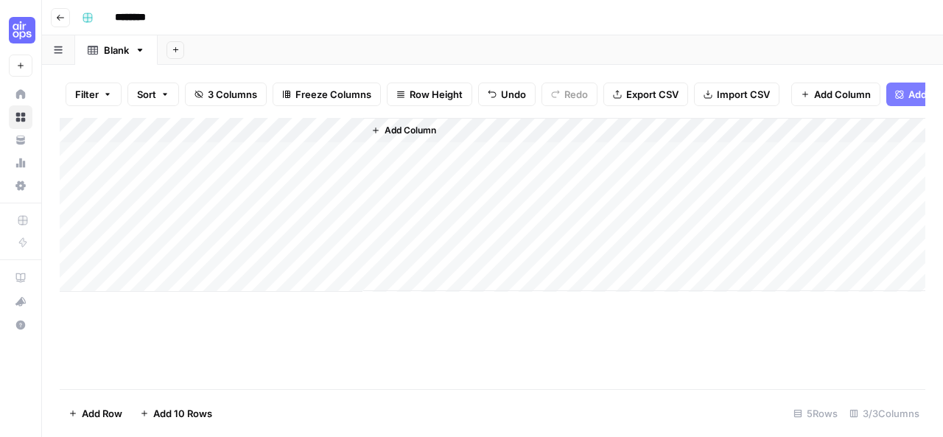
click at [165, 191] on div "Add Column" at bounding box center [493, 205] width 866 height 174
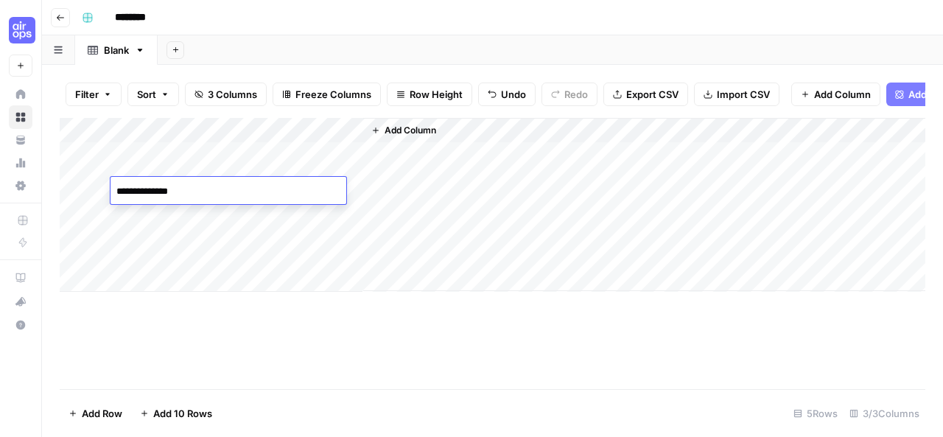
click at [165, 192] on textarea "**********" at bounding box center [229, 191] width 236 height 21
drag, startPoint x: 178, startPoint y: 194, endPoint x: 151, endPoint y: 194, distance: 27.3
click at [151, 194] on textarea "**********" at bounding box center [229, 191] width 236 height 21
type textarea "**********"
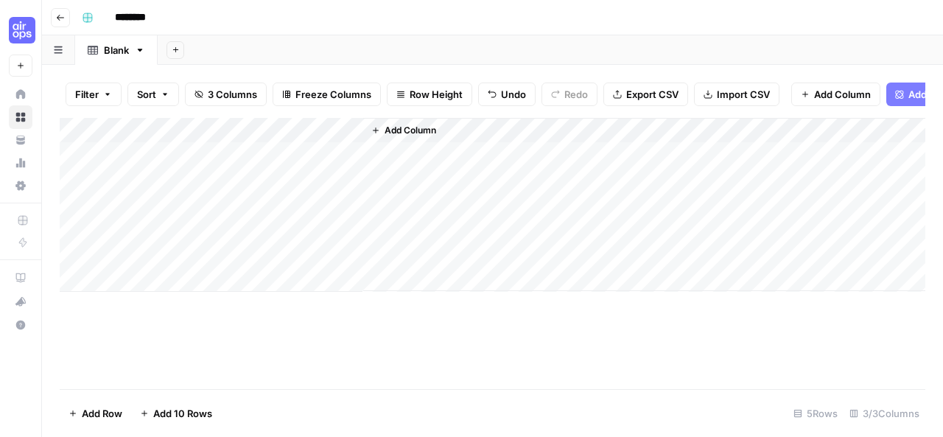
click at [145, 244] on div "Add Column" at bounding box center [493, 205] width 866 height 174
type textarea "**********"
click at [147, 267] on div "Add Column" at bounding box center [493, 205] width 866 height 174
click at [237, 164] on div "Add Column" at bounding box center [493, 205] width 866 height 174
type textarea "*****"
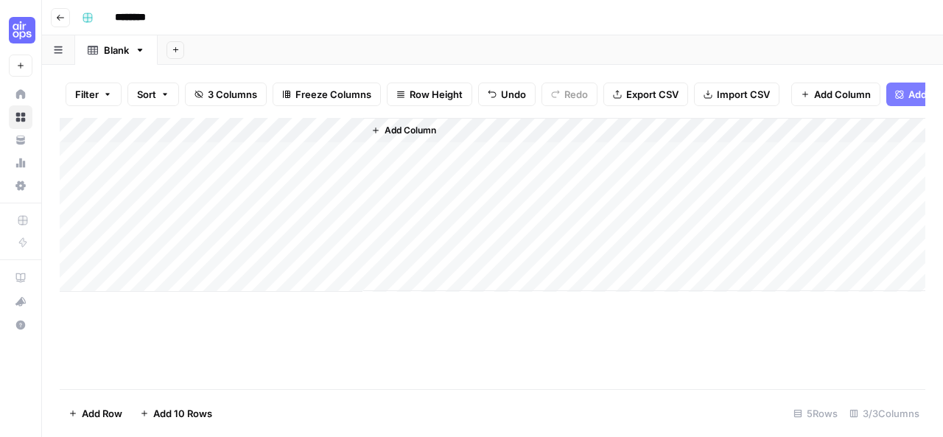
click at [237, 195] on div "Add Column" at bounding box center [493, 205] width 866 height 174
type textarea "*****"
click at [236, 223] on div "Add Column" at bounding box center [493, 205] width 866 height 174
type textarea "*****"
click at [236, 242] on div "Add Column" at bounding box center [493, 205] width 866 height 174
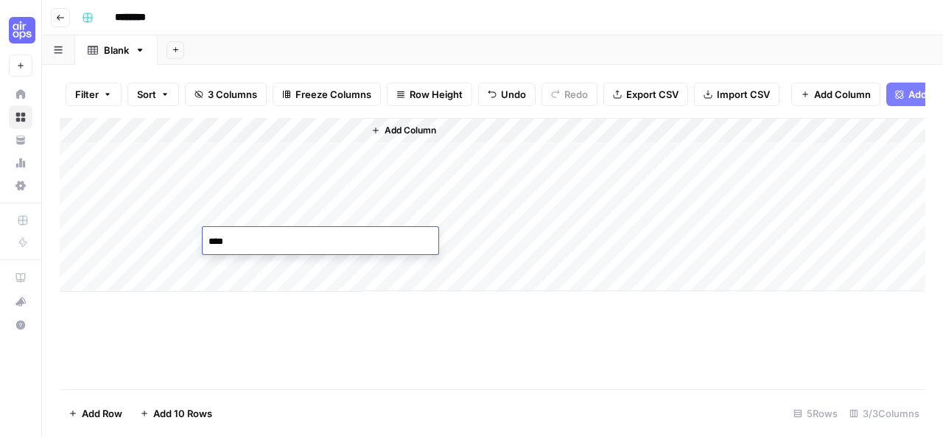
type textarea "*****"
click at [323, 163] on div "Add Column" at bounding box center [493, 205] width 866 height 174
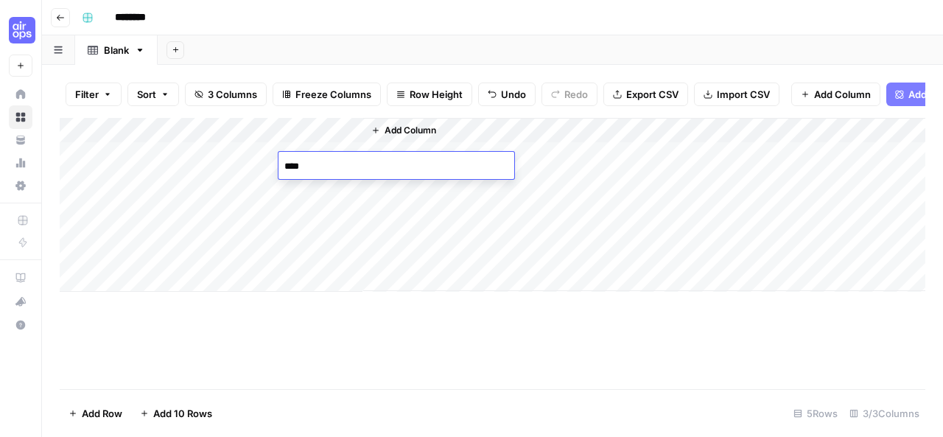
type textarea "*****"
click at [323, 189] on div "Add Column" at bounding box center [493, 205] width 866 height 174
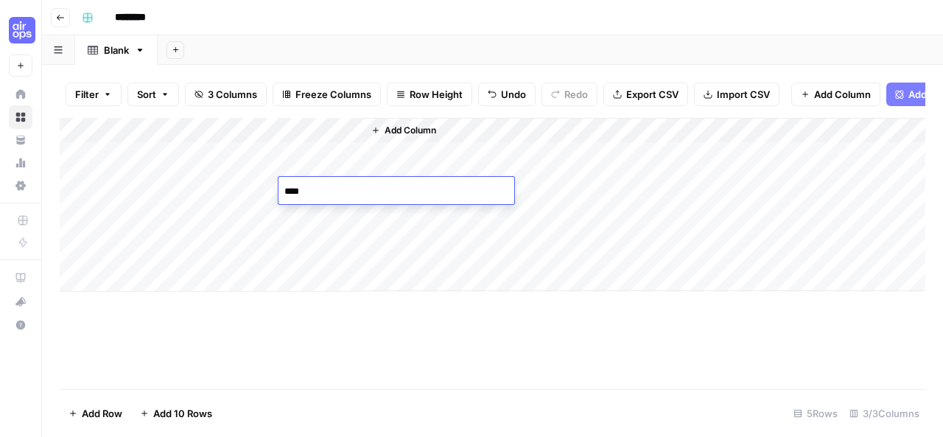
type textarea "*****"
click at [321, 217] on div "Add Column" at bounding box center [493, 205] width 866 height 174
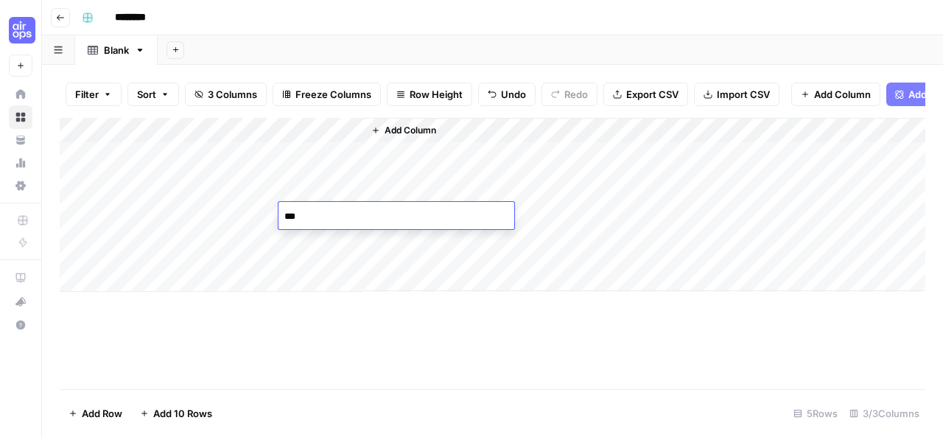
type textarea "****"
click at [320, 242] on div "Add Column" at bounding box center [493, 205] width 866 height 174
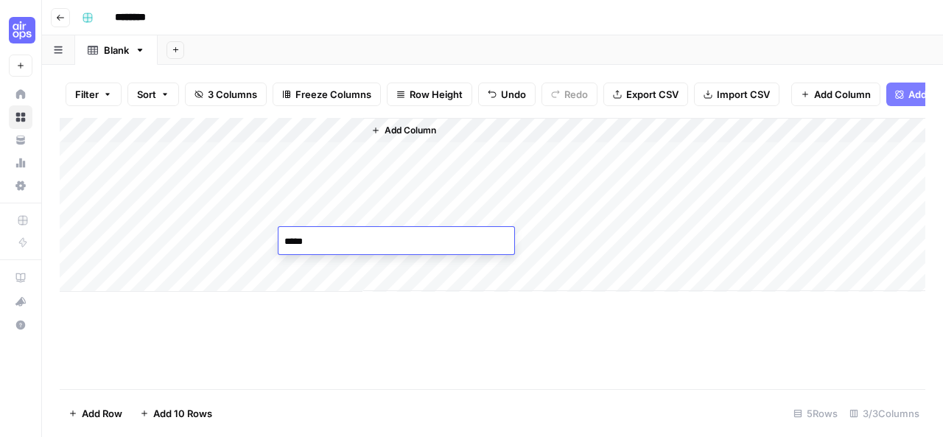
type textarea "*"
click at [167, 215] on div "Add Column" at bounding box center [493, 205] width 866 height 174
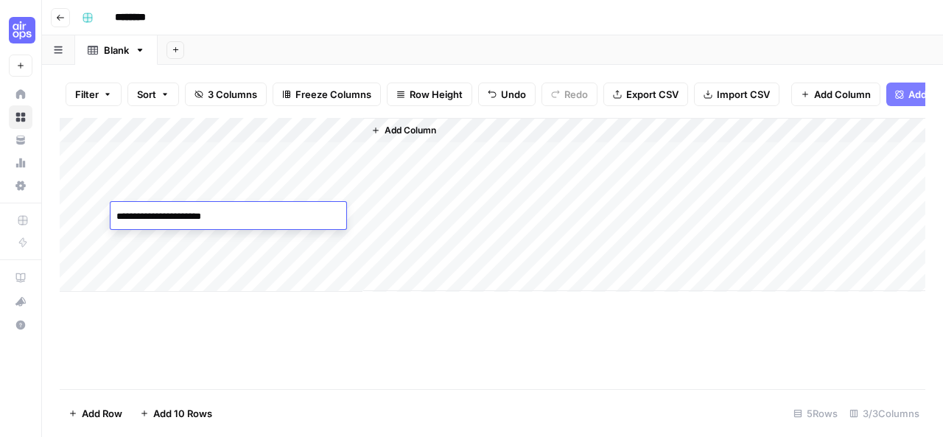
type textarea "**********"
click at [309, 250] on div "Add Column" at bounding box center [493, 205] width 866 height 174
click at [306, 245] on div "Add Column" at bounding box center [493, 205] width 866 height 174
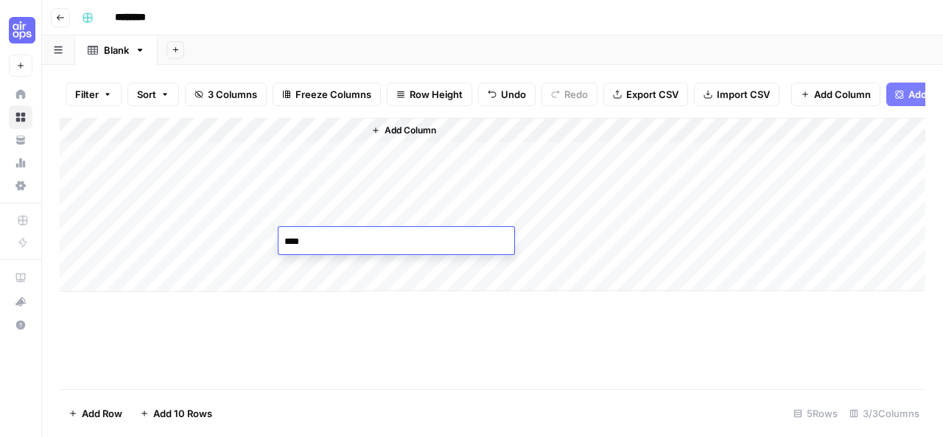
type textarea "*****"
click at [306, 214] on div "Add Column" at bounding box center [493, 205] width 866 height 174
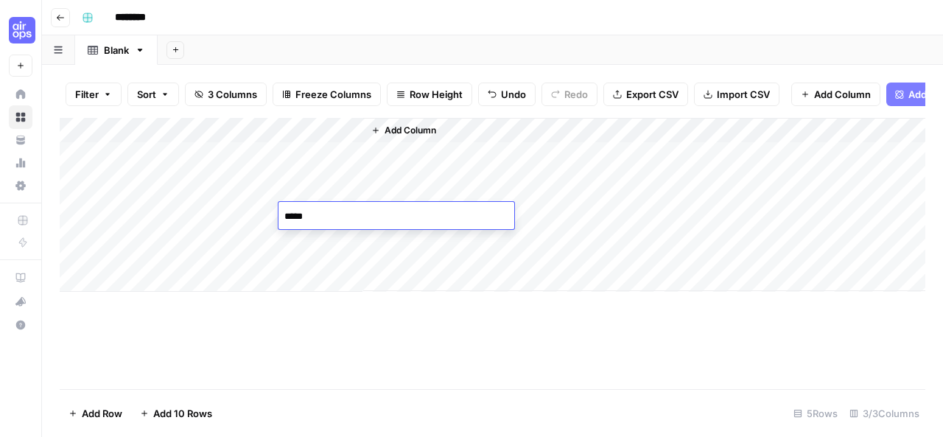
type textarea "*****"
click at [410, 137] on span "Add Column" at bounding box center [411, 130] width 52 height 13
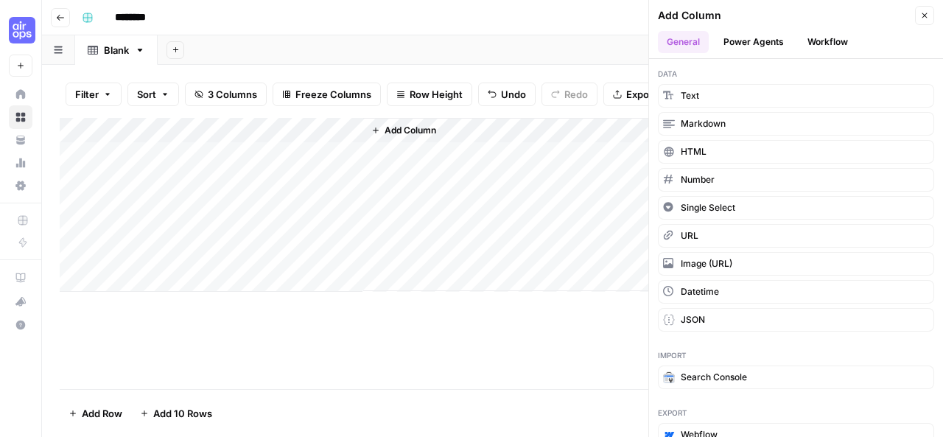
click at [189, 165] on div "Add Column" at bounding box center [493, 205] width 866 height 174
click at [756, 33] on button "Power Agents" at bounding box center [754, 42] width 78 height 22
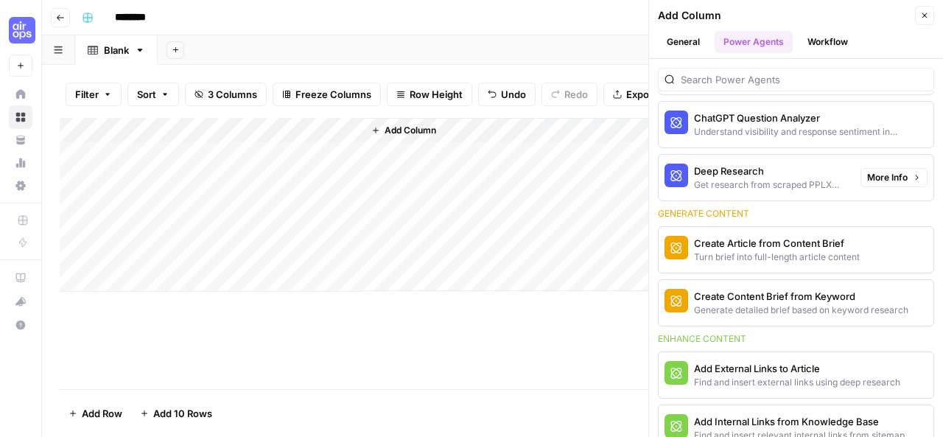
scroll to position [122, 0]
click at [732, 295] on div "Create Content Brief from Keyword" at bounding box center [771, 295] width 155 height 15
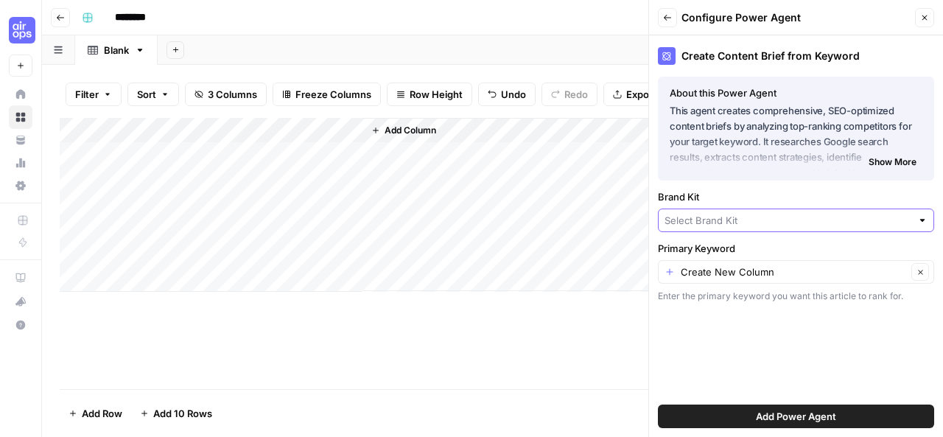
click at [767, 214] on input "Brand Kit" at bounding box center [788, 220] width 247 height 15
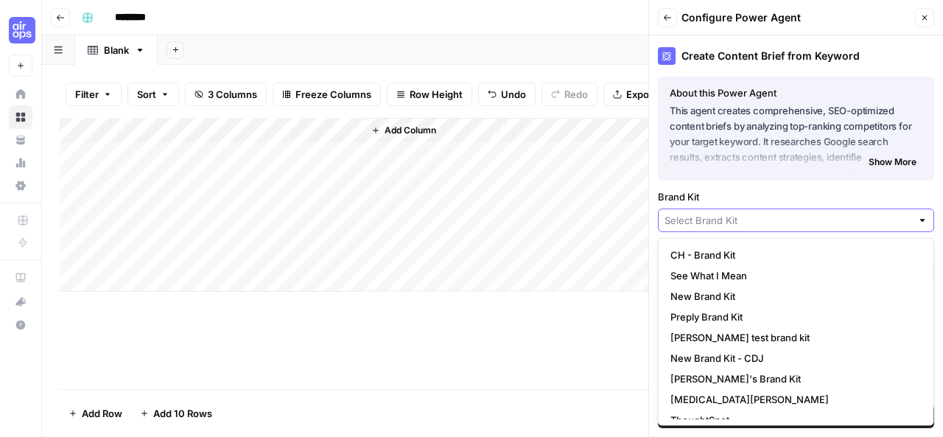
click at [735, 216] on input "Brand Kit" at bounding box center [788, 220] width 247 height 15
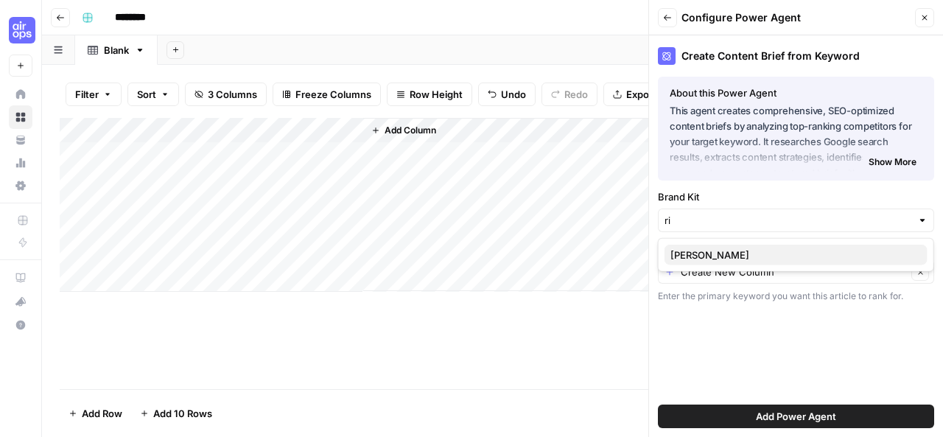
click at [704, 259] on span "[PERSON_NAME]" at bounding box center [792, 255] width 245 height 15
type input "[PERSON_NAME]"
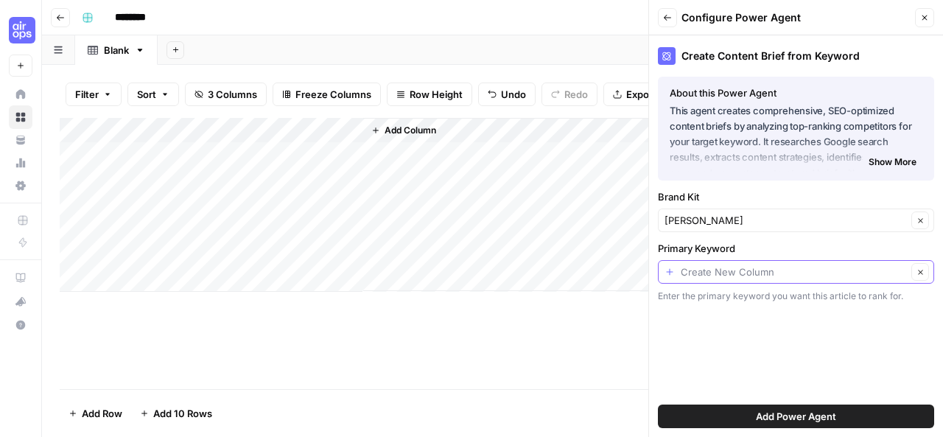
click at [707, 276] on input "Primary Keyword" at bounding box center [794, 271] width 226 height 15
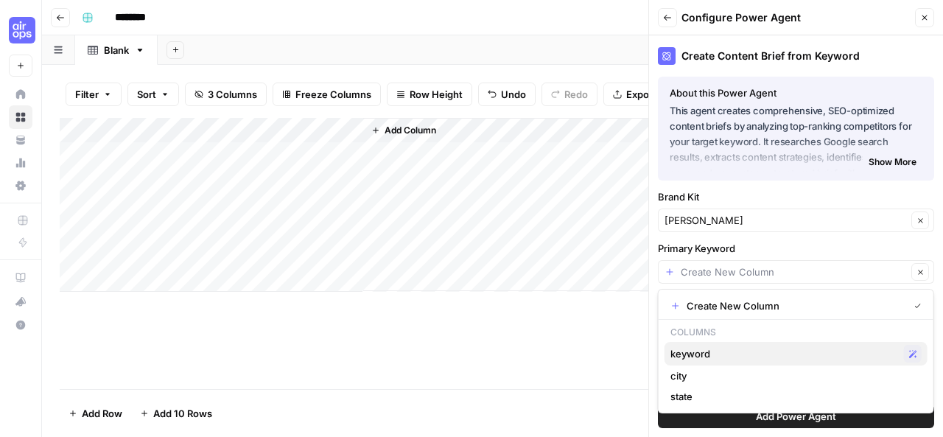
click at [698, 350] on span "keyword" at bounding box center [784, 353] width 228 height 15
type input "keyword"
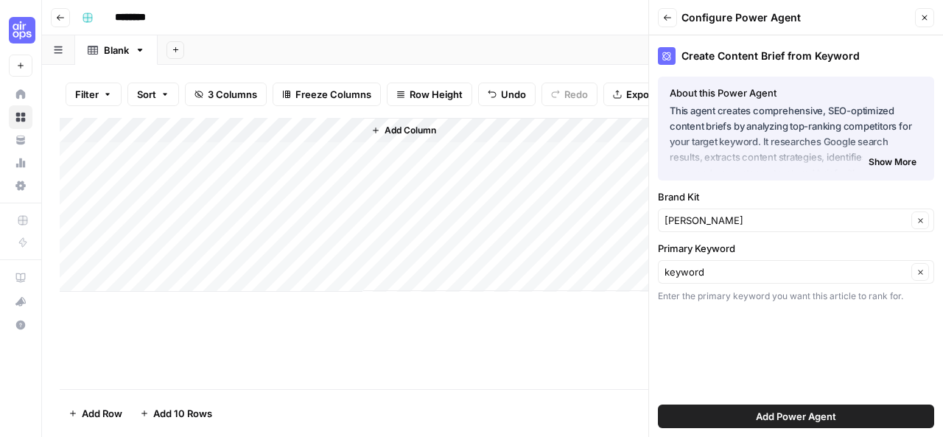
click at [782, 411] on span "Add Power Agent" at bounding box center [796, 416] width 80 height 15
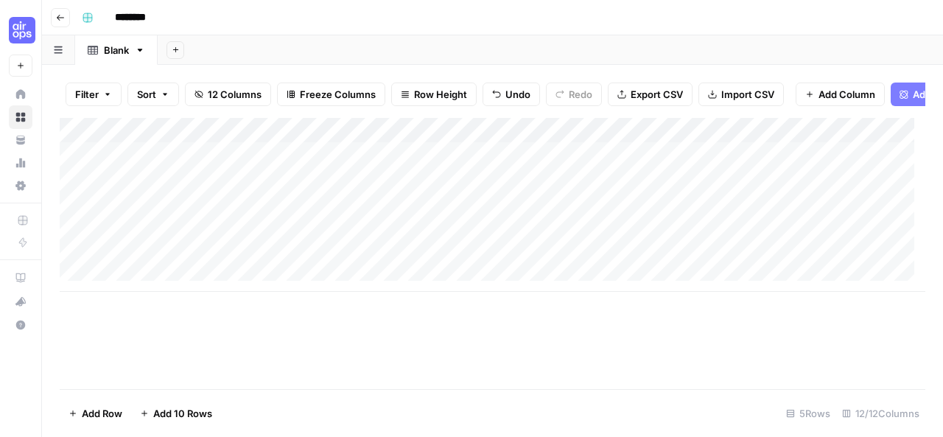
click at [489, 147] on div "Add Column" at bounding box center [493, 205] width 866 height 174
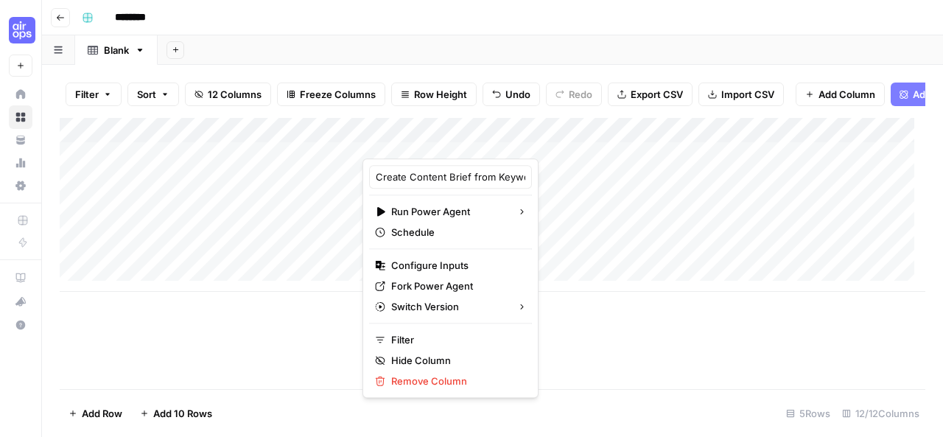
click at [302, 330] on div "Add Column" at bounding box center [493, 253] width 866 height 271
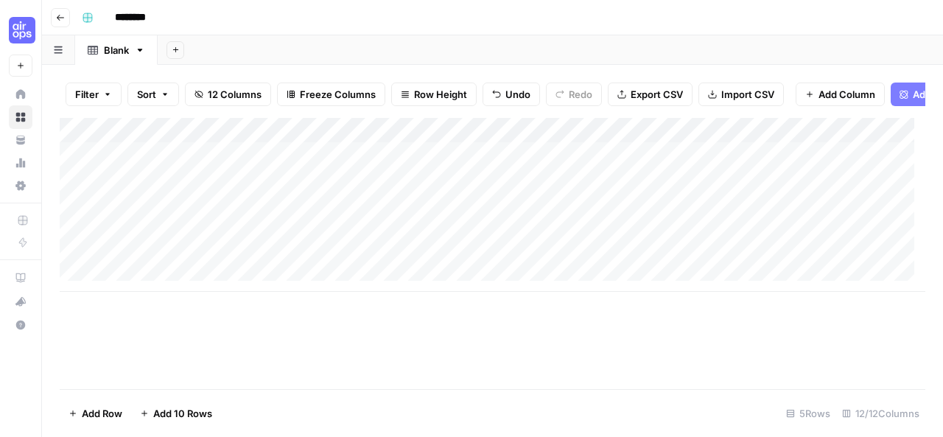
click at [454, 168] on div "Add Column" at bounding box center [493, 205] width 866 height 174
click at [57, 17] on icon "button" at bounding box center [60, 18] width 7 height 6
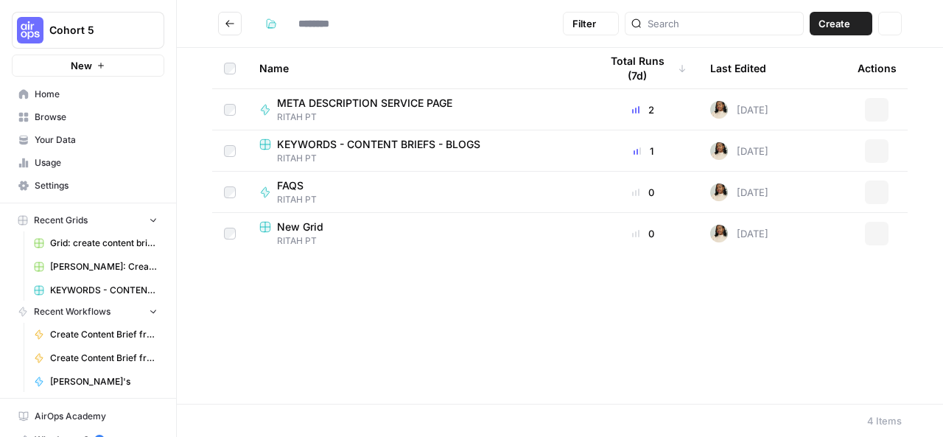
type input "********"
click at [225, 21] on icon "Go back" at bounding box center [230, 23] width 10 height 10
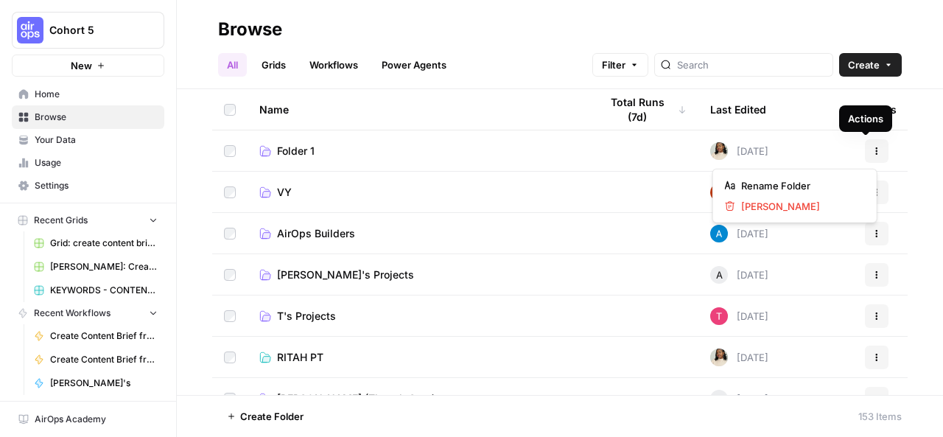
click at [872, 152] on icon "button" at bounding box center [876, 151] width 9 height 9
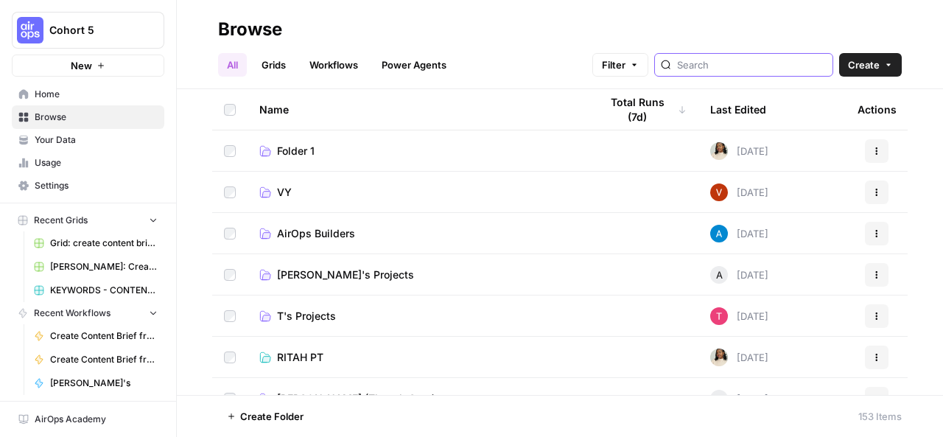
click at [767, 69] on input "search" at bounding box center [752, 64] width 150 height 15
type input "create content"
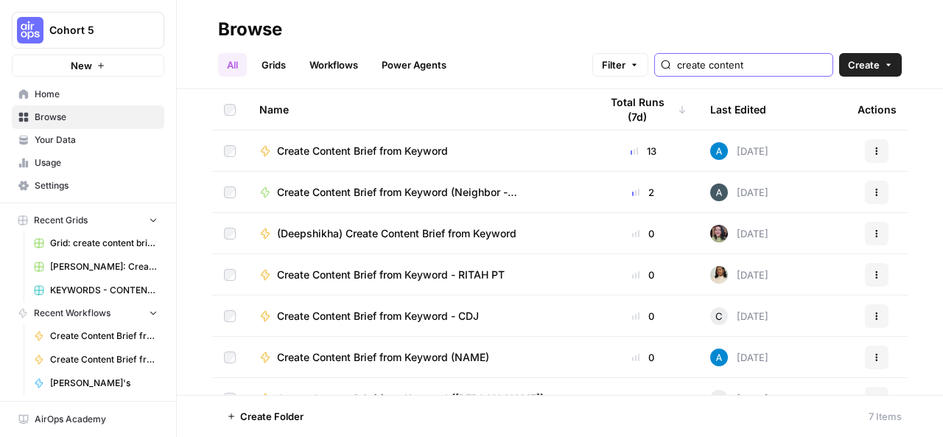
scroll to position [24, 0]
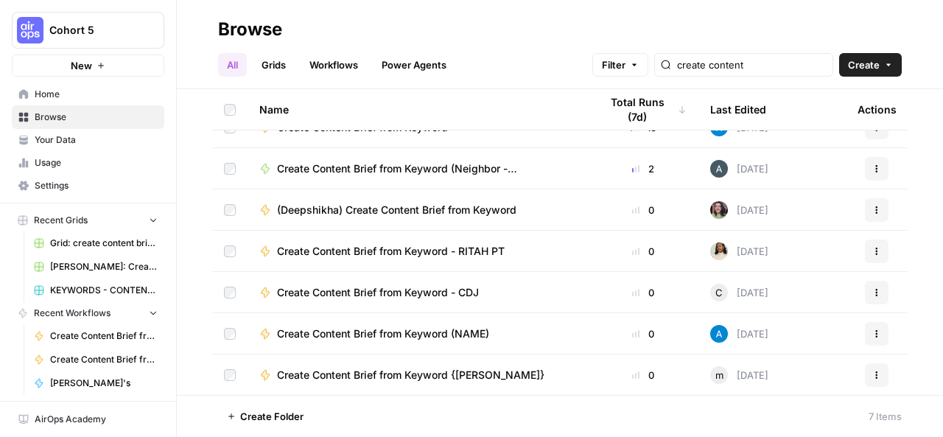
click at [865, 328] on button "Actions" at bounding box center [877, 334] width 24 height 24
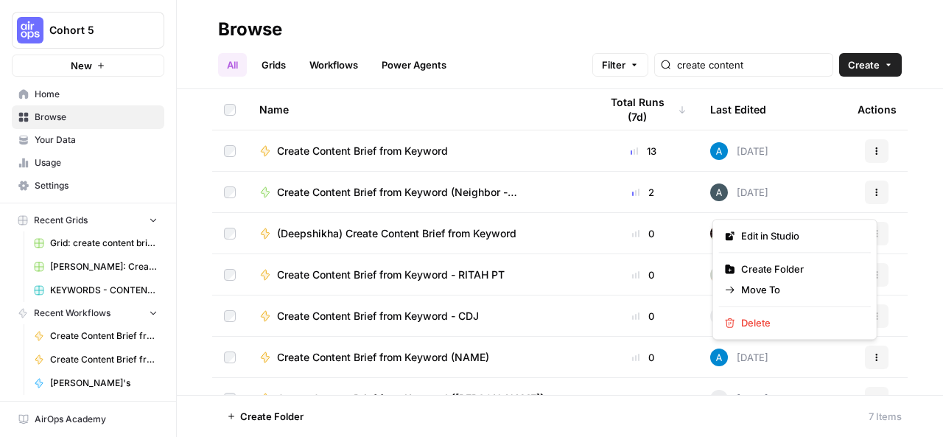
click at [872, 149] on icon "button" at bounding box center [876, 151] width 9 height 9
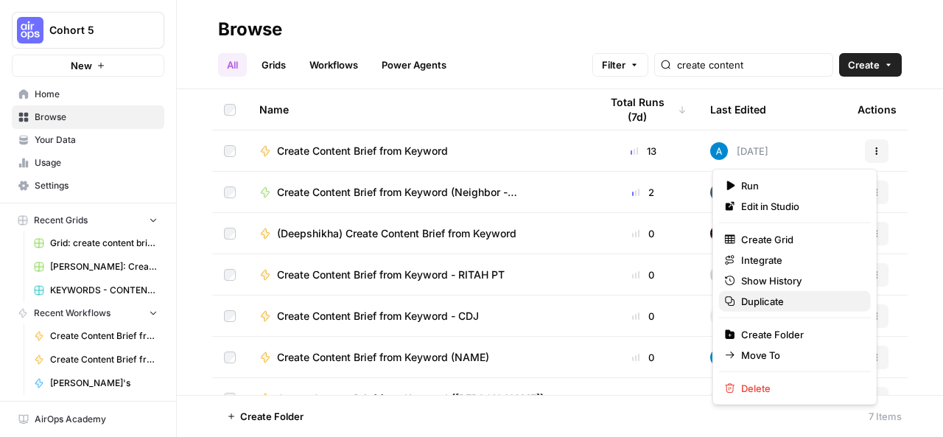
click at [765, 298] on span "Duplicate" at bounding box center [800, 301] width 118 height 15
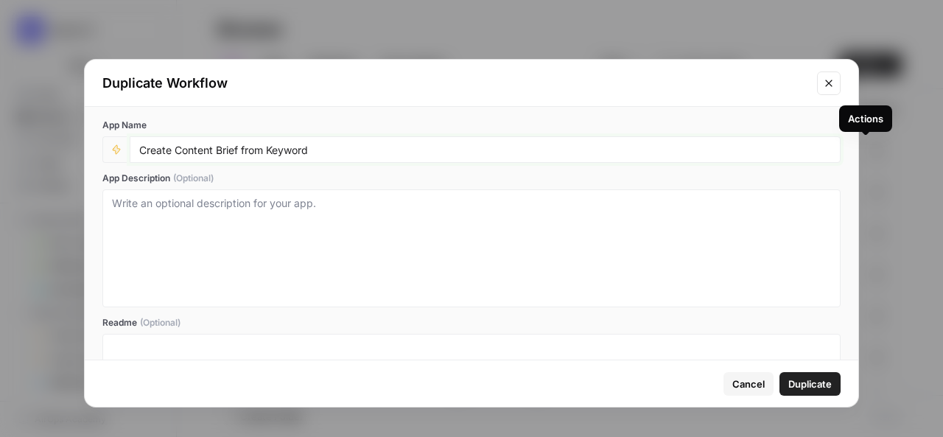
click at [323, 146] on input "Create Content Brief from Keyword" at bounding box center [485, 149] width 692 height 13
type input "Create Content Brief from Keyword RITAH PT"
click at [806, 379] on span "Duplicate" at bounding box center [809, 383] width 43 height 15
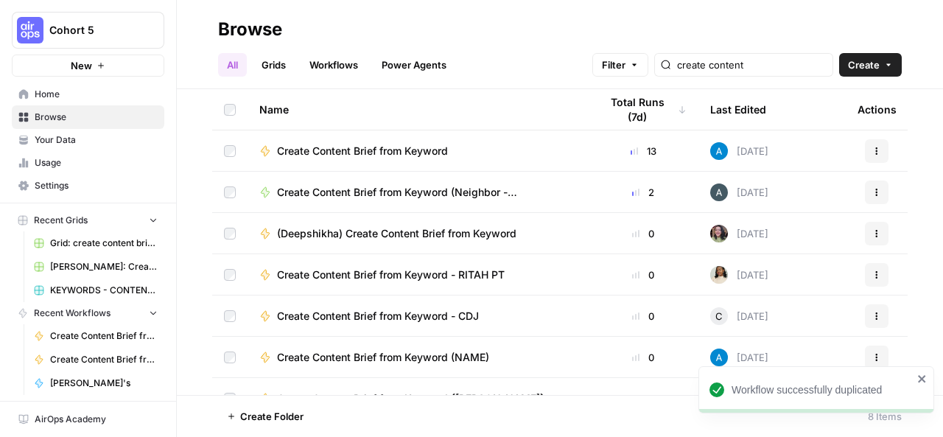
click at [588, 285] on td "0" at bounding box center [643, 274] width 111 height 41
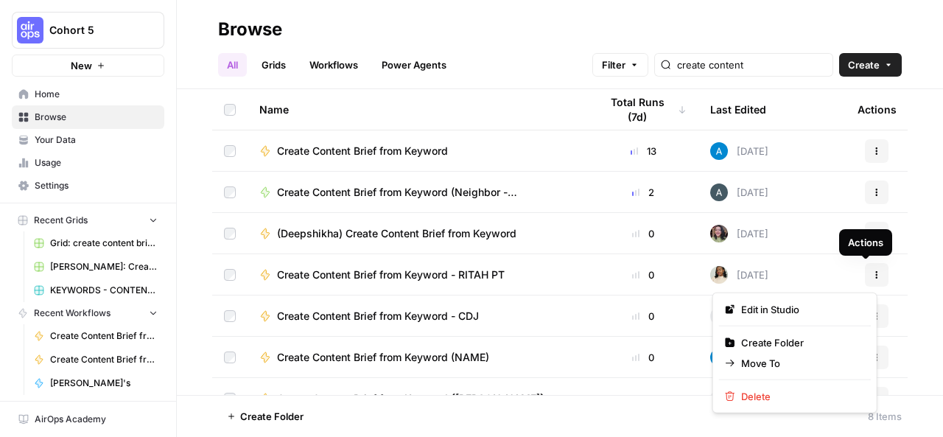
click at [872, 270] on icon "button" at bounding box center [876, 274] width 9 height 9
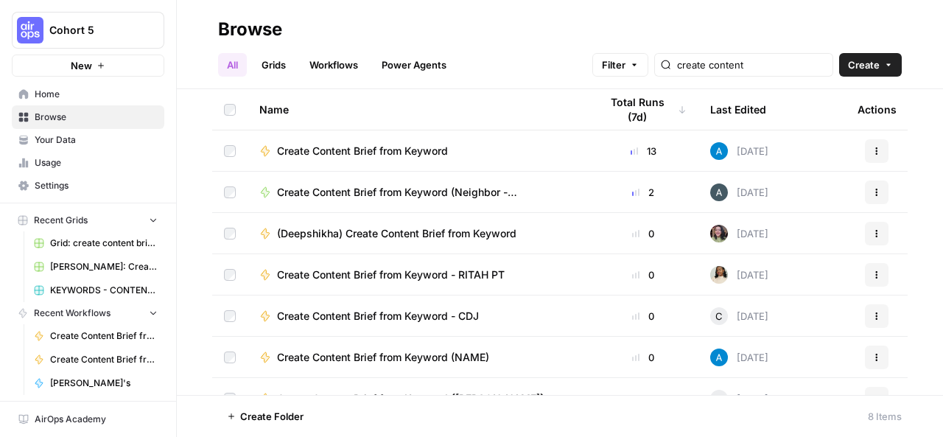
click at [522, 276] on div "Create Content Brief from Keyword - RITAH PT" at bounding box center [417, 274] width 317 height 15
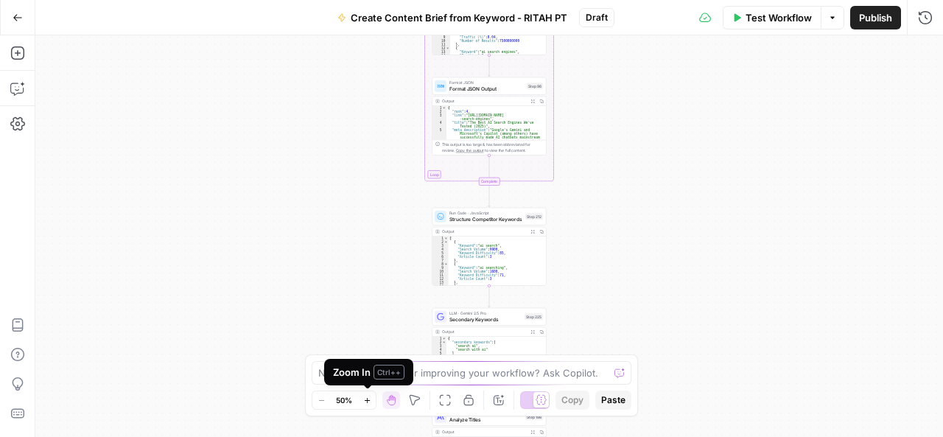
click at [371, 403] on button "Zoom In" at bounding box center [367, 400] width 18 height 18
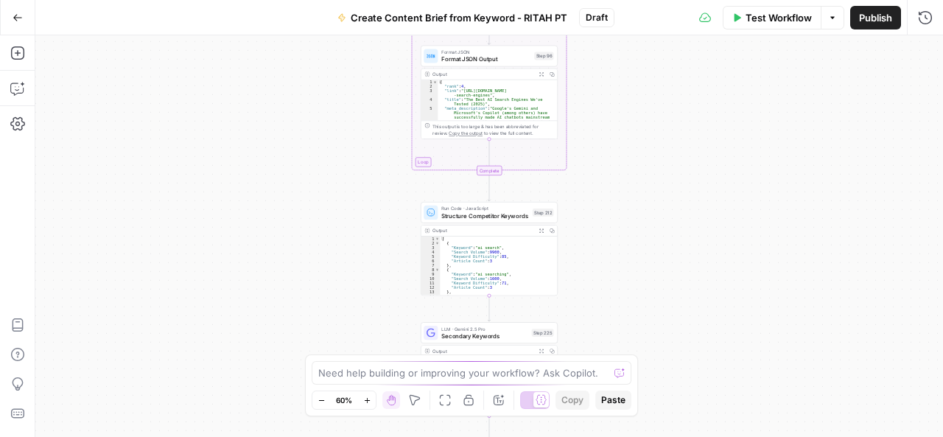
click at [371, 403] on button "Zoom In" at bounding box center [367, 400] width 18 height 18
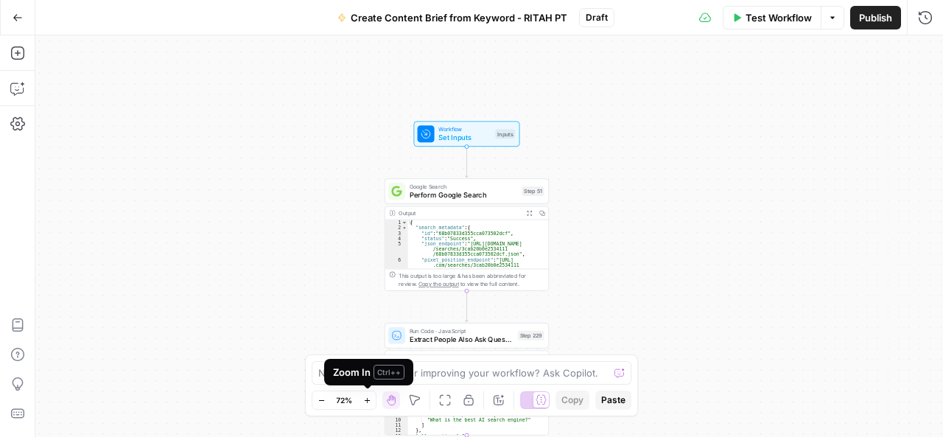
click at [367, 399] on icon "button" at bounding box center [367, 400] width 8 height 8
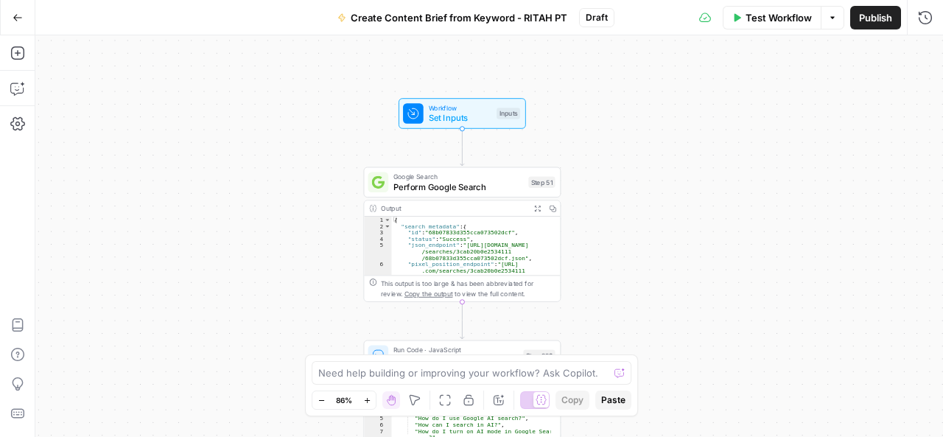
click at [367, 399] on icon "button" at bounding box center [367, 400] width 8 height 8
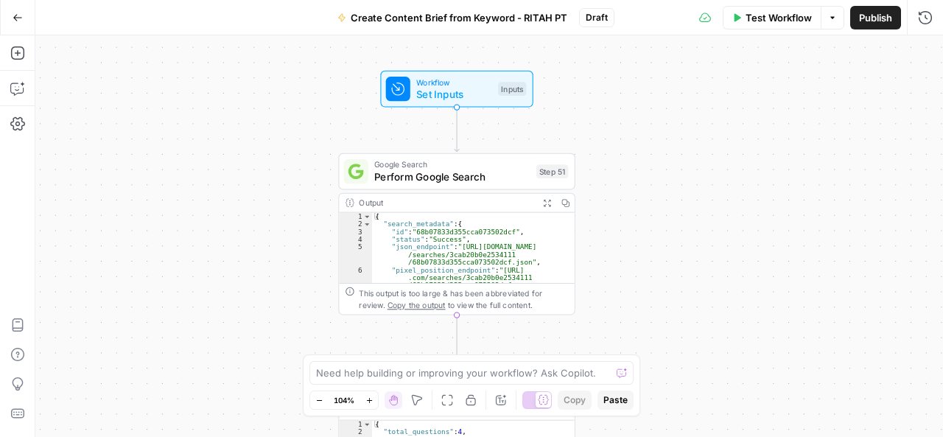
click at [367, 399] on icon "button" at bounding box center [369, 400] width 8 height 8
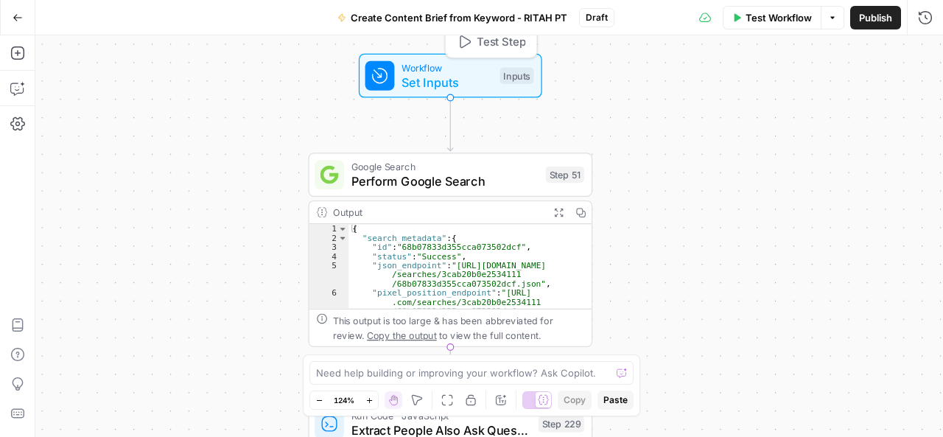
click at [463, 74] on span "Set Inputs" at bounding box center [447, 82] width 91 height 18
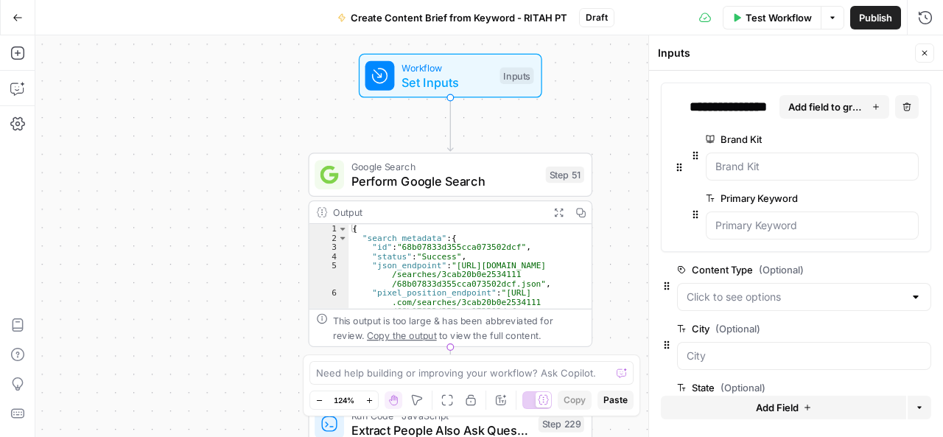
click at [884, 136] on icon "button" at bounding box center [888, 140] width 8 height 8
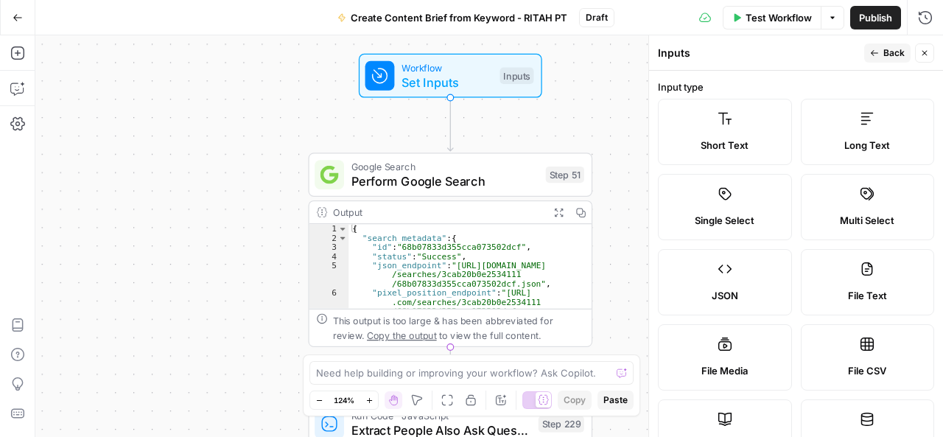
scroll to position [368, 0]
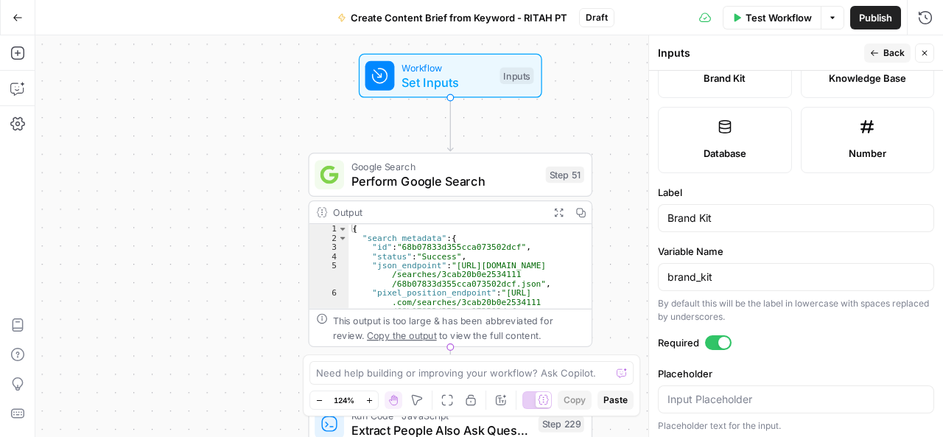
click at [896, 50] on span "Back" at bounding box center [893, 52] width 21 height 13
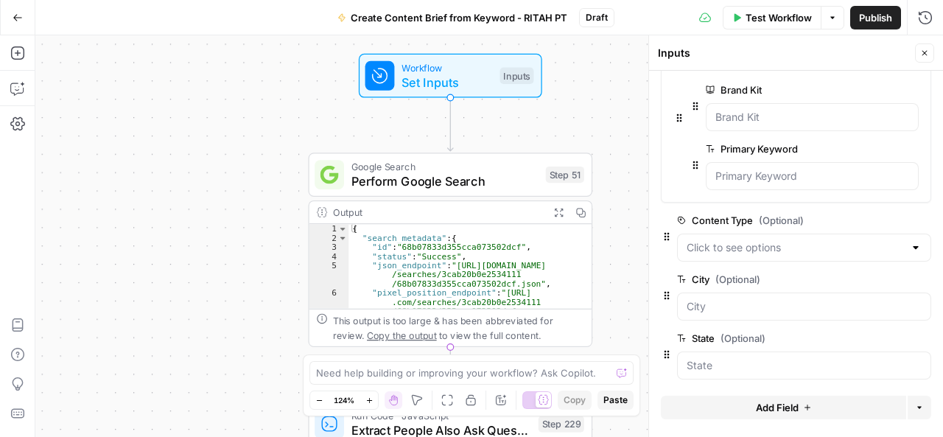
scroll to position [50, 0]
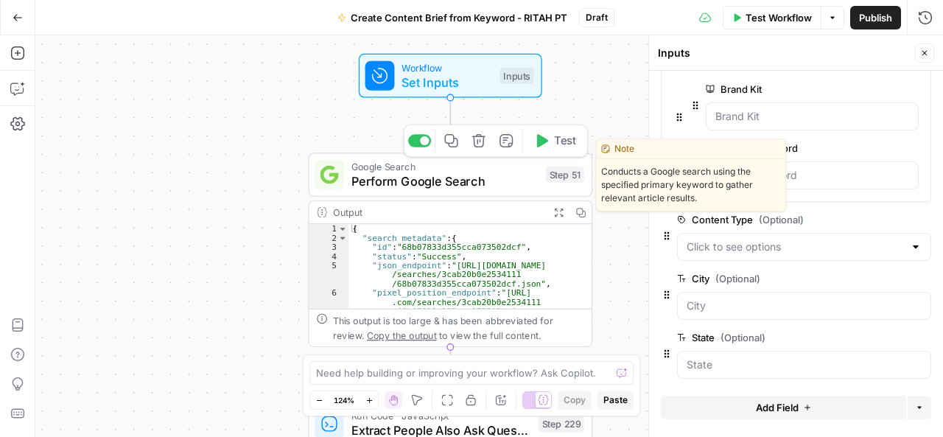
click at [494, 179] on span "Perform Google Search" at bounding box center [444, 181] width 187 height 18
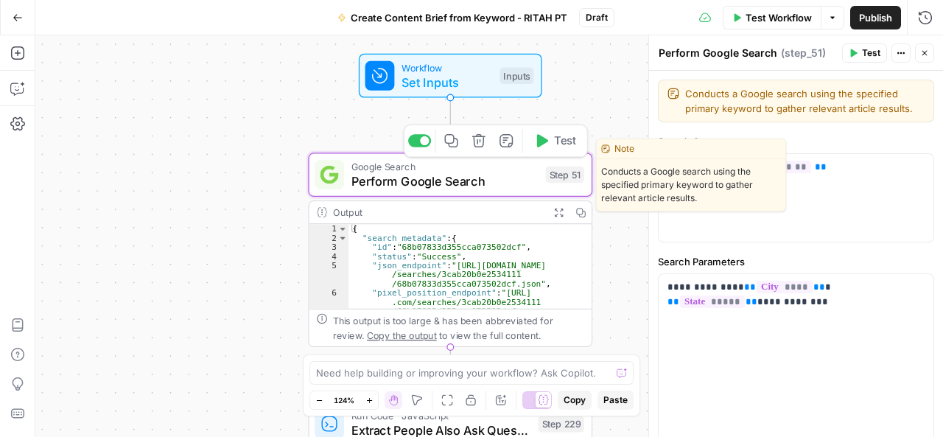
type textarea "Perform Google Search"
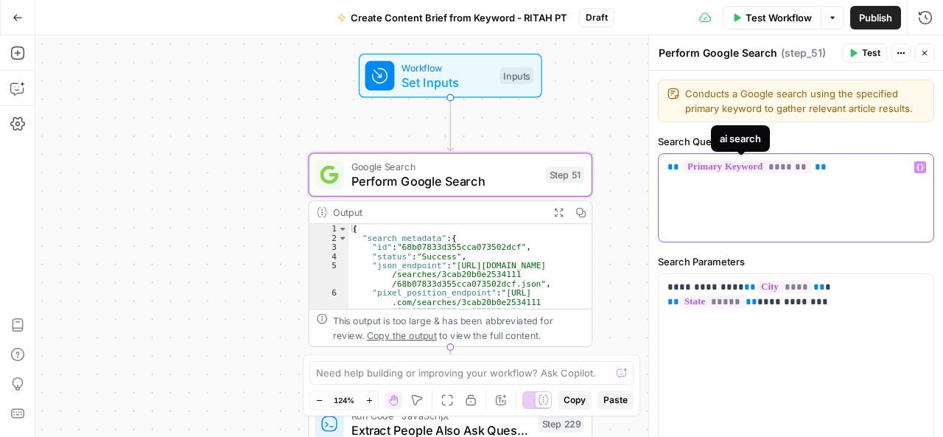
click at [756, 163] on span "*******" at bounding box center [747, 167] width 128 height 13
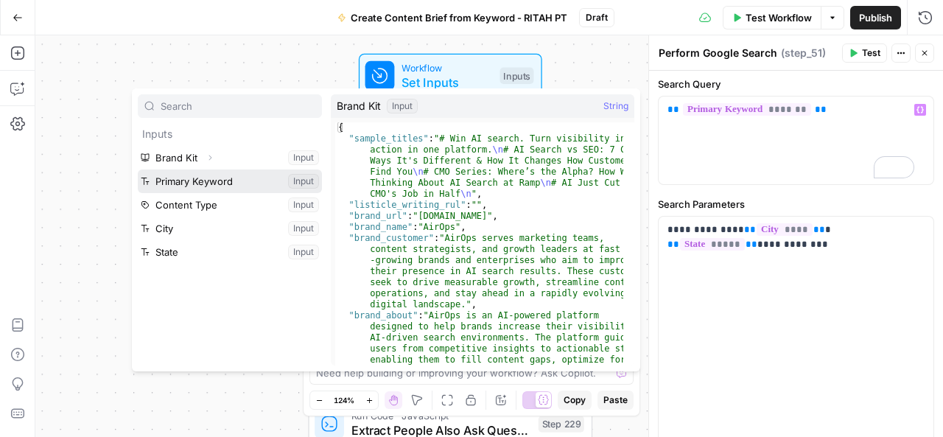
scroll to position [0, 0]
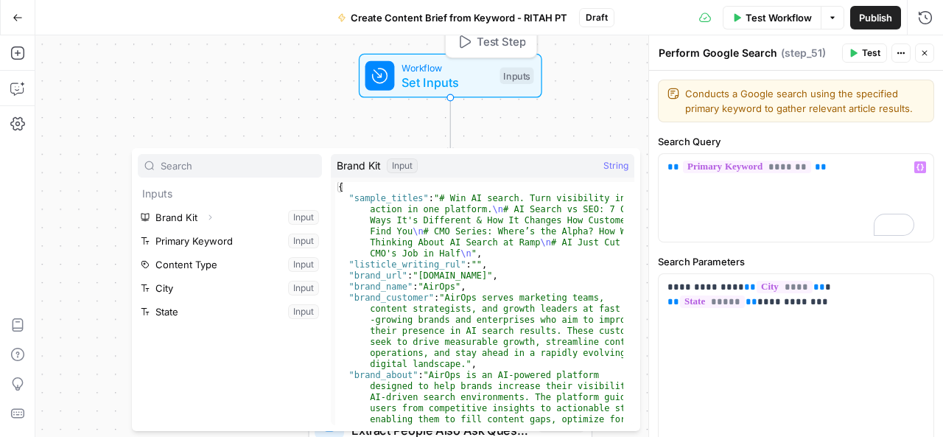
click at [470, 76] on span "Set Inputs" at bounding box center [447, 82] width 91 height 18
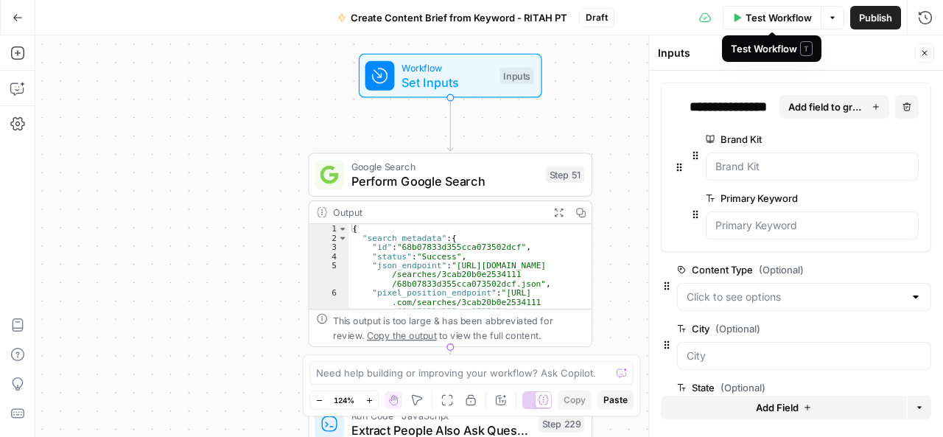
click at [802, 22] on span "Test Workflow" at bounding box center [779, 17] width 66 height 15
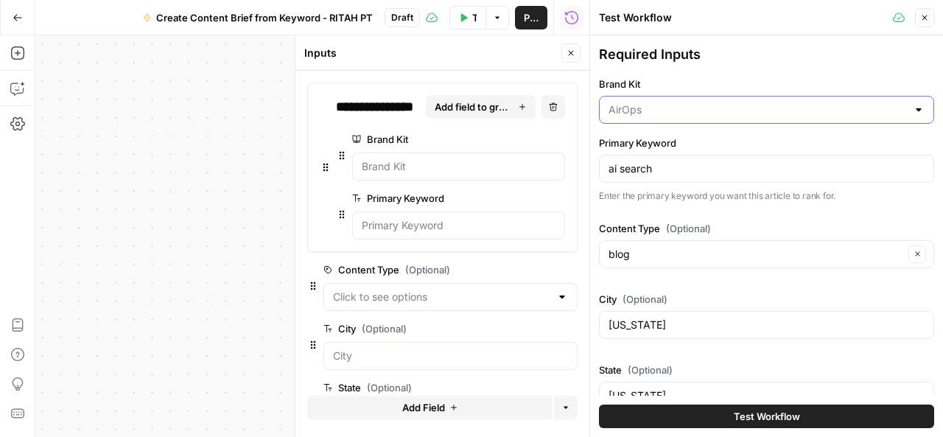
click at [718, 108] on input "Brand Kit" at bounding box center [758, 109] width 298 height 15
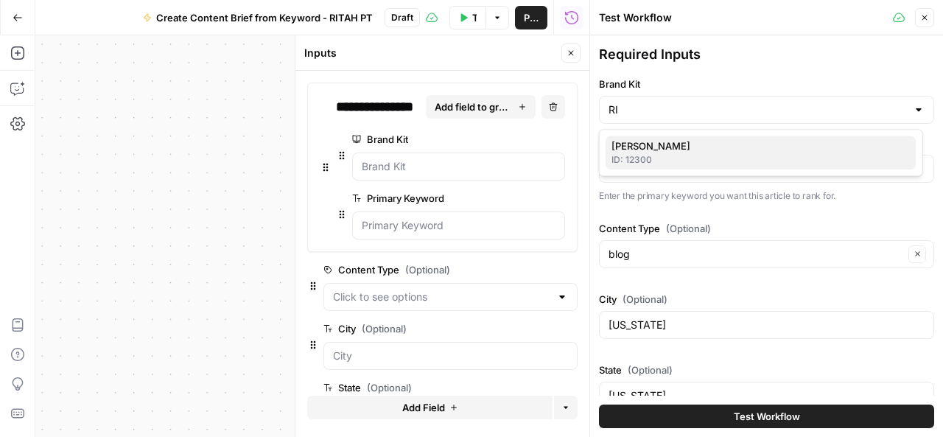
click at [673, 151] on span "[PERSON_NAME]" at bounding box center [758, 146] width 293 height 15
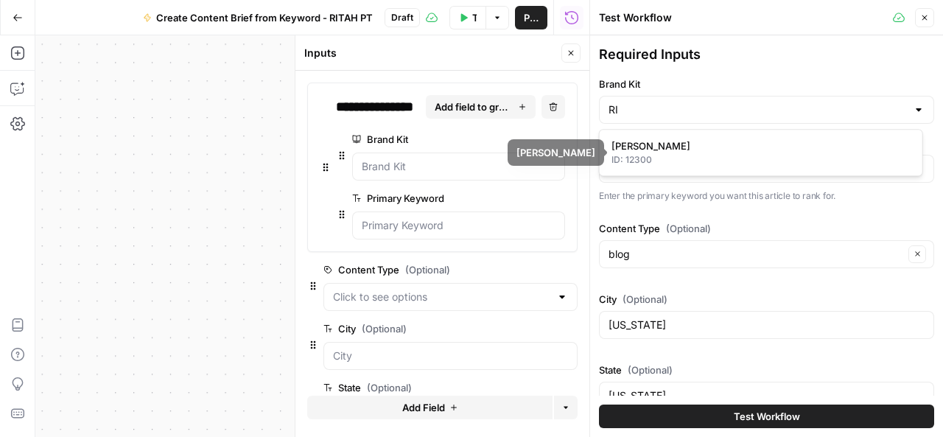
type input "[PERSON_NAME]"
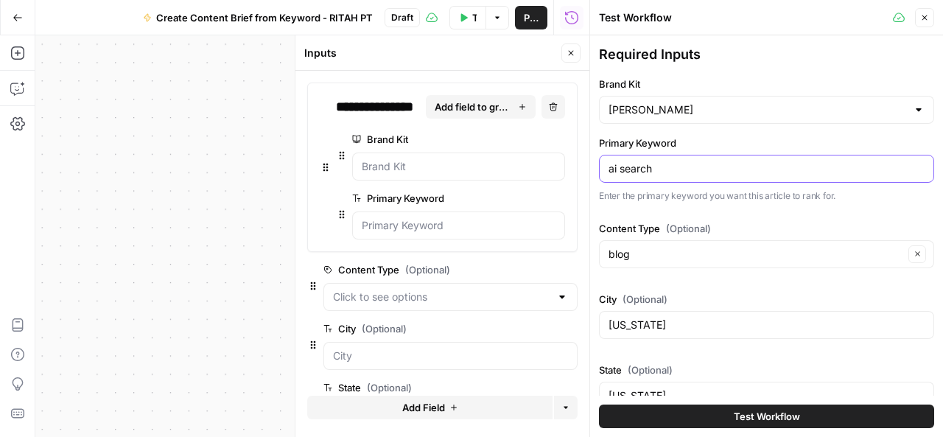
click at [672, 163] on input "ai search" at bounding box center [767, 168] width 316 height 15
drag, startPoint x: 672, startPoint y: 163, endPoint x: 602, endPoint y: 161, distance: 70.0
click at [602, 161] on div "ai search" at bounding box center [766, 169] width 335 height 28
type input "SEO CONSULTANT"
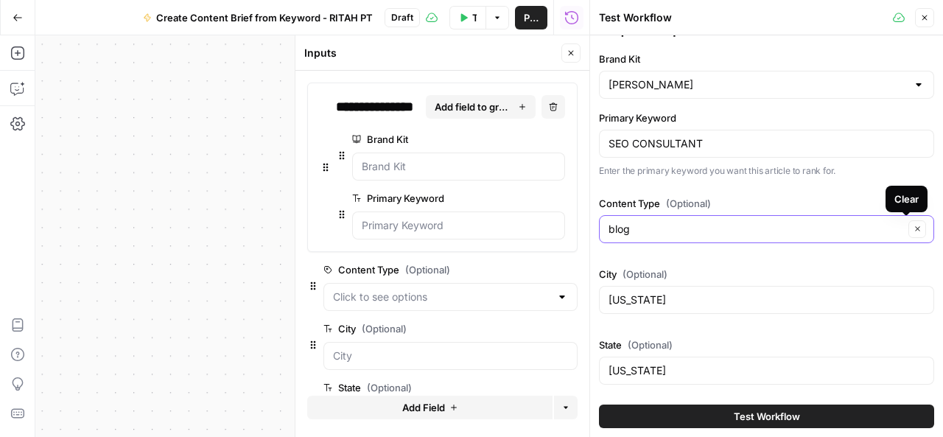
click at [914, 225] on icon "button" at bounding box center [918, 229] width 8 height 8
click at [670, 225] on input "Content Type (Optional)" at bounding box center [758, 229] width 298 height 15
type input "PAGE"
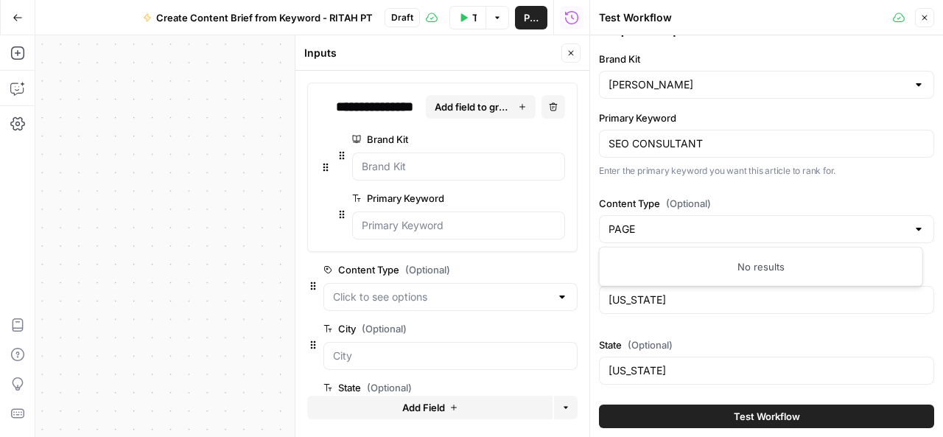
click at [913, 223] on div at bounding box center [919, 229] width 12 height 15
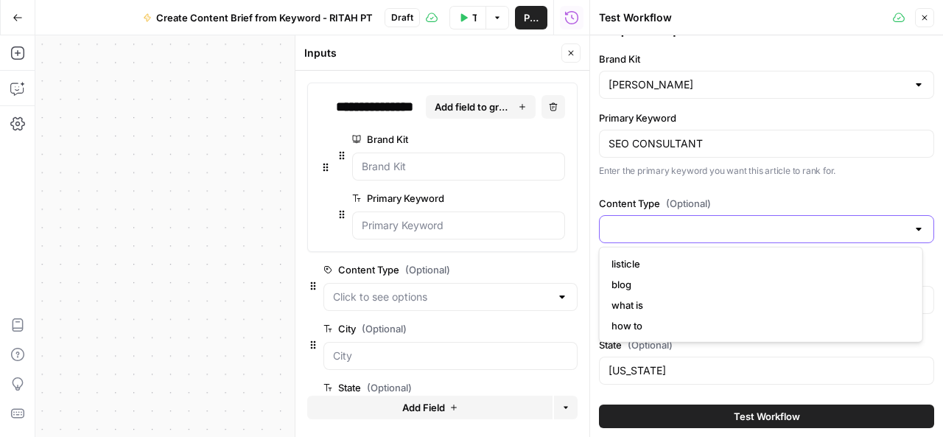
click at [670, 225] on input "Content Type (Optional)" at bounding box center [758, 229] width 298 height 15
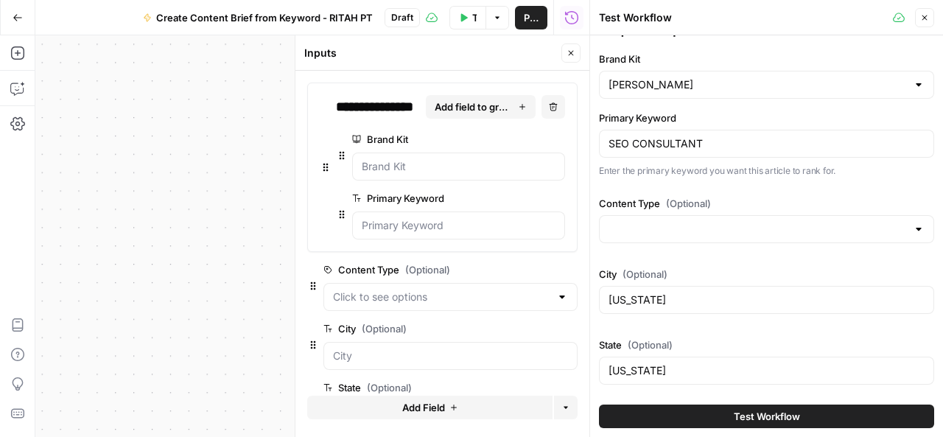
click at [685, 375] on div "[US_STATE]" at bounding box center [766, 371] width 335 height 28
click at [647, 223] on input "Content Type (Optional)" at bounding box center [758, 229] width 298 height 15
click at [678, 217] on div at bounding box center [766, 229] width 335 height 28
click at [889, 205] on label "Content Type (Optional)" at bounding box center [766, 203] width 335 height 15
click at [889, 222] on input "Content Type (Optional)" at bounding box center [758, 229] width 298 height 15
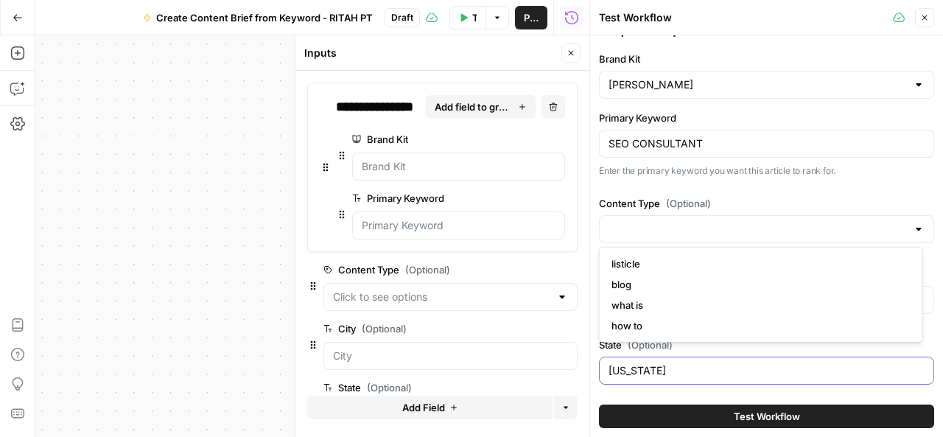
click at [673, 371] on input "[US_STATE]" at bounding box center [767, 370] width 316 height 15
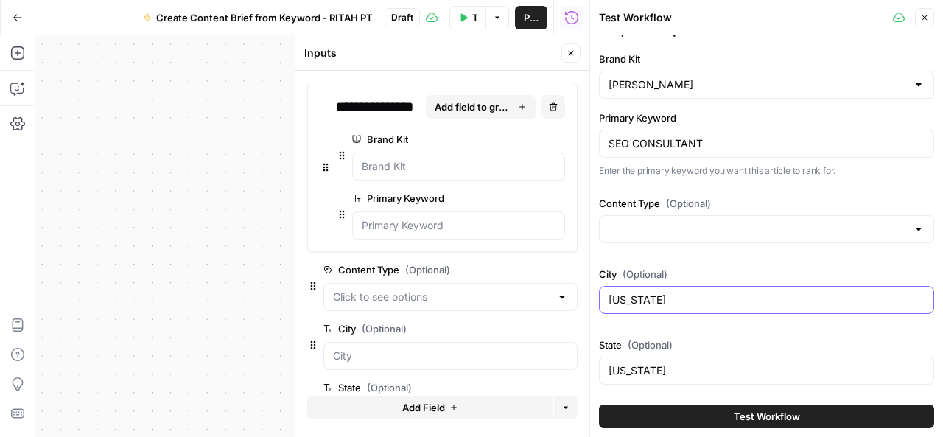
click at [672, 298] on input "[US_STATE]" at bounding box center [767, 299] width 316 height 15
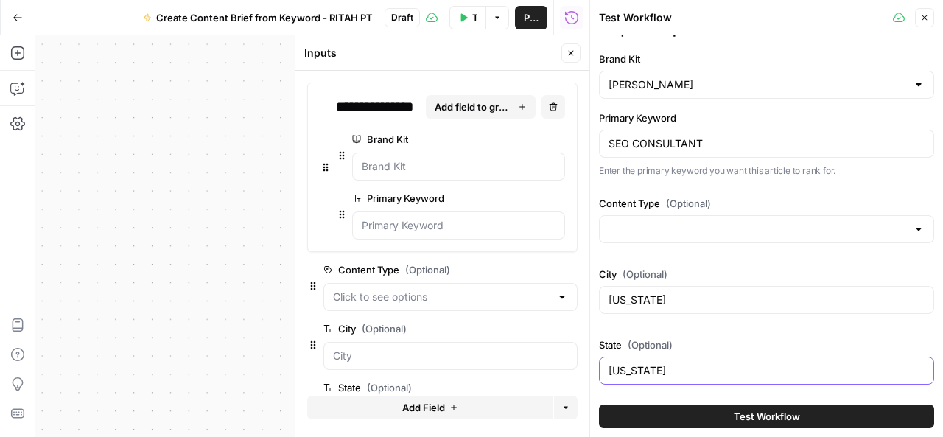
drag, startPoint x: 662, startPoint y: 369, endPoint x: 607, endPoint y: 374, distance: 55.4
click at [607, 374] on div "[US_STATE]" at bounding box center [766, 371] width 335 height 28
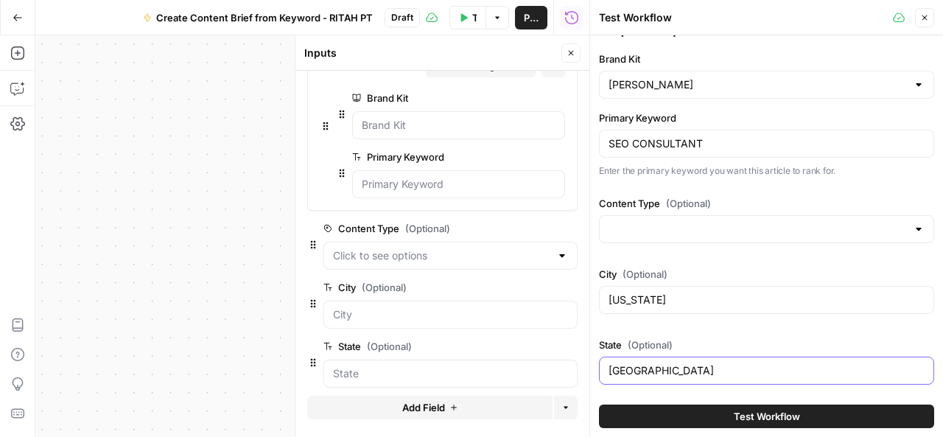
scroll to position [50, 0]
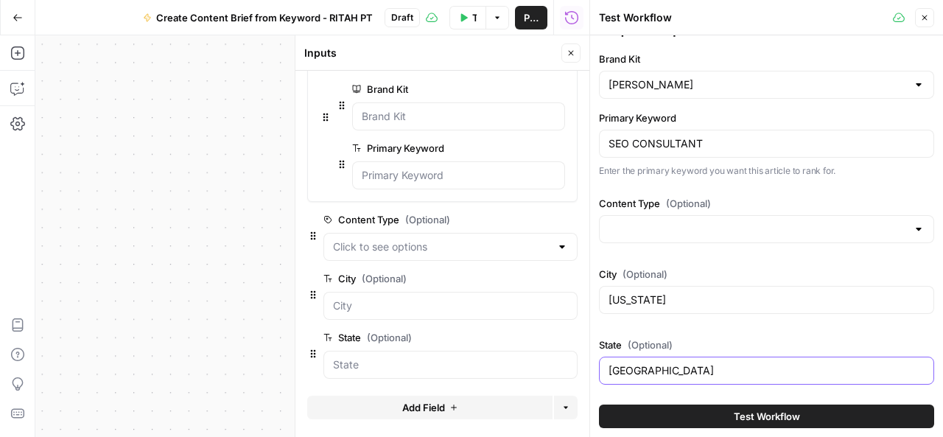
type input "[GEOGRAPHIC_DATA]"
click at [570, 55] on icon "button" at bounding box center [571, 53] width 9 height 9
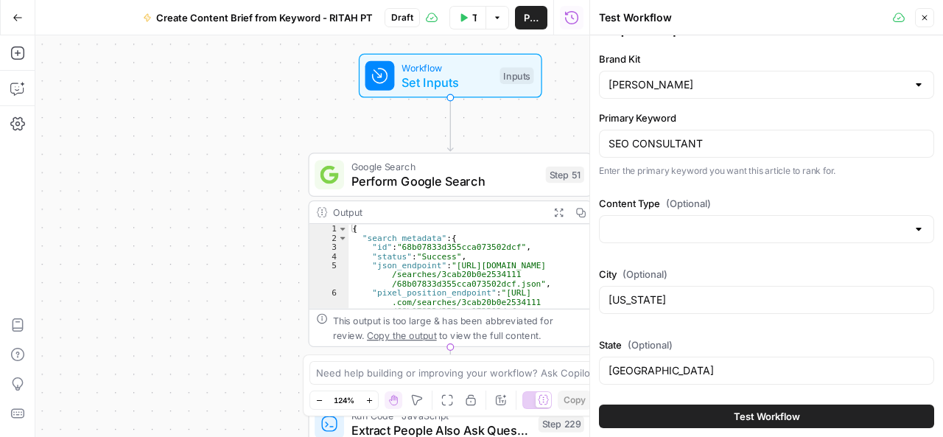
click at [928, 14] on icon "button" at bounding box center [924, 17] width 9 height 9
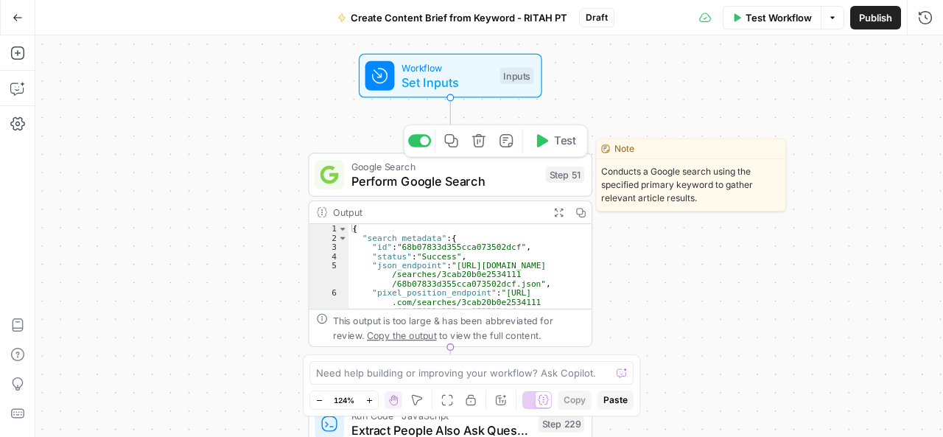
click at [494, 181] on span "Perform Google Search" at bounding box center [444, 181] width 187 height 18
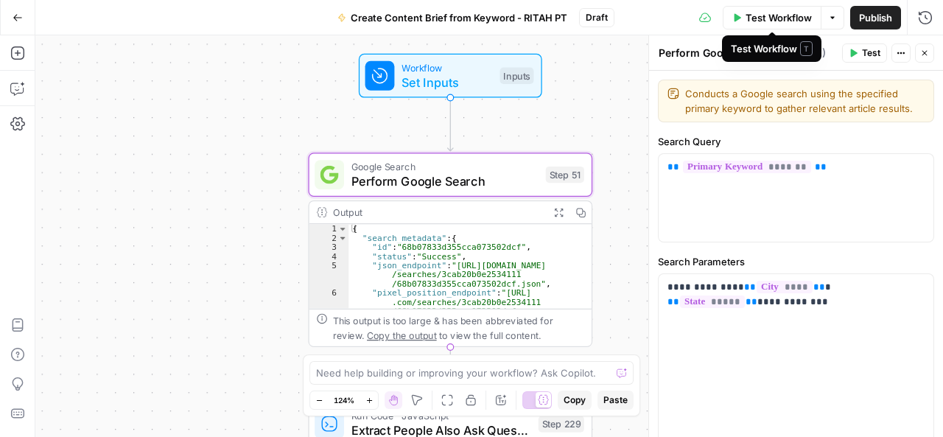
click at [766, 9] on button "Test Workflow" at bounding box center [772, 18] width 99 height 24
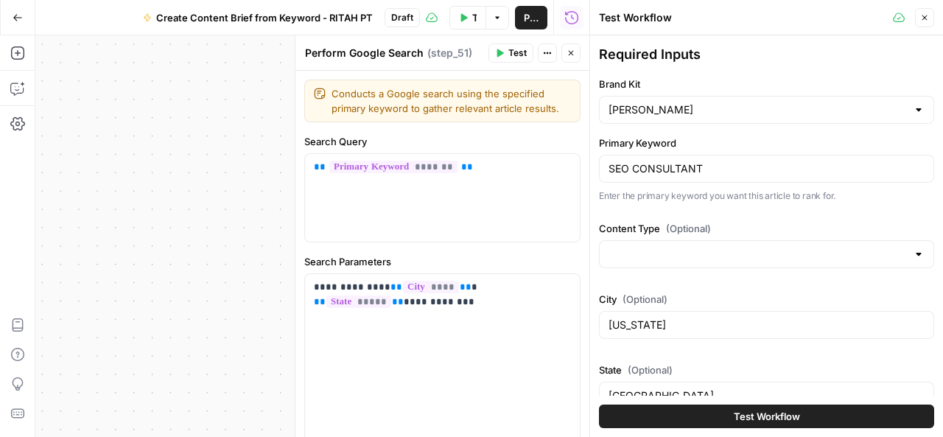
scroll to position [25, 0]
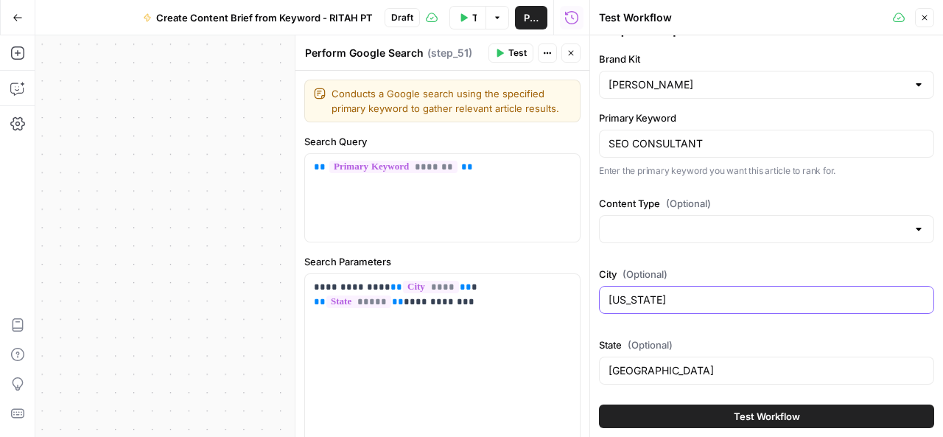
drag, startPoint x: 665, startPoint y: 298, endPoint x: 595, endPoint y: 300, distance: 69.3
click at [595, 300] on div "Test Workflow Close Required Inputs Brand Kit [PERSON_NAME] Primary Keyword SEO…" at bounding box center [766, 218] width 354 height 437
type input "[GEOGRAPHIC_DATA]"
click at [923, 20] on icon "button" at bounding box center [924, 17] width 9 height 9
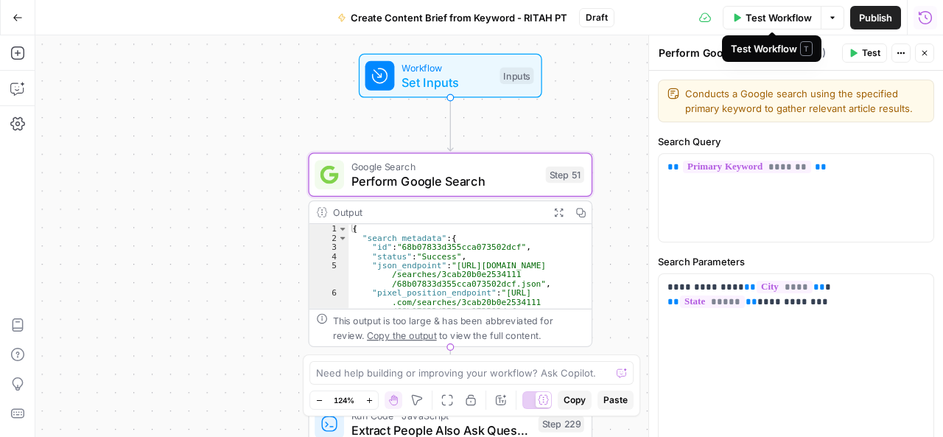
click at [799, 17] on span "Test Workflow" at bounding box center [779, 17] width 66 height 15
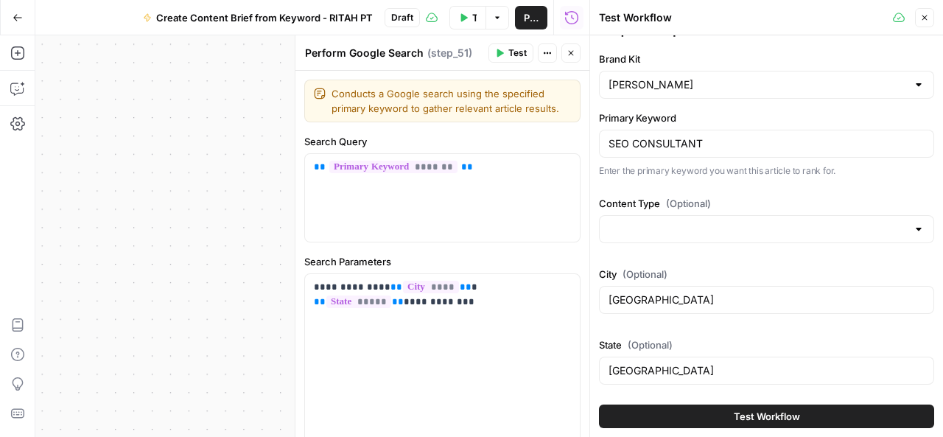
click at [684, 358] on div "[GEOGRAPHIC_DATA]" at bounding box center [766, 371] width 335 height 28
click at [407, 285] on span "****" at bounding box center [431, 287] width 56 height 13
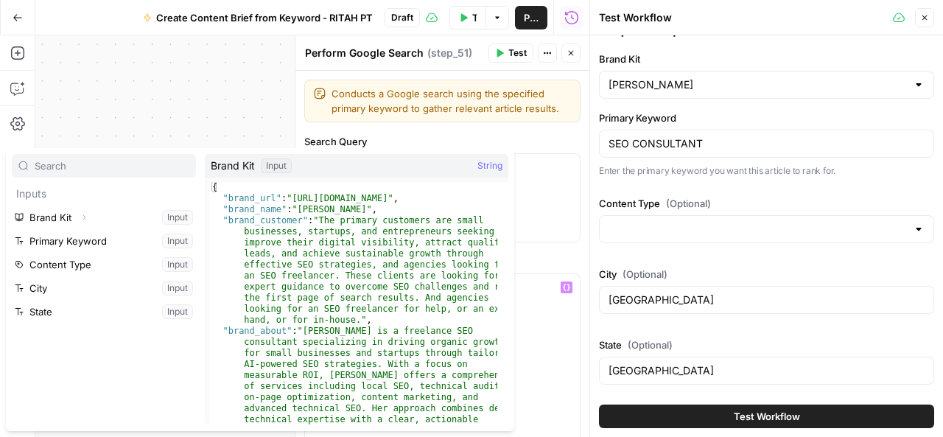
click at [171, 118] on div "Workflow Set Inputs Inputs Google Search Perform Google Search Step 51 Output E…" at bounding box center [312, 236] width 554 height 402
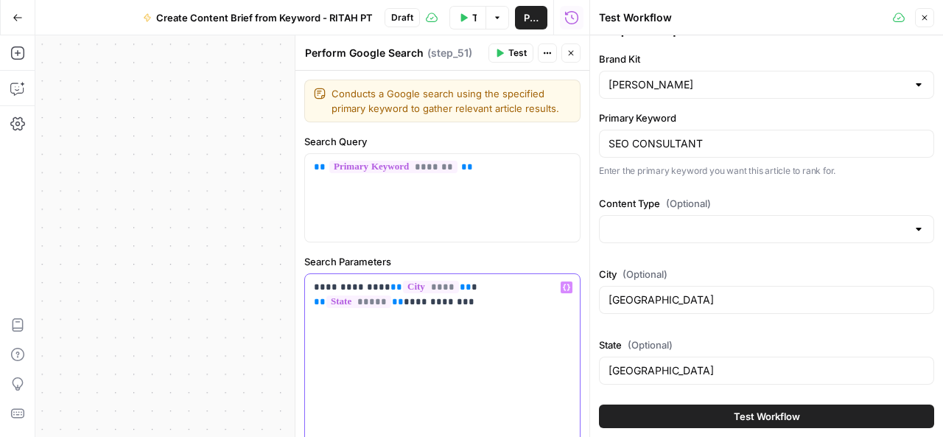
drag, startPoint x: 435, startPoint y: 287, endPoint x: 371, endPoint y: 285, distance: 64.9
click at [371, 285] on p "**********" at bounding box center [437, 294] width 247 height 29
click at [372, 284] on p "**********" at bounding box center [437, 287] width 247 height 15
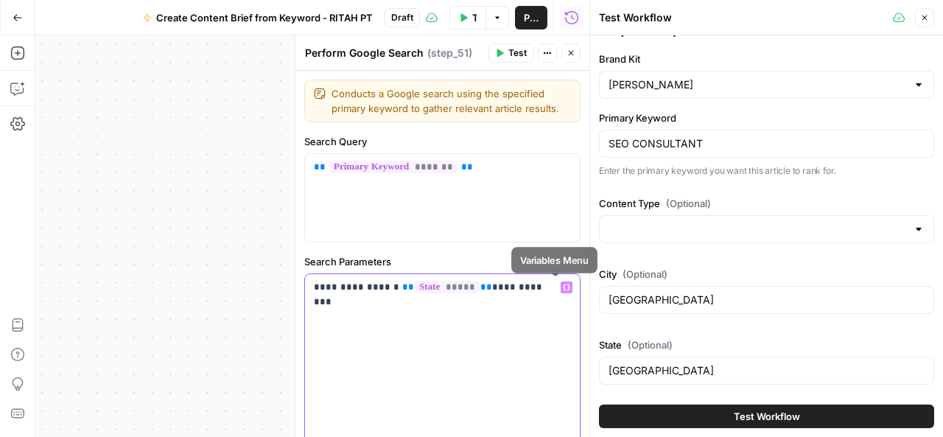
click at [563, 287] on icon "button" at bounding box center [566, 287] width 7 height 7
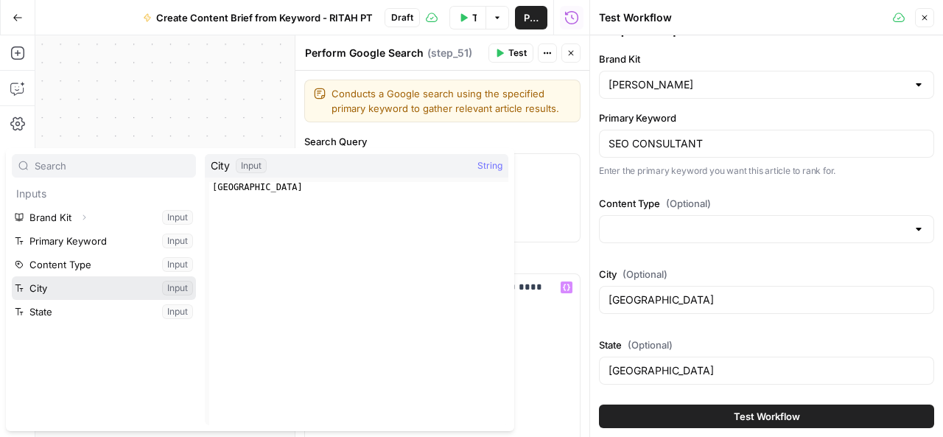
click at [69, 289] on button "Select variable City" at bounding box center [104, 288] width 184 height 24
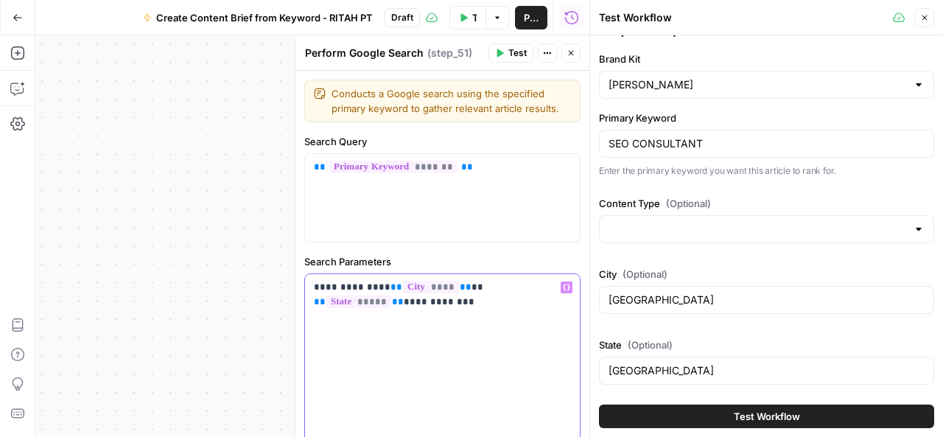
drag, startPoint x: 442, startPoint y: 287, endPoint x: 374, endPoint y: 291, distance: 68.7
click at [374, 291] on p "**********" at bounding box center [437, 294] width 247 height 29
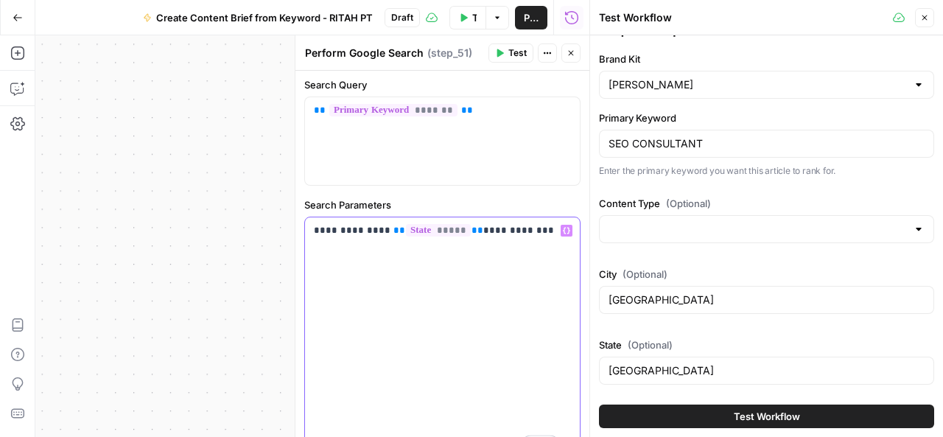
scroll to position [57, 0]
click at [928, 18] on icon "button" at bounding box center [924, 17] width 9 height 9
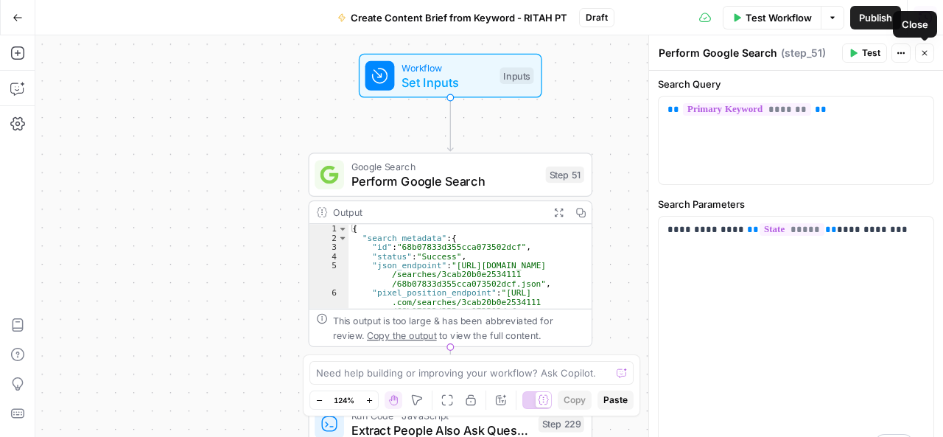
click at [927, 55] on icon "button" at bounding box center [924, 53] width 9 height 9
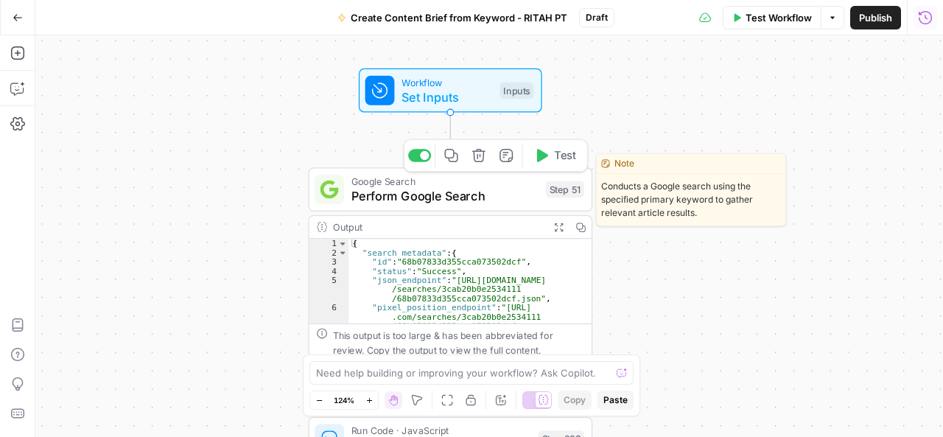
click at [495, 197] on span "Perform Google Search" at bounding box center [444, 195] width 187 height 18
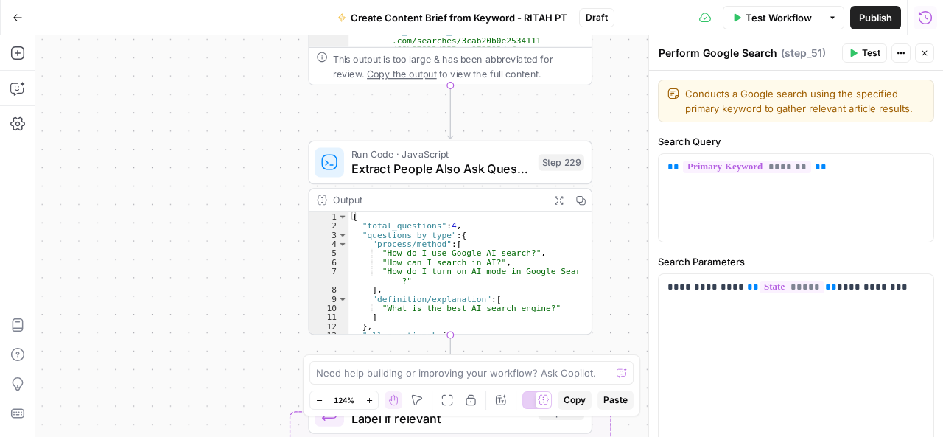
click at [874, 50] on span "Test" at bounding box center [871, 52] width 18 height 13
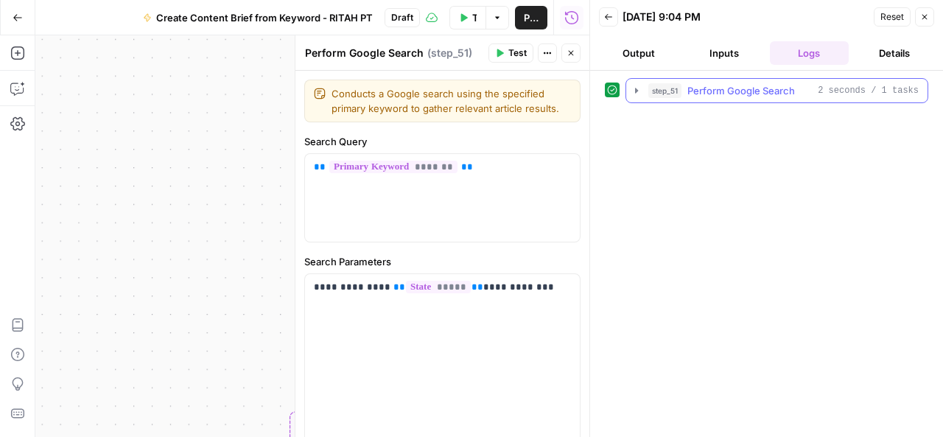
click at [769, 94] on span "Perform Google Search" at bounding box center [741, 90] width 108 height 15
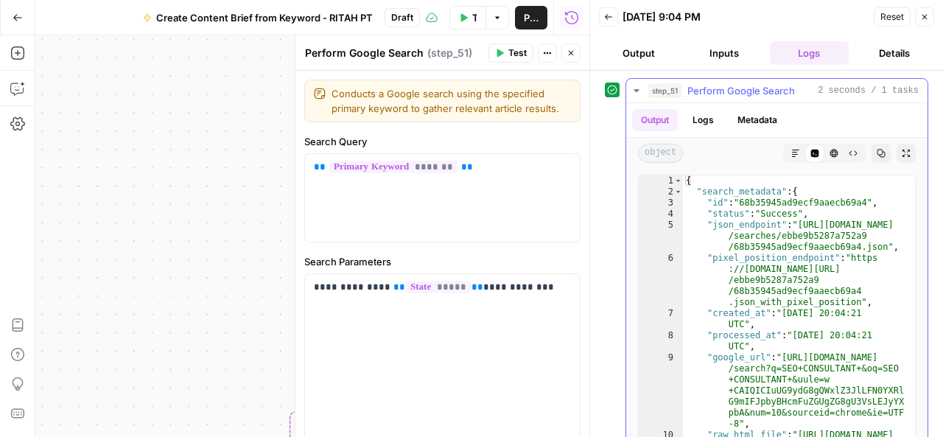
type textarea "*"
click at [877, 179] on div "{ "search_metadata" : { "id" : "68b35945ad9ecf9aaecb69a4" , "status" : "Success…" at bounding box center [793, 331] width 221 height 312
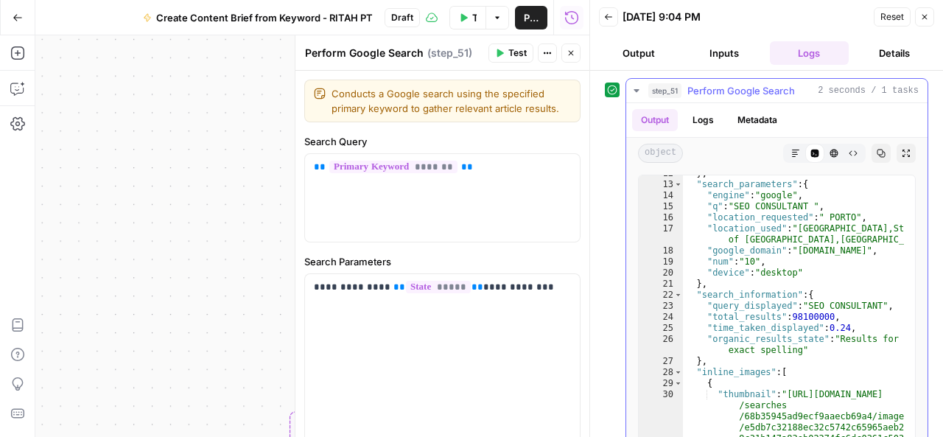
scroll to position [227, 0]
click at [924, 14] on icon "button" at bounding box center [924, 17] width 9 height 9
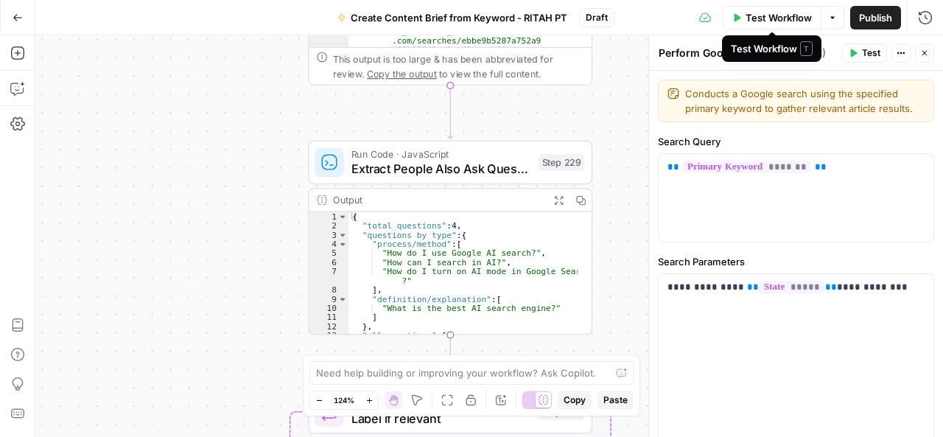
click at [781, 20] on span "Test Workflow" at bounding box center [779, 17] width 66 height 15
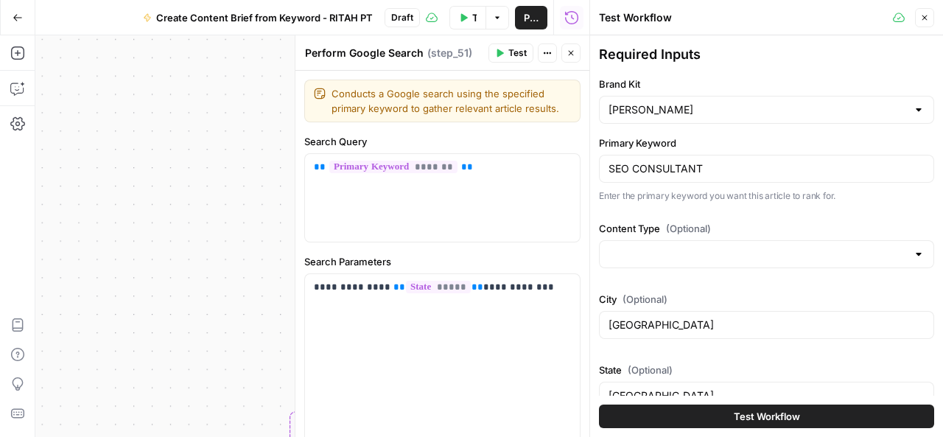
scroll to position [25, 0]
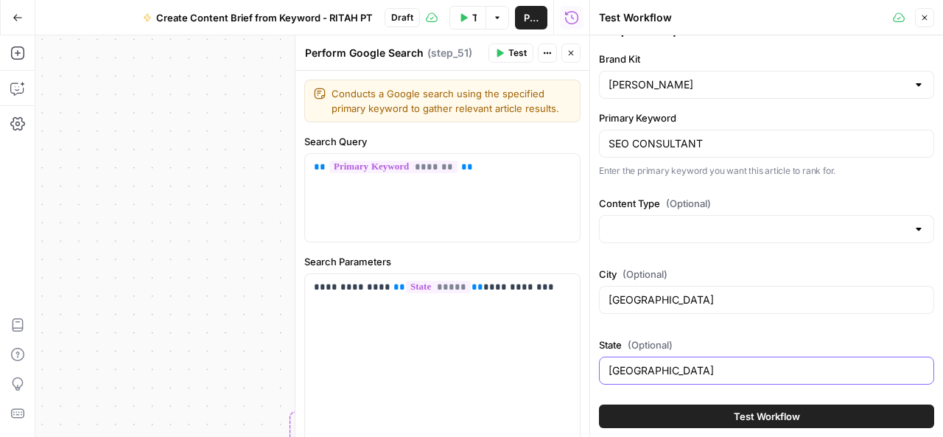
click at [676, 371] on input "[GEOGRAPHIC_DATA]" at bounding box center [767, 370] width 316 height 15
click at [631, 270] on span "(Optional)" at bounding box center [645, 274] width 45 height 15
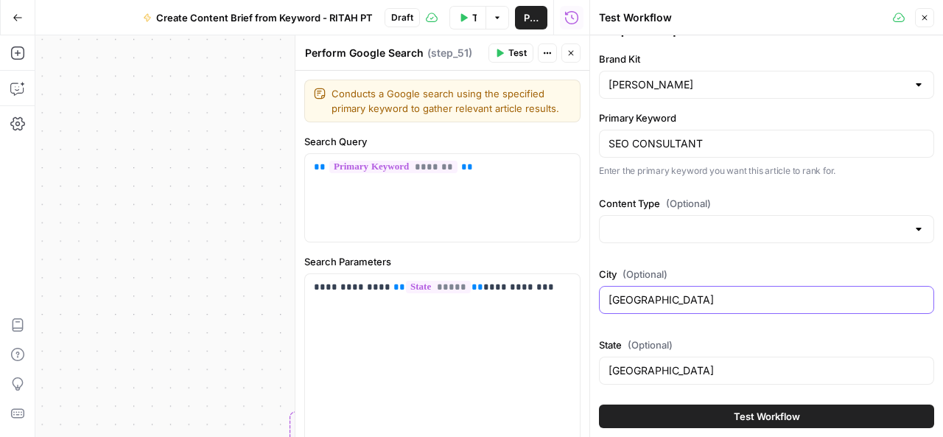
click at [631, 292] on input "[GEOGRAPHIC_DATA]" at bounding box center [767, 299] width 316 height 15
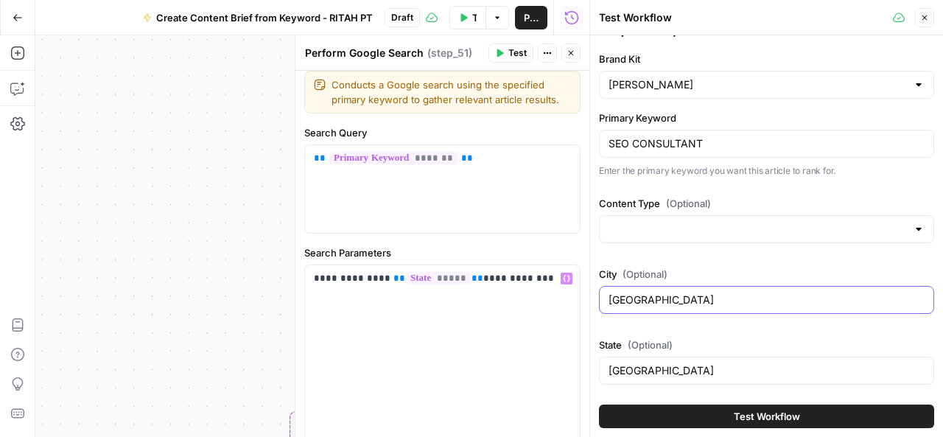
scroll to position [0, 0]
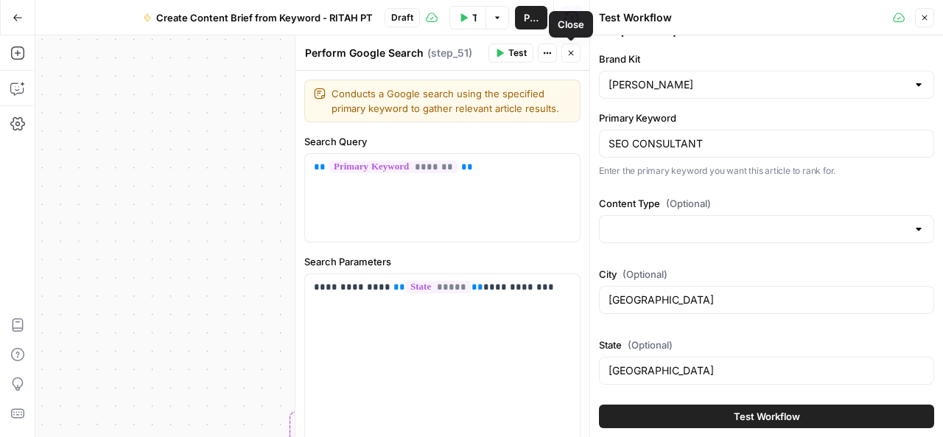
click at [564, 56] on button "Close" at bounding box center [570, 52] width 19 height 19
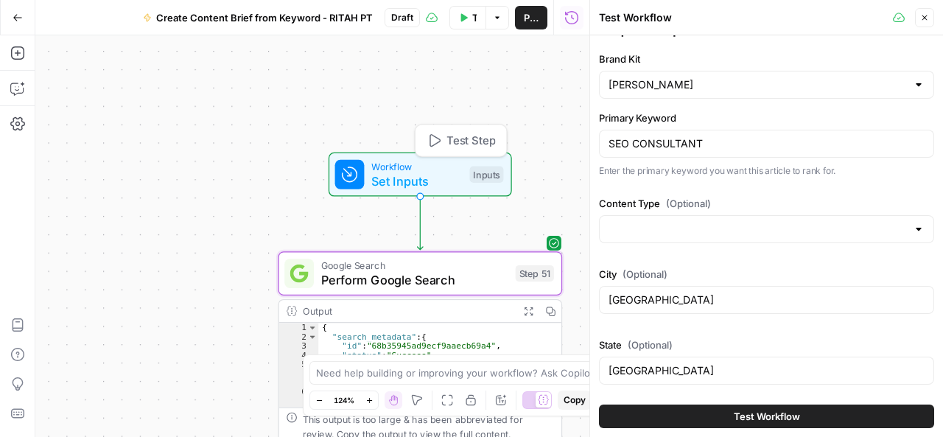
click at [428, 184] on span "Set Inputs" at bounding box center [416, 181] width 91 height 18
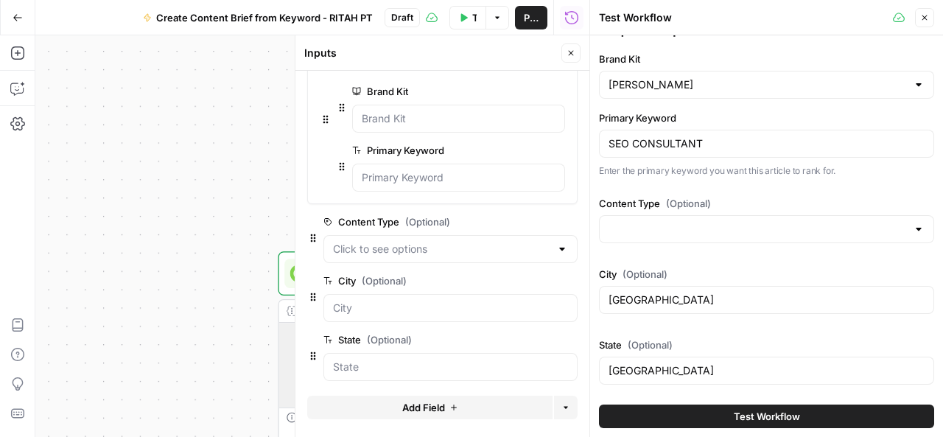
scroll to position [50, 0]
click at [422, 408] on span "Add Field" at bounding box center [423, 407] width 43 height 15
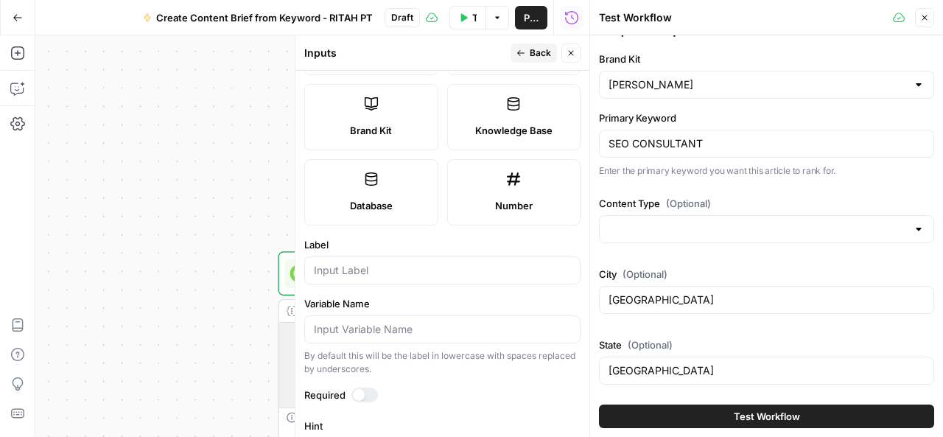
scroll to position [314, 0]
click at [371, 270] on input "Label" at bounding box center [442, 271] width 257 height 15
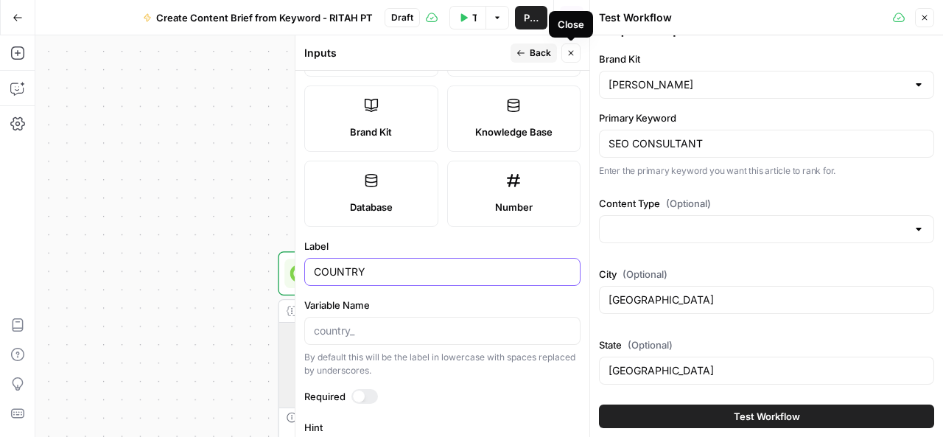
type input "COUNTRY"
click at [578, 49] on button "Close" at bounding box center [570, 52] width 19 height 19
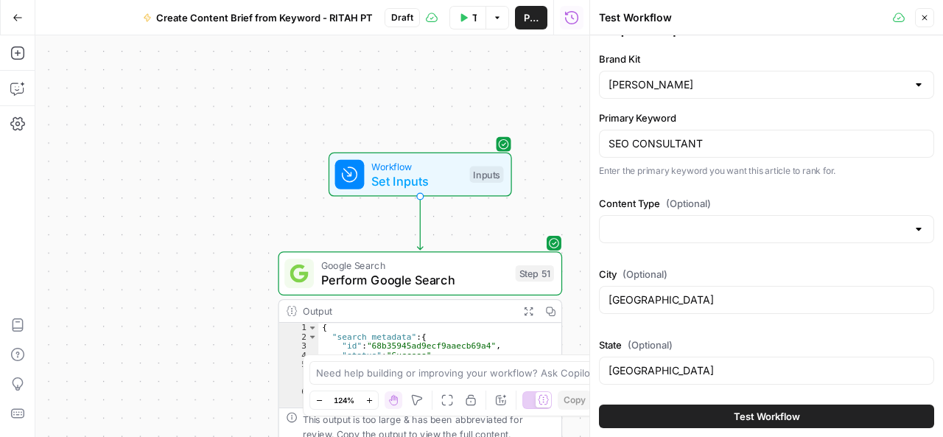
scroll to position [96, 0]
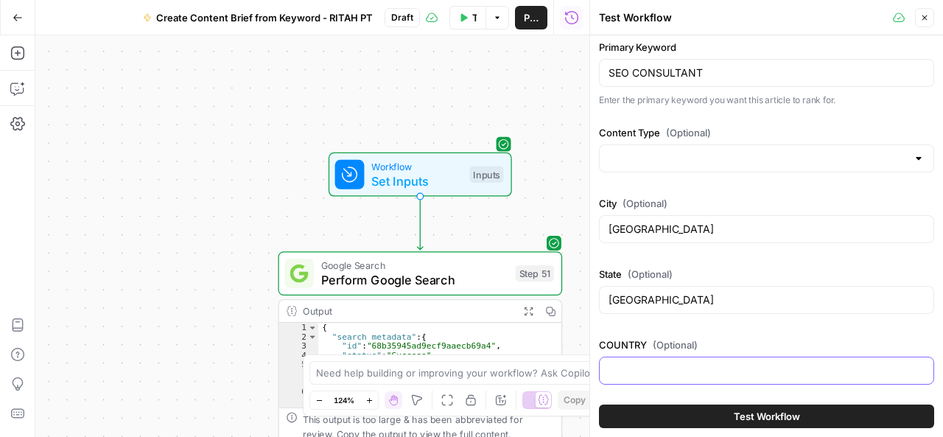
click at [629, 368] on input "COUNTRY (Optional)" at bounding box center [767, 370] width 316 height 15
type input "[GEOGRAPHIC_DATA]"
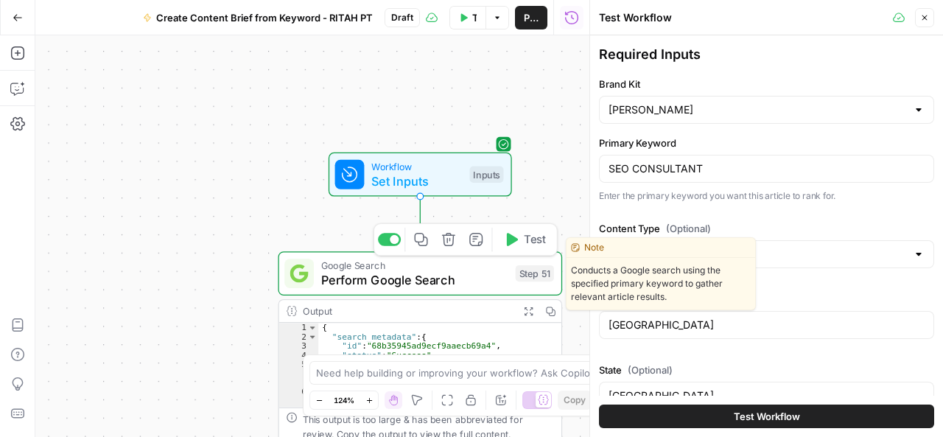
click at [464, 277] on span "Perform Google Search" at bounding box center [414, 279] width 187 height 18
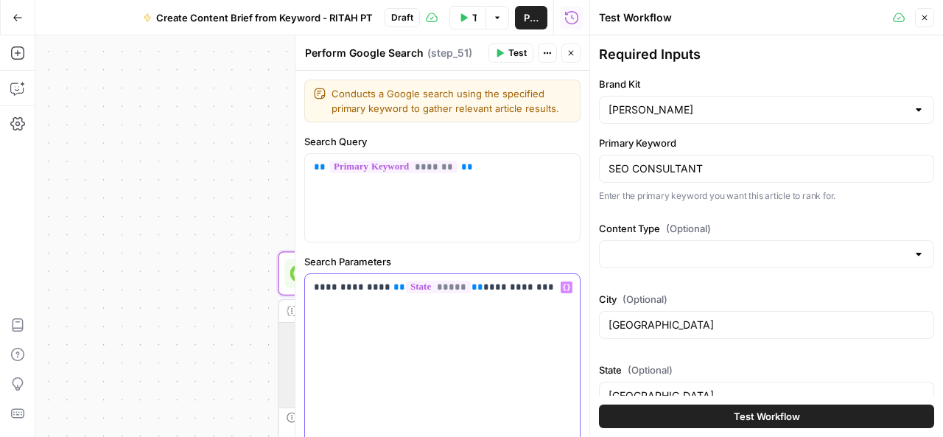
click at [373, 285] on p "**********" at bounding box center [437, 287] width 247 height 15
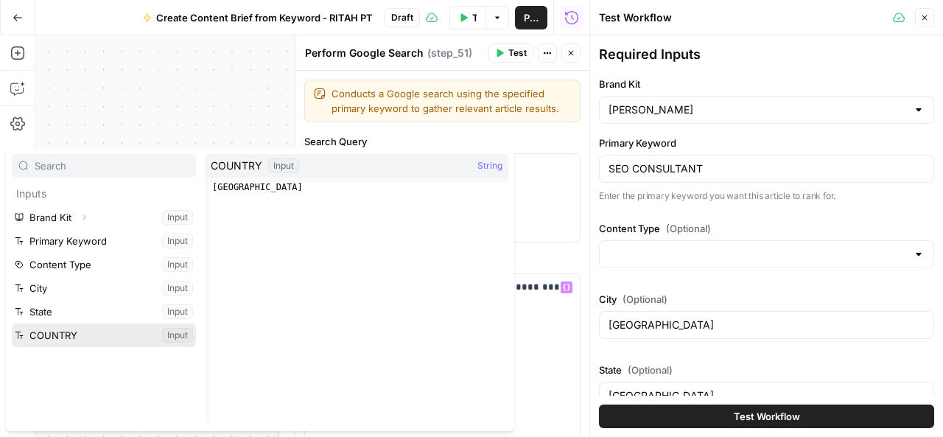
click at [56, 334] on button "Select variable COUNTRY" at bounding box center [104, 335] width 184 height 24
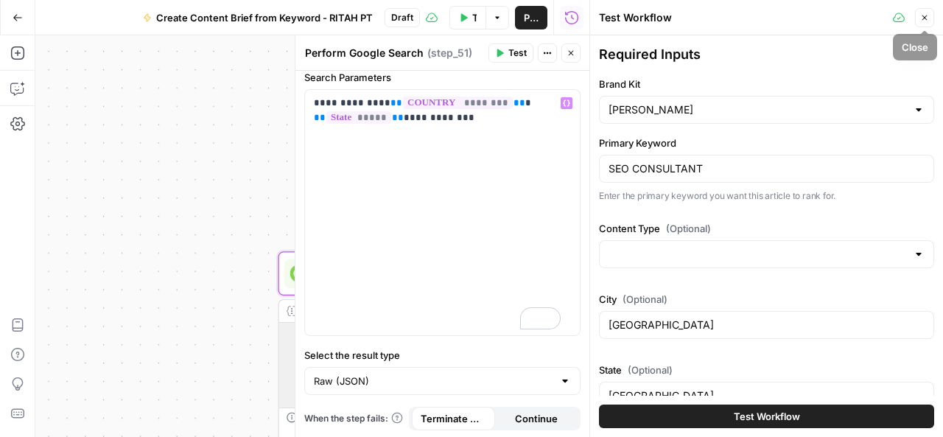
click at [927, 17] on icon "button" at bounding box center [924, 17] width 9 height 9
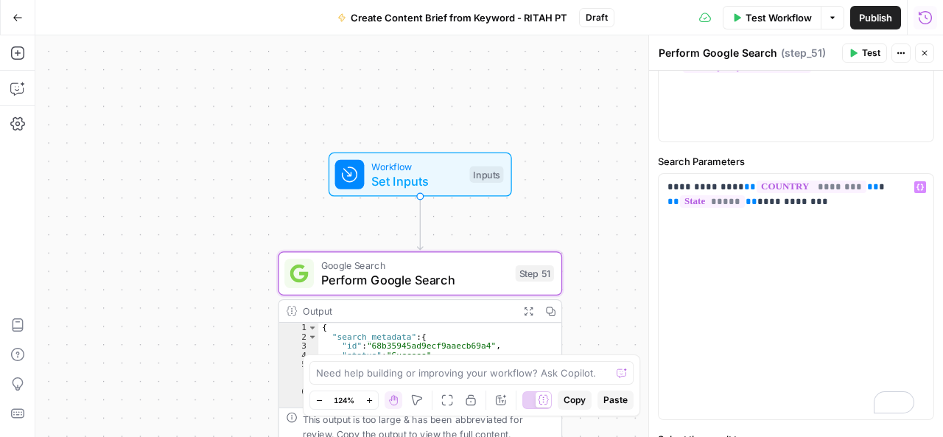
scroll to position [98, 0]
click at [866, 60] on span "Test" at bounding box center [871, 52] width 18 height 13
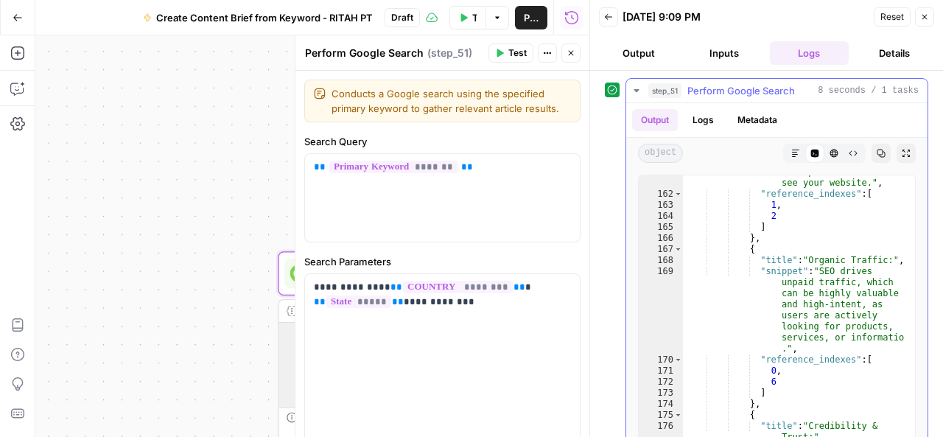
scroll to position [3203, 0]
click at [712, 120] on button "Logs" at bounding box center [703, 120] width 39 height 22
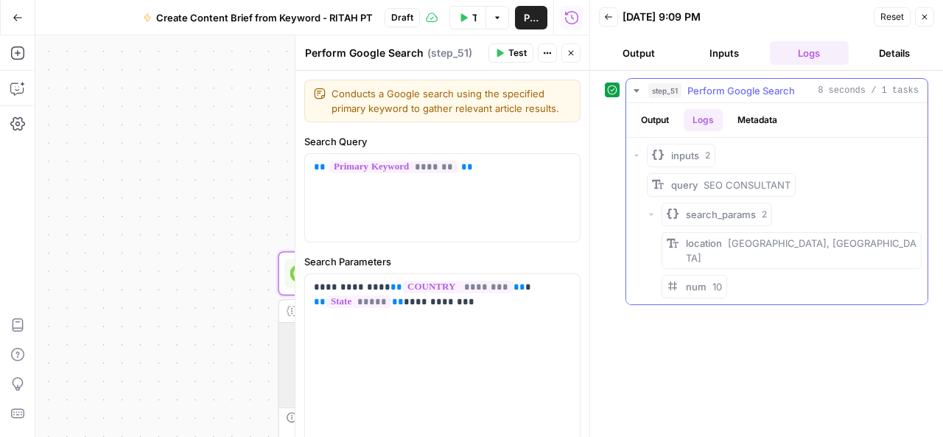
click at [655, 117] on button "Output" at bounding box center [655, 120] width 46 height 22
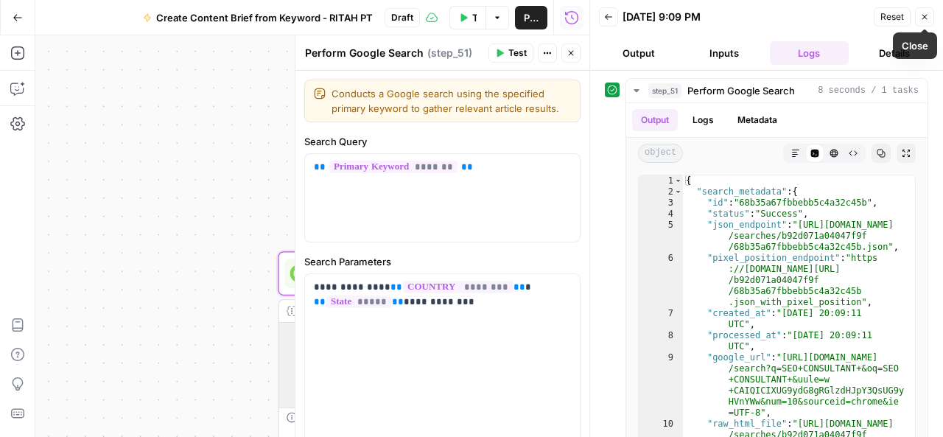
click at [928, 15] on icon "button" at bounding box center [924, 17] width 9 height 9
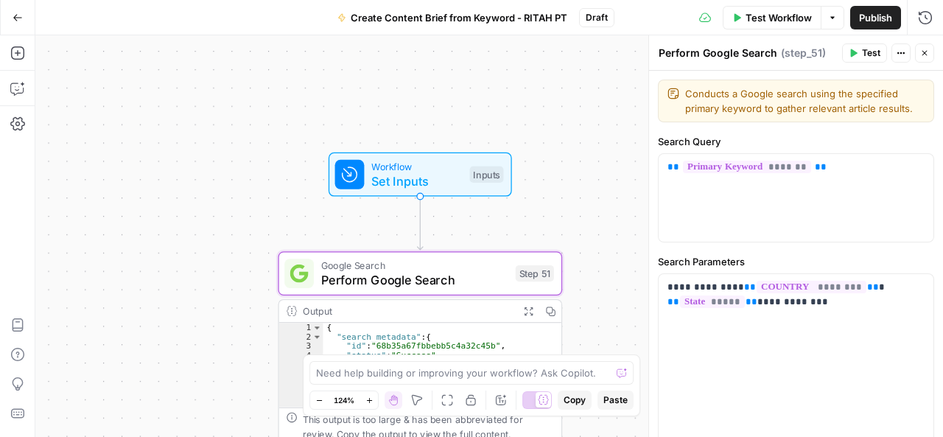
click at [925, 55] on icon "button" at bounding box center [924, 53] width 9 height 9
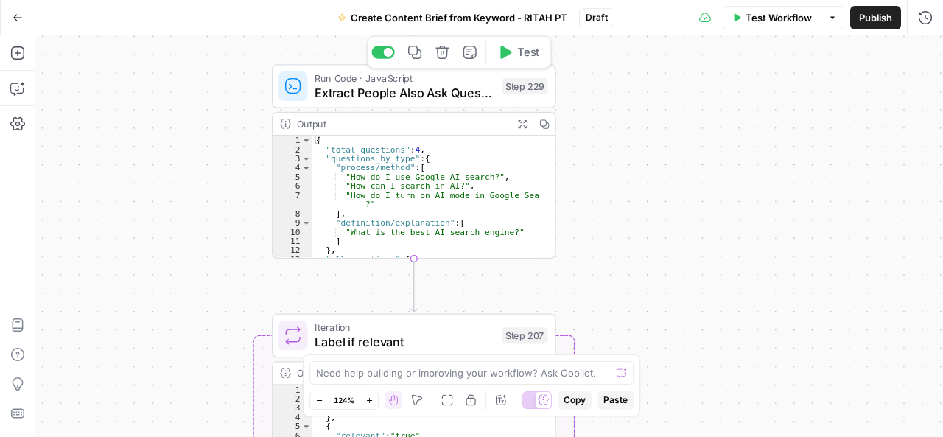
click at [455, 100] on span "Extract People Also Ask Questions" at bounding box center [405, 92] width 180 height 18
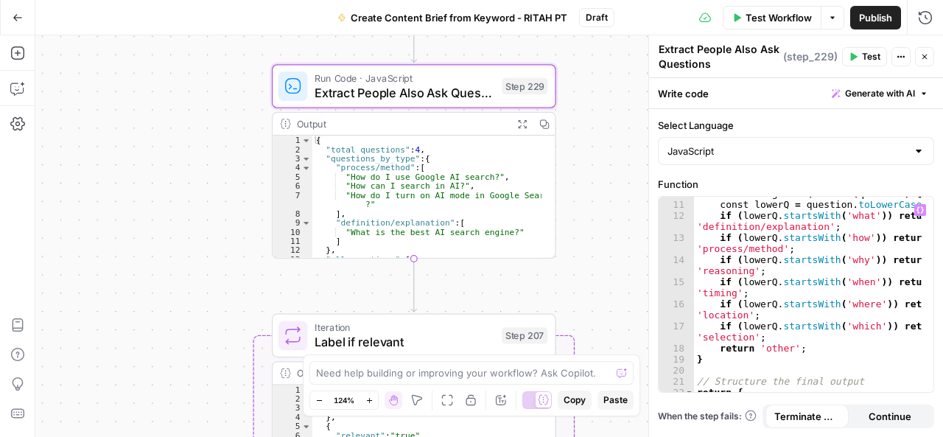
scroll to position [141, 0]
click at [847, 211] on div "function categorizeQuestion ( question ) { const lowerQ = question . toLowerCas…" at bounding box center [808, 297] width 229 height 220
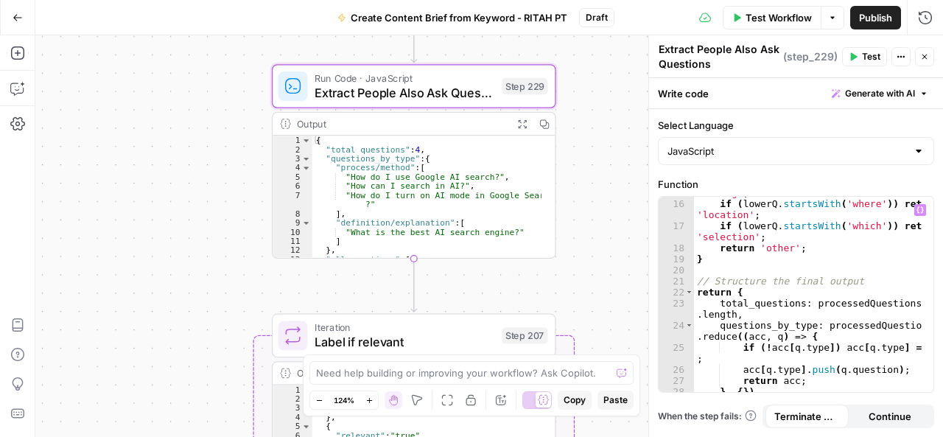
scroll to position [267, 0]
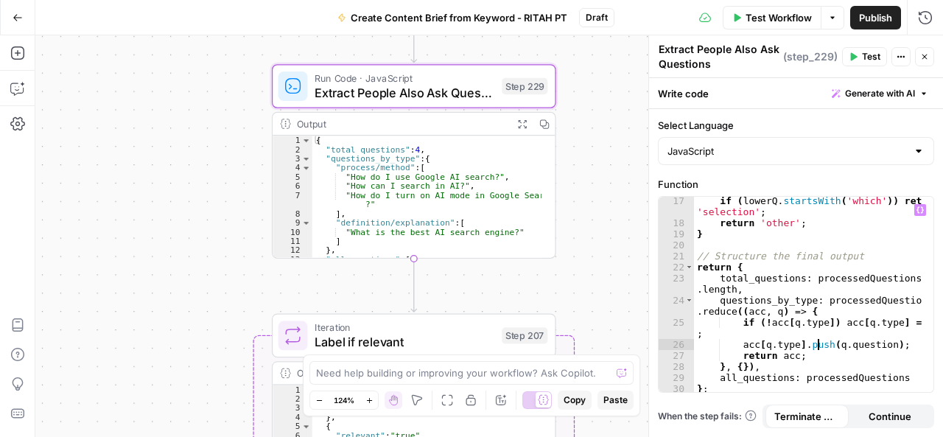
click at [817, 346] on div "if ( lowerQ . startsWith ( 'which' )) return 'selection' ; return 'other' ; } /…" at bounding box center [808, 310] width 229 height 231
type textarea "**********"
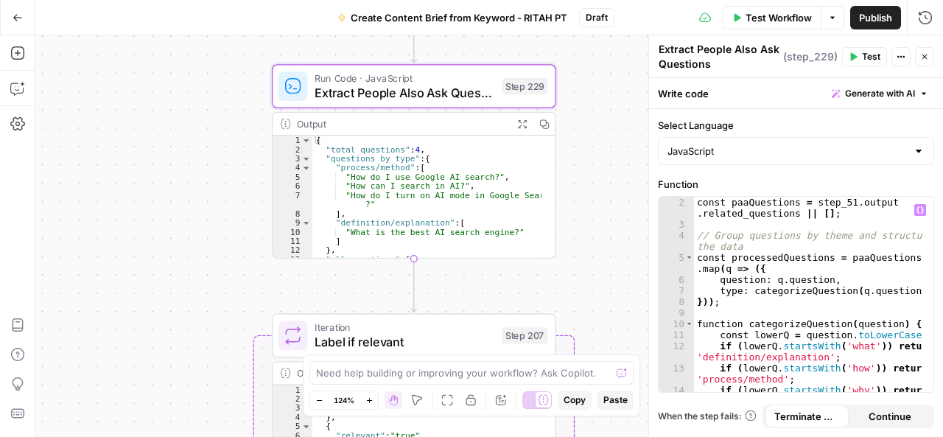
scroll to position [0, 0]
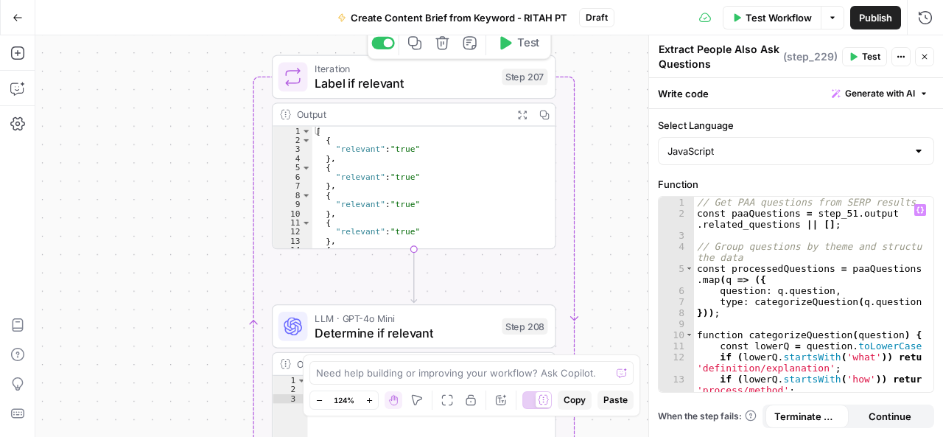
click at [455, 79] on span "Label if relevant" at bounding box center [405, 83] width 180 height 18
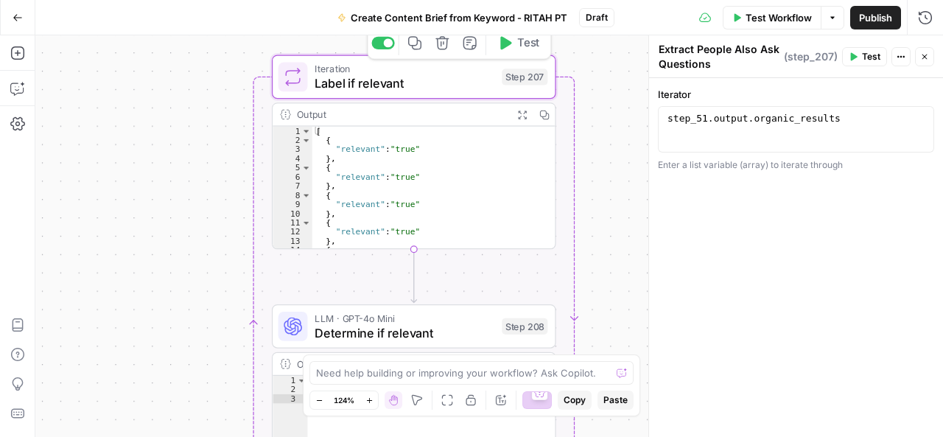
type textarea "Label if relevant"
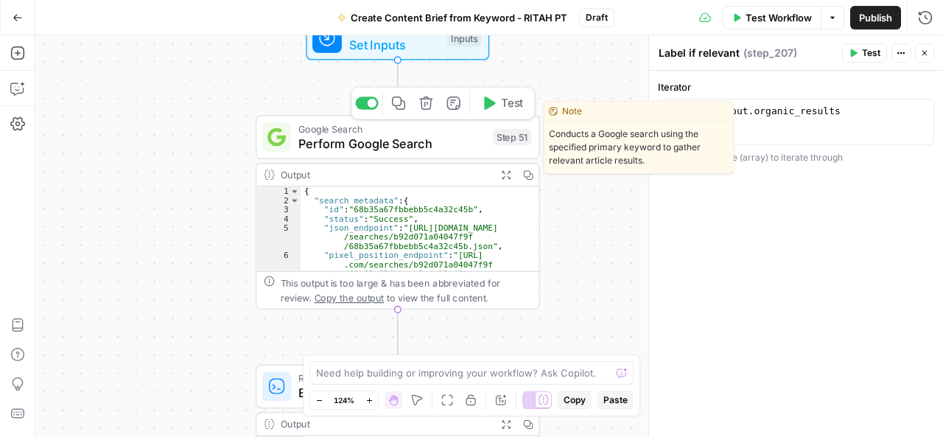
click at [414, 143] on span "Perform Google Search" at bounding box center [391, 143] width 187 height 18
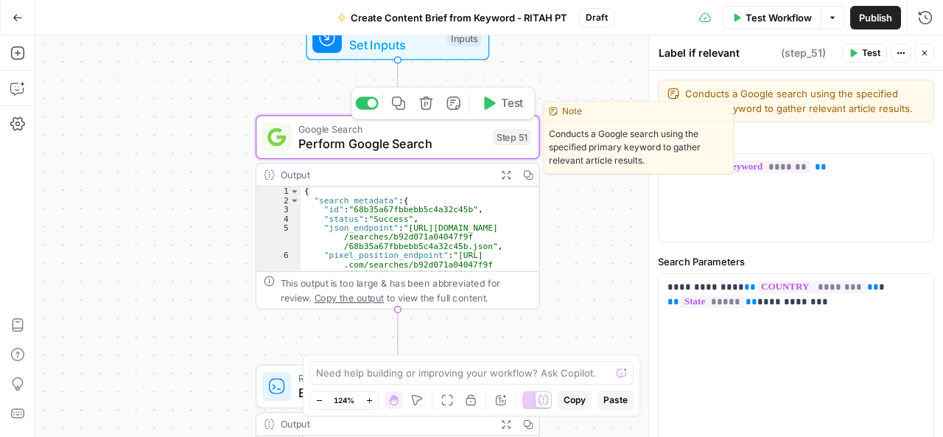
type textarea "Perform Google Search"
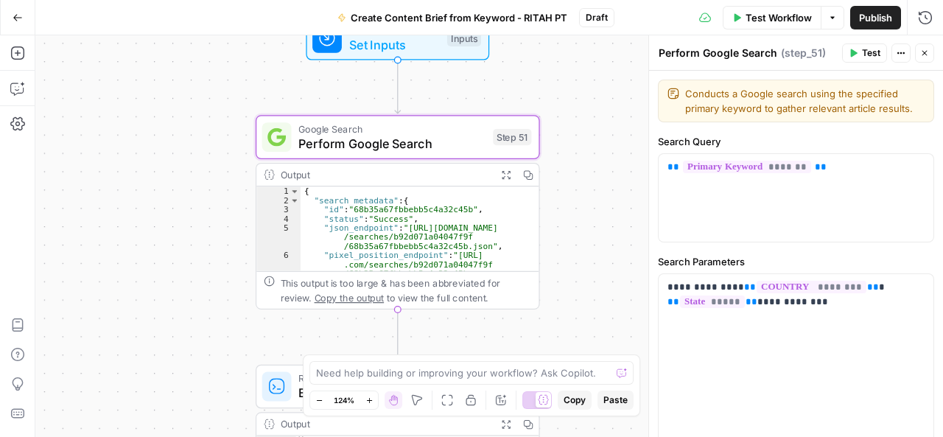
type textarea "**********"
click at [500, 226] on div "{ "search_metadata" : { "id" : "68b35a67fbbebb5c4a32c45b" , "status" : "Success…" at bounding box center [413, 251] width 225 height 131
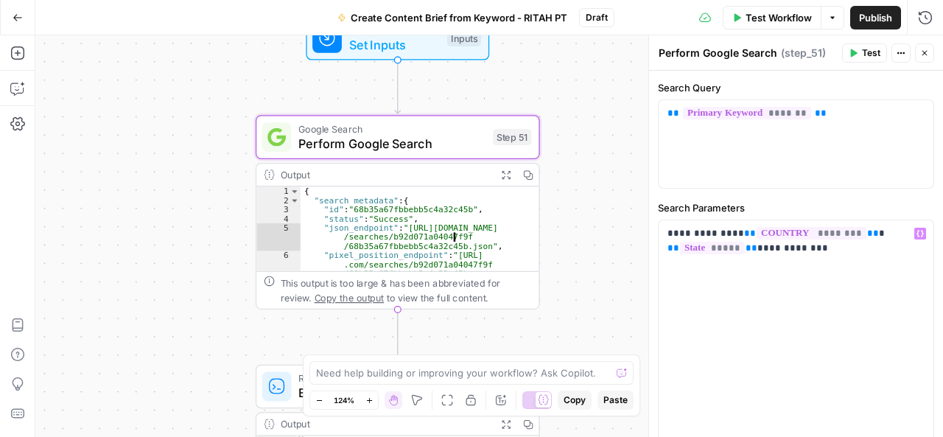
scroll to position [184, 0]
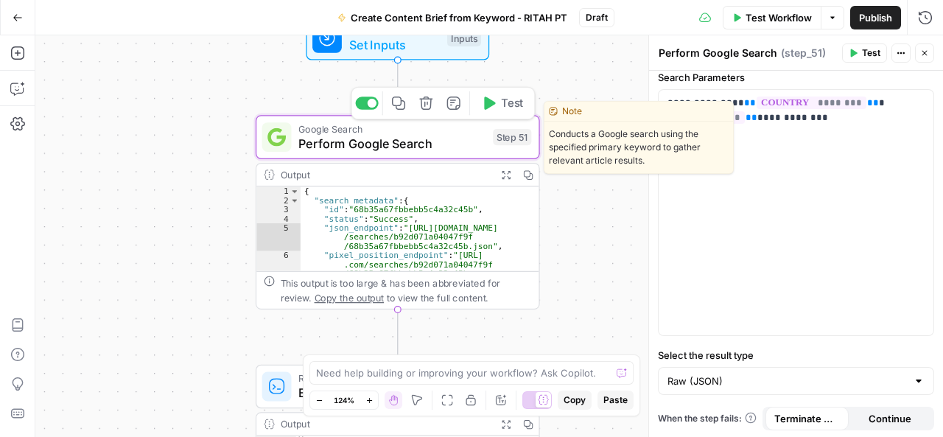
click at [441, 136] on span "Perform Google Search" at bounding box center [391, 143] width 187 height 18
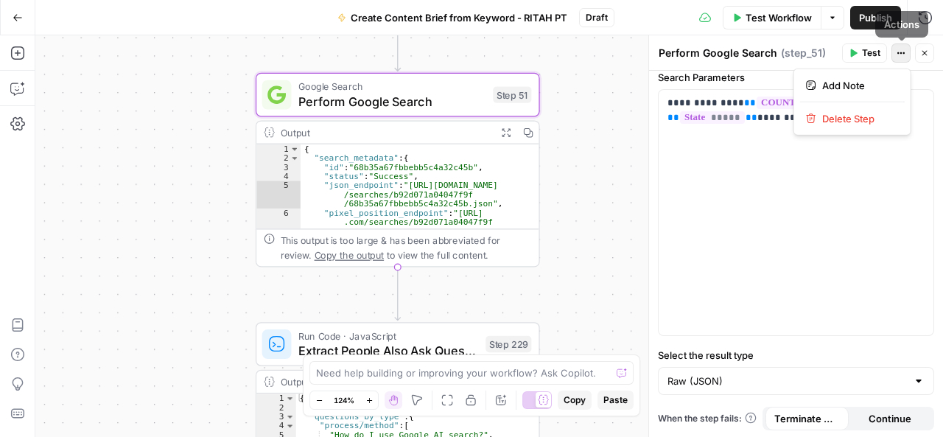
click at [903, 54] on icon "button" at bounding box center [901, 53] width 9 height 9
click at [867, 194] on div "**********" at bounding box center [796, 212] width 275 height 245
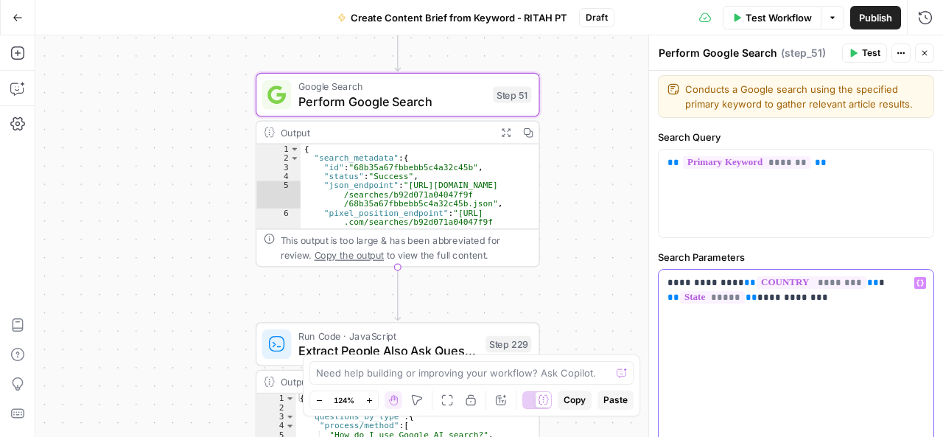
scroll to position [0, 0]
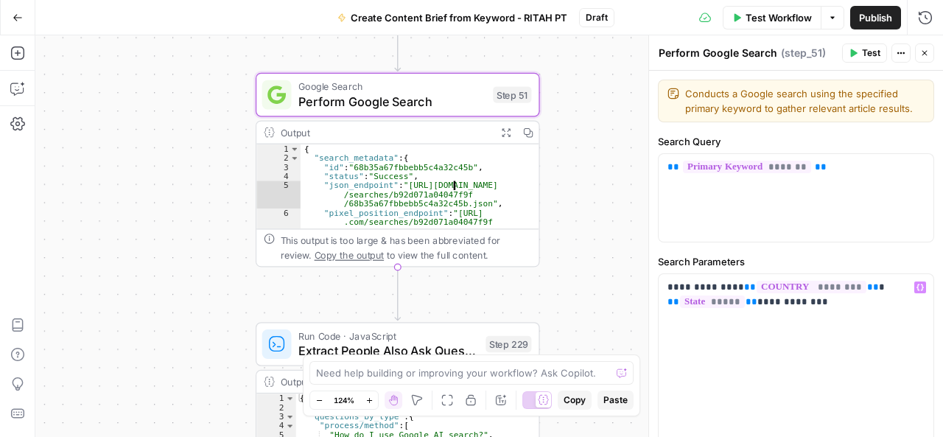
click at [423, 178] on div "{ "search_metadata" : { "id" : "68b35a67fbbebb5c4a32c45b" , "status" : "Success…" at bounding box center [413, 209] width 225 height 131
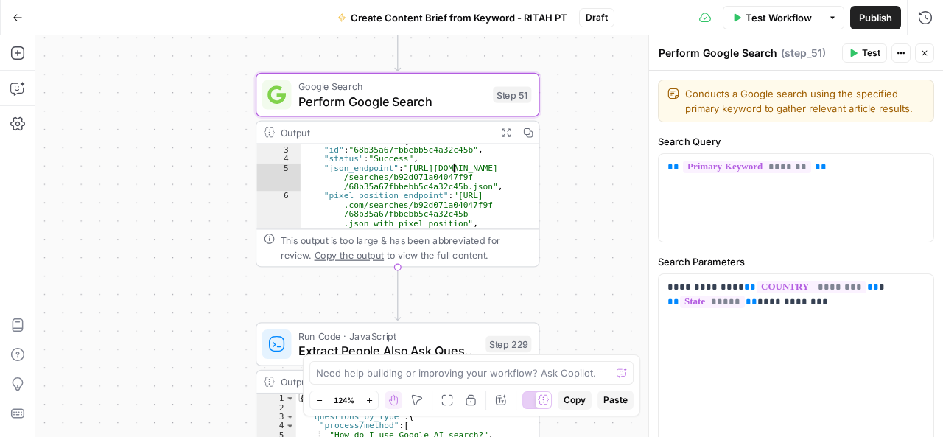
scroll to position [14, 0]
click at [505, 127] on icon "button" at bounding box center [506, 132] width 10 height 10
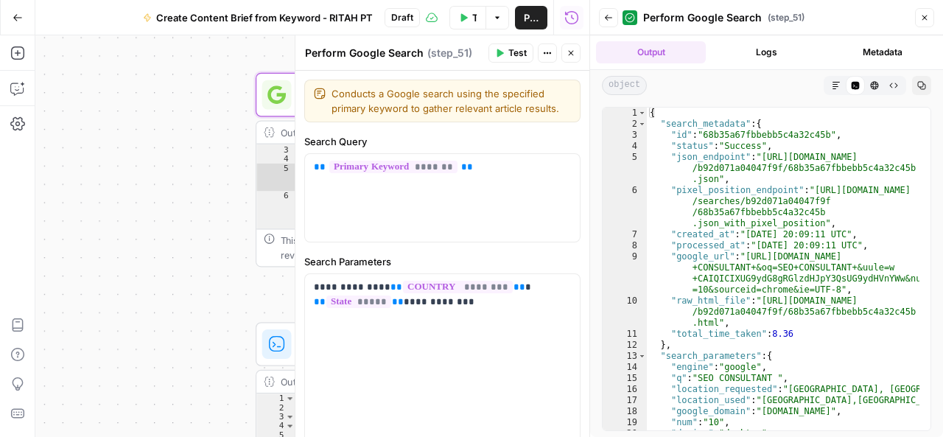
type textarea "**********"
click at [877, 125] on div "{ "search_metadata" : { "id" : "68b35a67fbbebb5c4a32c45b" , "status" : "Success…" at bounding box center [783, 281] width 273 height 346
click at [781, 88] on div at bounding box center [735, 85] width 165 height 19
click at [797, 71] on div "object Markdown Code Editor HTML Viewer Raw Output Copy" at bounding box center [766, 85] width 353 height 31
click at [896, 83] on icon "button" at bounding box center [893, 85] width 9 height 9
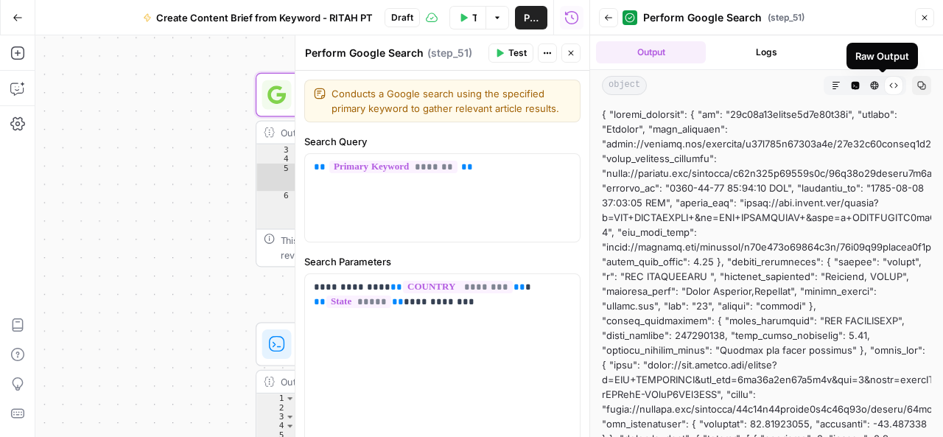
click at [889, 84] on icon at bounding box center [893, 85] width 9 height 9
click at [889, 83] on icon at bounding box center [893, 85] width 9 height 9
click at [779, 95] on div "object Markdown Code Editor HTML Viewer Raw Output Copy" at bounding box center [766, 85] width 353 height 31
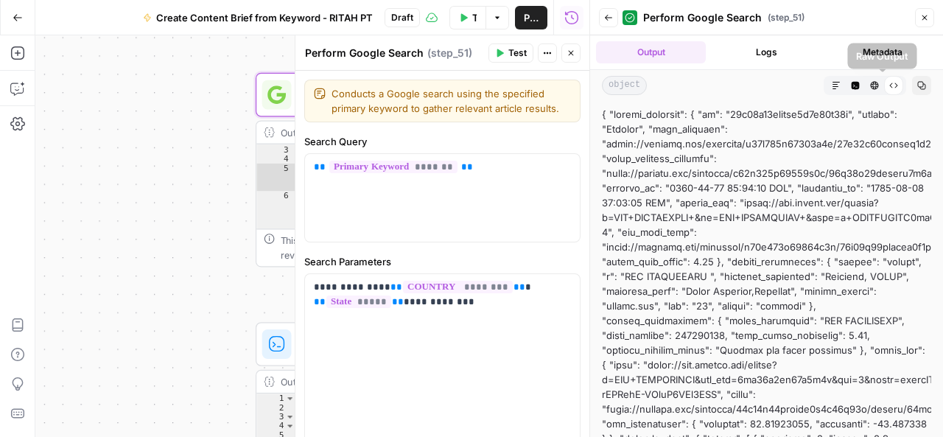
click at [887, 83] on div "Raw Output" at bounding box center [893, 85] width 19 height 19
click at [609, 14] on icon "button" at bounding box center [608, 17] width 9 height 9
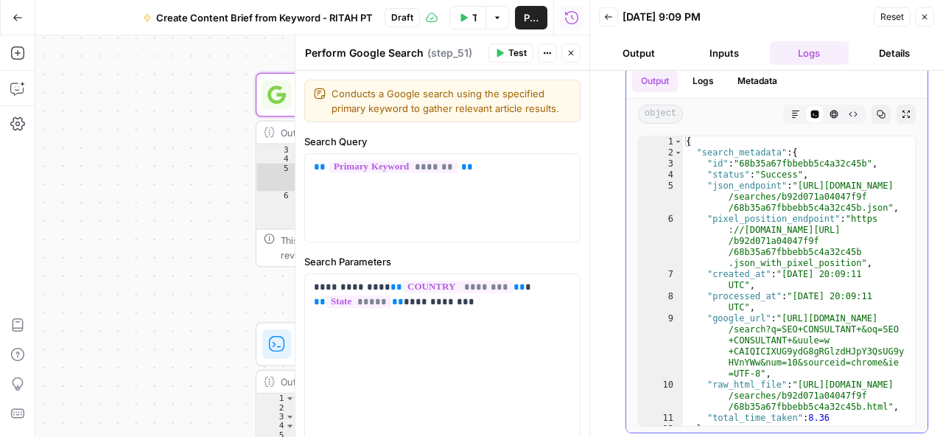
scroll to position [40, 0]
type textarea "*"
click at [869, 144] on div "{ "search_metadata" : { "id" : "68b35a67fbbebb5c4a32c45b" , "status" : "Success…" at bounding box center [793, 292] width 221 height 312
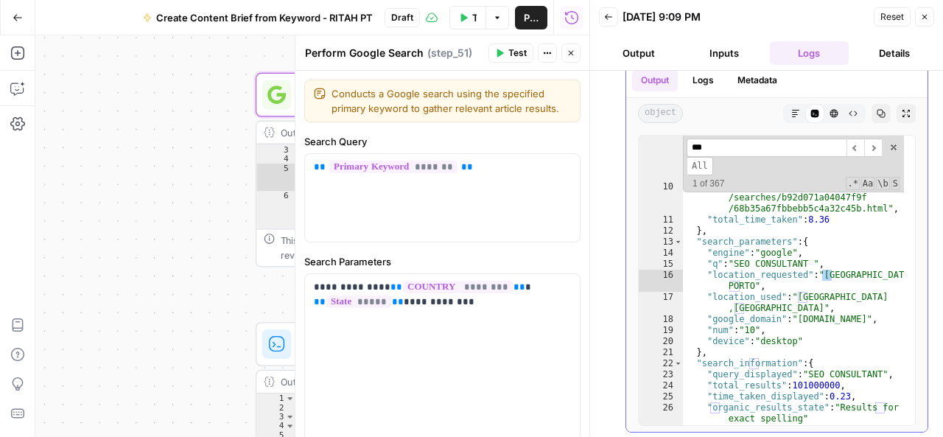
scroll to position [131, 0]
type input "*"
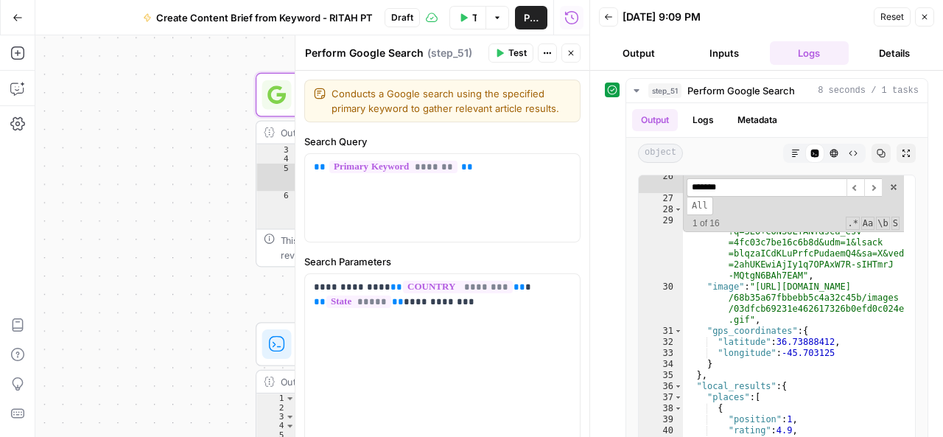
scroll to position [1, 0]
type input "*******"
click at [852, 189] on span "​" at bounding box center [856, 187] width 18 height 18
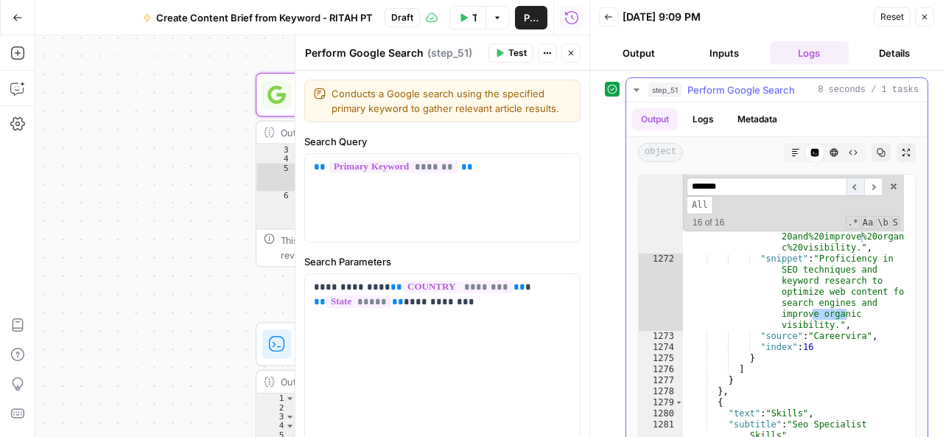
click at [858, 186] on span "​" at bounding box center [856, 187] width 18 height 18
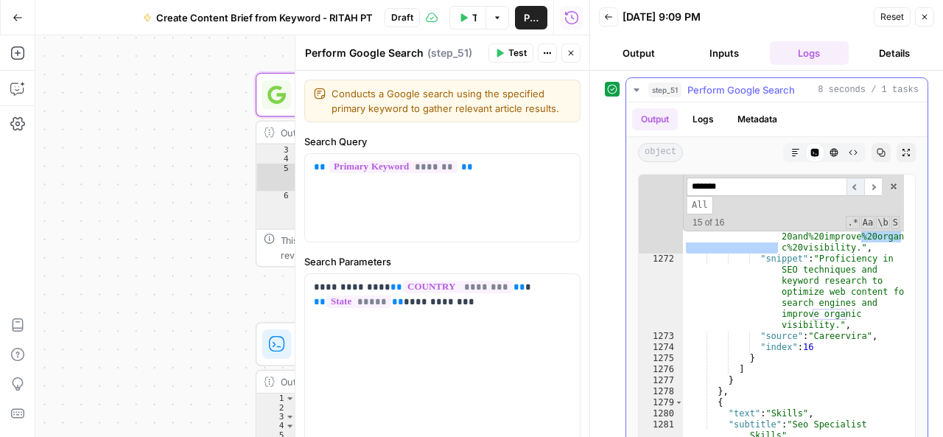
click at [858, 186] on span "​" at bounding box center [856, 187] width 18 height 18
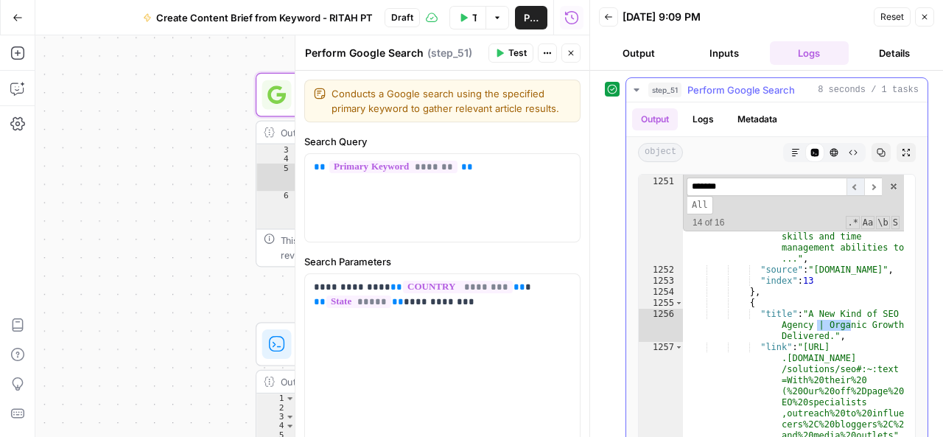
scroll to position [21076, 0]
click at [858, 186] on span "​" at bounding box center [856, 187] width 18 height 18
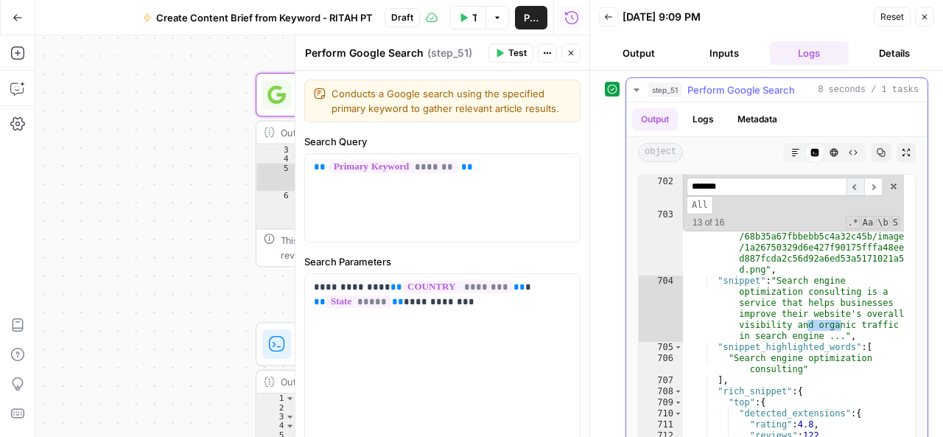
scroll to position [12660, 0]
click at [858, 186] on span "​" at bounding box center [856, 187] width 18 height 18
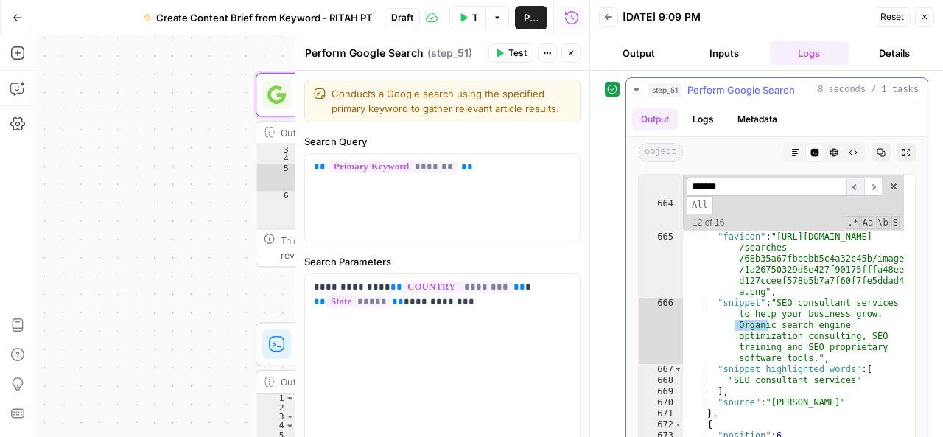
scroll to position [12059, 0]
click at [858, 186] on span "​" at bounding box center [856, 187] width 18 height 18
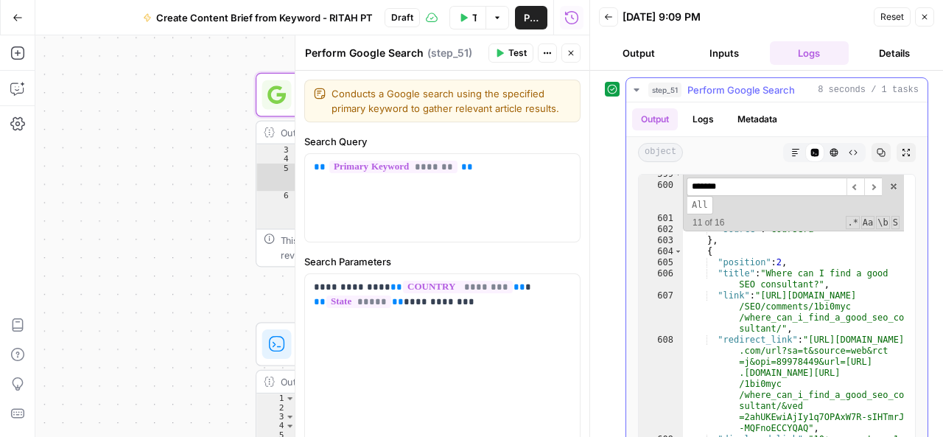
scroll to position [10985, 0]
click at [855, 185] on span "​" at bounding box center [856, 187] width 18 height 18
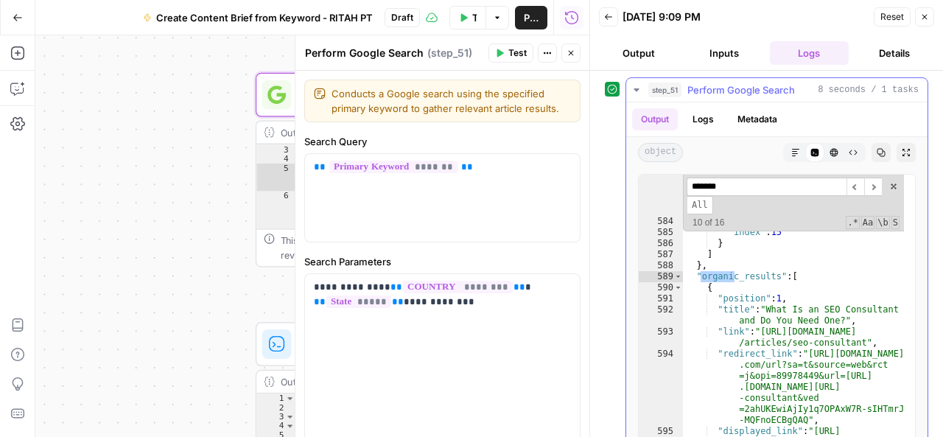
scroll to position [10699, 0]
type textarea "**********"
click at [794, 277] on div ""snippet" : "[DATE] — SEO attracts users who are actively searching for informa…" at bounding box center [793, 360] width 221 height 423
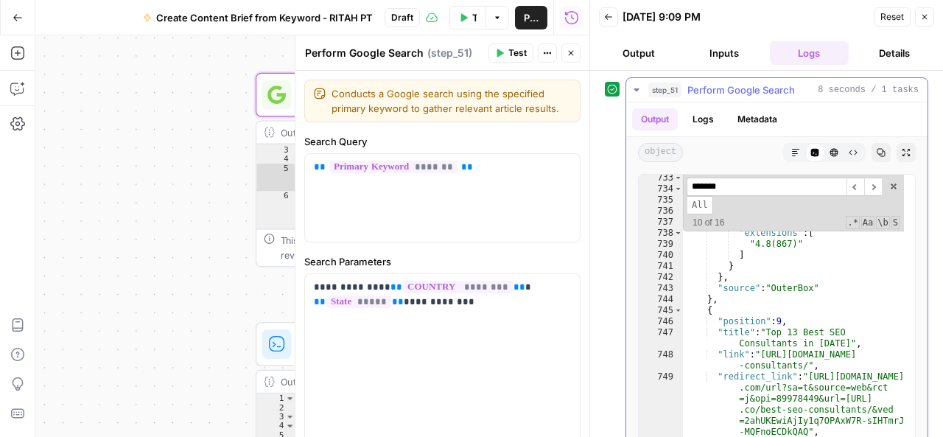
scroll to position [13161, 0]
click at [855, 182] on span "​" at bounding box center [856, 187] width 18 height 18
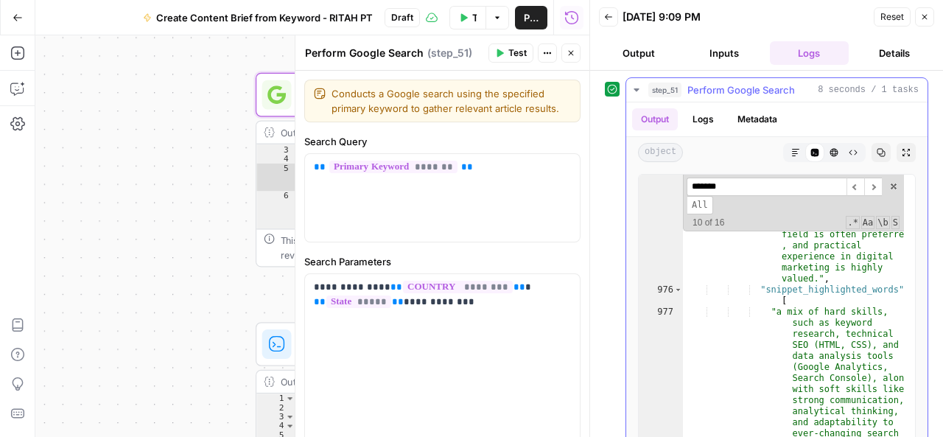
scroll to position [16658, 0]
